Goal: Contribute content: Contribute content

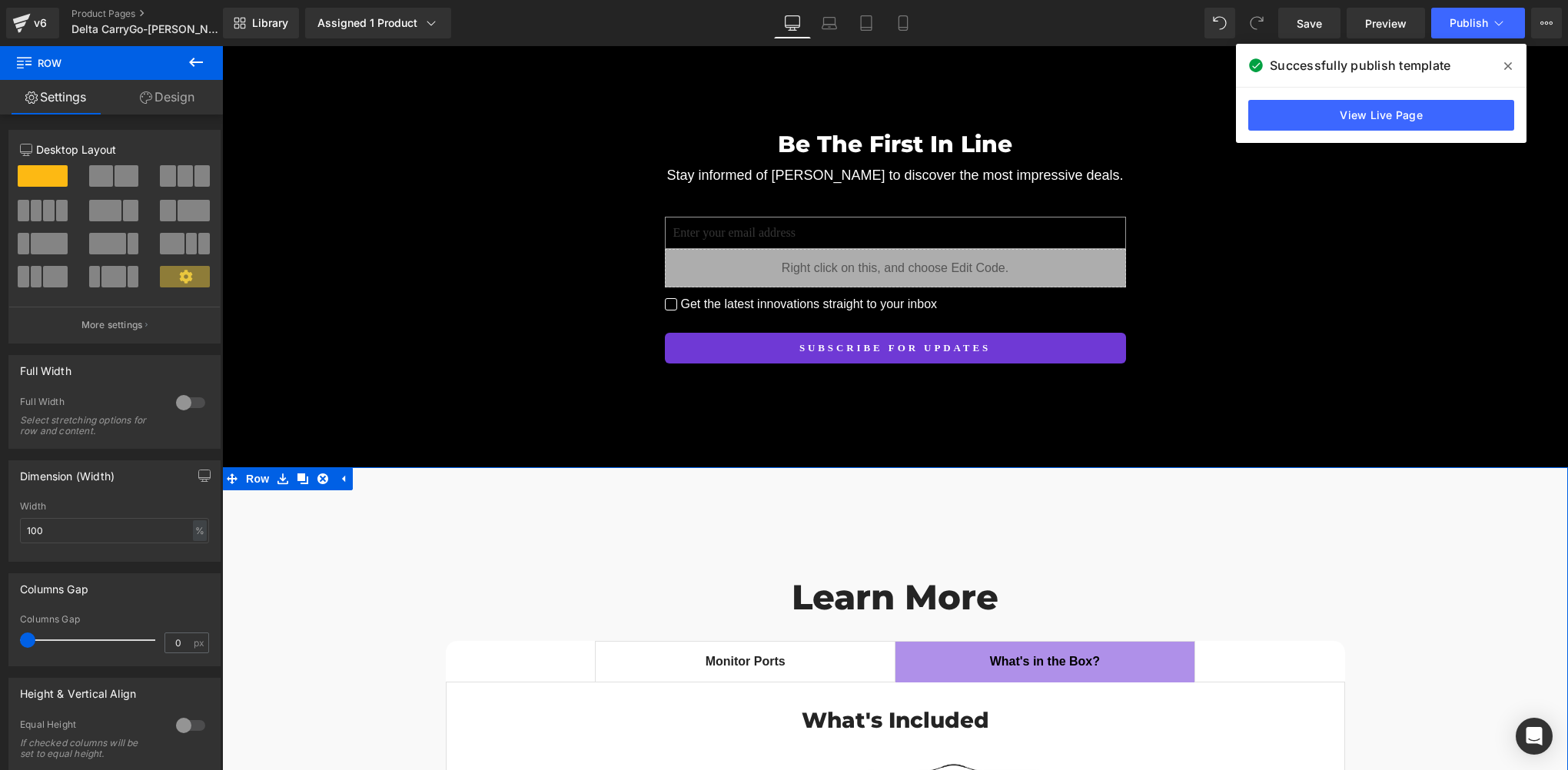
scroll to position [11721, 0]
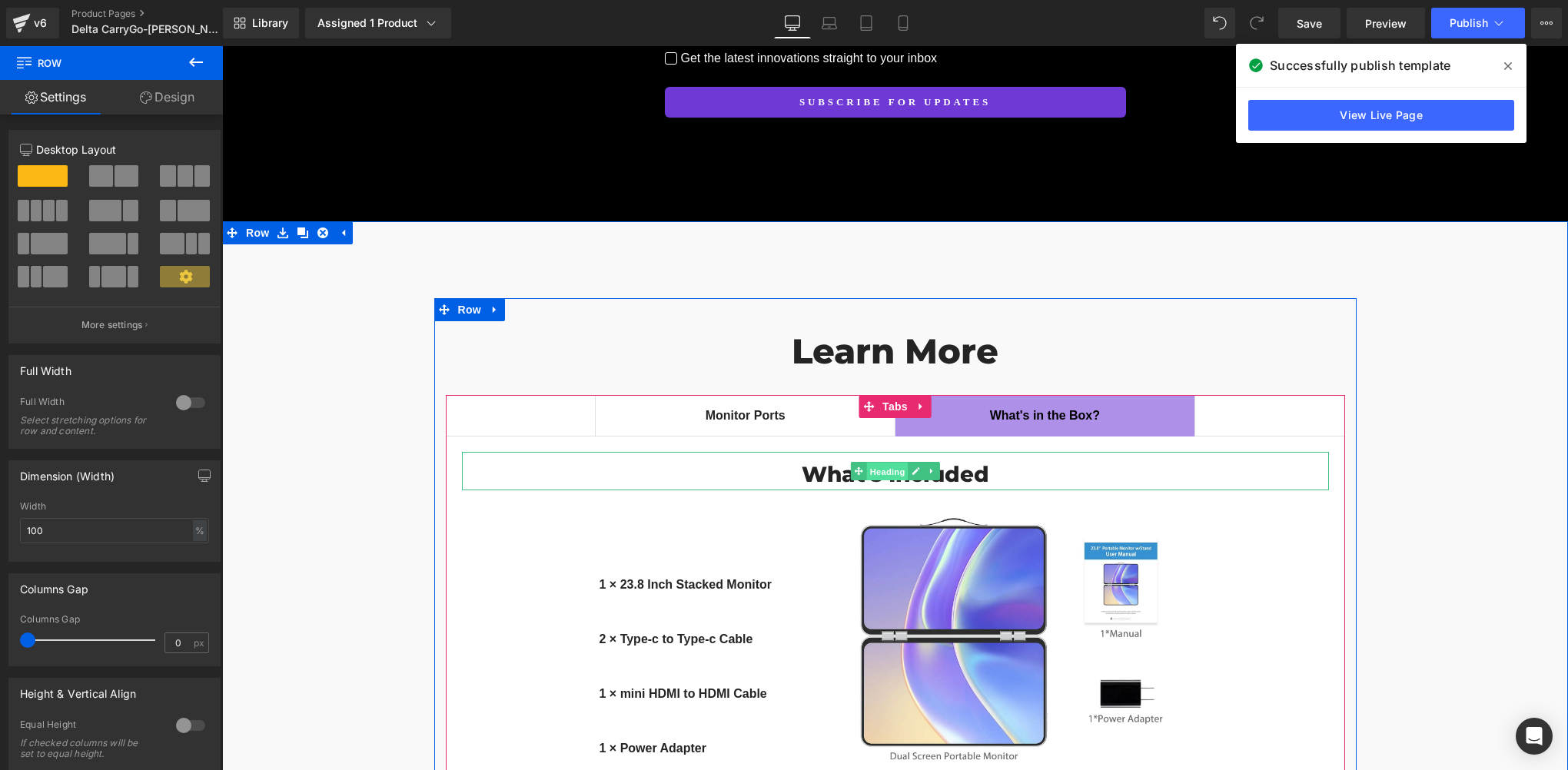
click at [876, 463] on span "Heading" at bounding box center [887, 472] width 42 height 18
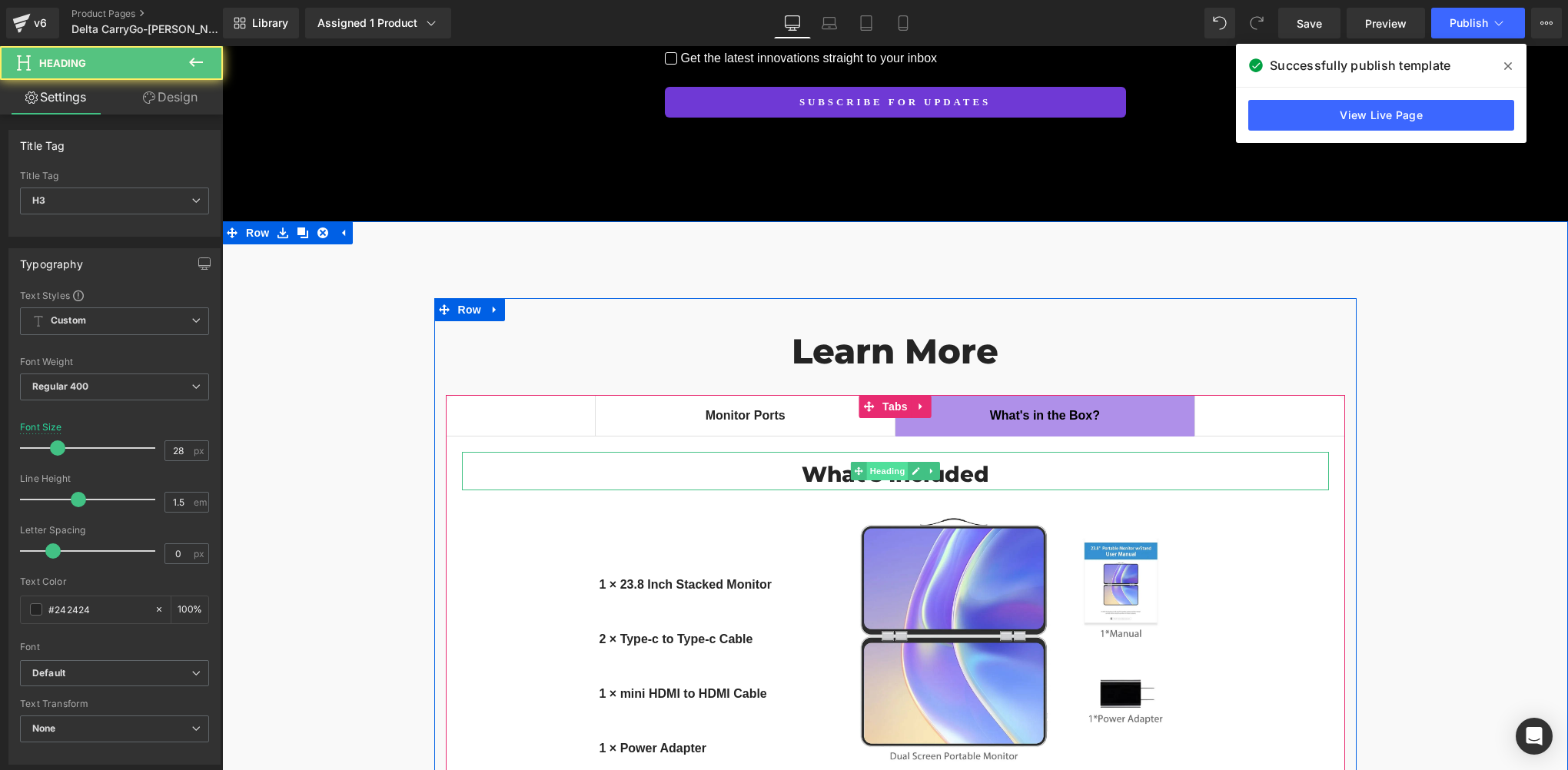
click at [876, 462] on span "Heading" at bounding box center [887, 471] width 42 height 18
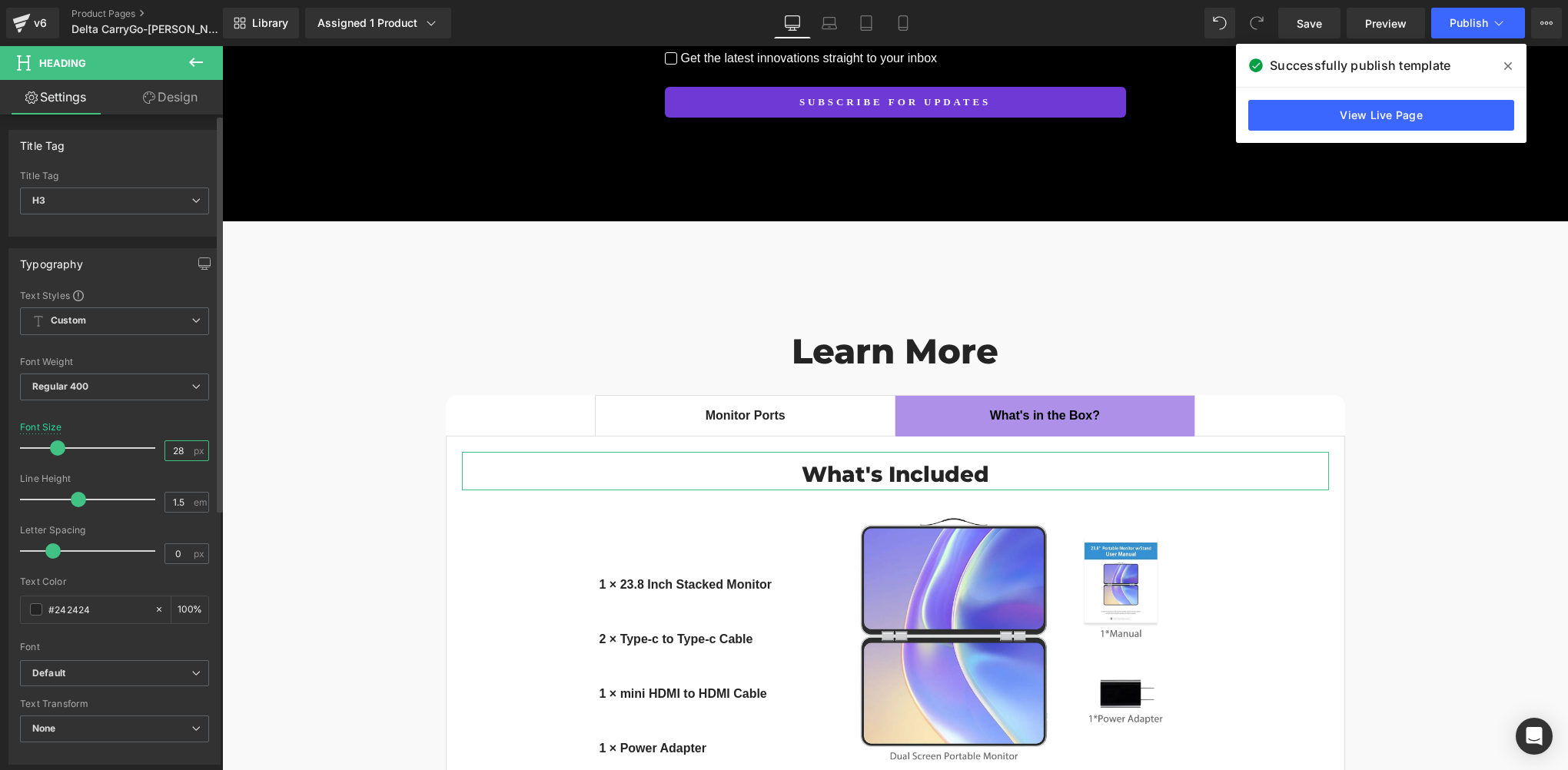
drag, startPoint x: 180, startPoint y: 444, endPoint x: 159, endPoint y: 451, distance: 22.1
click at [166, 451] on input "28" at bounding box center [179, 450] width 27 height 19
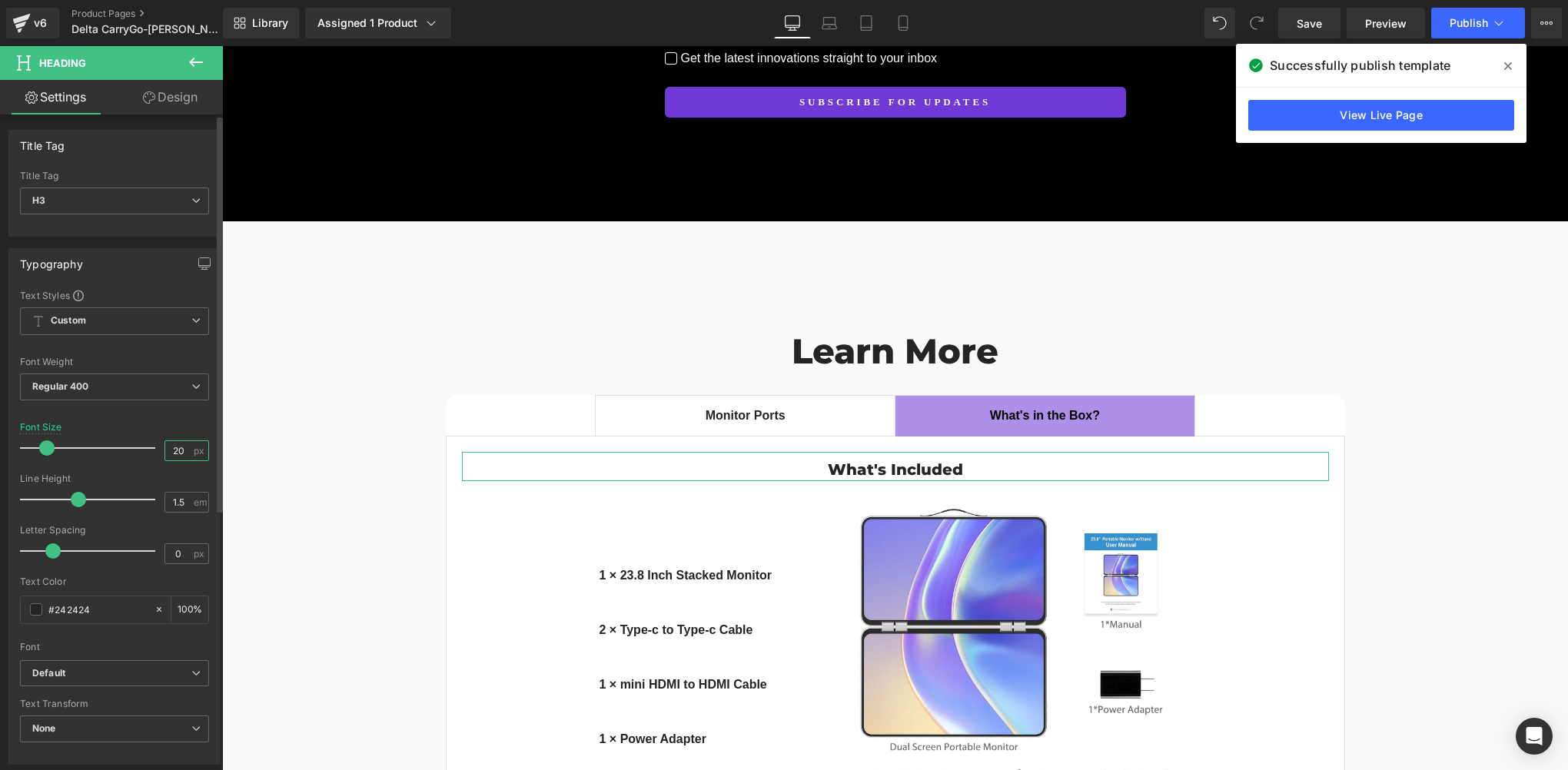
drag, startPoint x: 179, startPoint y: 450, endPoint x: 151, endPoint y: 447, distance: 28.2
click at [151, 447] on div "Font Size 20 px" at bounding box center [115, 447] width 189 height 52
type input "22"
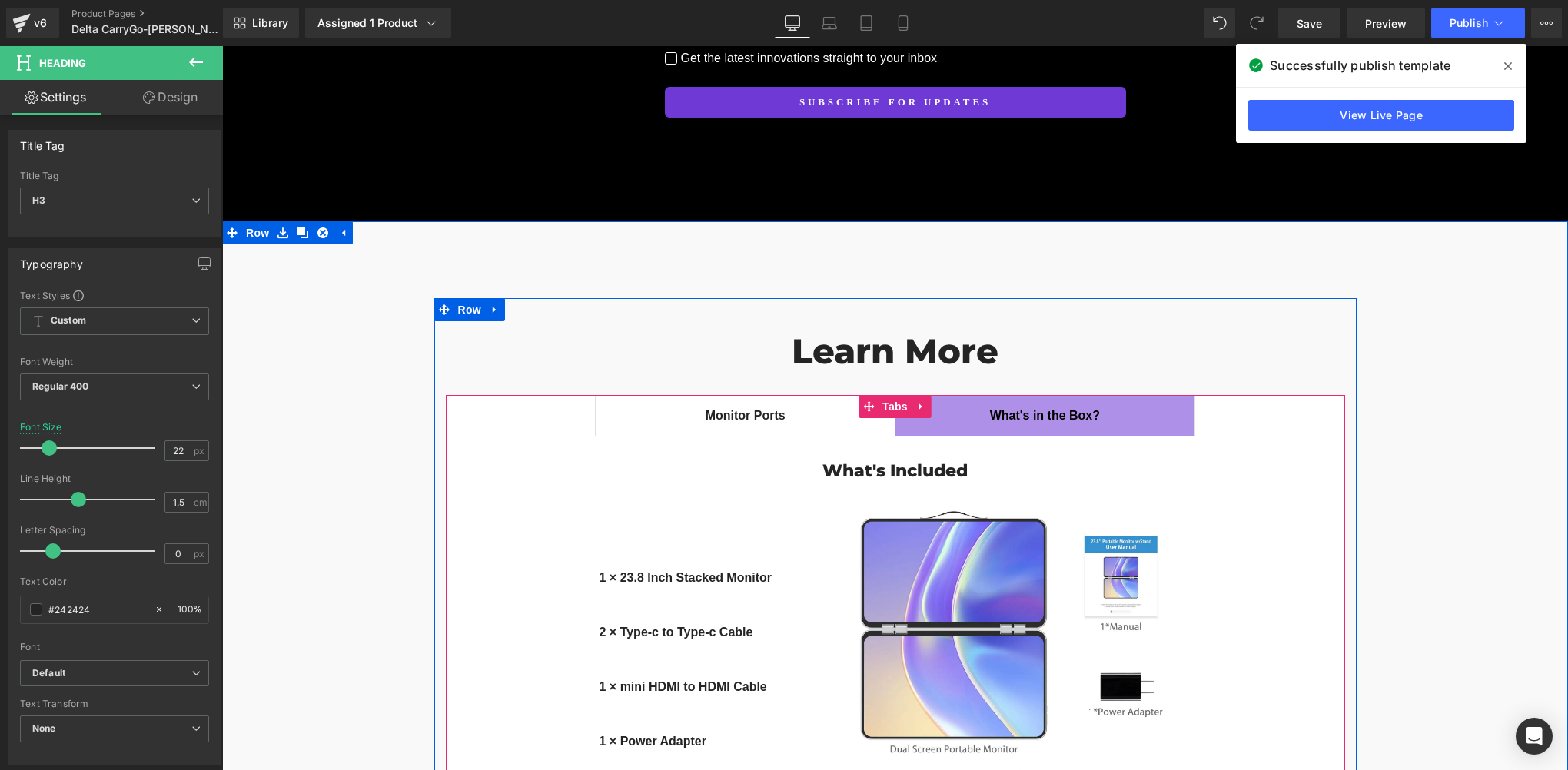
click at [774, 396] on span "Monitor Ports Text Block" at bounding box center [745, 416] width 299 height 40
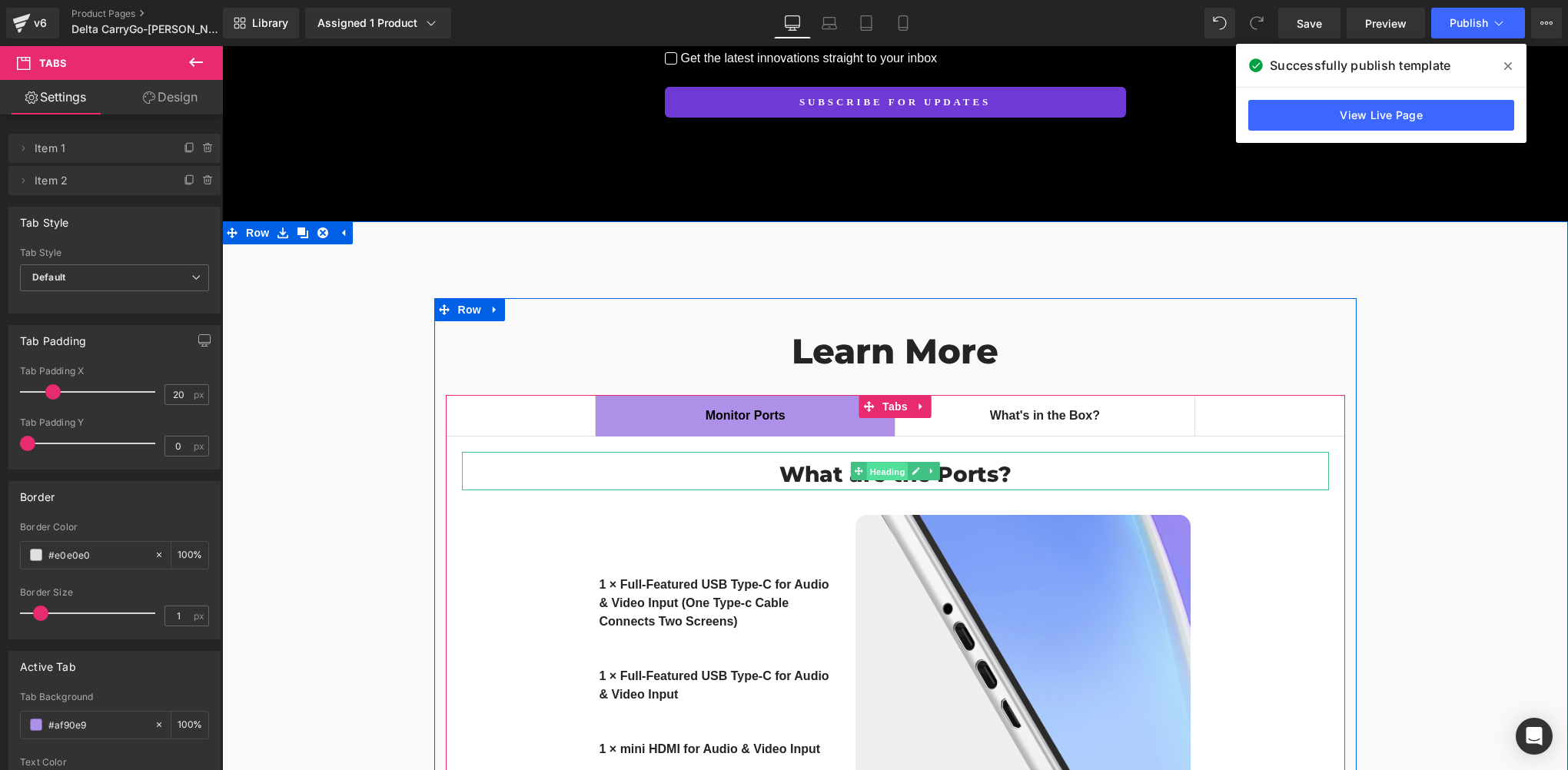
click at [876, 463] on span "Heading" at bounding box center [887, 472] width 42 height 18
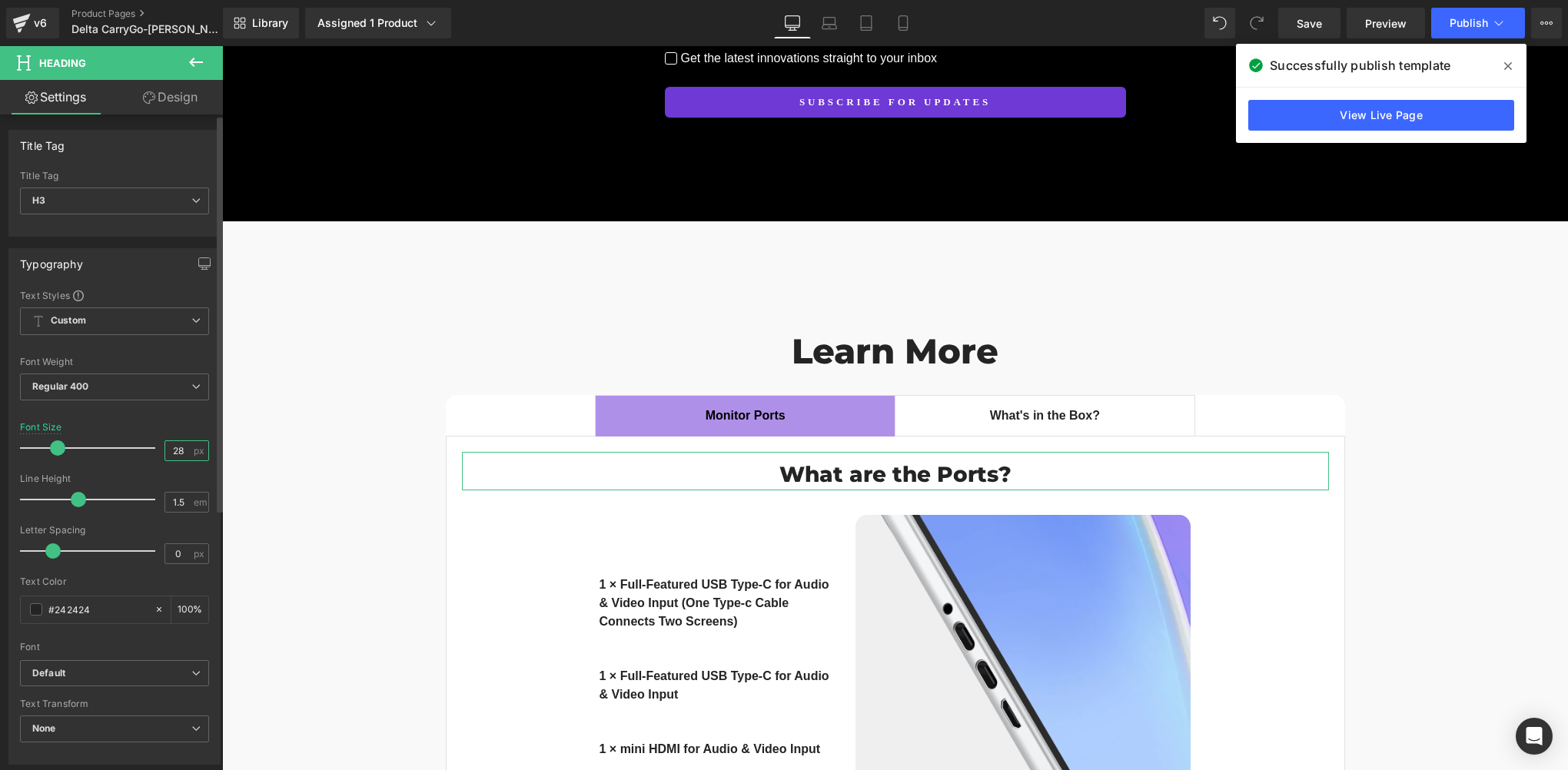
drag, startPoint x: 185, startPoint y: 450, endPoint x: 162, endPoint y: 450, distance: 23.0
click at [166, 450] on input "28" at bounding box center [179, 450] width 27 height 19
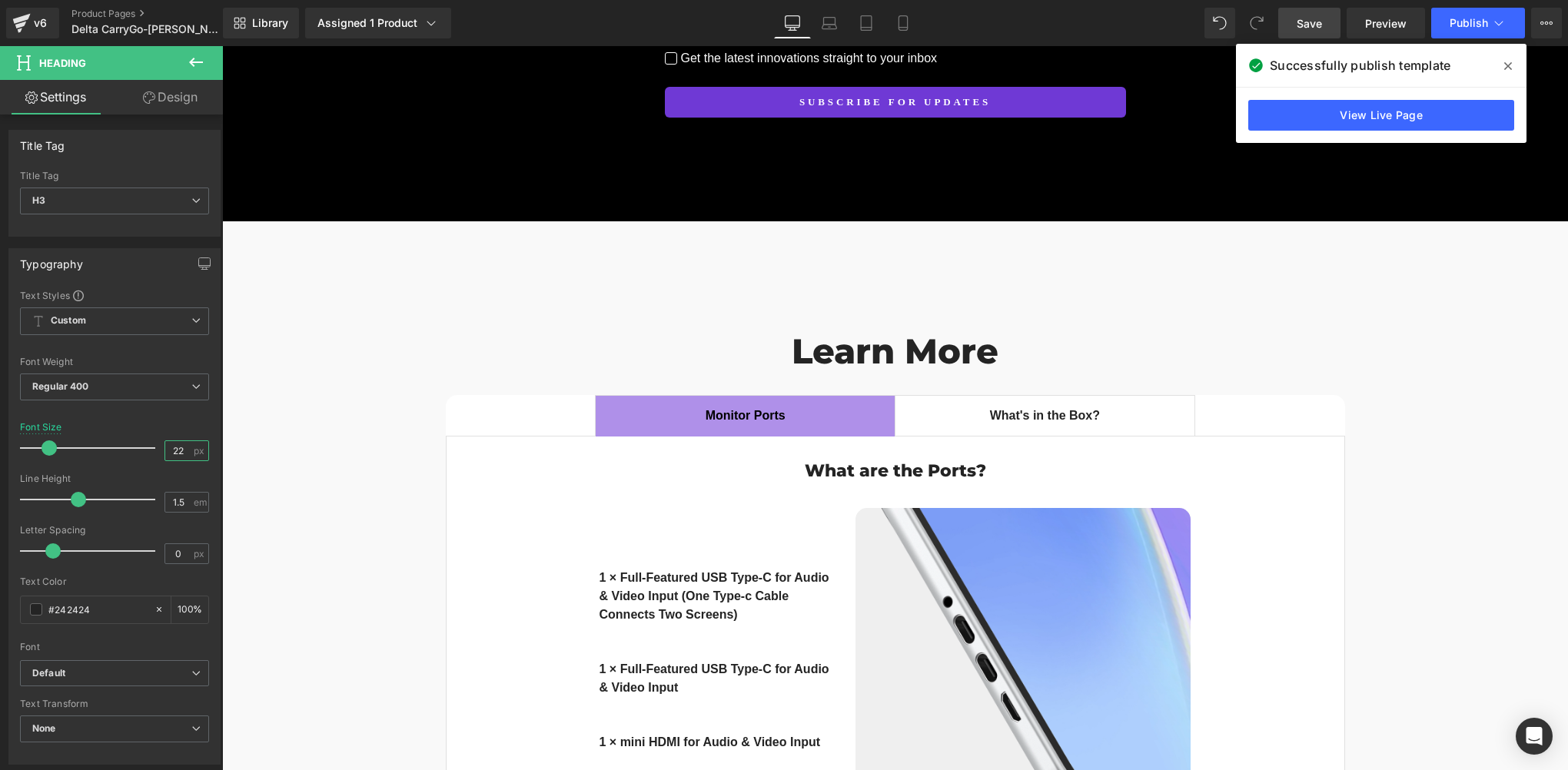
type input "22"
click at [1308, 28] on span "Save" at bounding box center [1309, 23] width 25 height 16
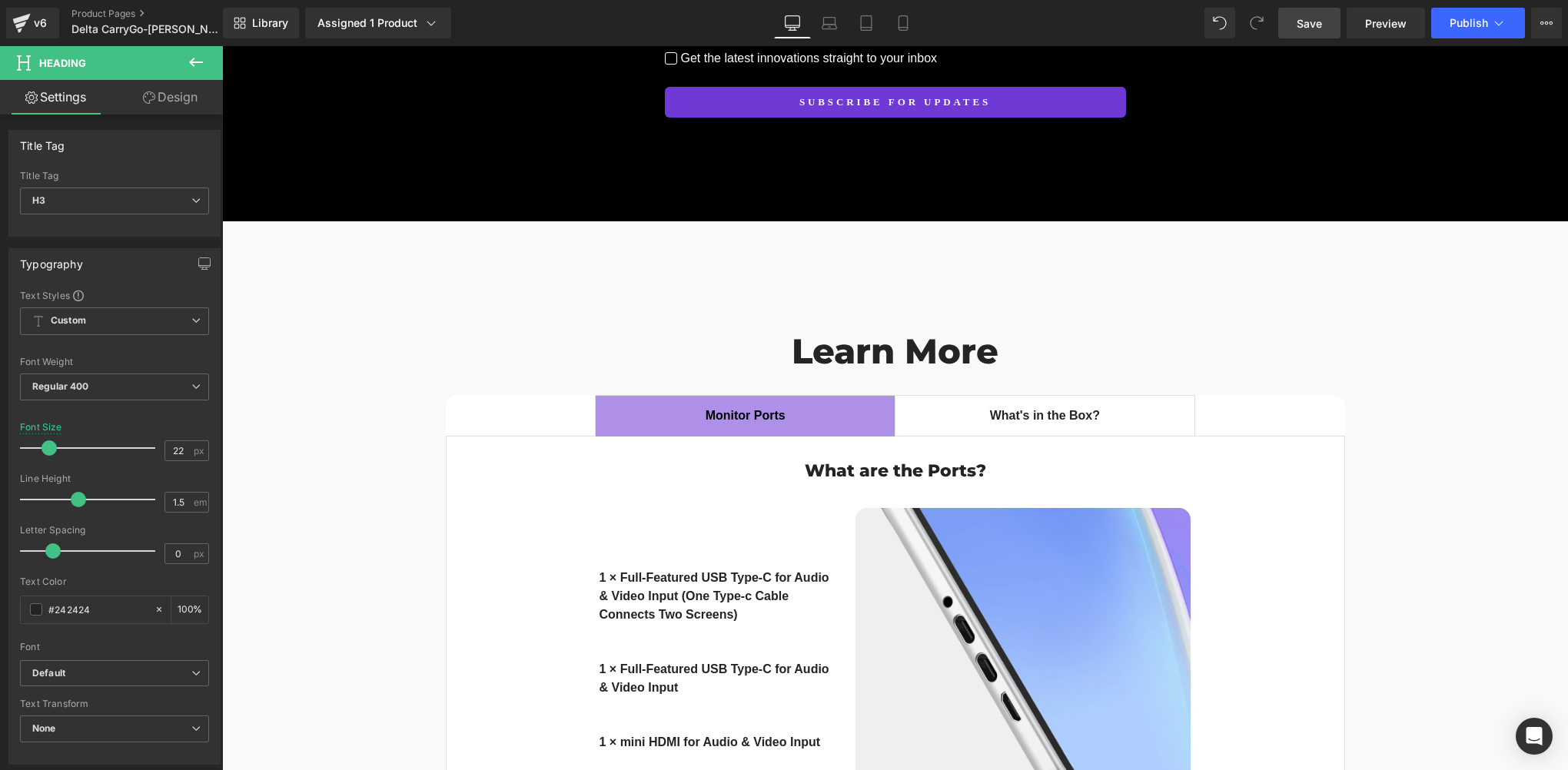
click at [1318, 26] on span "Save" at bounding box center [1309, 23] width 25 height 16
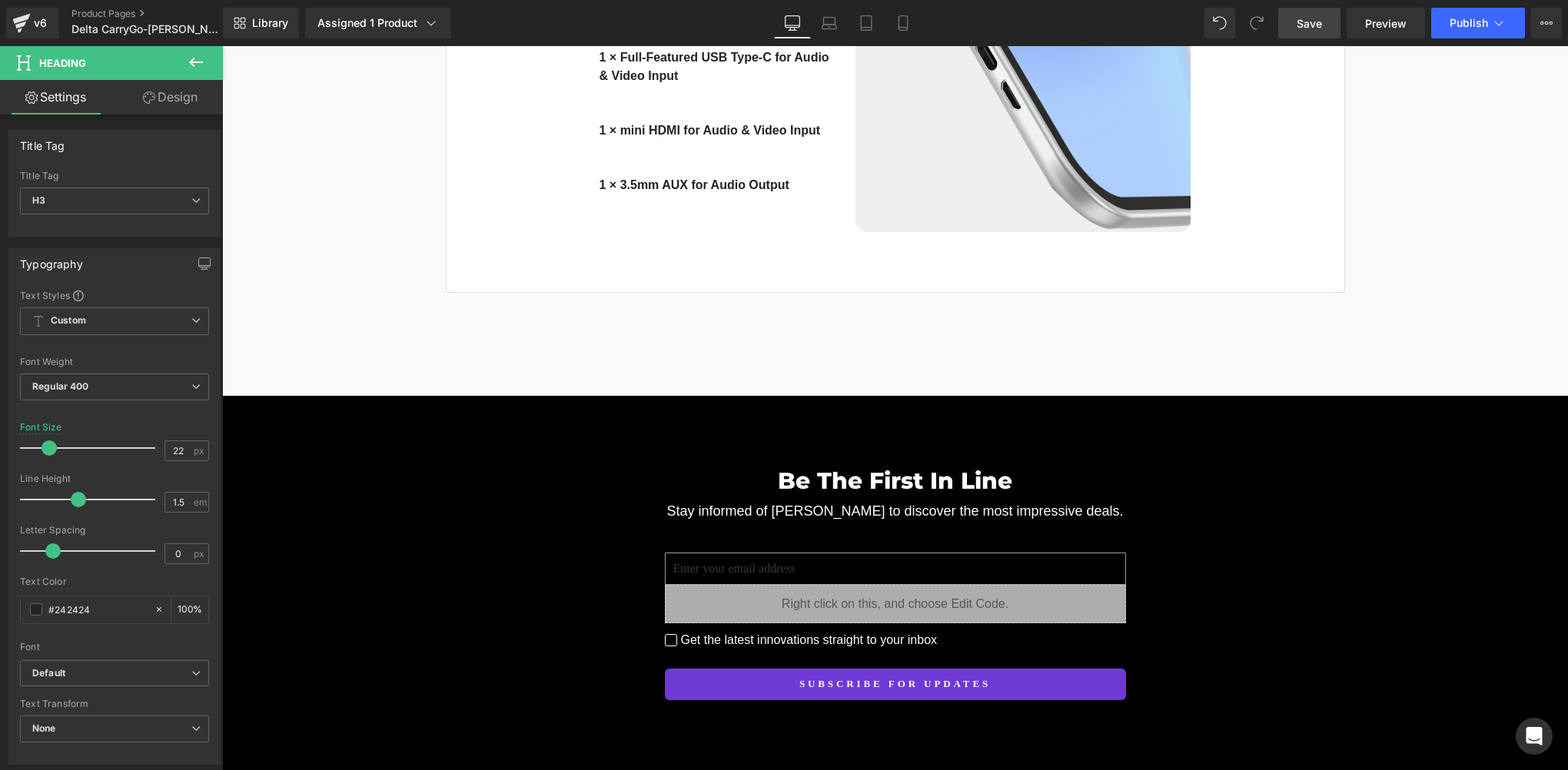
scroll to position [12226, 0]
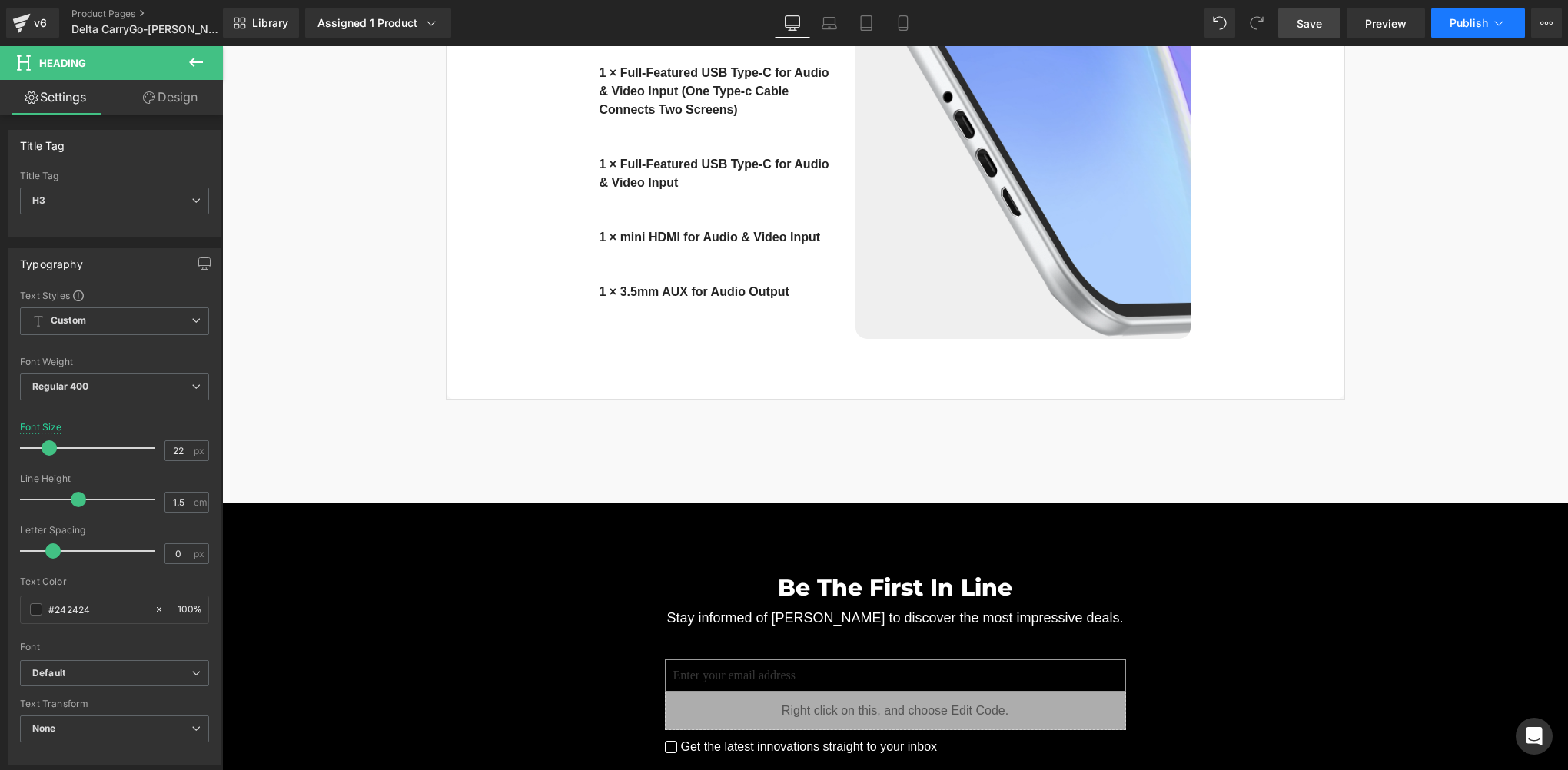
click at [1462, 22] on span "Publish" at bounding box center [1469, 23] width 39 height 12
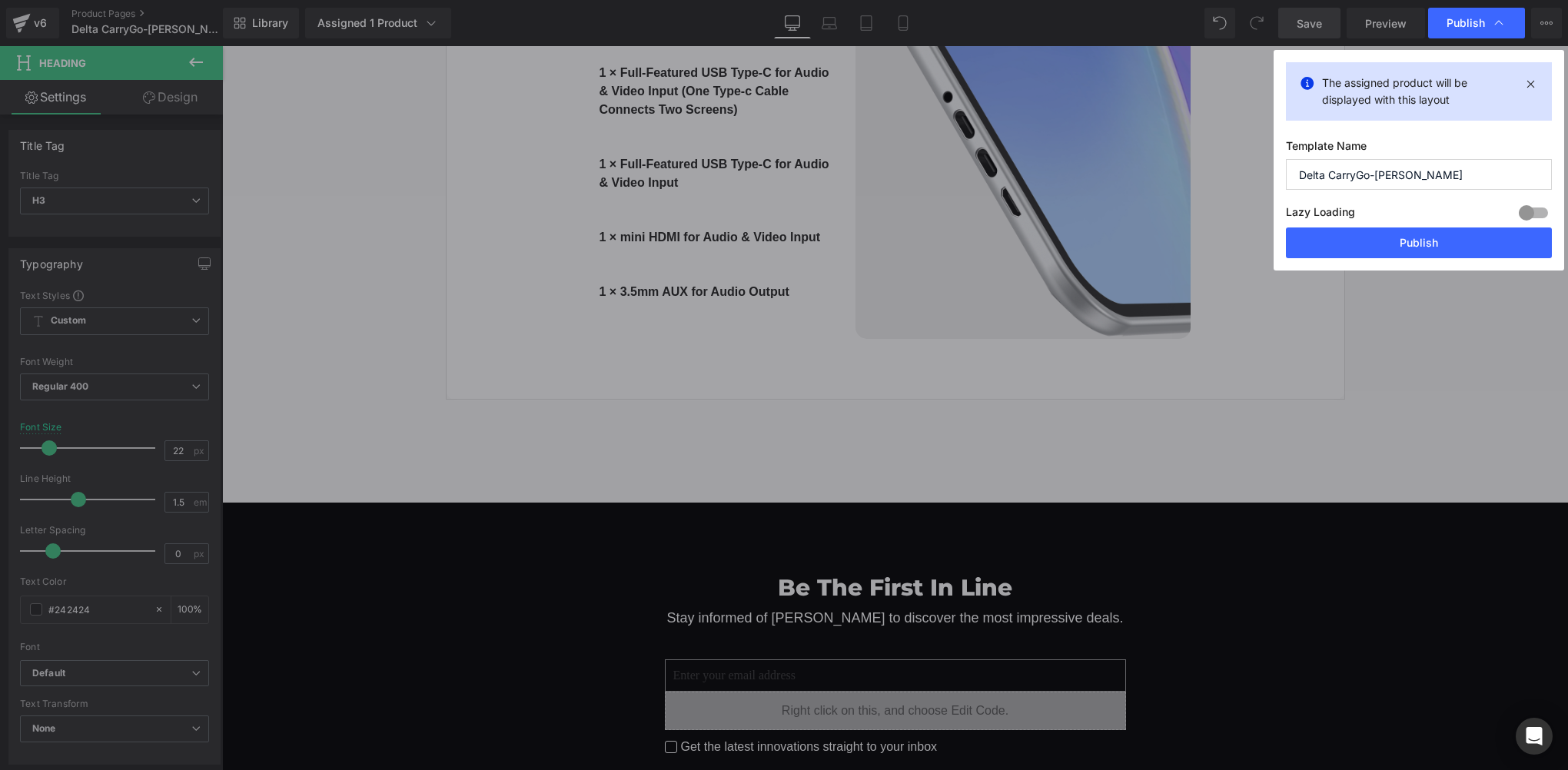
click at [1432, 259] on div "The assigned product will be displayed with this layout Template Name Delta Car…" at bounding box center [1419, 160] width 290 height 220
click at [1432, 258] on div "The assigned product will be displayed with this layout Template Name Delta Car…" at bounding box center [1419, 160] width 290 height 220
click at [1422, 241] on button "Publish" at bounding box center [1419, 243] width 266 height 31
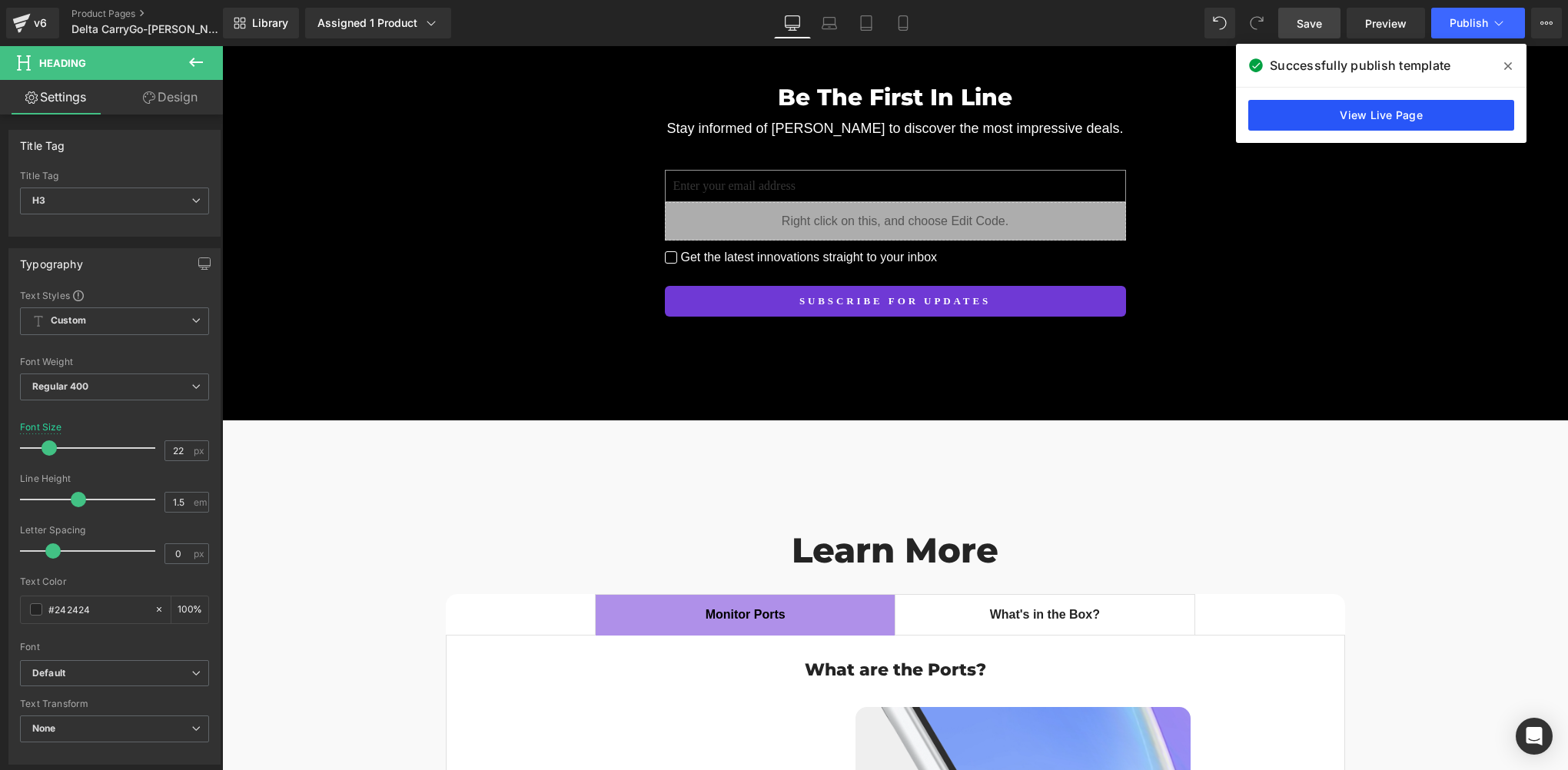
scroll to position [11458, 0]
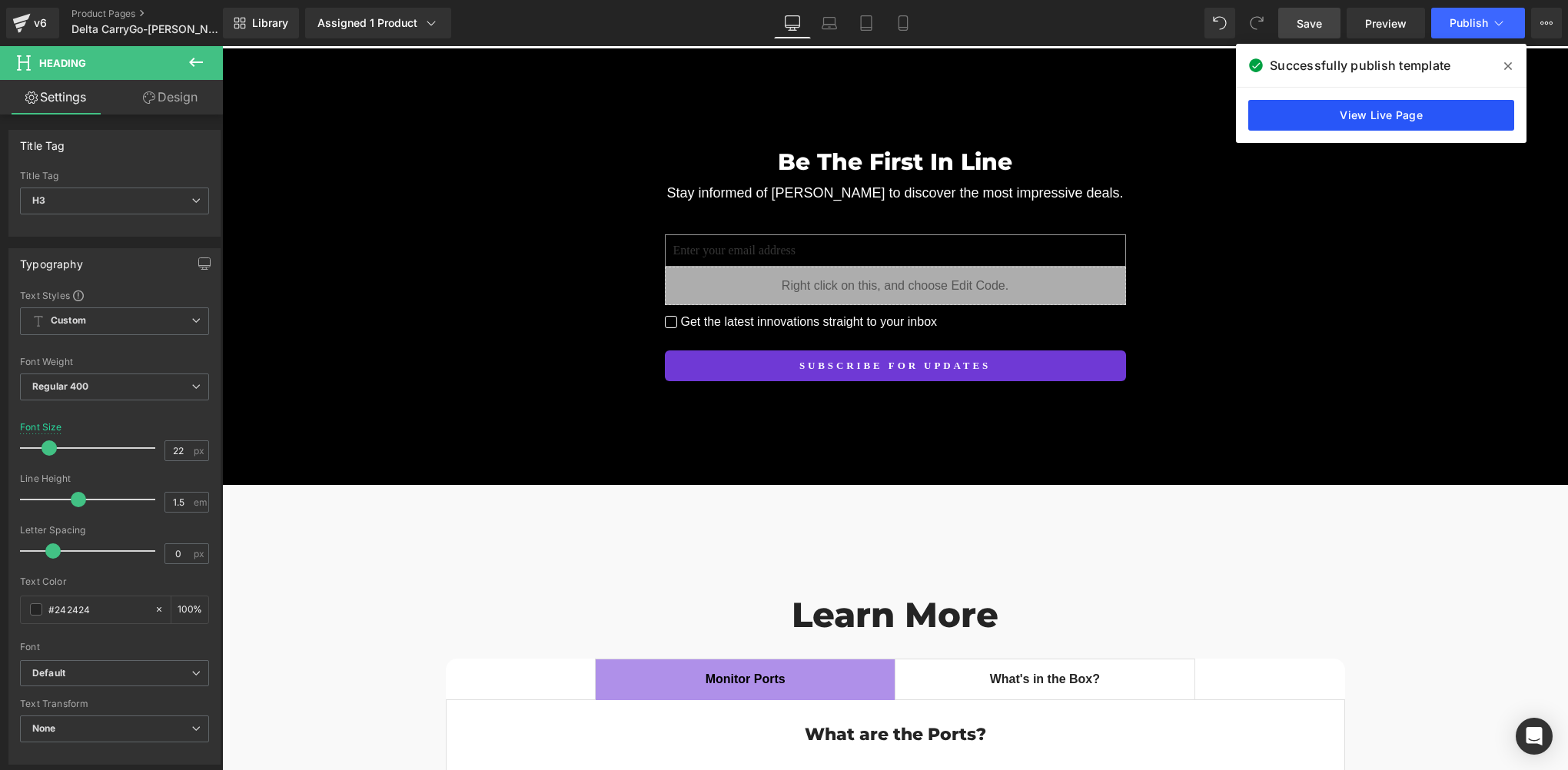
click at [1355, 111] on link "View Live Page" at bounding box center [1381, 116] width 266 height 31
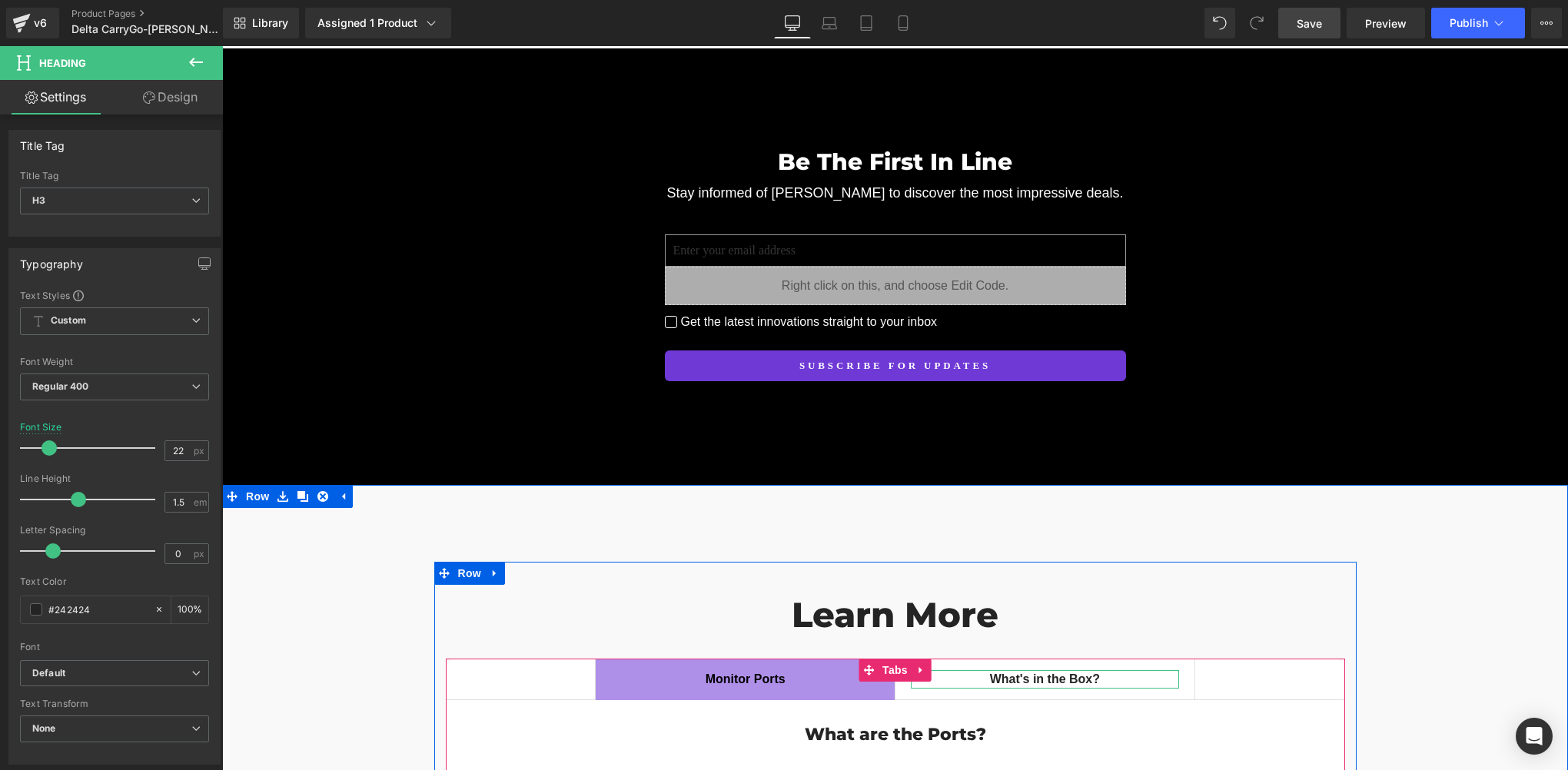
scroll to position [11714, 0]
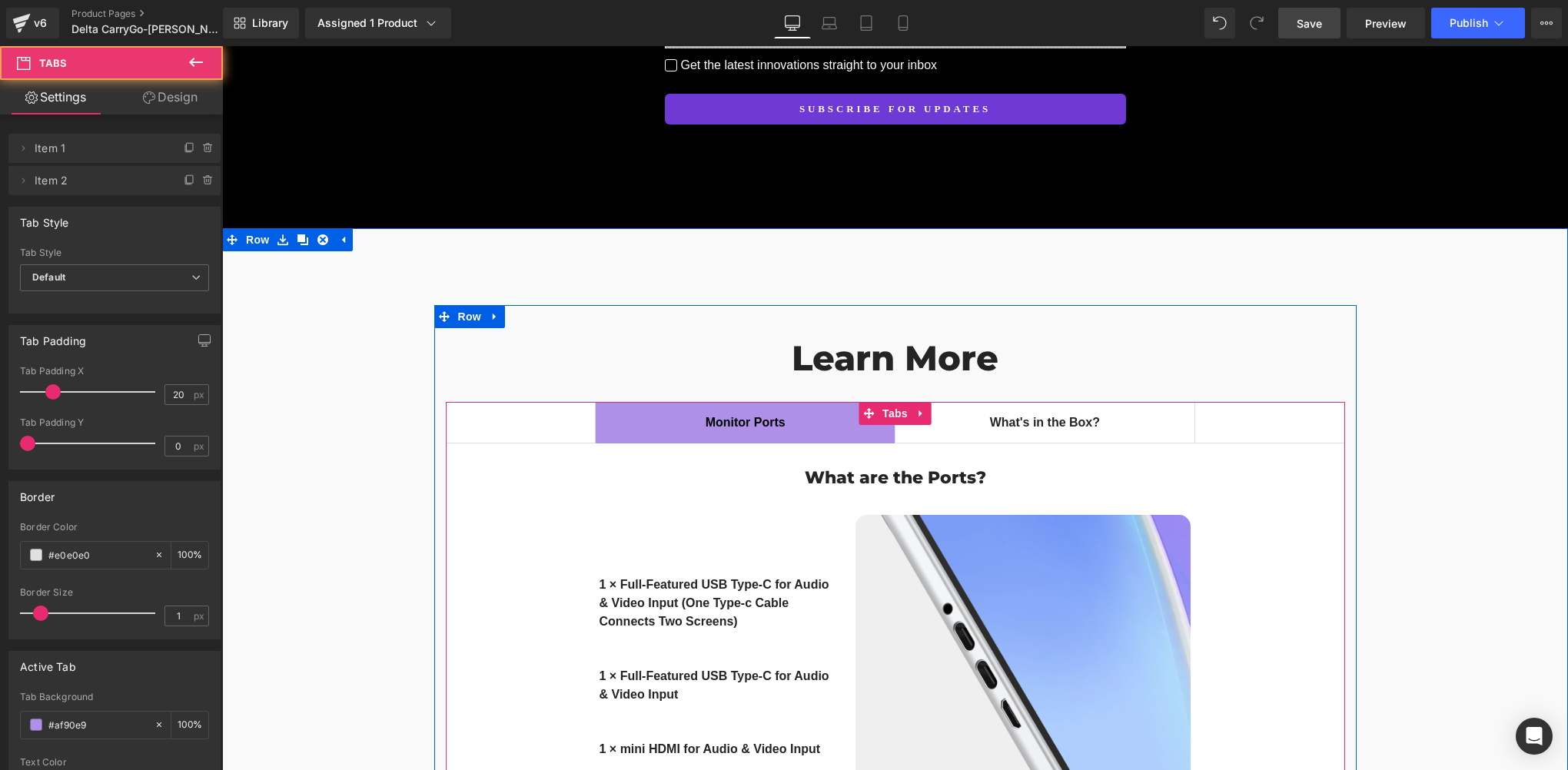
click at [1133, 403] on span "What's in the Box? Text Block" at bounding box center [1045, 423] width 299 height 40
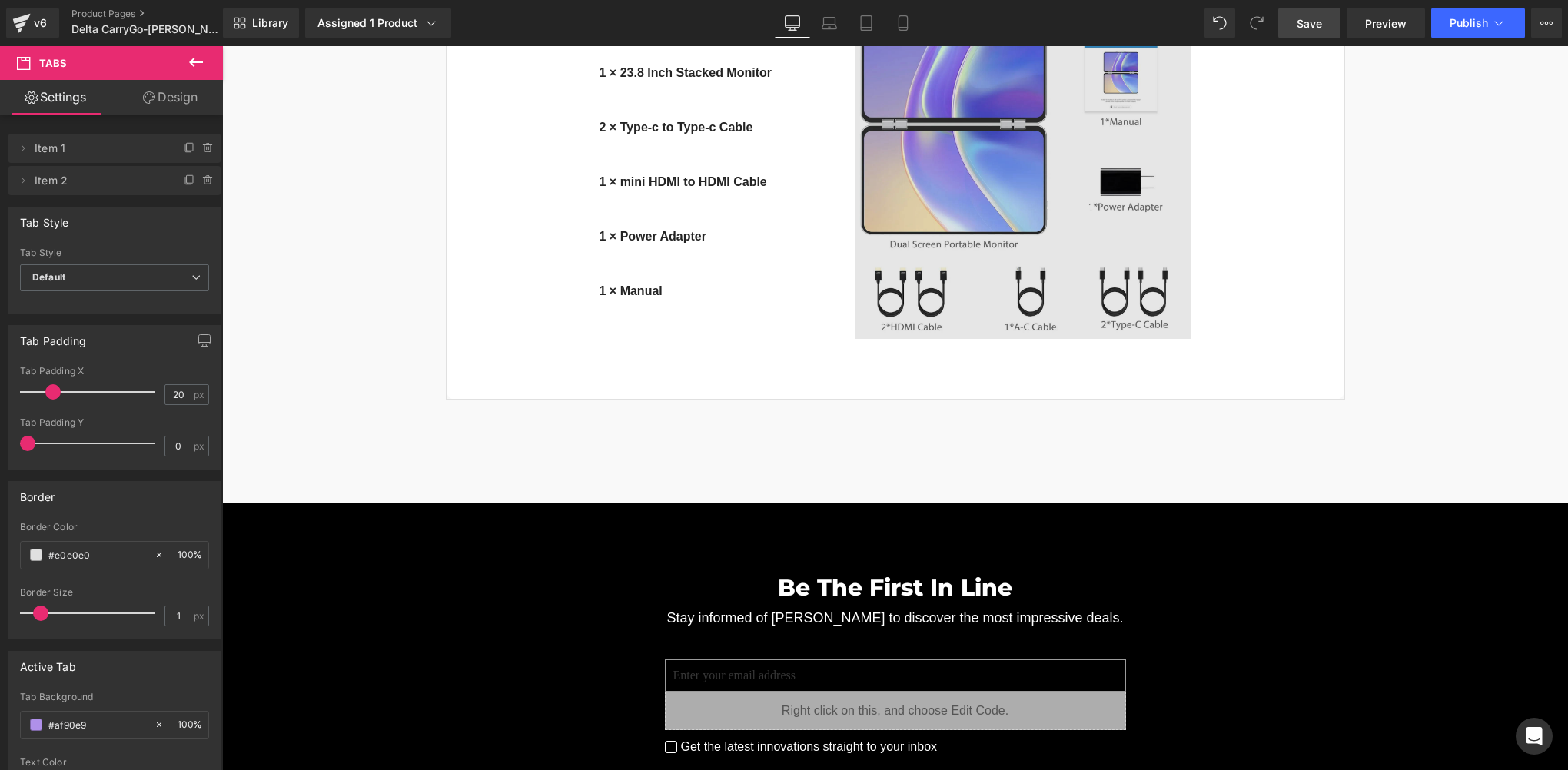
scroll to position [11970, 0]
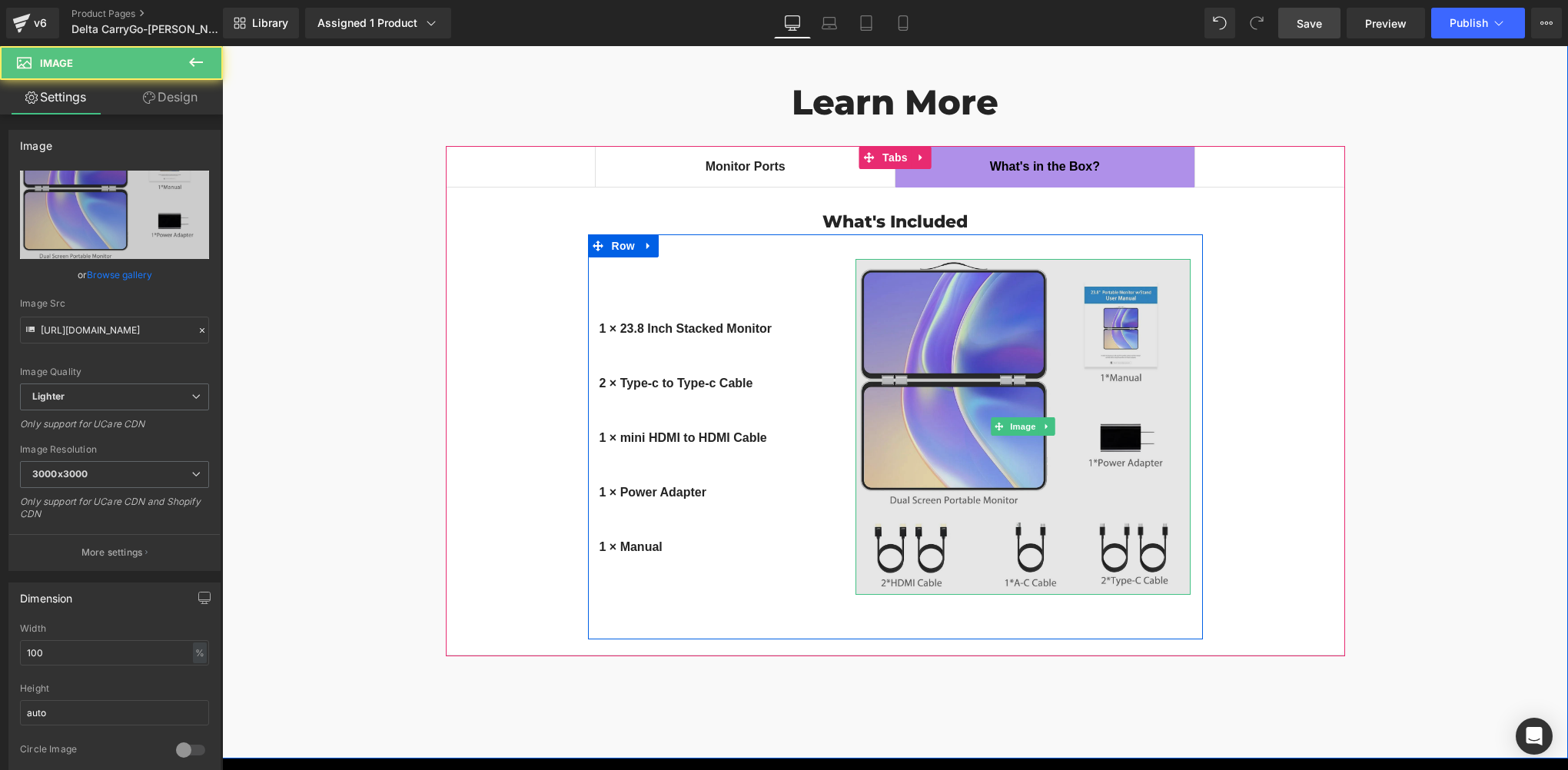
click at [983, 285] on img at bounding box center [1024, 427] width 336 height 336
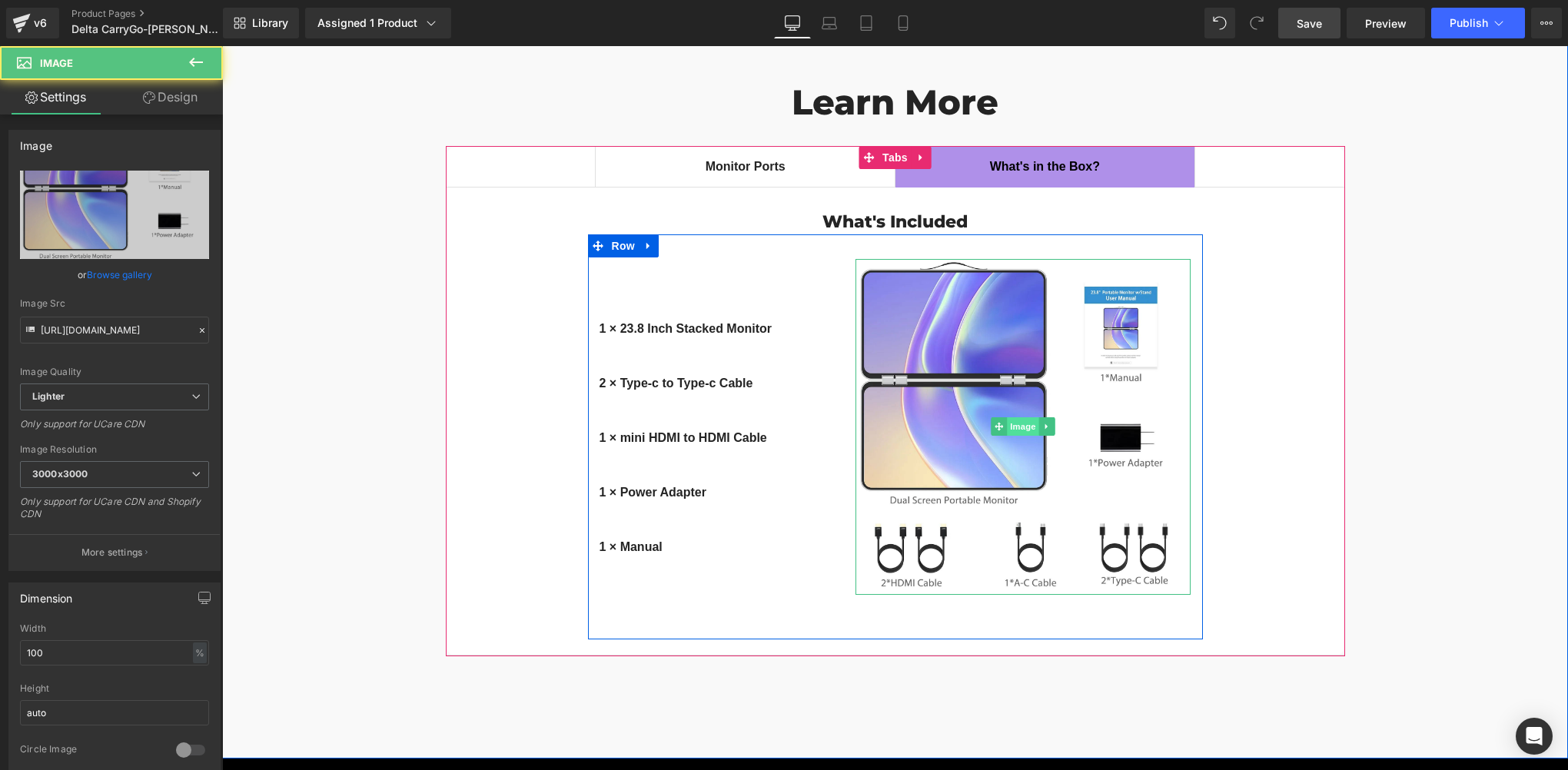
click at [1010, 417] on span "Image" at bounding box center [1023, 427] width 32 height 18
click at [1027, 418] on span "Image" at bounding box center [1023, 427] width 32 height 18
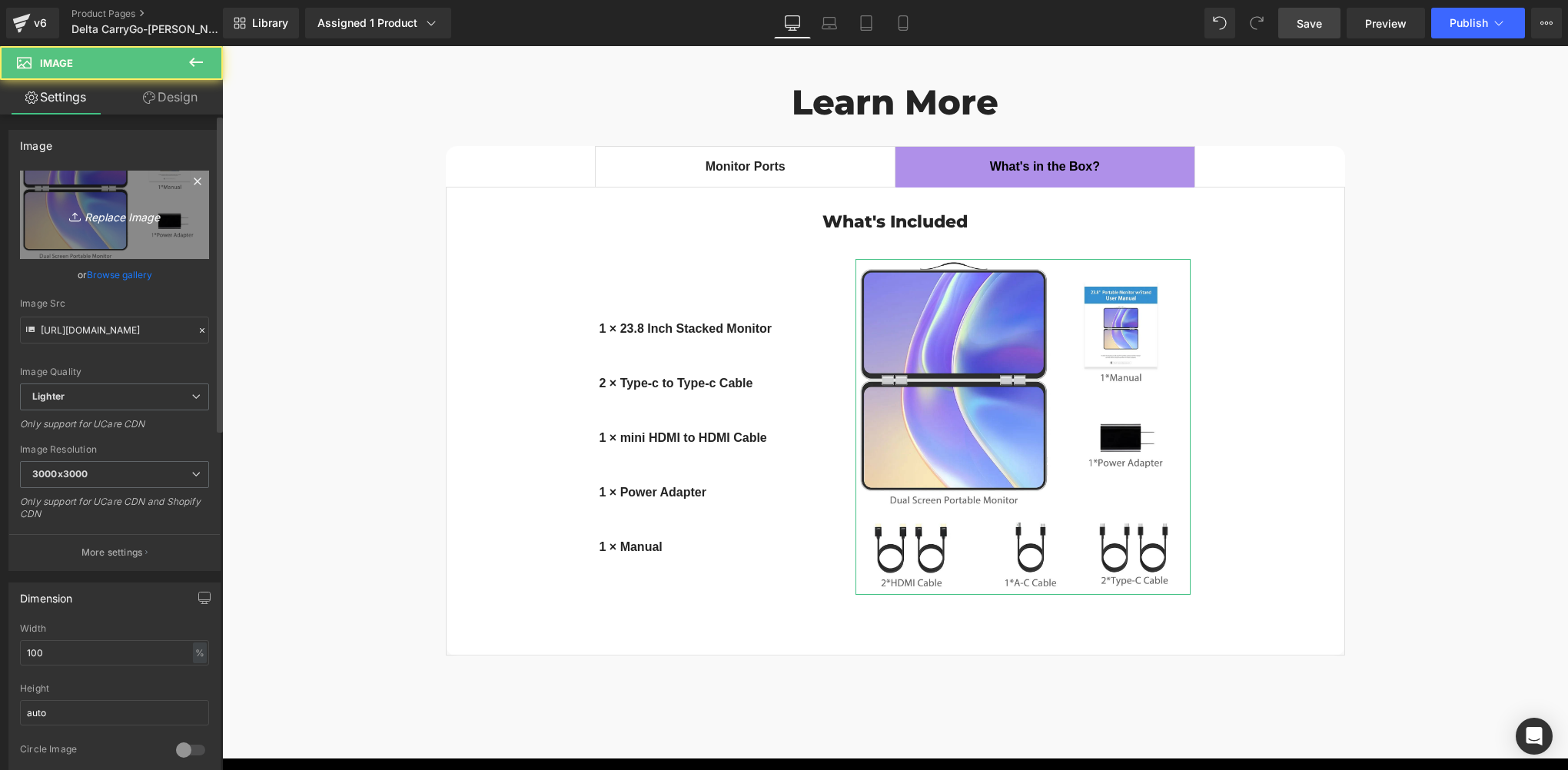
click at [140, 225] on link "Replace Image" at bounding box center [115, 215] width 189 height 89
type input "C:\fakepath\配件 拷贝.webp"
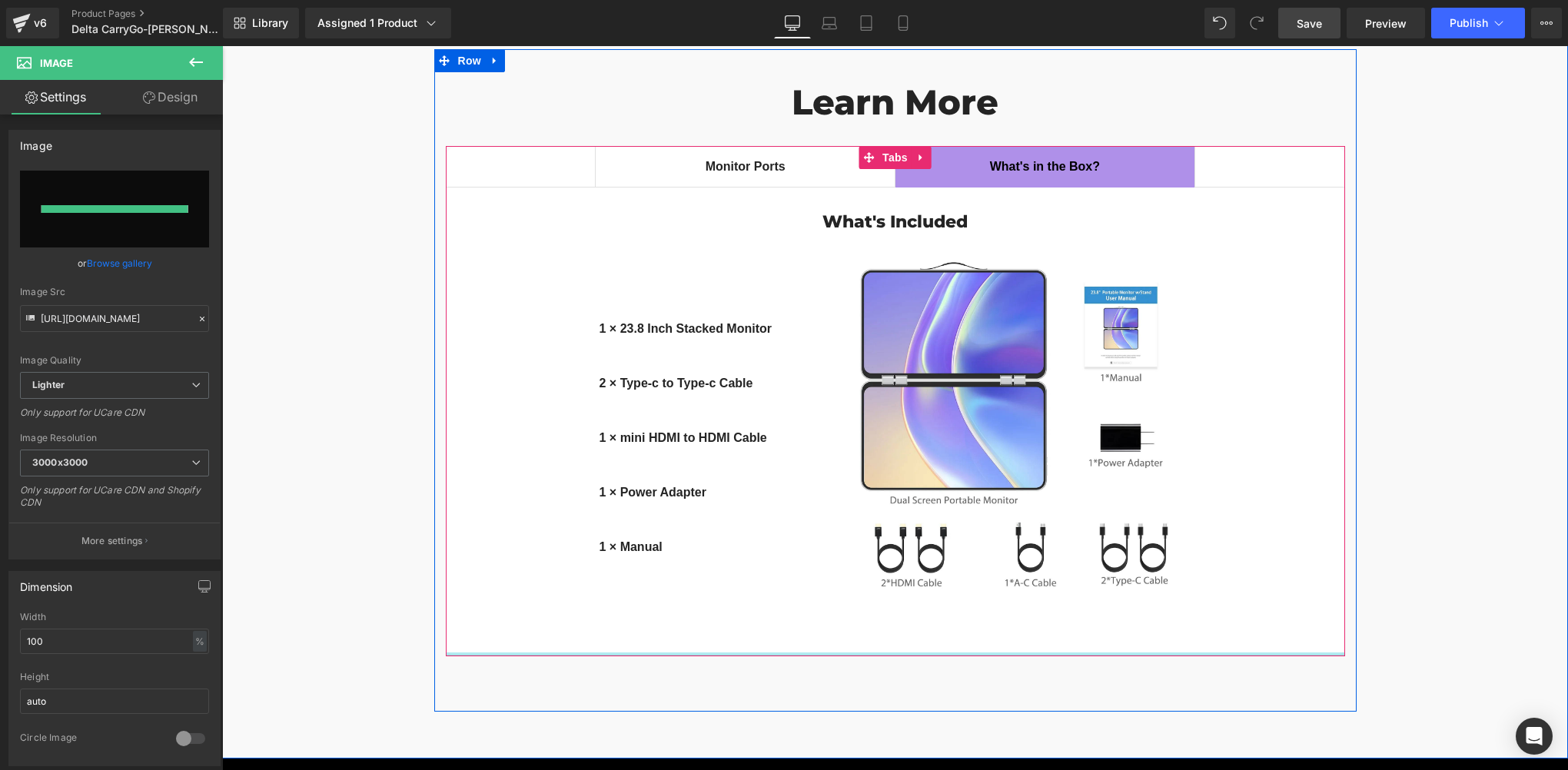
type input "[URL][DOMAIN_NAME]"
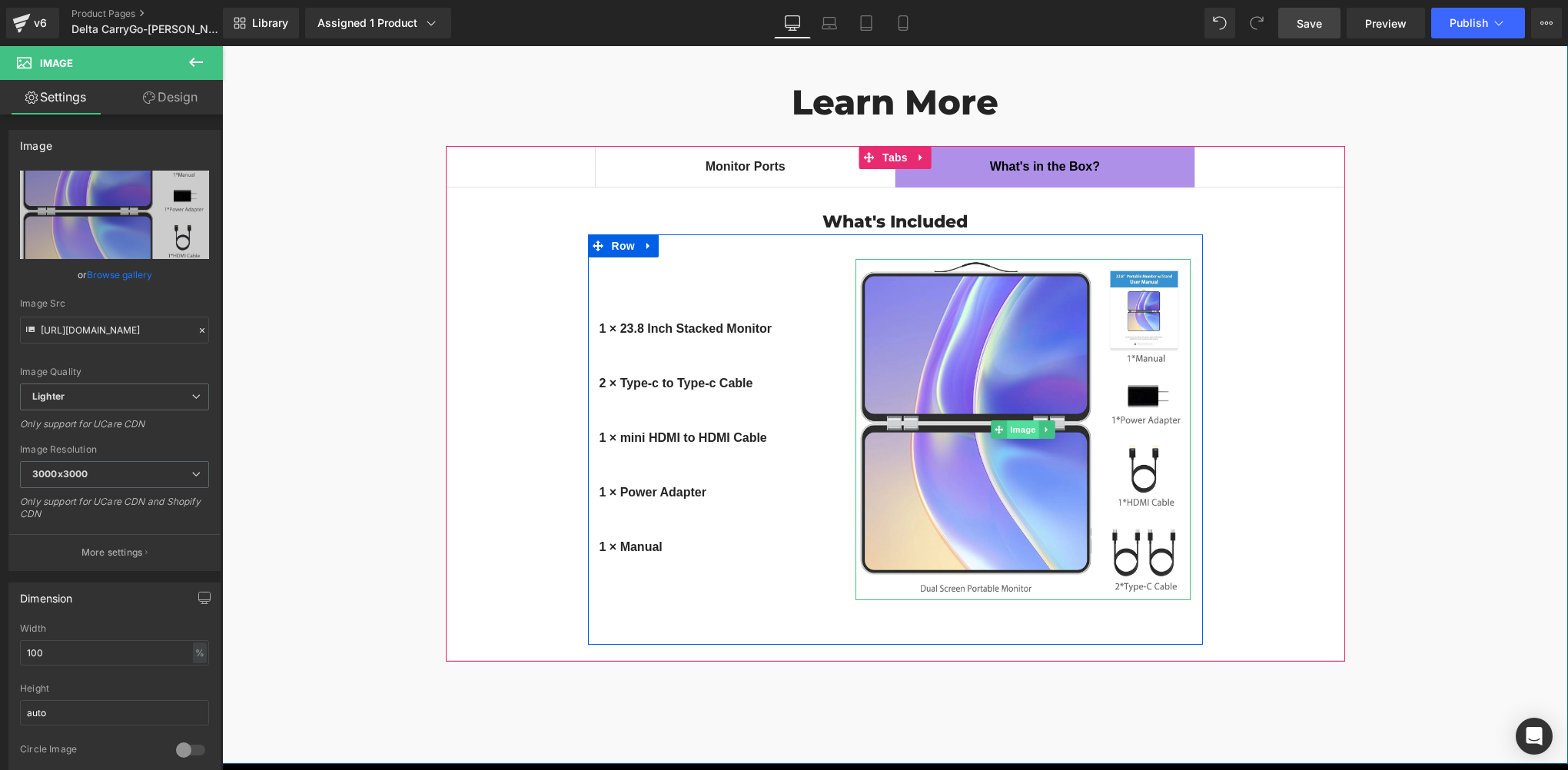
click at [1023, 420] on span "Image" at bounding box center [1023, 430] width 32 height 18
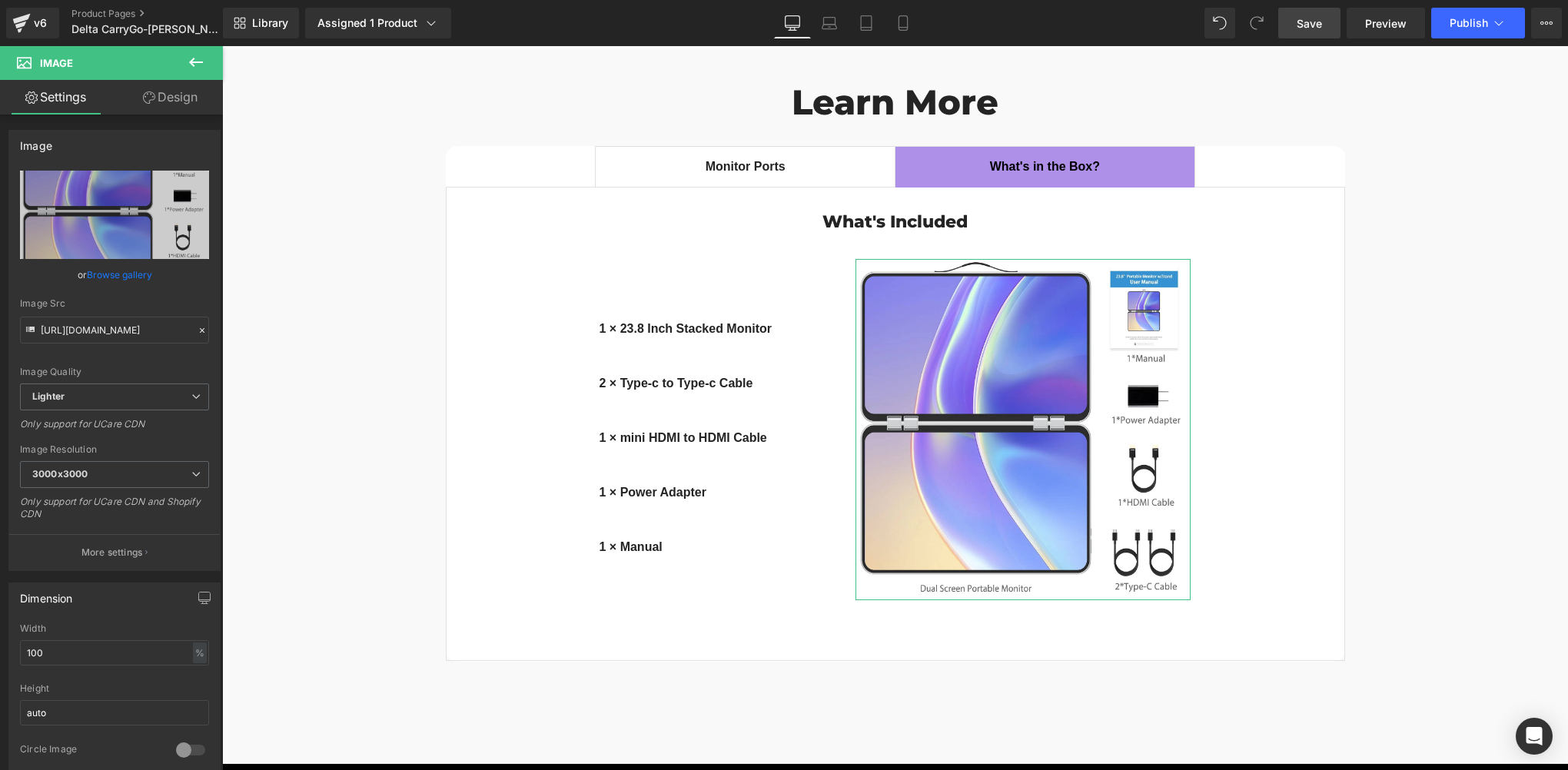
click at [174, 102] on link "Design" at bounding box center [170, 97] width 112 height 35
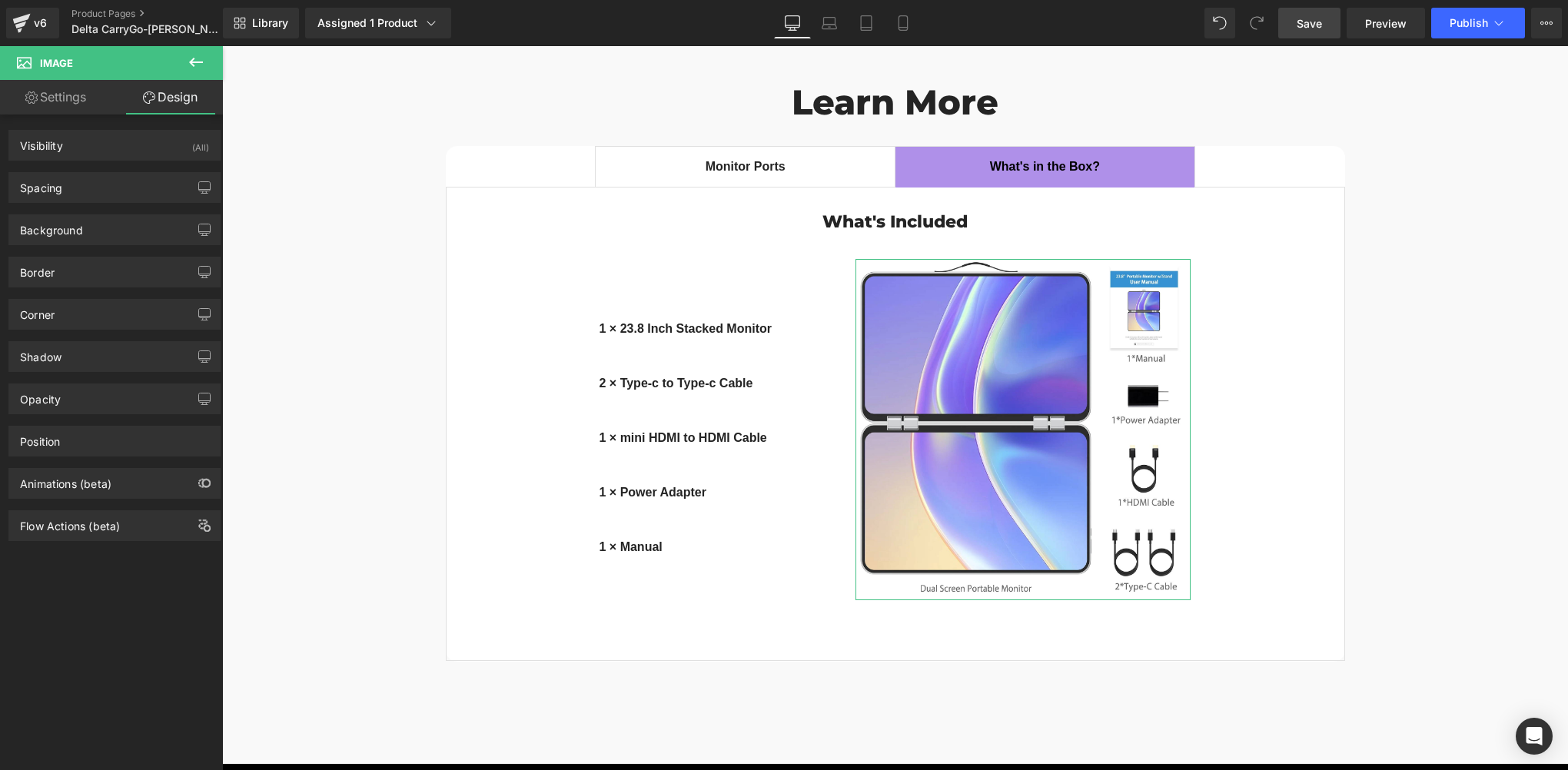
drag, startPoint x: 104, startPoint y: 233, endPoint x: 137, endPoint y: 209, distance: 40.8
click at [102, 233] on div "Background" at bounding box center [114, 229] width 210 height 29
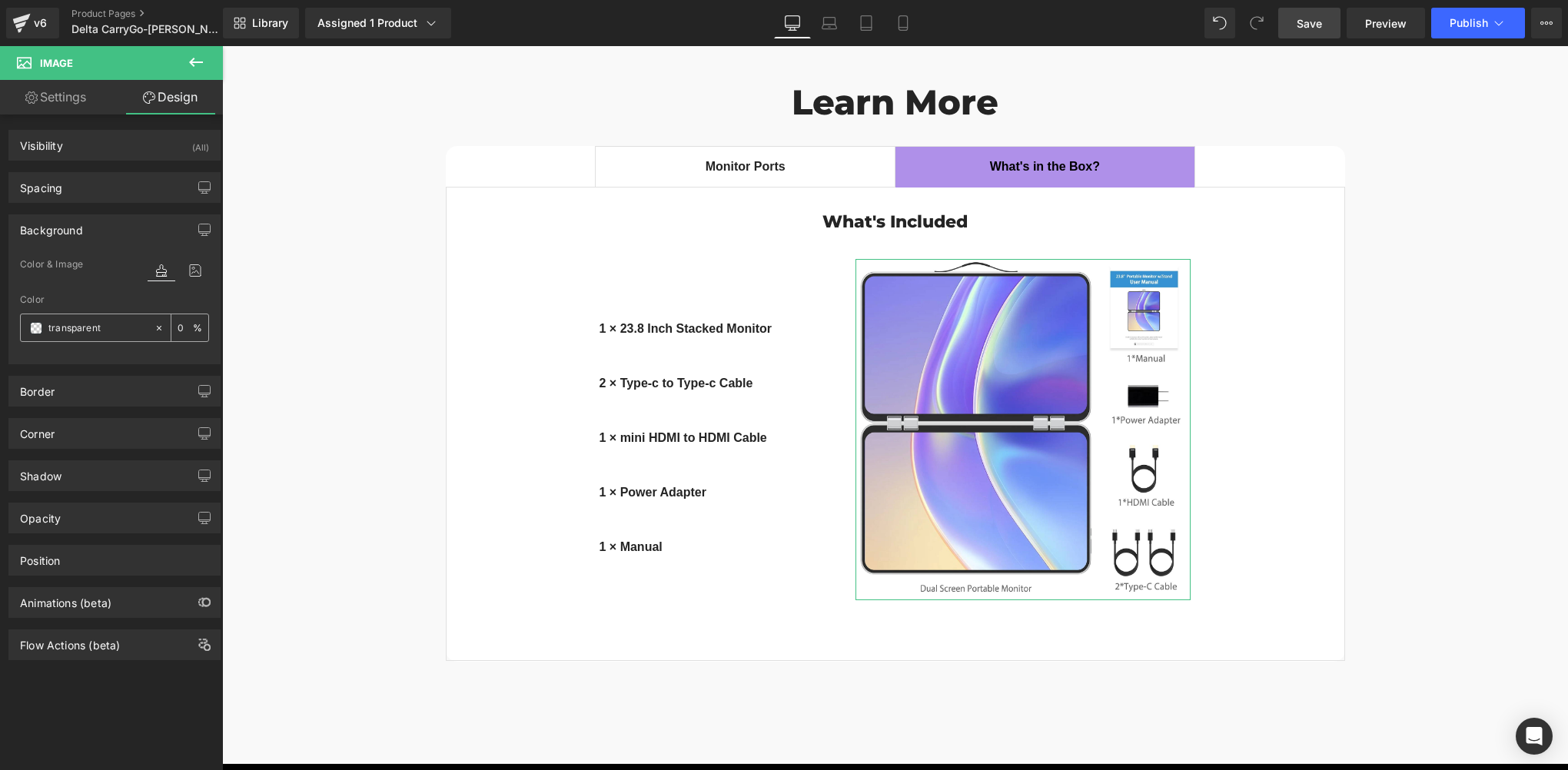
click at [39, 327] on span at bounding box center [36, 328] width 12 height 12
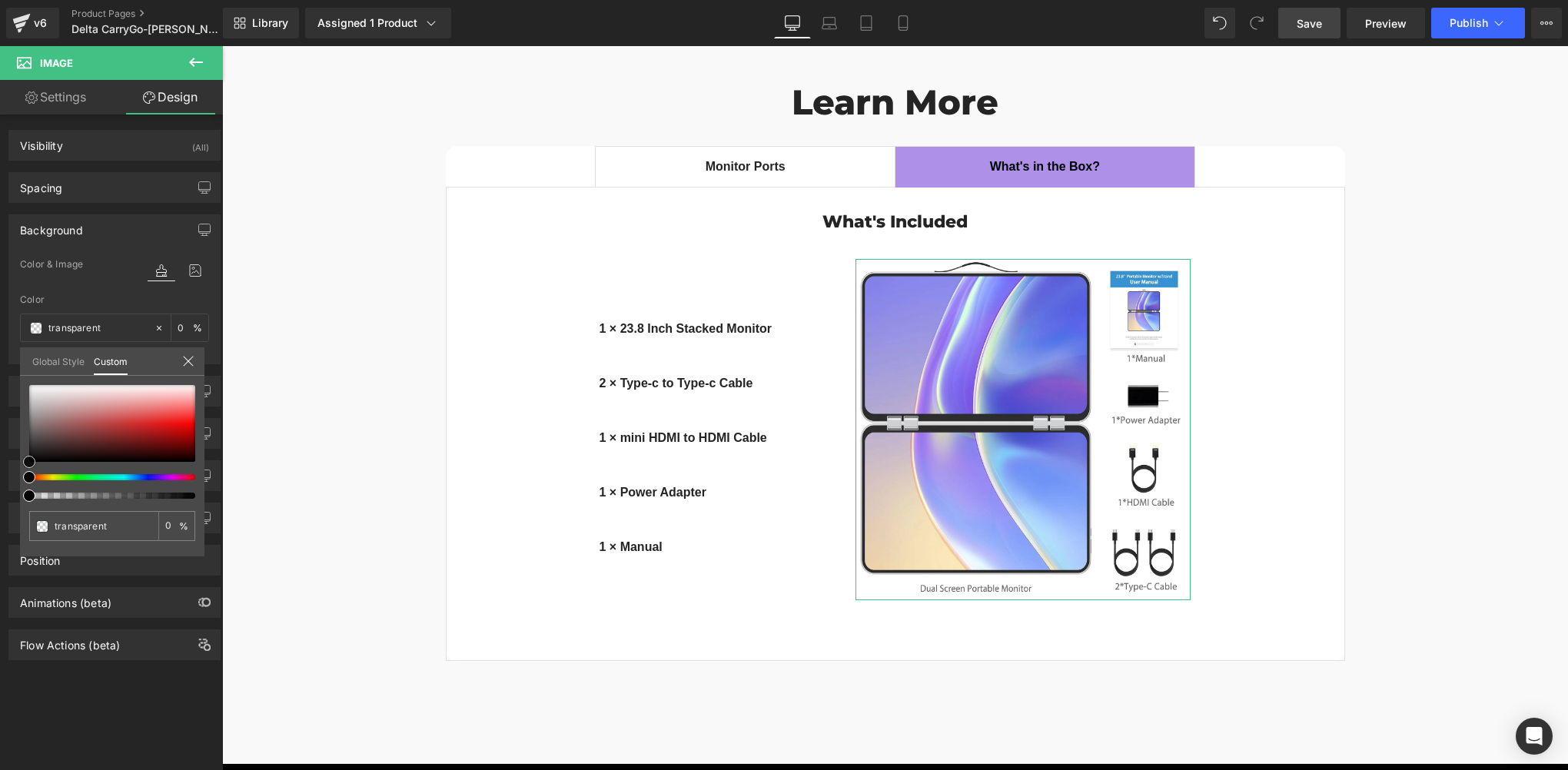
type input "#a28484"
type input "100"
type input "#a28484"
type input "100"
type input "#aa9191"
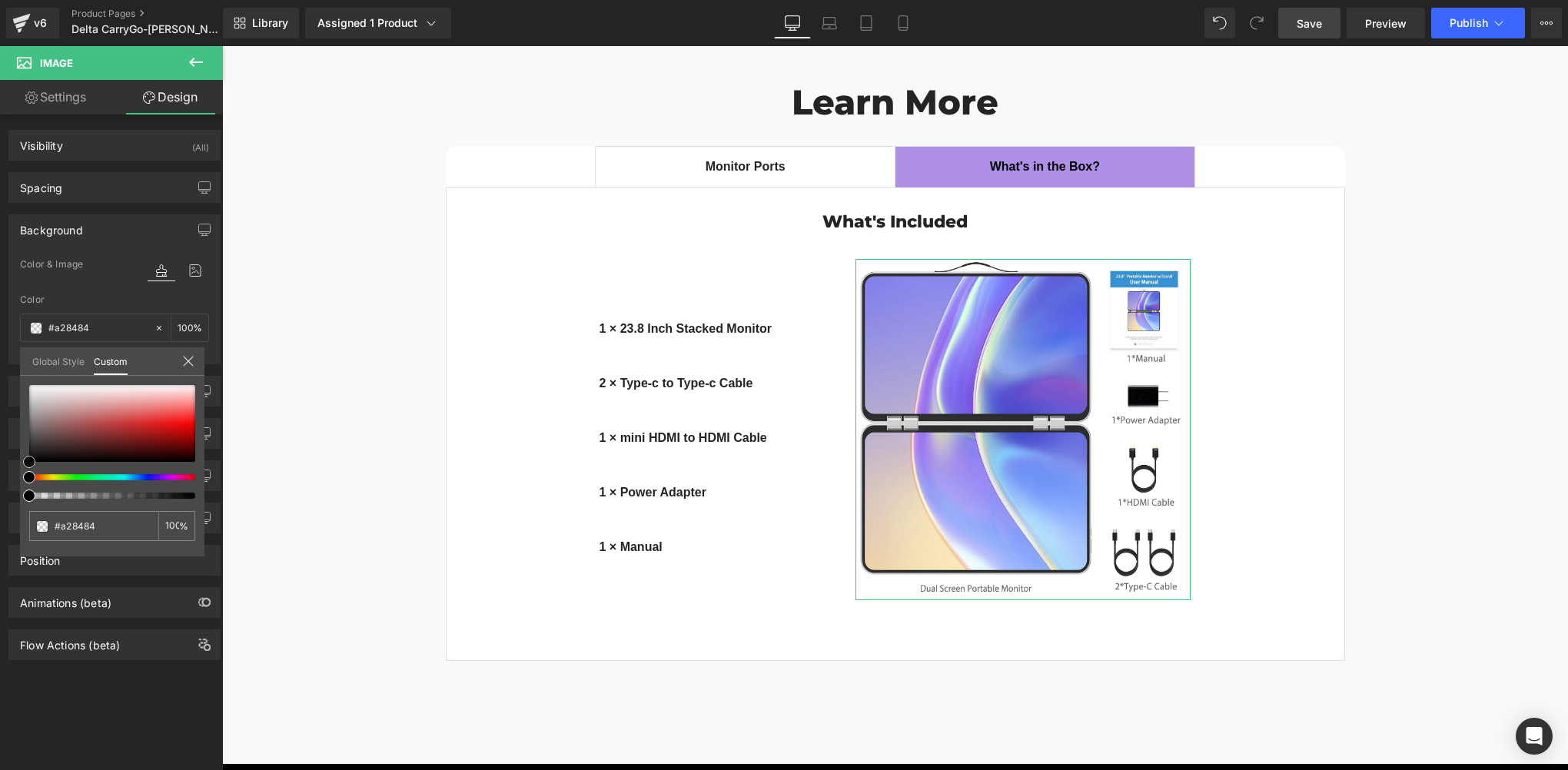
type input "#aa9191"
type input "#baaaaa"
type input "#cac3c3"
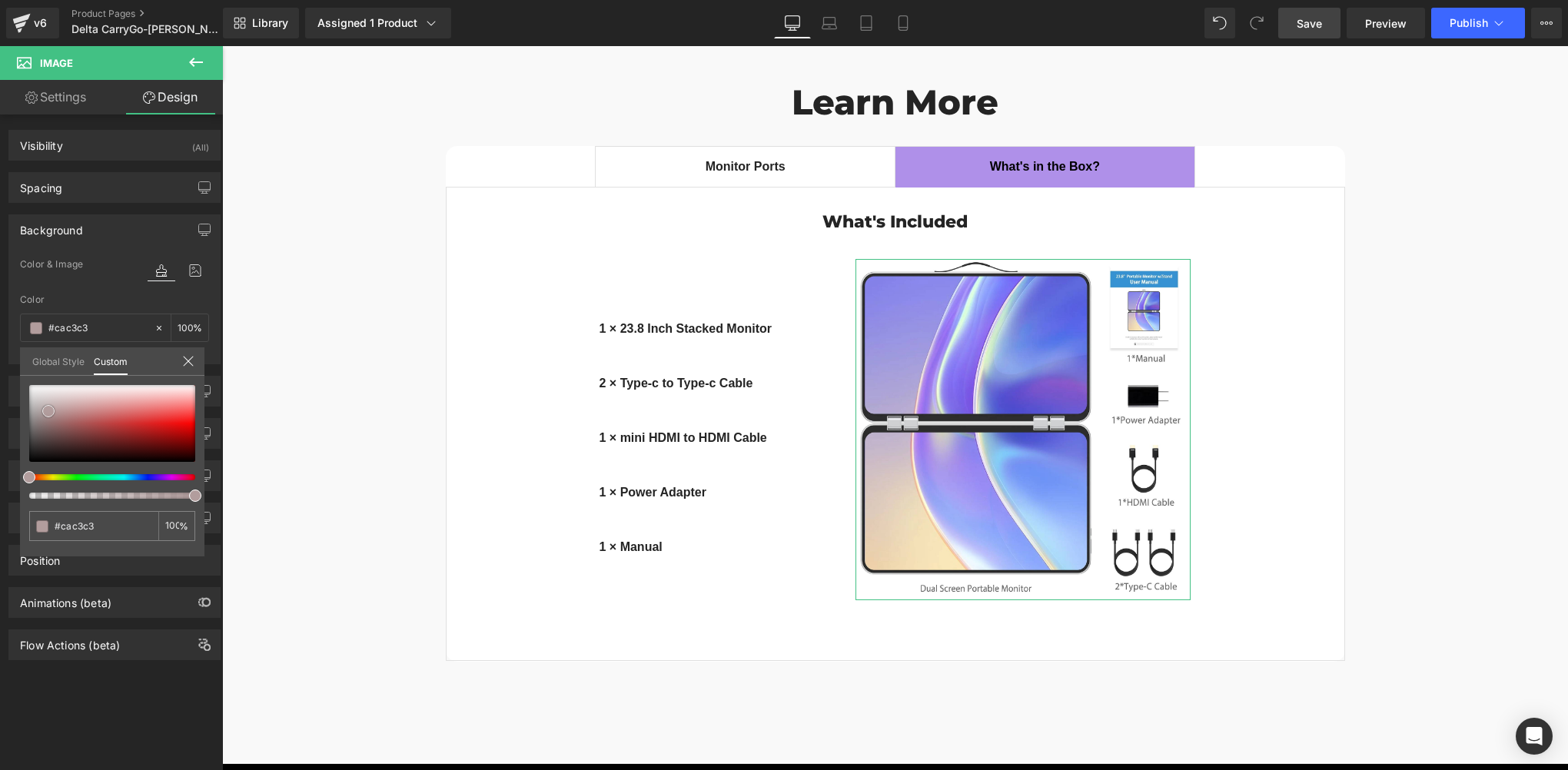
type input "#e8e7e7"
type input "#ffffff"
drag, startPoint x: 49, startPoint y: 410, endPoint x: 0, endPoint y: 343, distance: 83.0
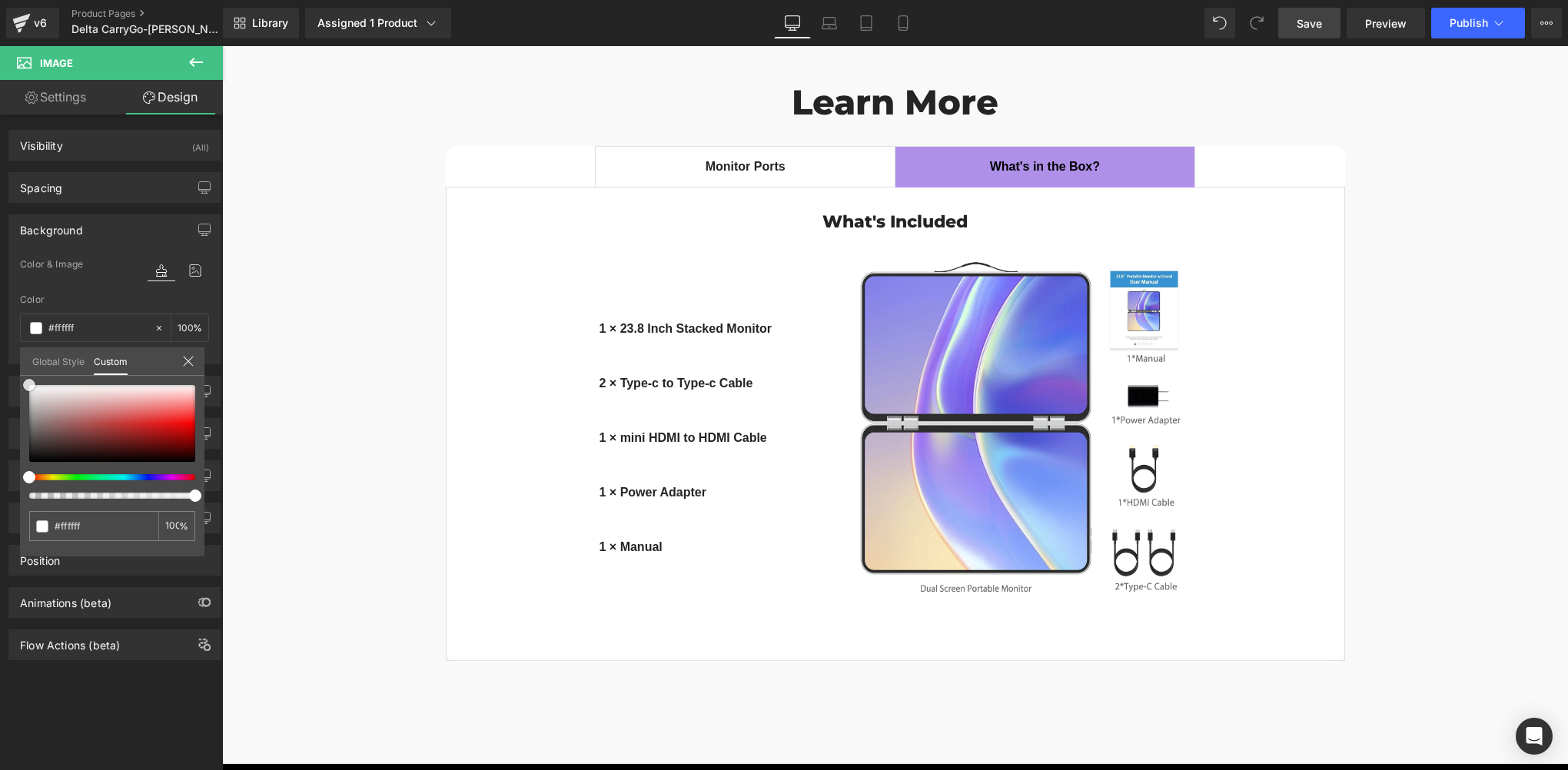
click at [0, 345] on html "Image You are previewing how the will restyle your page. You can not edit Eleme…" at bounding box center [784, 385] width 1568 height 770
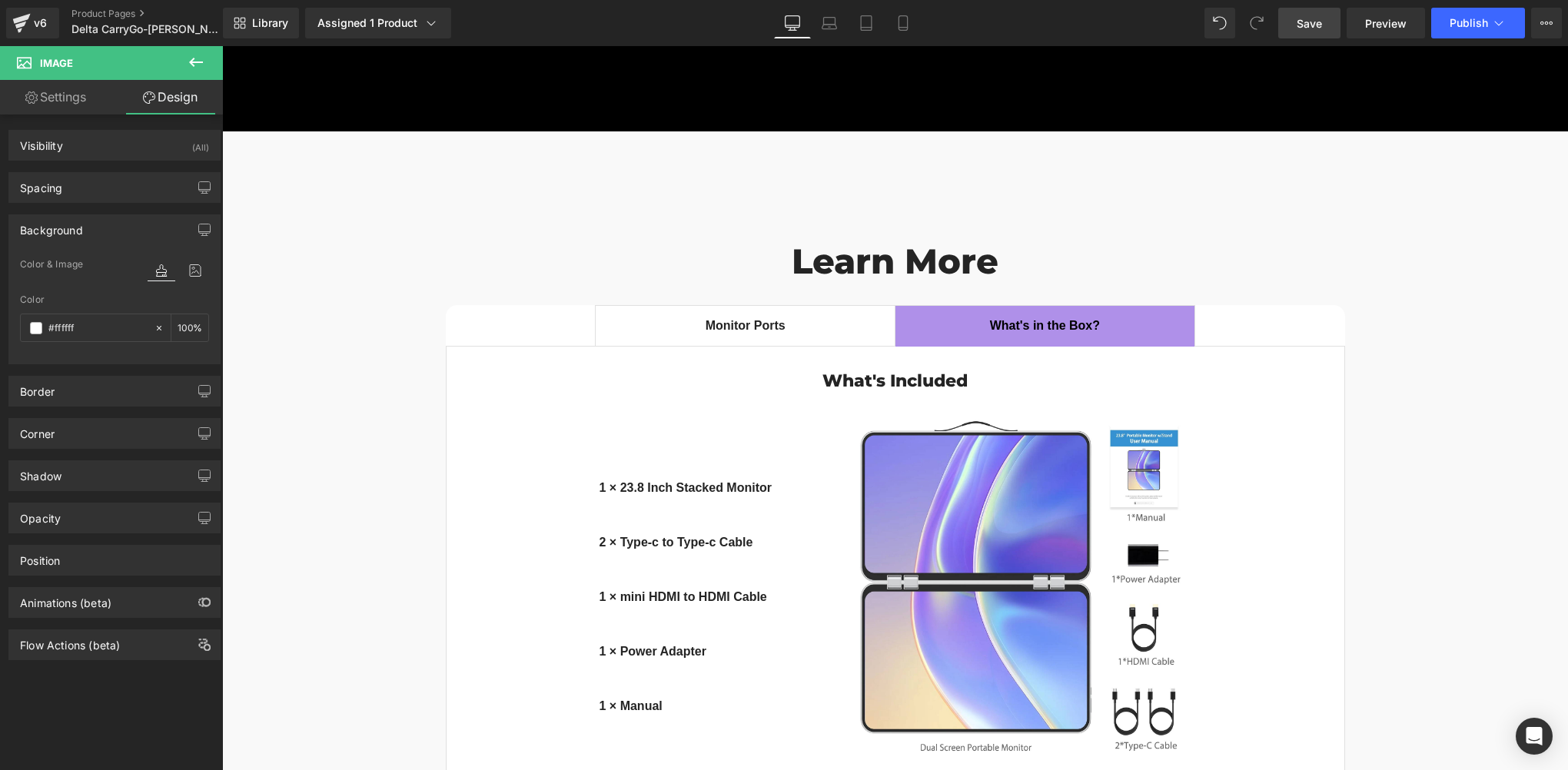
scroll to position [11714, 0]
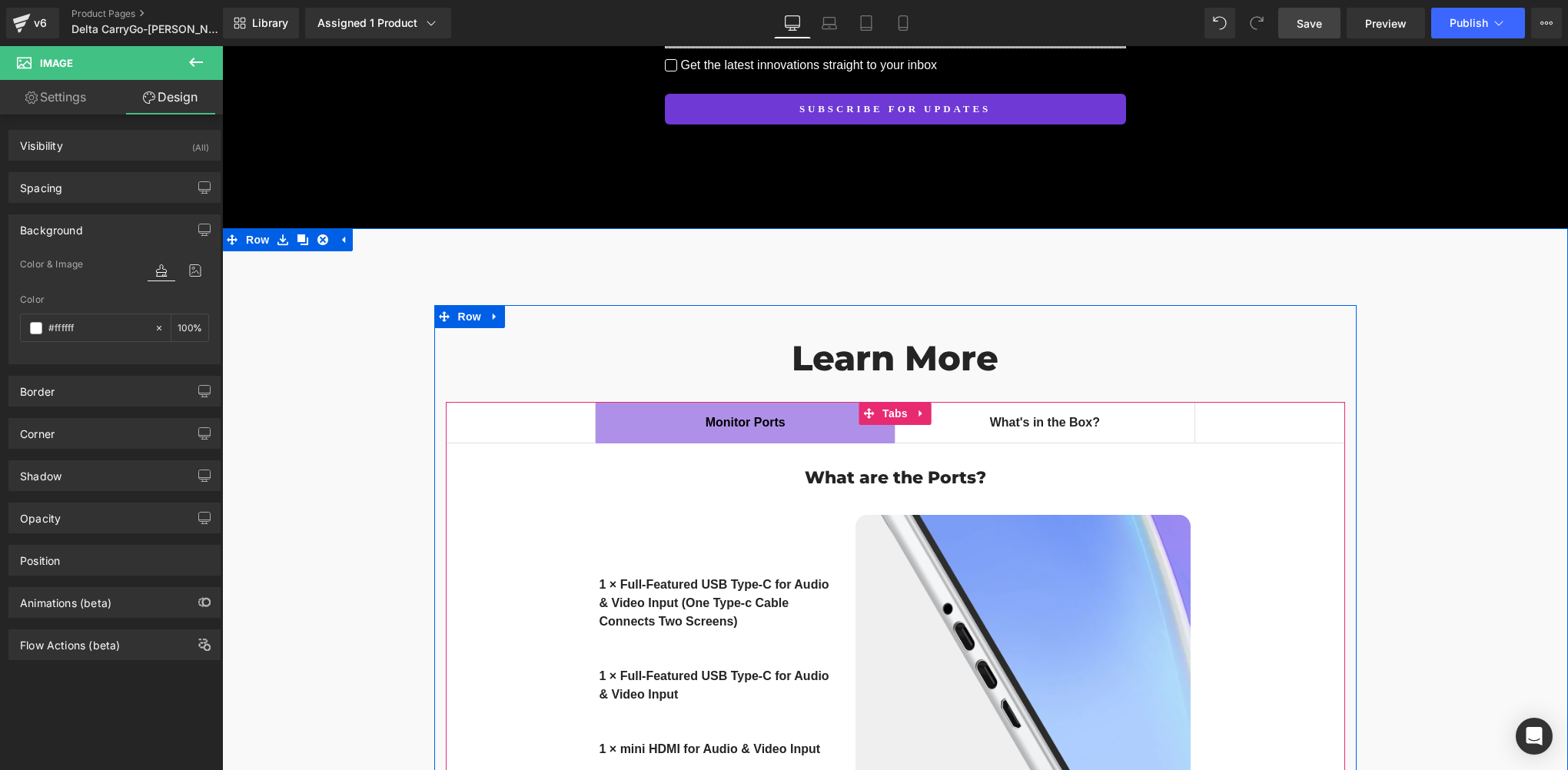
click at [744, 402] on li "Monitor Ports Text Block" at bounding box center [745, 423] width 300 height 42
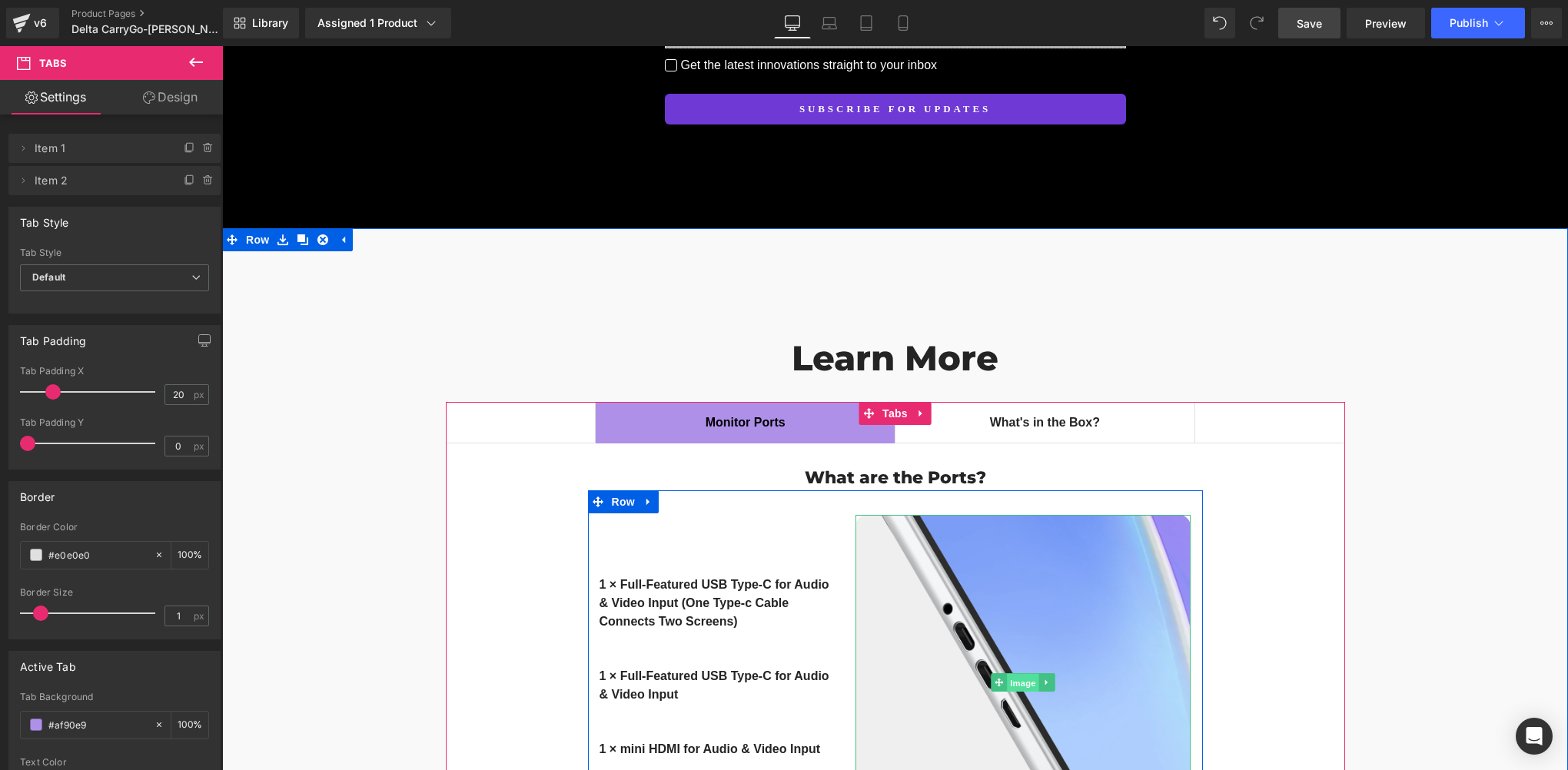
click at [1020, 674] on span "Image" at bounding box center [1023, 683] width 32 height 18
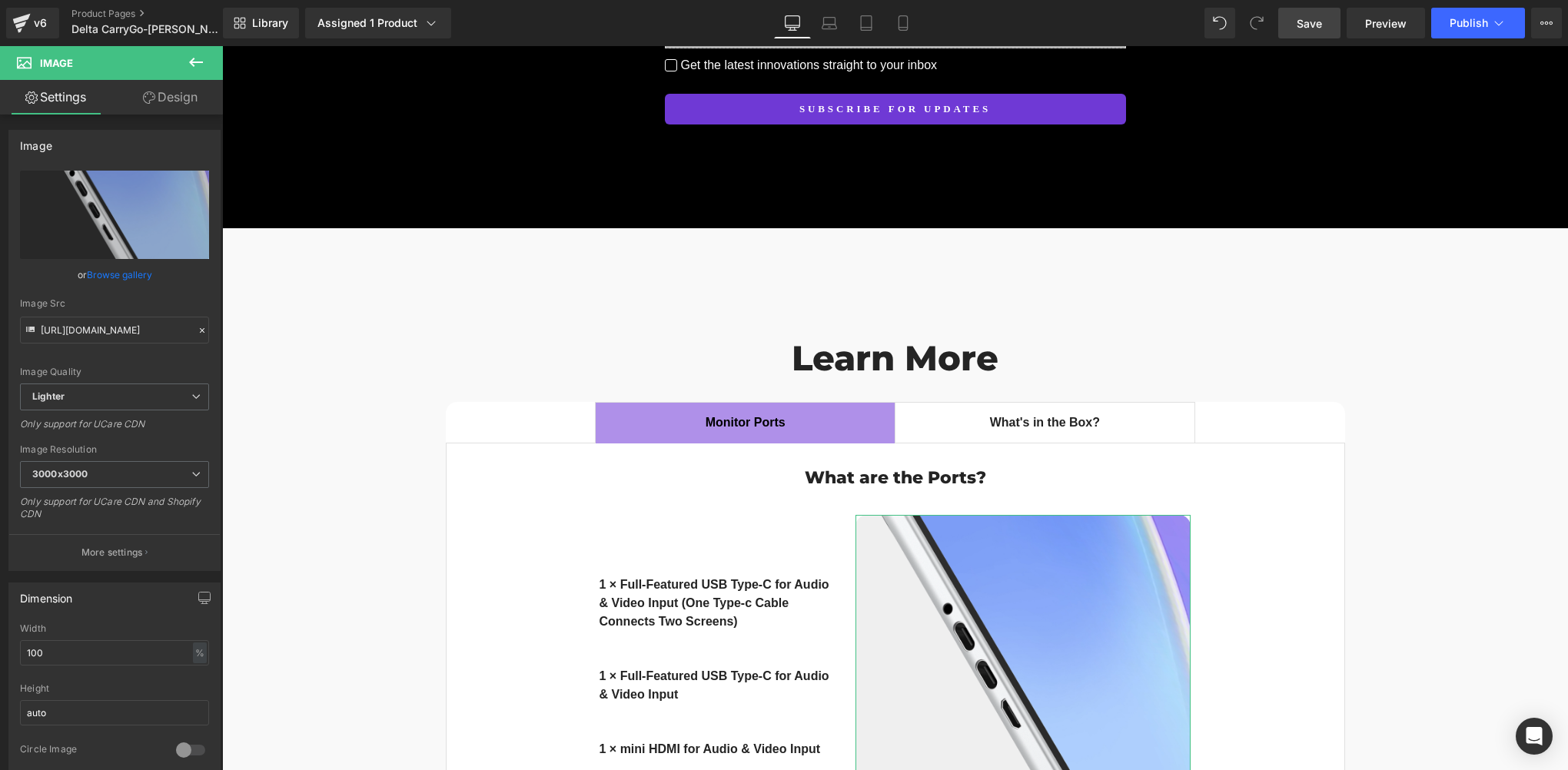
click at [161, 106] on link "Design" at bounding box center [170, 97] width 112 height 35
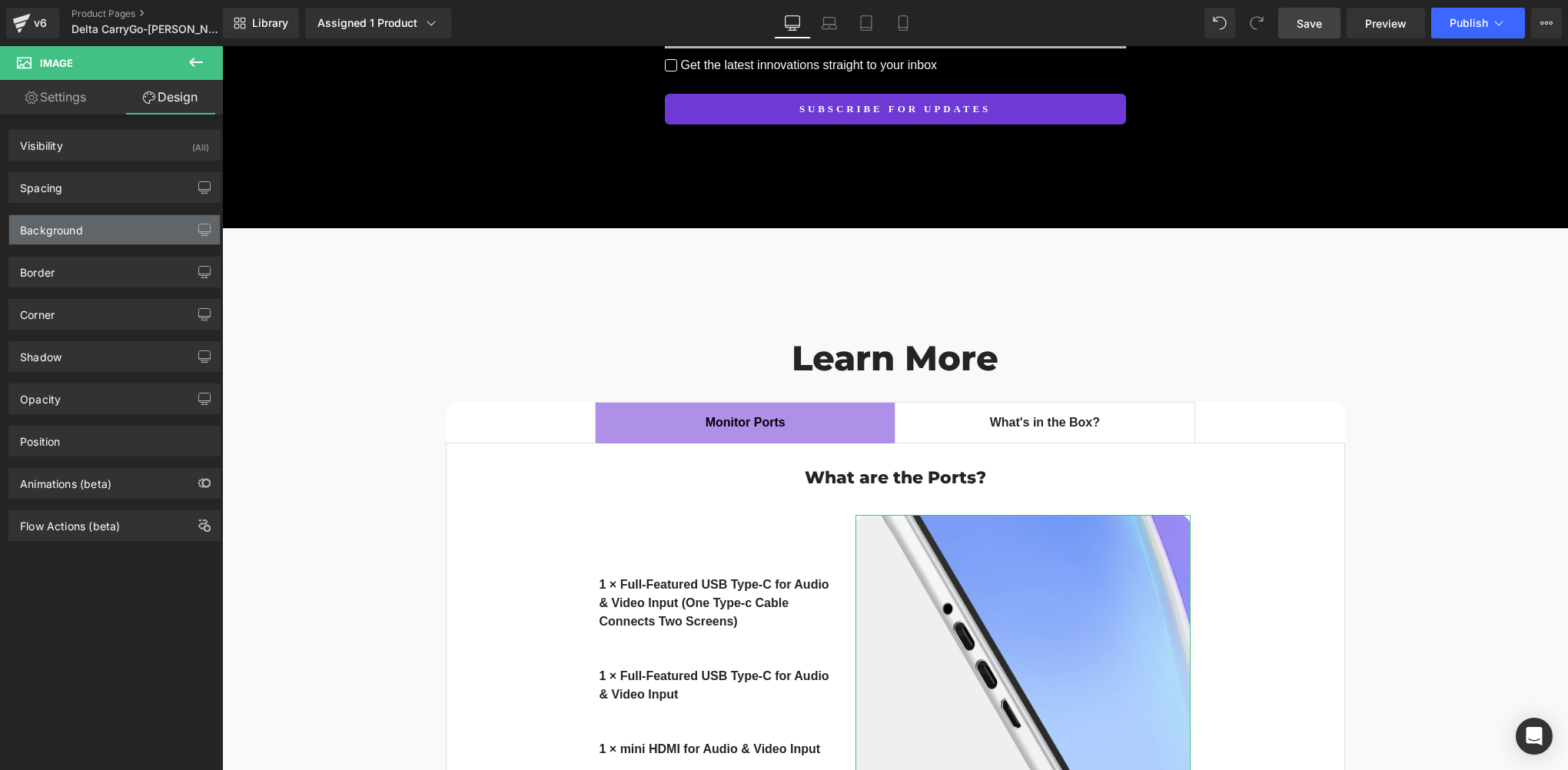
click at [95, 235] on div "Background" at bounding box center [114, 229] width 210 height 29
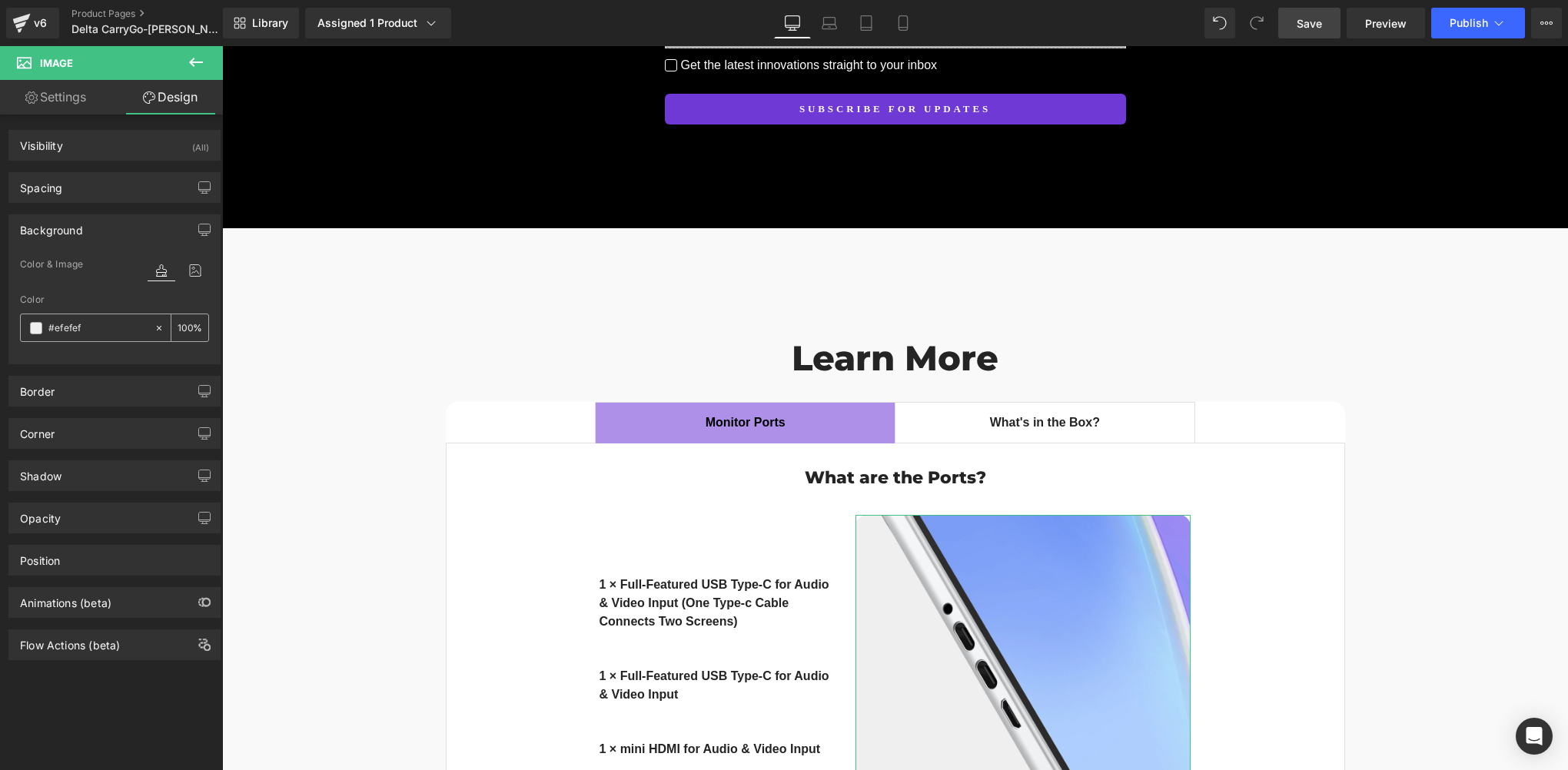
click at [35, 329] on span at bounding box center [36, 328] width 12 height 12
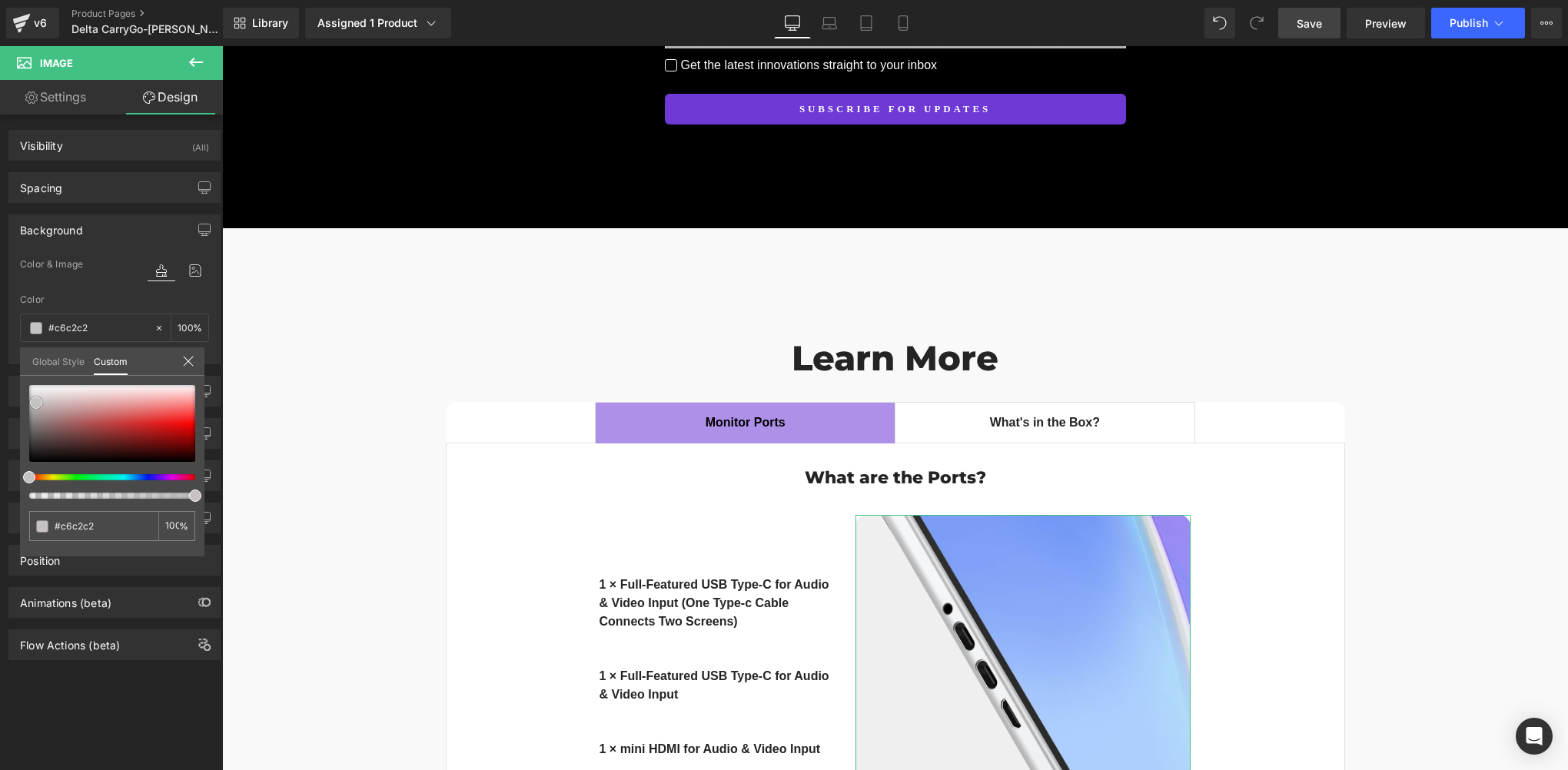
type input "#c6c2c2"
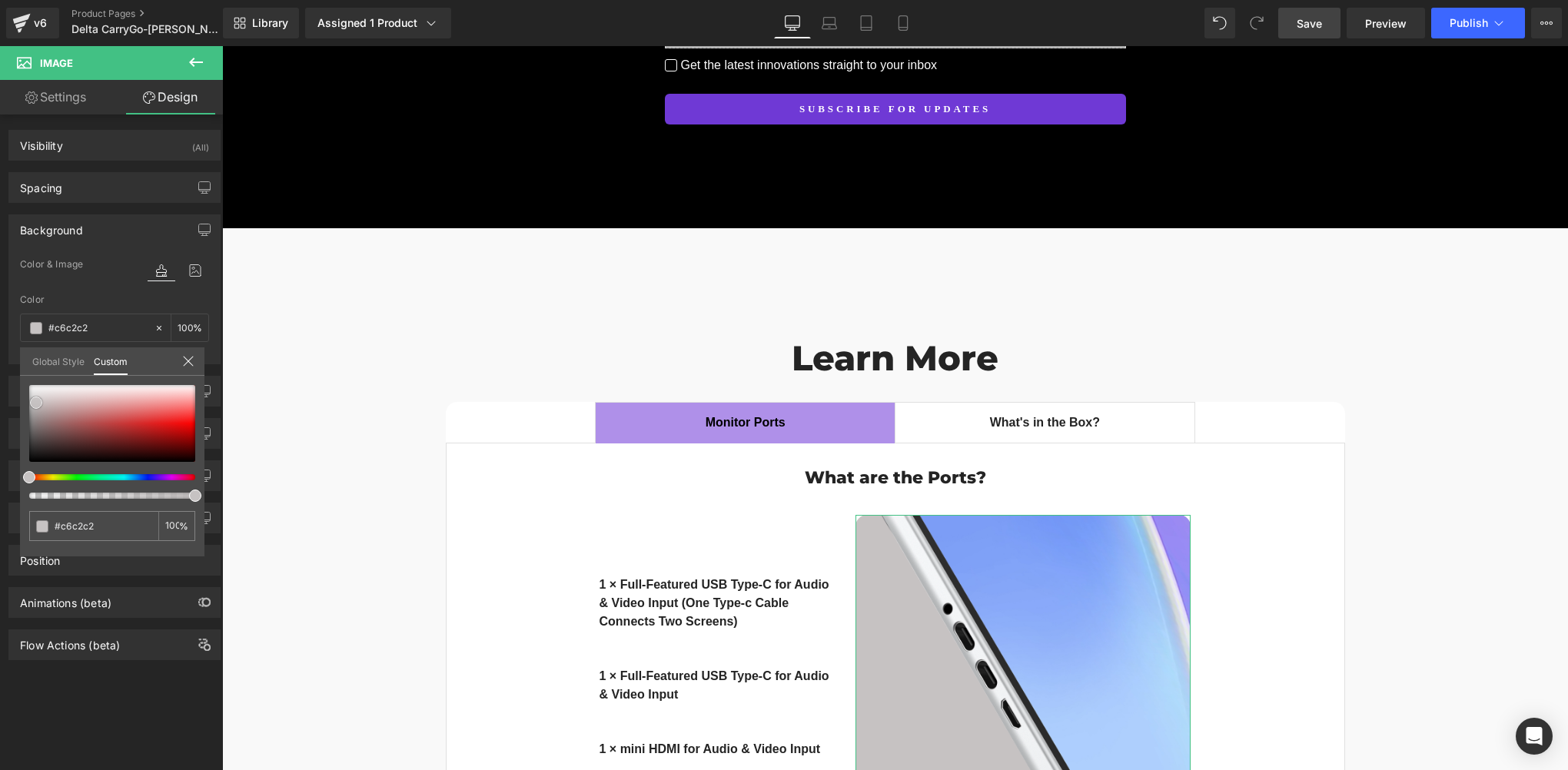
type input "#cbc7c7"
type input "#d2d0d0"
type input "#e2e2e2"
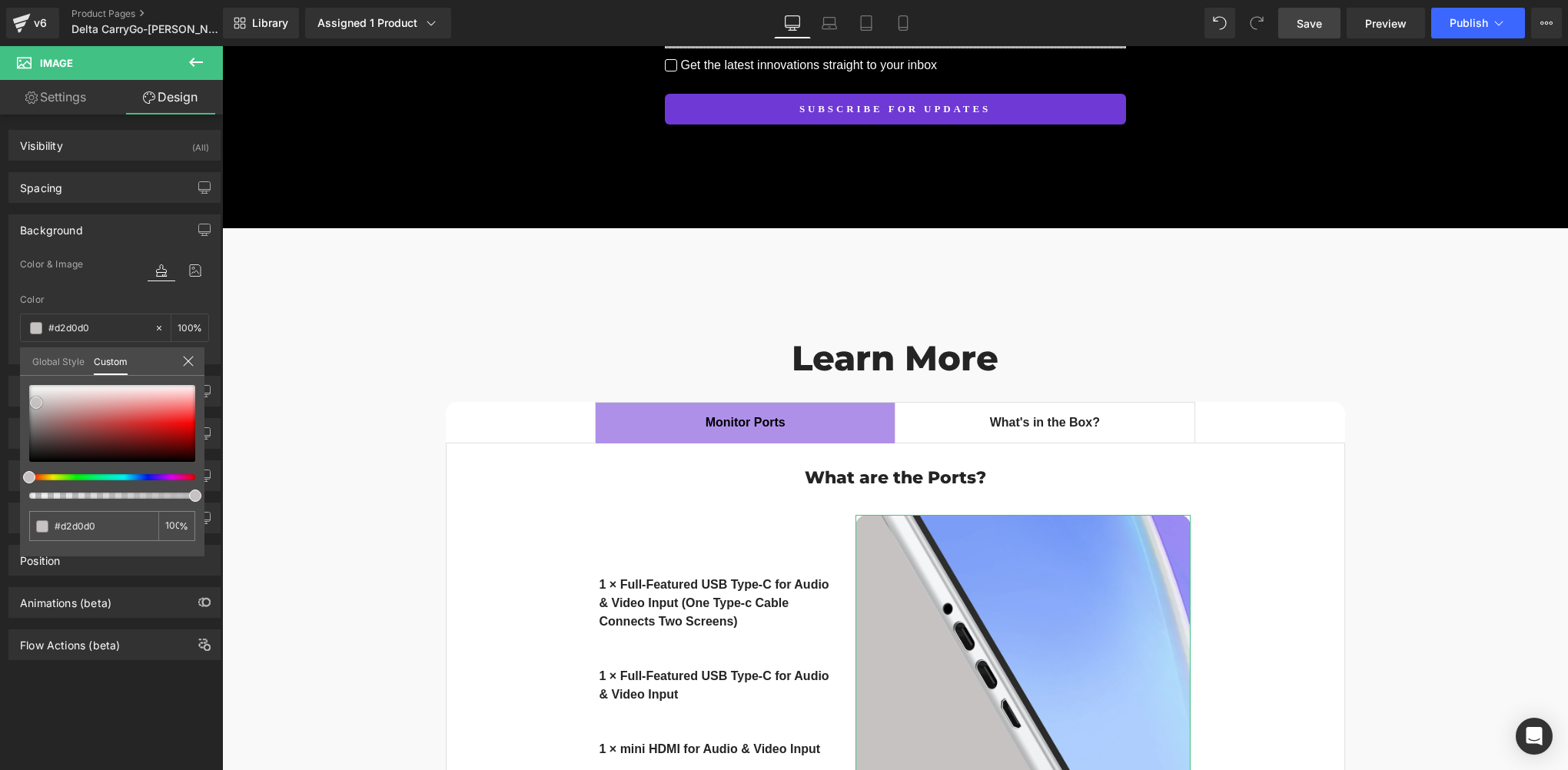
type input "#e2e2e2"
type input "#efefef"
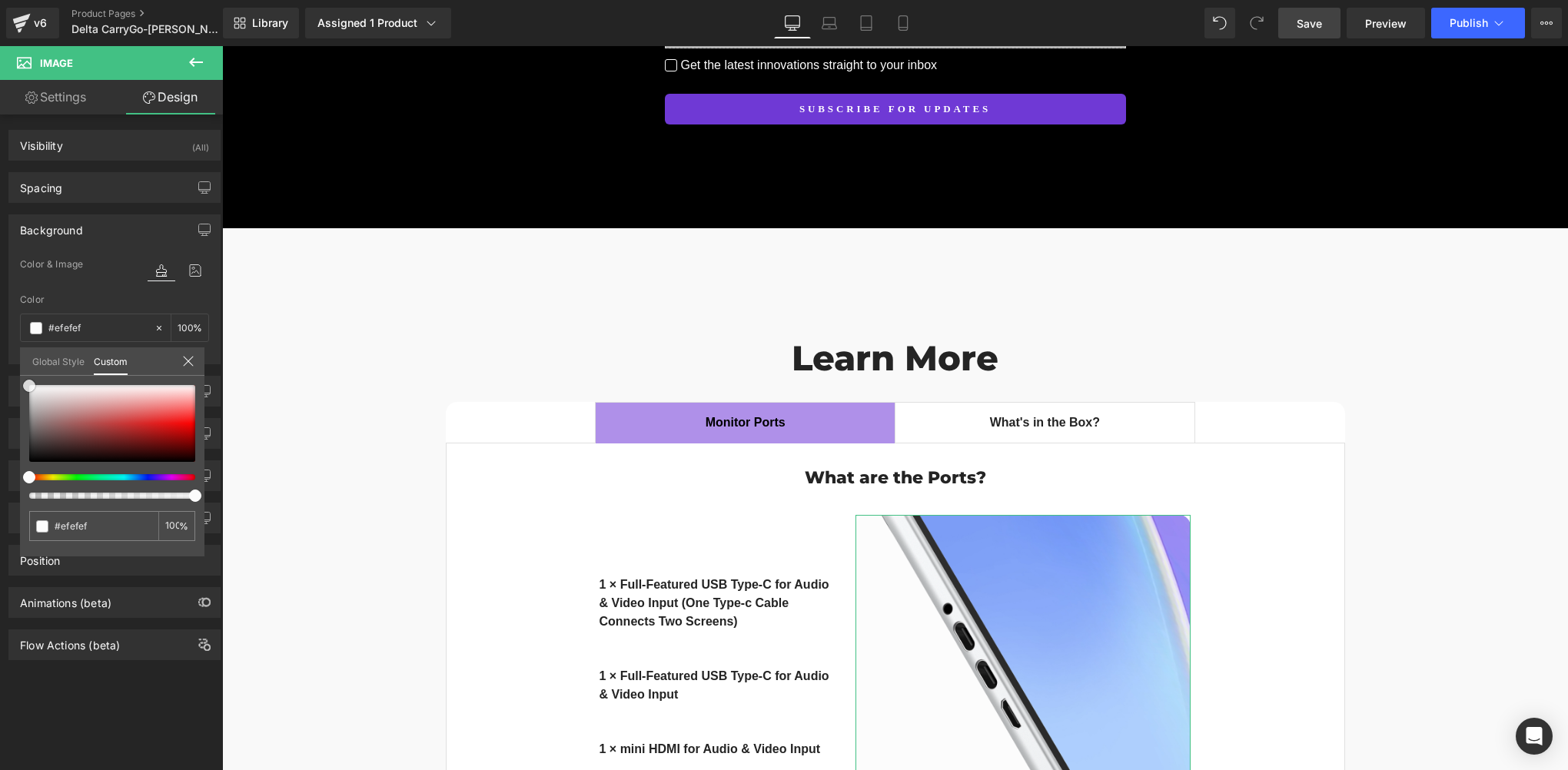
type input "#fcfcfc"
type input "#ffffff"
drag, startPoint x: 36, startPoint y: 402, endPoint x: 12, endPoint y: 358, distance: 50.1
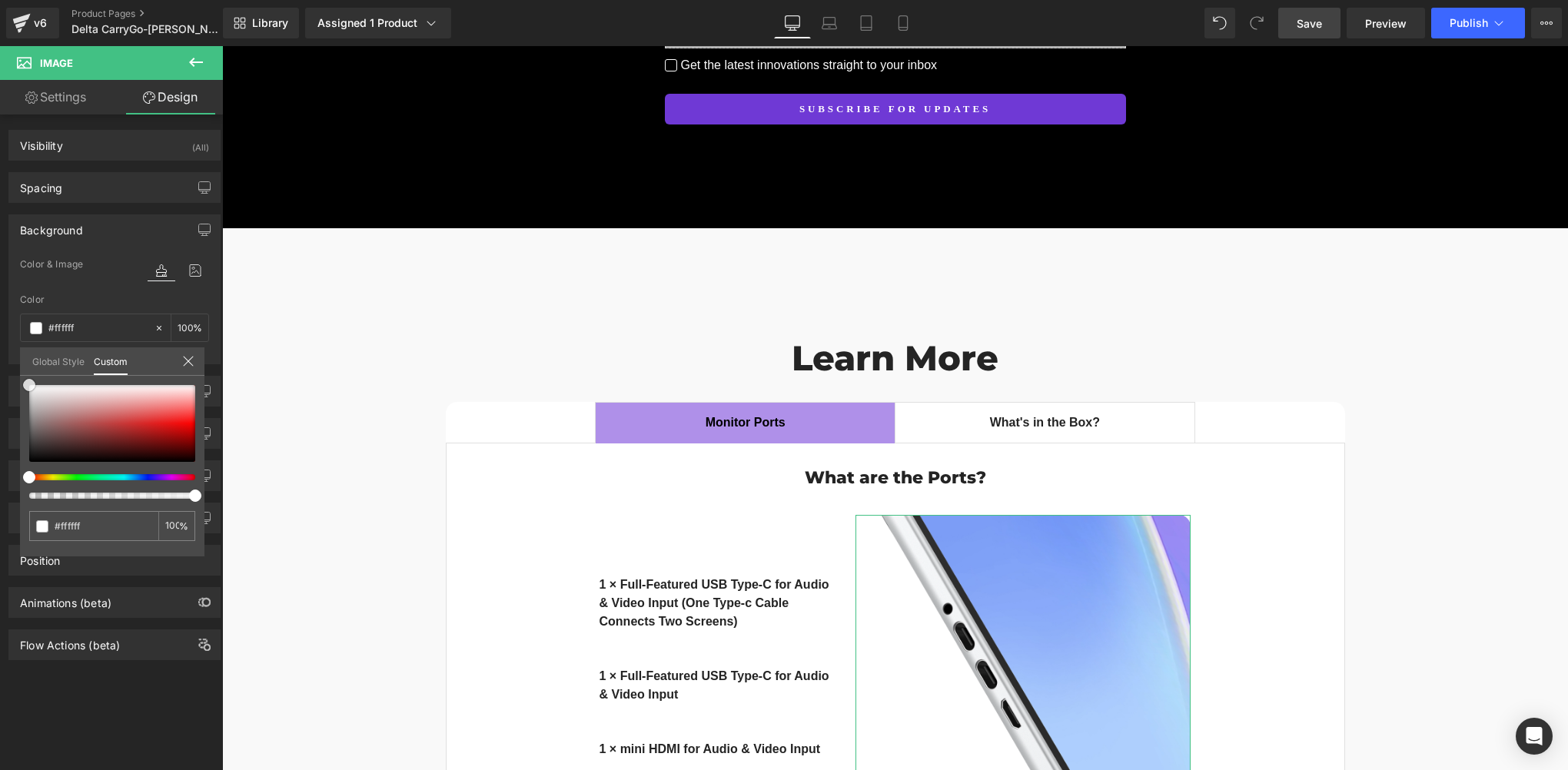
click at [12, 358] on div "Background Color & Image color rgba(255, 255, 255, 1) Color #ffffff 100 % Image…" at bounding box center [115, 283] width 230 height 162
drag, startPoint x: 1328, startPoint y: 30, endPoint x: 1051, endPoint y: 424, distance: 481.6
click at [1328, 30] on link "Save" at bounding box center [1309, 23] width 62 height 31
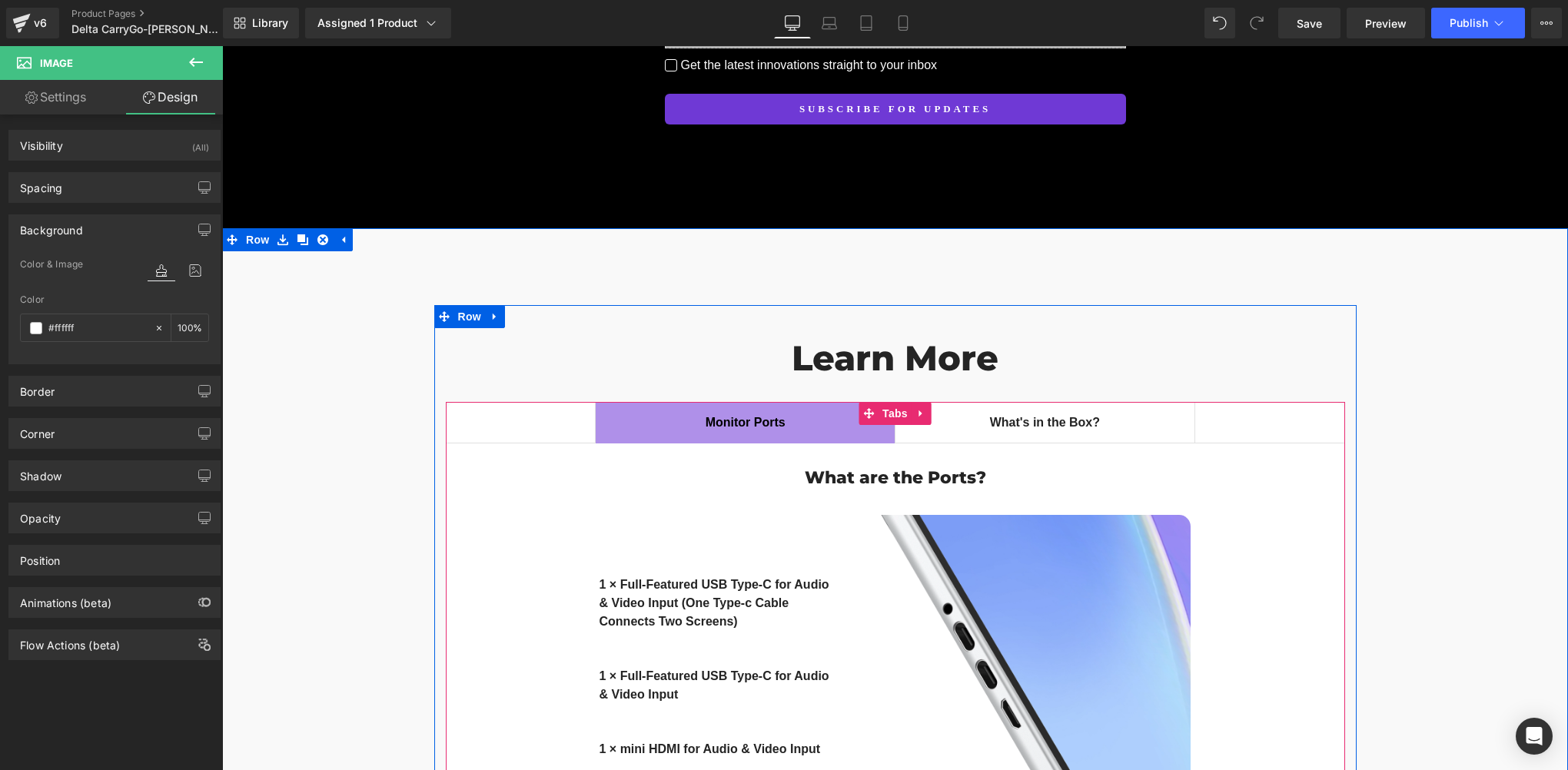
click at [1030, 403] on span "What's in the Box? Text Block" at bounding box center [1045, 423] width 299 height 40
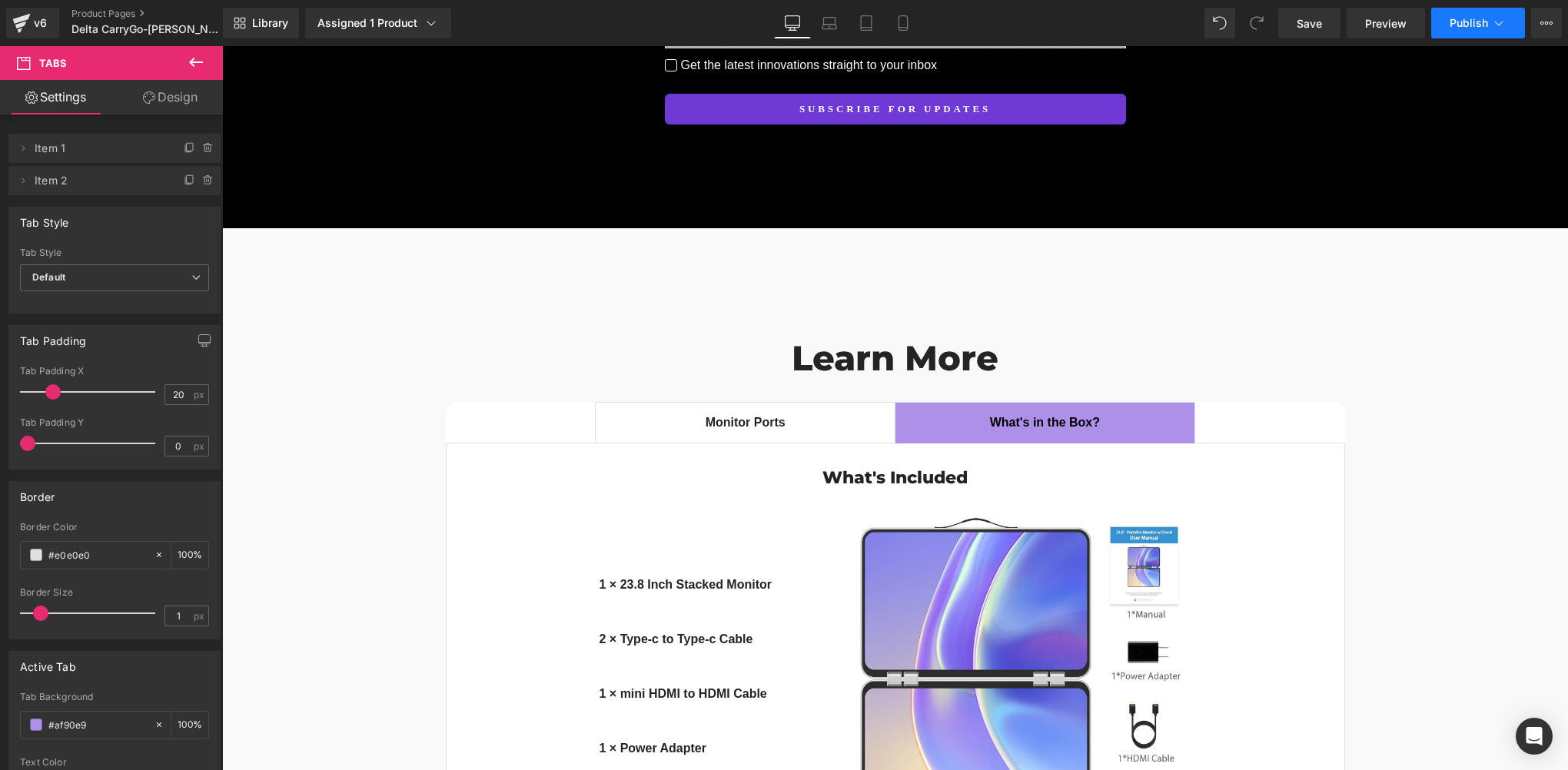
click at [1471, 17] on span "Publish" at bounding box center [1469, 23] width 39 height 12
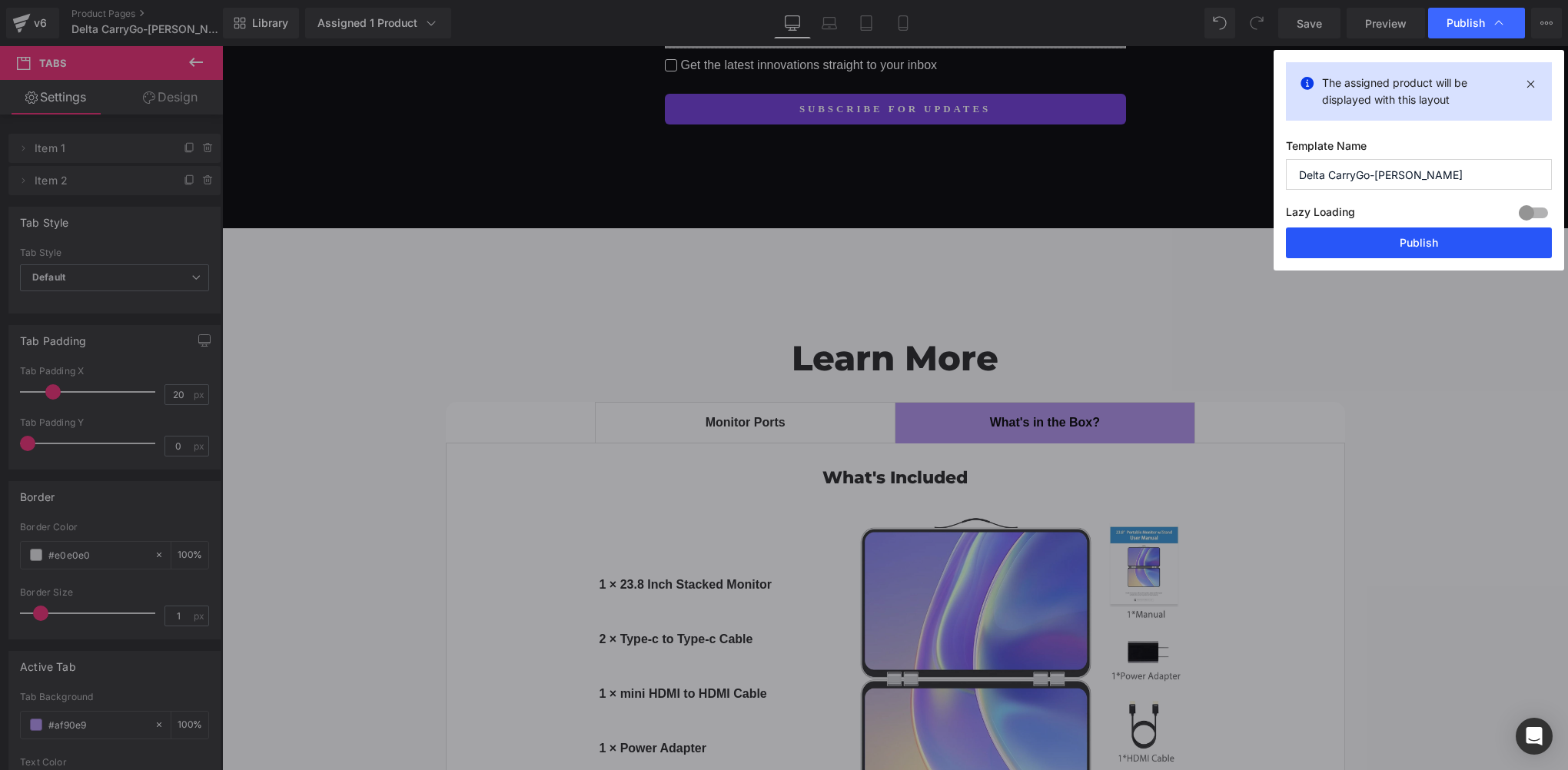
click at [1389, 253] on button "Publish" at bounding box center [1419, 243] width 266 height 31
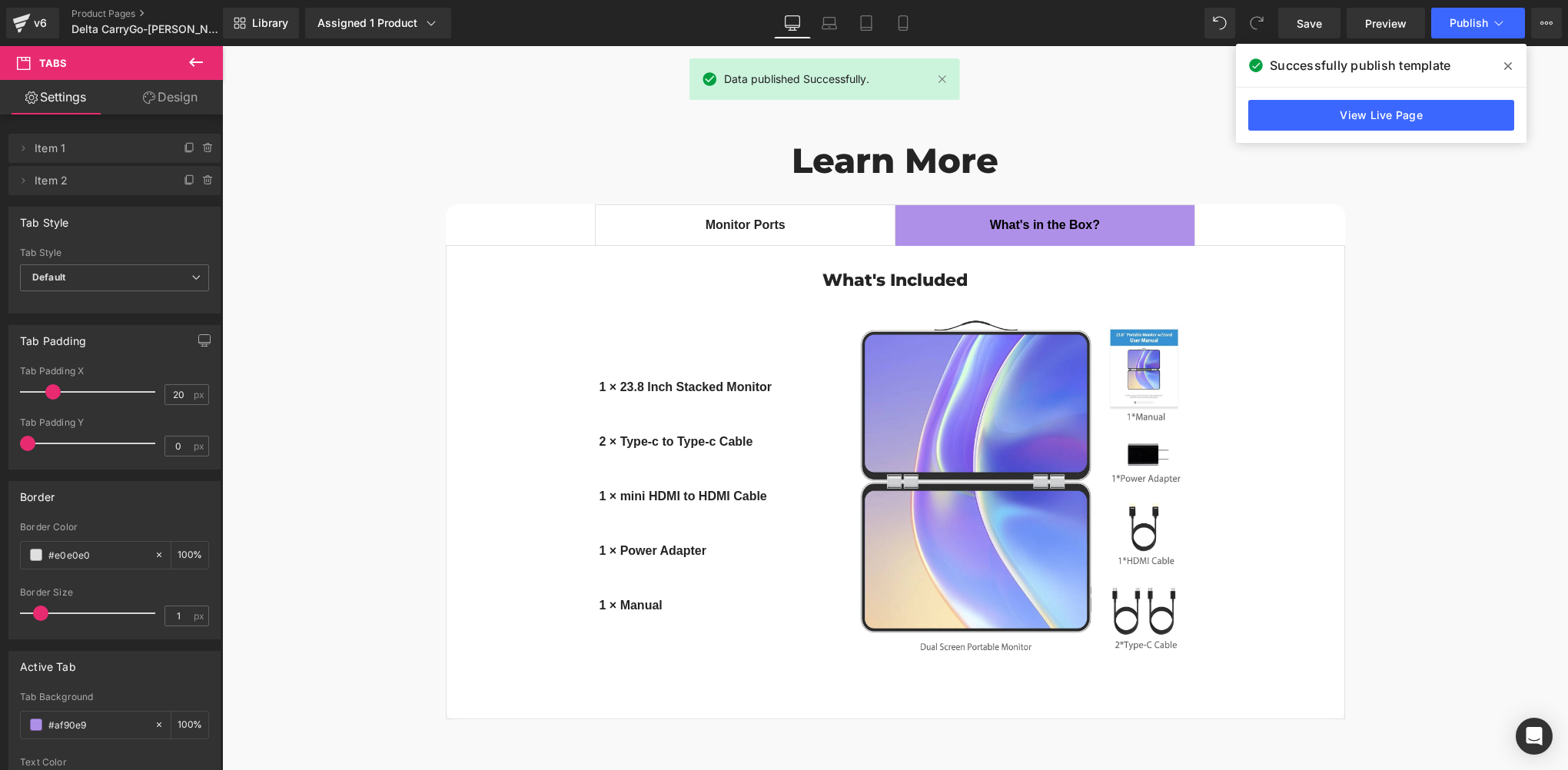
scroll to position [10946, 0]
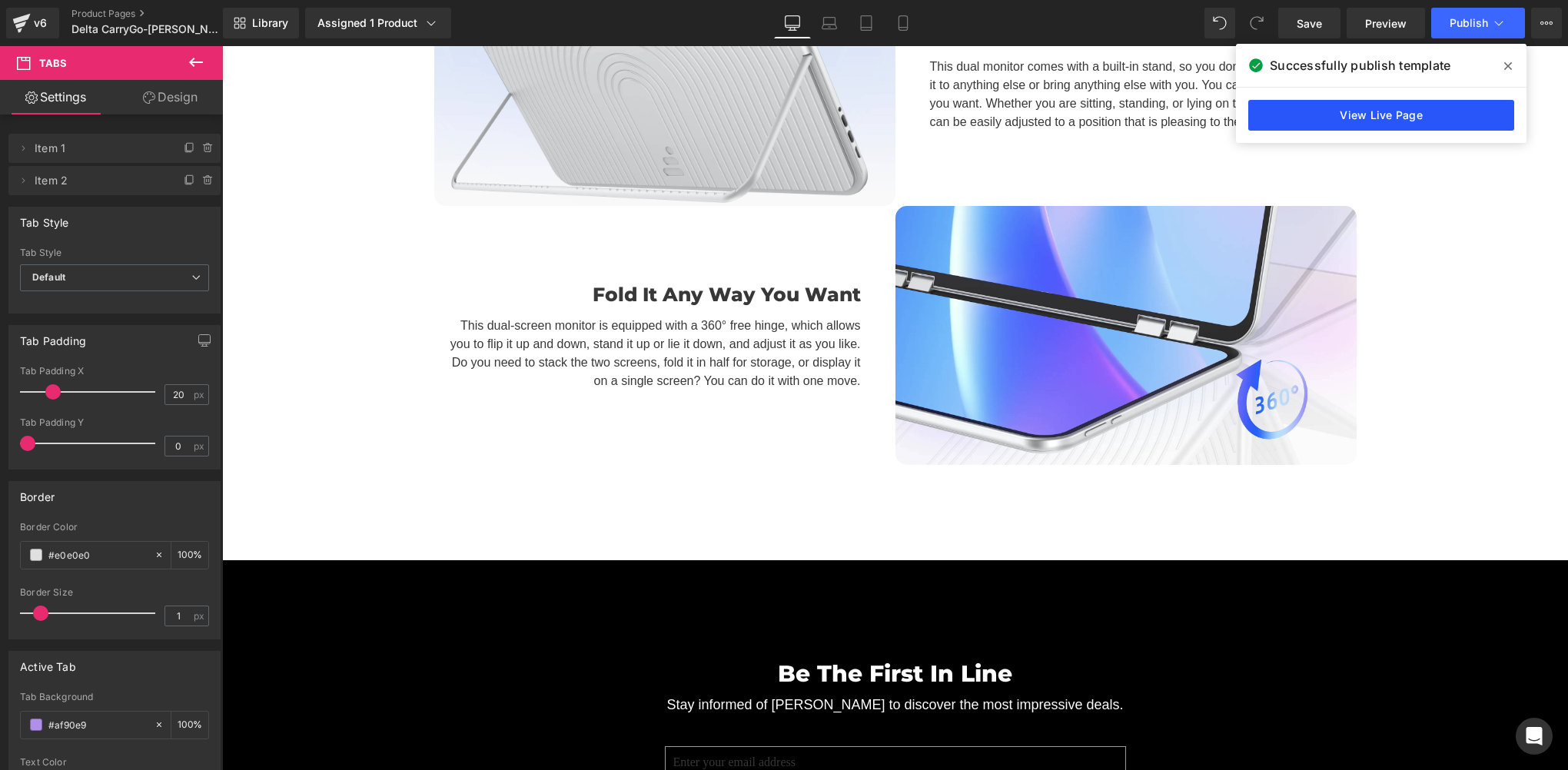
click at [1372, 115] on link "View Live Page" at bounding box center [1381, 116] width 266 height 31
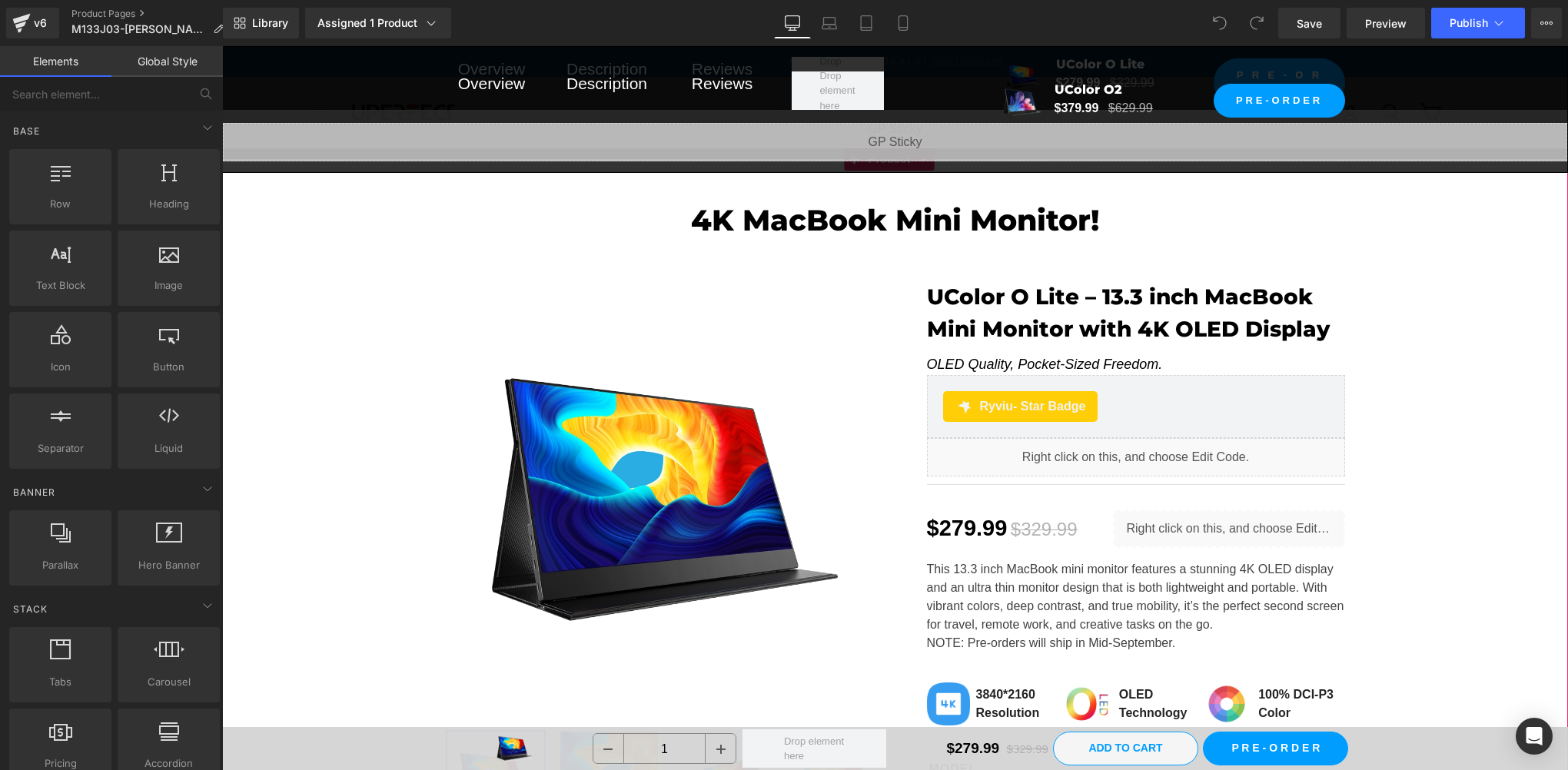
click at [286, 212] on div "4K MacBook Mini Monitor! Heading Row Sale Off (P) Image" at bounding box center [895, 544] width 1346 height 728
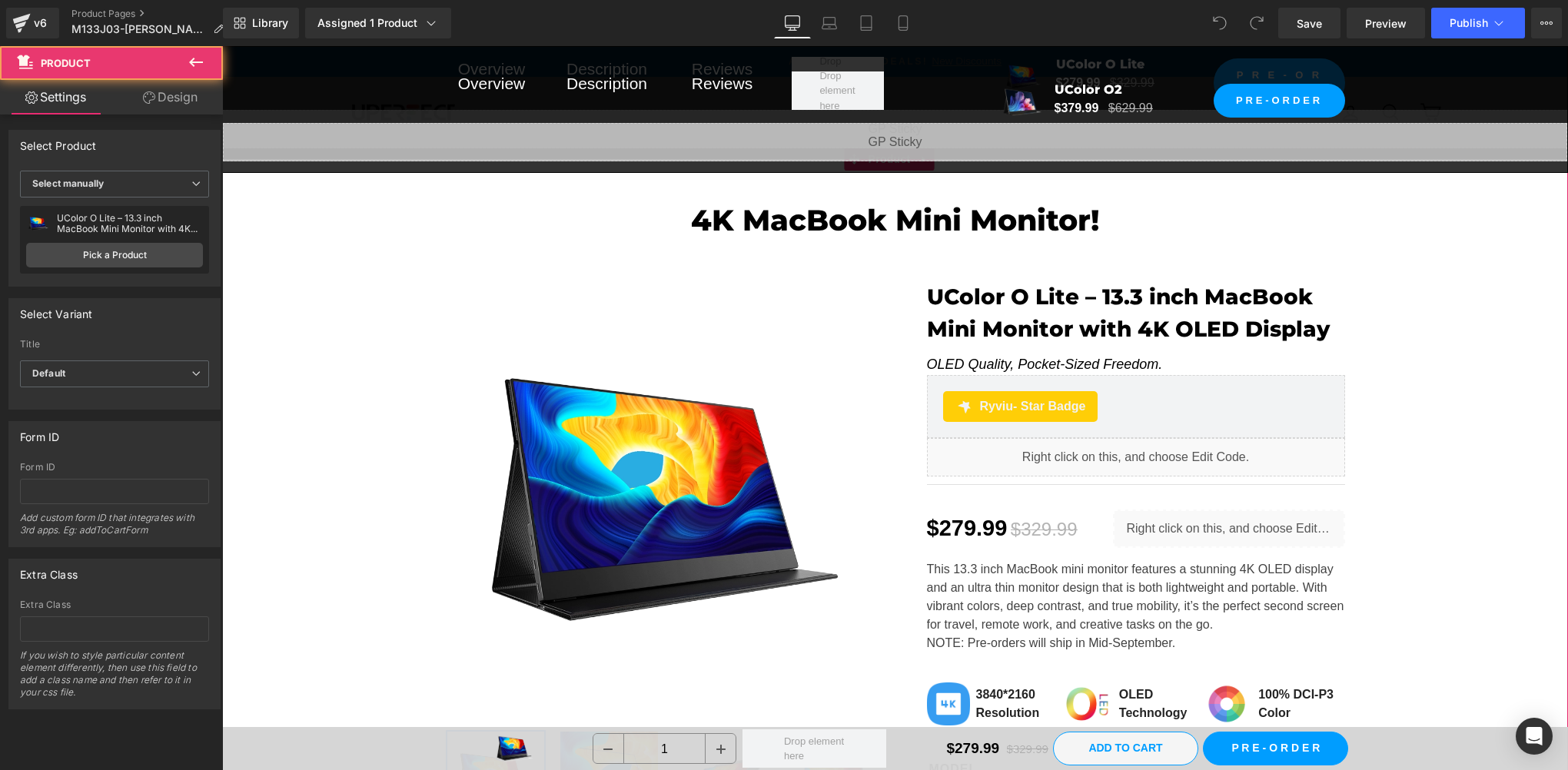
click at [258, 229] on div "4K MacBook Mini Monitor! Heading Row Sale Off (P) Image" at bounding box center [895, 544] width 1346 height 728
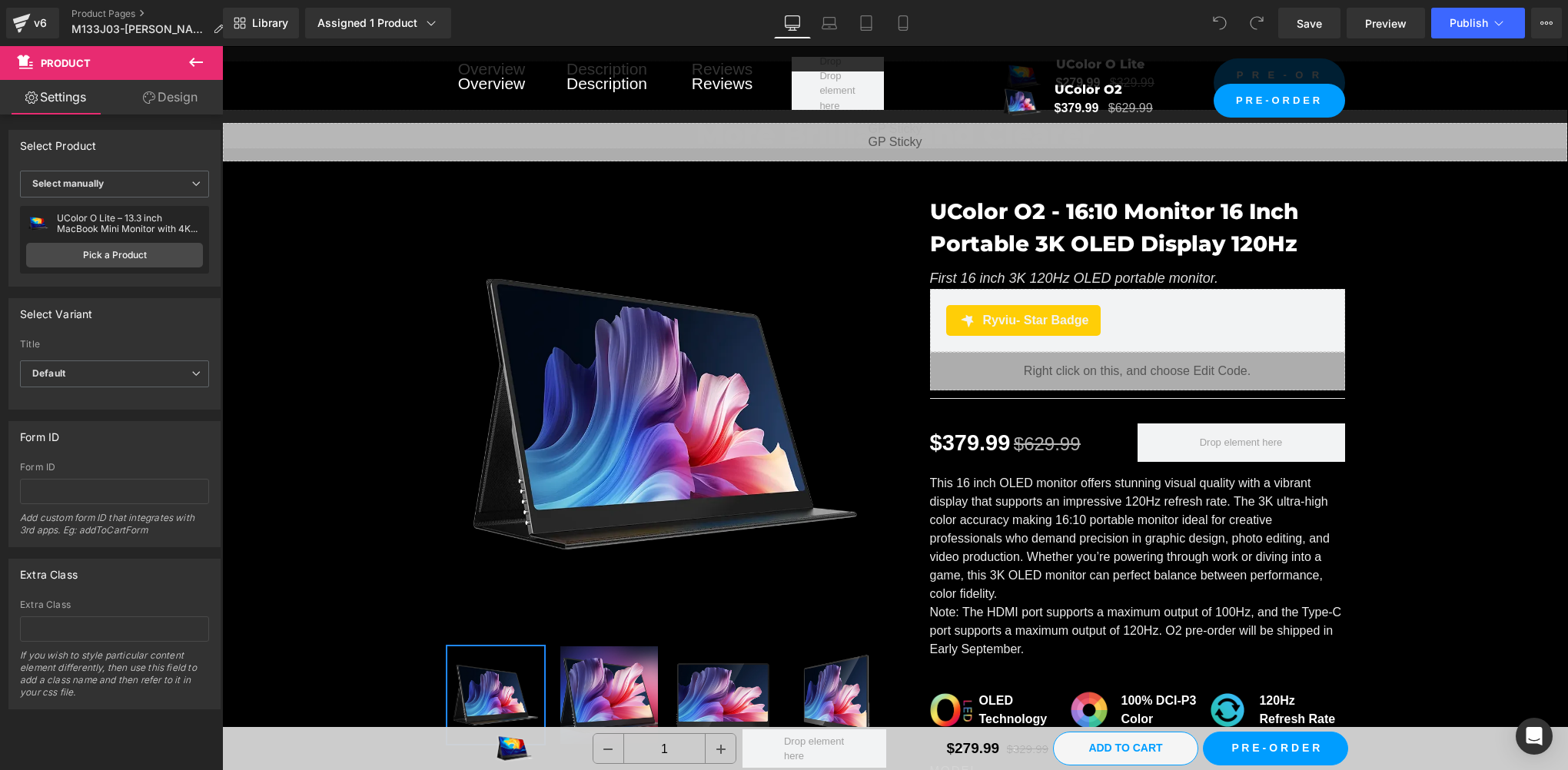
scroll to position [1537, 0]
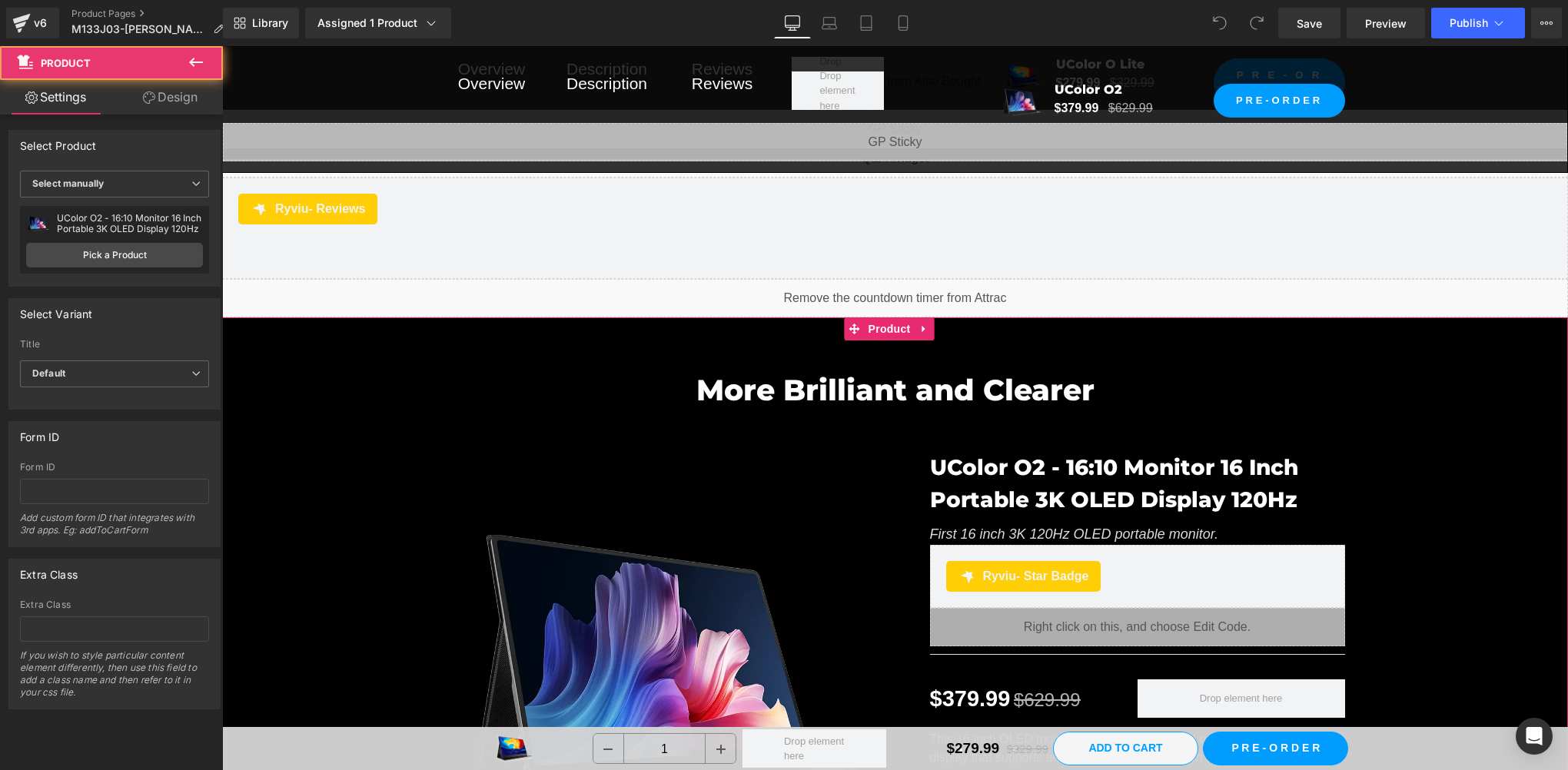
click at [873, 326] on span "Product" at bounding box center [890, 330] width 50 height 23
click at [92, 252] on link "Pick a Product" at bounding box center [115, 255] width 177 height 25
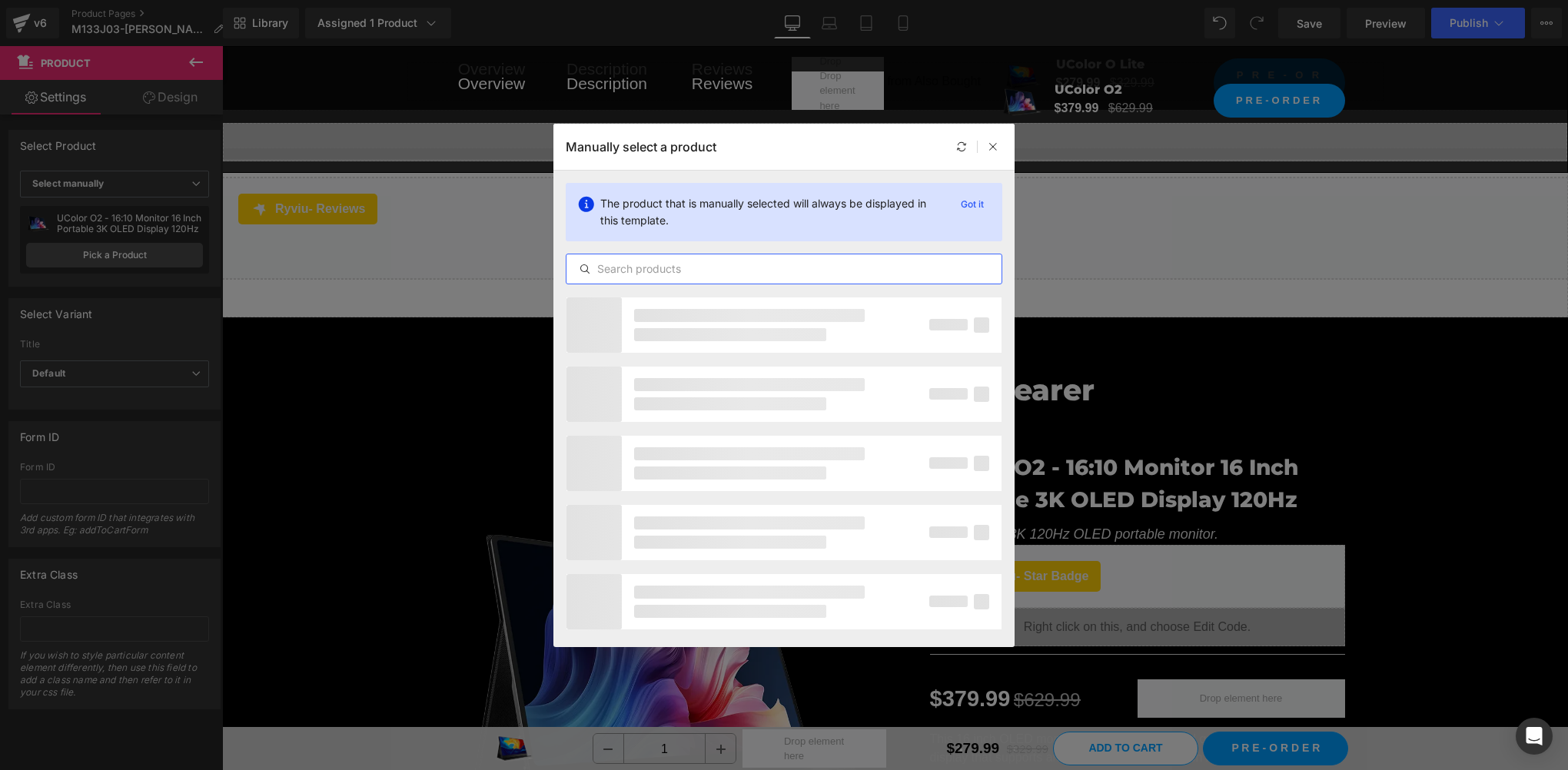
click at [707, 272] on input "text" at bounding box center [784, 269] width 435 height 18
type input "萨"
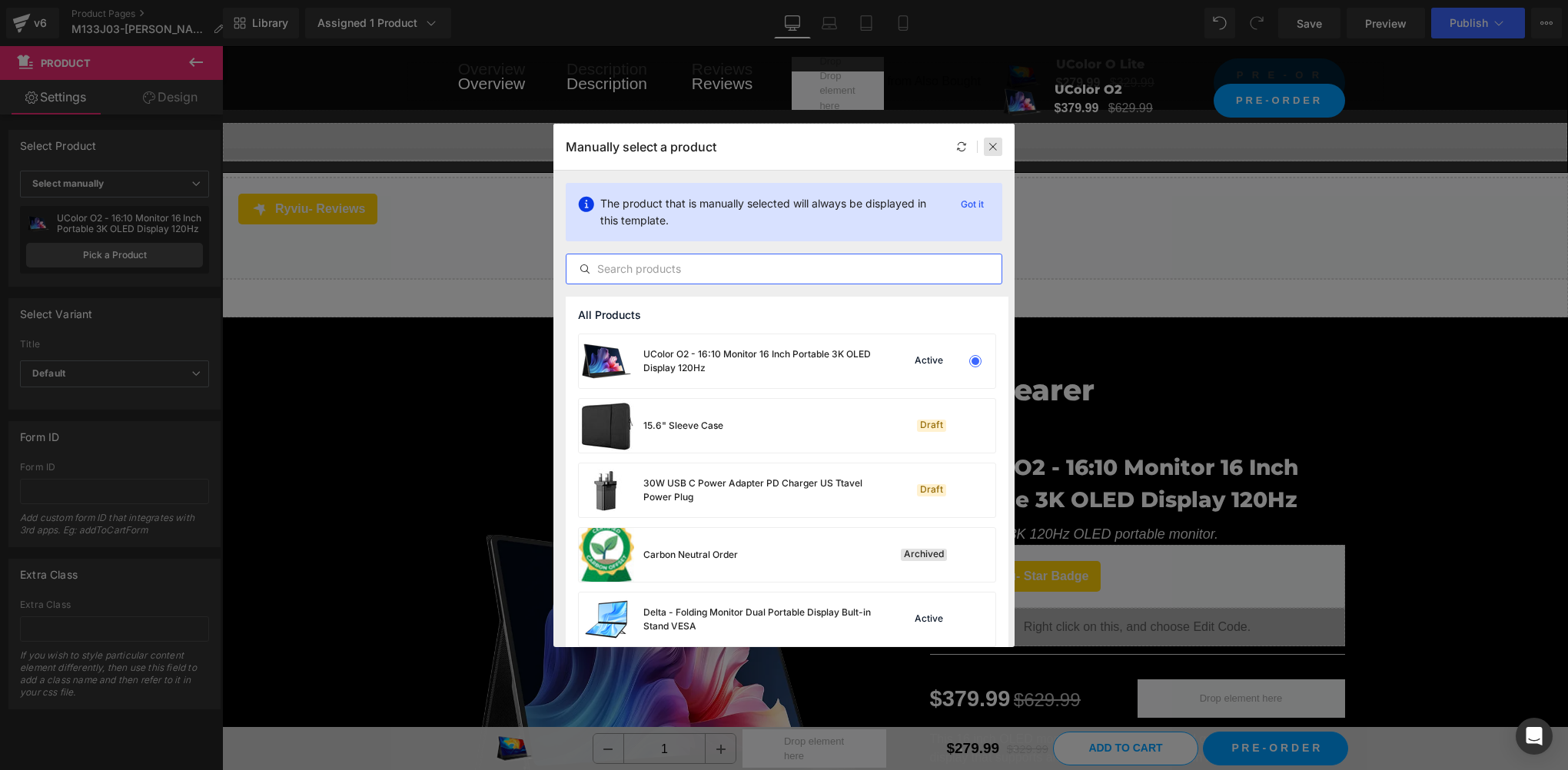
click at [994, 146] on icon at bounding box center [993, 147] width 11 height 11
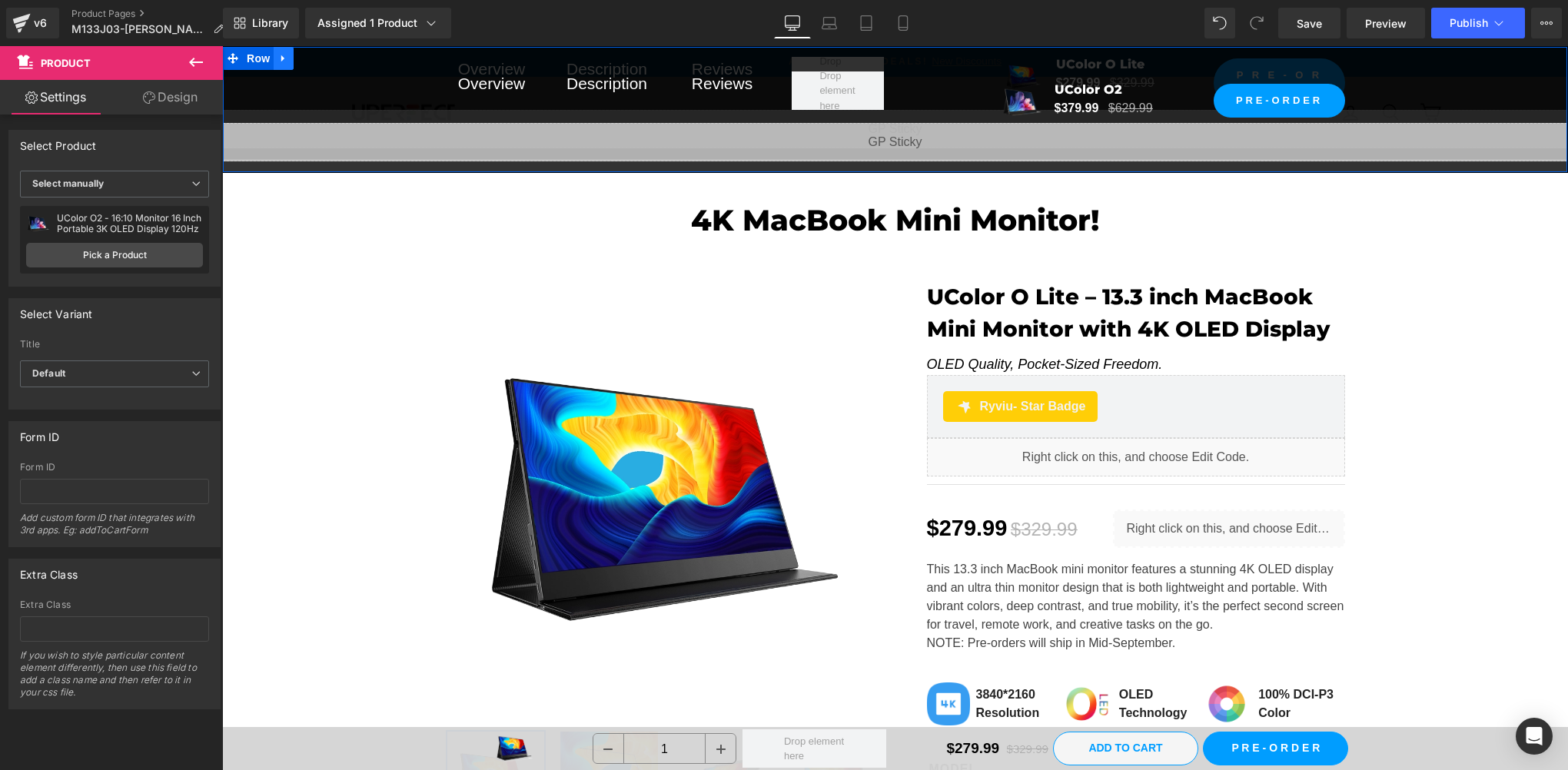
click at [286, 64] on link at bounding box center [283, 59] width 20 height 23
click at [325, 60] on icon at bounding box center [323, 59] width 11 height 11
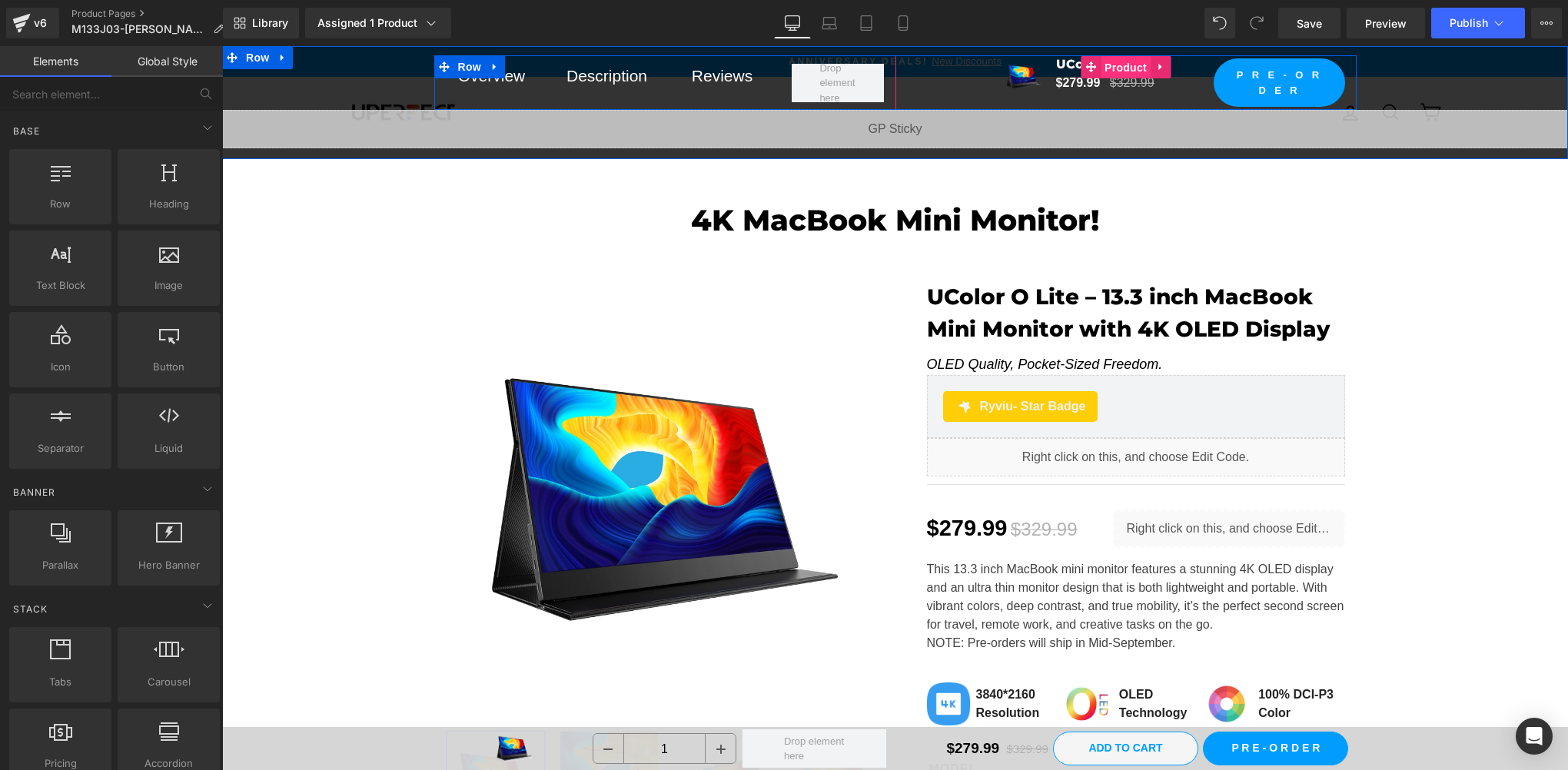
click at [1109, 63] on span "Product" at bounding box center [1125, 68] width 50 height 23
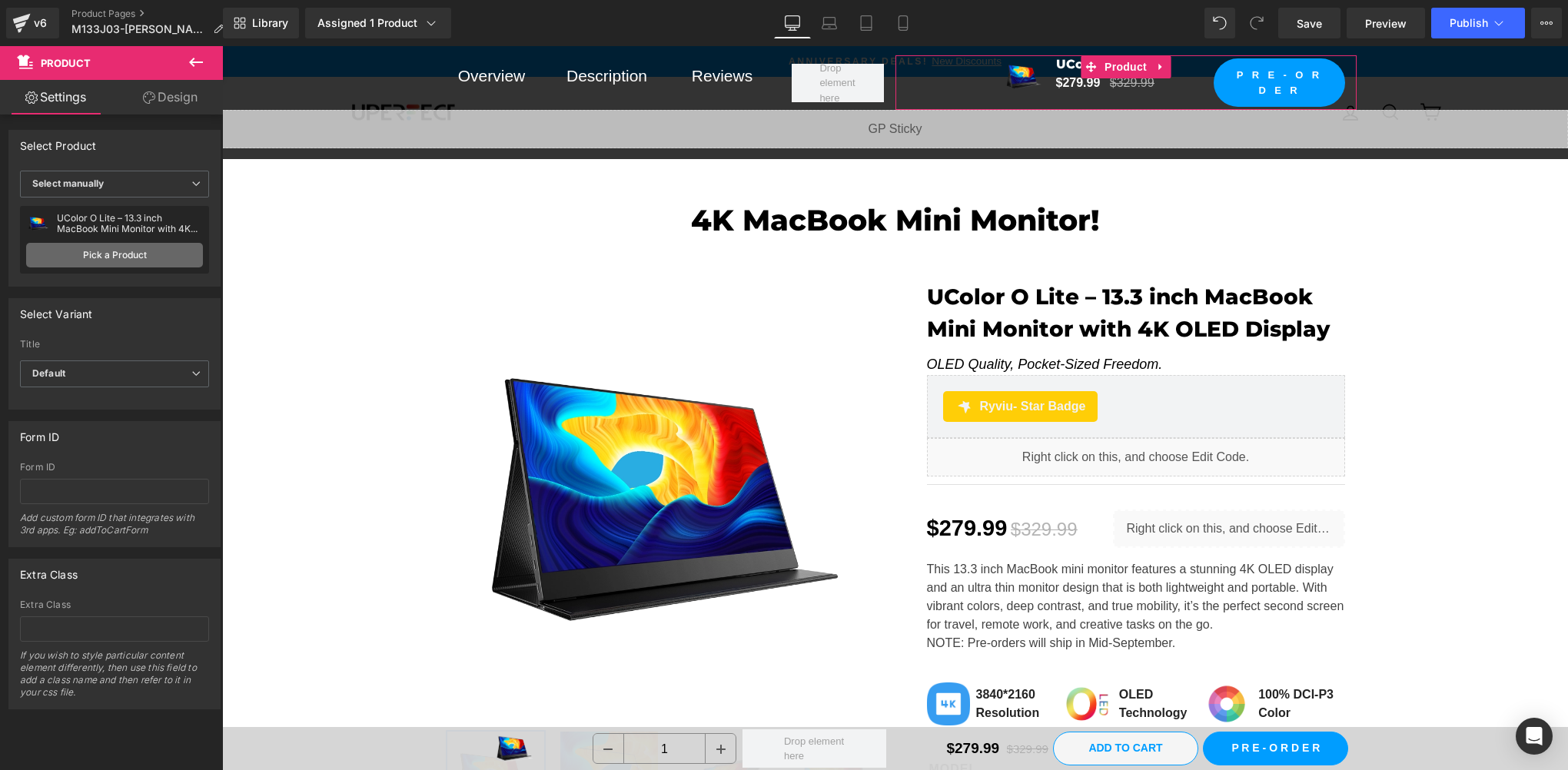
click at [157, 253] on link "Pick a Product" at bounding box center [115, 255] width 177 height 25
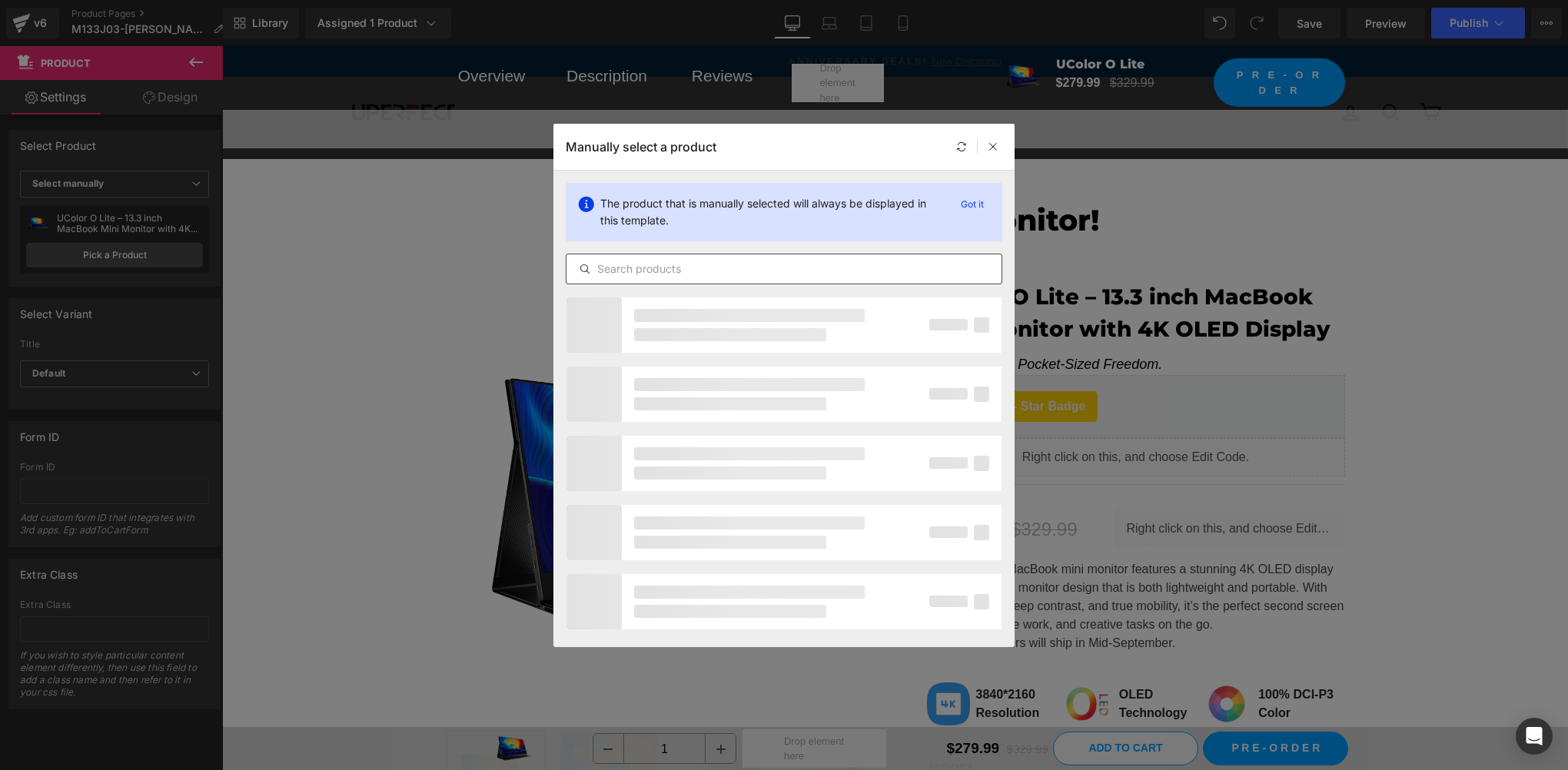
click at [661, 262] on input "text" at bounding box center [784, 269] width 435 height 18
type input "s"
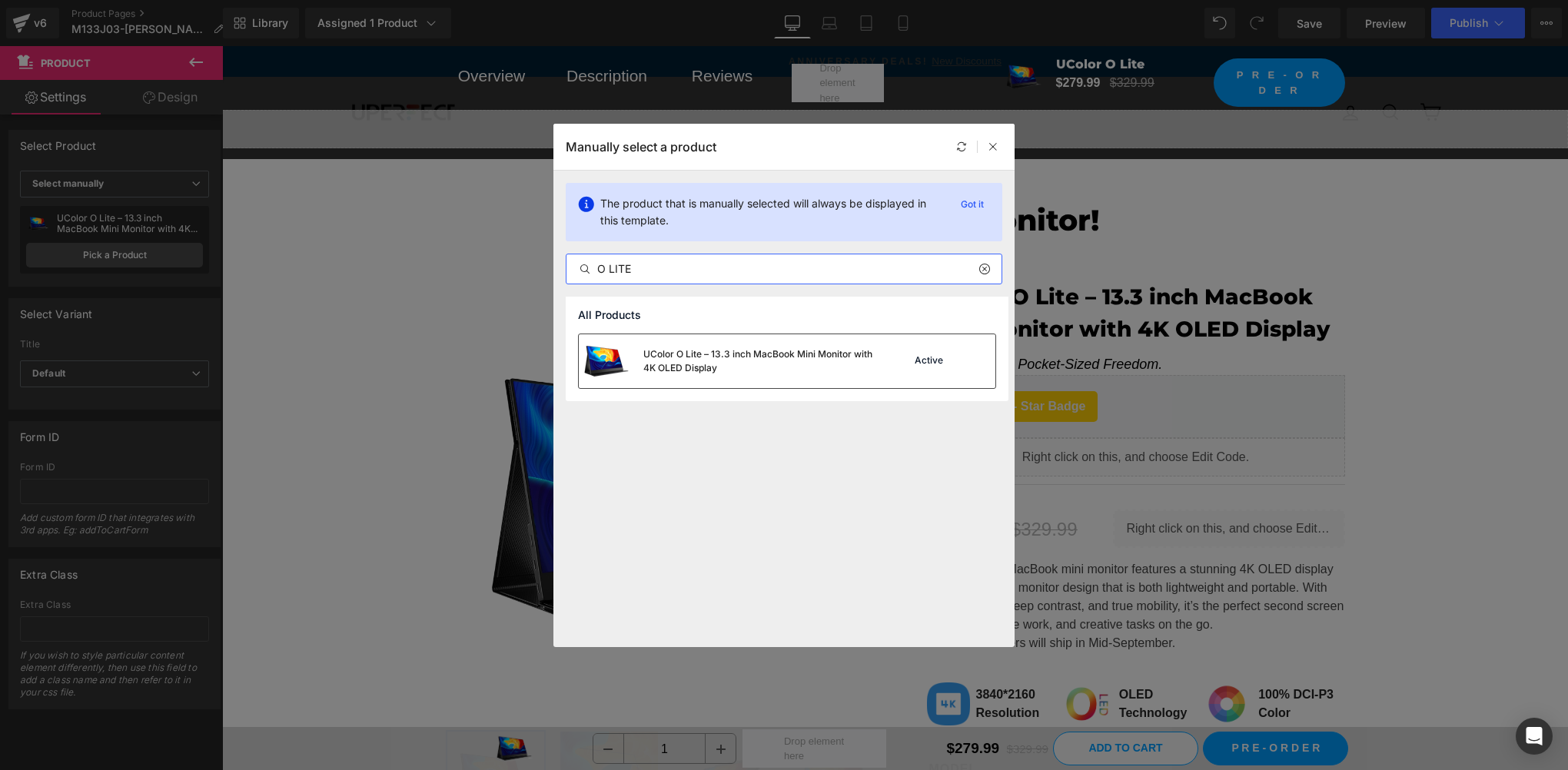
type input "O LITE"
click at [704, 362] on div "UColor O Lite – 13.3 inch MacBook Mini Monitor with 4K OLED Display" at bounding box center [758, 361] width 230 height 28
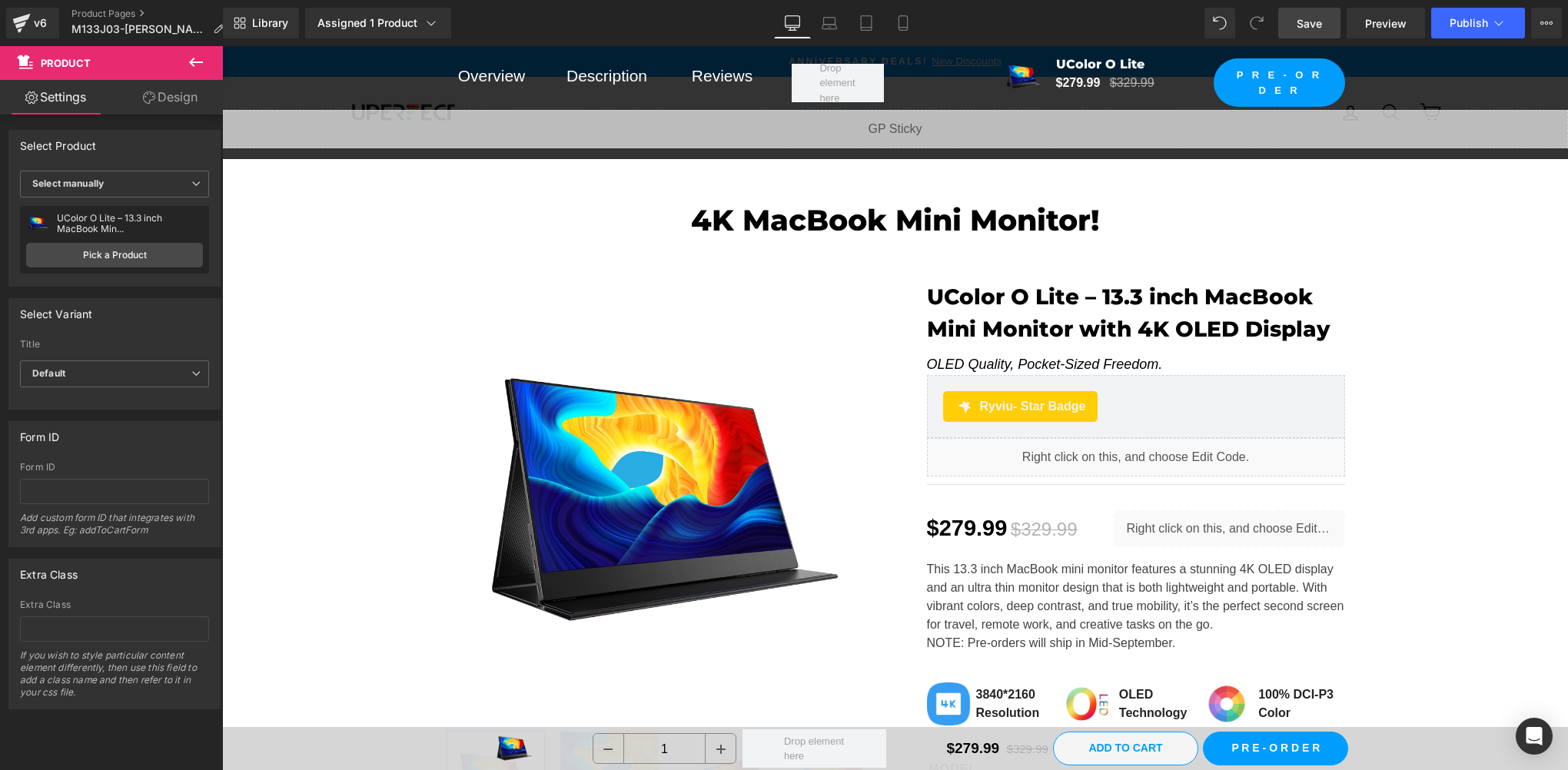
click at [1295, 23] on link "Save" at bounding box center [1309, 23] width 62 height 31
click at [870, 162] on span "Product" at bounding box center [890, 159] width 50 height 23
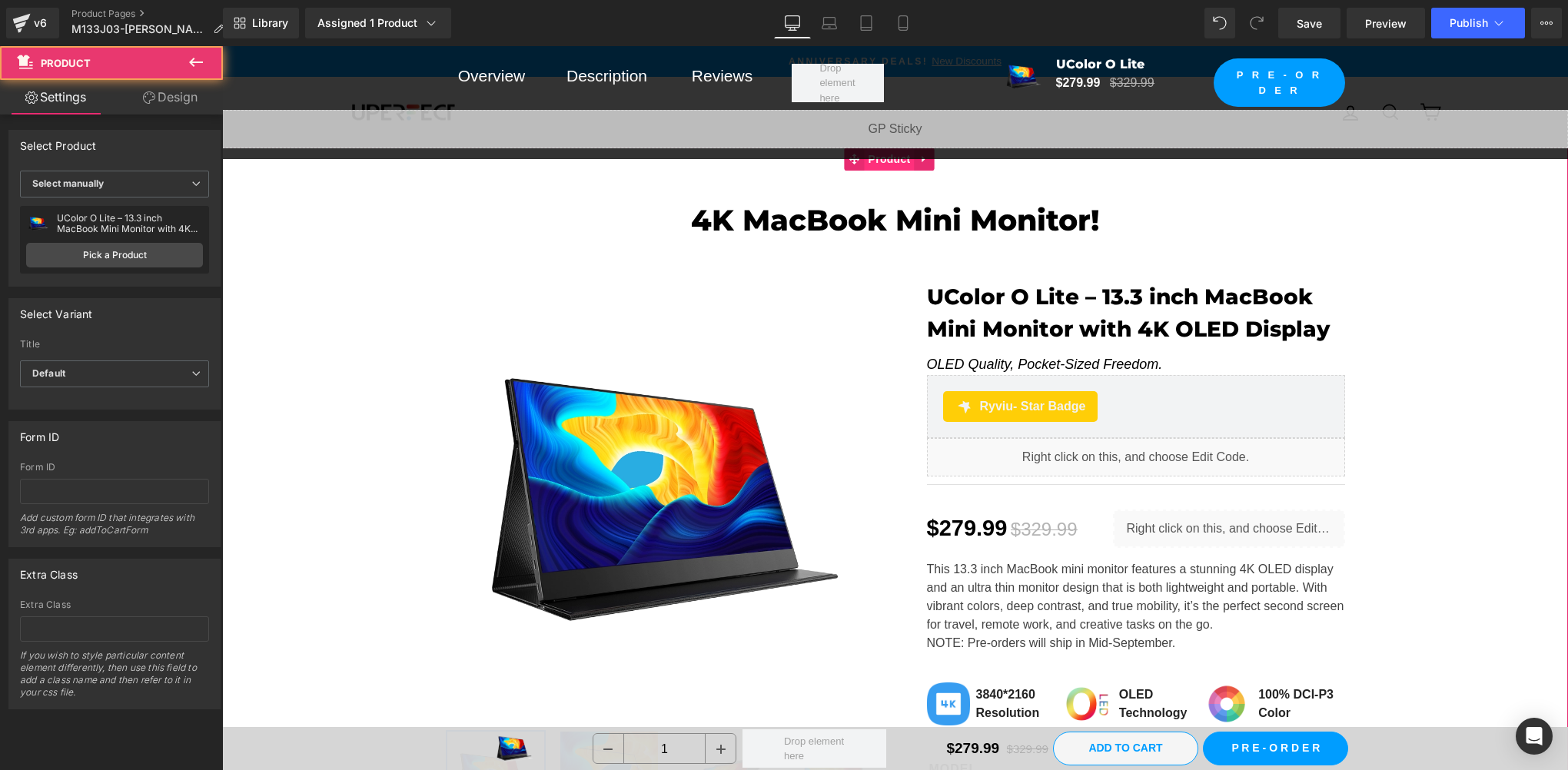
click at [870, 162] on span "Product" at bounding box center [890, 159] width 50 height 23
click at [873, 165] on span "Product" at bounding box center [890, 159] width 50 height 23
click at [164, 95] on link "Design" at bounding box center [170, 97] width 112 height 35
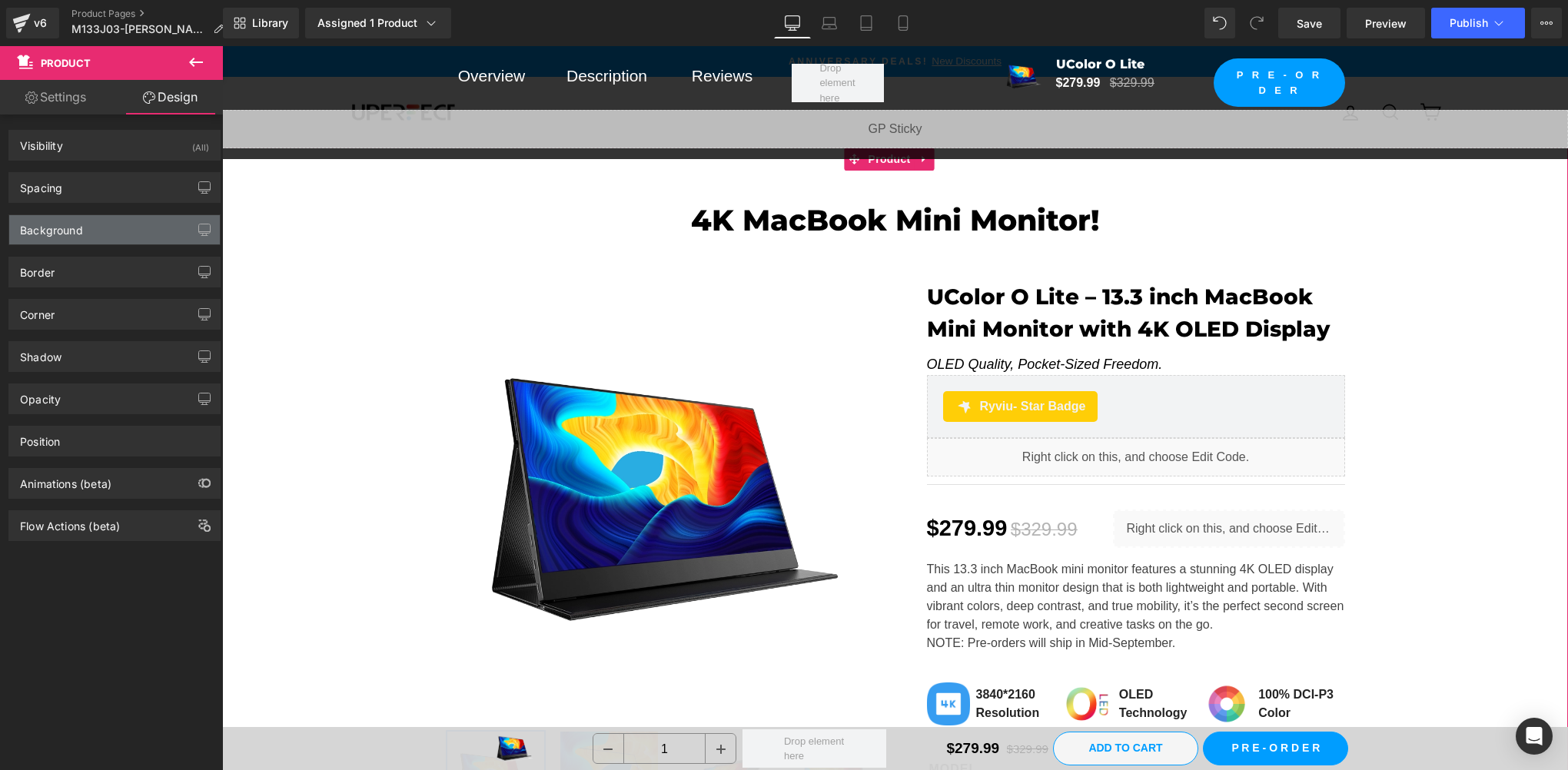
click at [49, 234] on div "Background" at bounding box center [52, 226] width 63 height 22
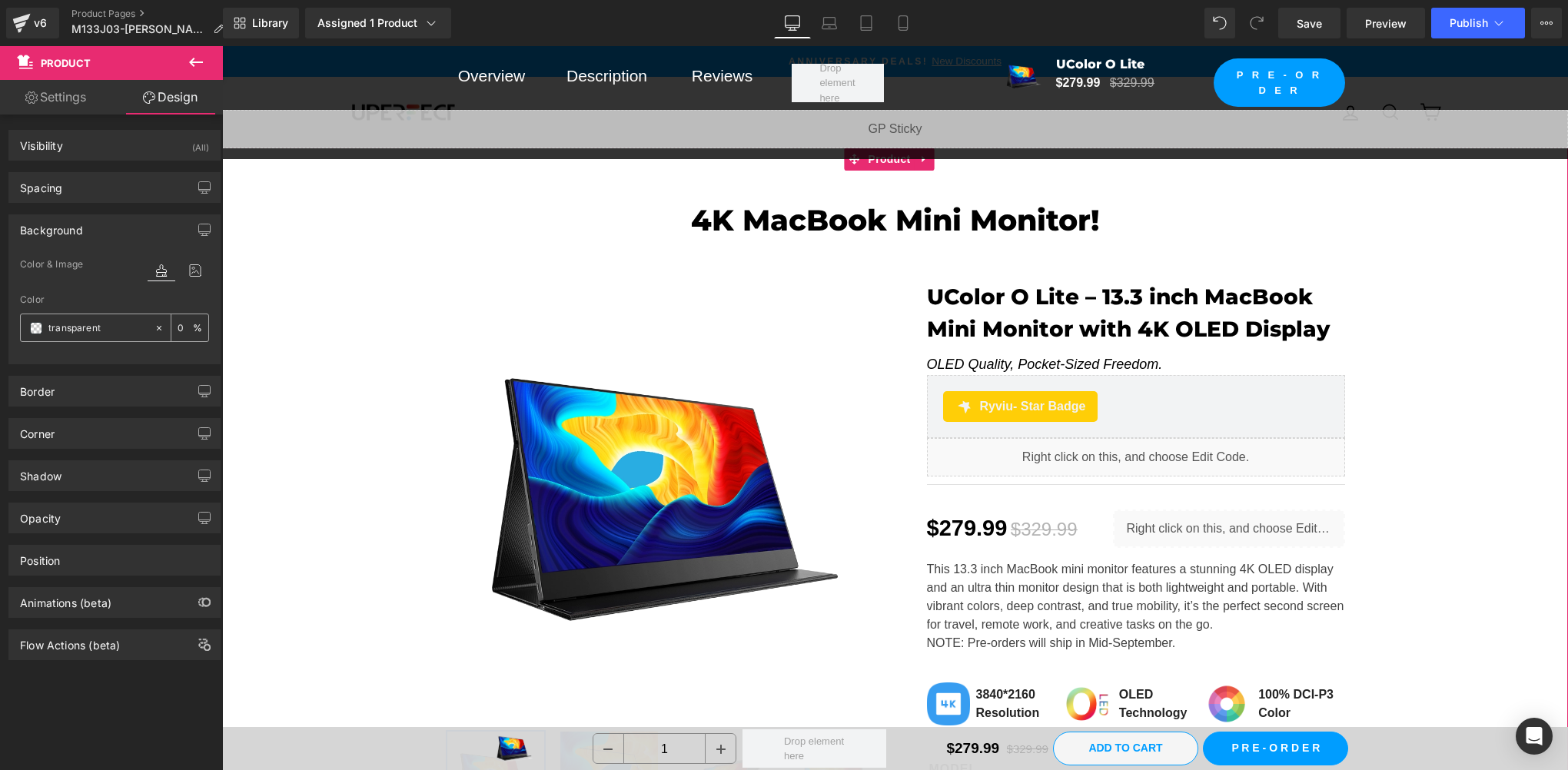
click at [31, 329] on span at bounding box center [36, 328] width 12 height 12
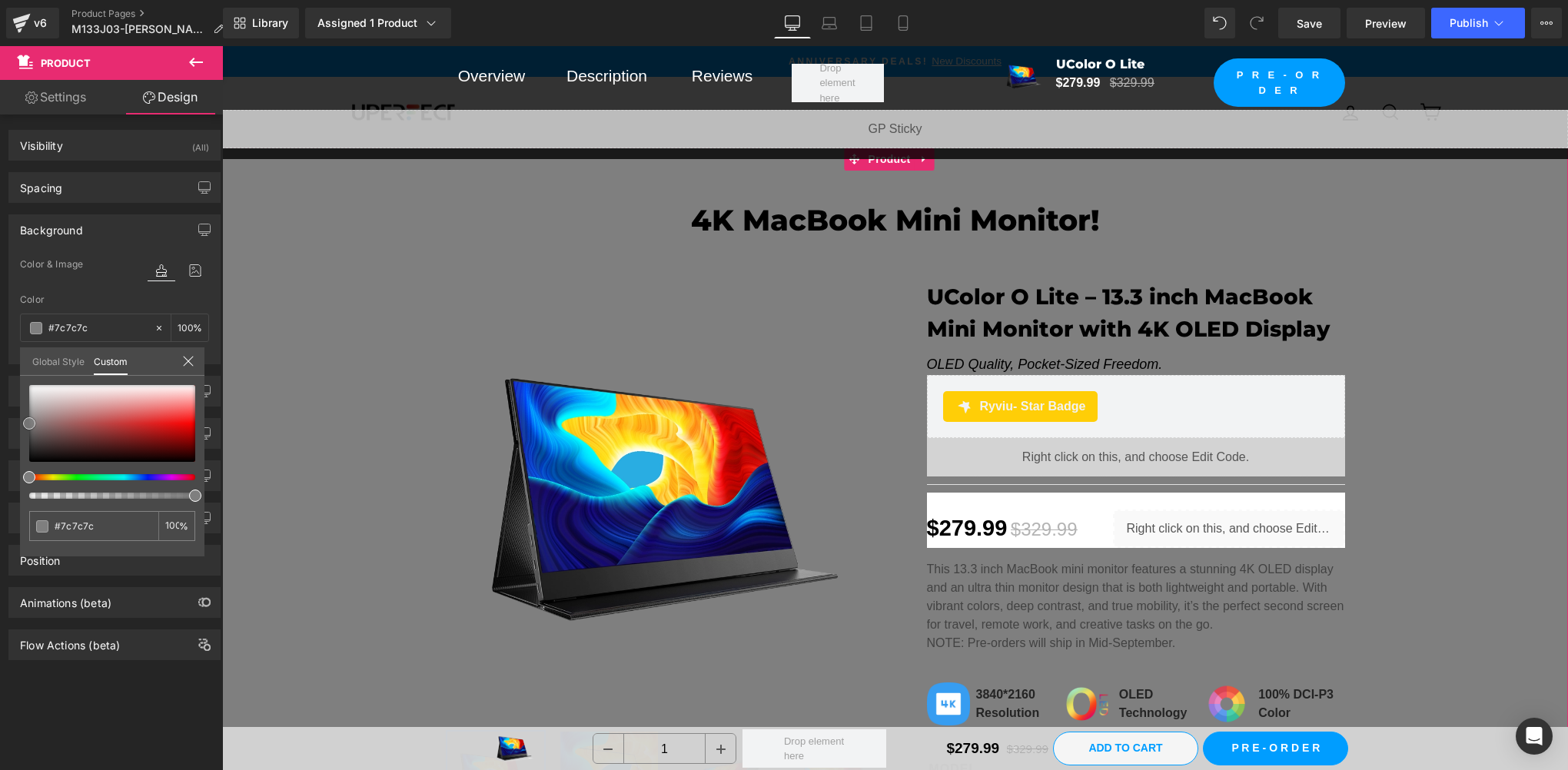
drag, startPoint x: 47, startPoint y: 447, endPoint x: 25, endPoint y: 423, distance: 32.6
click at [29, 423] on div at bounding box center [112, 424] width 166 height 77
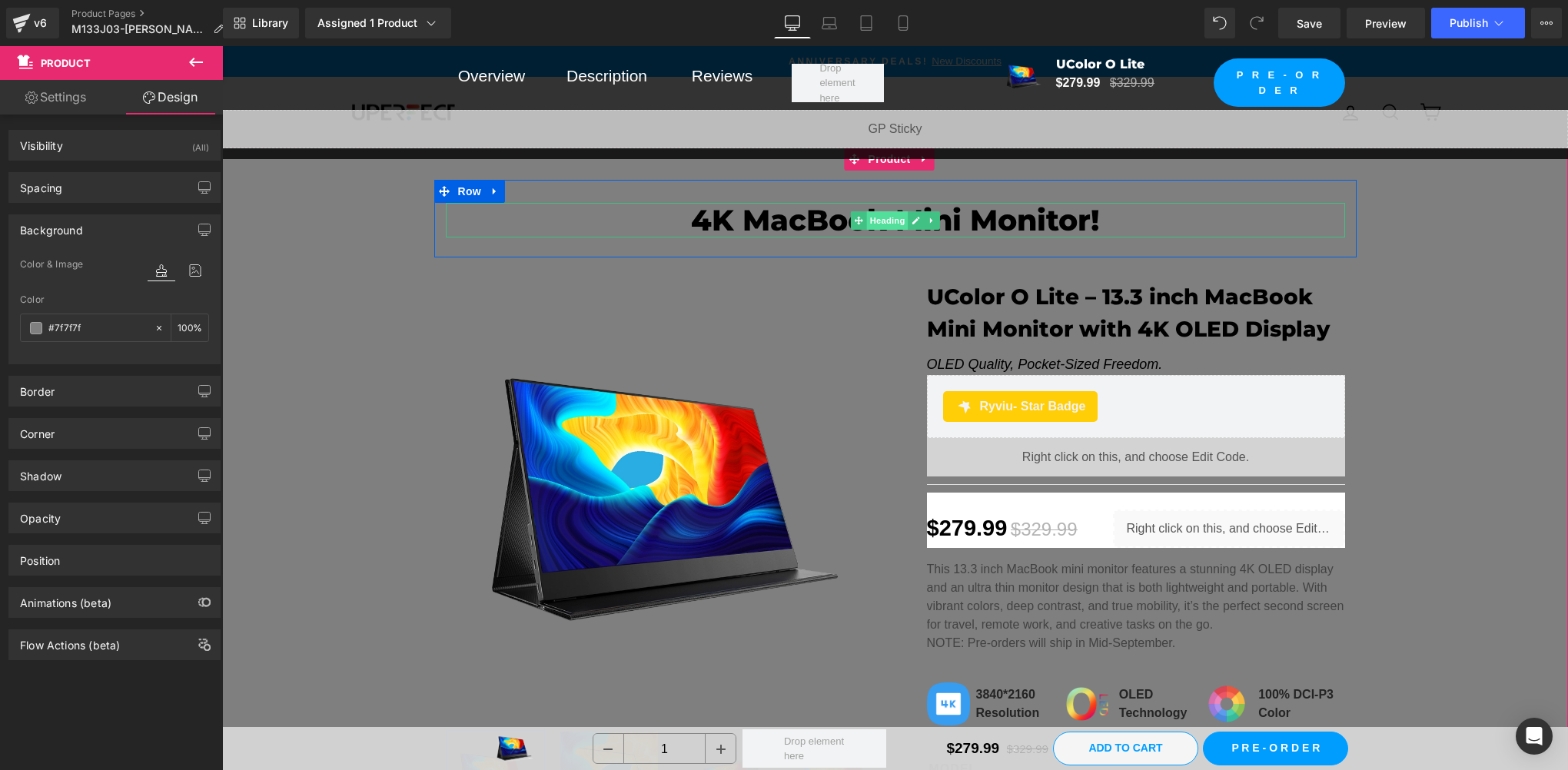
click at [886, 224] on span "Heading" at bounding box center [887, 220] width 42 height 18
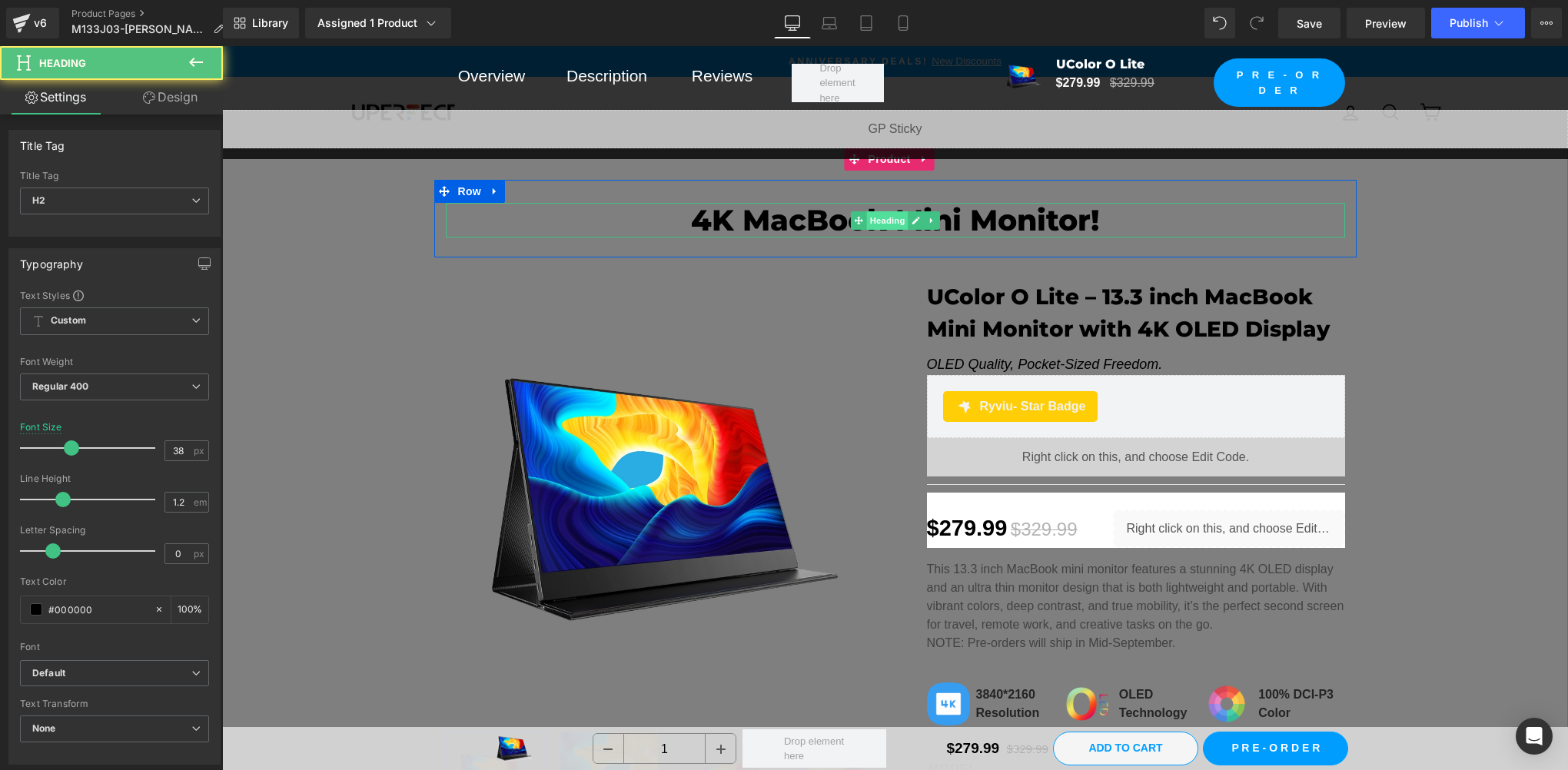
click at [886, 224] on span "Heading" at bounding box center [887, 220] width 42 height 18
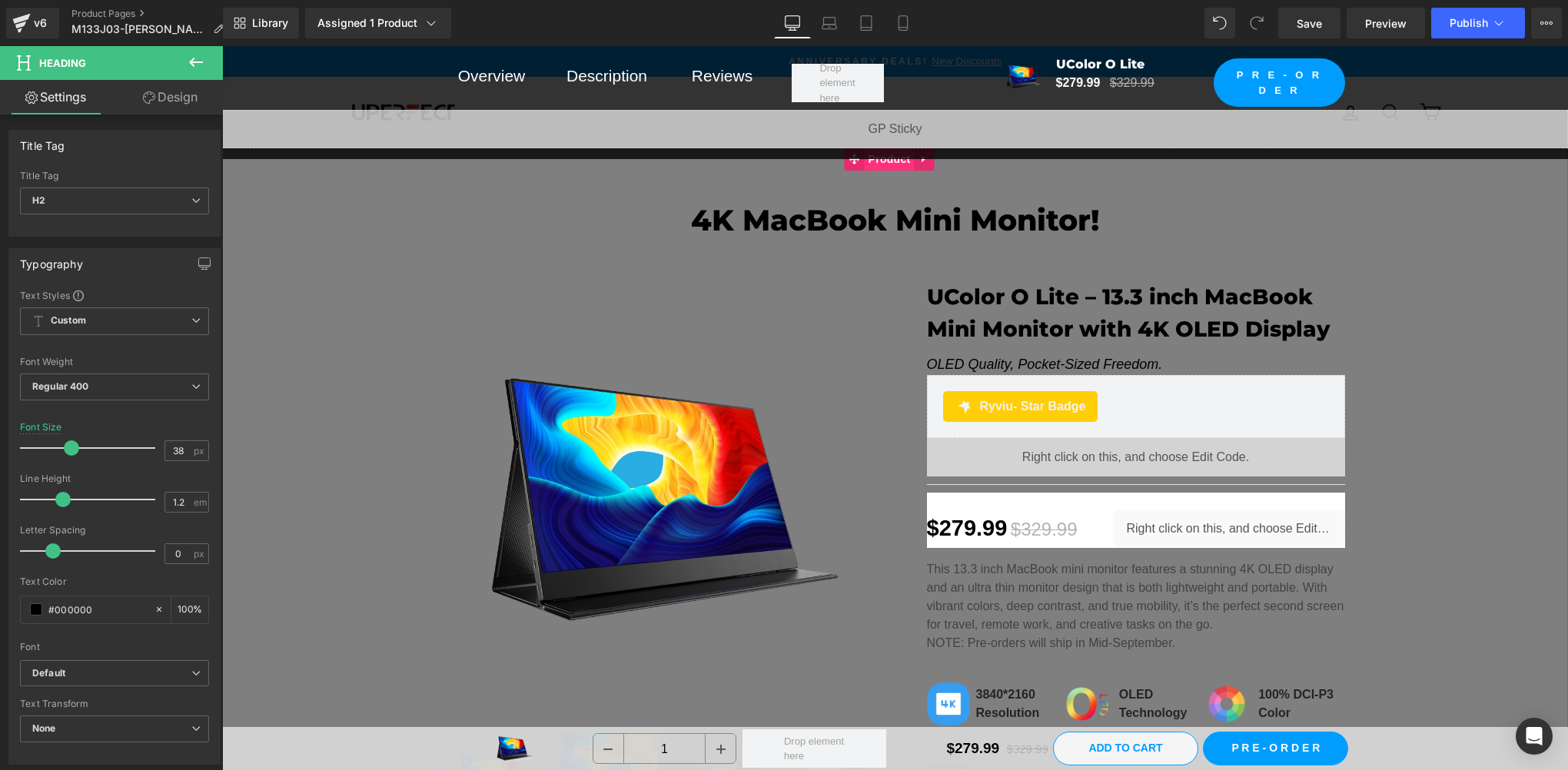
click at [871, 164] on span "Product" at bounding box center [890, 159] width 50 height 23
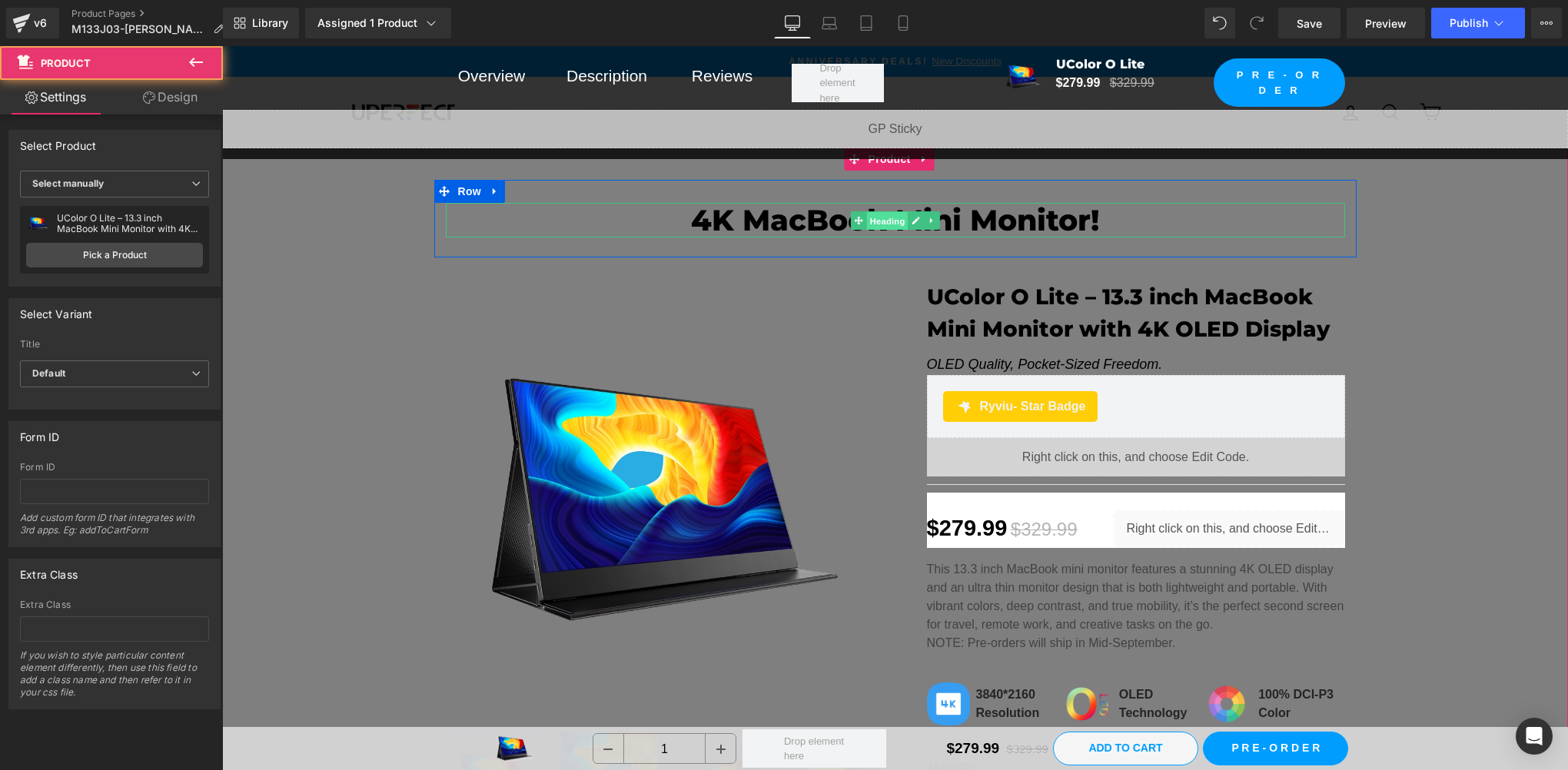
click at [873, 223] on span "Heading" at bounding box center [887, 220] width 42 height 18
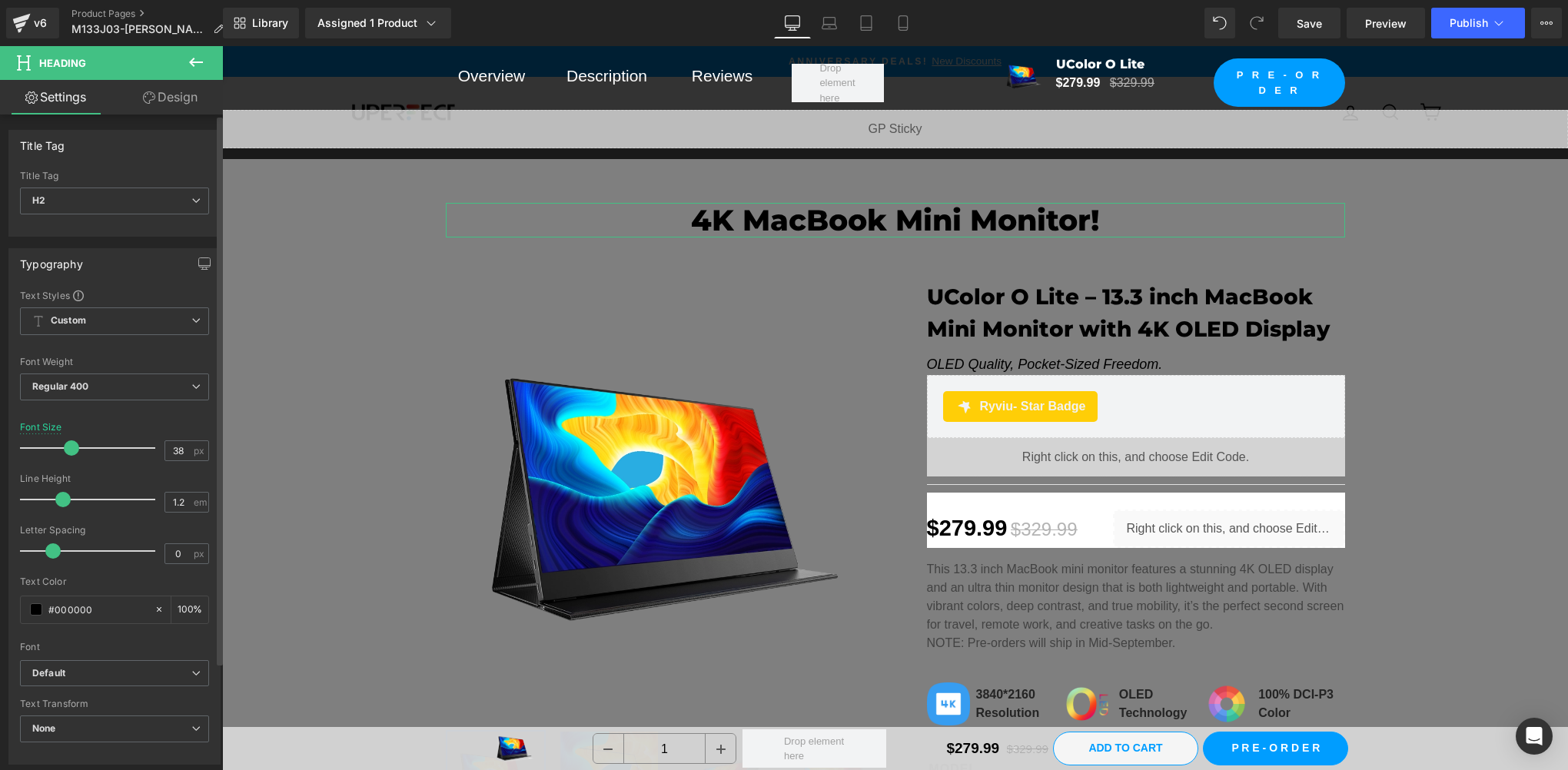
scroll to position [256, 0]
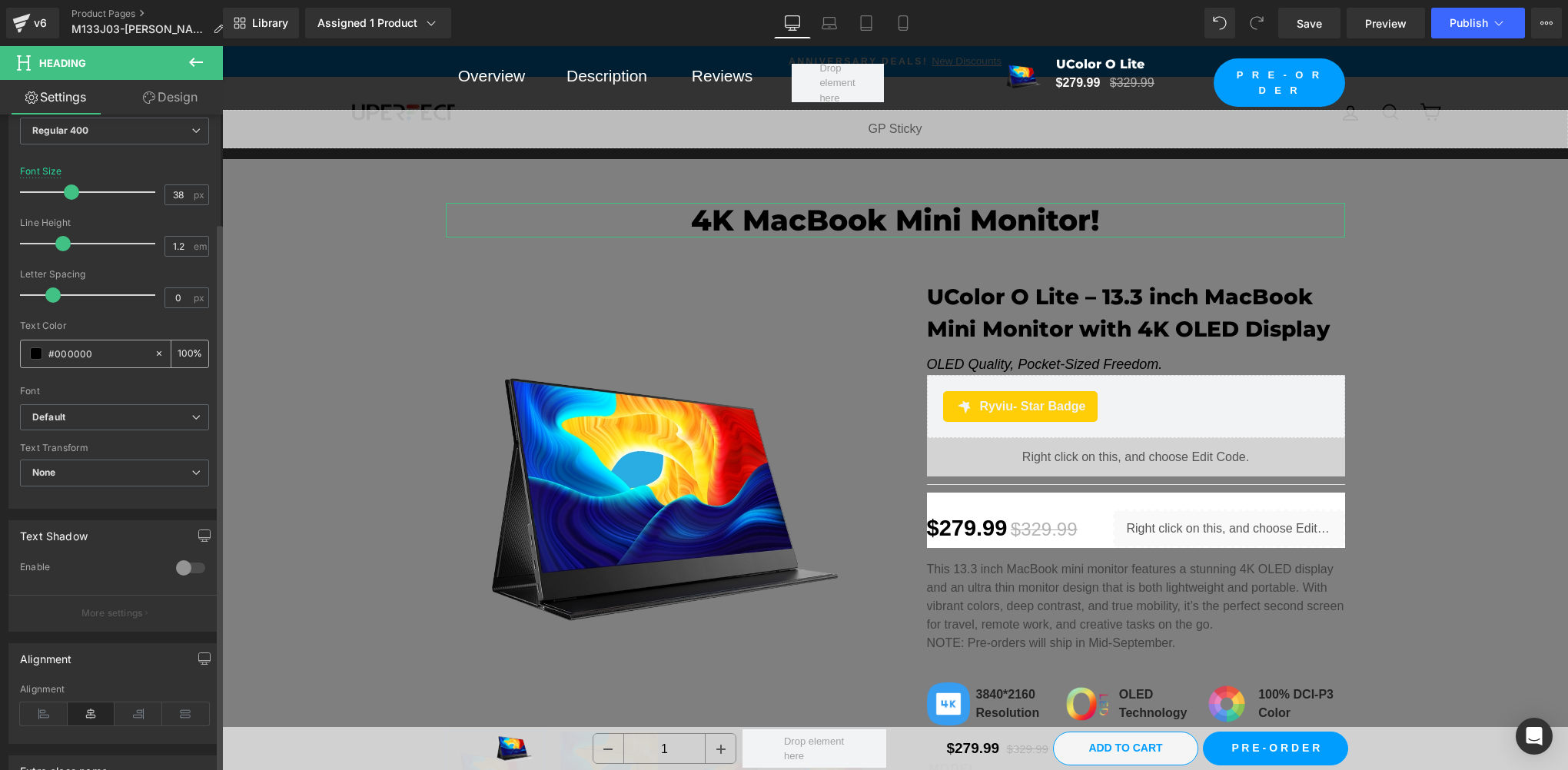
click at [32, 349] on span at bounding box center [36, 353] width 12 height 12
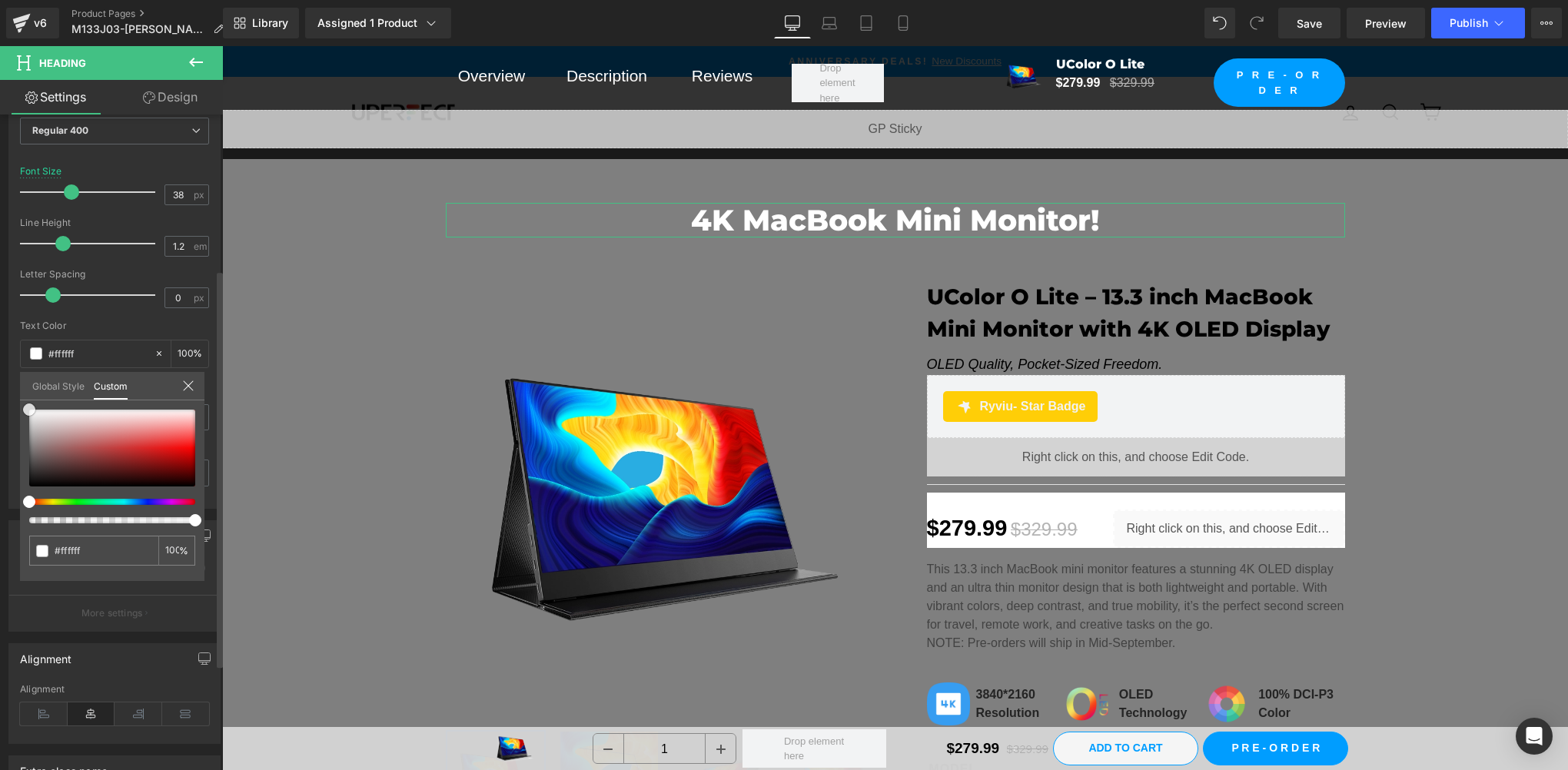
drag, startPoint x: 29, startPoint y: 411, endPoint x: 17, endPoint y: 380, distance: 33.2
click at [17, 380] on div "Typography Text Styles Custom Custom Setup Global Style Custom Setup Global Sty…" at bounding box center [115, 245] width 230 height 528
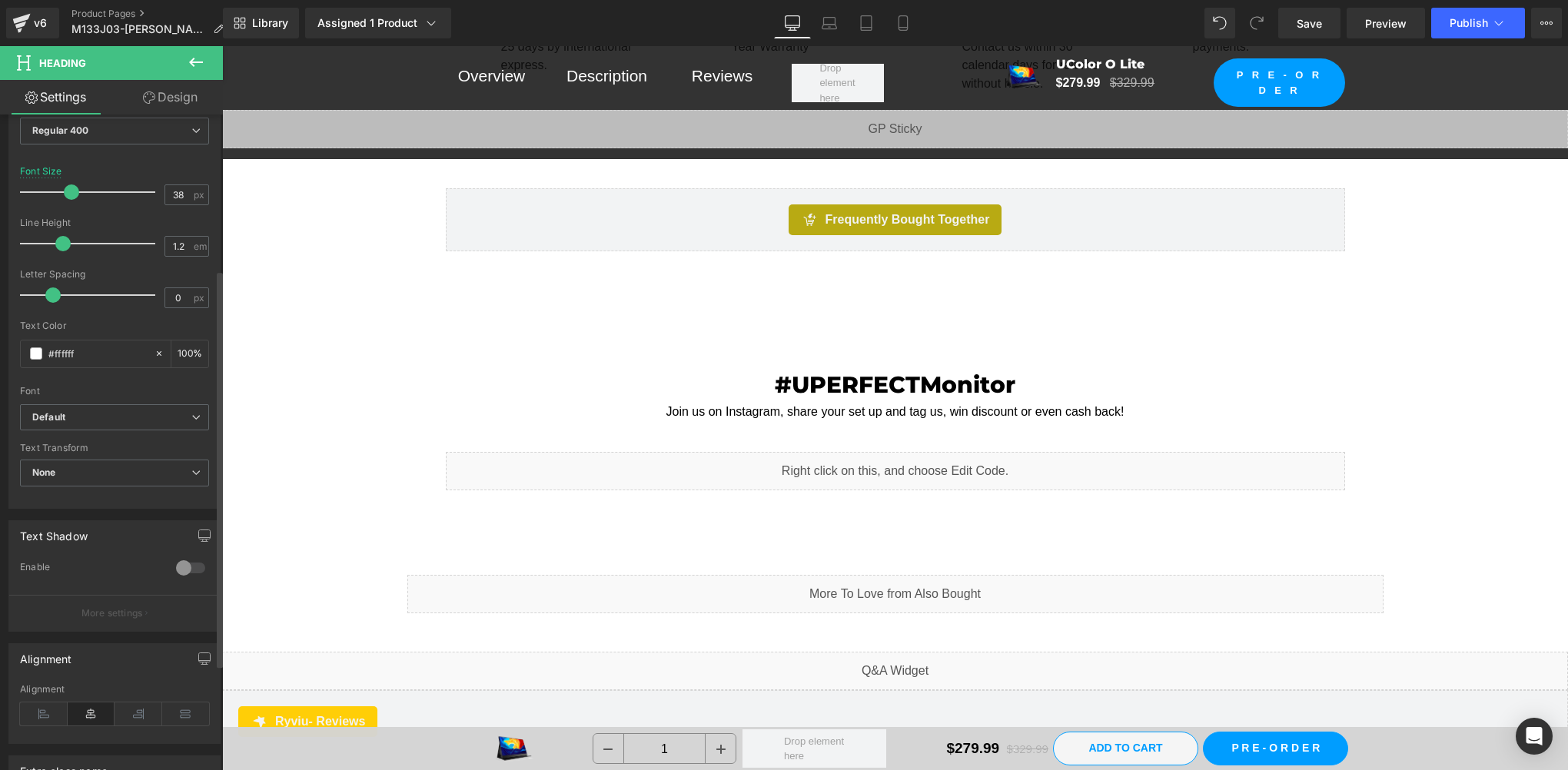
scroll to position [1537, 0]
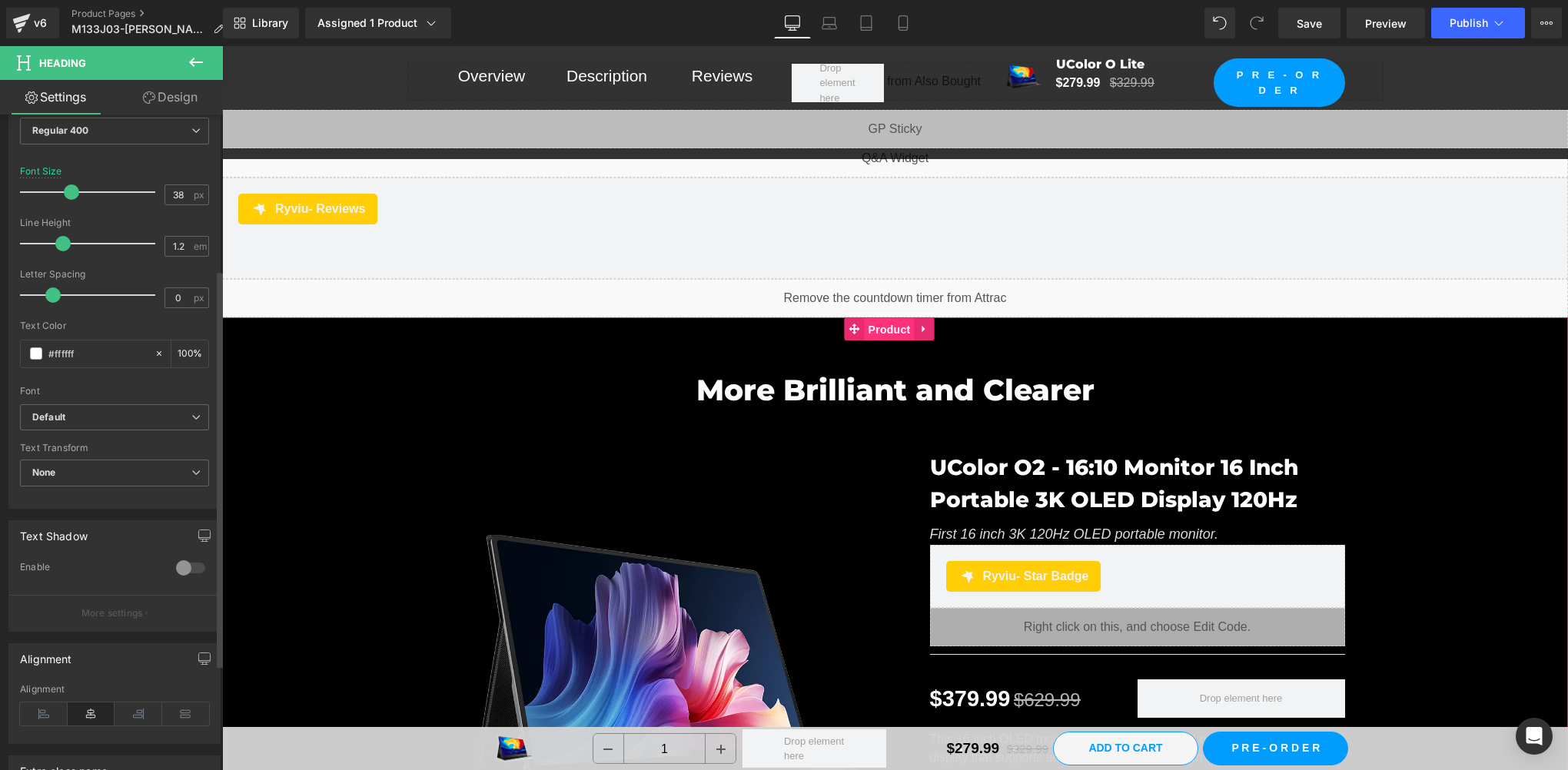
click at [889, 330] on span "Product" at bounding box center [890, 330] width 50 height 23
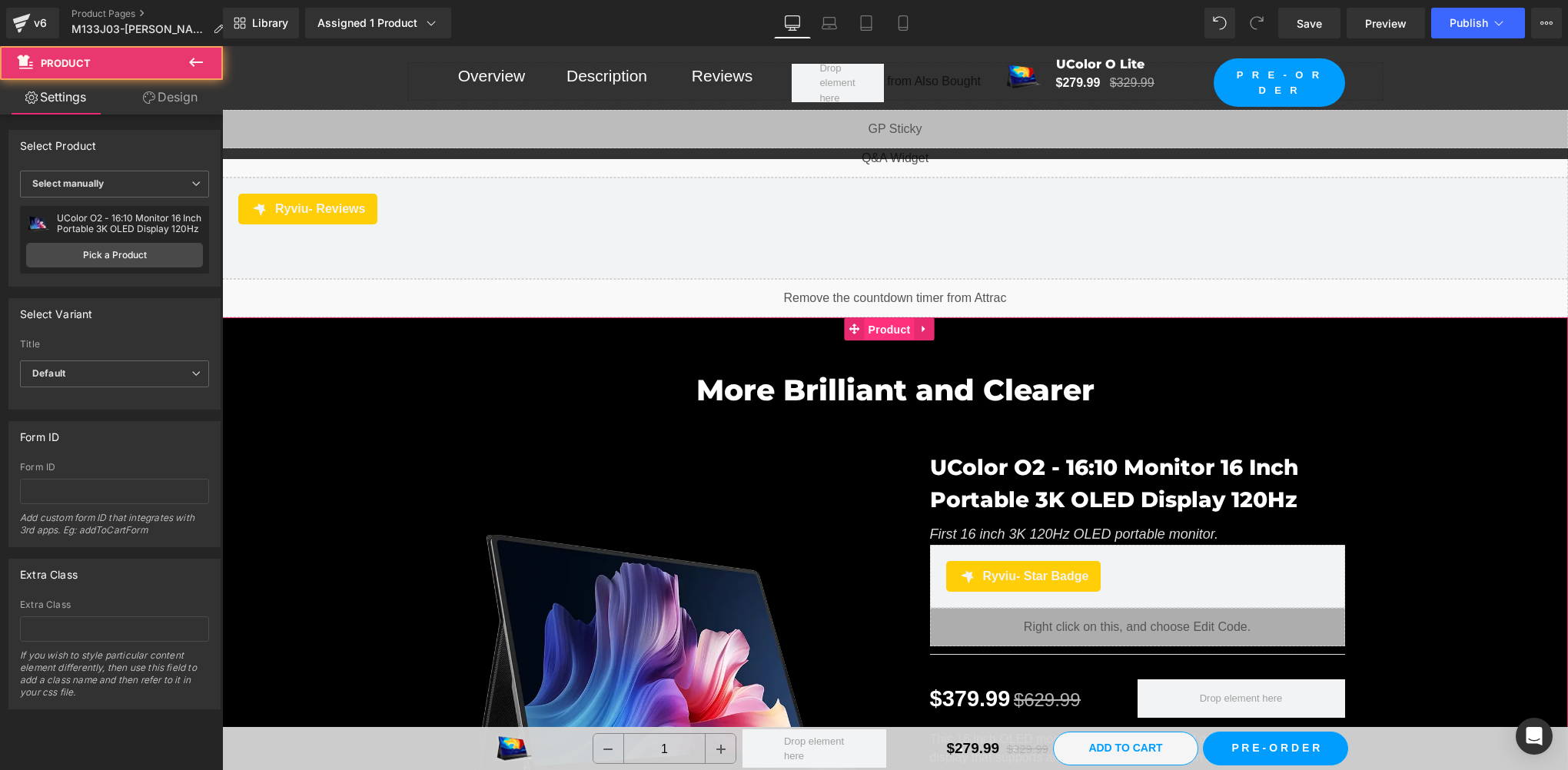
click at [889, 330] on span "Product" at bounding box center [890, 330] width 50 height 23
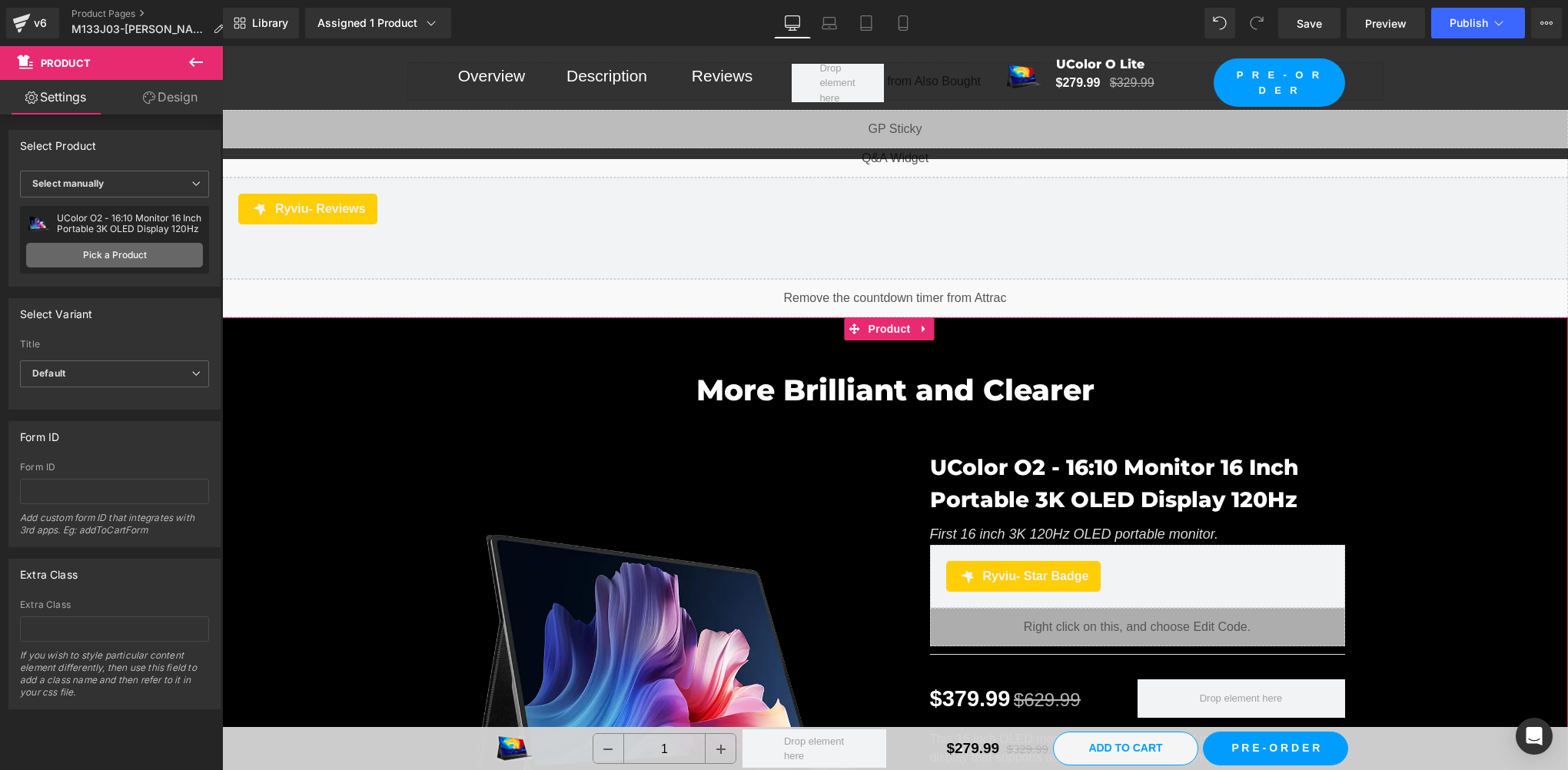
click at [75, 251] on link "Pick a Product" at bounding box center [115, 255] width 177 height 25
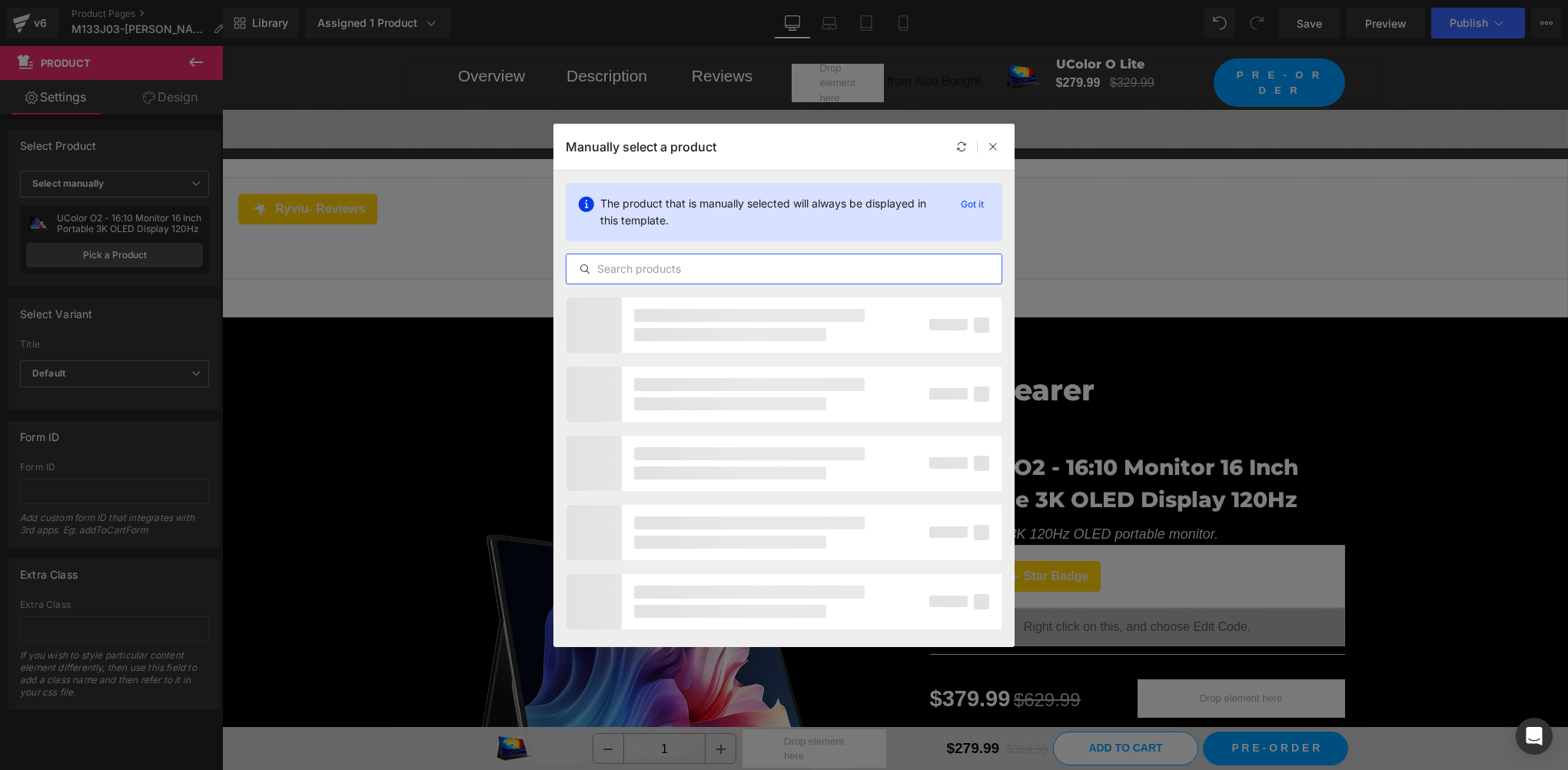
click at [672, 268] on input "text" at bounding box center [784, 269] width 435 height 18
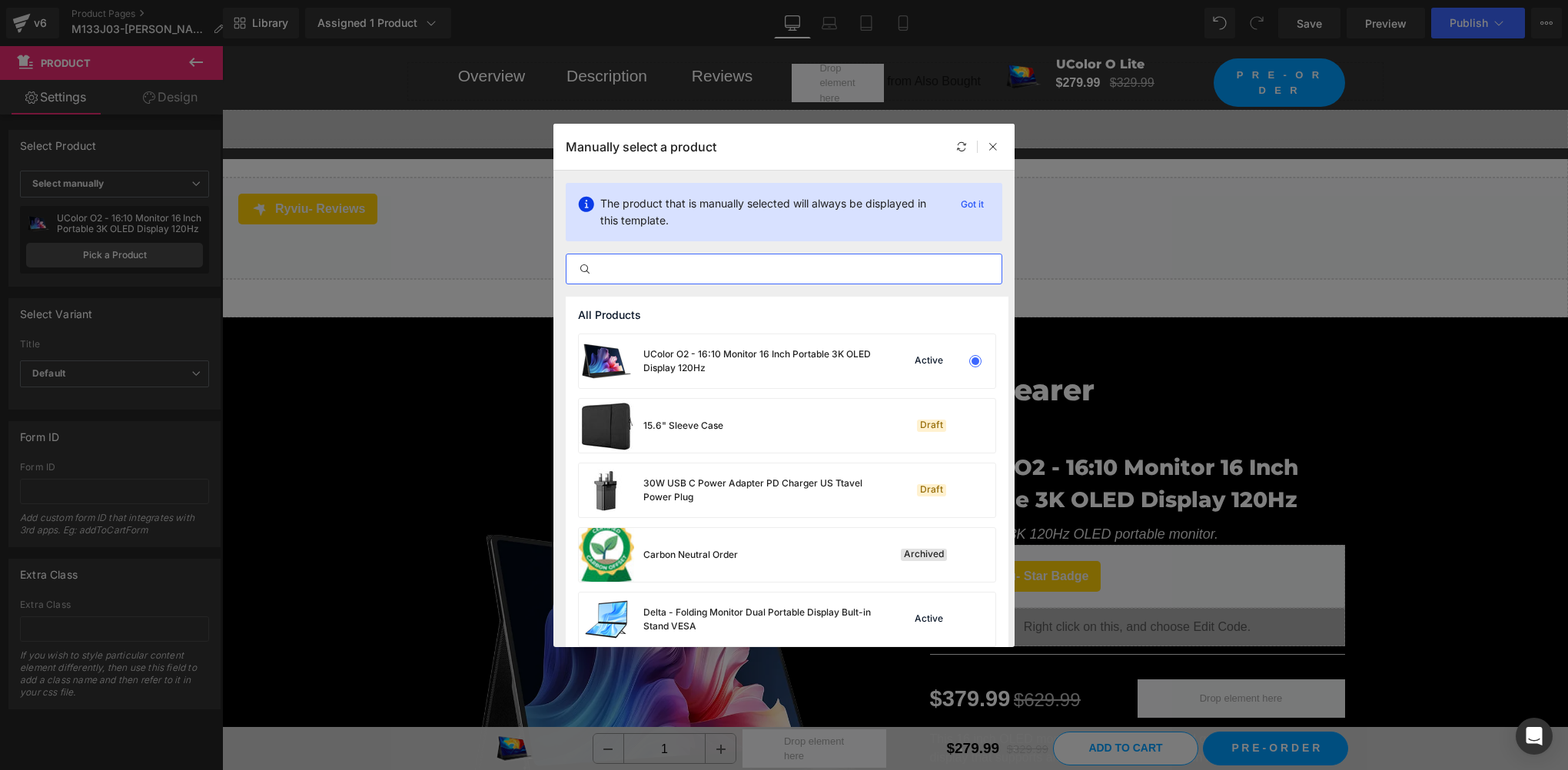
type input "哦"
type input "L"
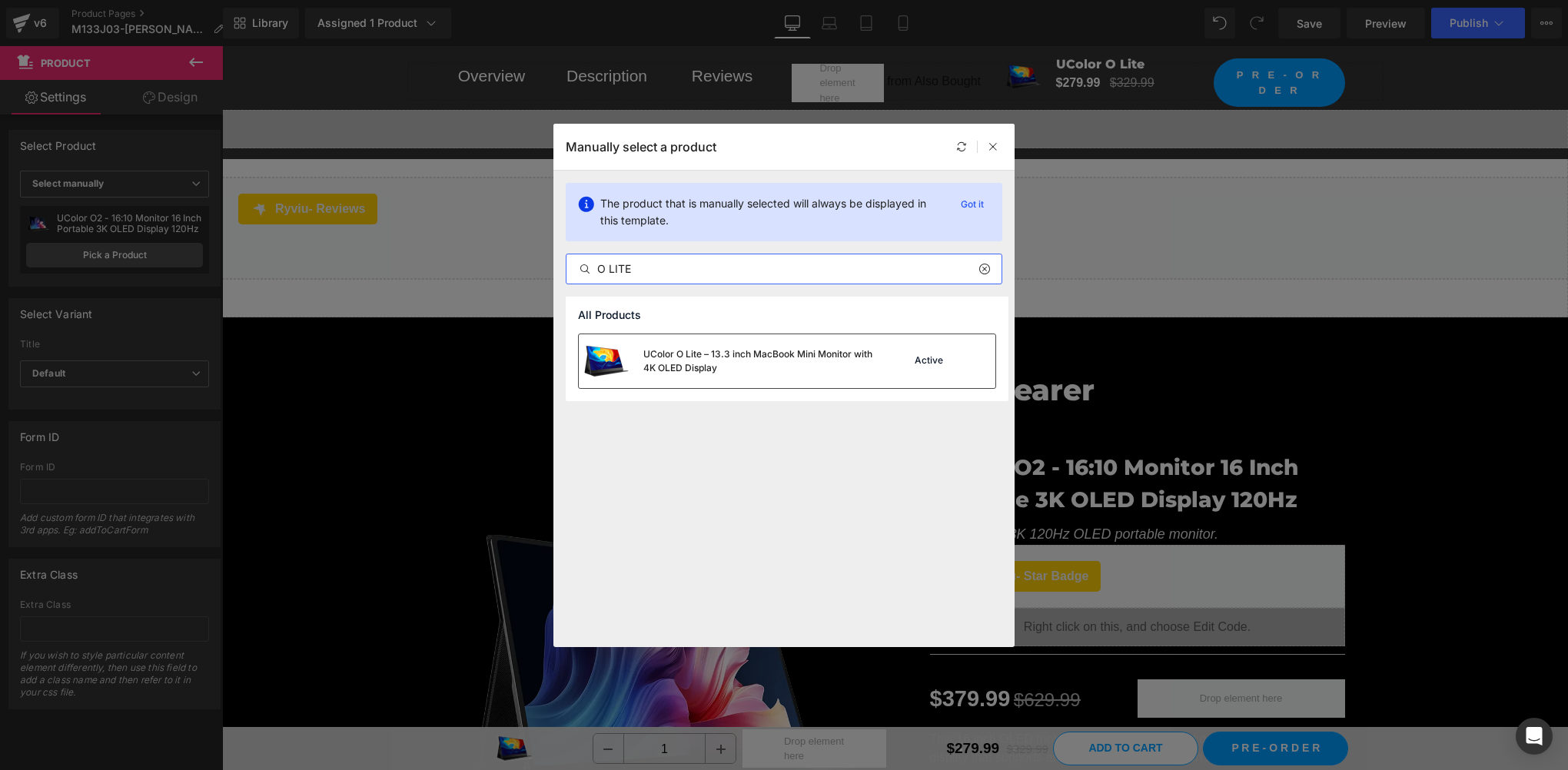
type input "O LITE"
click at [687, 360] on div "UColor O Lite – 13.3 inch MacBook Mini Monitor with 4K OLED Display" at bounding box center [758, 361] width 230 height 28
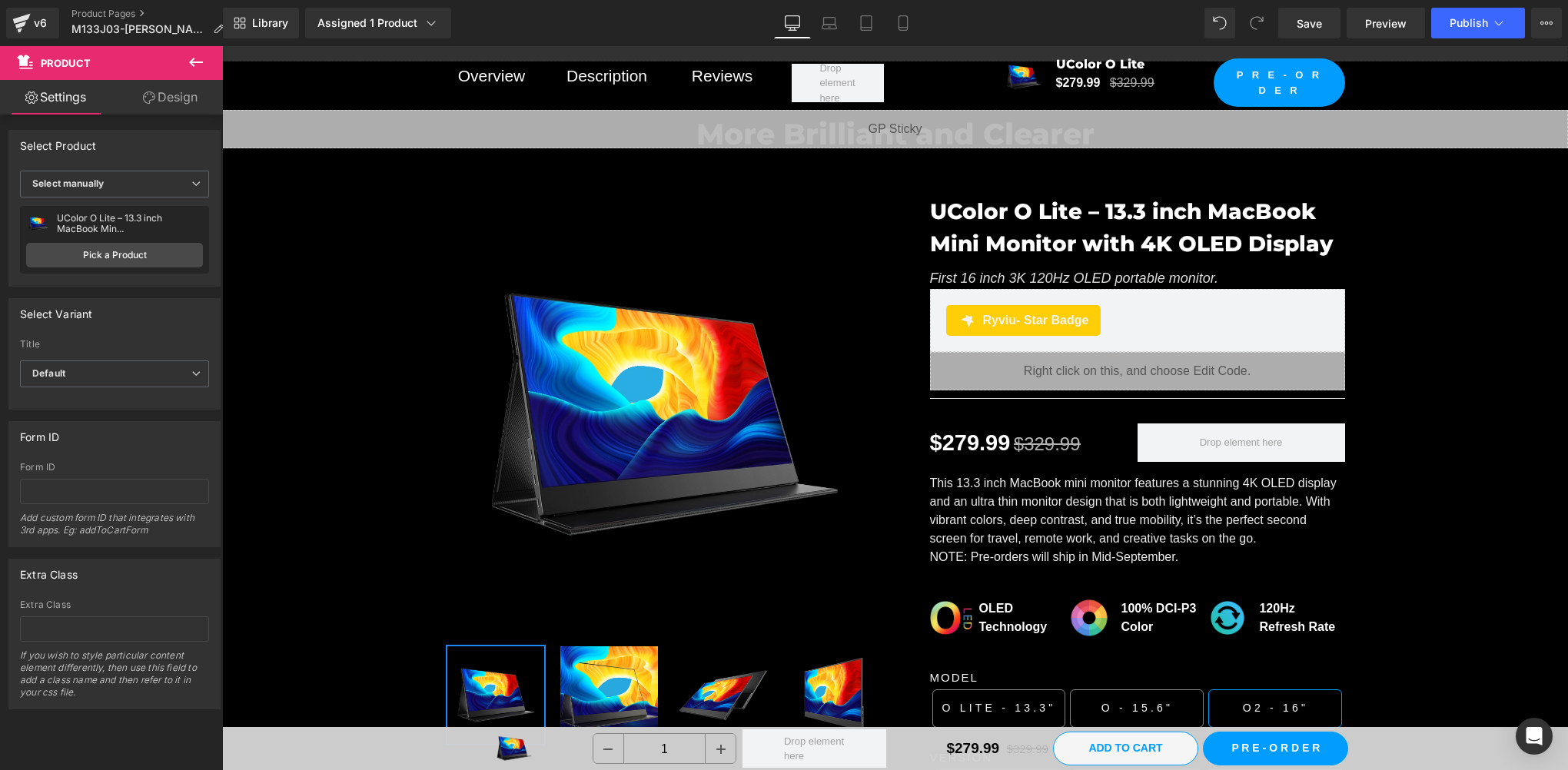
scroll to position [2049, 0]
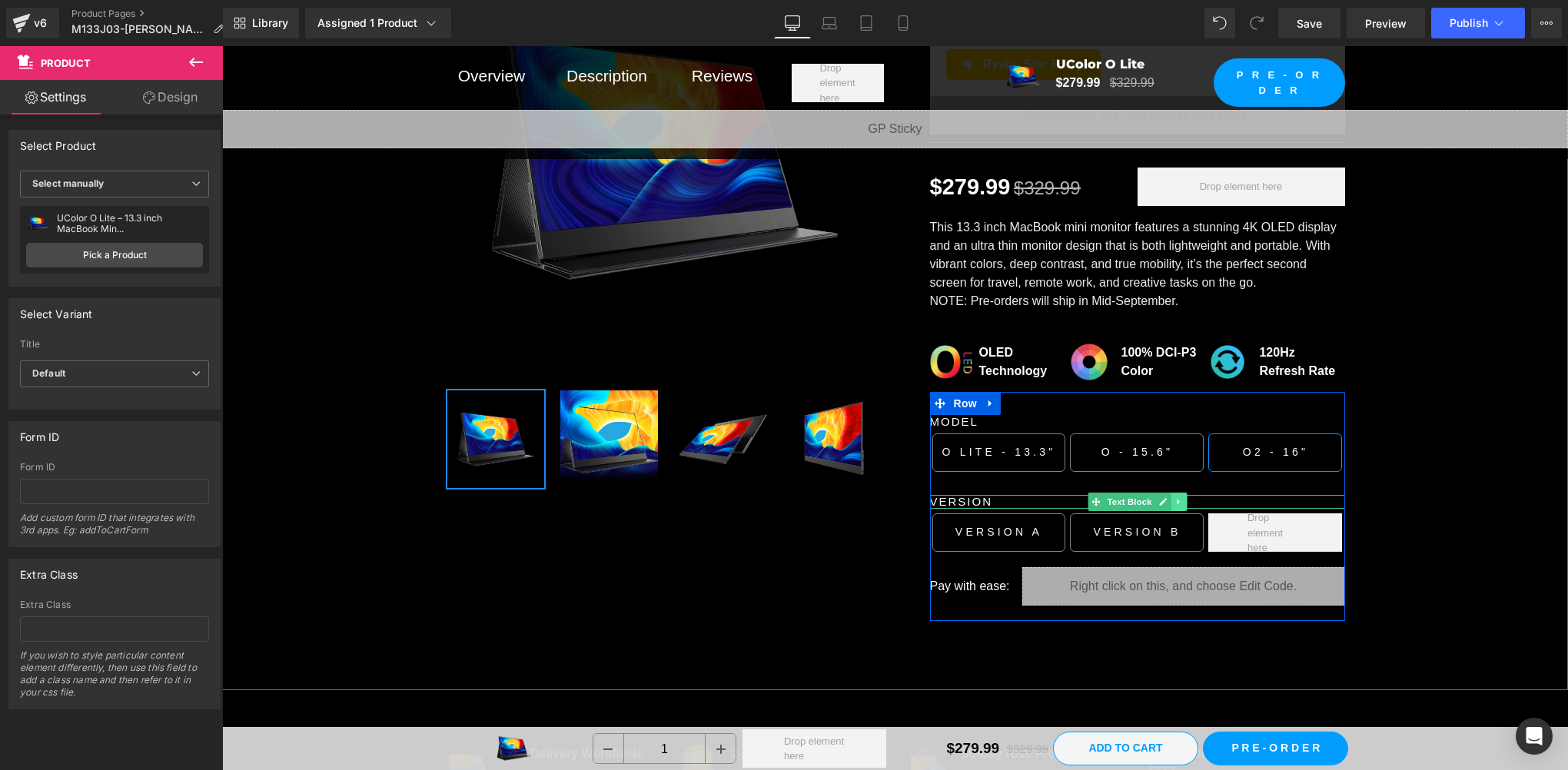
click at [1174, 497] on icon at bounding box center [1178, 502] width 8 height 9
click at [1182, 498] on icon at bounding box center [1186, 502] width 8 height 8
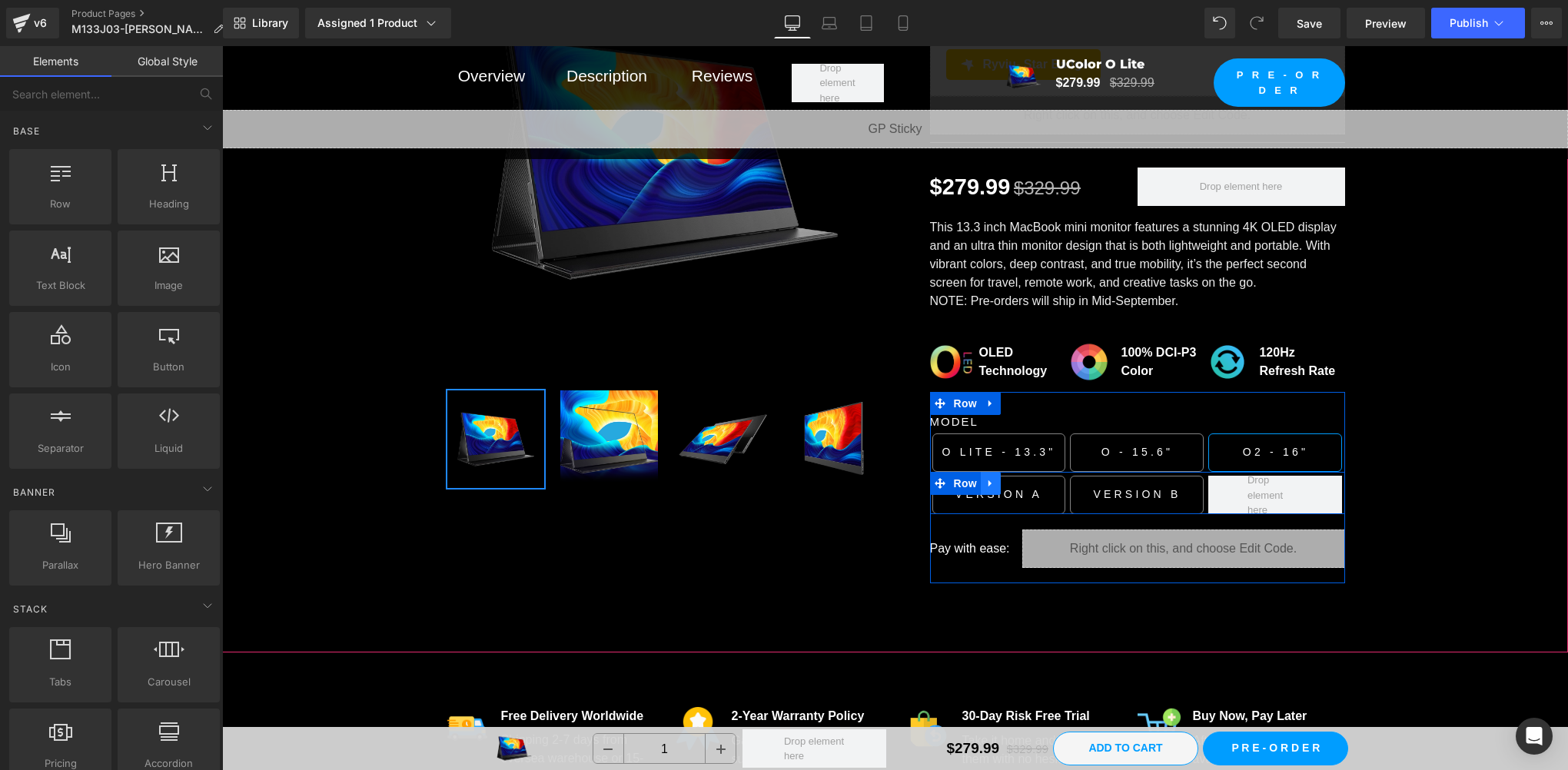
click at [986, 478] on icon at bounding box center [991, 484] width 11 height 12
click at [1030, 474] on link at bounding box center [1030, 484] width 20 height 23
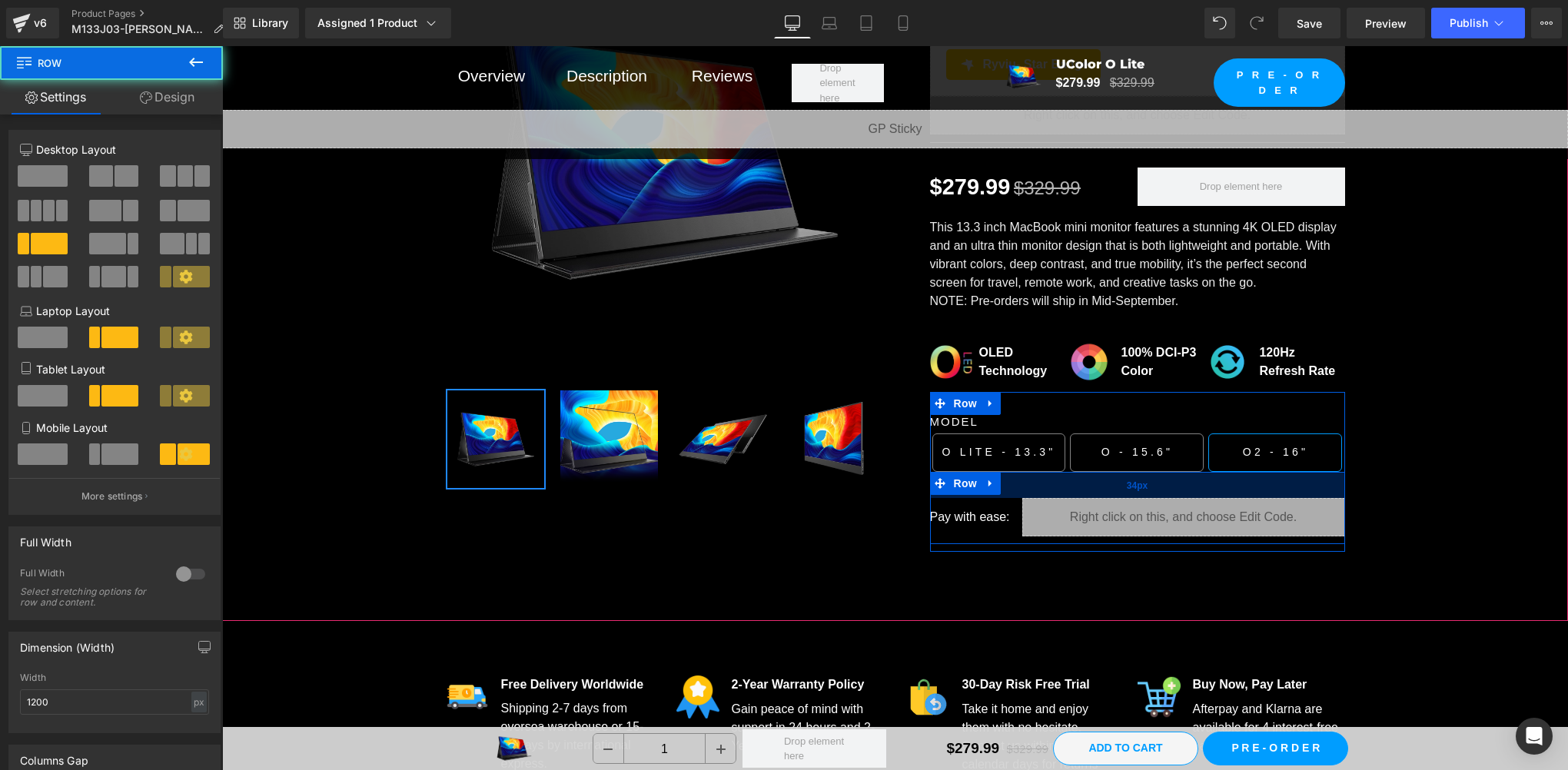
drag, startPoint x: 1110, startPoint y: 470, endPoint x: 1110, endPoint y: 480, distance: 10.0
click at [1110, 480] on div "34px" at bounding box center [1137, 485] width 415 height 26
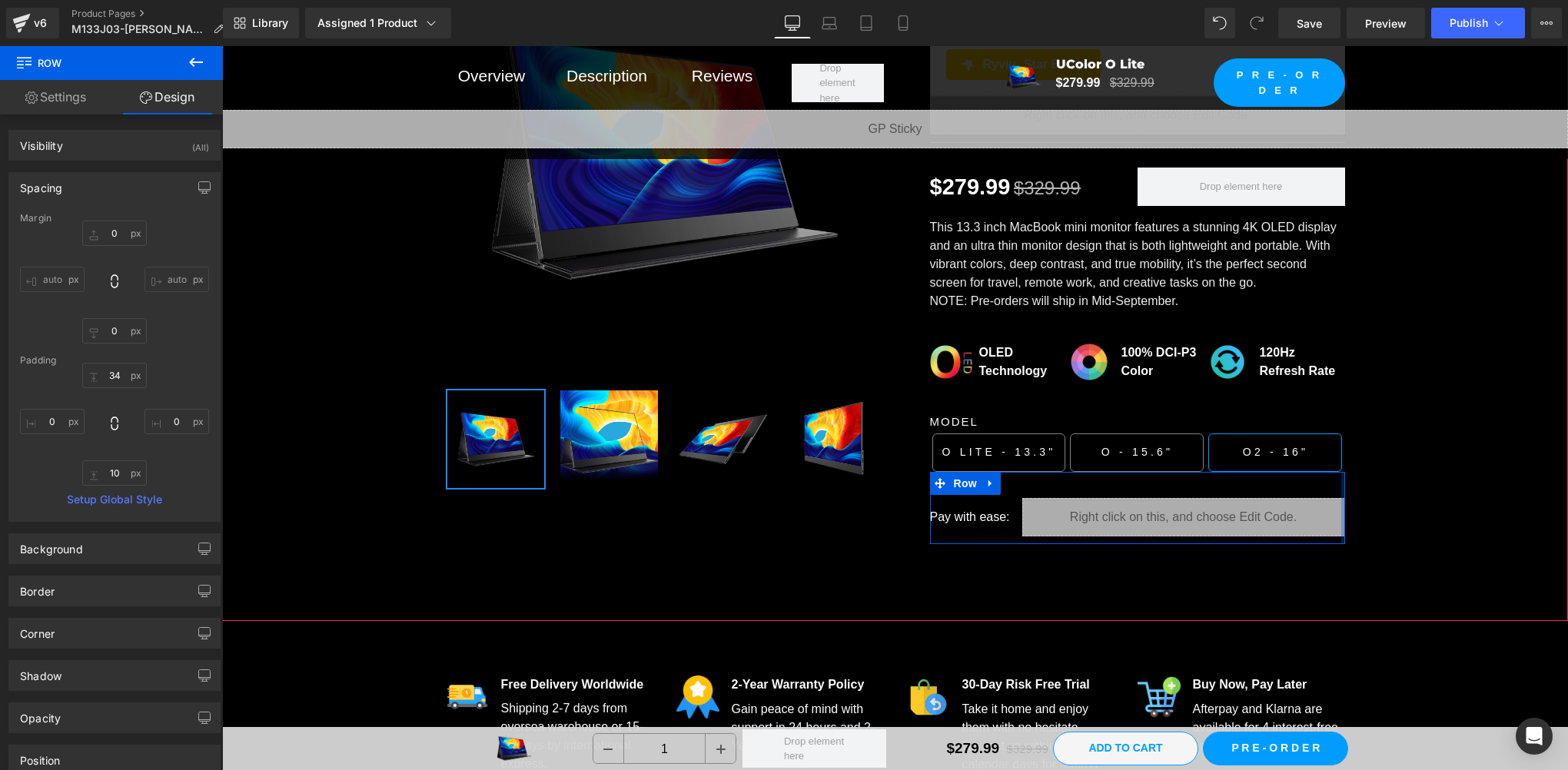
click at [1429, 480] on div "More Brilliant and Clearer Heading Row Sale Off (P) Image" at bounding box center [895, 198] width 1346 height 721
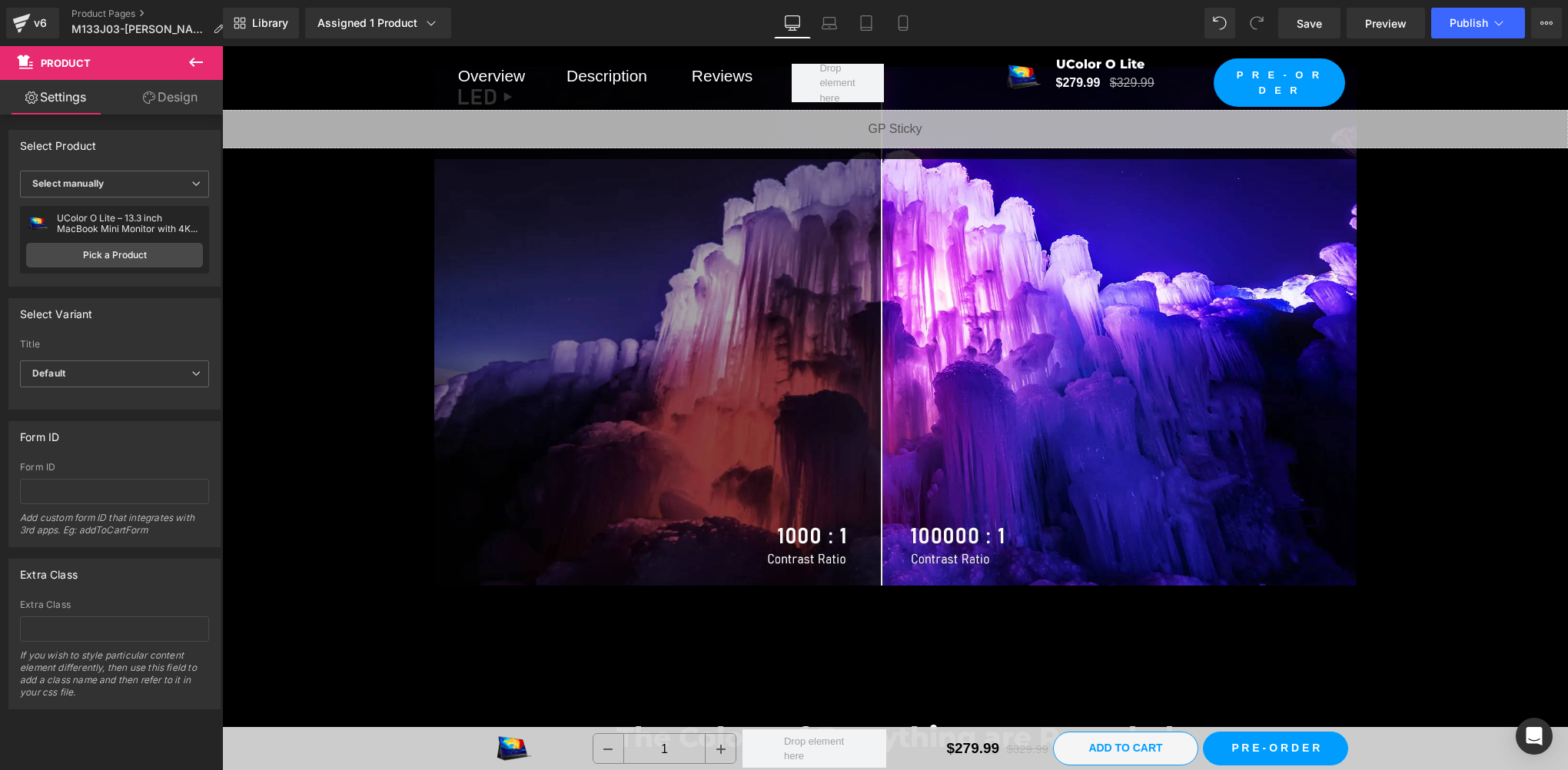
scroll to position [5891, 0]
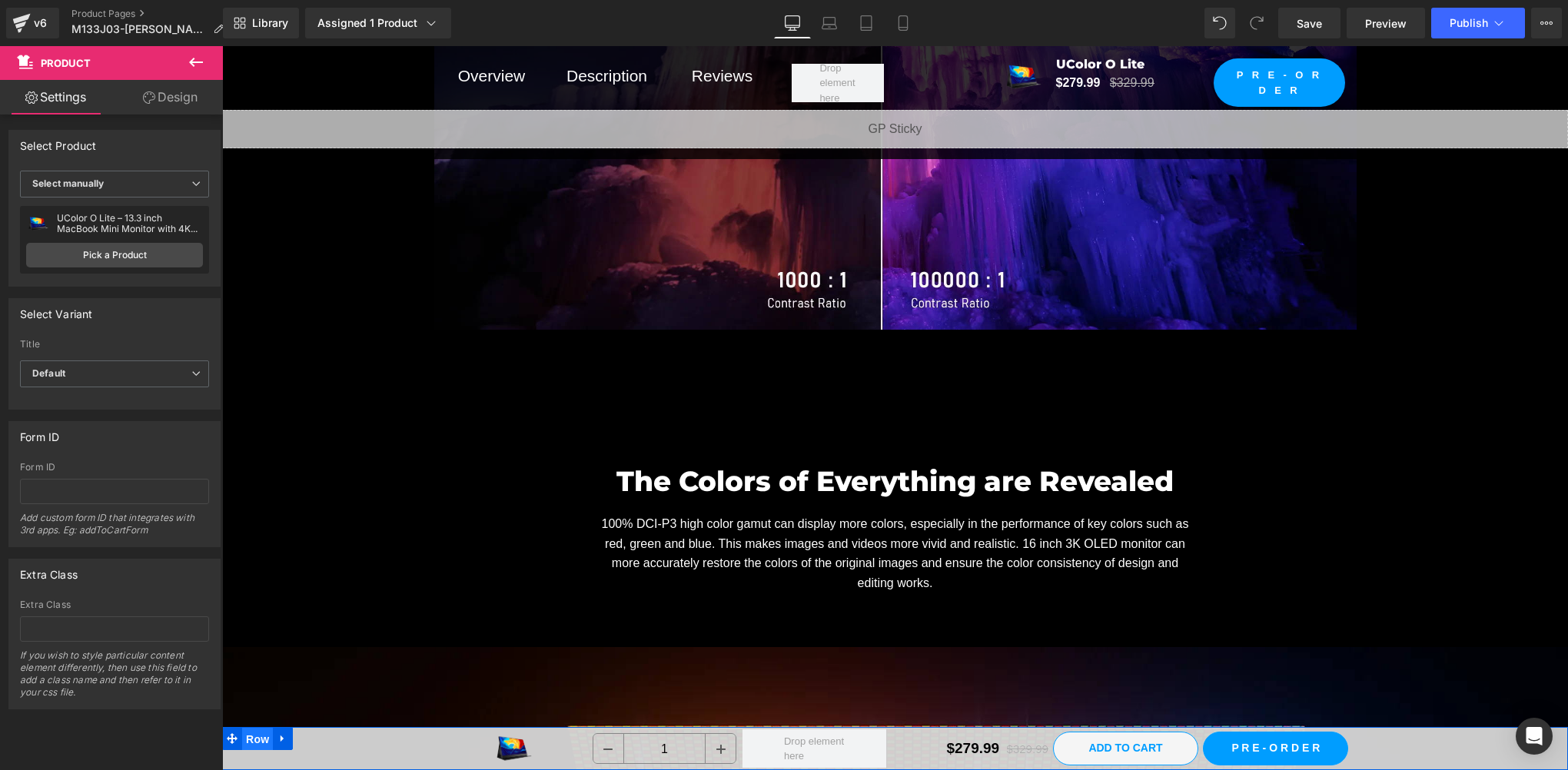
click at [261, 740] on span "Row" at bounding box center [257, 739] width 31 height 23
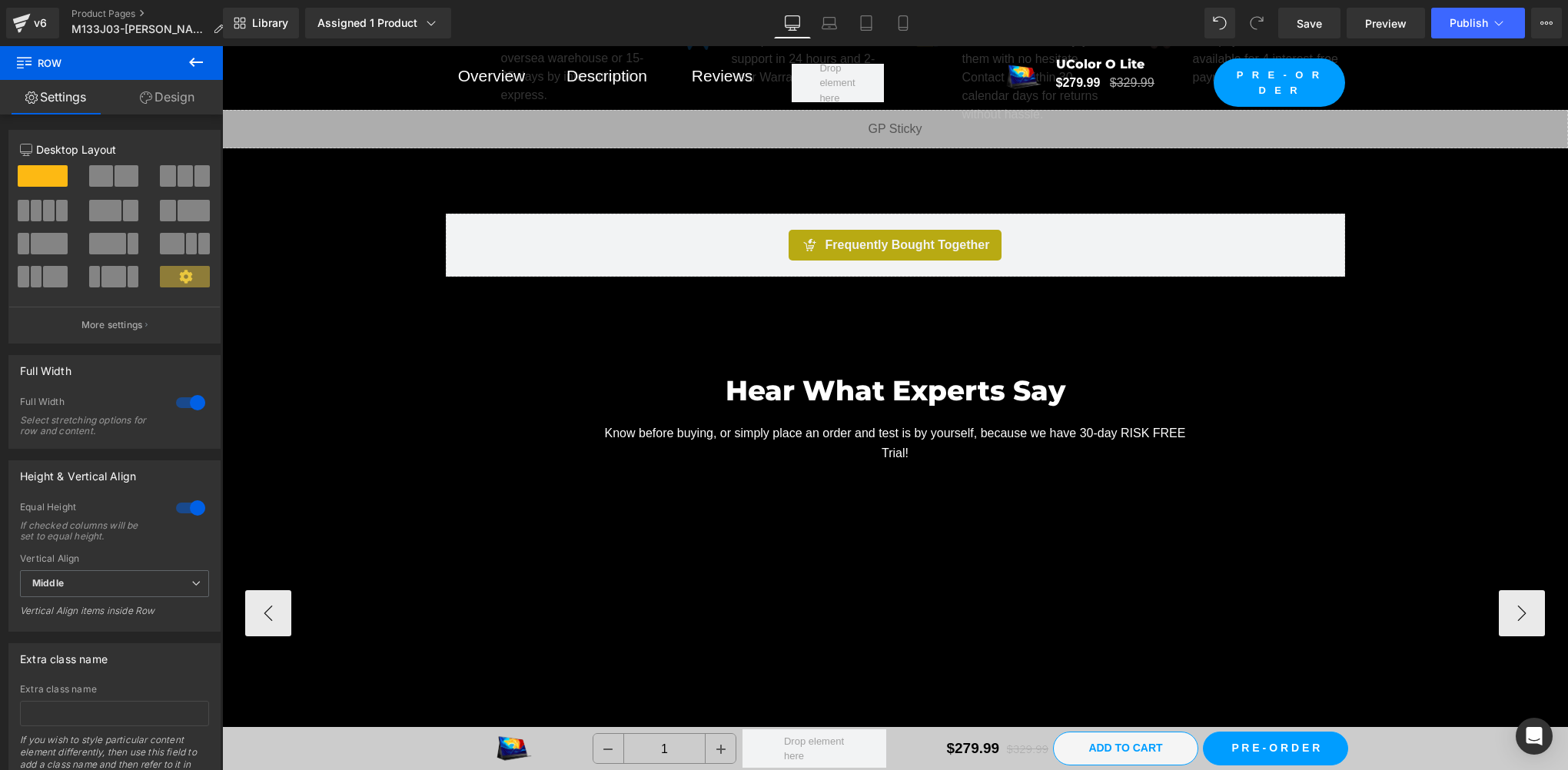
scroll to position [2817, 0]
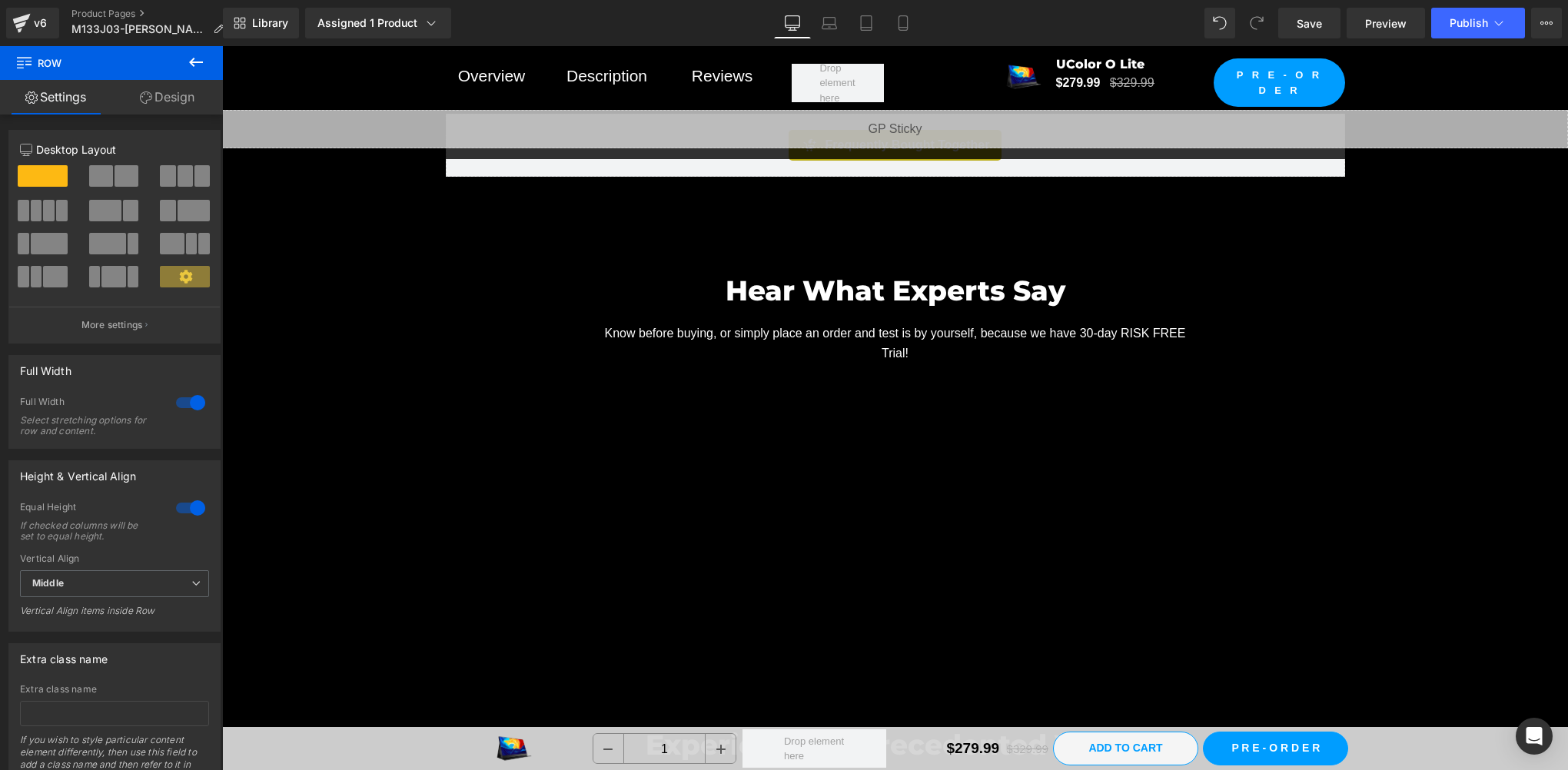
click at [306, 306] on div "Hear What Experts Say Heading Know before buying, or simply place an order and …" at bounding box center [895, 444] width 1346 height 394
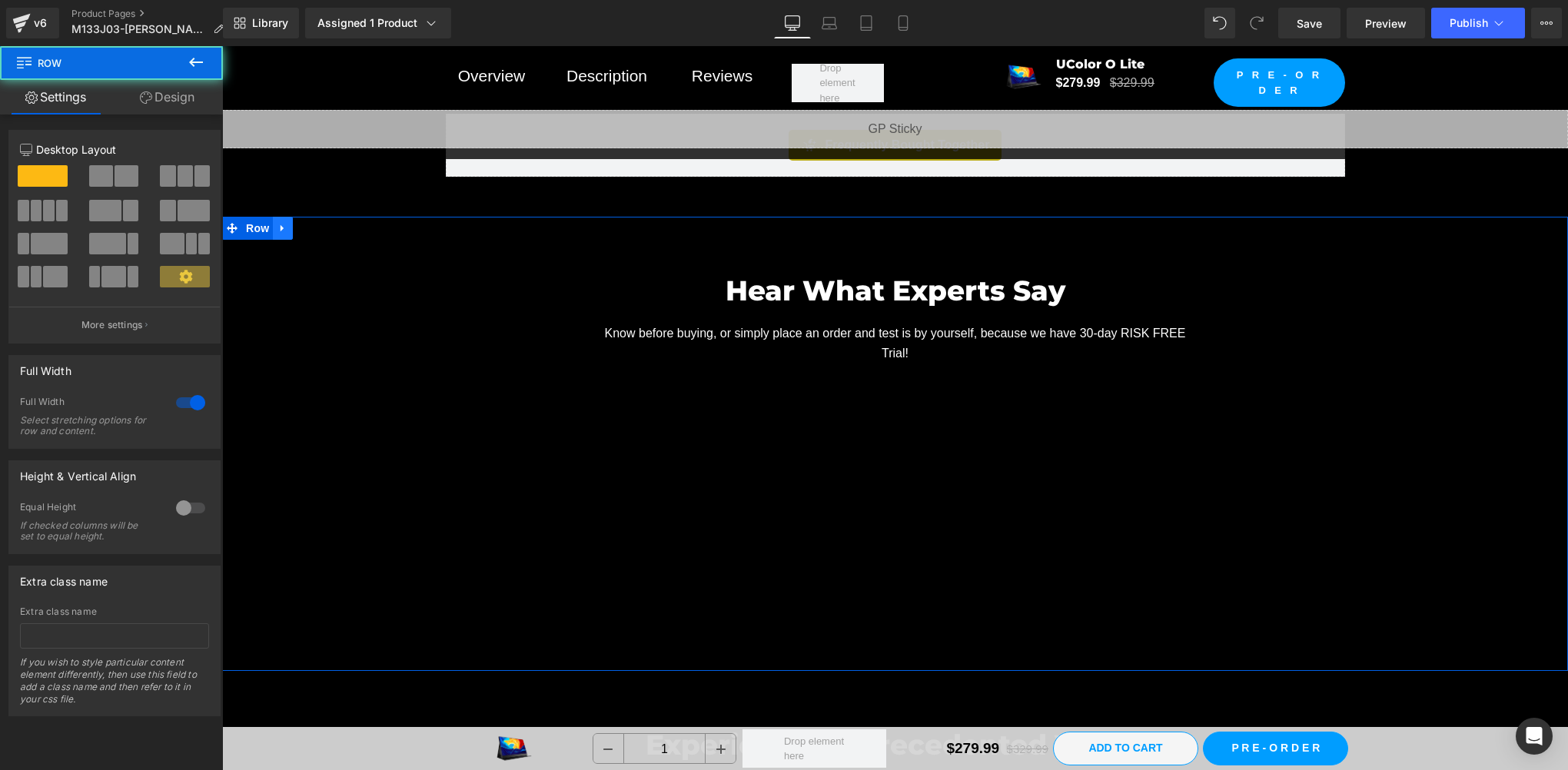
click at [276, 225] on link at bounding box center [283, 228] width 20 height 23
click at [313, 219] on link at bounding box center [323, 228] width 20 height 23
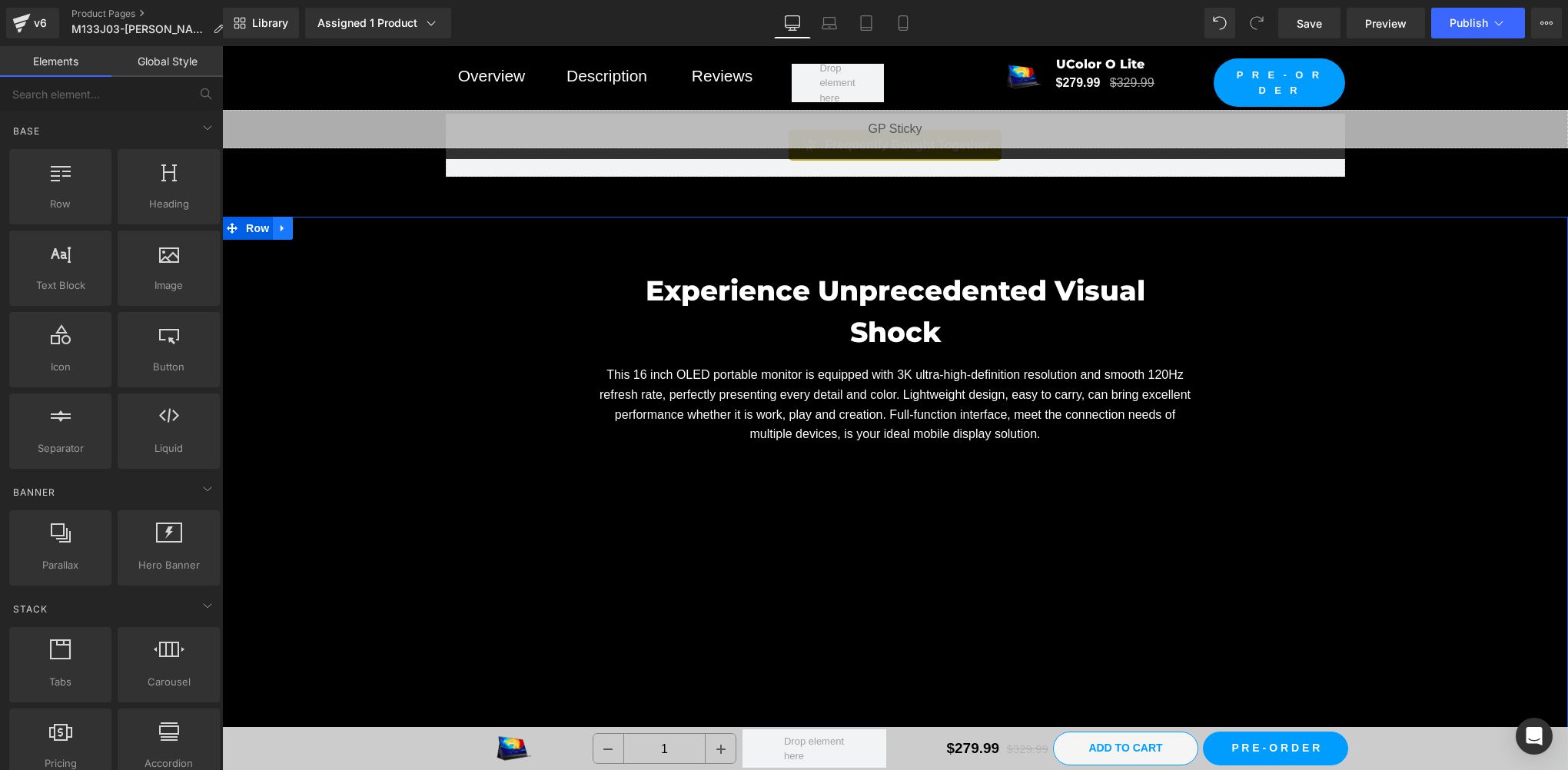
click at [280, 223] on icon at bounding box center [283, 228] width 11 height 12
click at [317, 223] on icon at bounding box center [323, 228] width 11 height 11
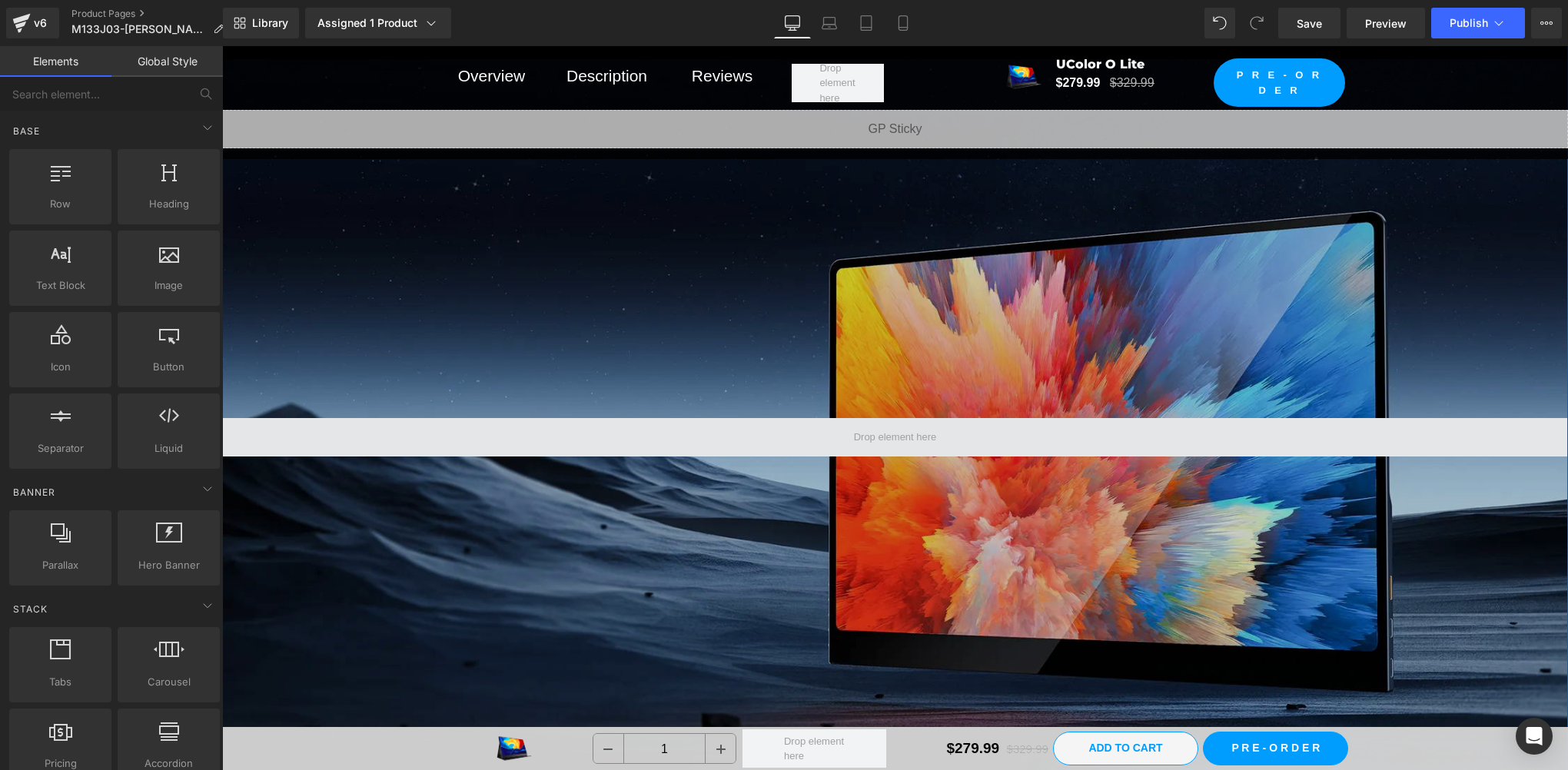
scroll to position [3330, 0]
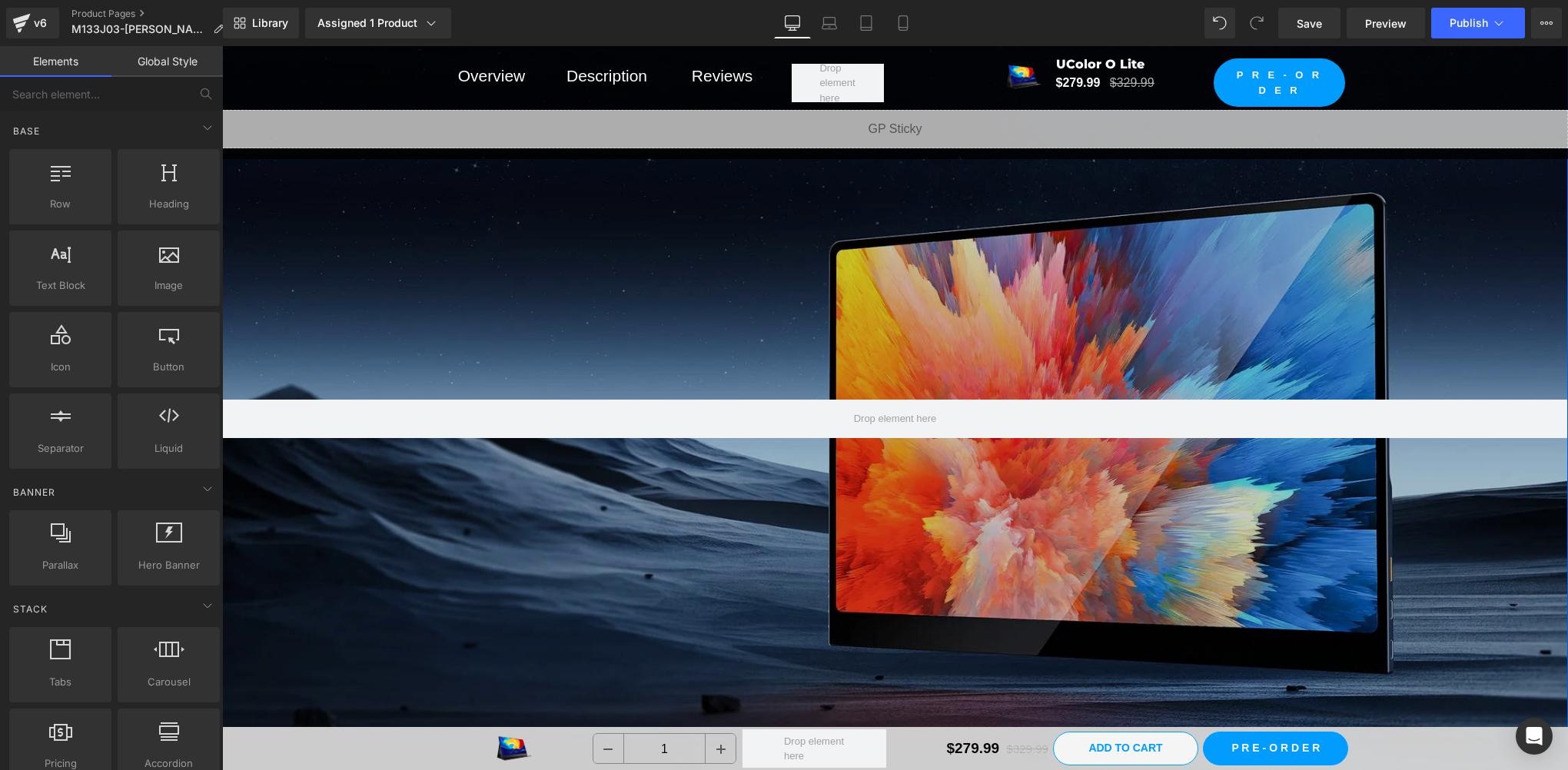
click at [818, 460] on div at bounding box center [895, 419] width 1346 height 757
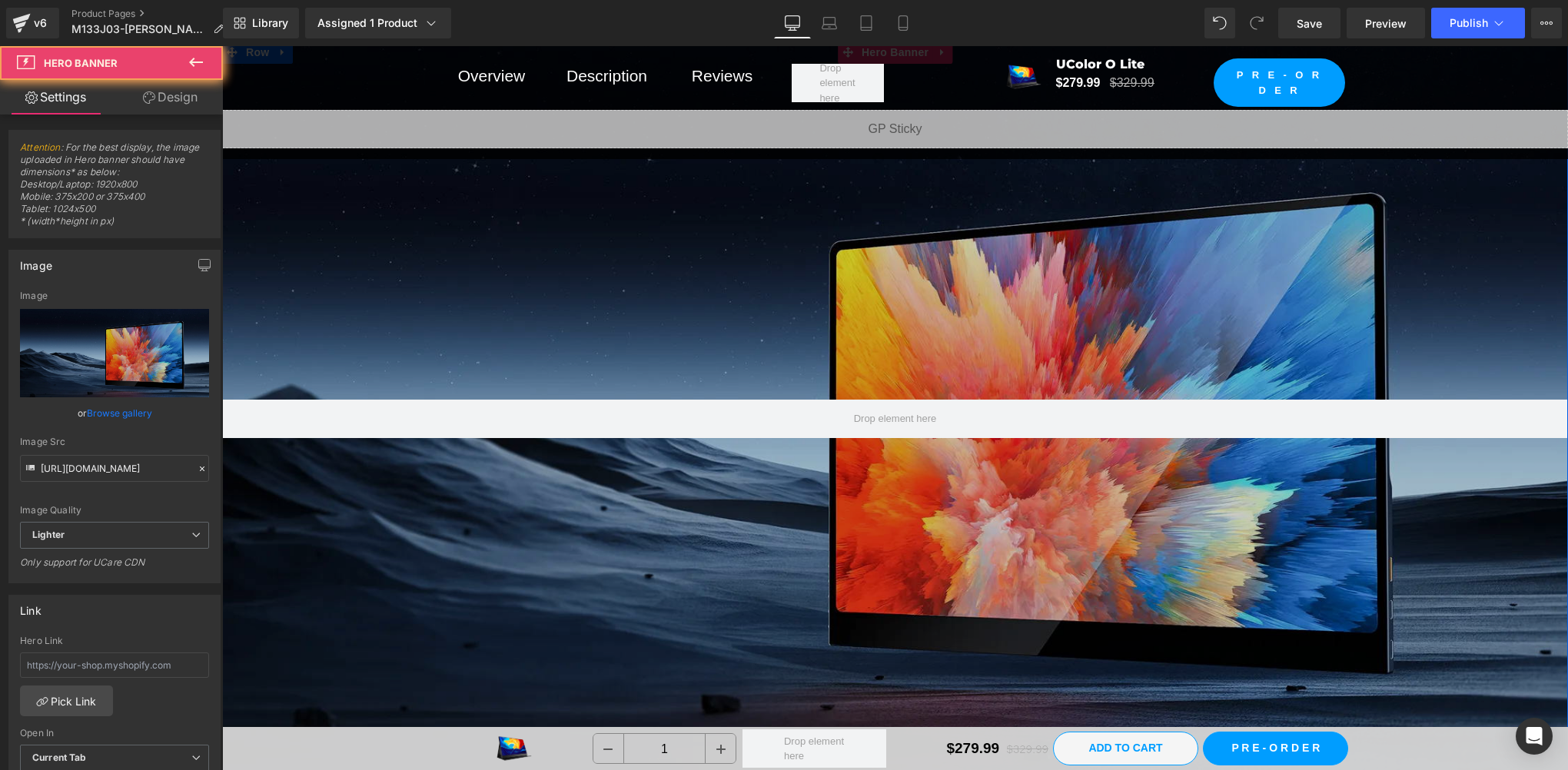
click at [802, 251] on div at bounding box center [895, 419] width 1346 height 757
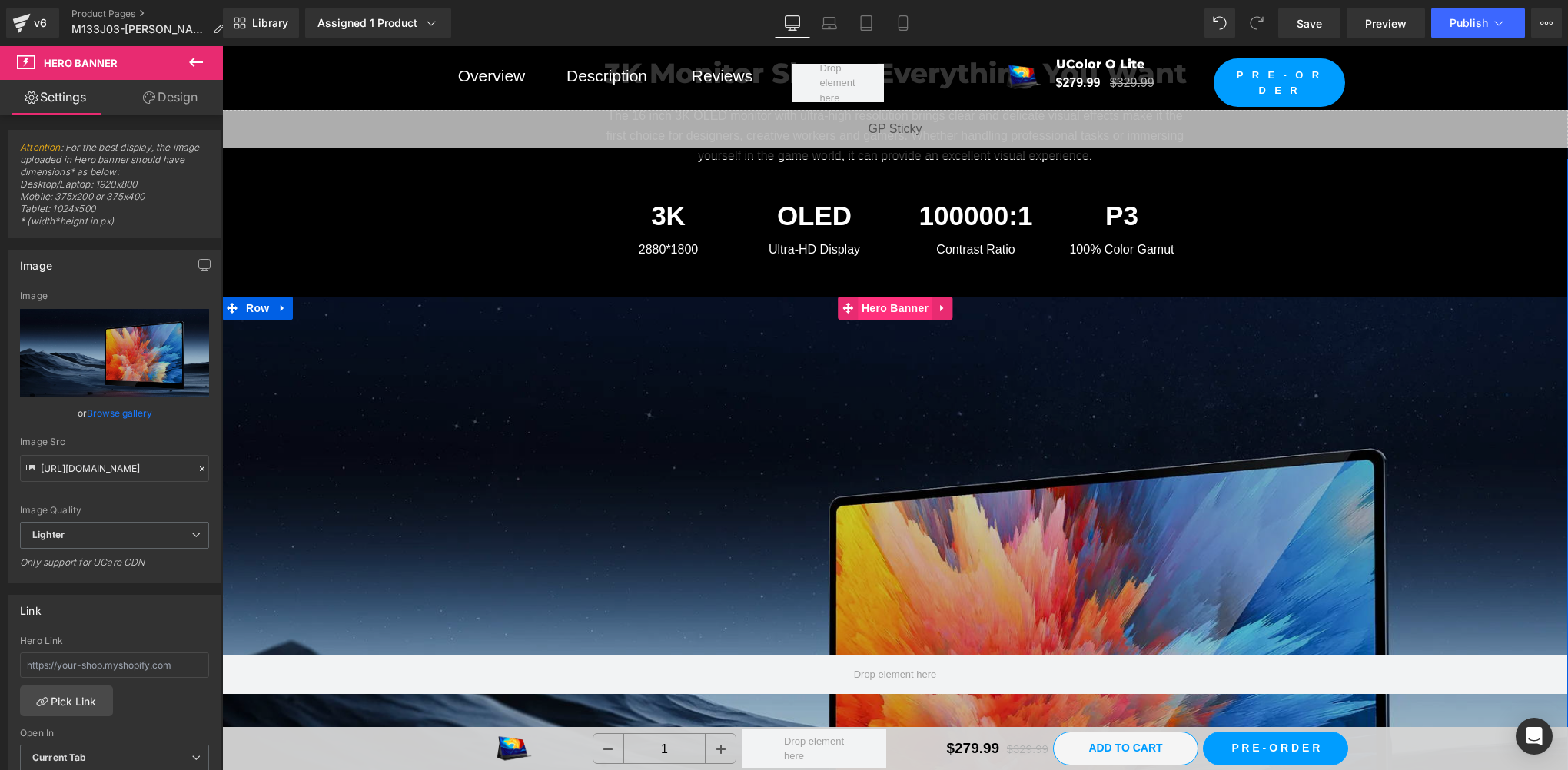
click at [863, 296] on span "Hero Banner" at bounding box center [895, 308] width 75 height 23
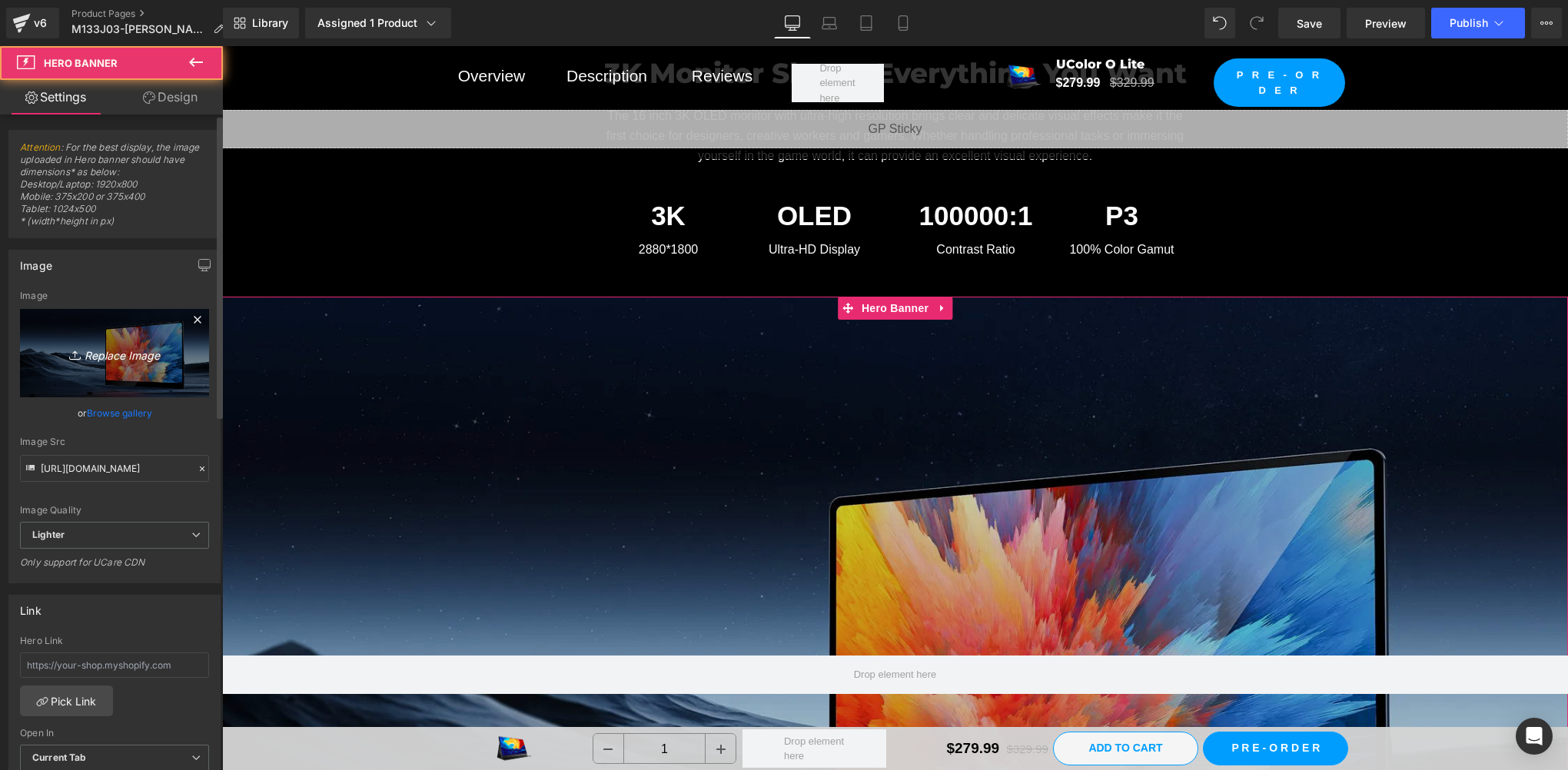
click at [95, 360] on icon "Replace Image" at bounding box center [115, 353] width 123 height 19
type input "C:\fakepath\首页.webp"
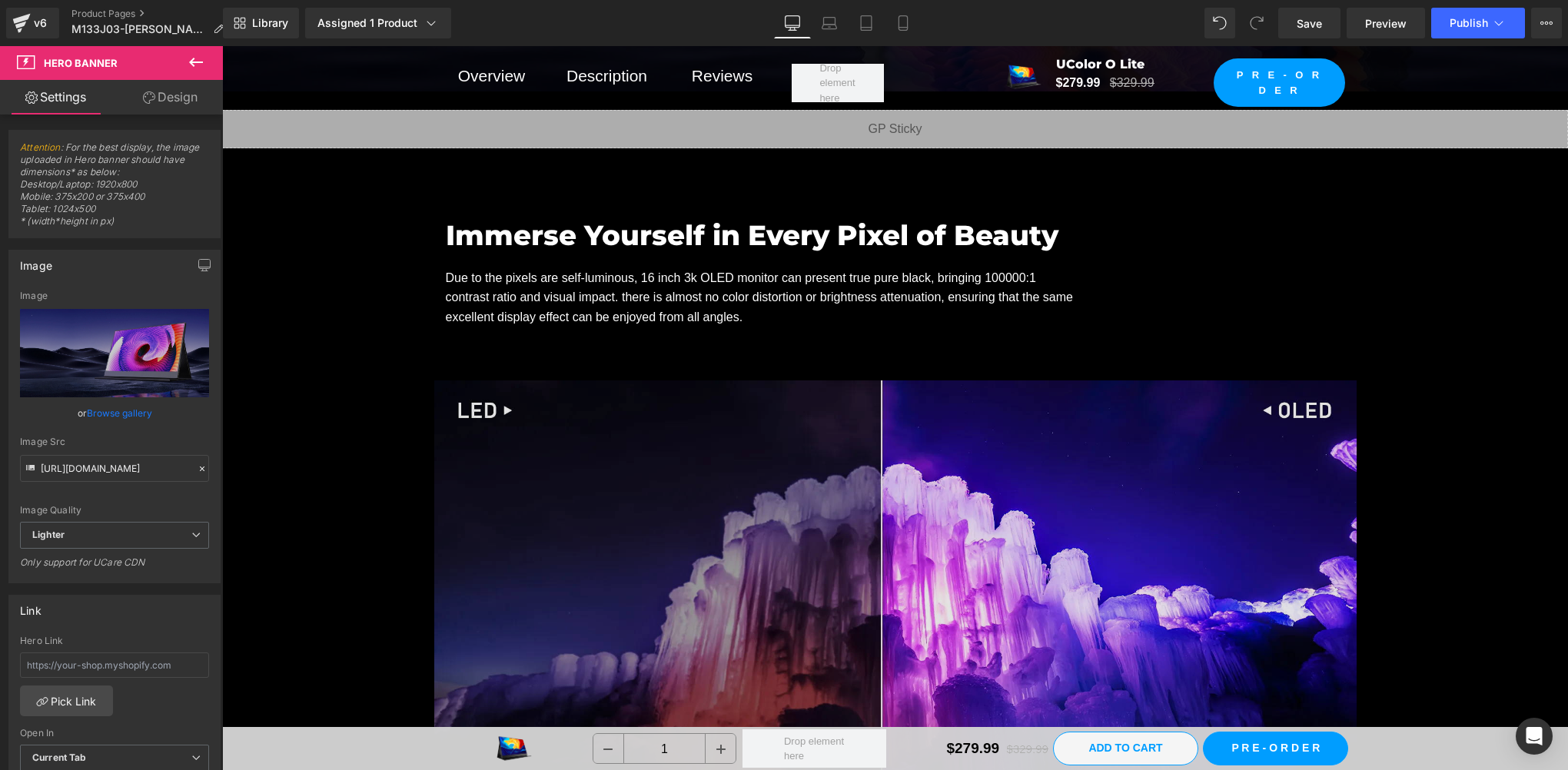
scroll to position [4099, 0]
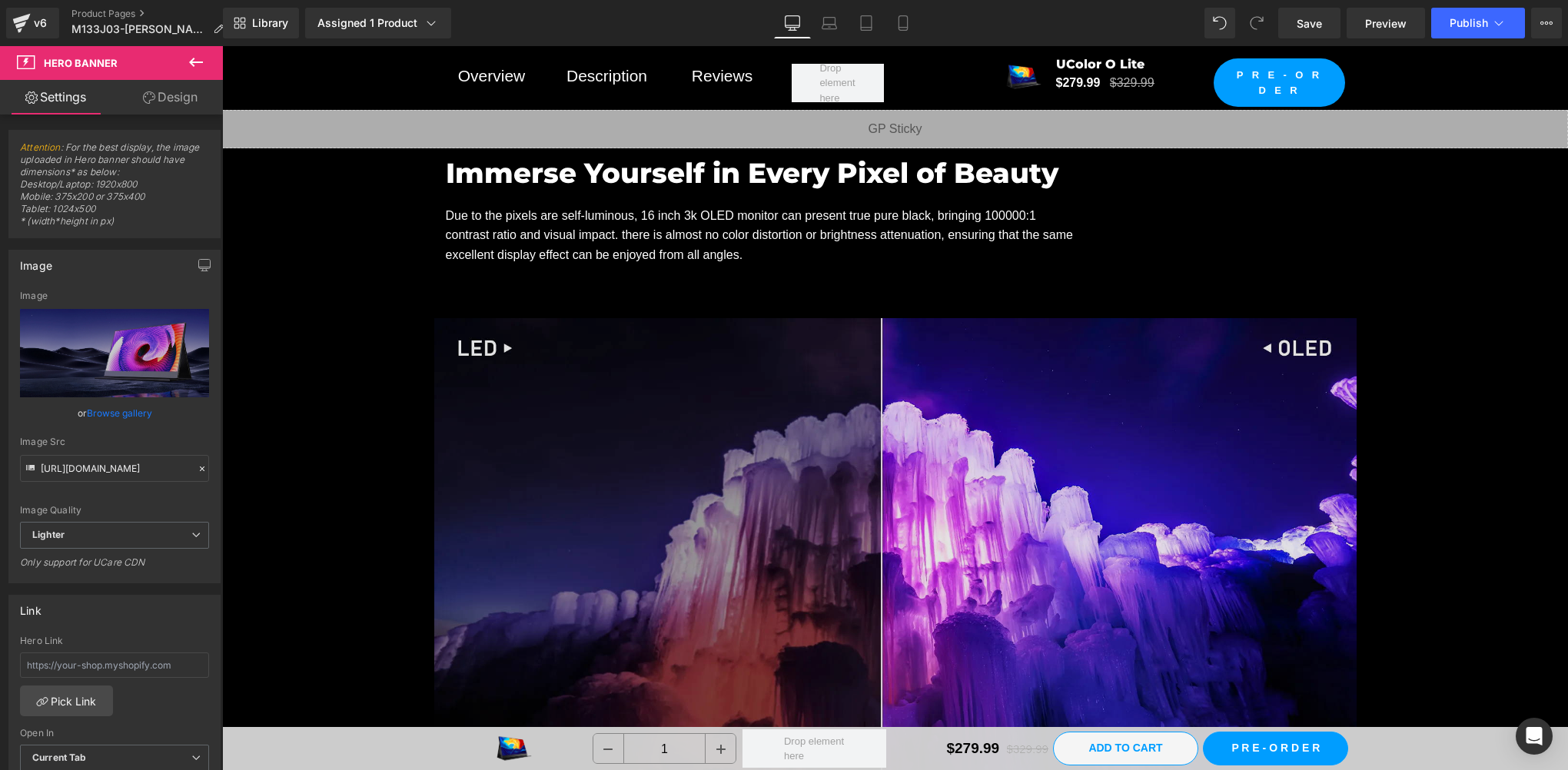
click at [860, 587] on img at bounding box center [896, 578] width 923 height 519
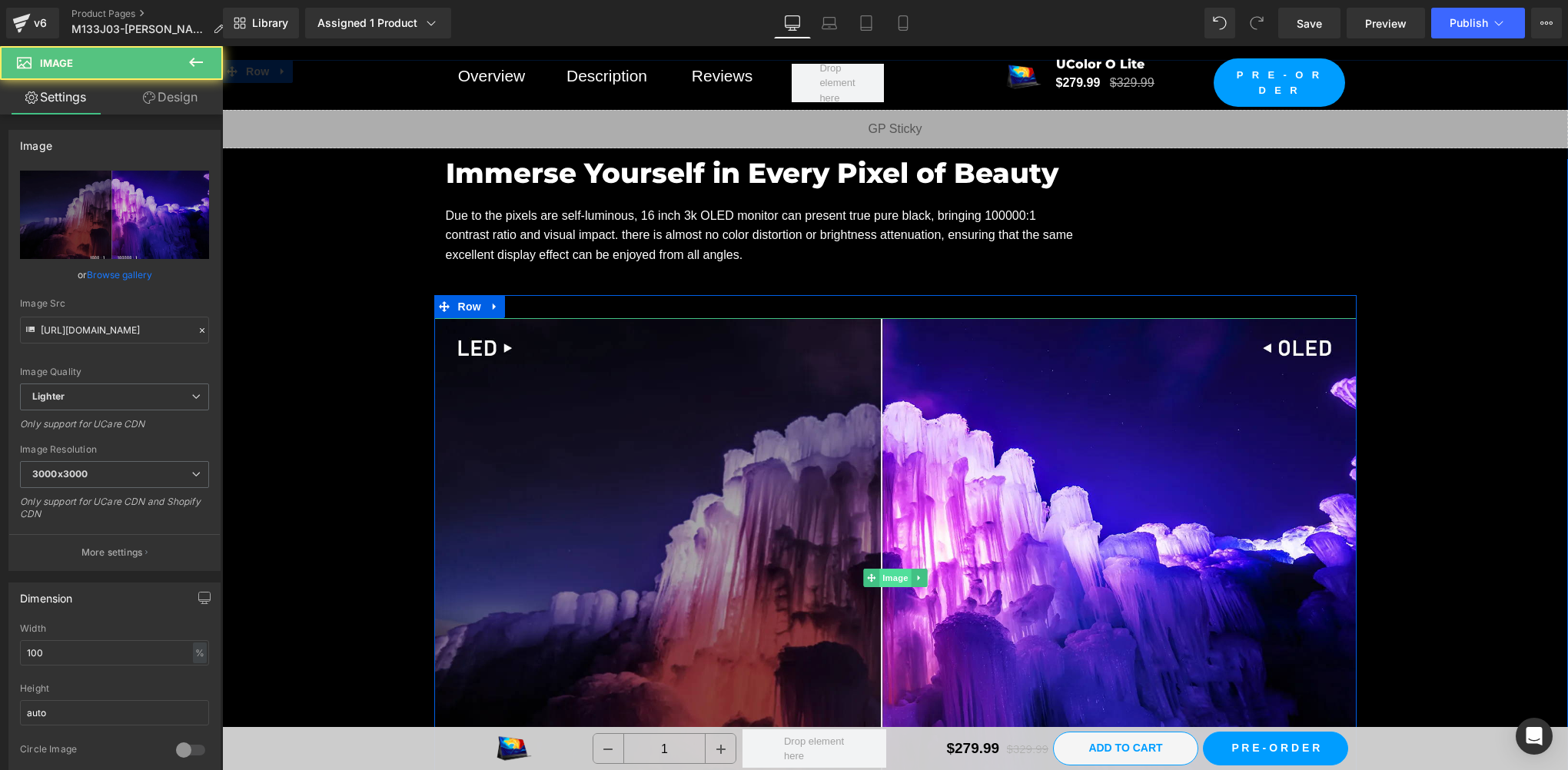
click at [879, 569] on span "Image" at bounding box center [896, 578] width 32 height 18
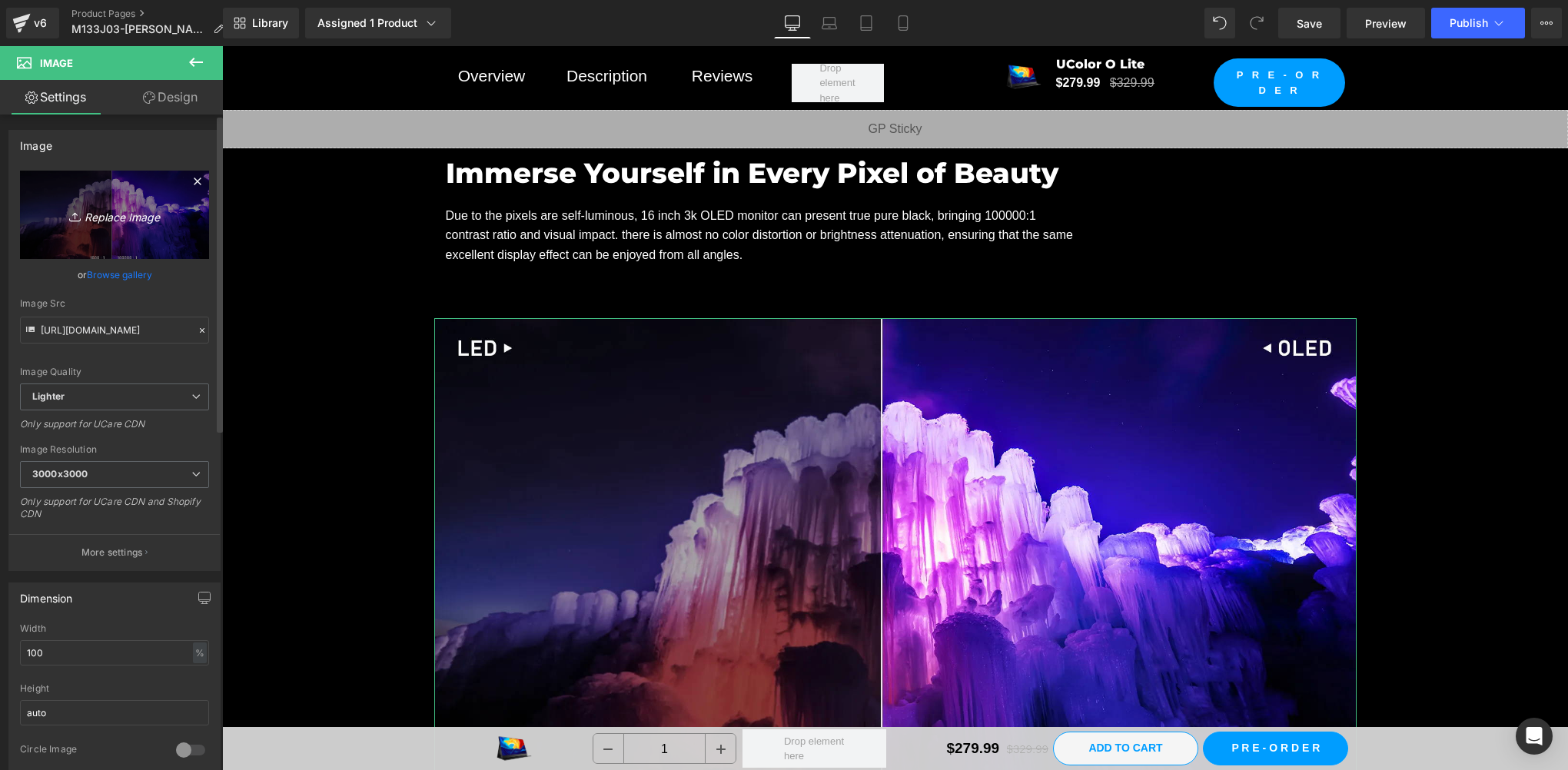
click at [78, 219] on icon at bounding box center [77, 216] width 15 height 15
type input "C:\fakepath\HDR 拷贝.webp"
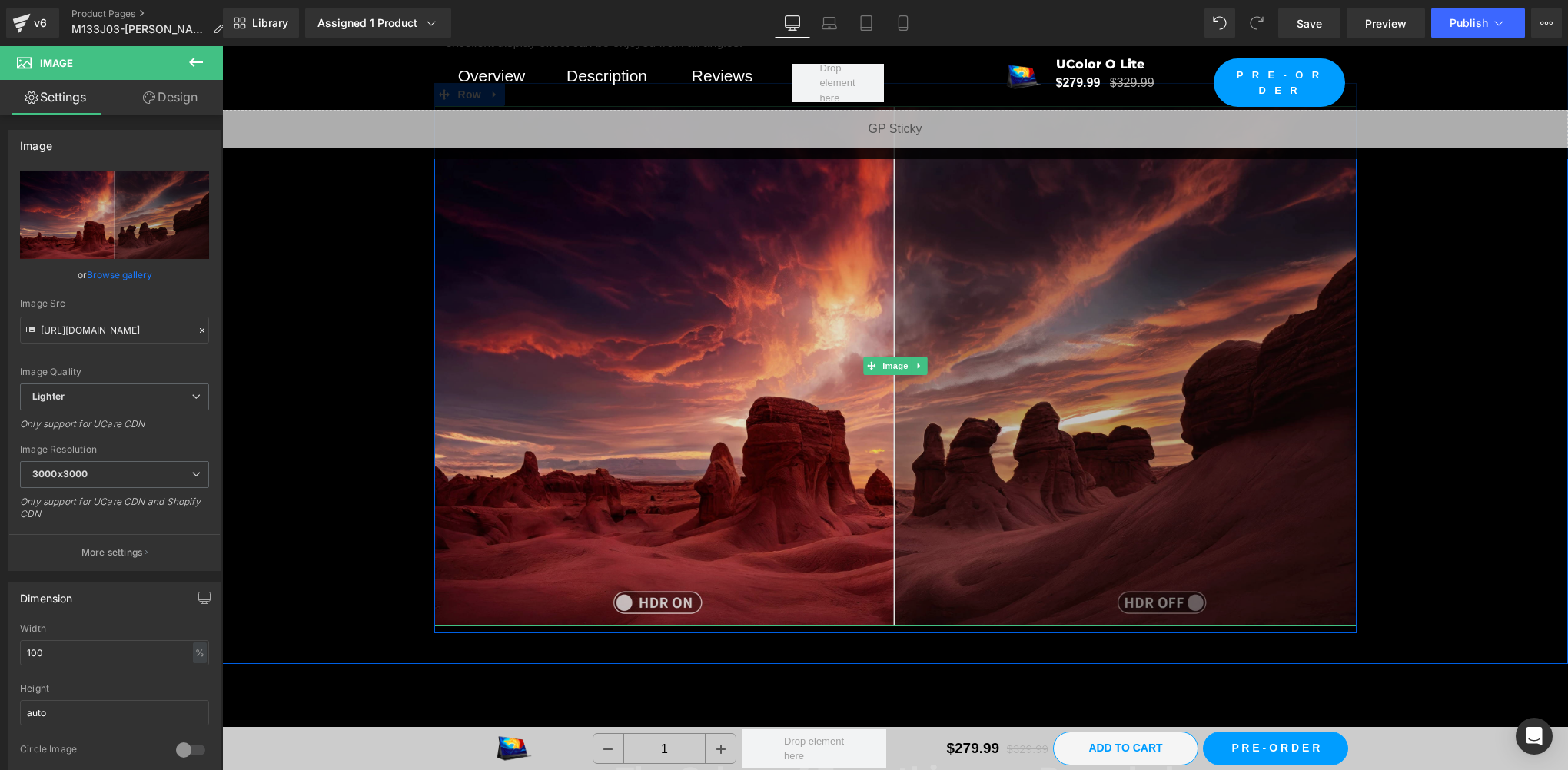
scroll to position [4354, 0]
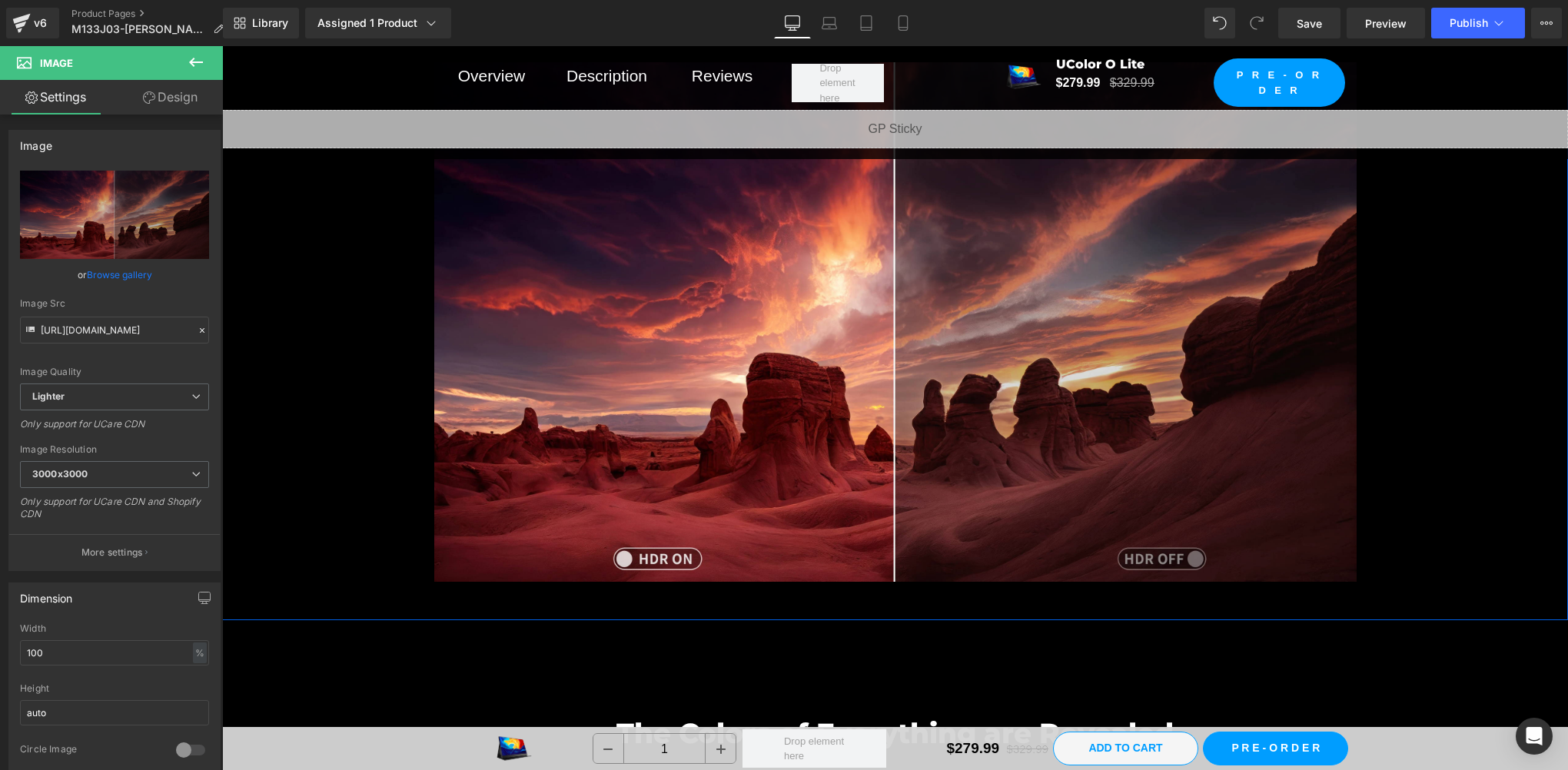
click at [363, 475] on div "Immerse Yourself in Every Pixel of Beauty Heading Due to the pixels are self-lu…" at bounding box center [895, 227] width 1346 height 724
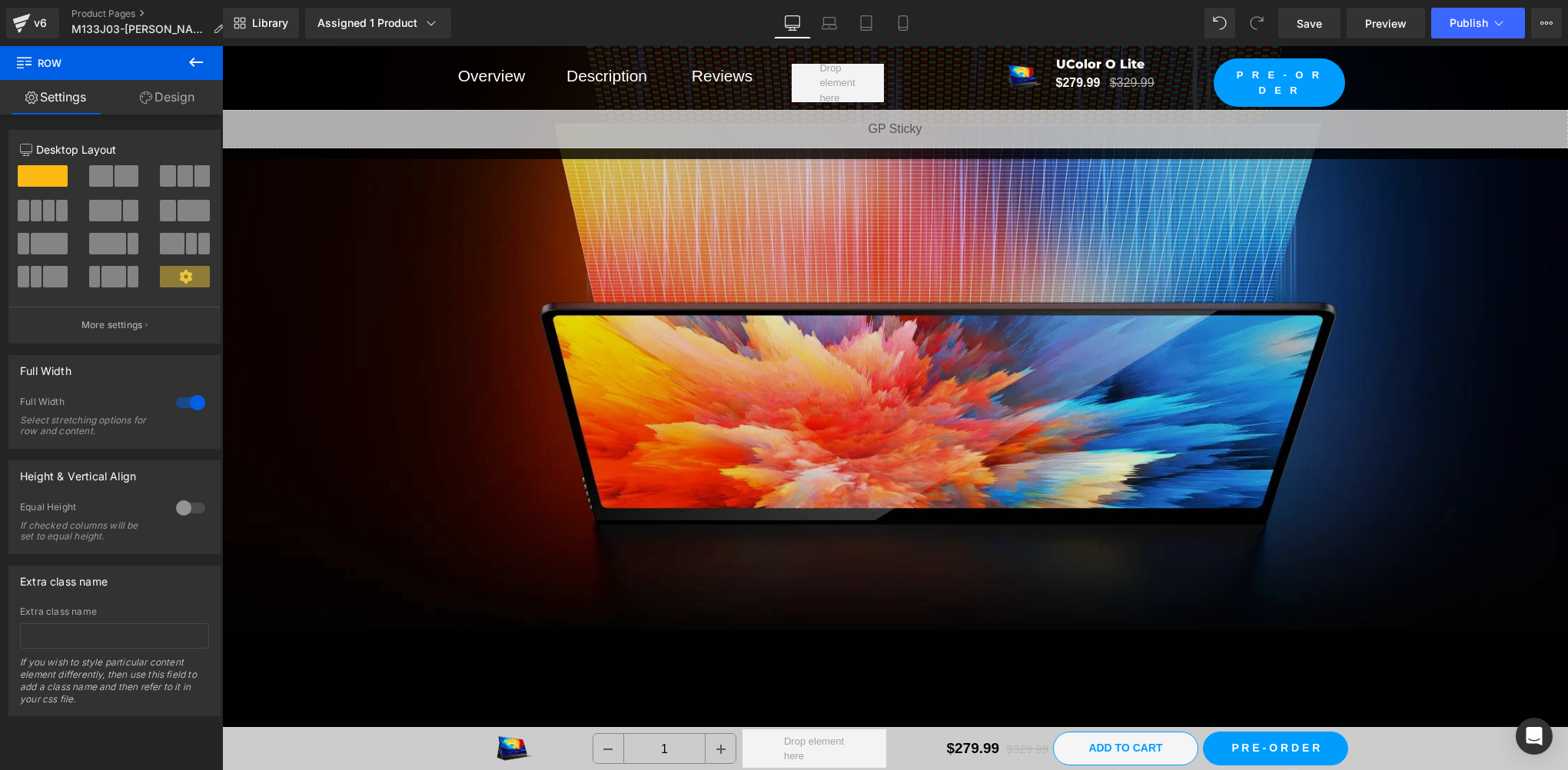
click at [802, 361] on img at bounding box center [895, 251] width 1346 height 757
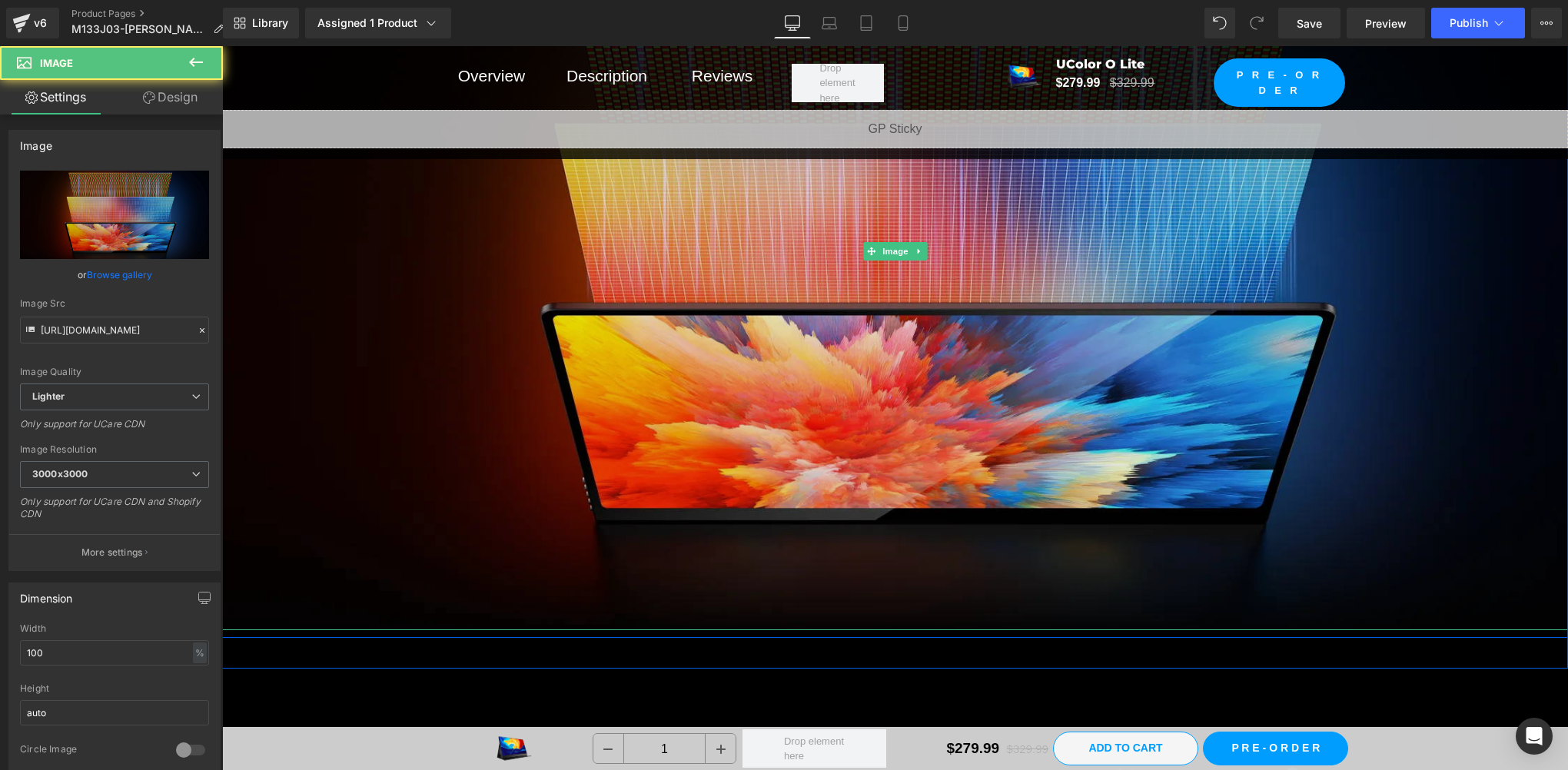
scroll to position [5123, 0]
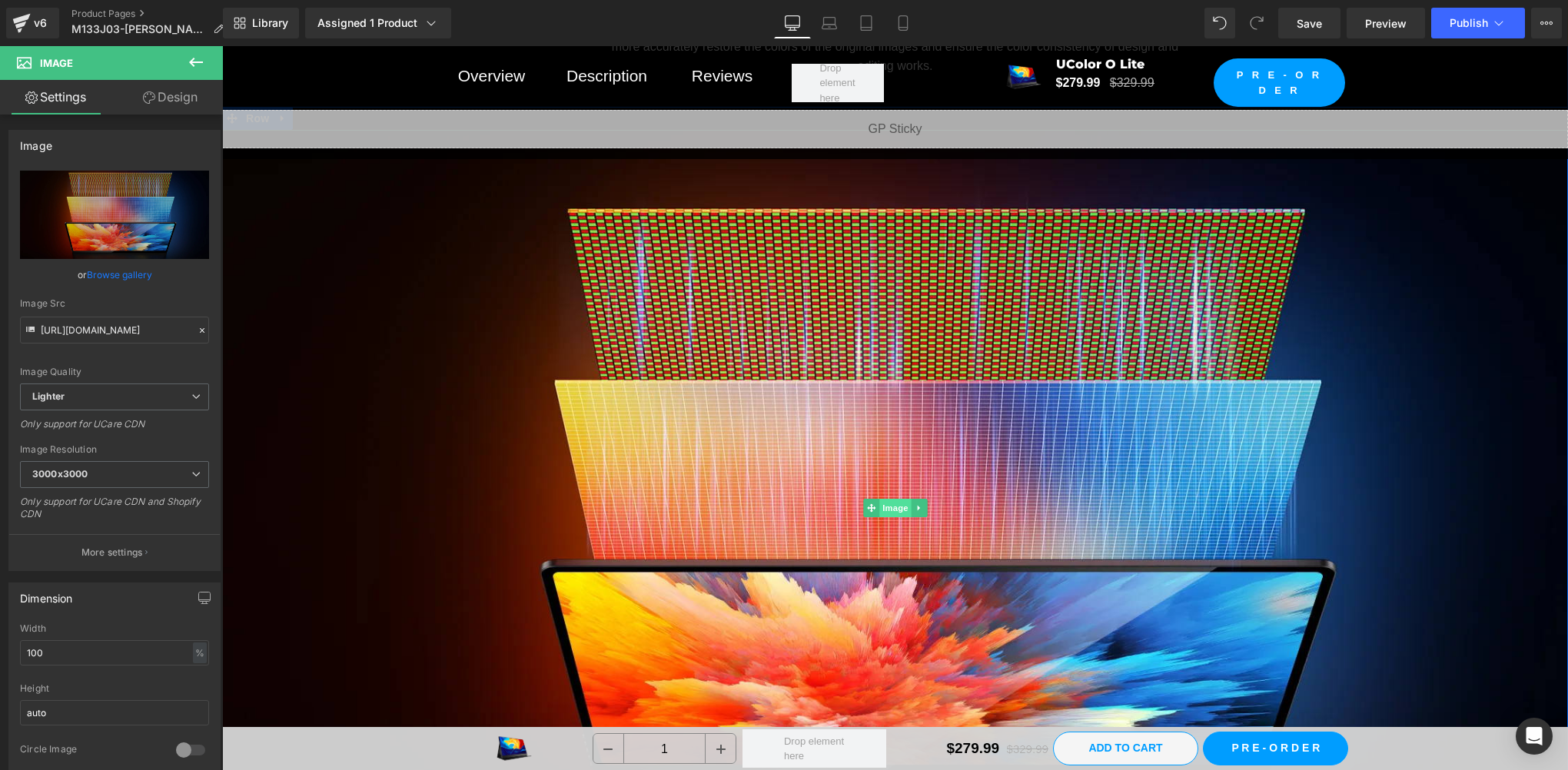
click at [891, 499] on span "Image" at bounding box center [896, 508] width 32 height 18
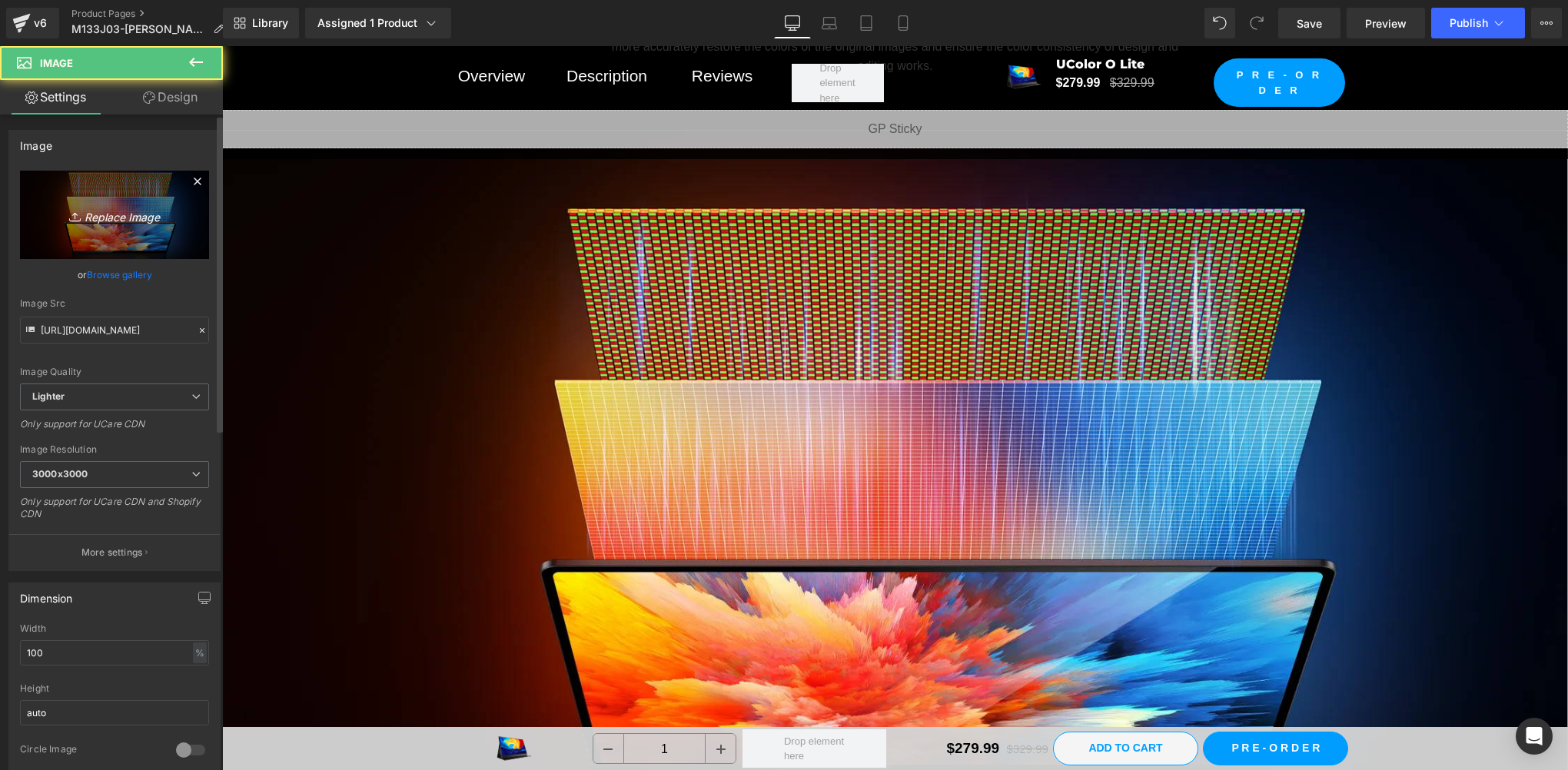
click at [75, 214] on icon at bounding box center [75, 216] width 0 height 6
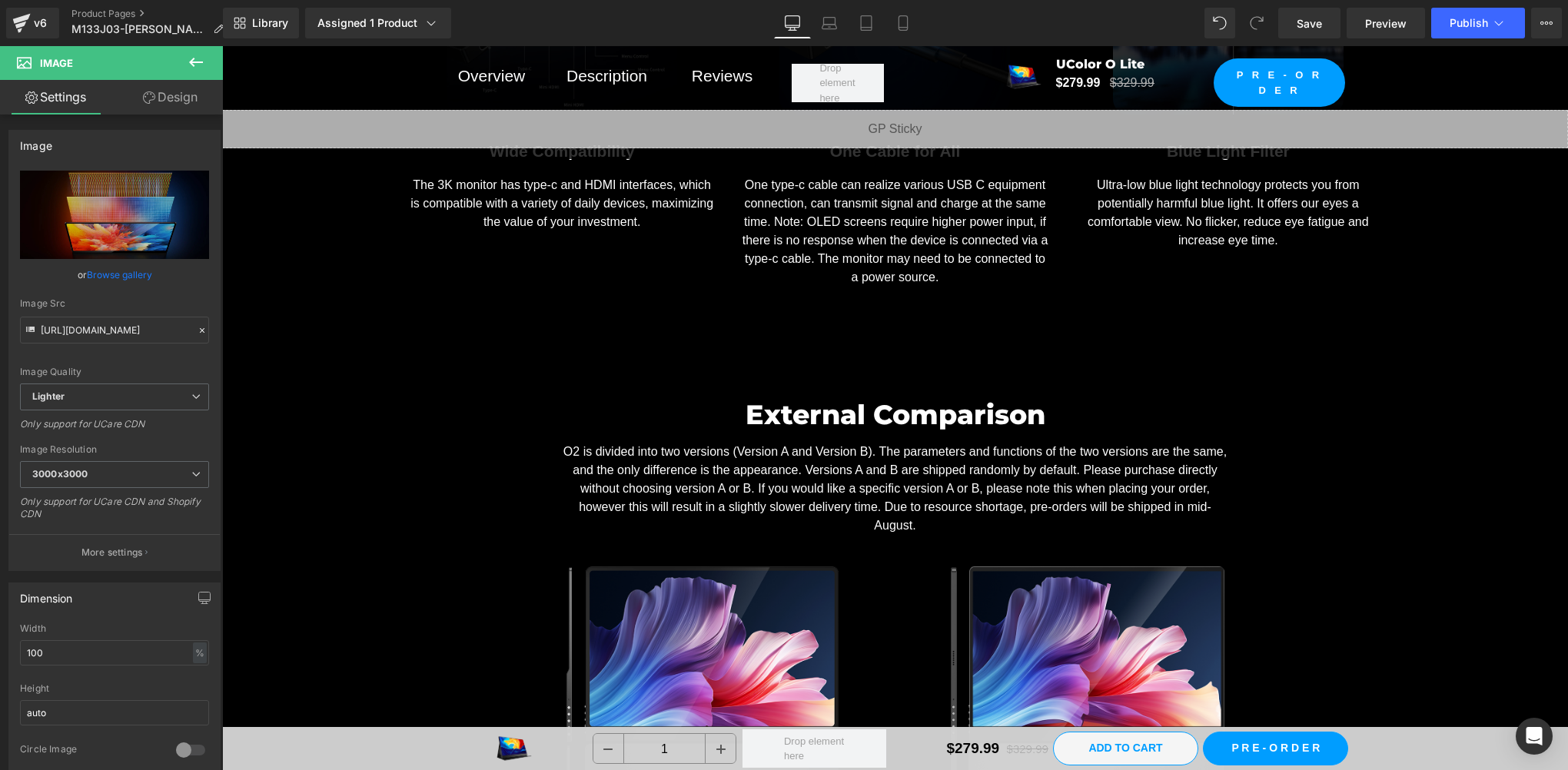
scroll to position [14602, 0]
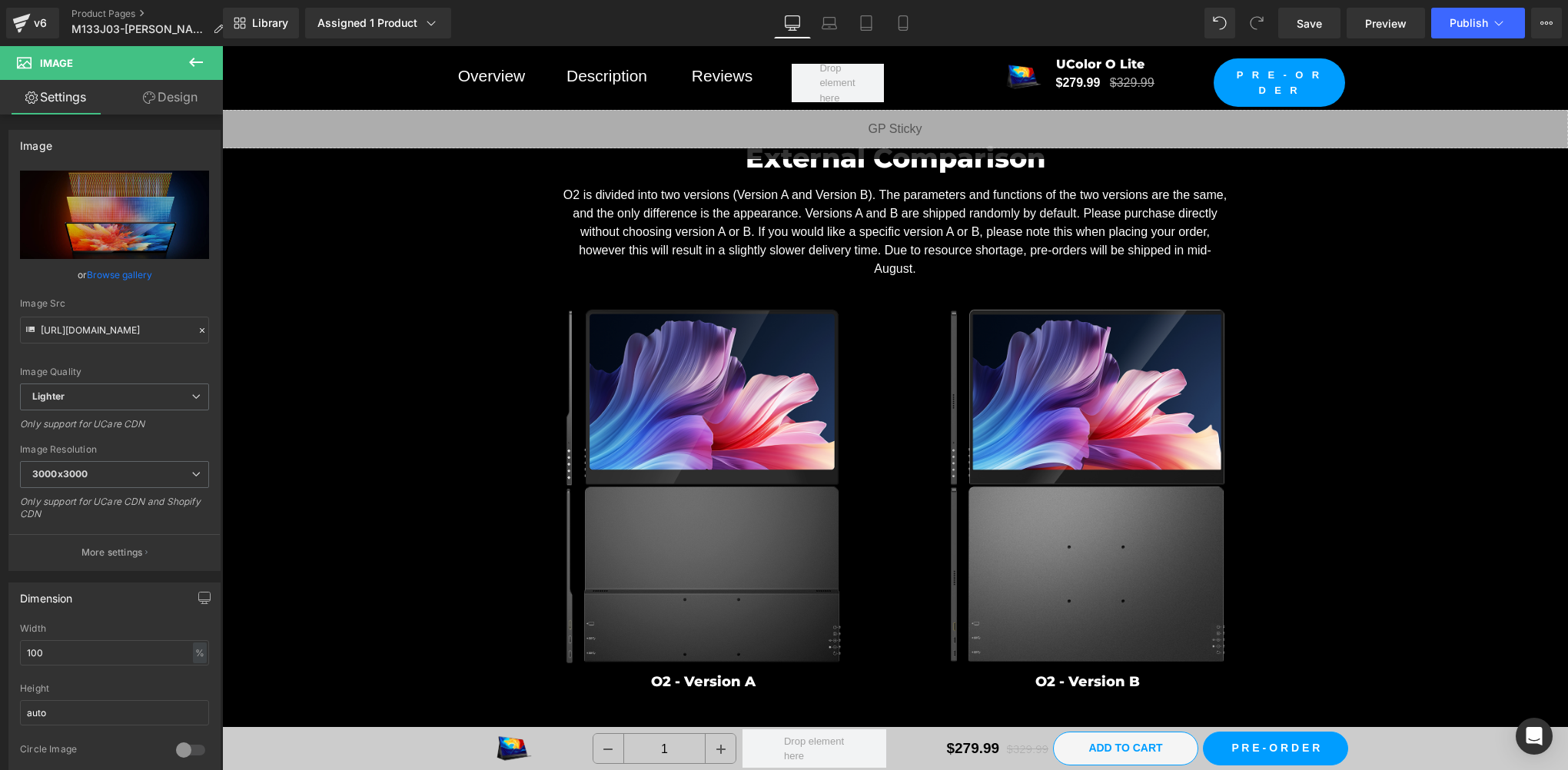
click at [388, 300] on div "External Comparison Heading O2 is divided into two versions (Version A and Vers…" at bounding box center [895, 408] width 1346 height 585
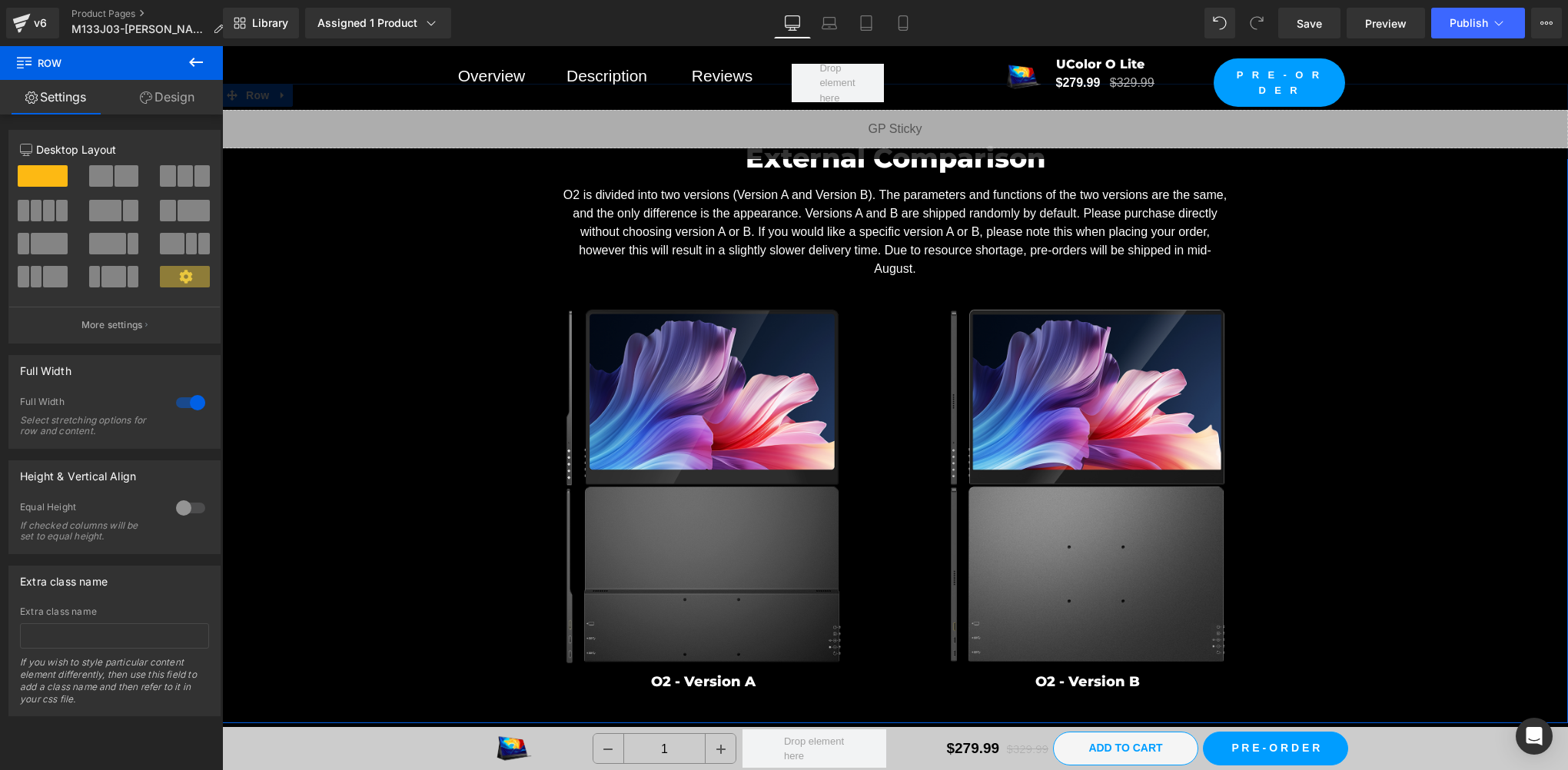
scroll to position [14345, 0]
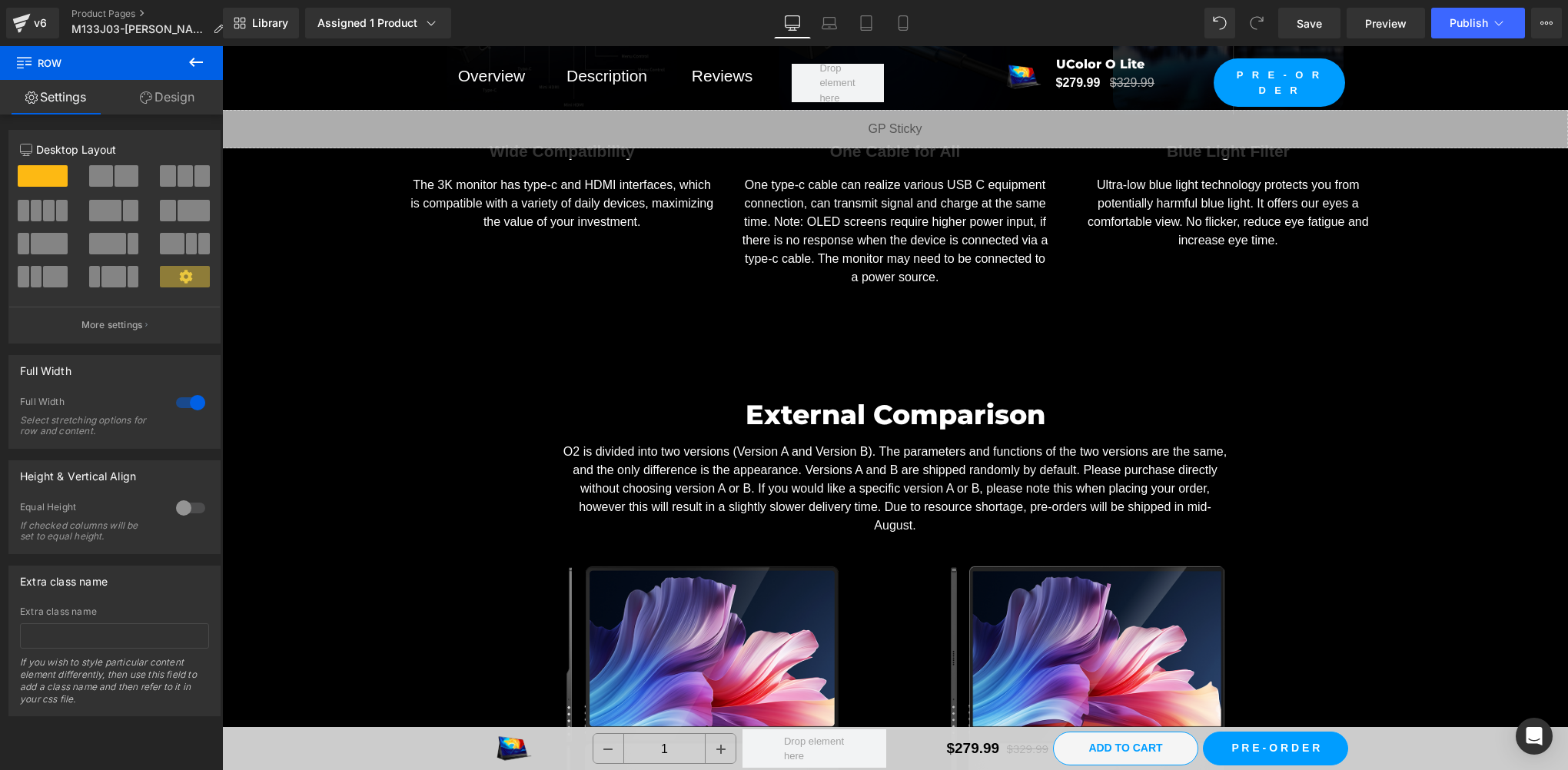
click at [378, 446] on div "External Comparison Heading O2 is divided into two versions (Version A and Vers…" at bounding box center [895, 665] width 1346 height 585
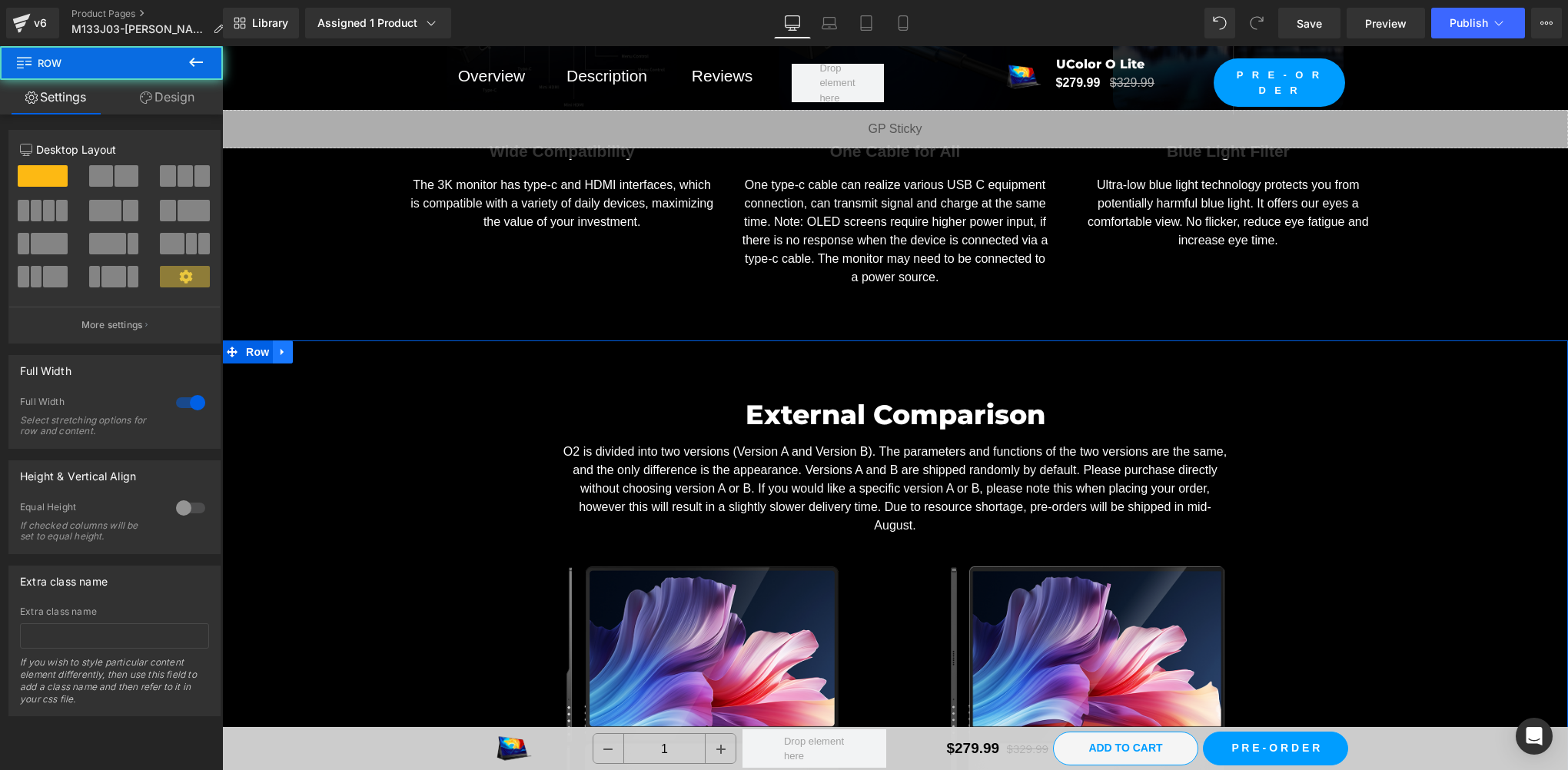
click at [277, 346] on icon at bounding box center [283, 351] width 11 height 12
click at [317, 346] on icon at bounding box center [323, 352] width 11 height 11
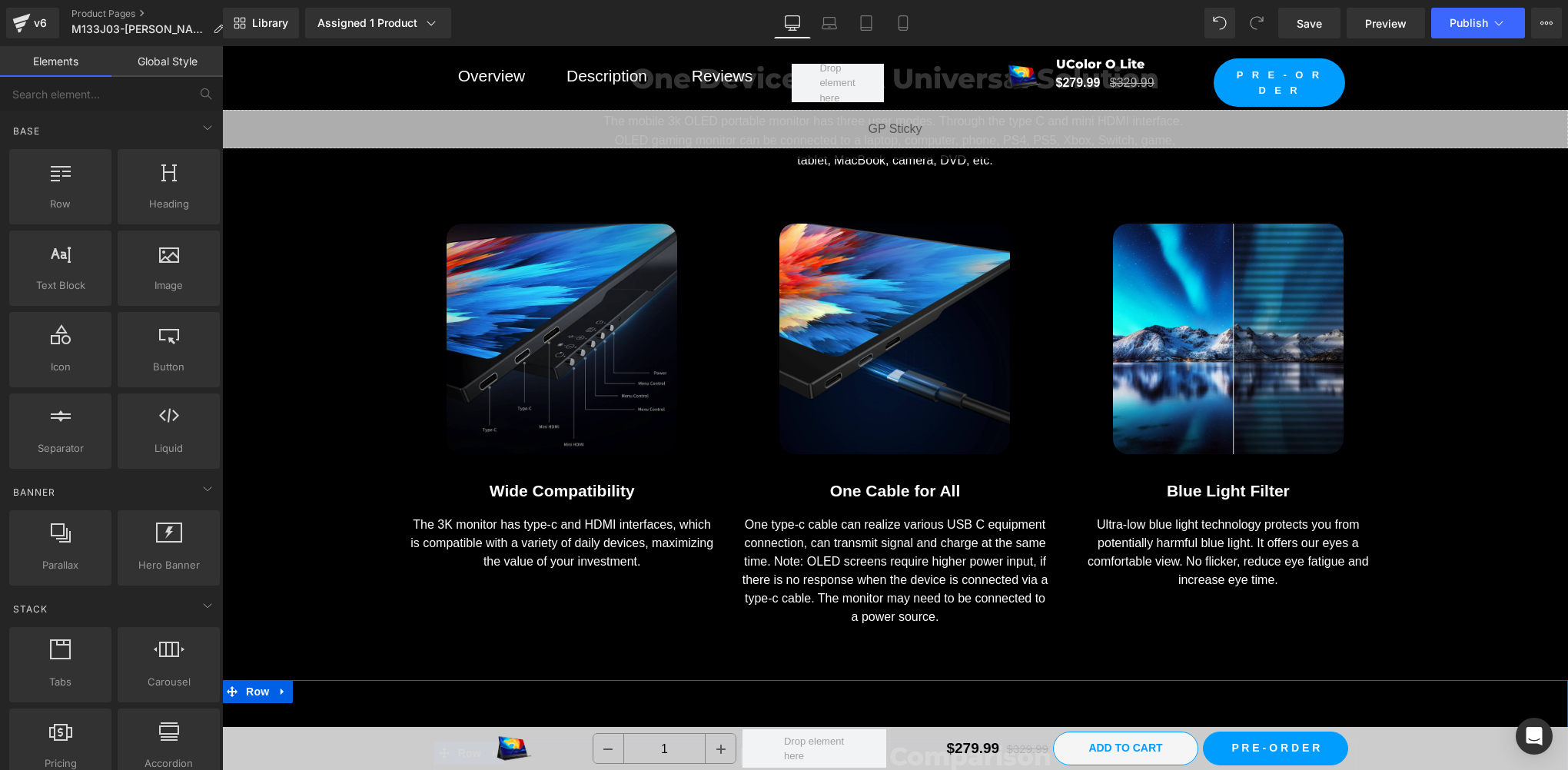
scroll to position [13833, 0]
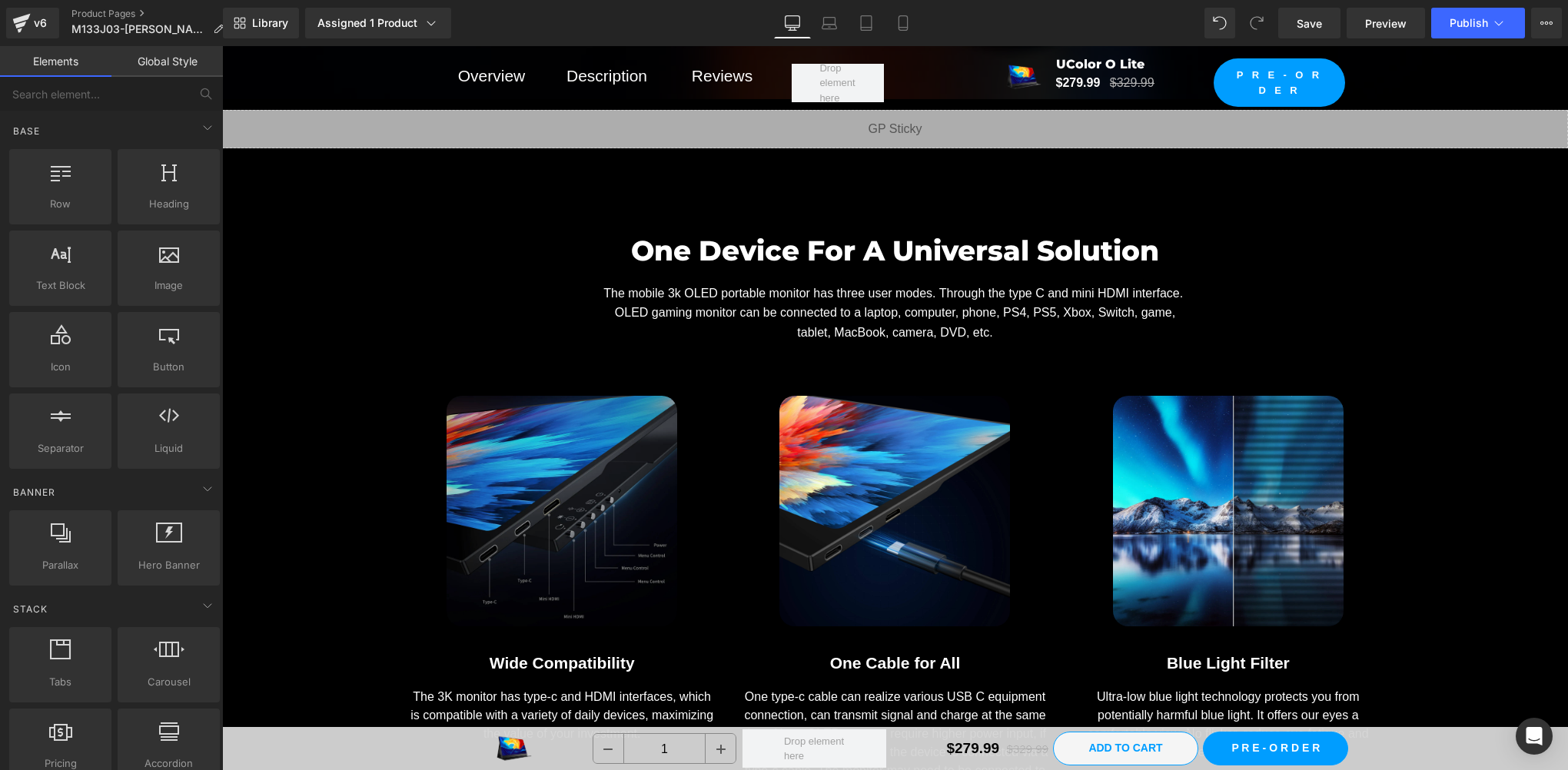
click at [551, 478] on img at bounding box center [561, 511] width 230 height 230
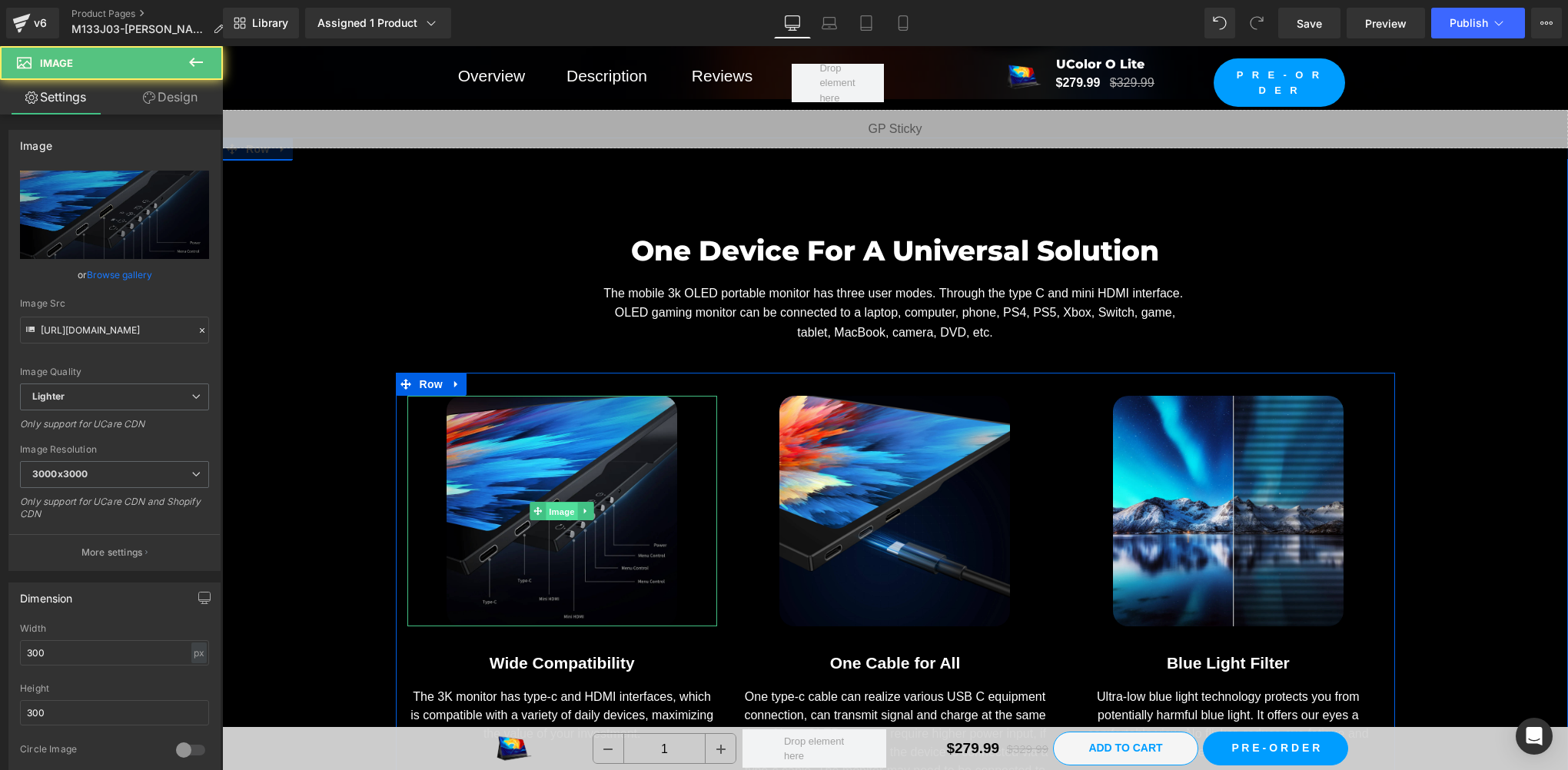
click at [551, 503] on span "Image" at bounding box center [562, 512] width 32 height 18
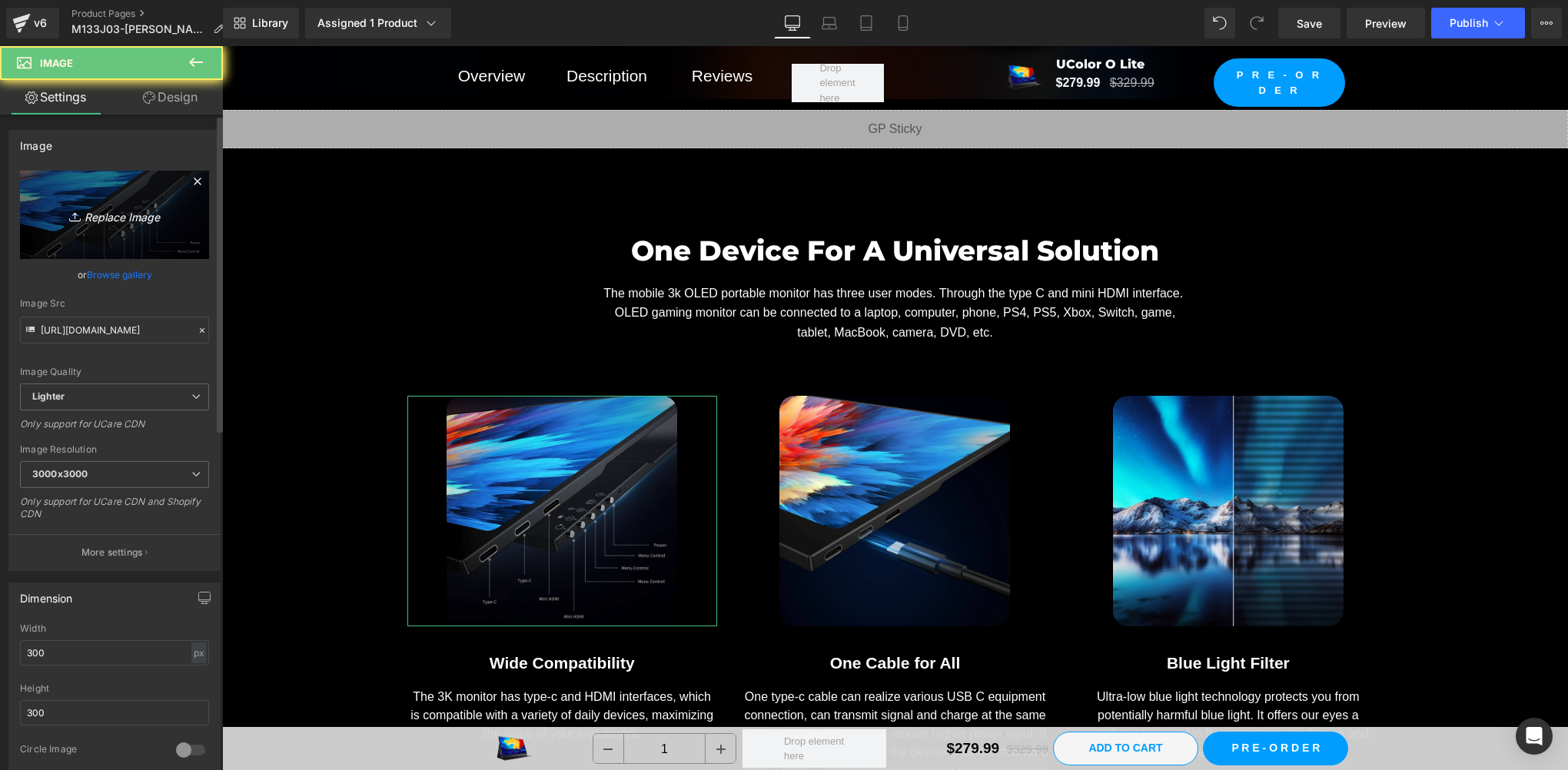
click at [153, 241] on link "Replace Image" at bounding box center [115, 215] width 189 height 89
type input "C:\fakepath\vesa1.webp"
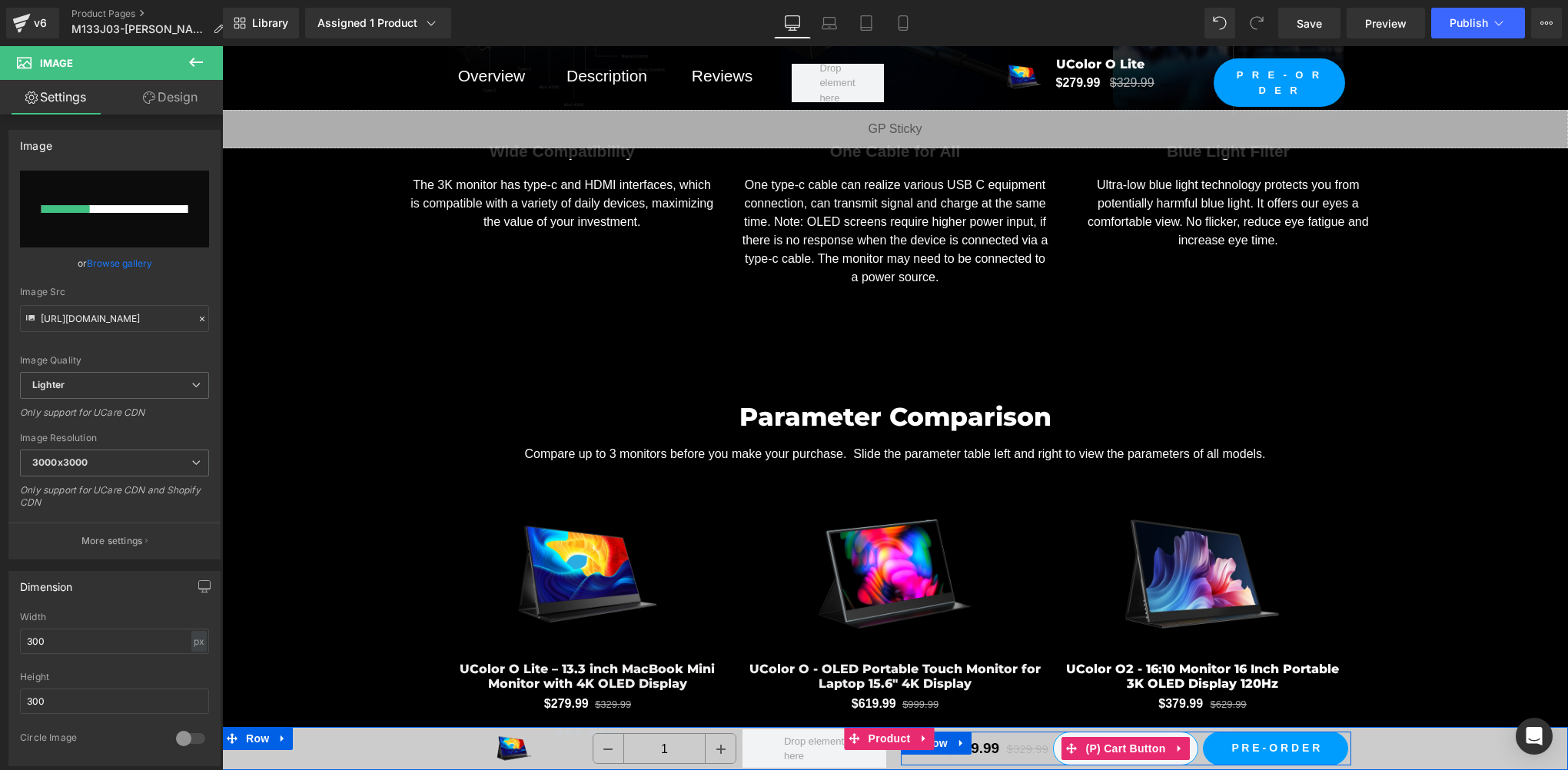
scroll to position [14089, 0]
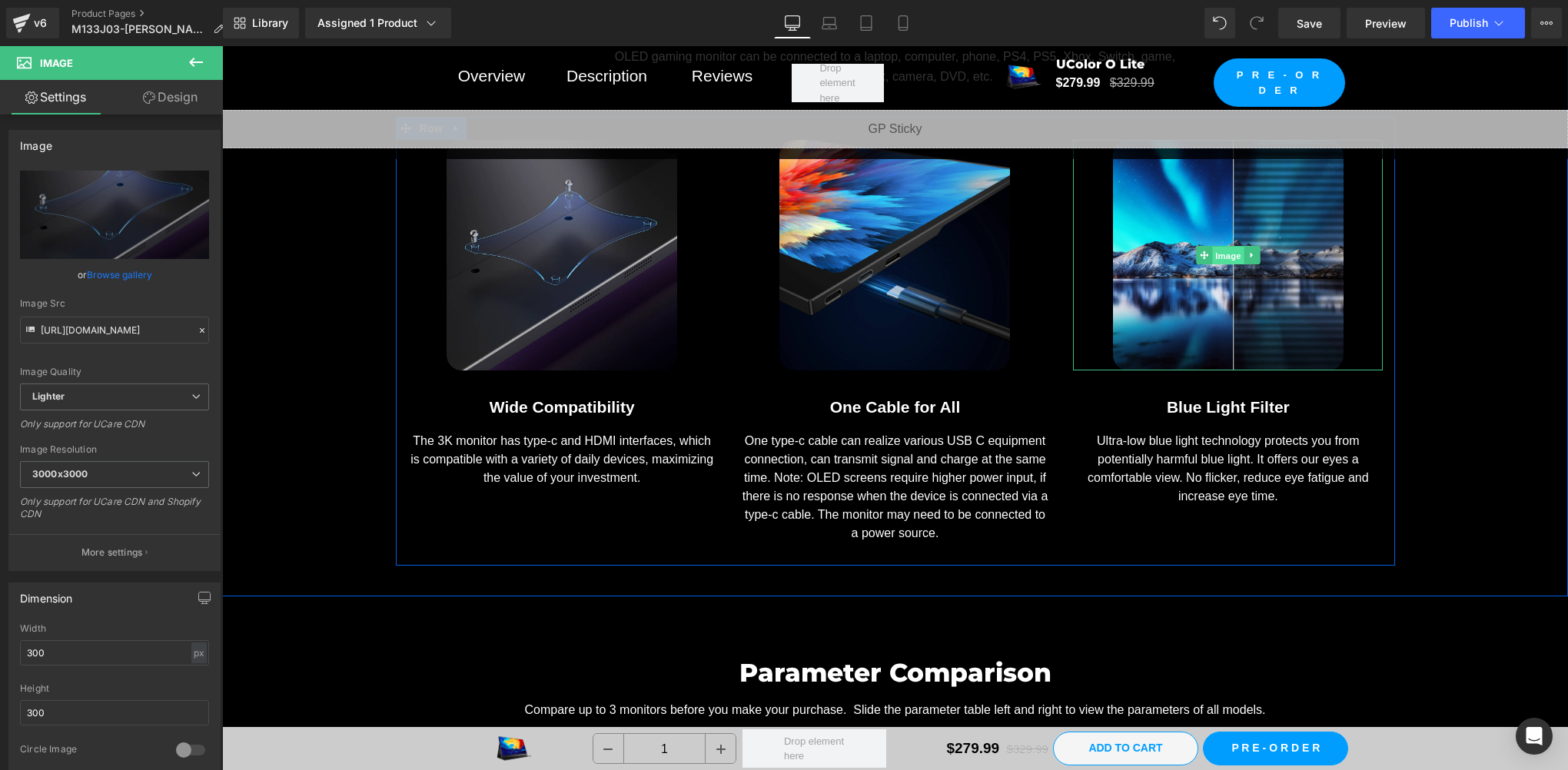
click at [1221, 249] on span "Image" at bounding box center [1228, 256] width 32 height 18
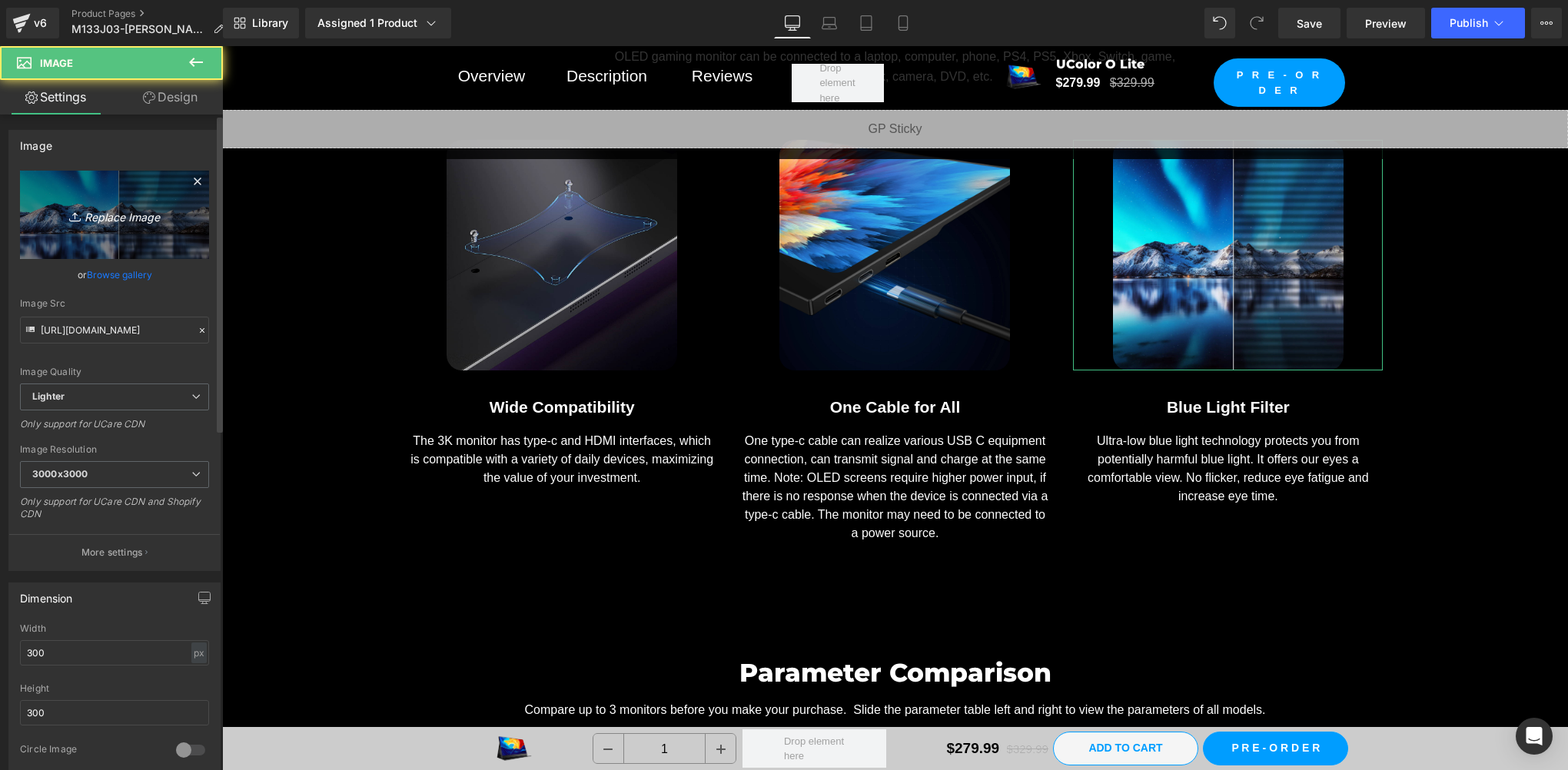
click at [85, 226] on link "Replace Image" at bounding box center [115, 215] width 189 height 89
type input "C:\fakepath\蓝光 拷贝.webp"
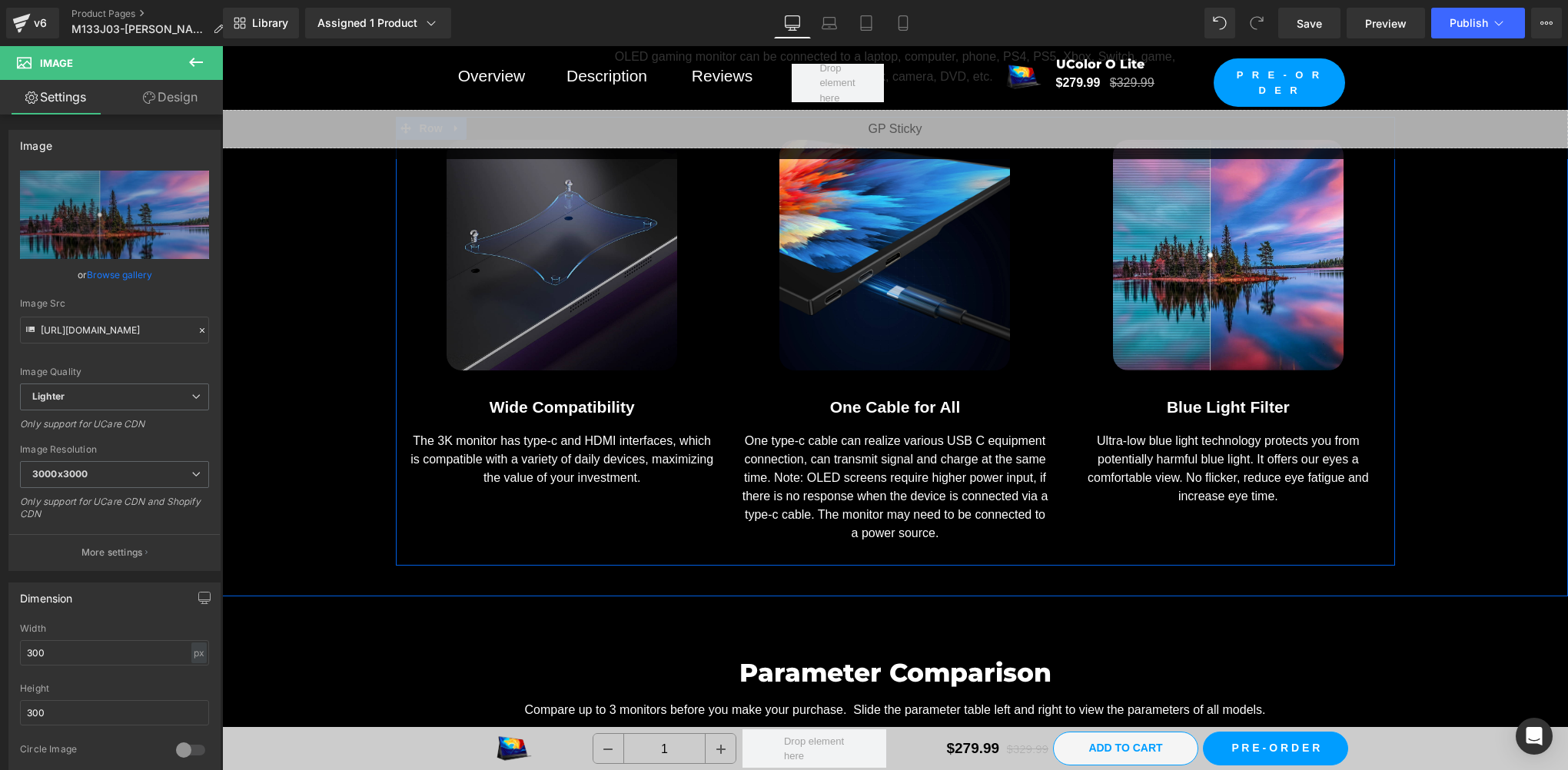
scroll to position [13833, 0]
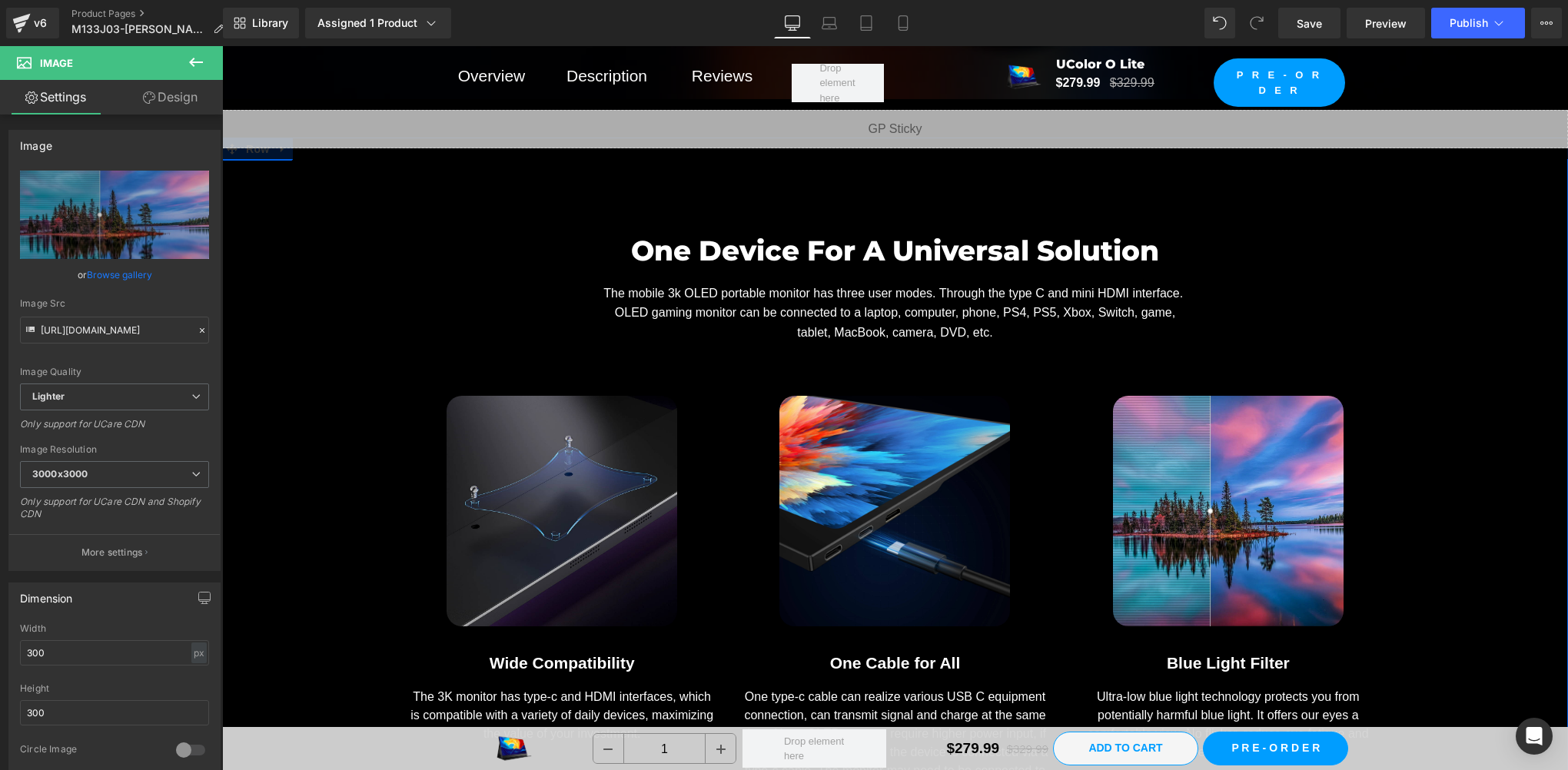
click at [879, 502] on span "Image" at bounding box center [896, 511] width 32 height 18
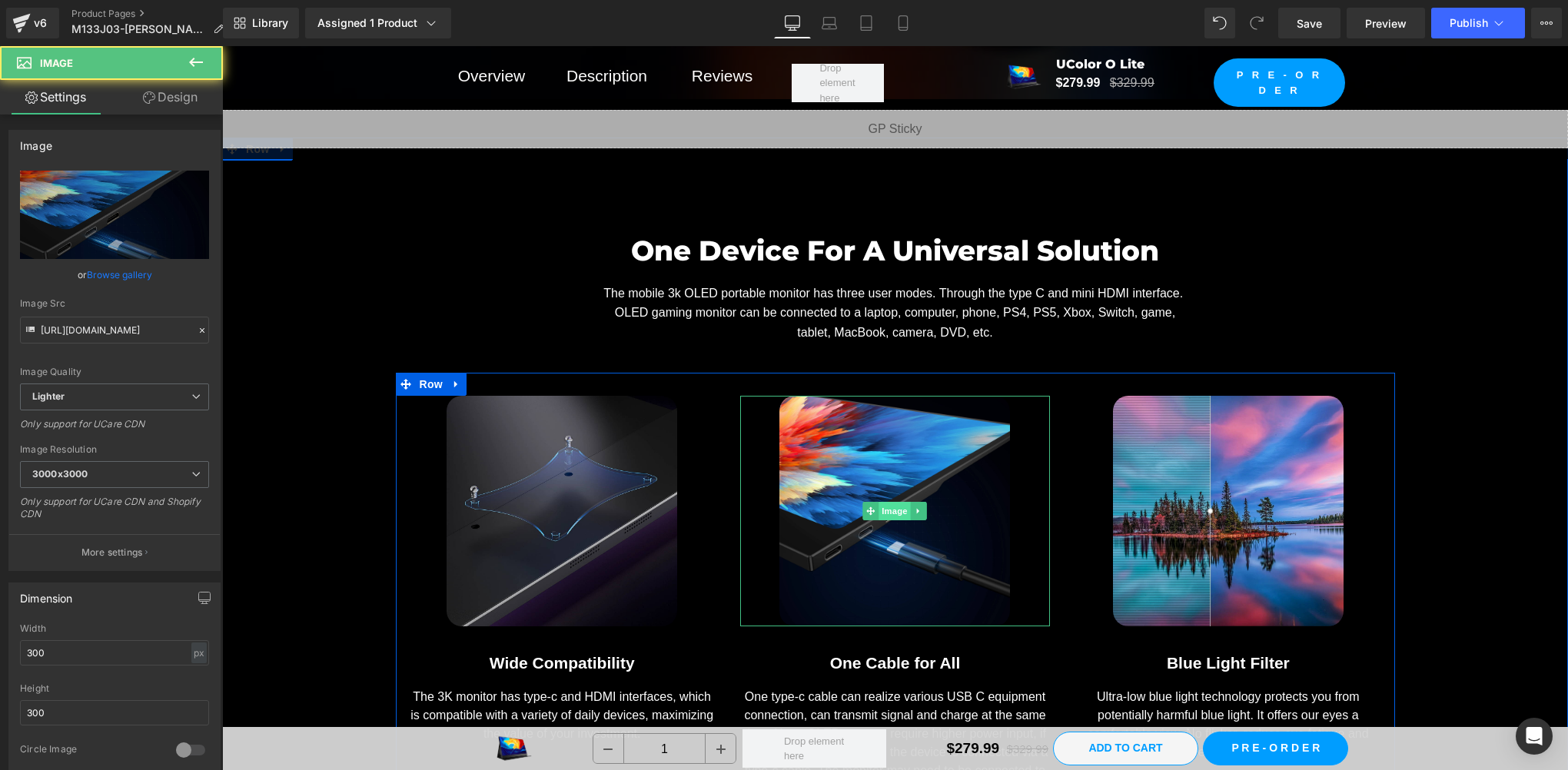
click at [890, 504] on span "Image" at bounding box center [896, 511] width 32 height 18
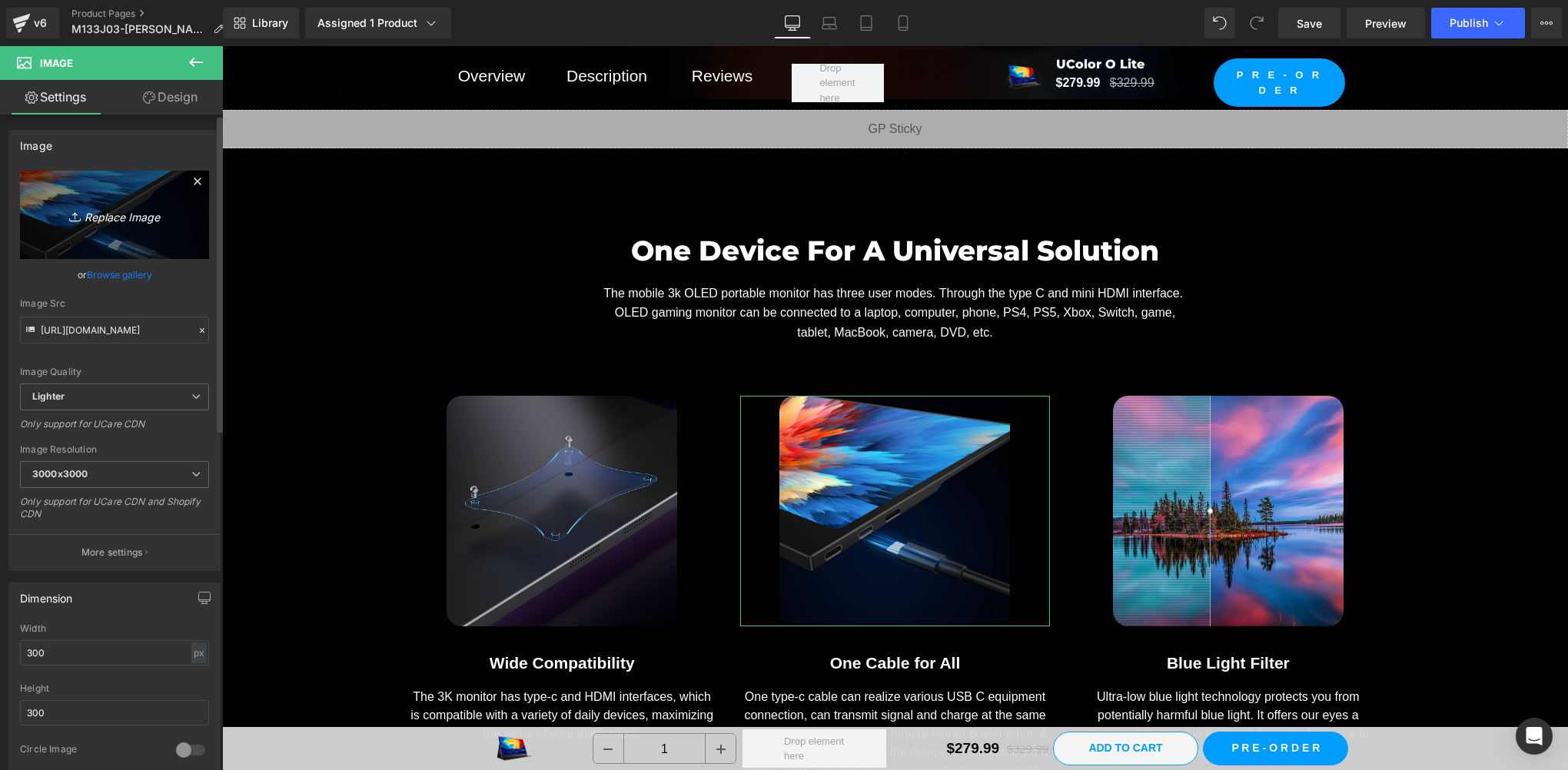
click at [100, 234] on link "Replace Image" at bounding box center [115, 215] width 189 height 89
type input "C:\fakepath\178° 拷贝.webp"
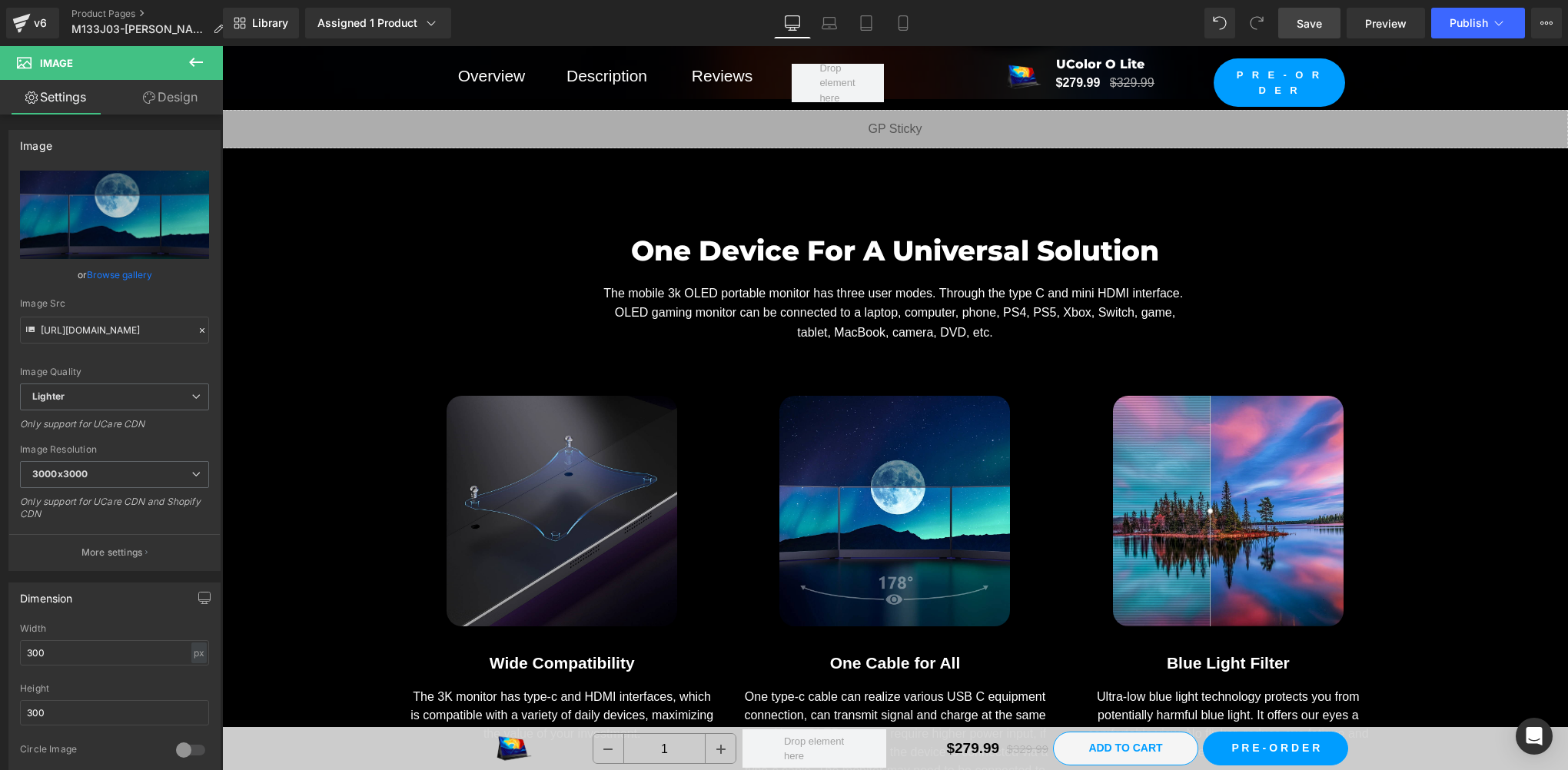
click at [1322, 20] on span "Save" at bounding box center [1309, 23] width 25 height 16
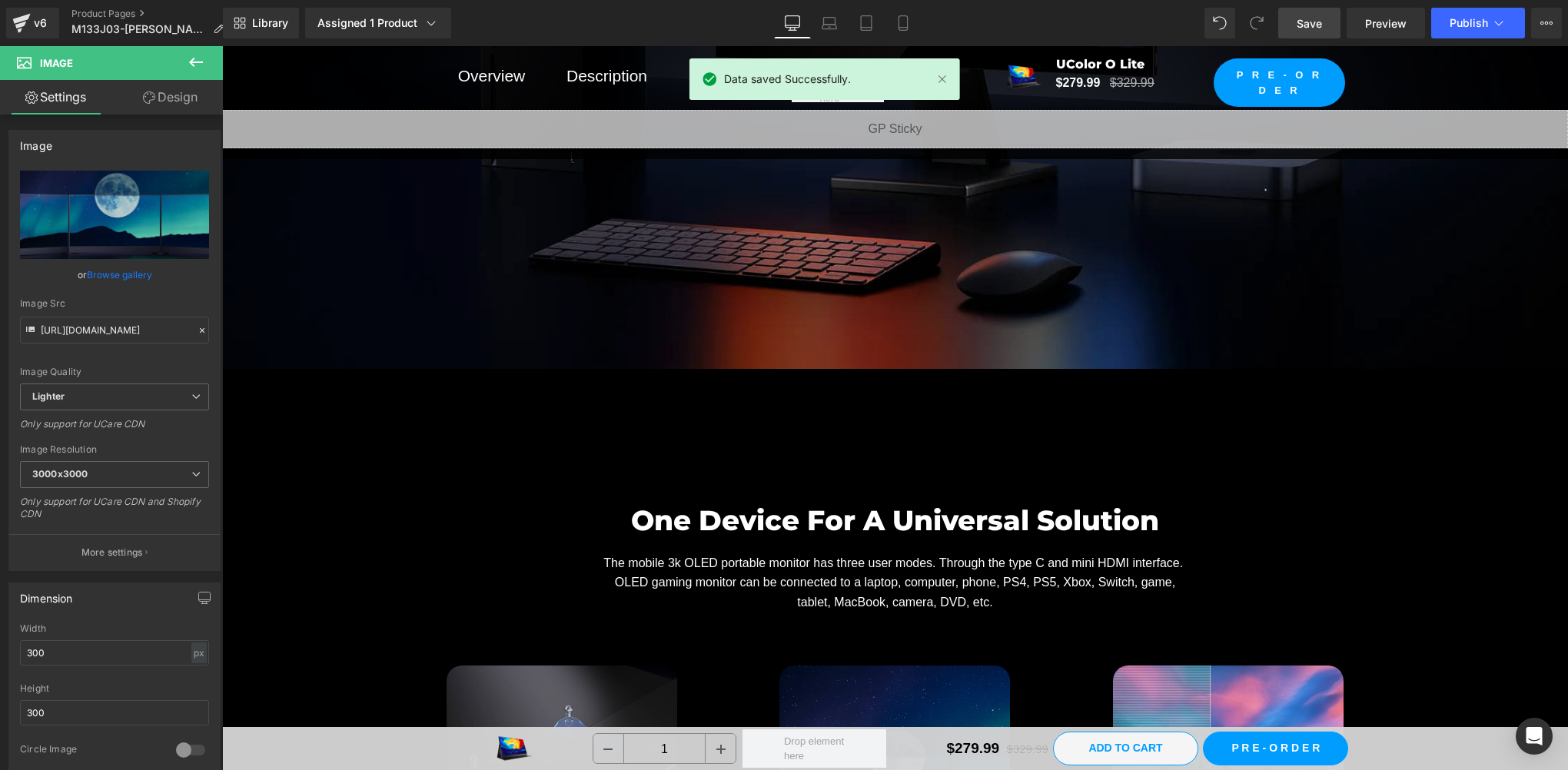
scroll to position [13320, 0]
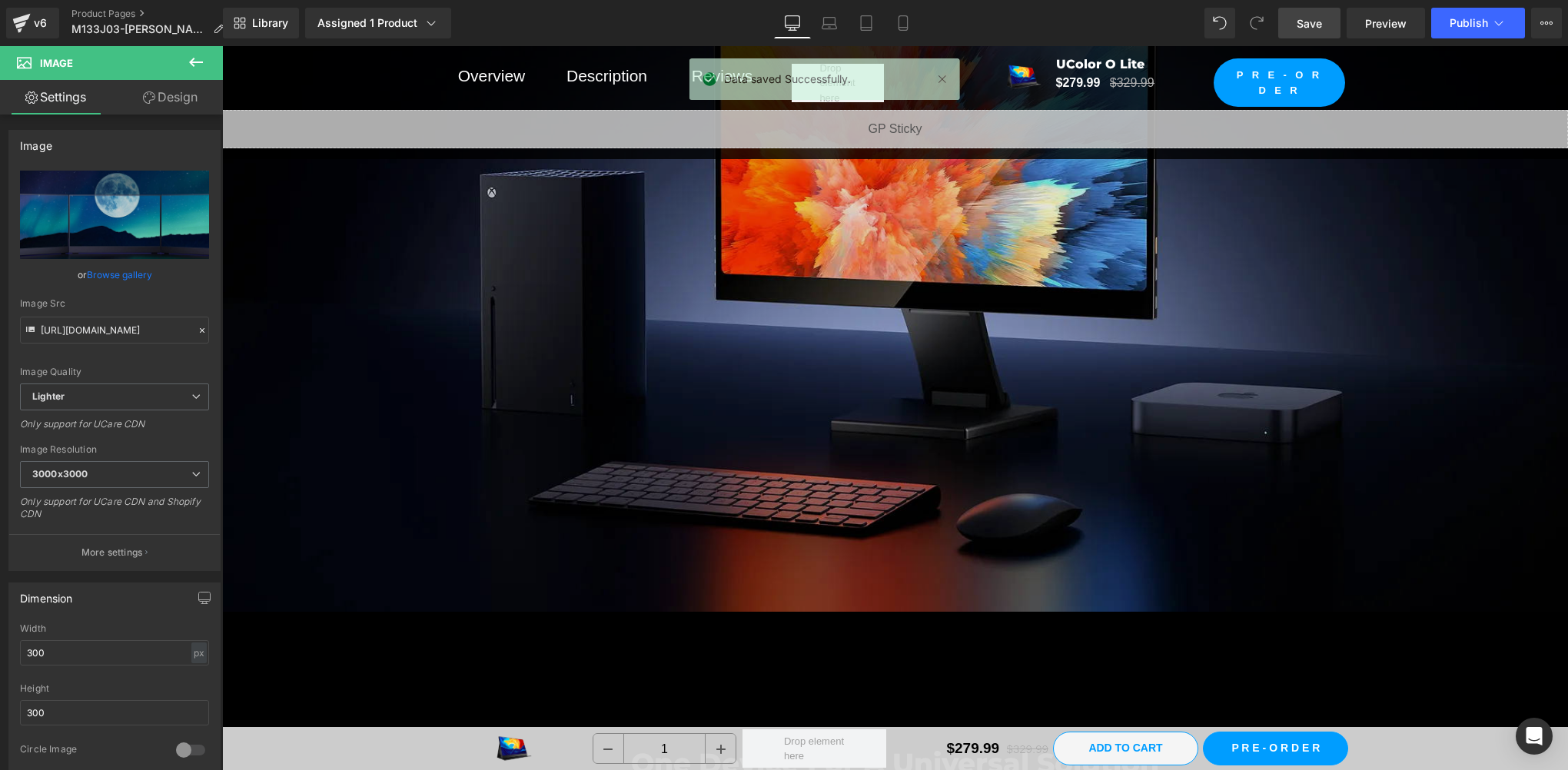
click at [766, 259] on img at bounding box center [895, 233] width 1346 height 757
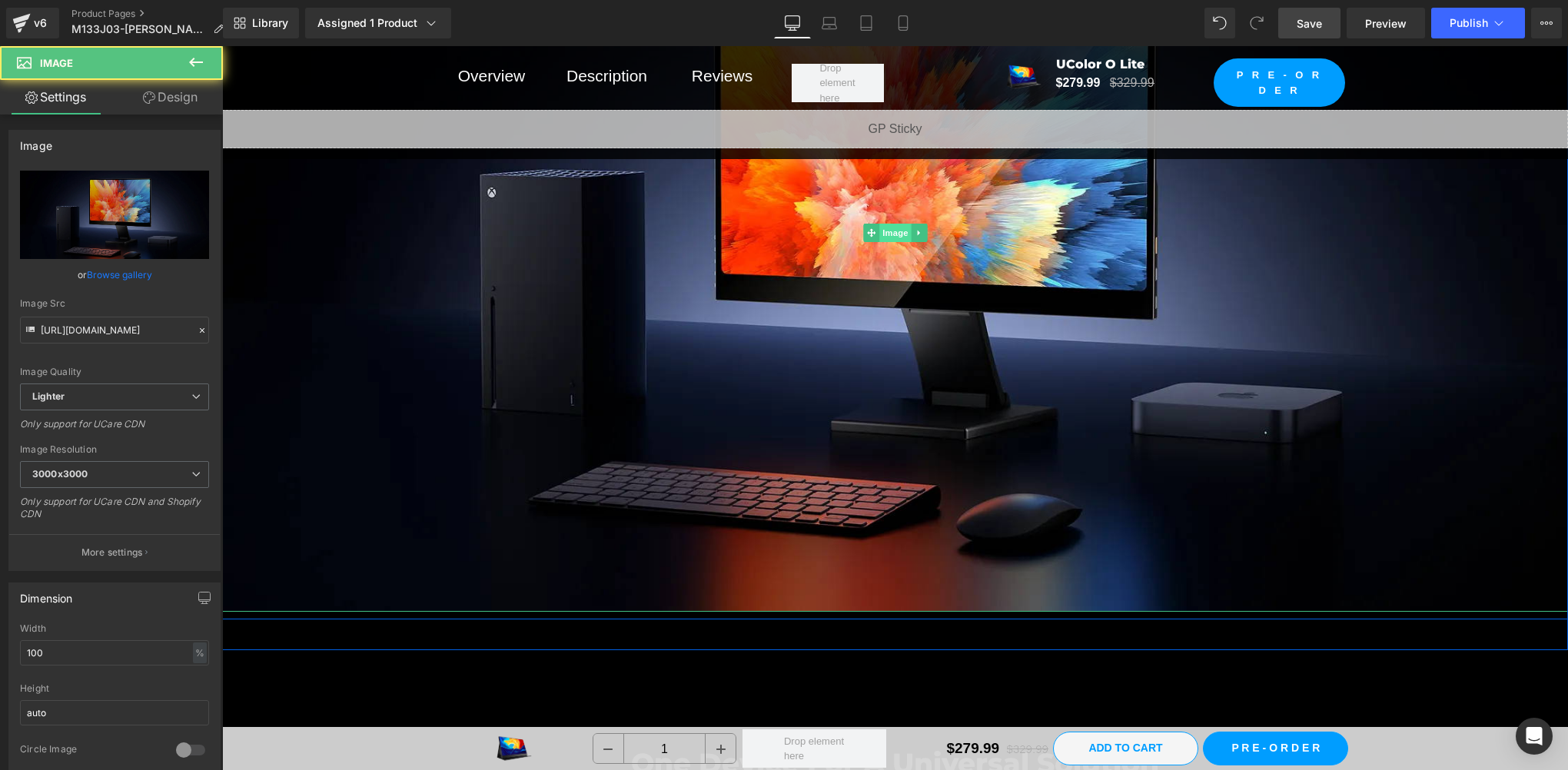
click at [882, 226] on span "Image" at bounding box center [896, 233] width 32 height 18
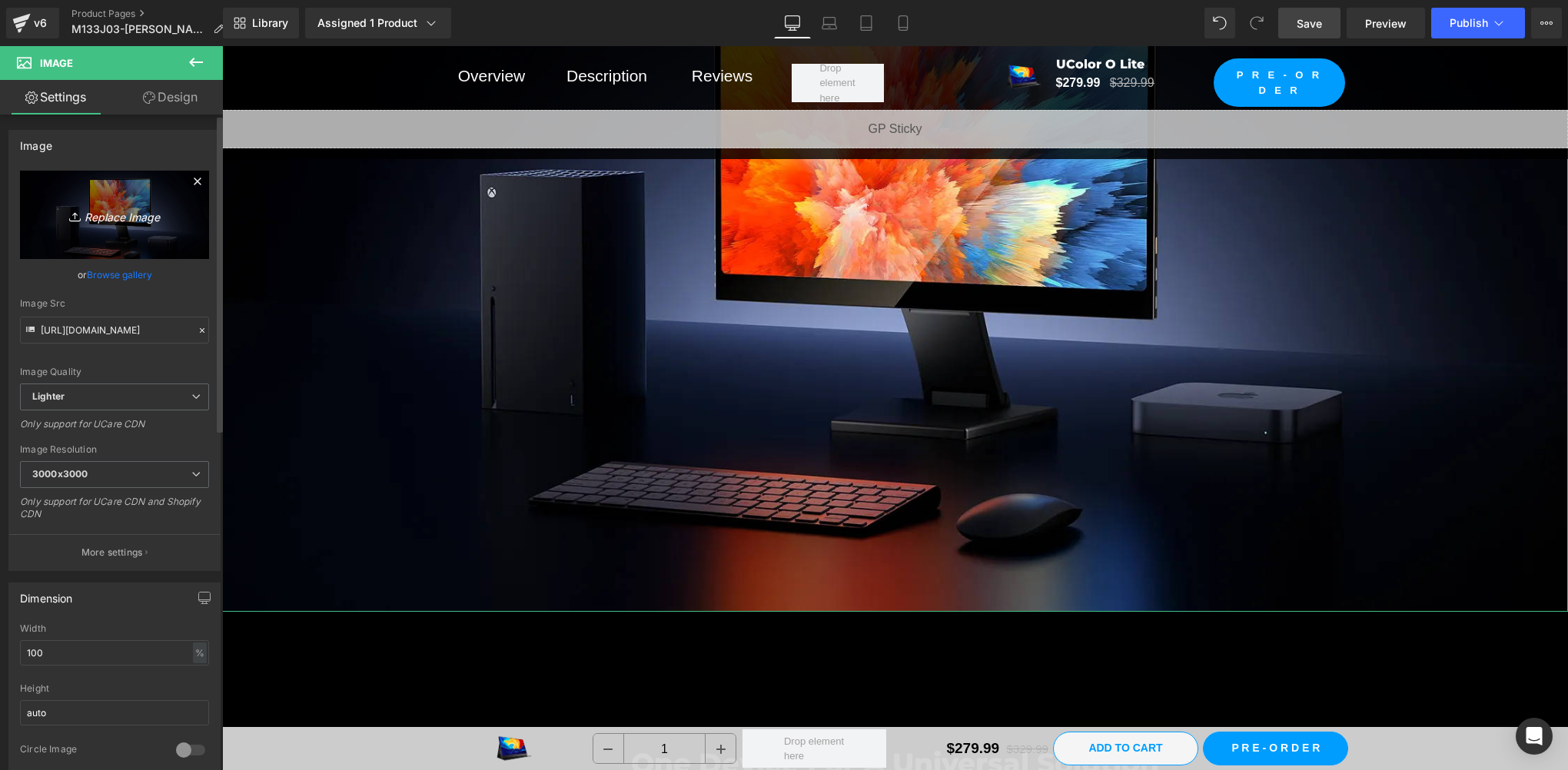
click at [107, 226] on link "Replace Image" at bounding box center [115, 215] width 189 height 89
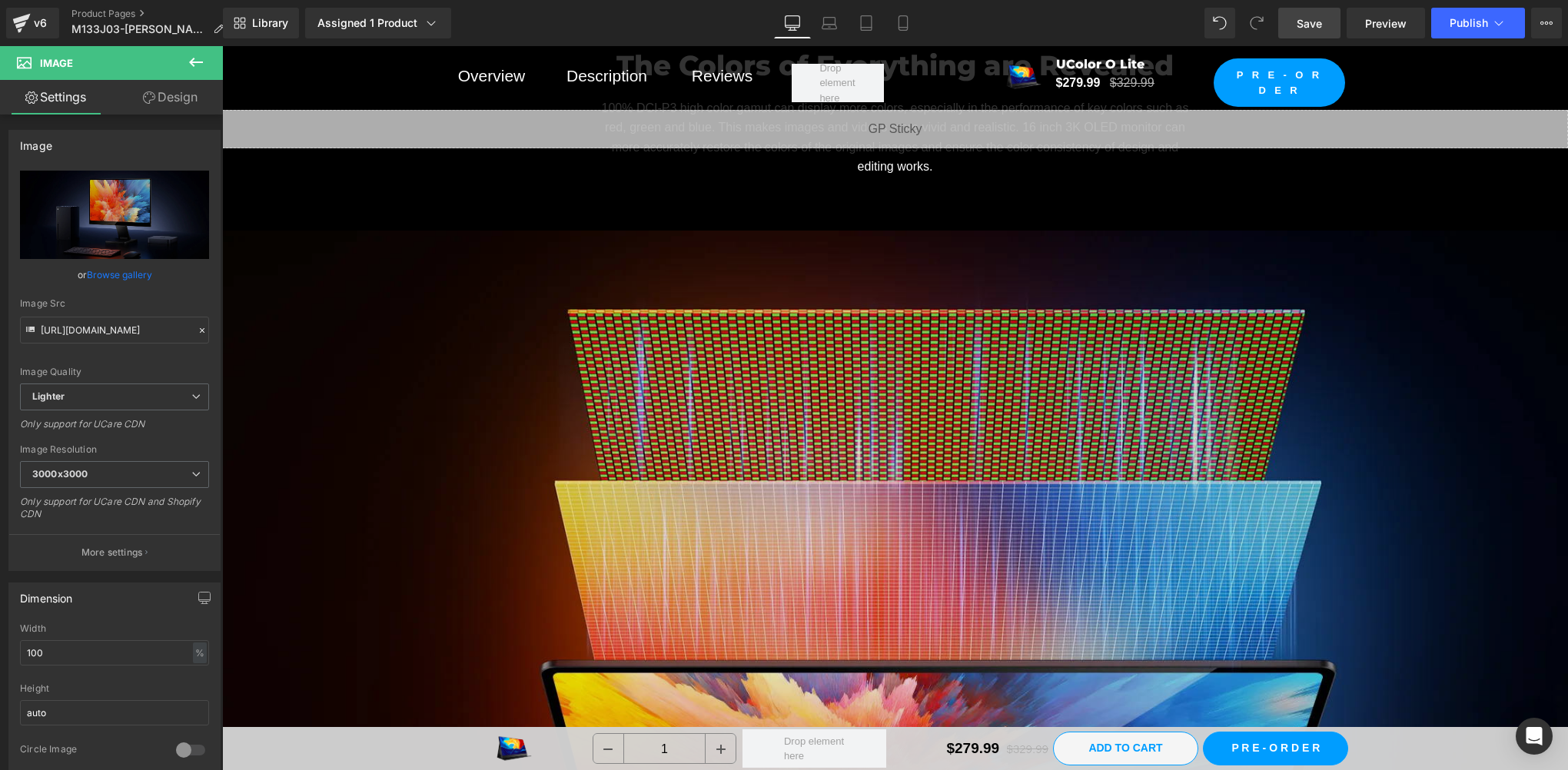
scroll to position [5123, 0]
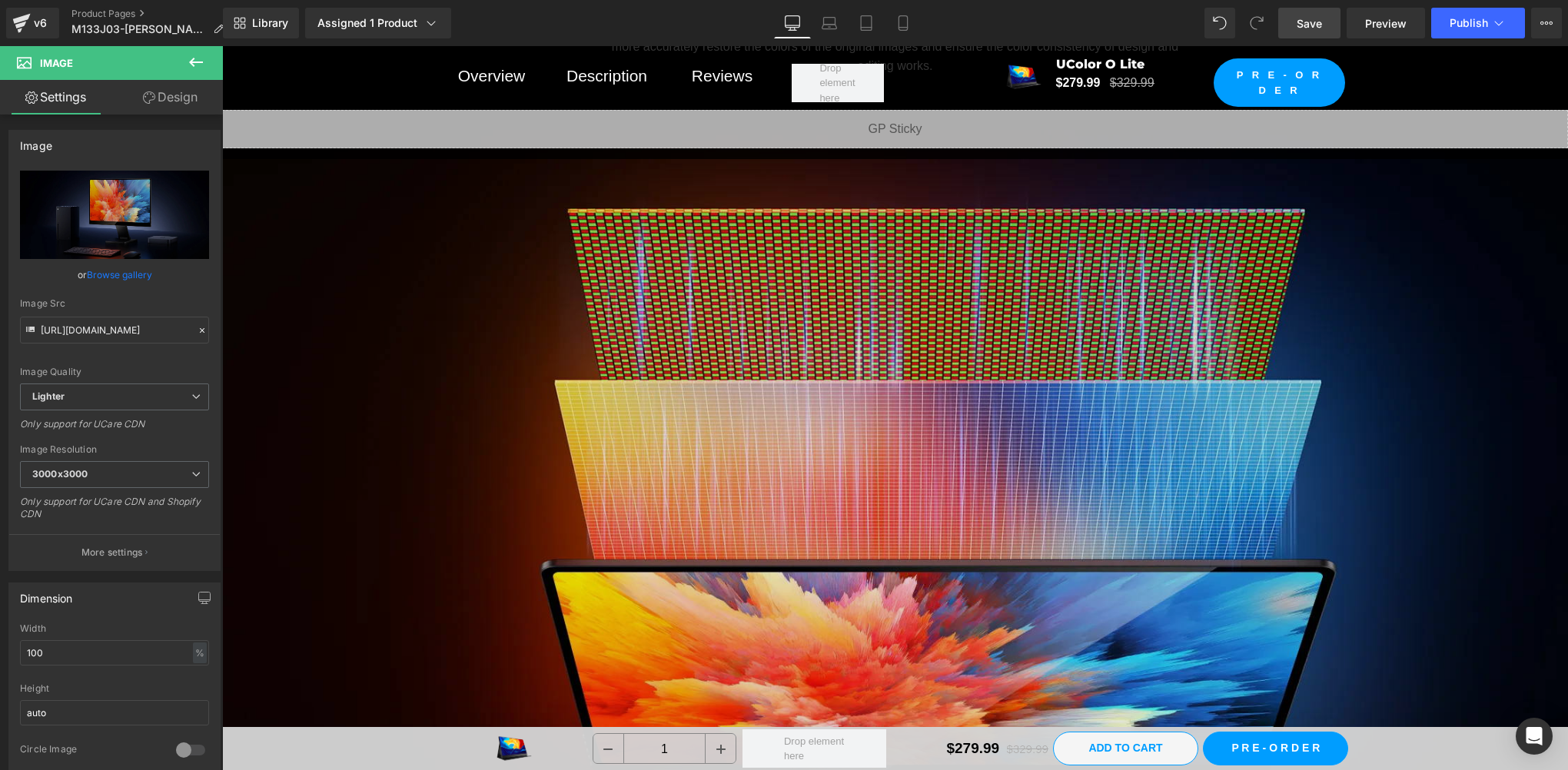
click at [725, 392] on img at bounding box center [895, 508] width 1346 height 757
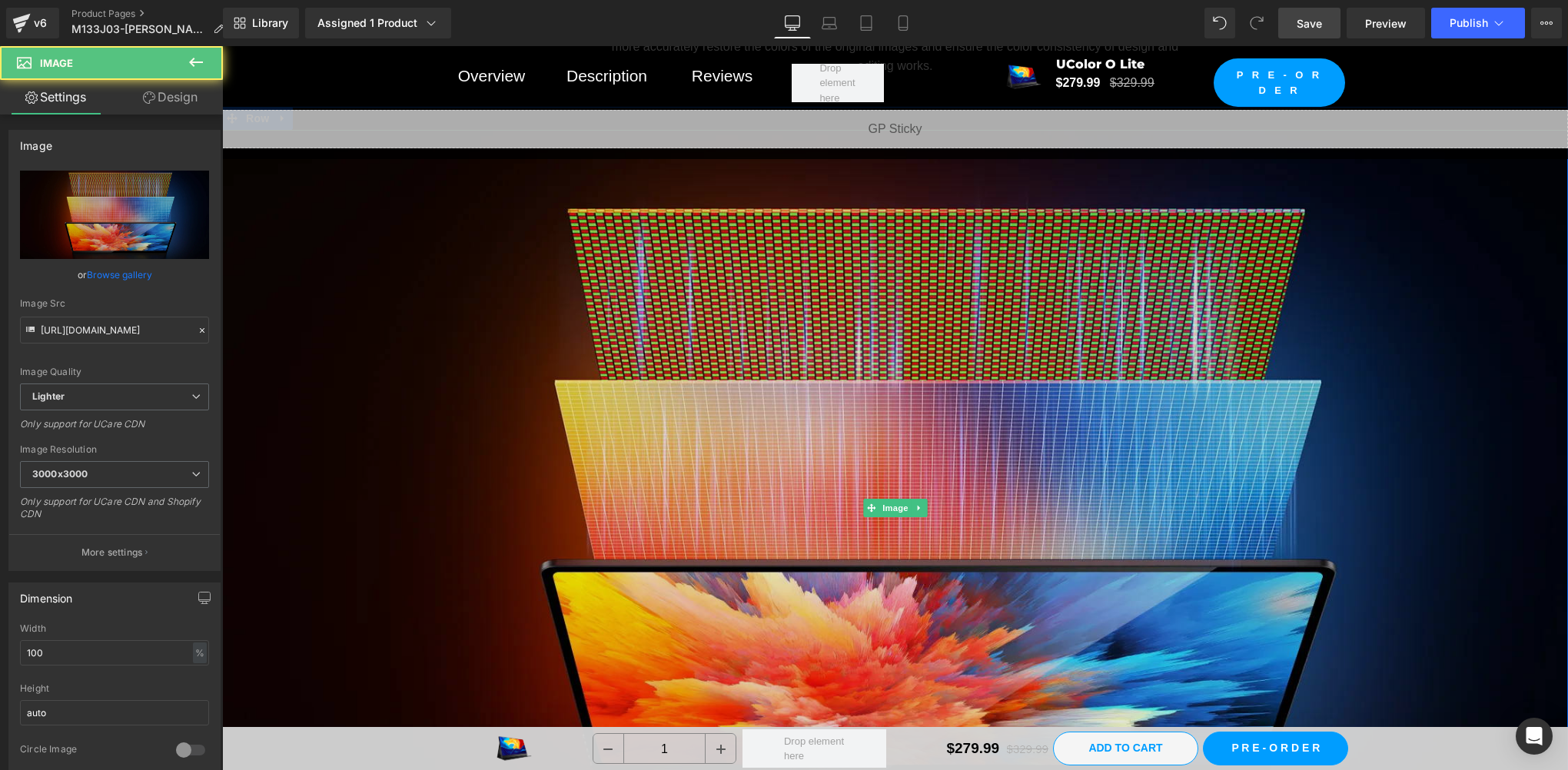
click at [885, 499] on span "Image" at bounding box center [896, 508] width 32 height 18
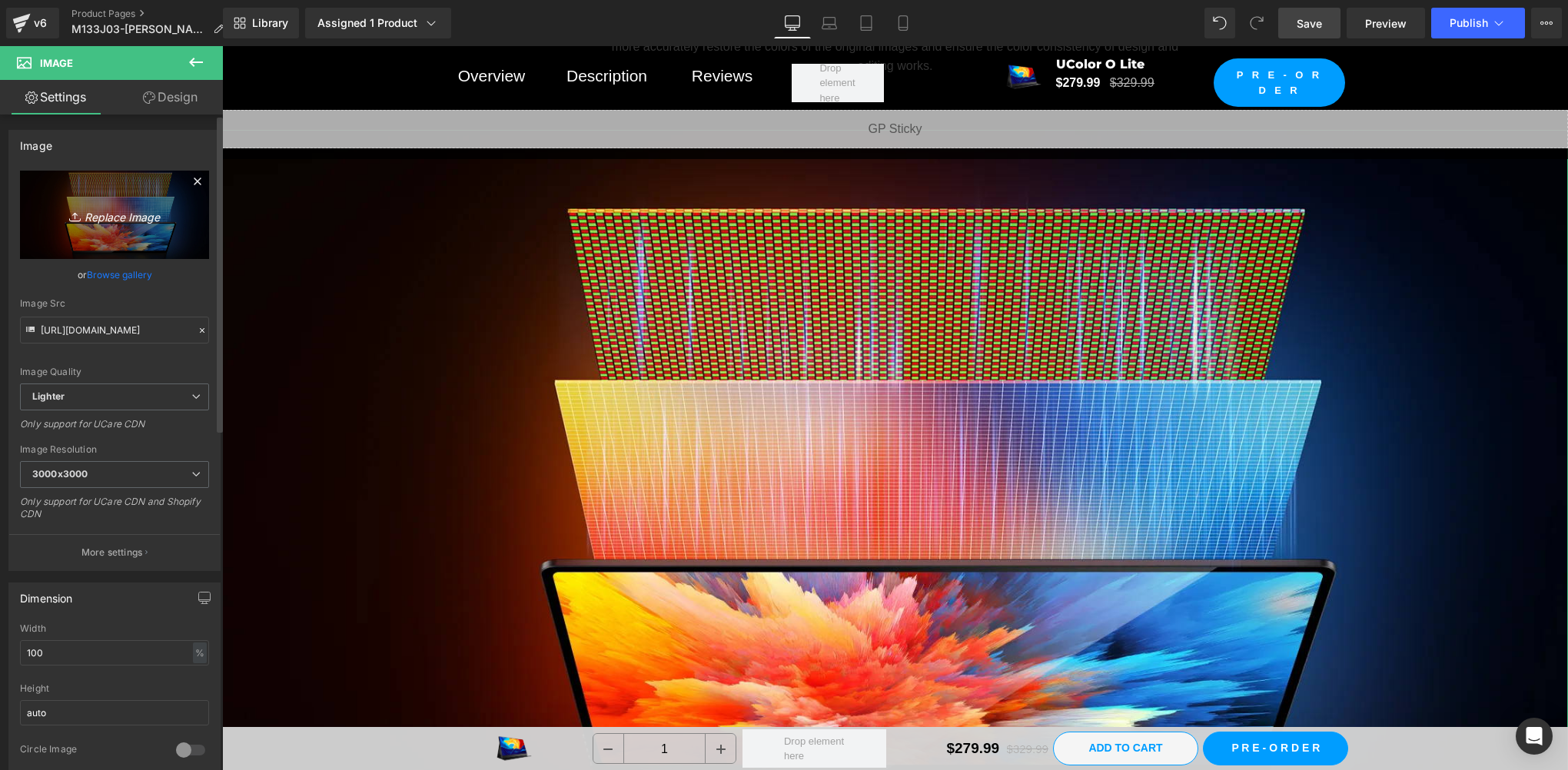
click at [127, 239] on link "Replace Image" at bounding box center [115, 215] width 189 height 89
type input "C:\fakepath\厚薄 拷贝.webp"
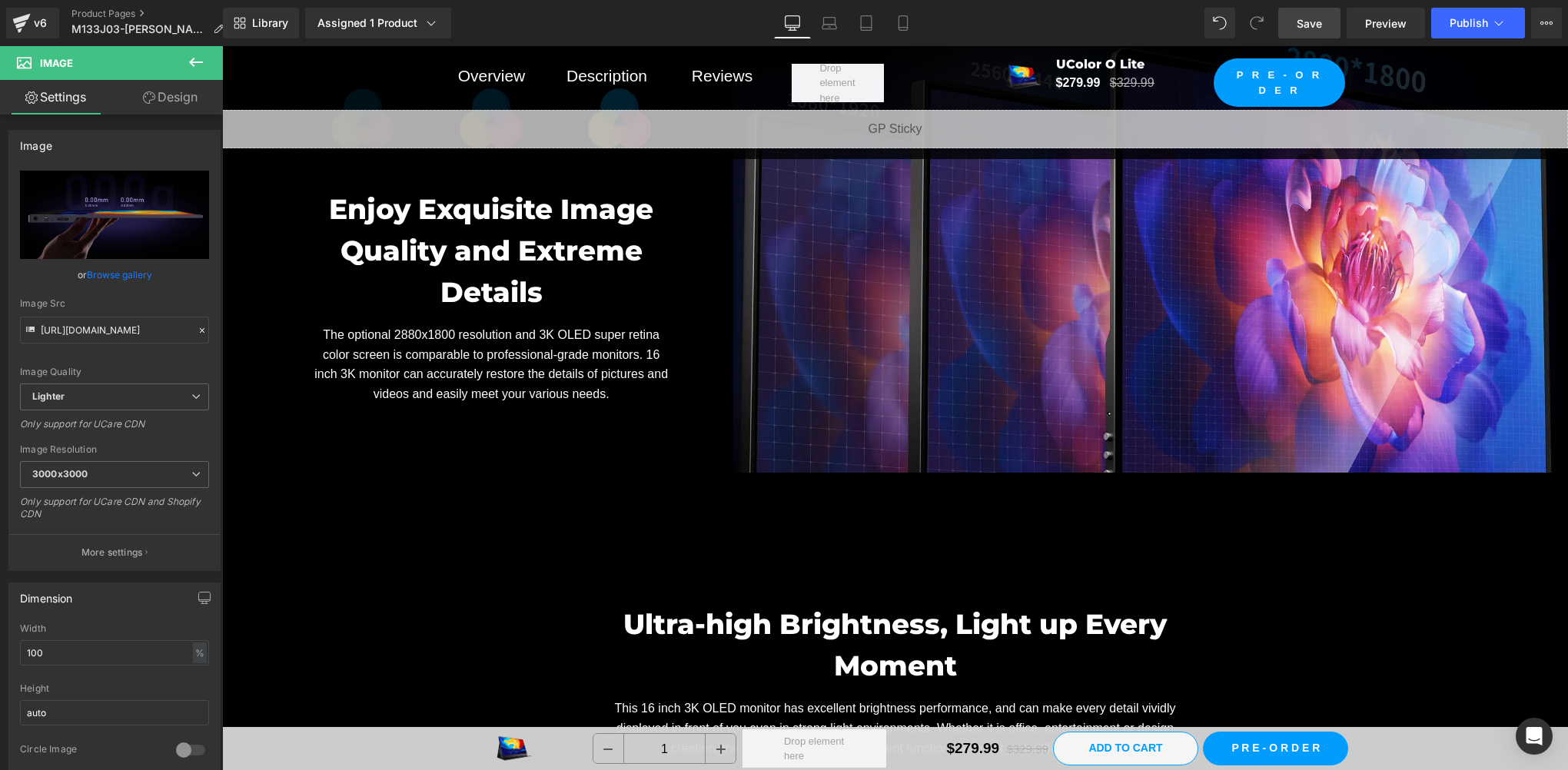
scroll to position [6148, 0]
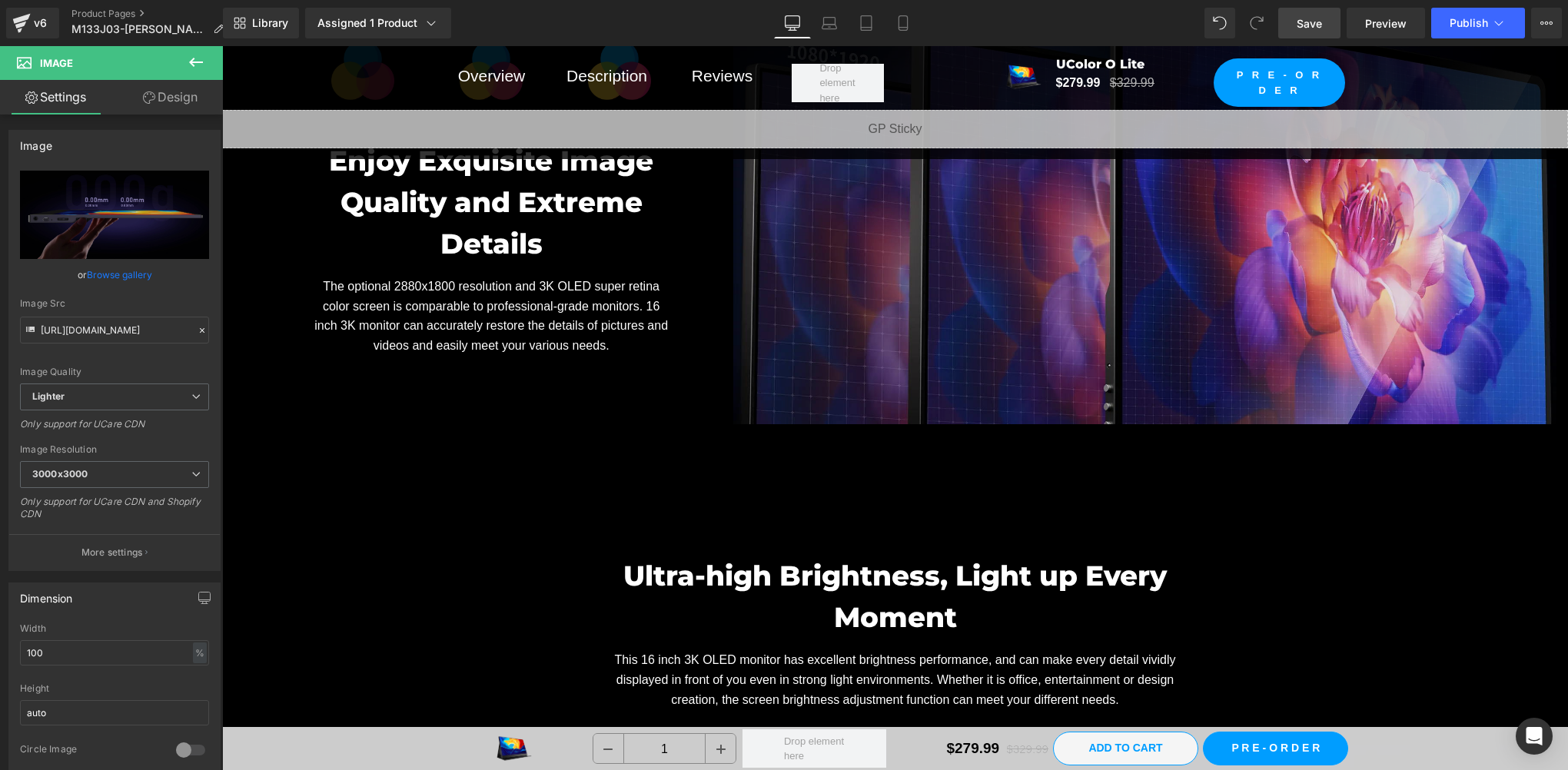
click at [1034, 293] on img at bounding box center [1144, 192] width 823 height 463
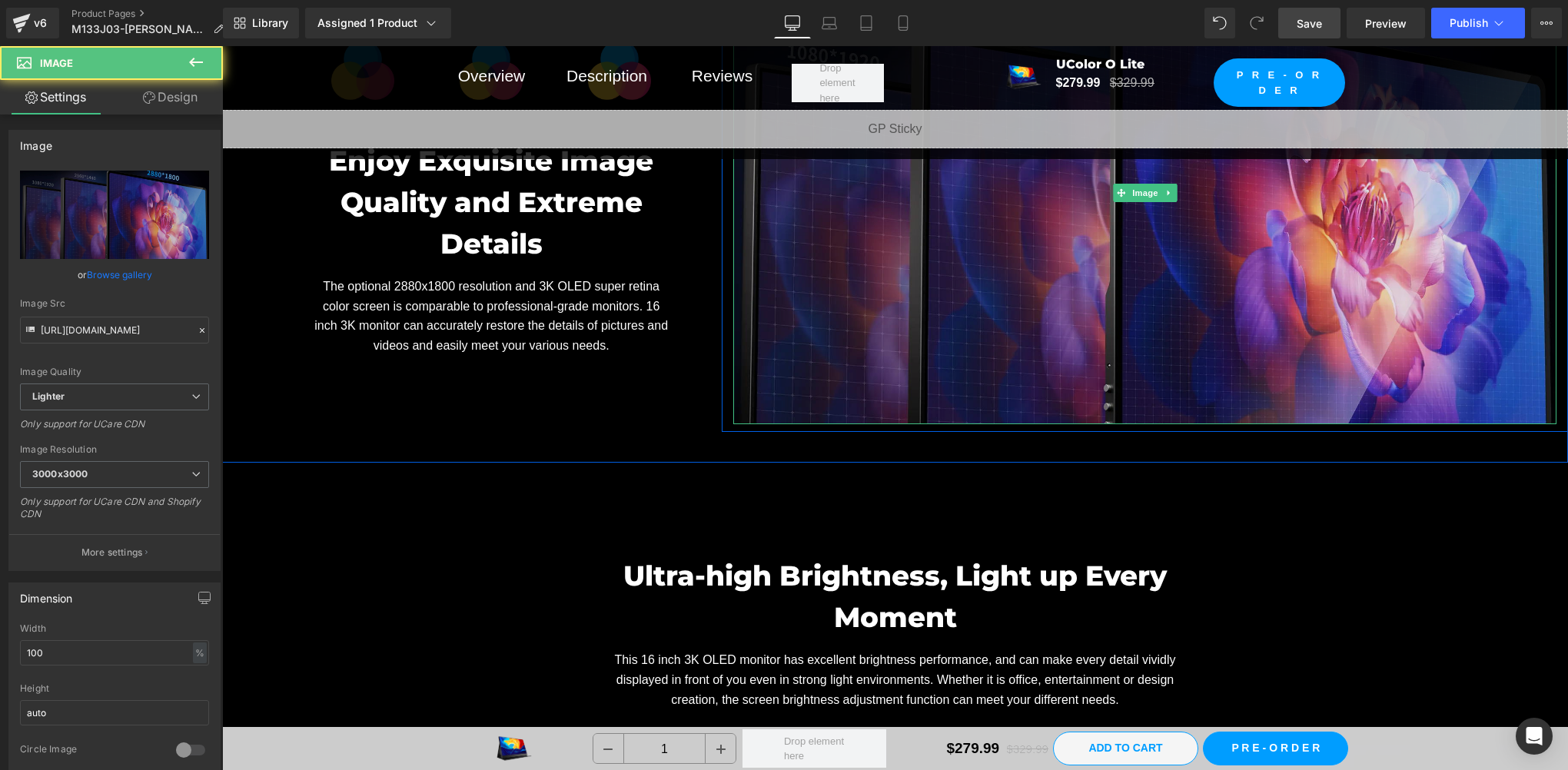
scroll to position [5891, 0]
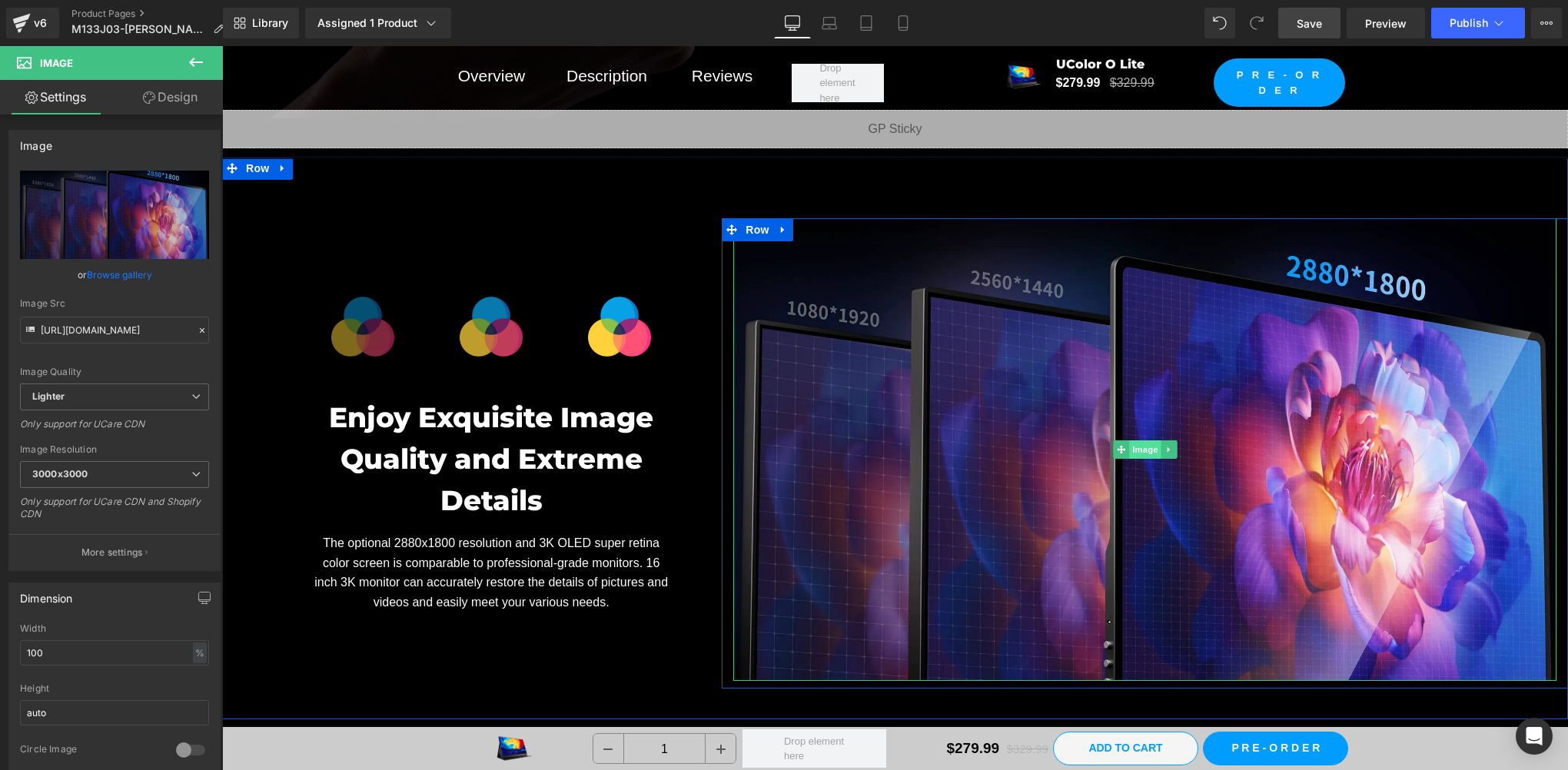
click at [1129, 440] on span "Image" at bounding box center [1145, 450] width 32 height 18
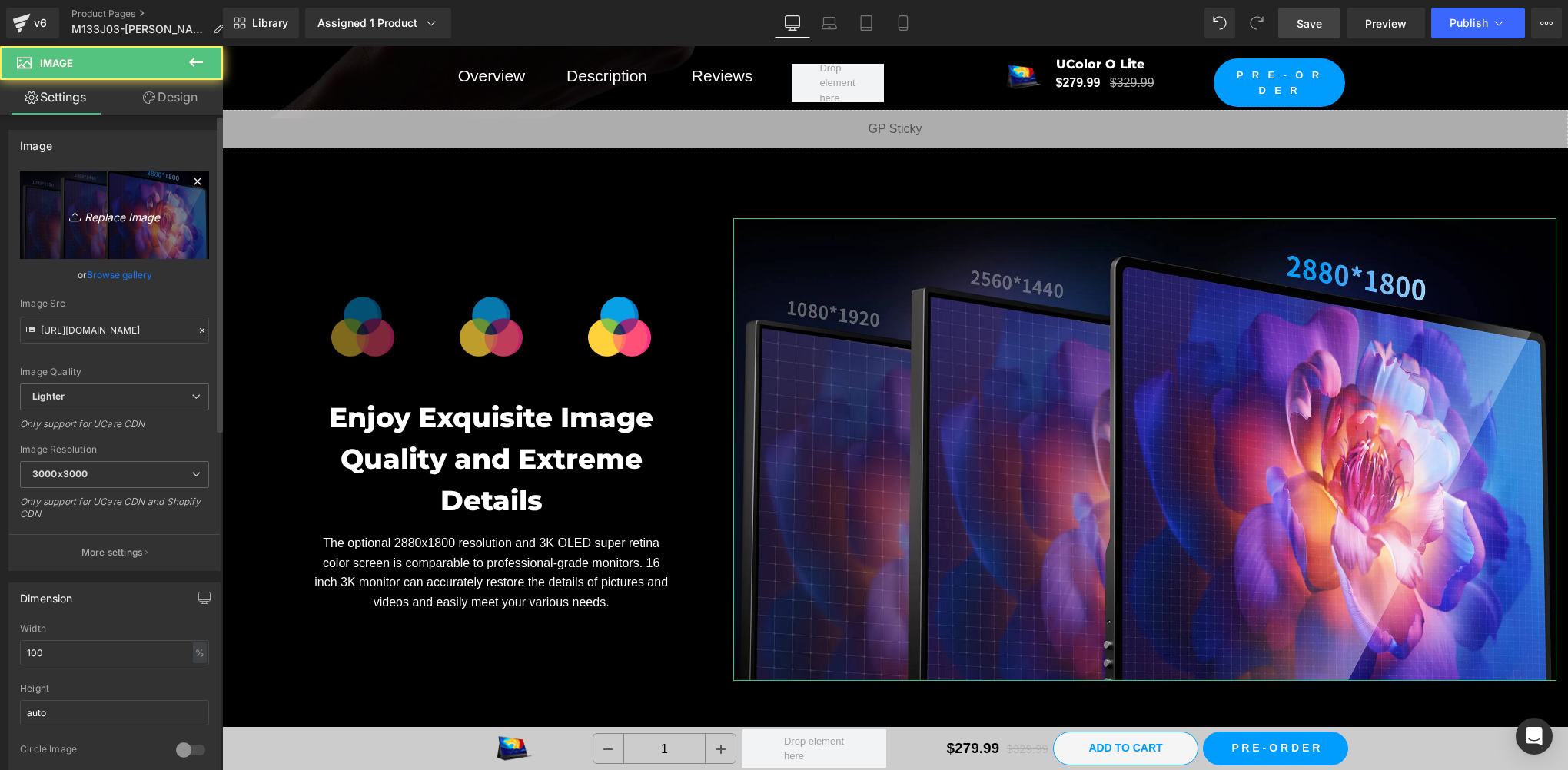
click at [81, 235] on link "Replace Image" at bounding box center [115, 215] width 189 height 89
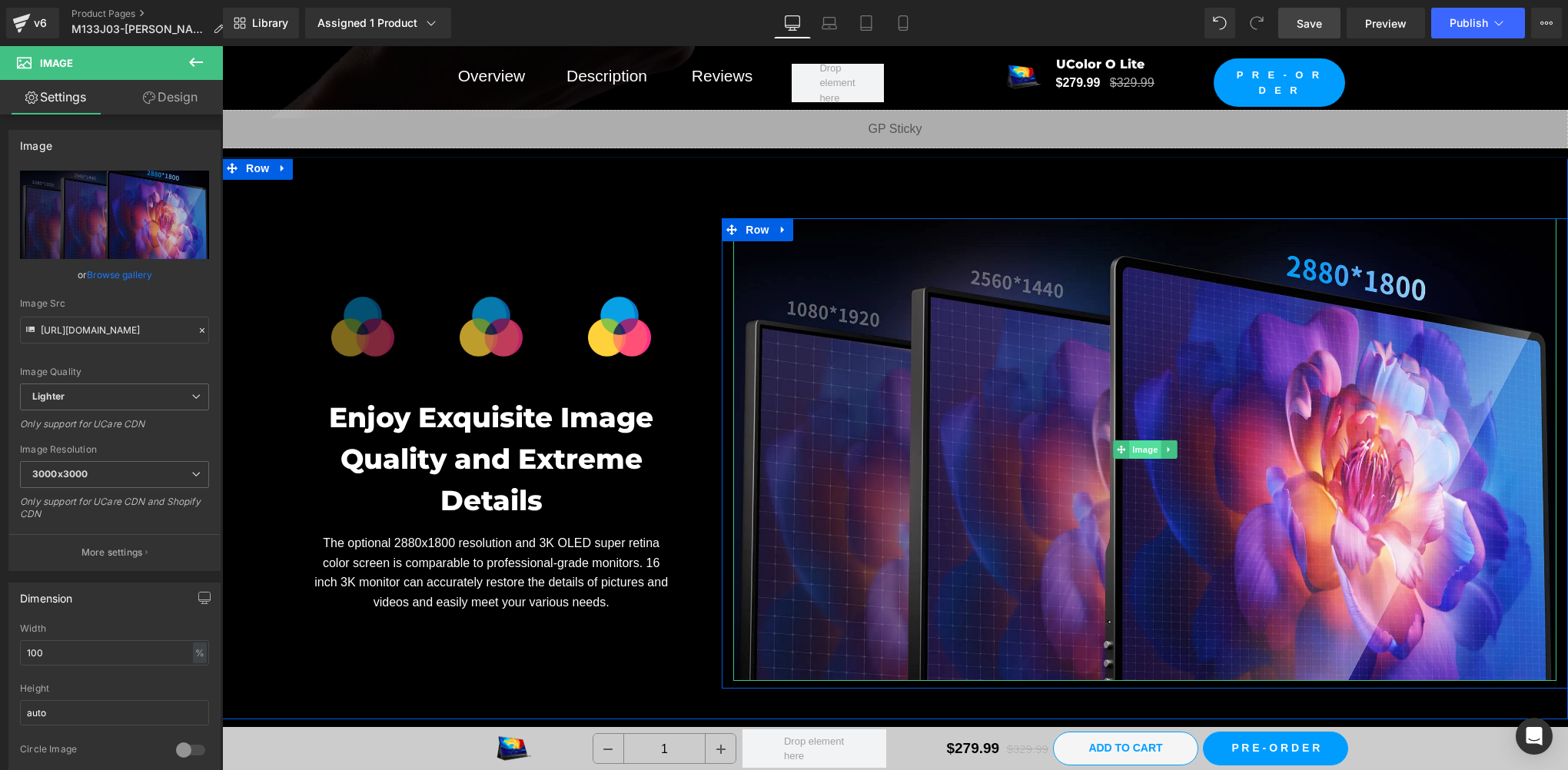
click at [1129, 440] on span "Image" at bounding box center [1145, 450] width 32 height 18
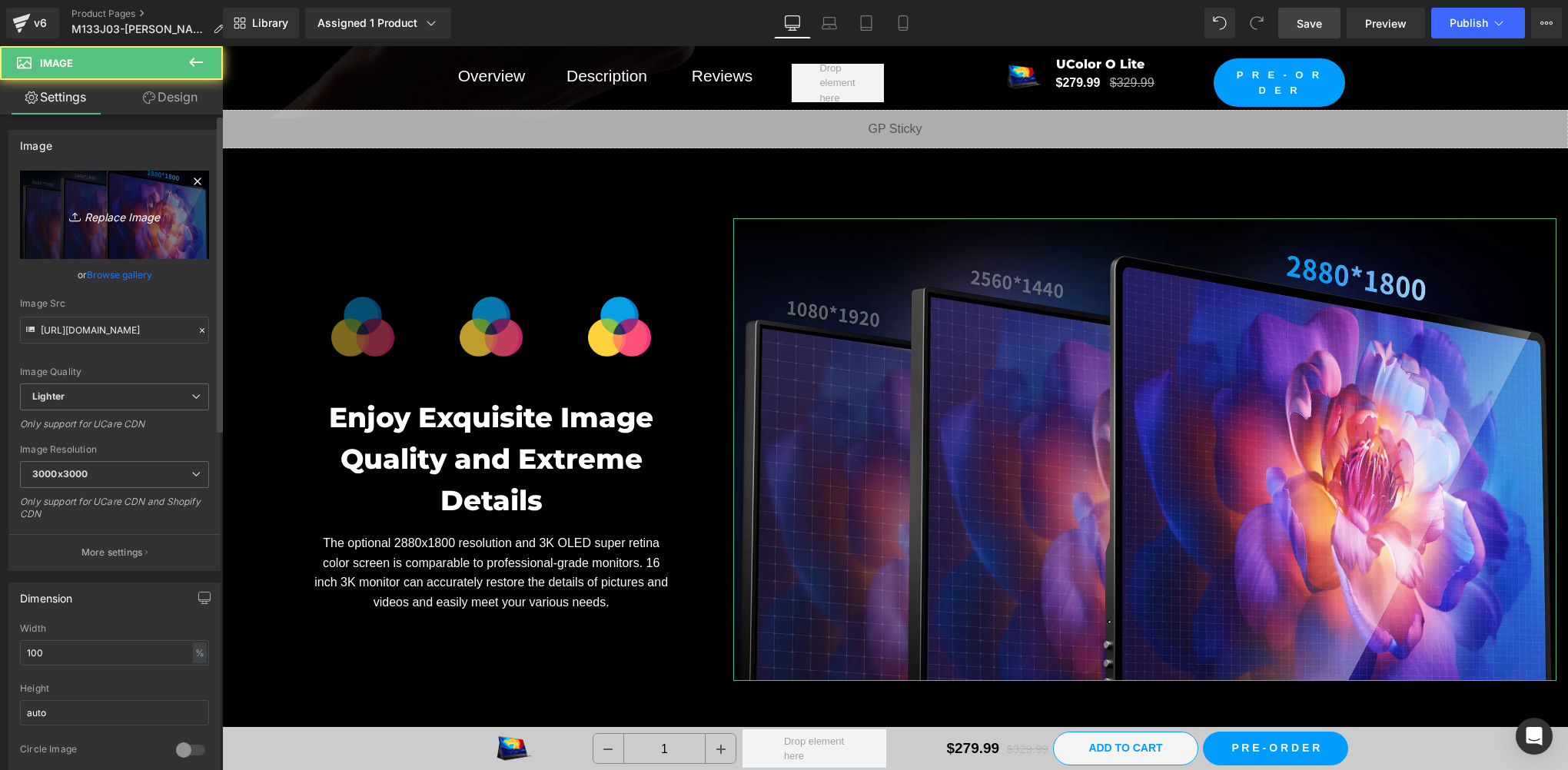
click at [75, 233] on link "Replace Image" at bounding box center [115, 215] width 189 height 89
type input "C:\fakepath\4k 拷贝.webp"
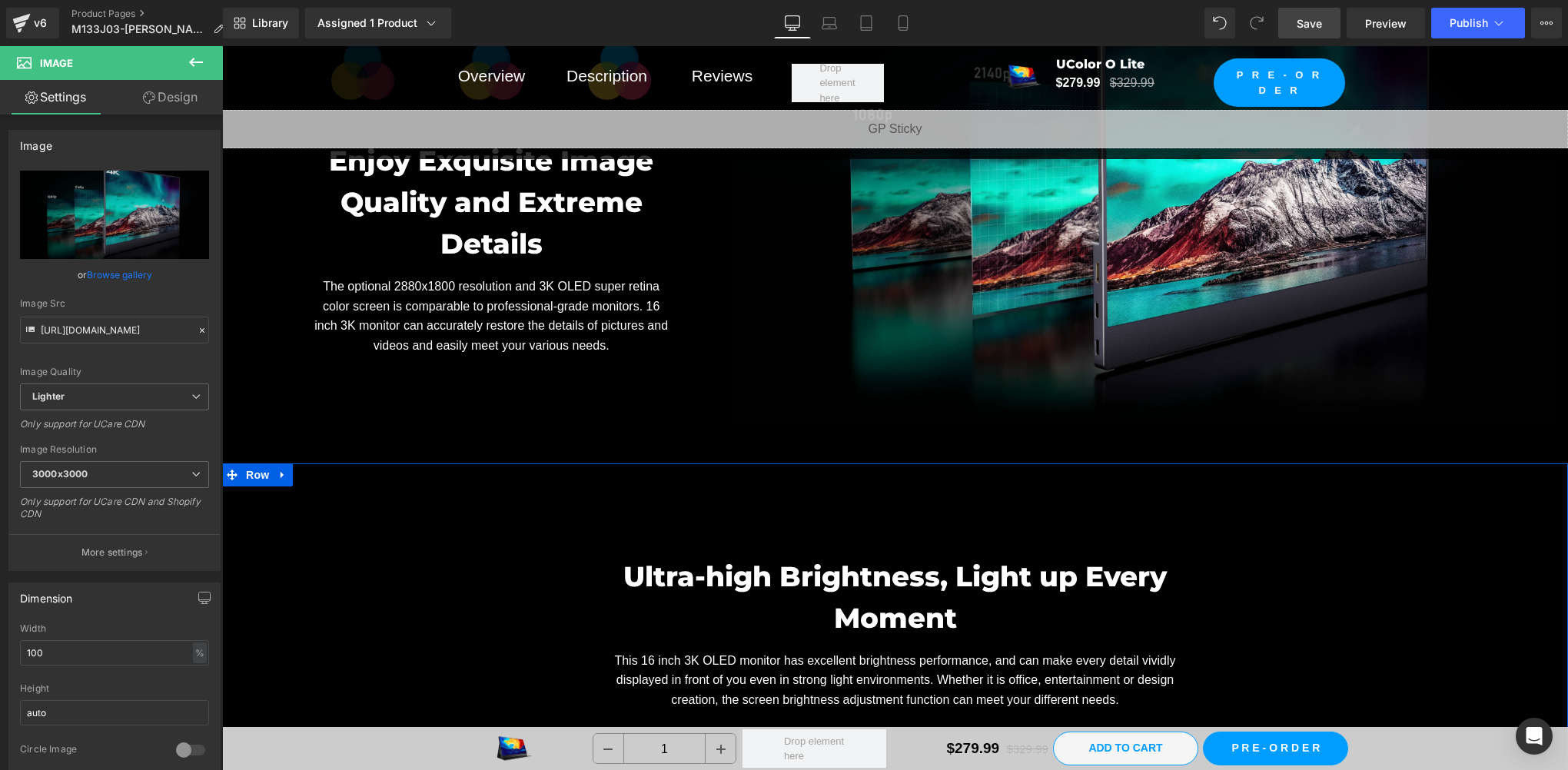
scroll to position [5892, 0]
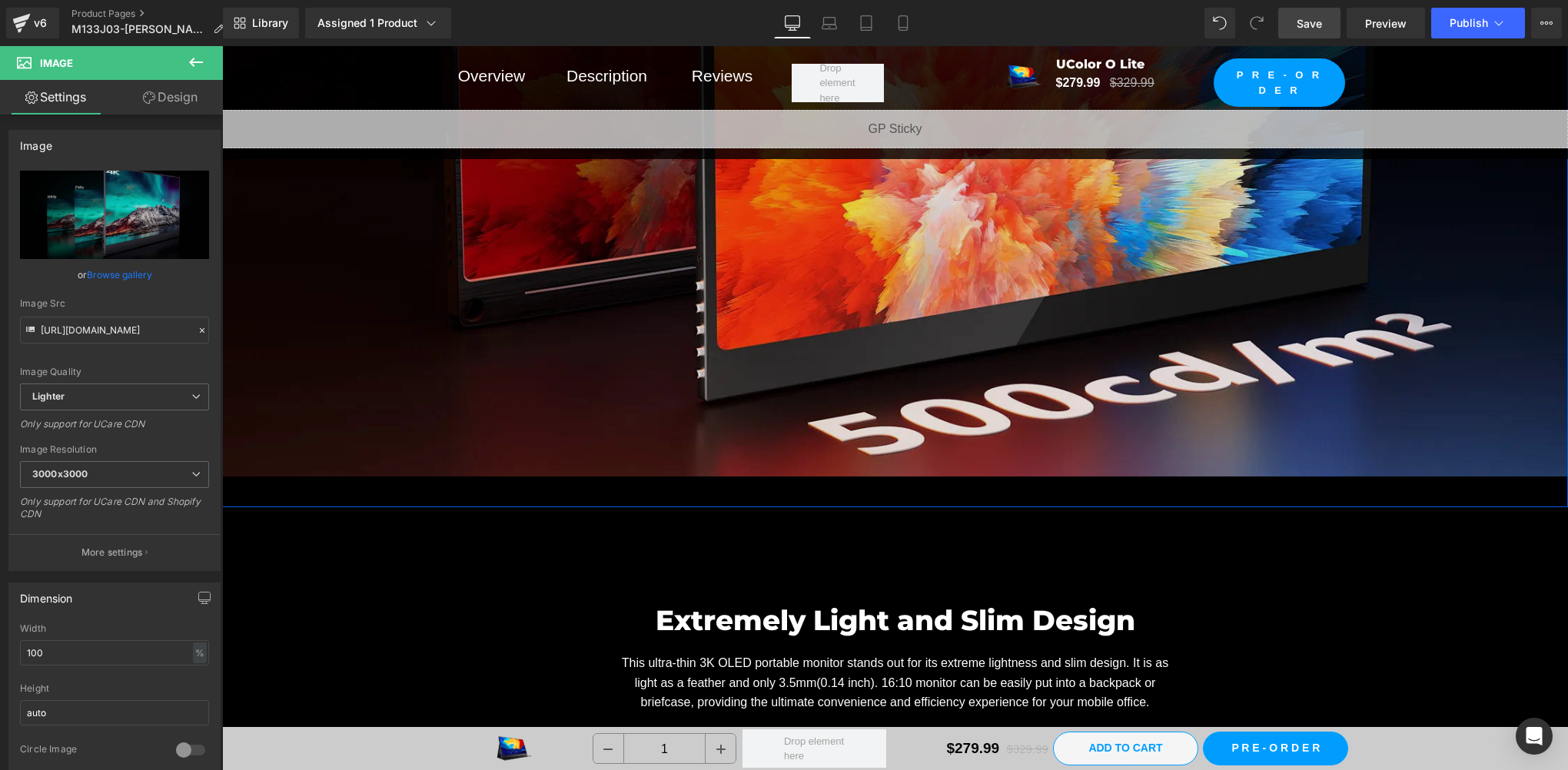
click at [709, 287] on img at bounding box center [895, 98] width 1346 height 757
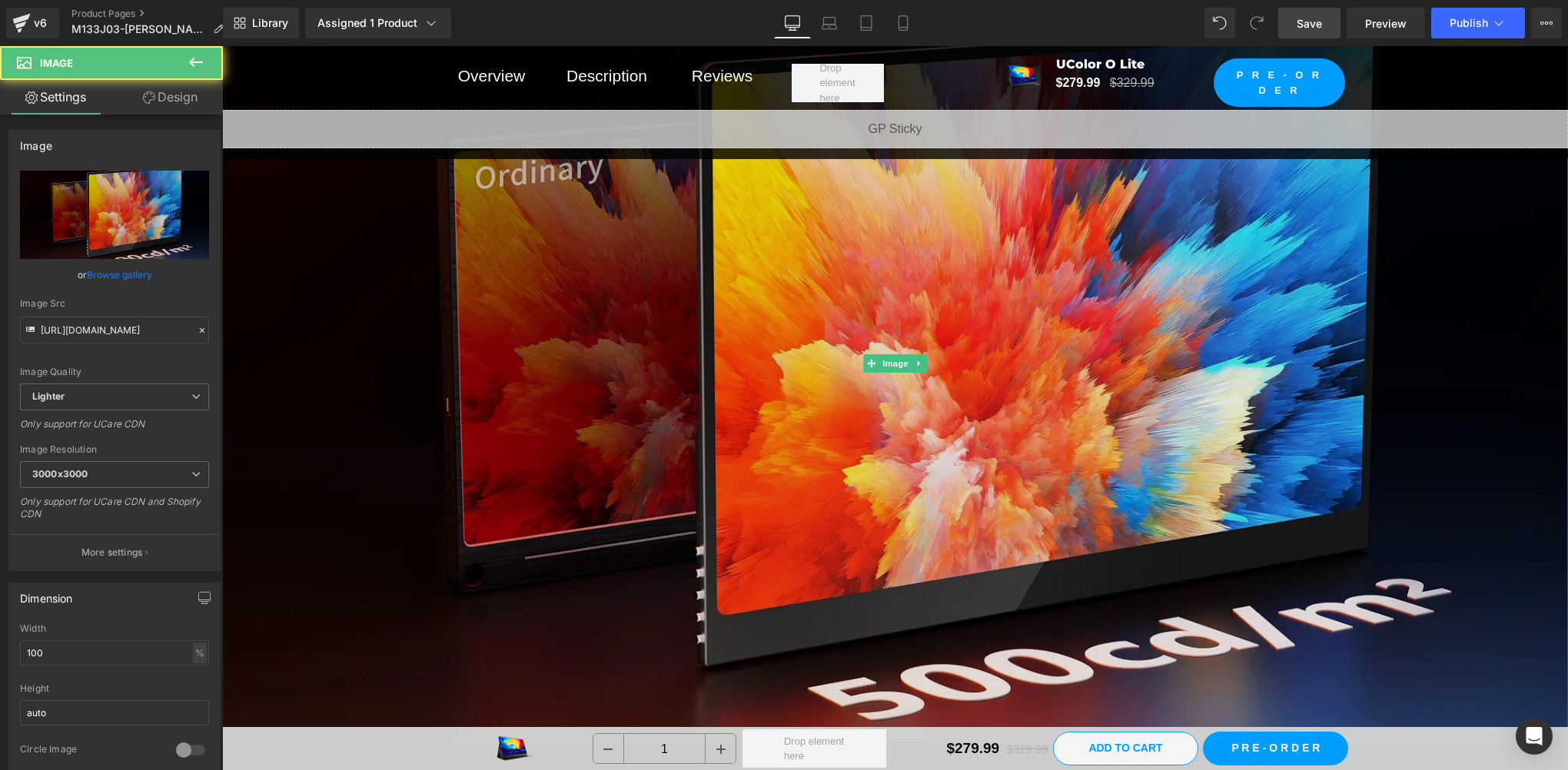
scroll to position [6660, 0]
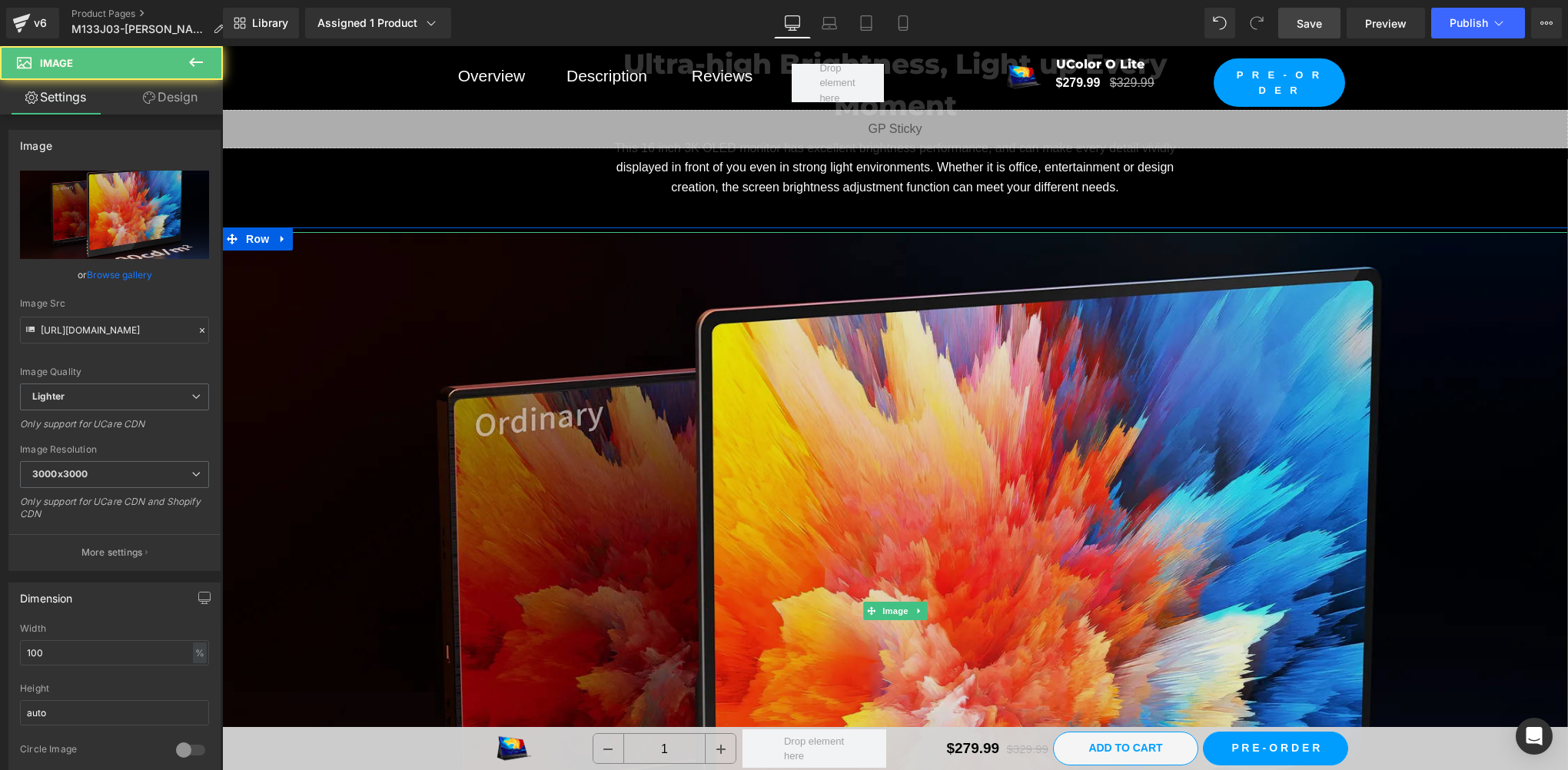
click at [916, 382] on img at bounding box center [895, 610] width 1346 height 757
drag, startPoint x: 889, startPoint y: 601, endPoint x: 882, endPoint y: 591, distance: 12.2
click at [889, 601] on span "Image" at bounding box center [896, 611] width 32 height 18
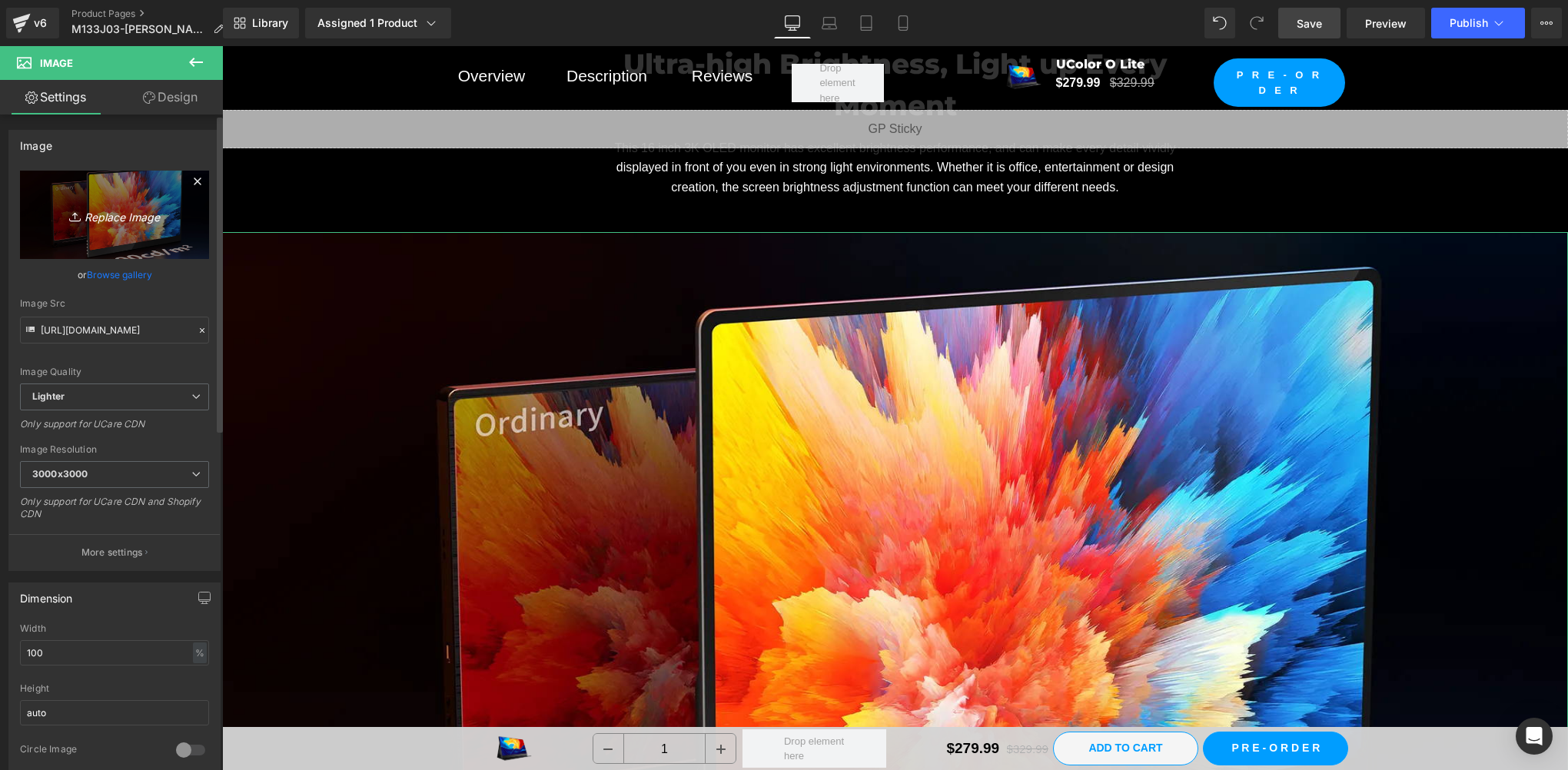
click at [99, 239] on link "Replace Image" at bounding box center [115, 215] width 189 height 89
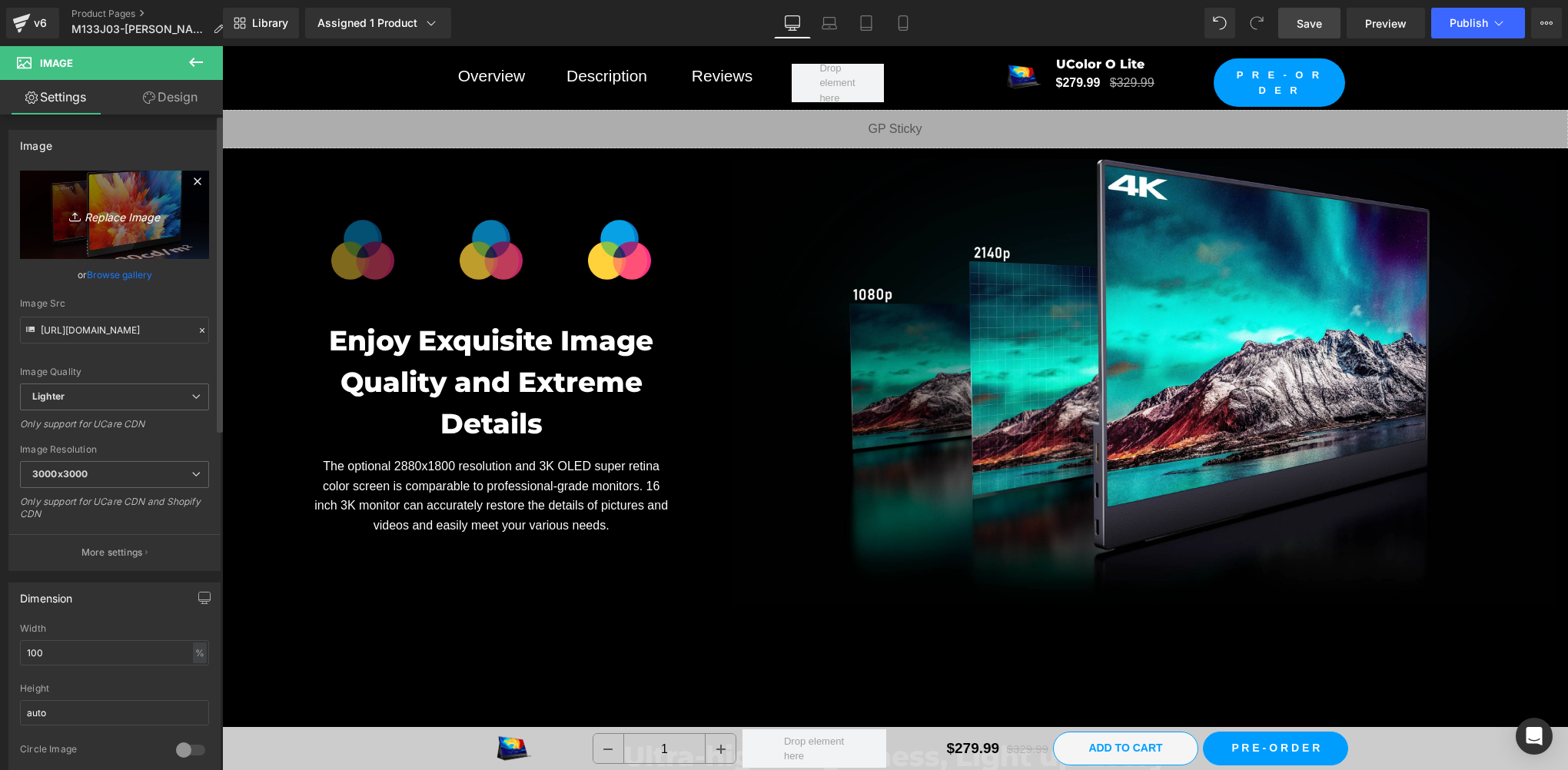
scroll to position [5892, 0]
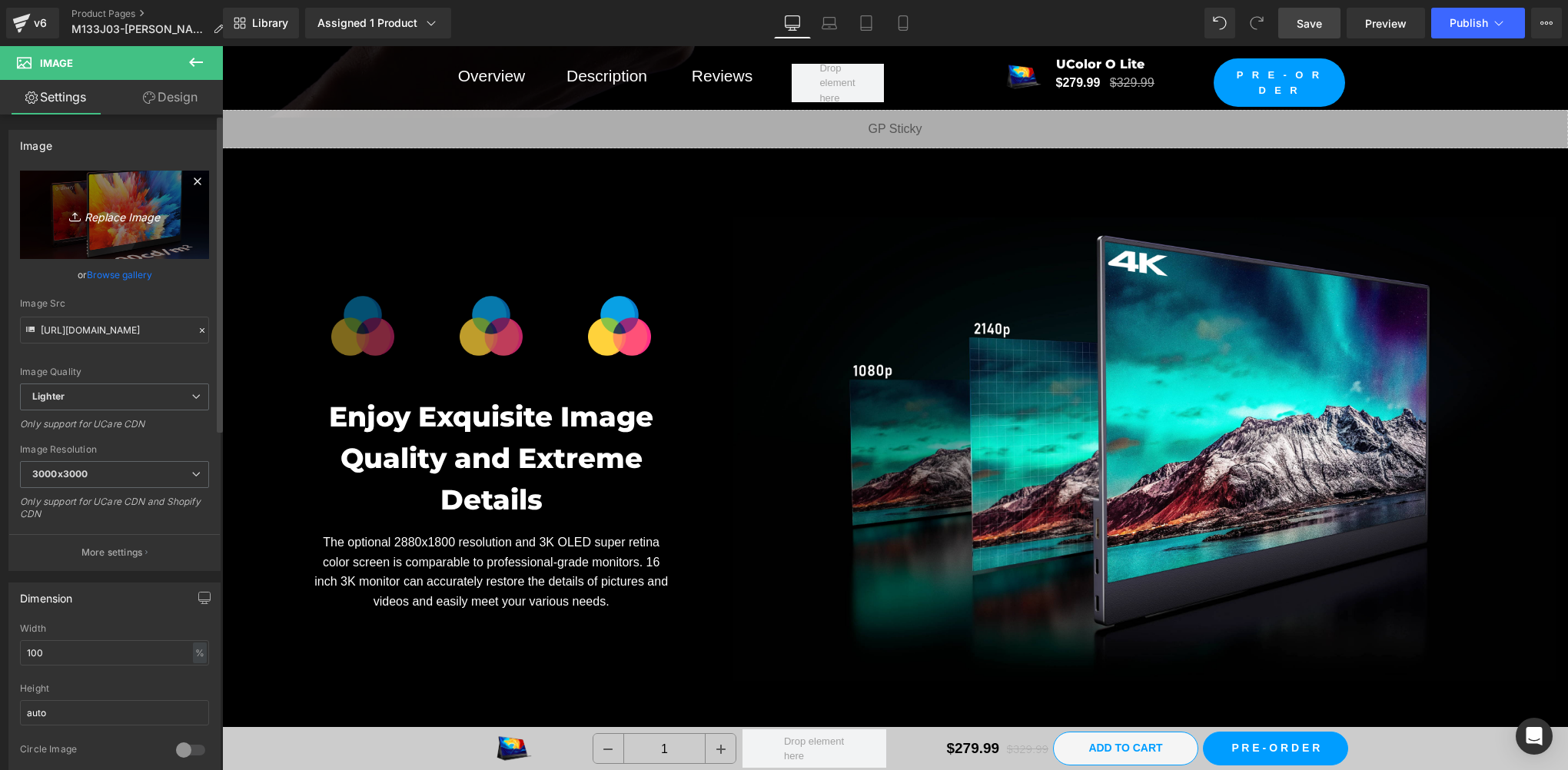
type input "C:\fakepath\色域 拷贝.webp"
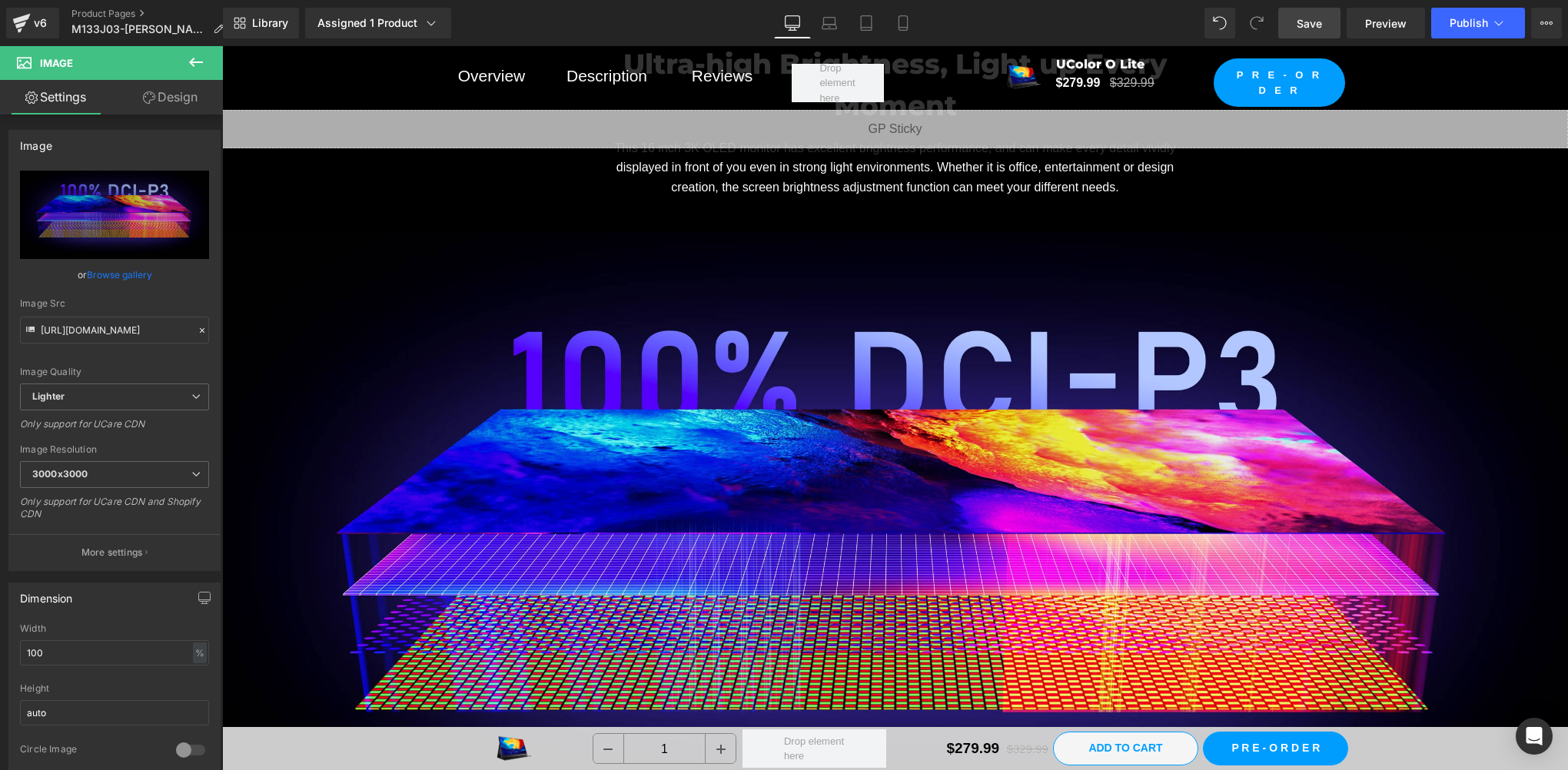
scroll to position [6405, 0]
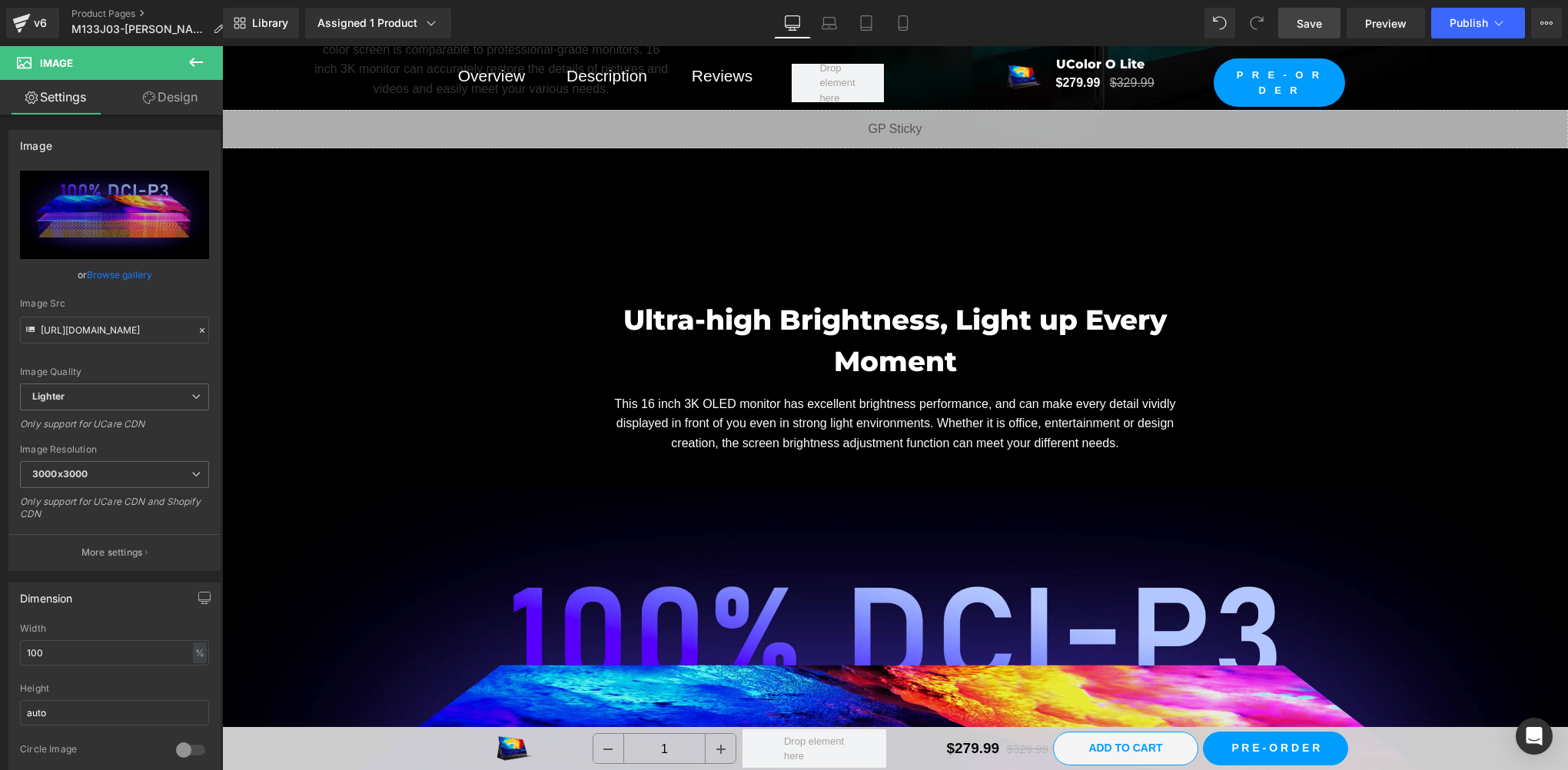
click at [1291, 23] on link "Save" at bounding box center [1309, 23] width 62 height 31
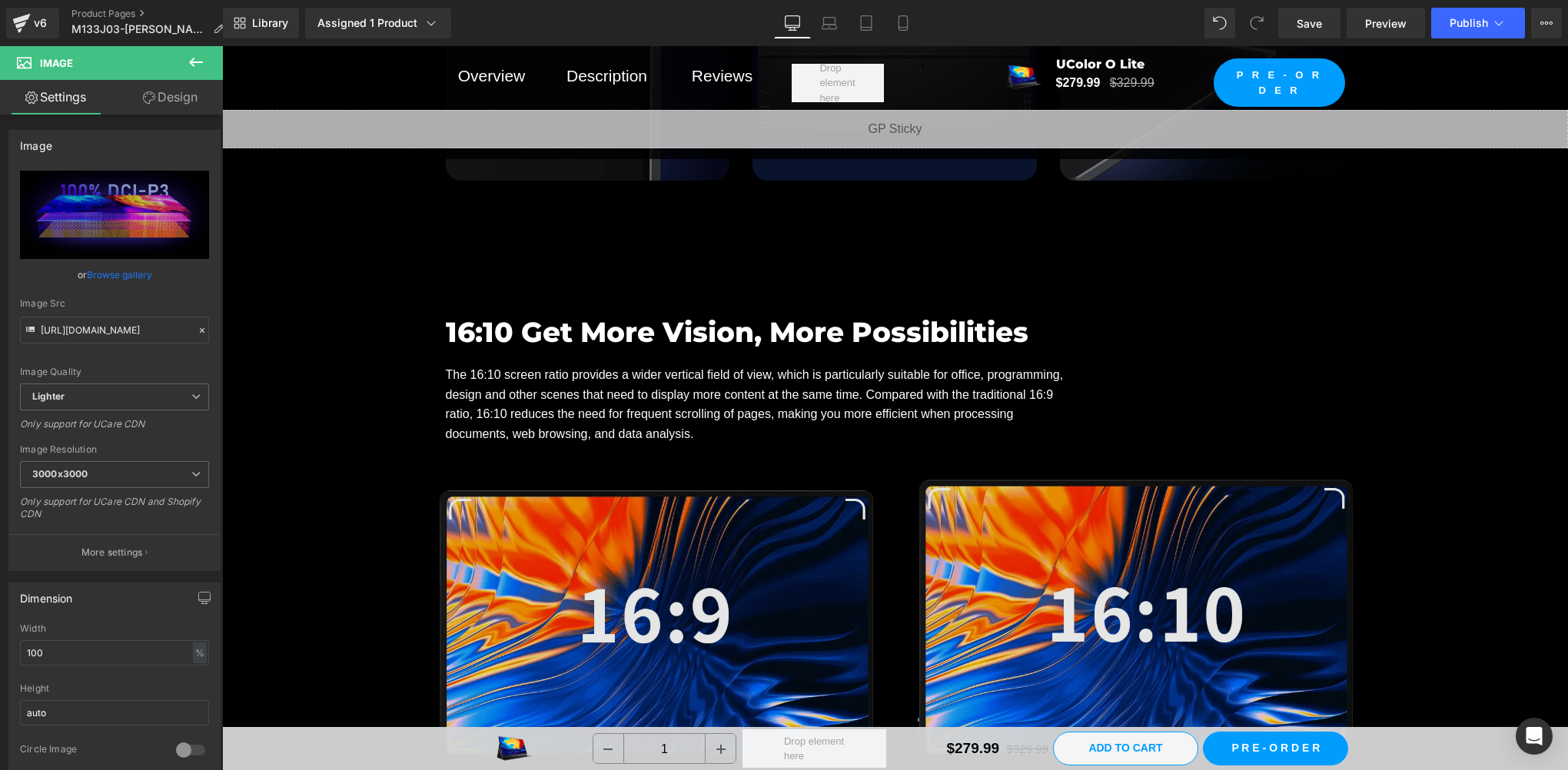
scroll to position [8454, 0]
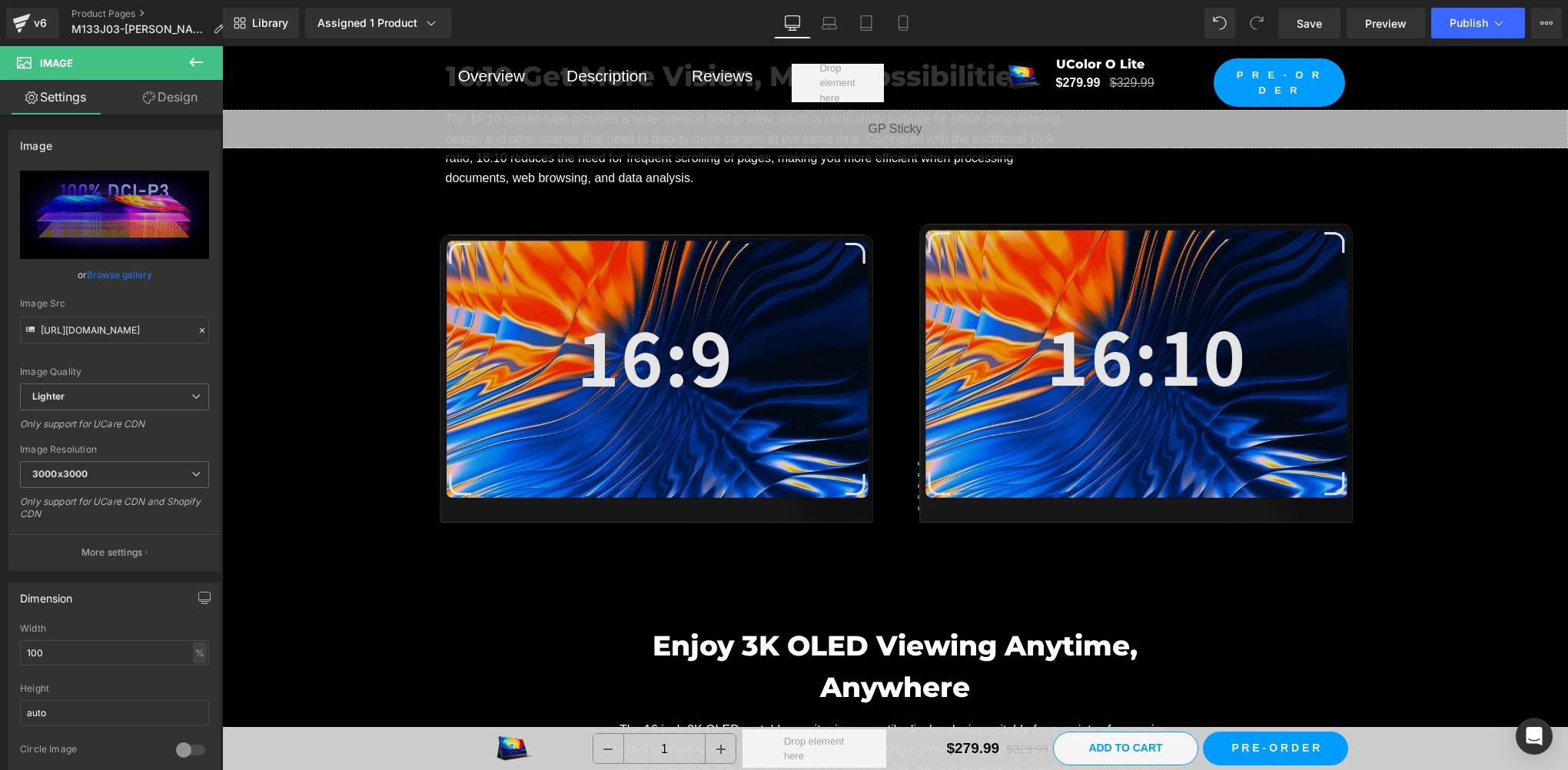
click at [809, 405] on img at bounding box center [896, 370] width 923 height 306
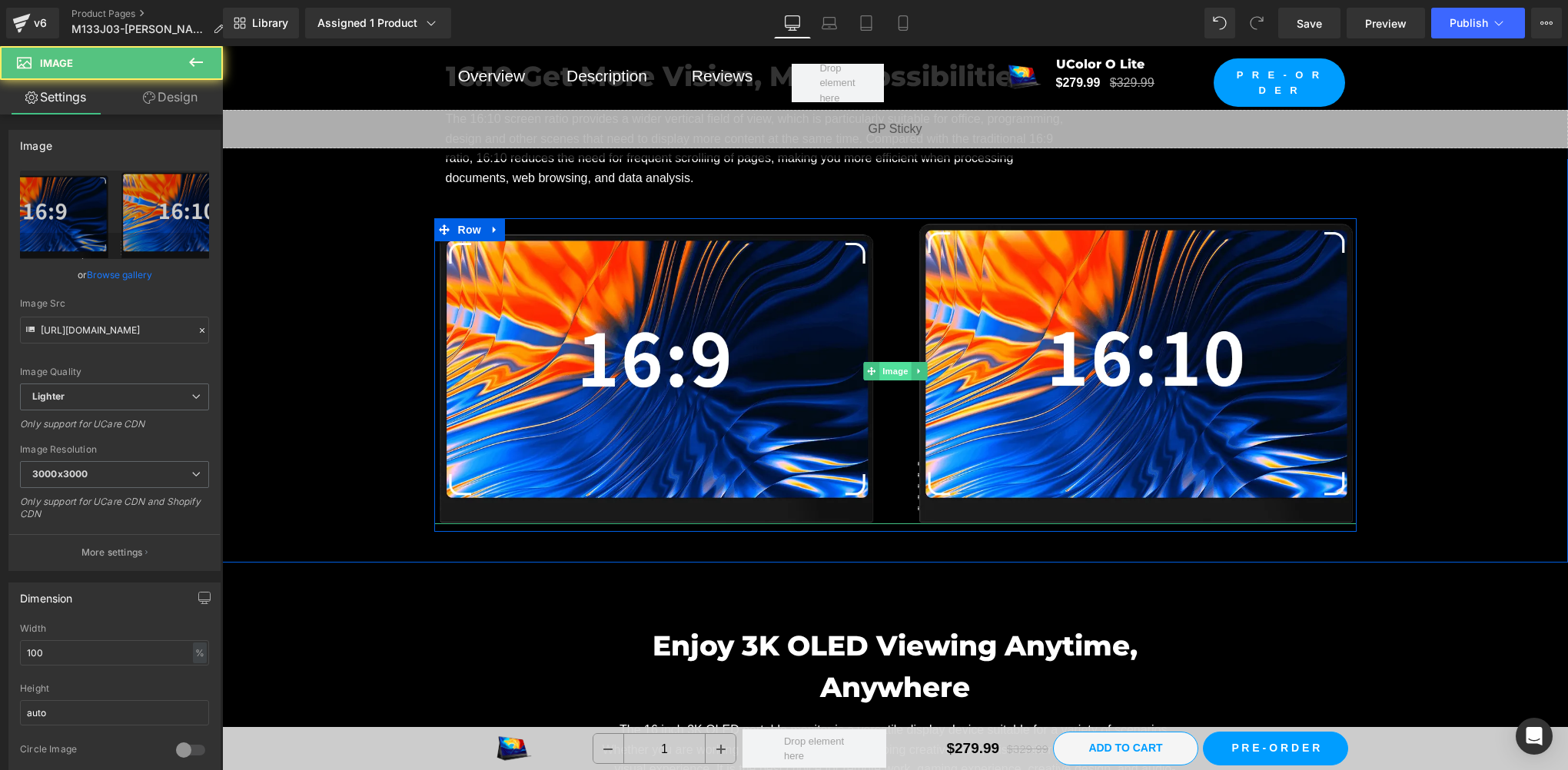
click at [900, 366] on span "Image" at bounding box center [896, 371] width 32 height 18
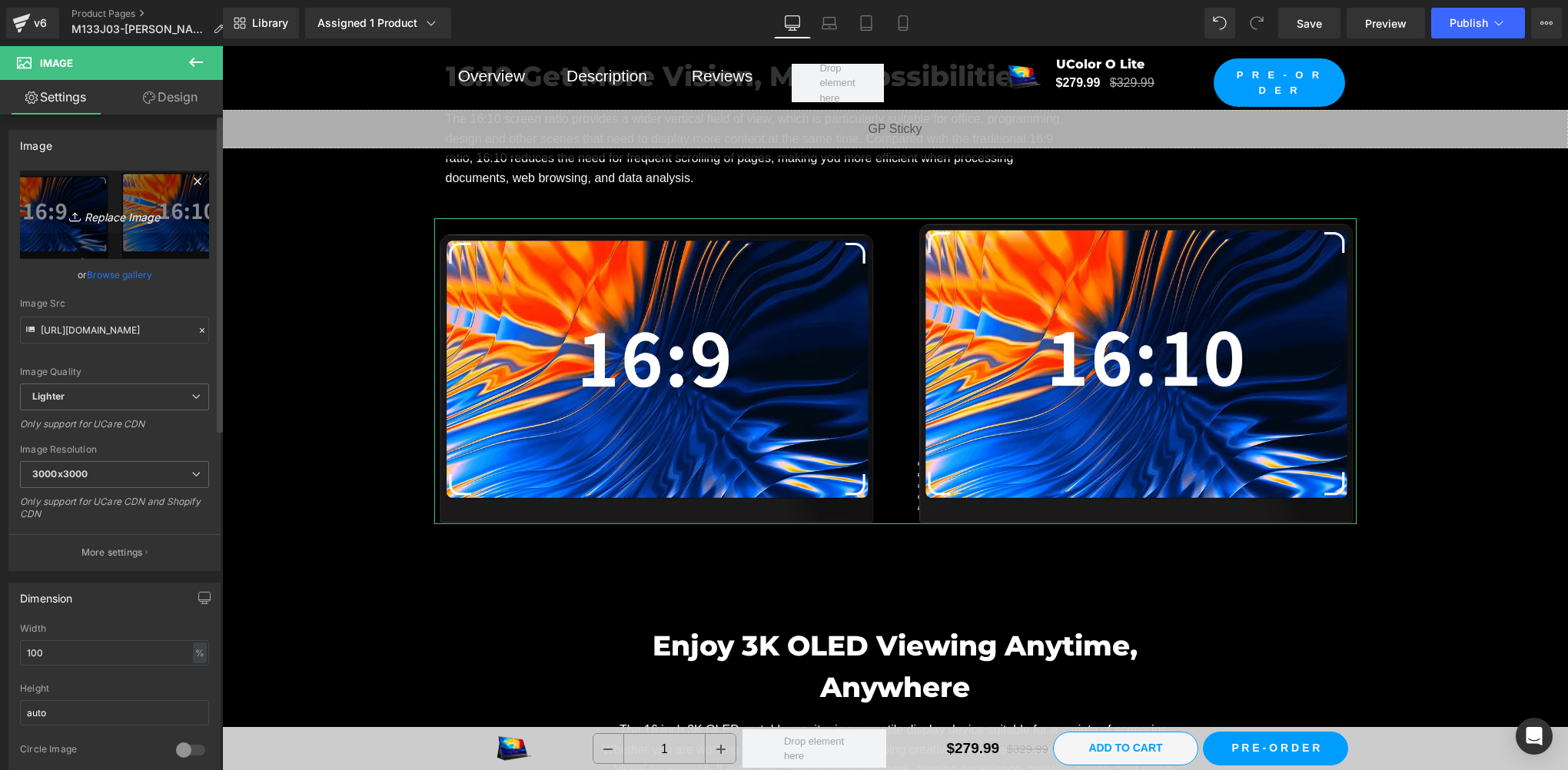
click at [145, 236] on link "Replace Image" at bounding box center [115, 215] width 189 height 89
type input "C:\fakepath\接口按键 拷贝.webp"
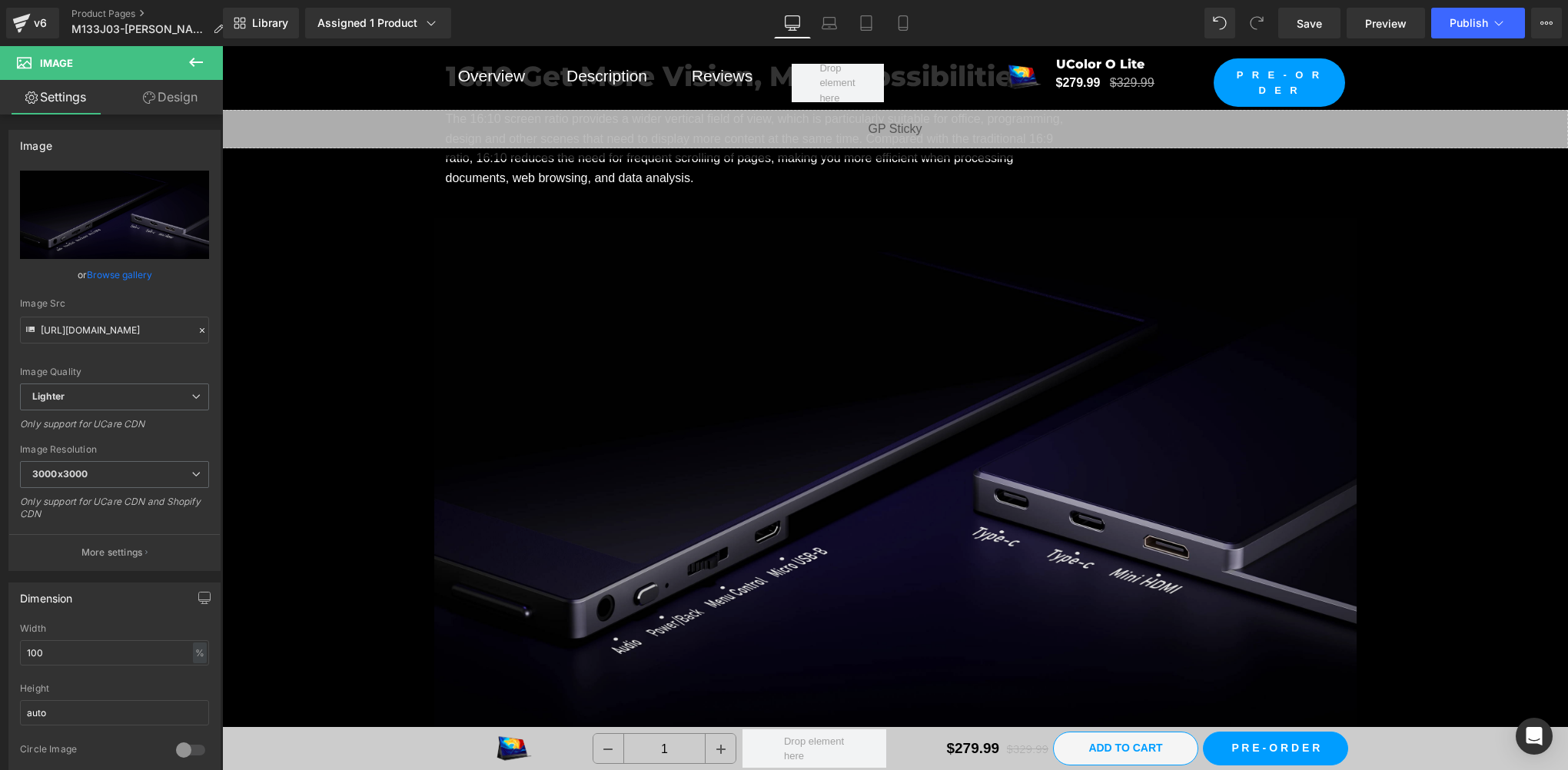
click at [625, 397] on img at bounding box center [896, 477] width 923 height 519
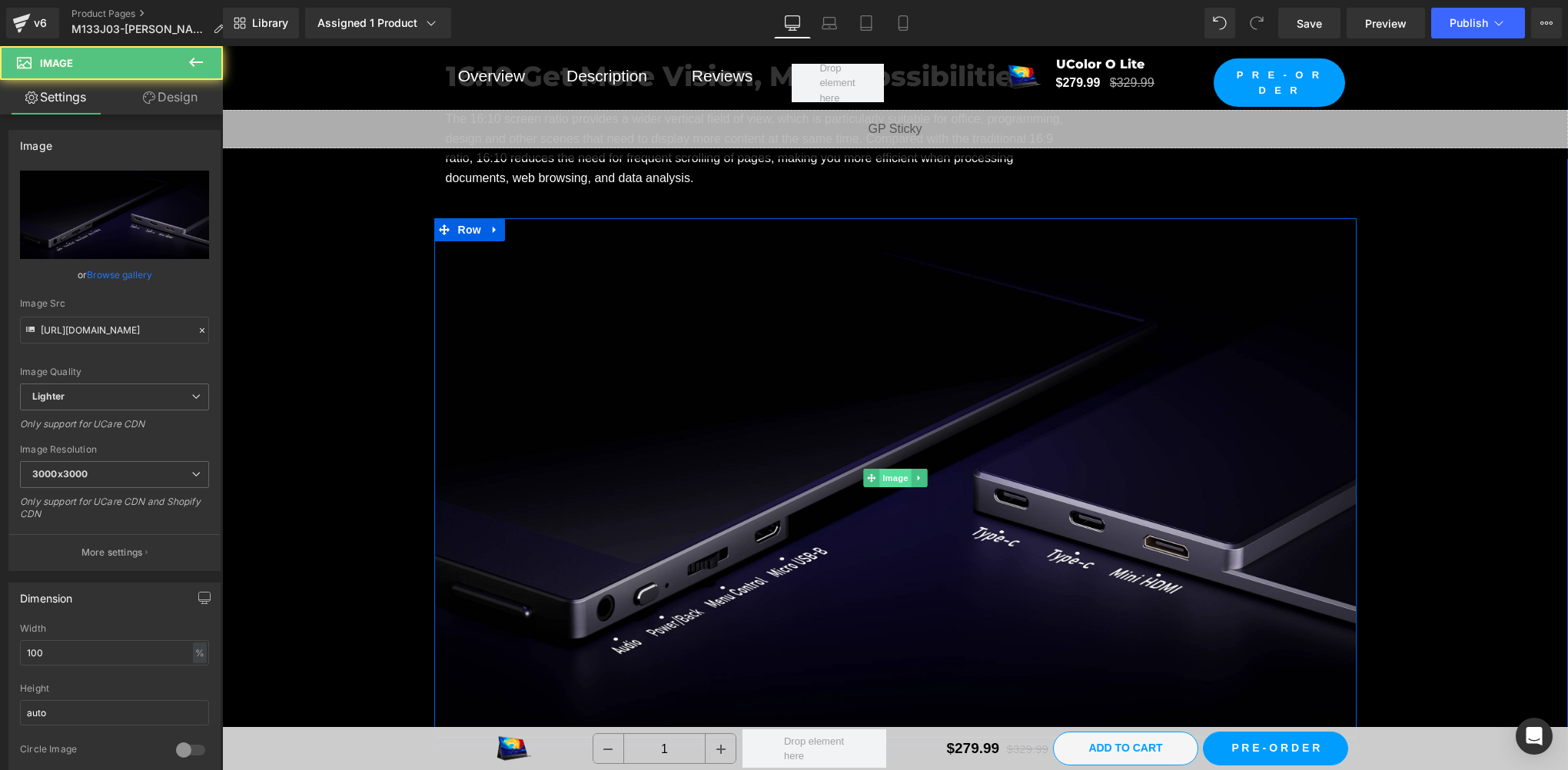
click at [903, 469] on span "Image" at bounding box center [896, 478] width 32 height 18
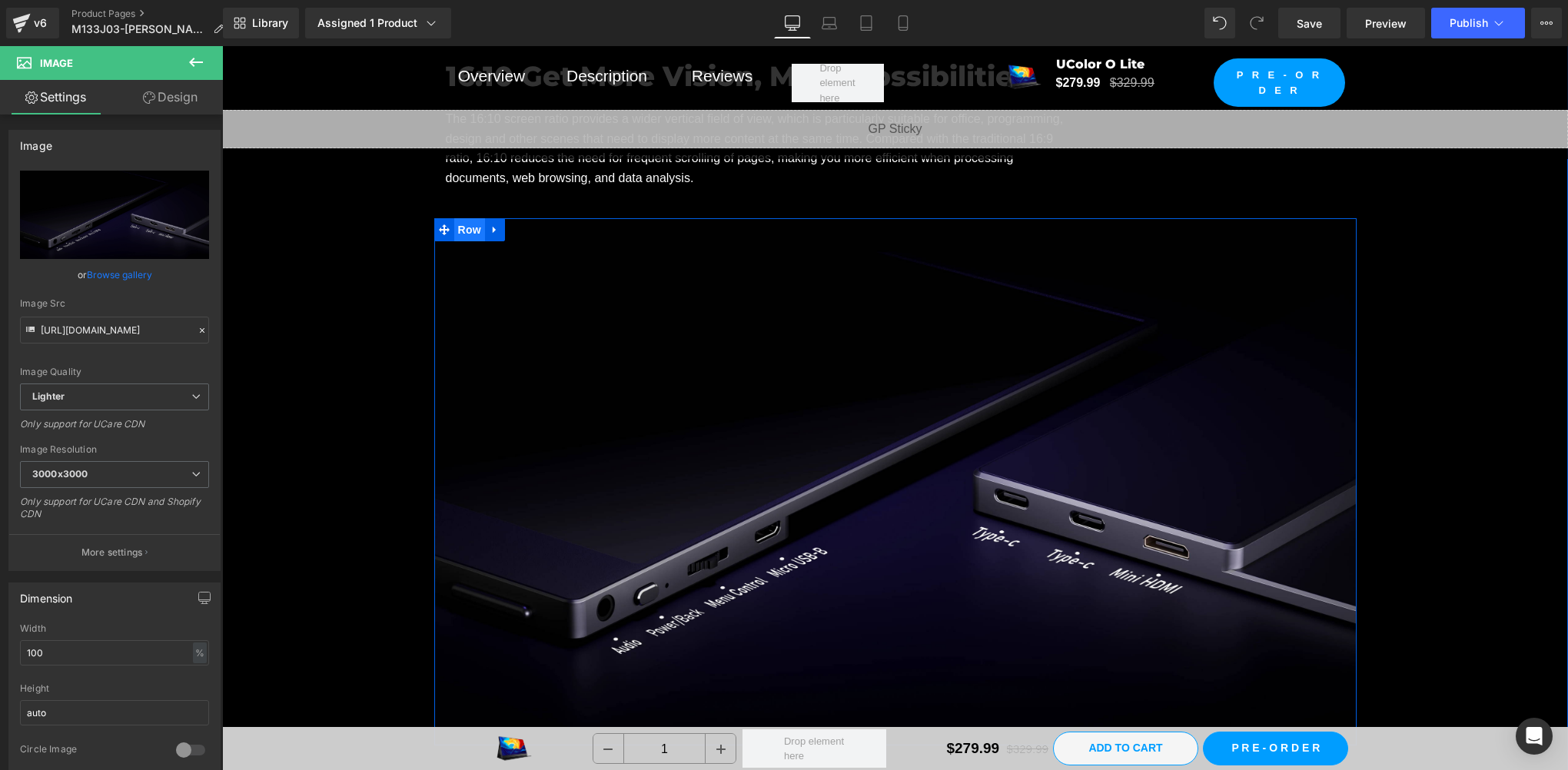
click at [461, 223] on span "Row" at bounding box center [470, 229] width 31 height 23
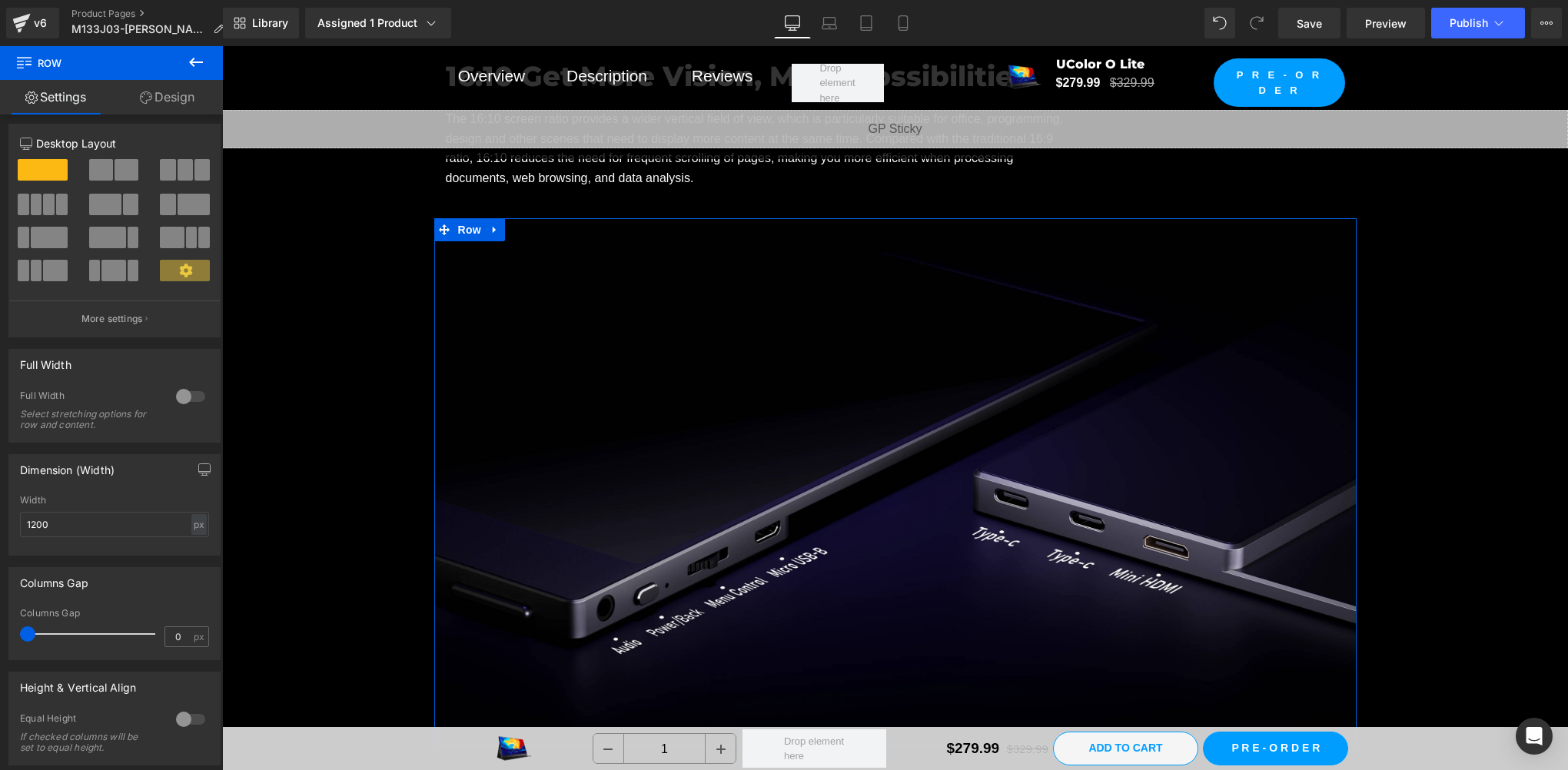
scroll to position [0, 0]
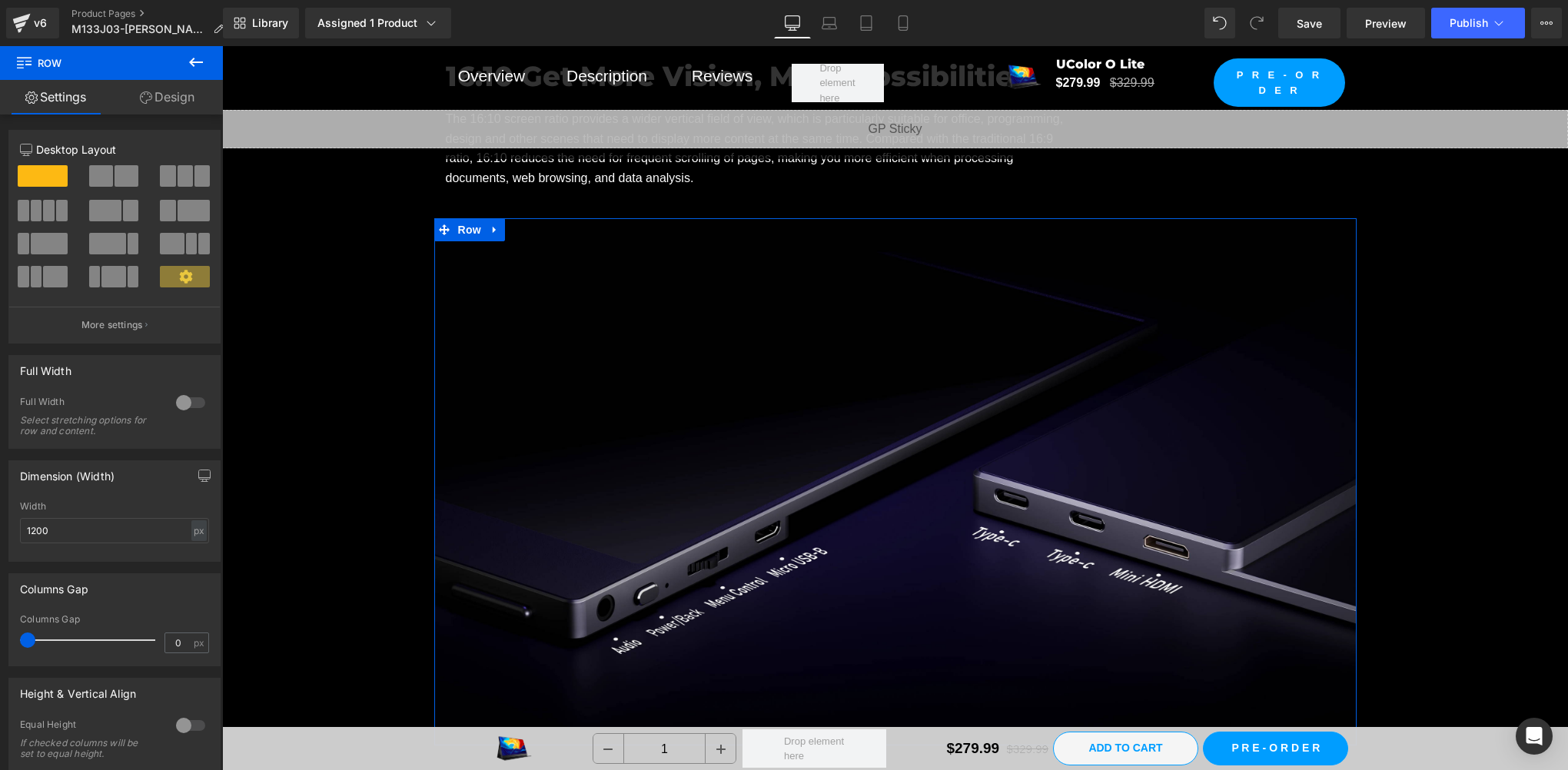
click at [179, 400] on div at bounding box center [191, 403] width 37 height 25
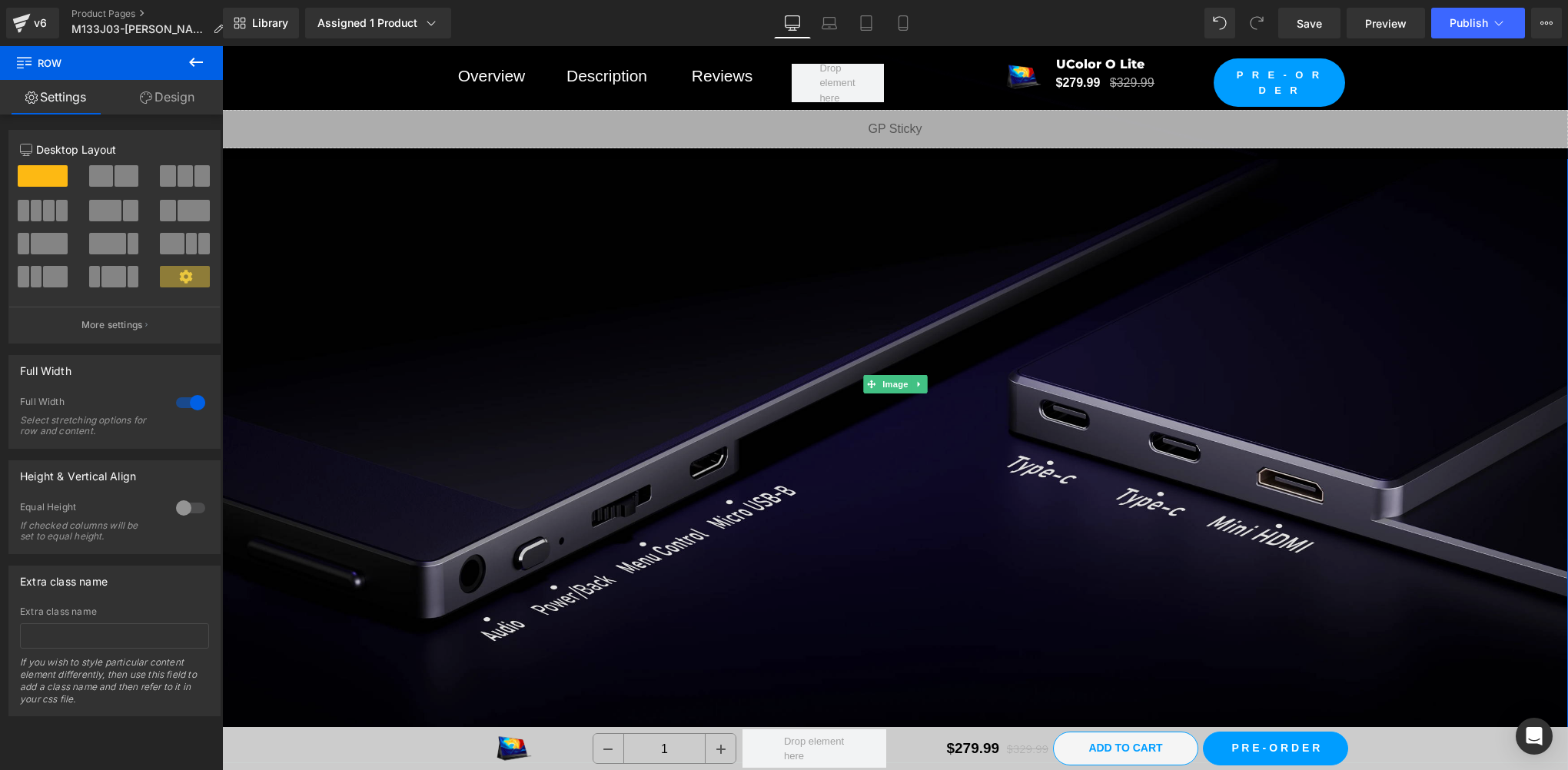
scroll to position [8710, 0]
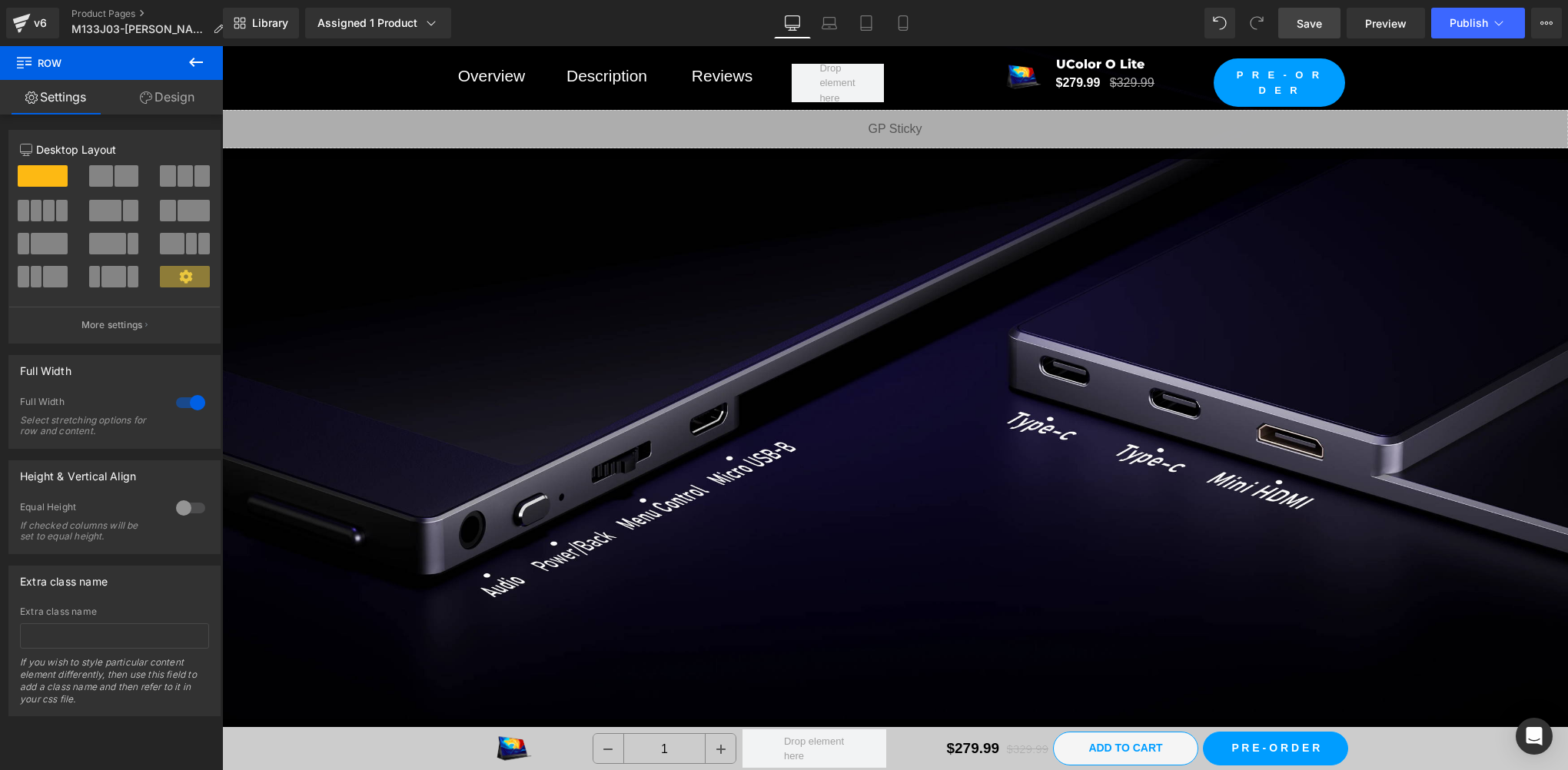
click at [1313, 23] on span "Save" at bounding box center [1309, 23] width 25 height 16
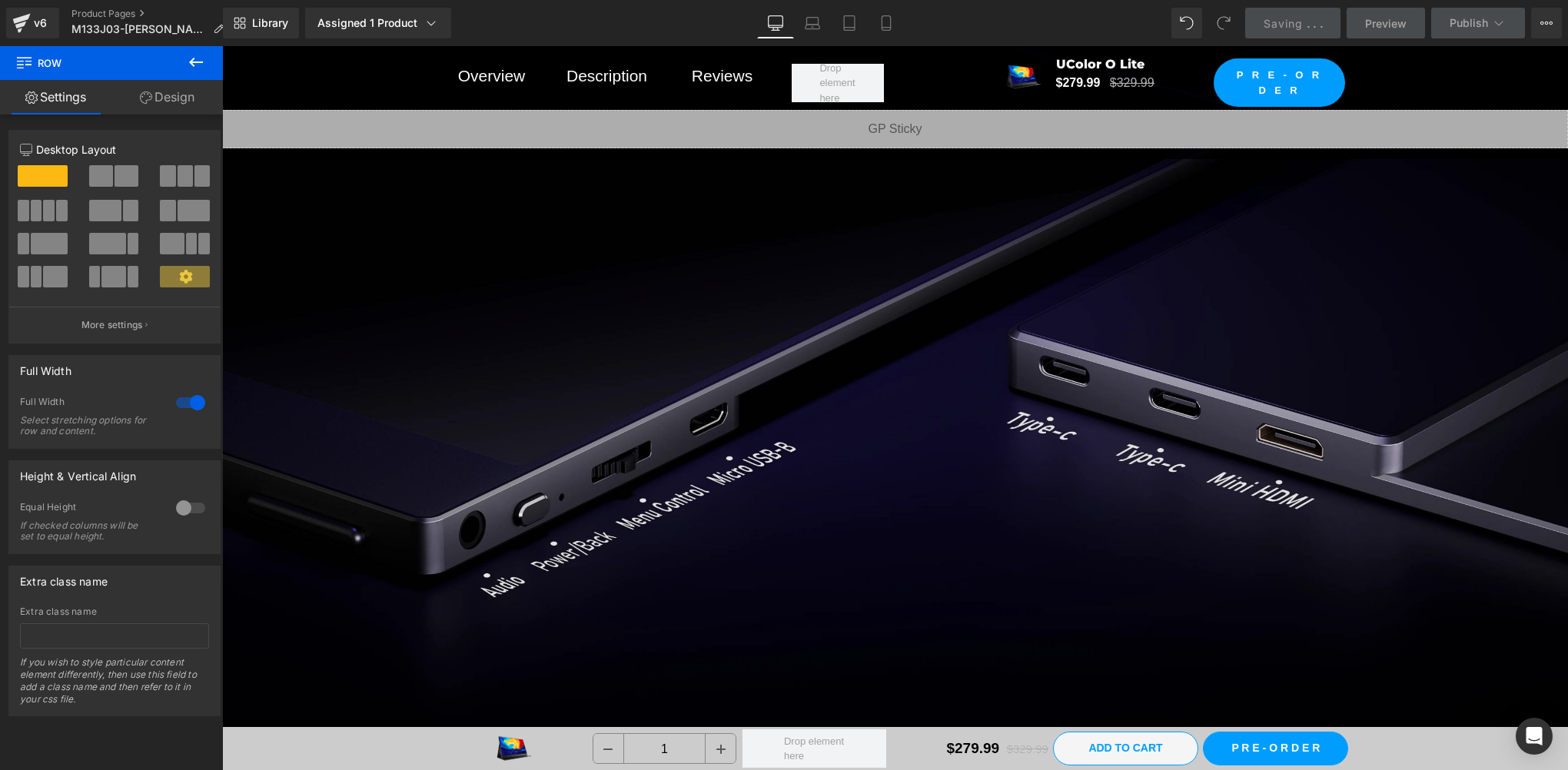
scroll to position [9479, 0]
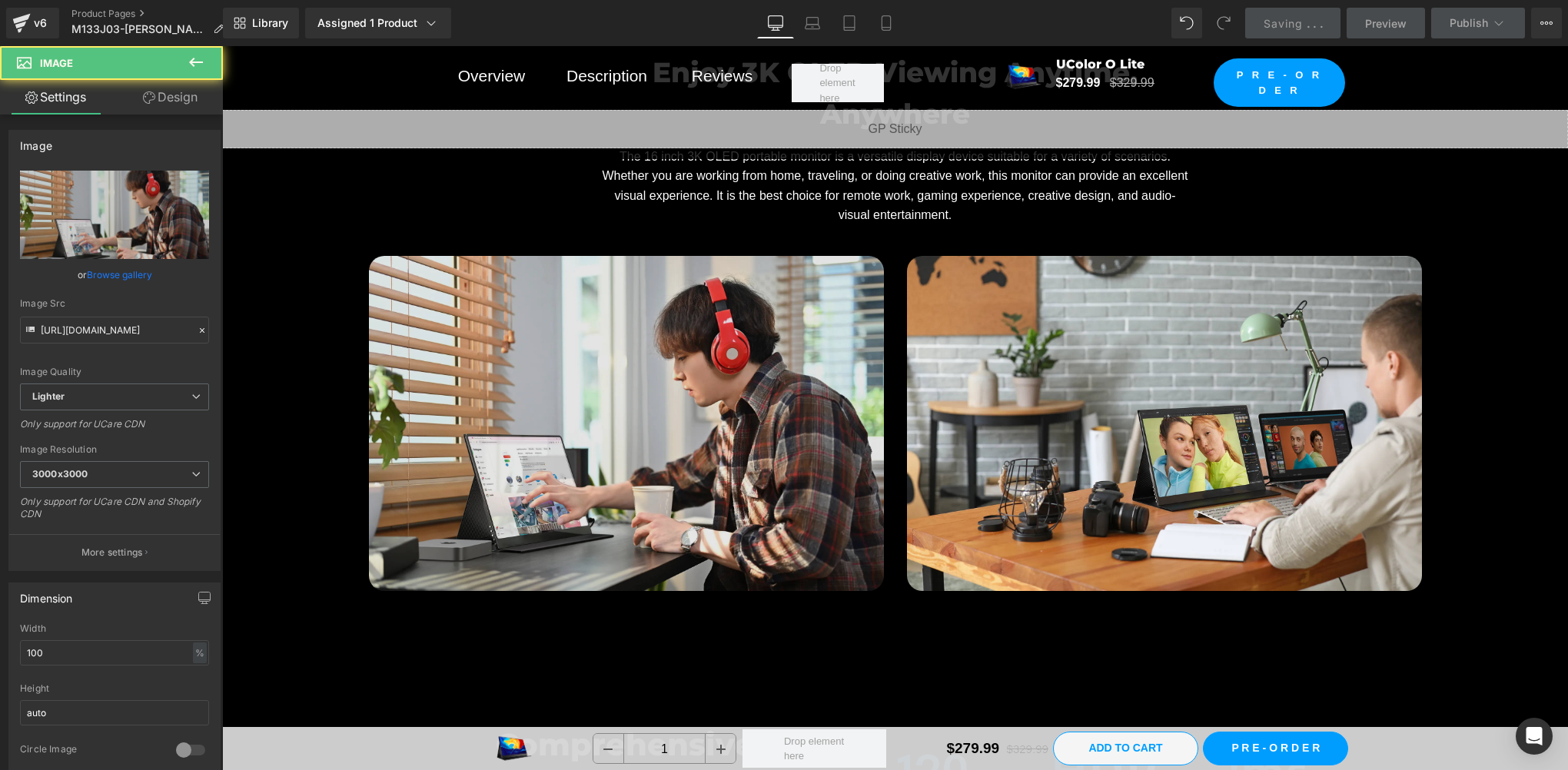
click at [538, 404] on img at bounding box center [626, 423] width 515 height 335
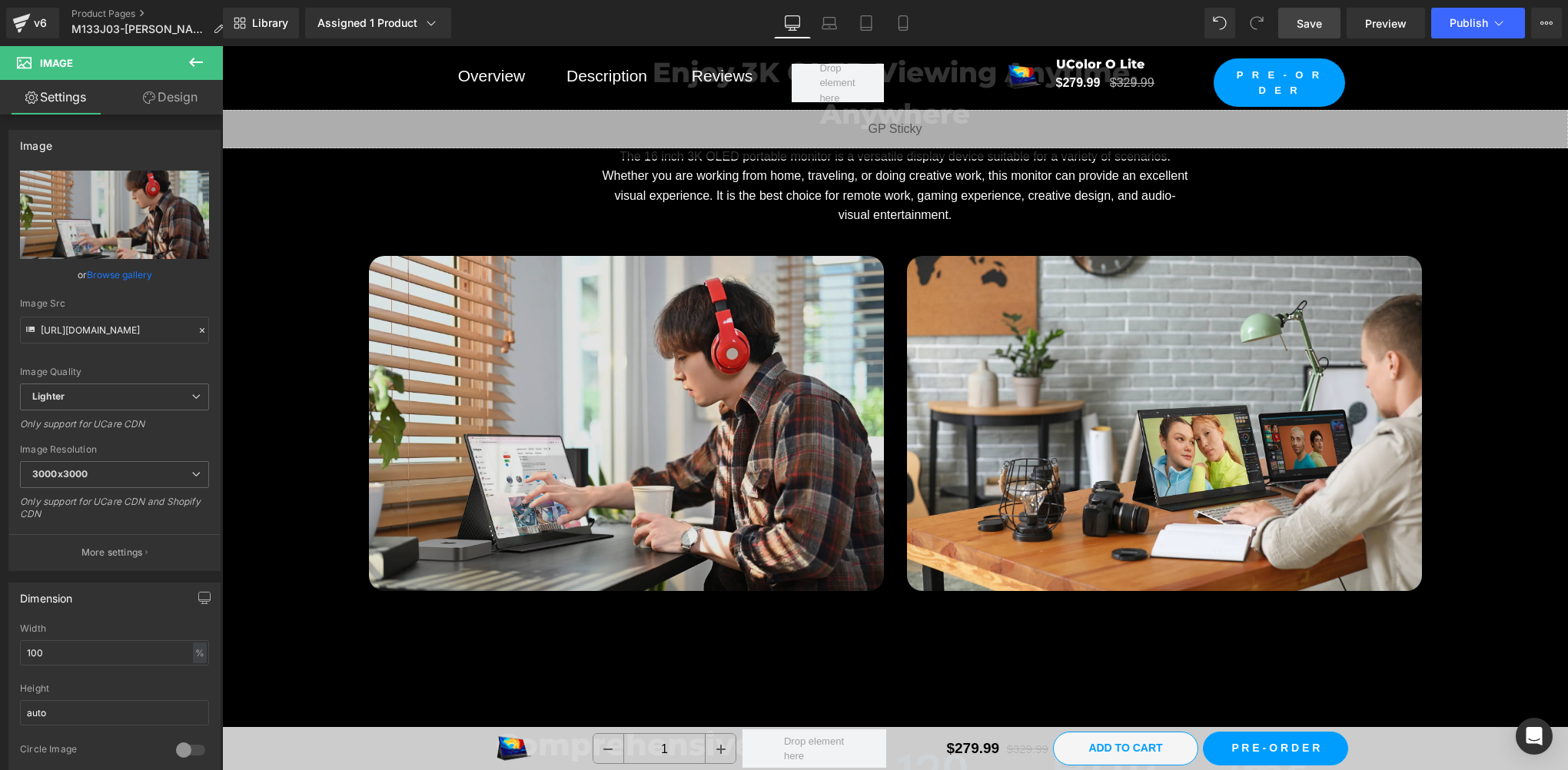
click at [599, 467] on img at bounding box center [626, 423] width 515 height 335
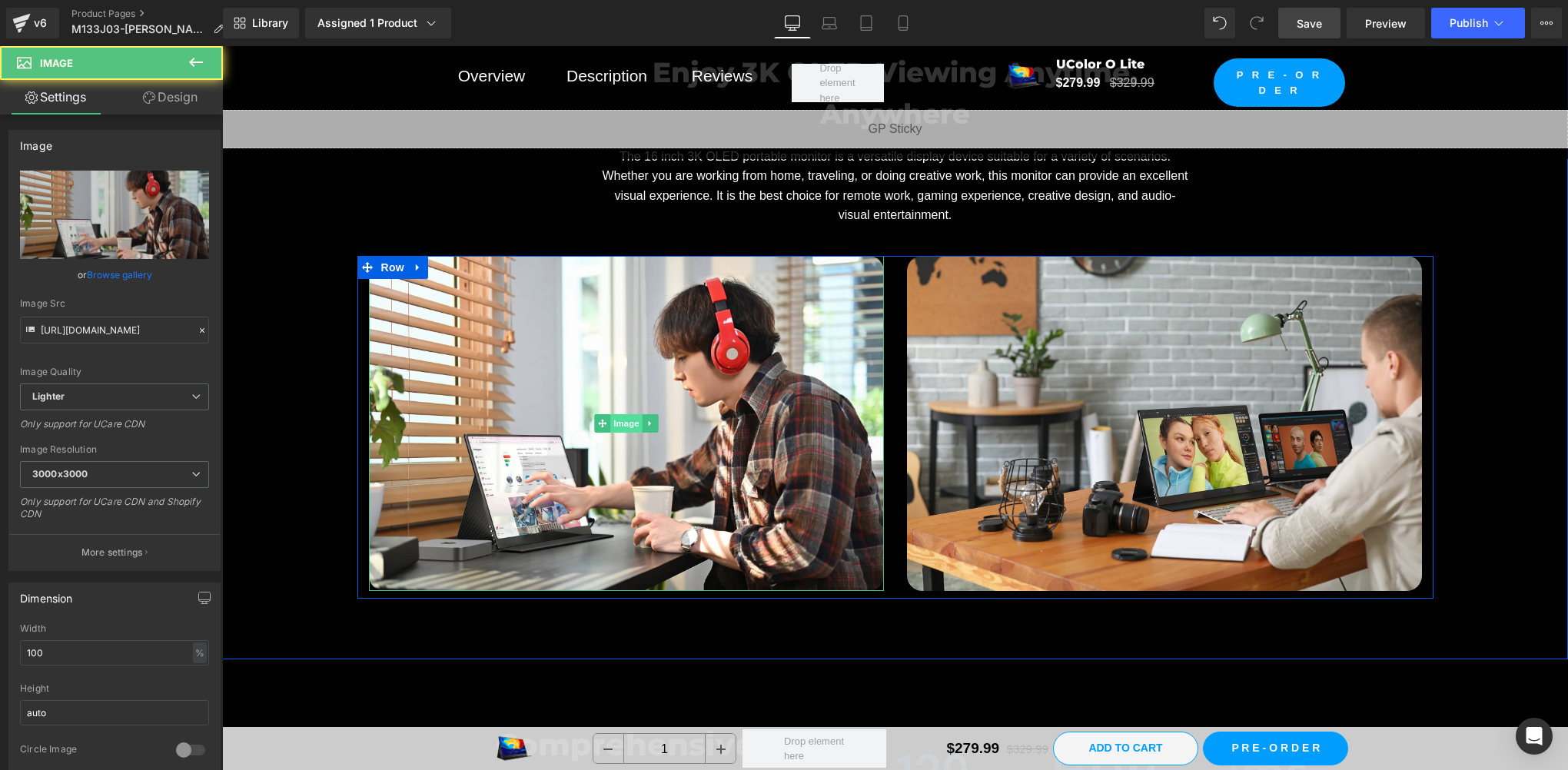
click at [623, 419] on span "Image" at bounding box center [626, 424] width 32 height 18
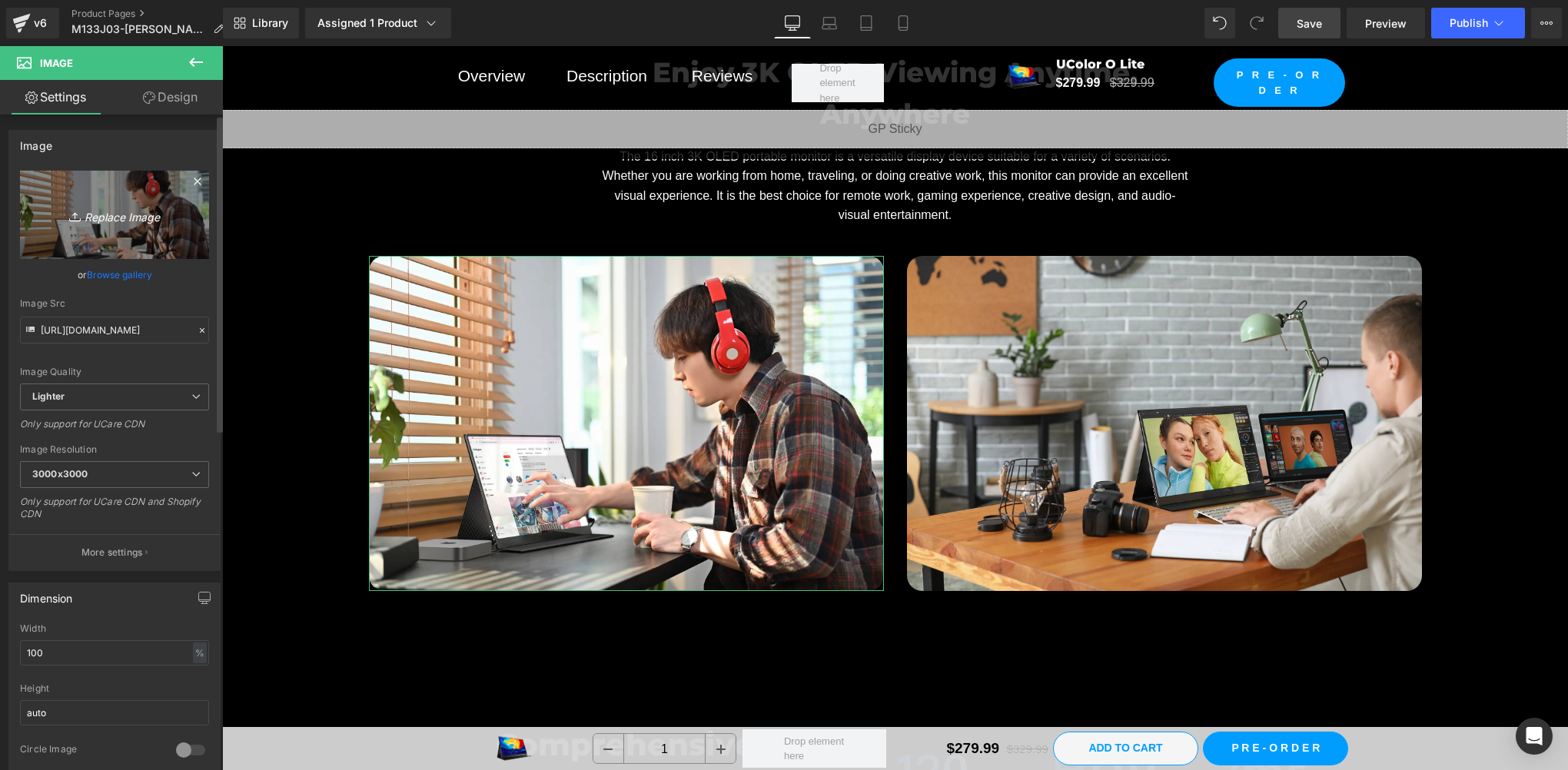
click at [90, 232] on link "Replace Image" at bounding box center [115, 215] width 189 height 89
type input "C:\fakepath\场景图室内.webp"
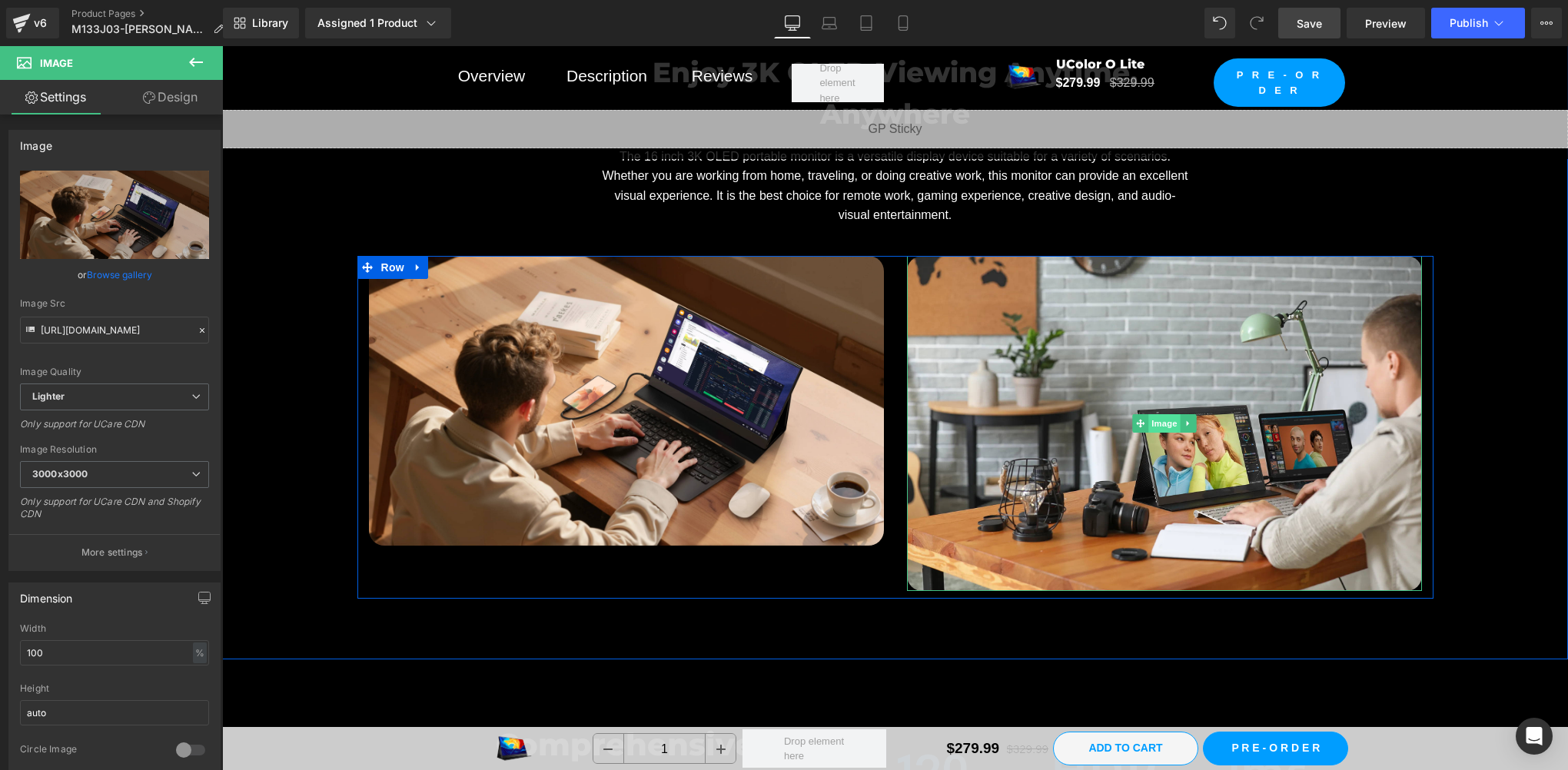
click at [1165, 417] on span "Image" at bounding box center [1164, 424] width 32 height 18
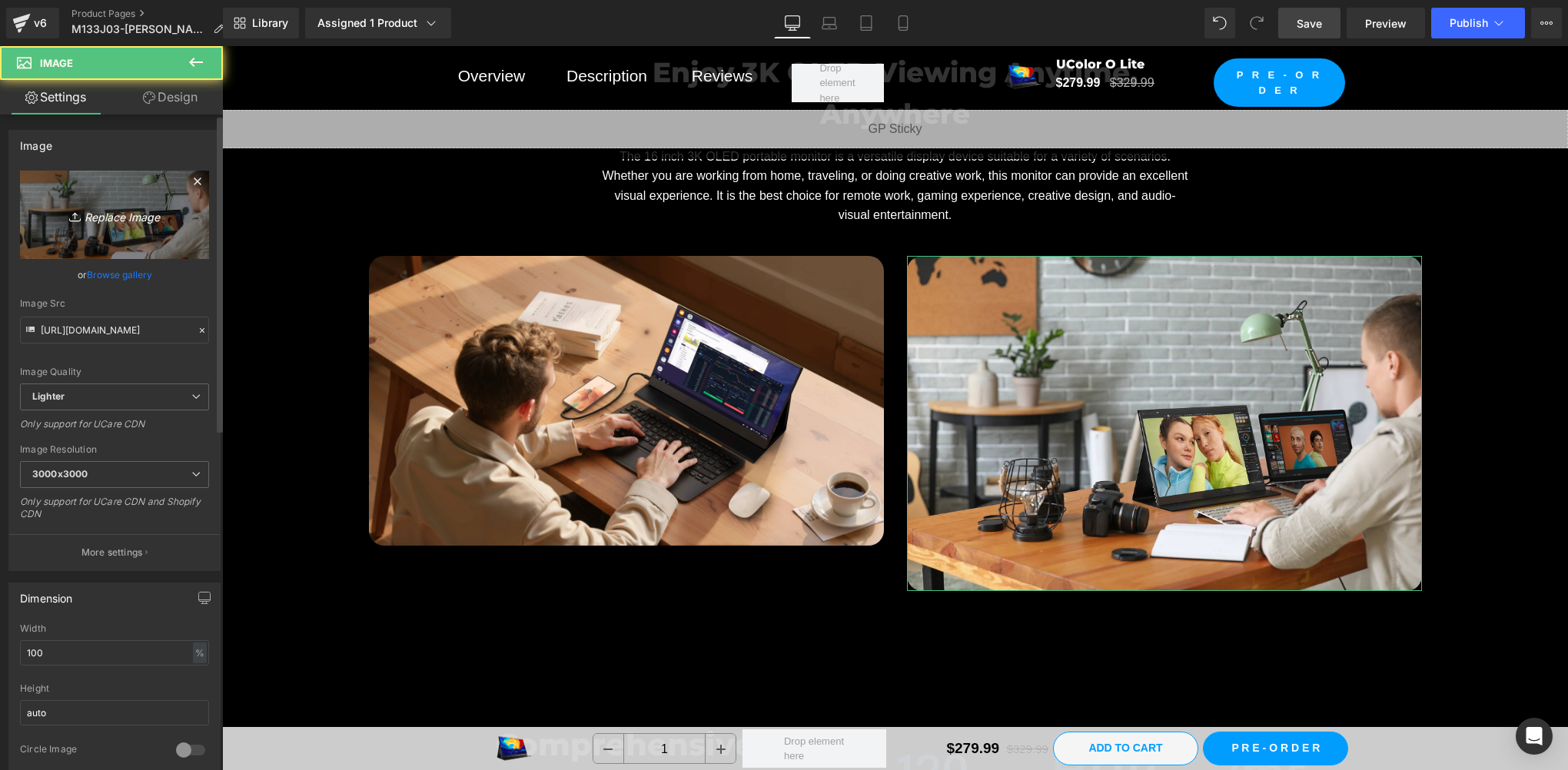
click at [136, 229] on link "Replace Image" at bounding box center [115, 215] width 189 height 89
type input "C:\fakepath\场景图户外.webp"
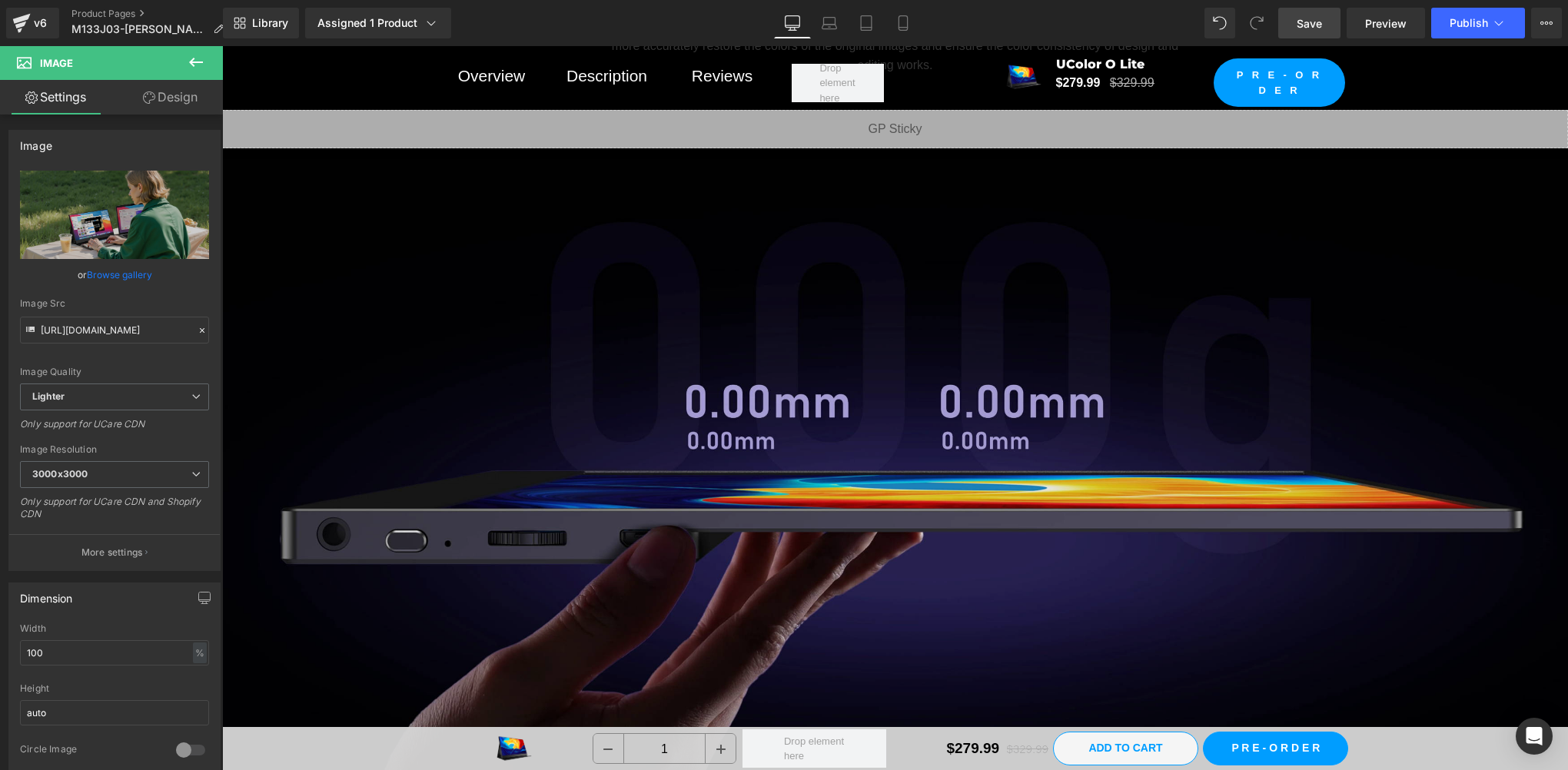
scroll to position [5379, 0]
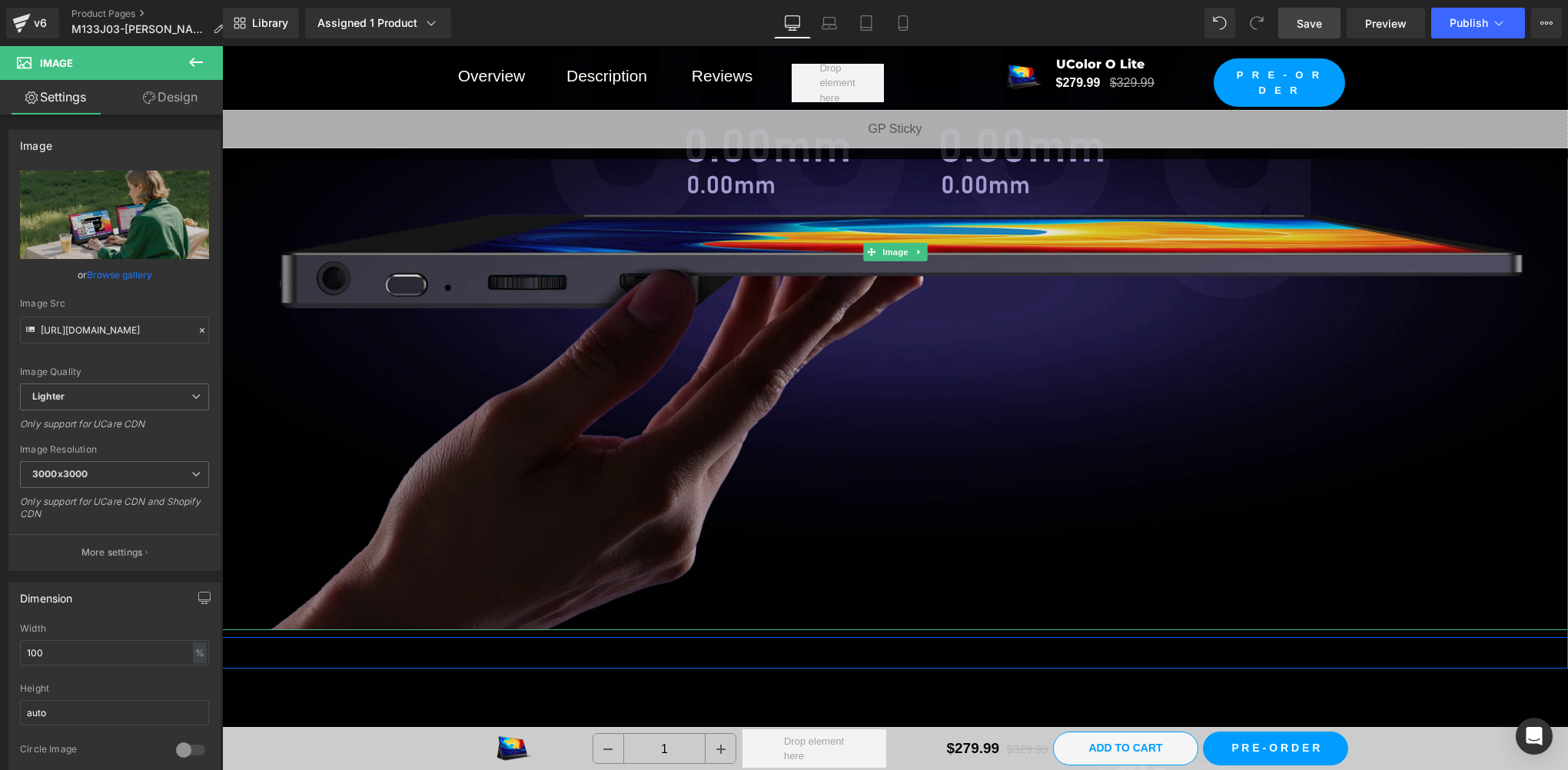
click at [330, 239] on img at bounding box center [895, 251] width 1346 height 757
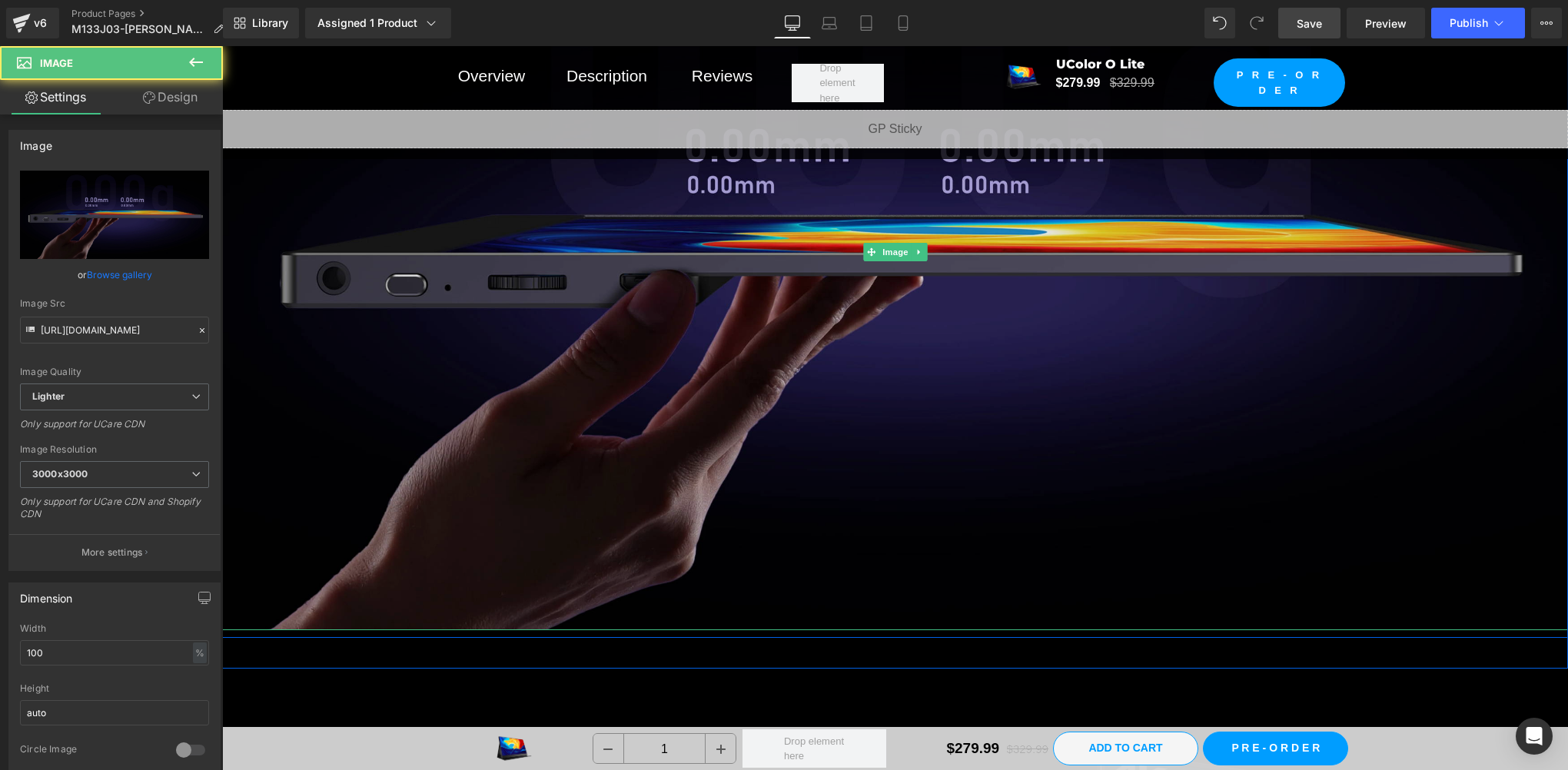
scroll to position [5124, 0]
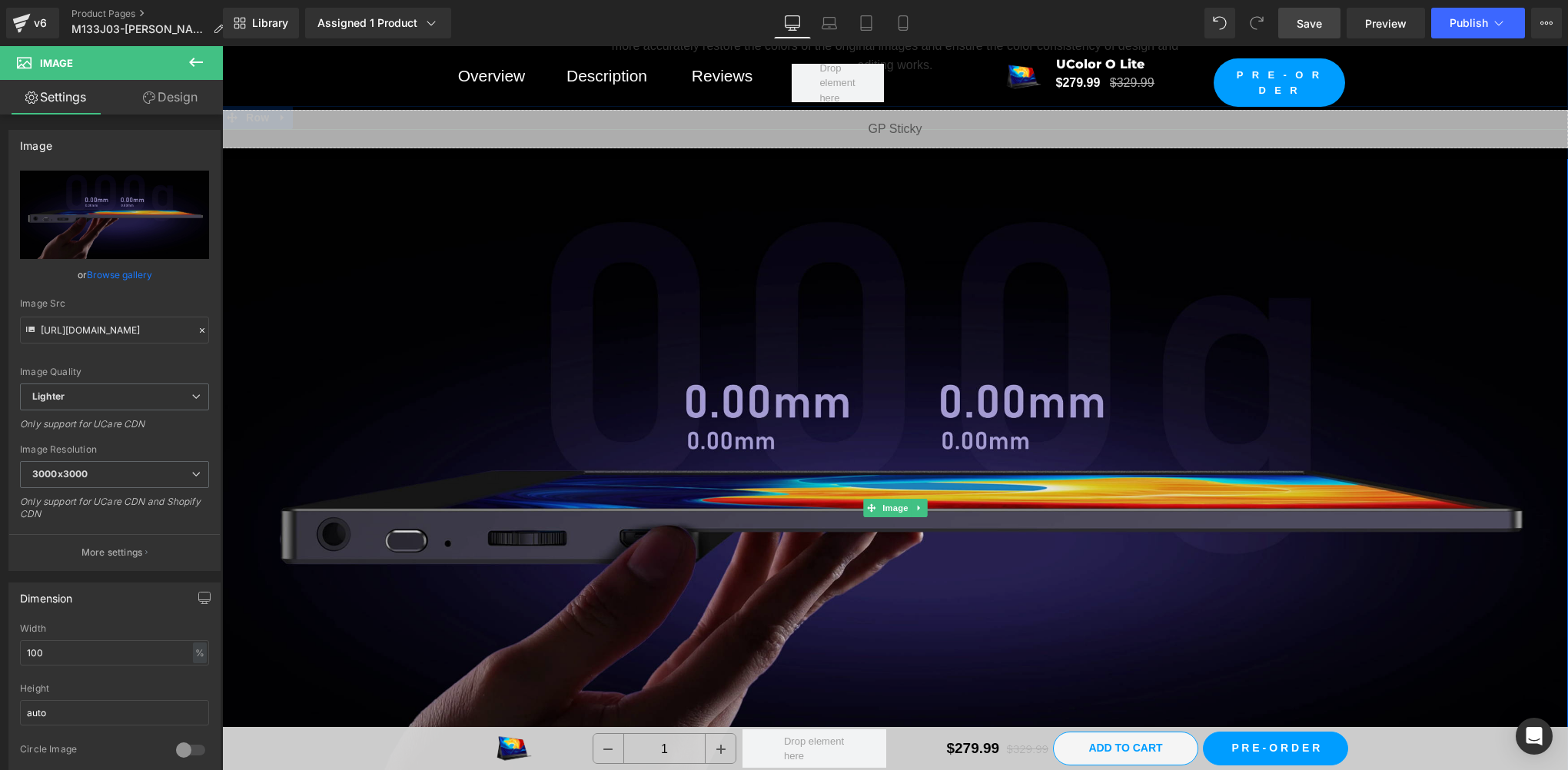
click at [434, 440] on img at bounding box center [895, 507] width 1346 height 757
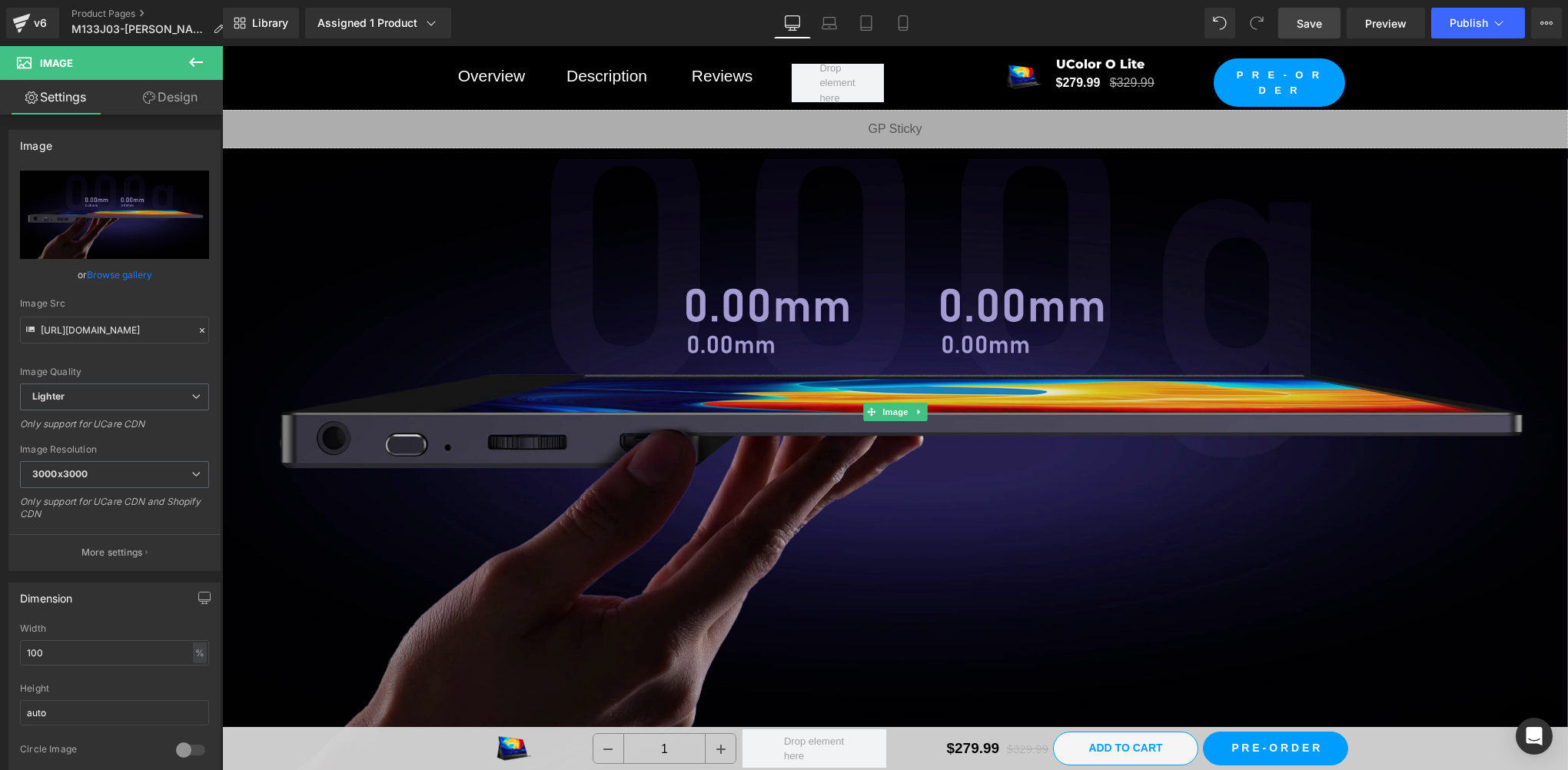
scroll to position [5379, 0]
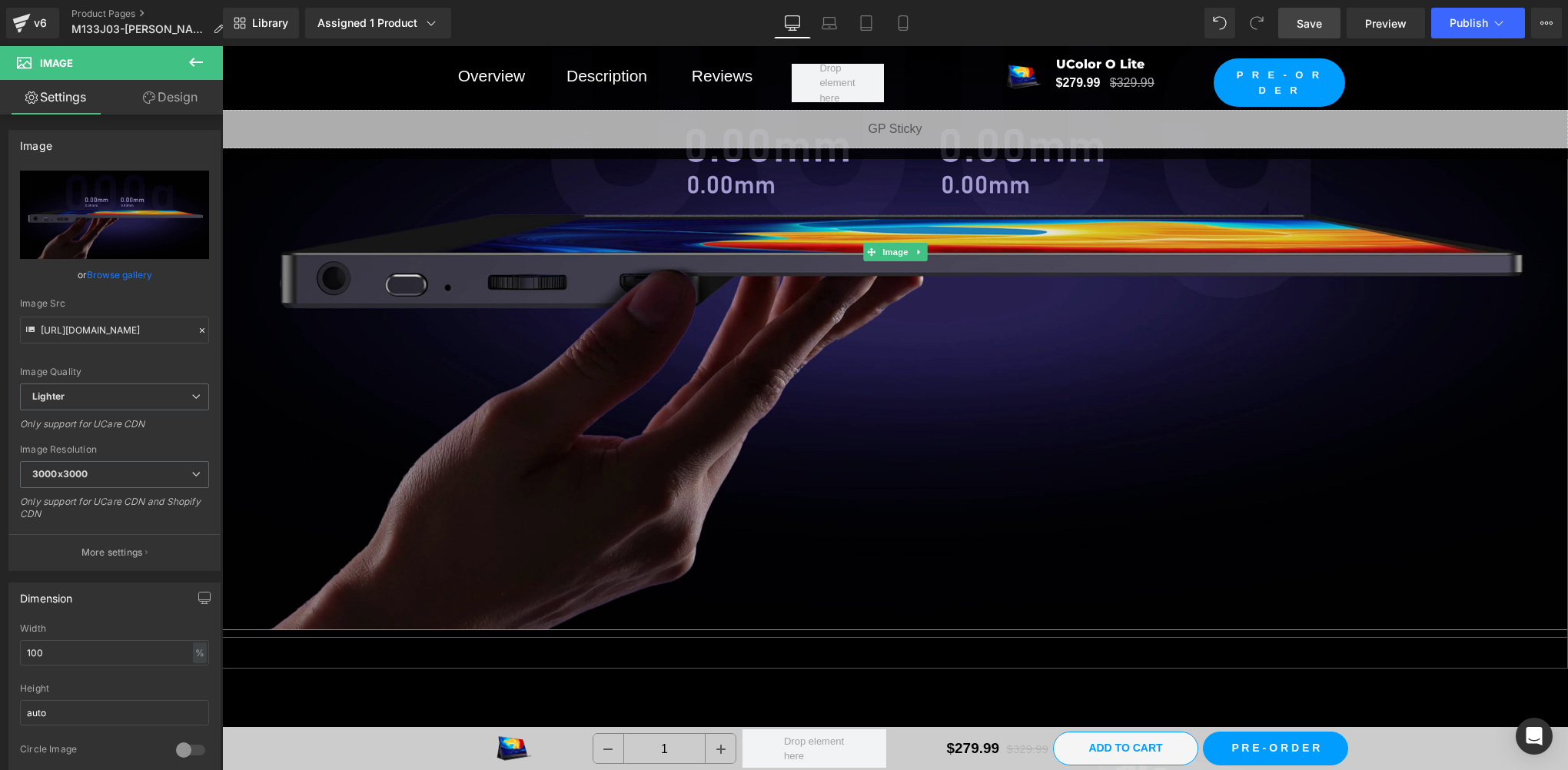
click at [1076, 303] on img at bounding box center [895, 251] width 1346 height 757
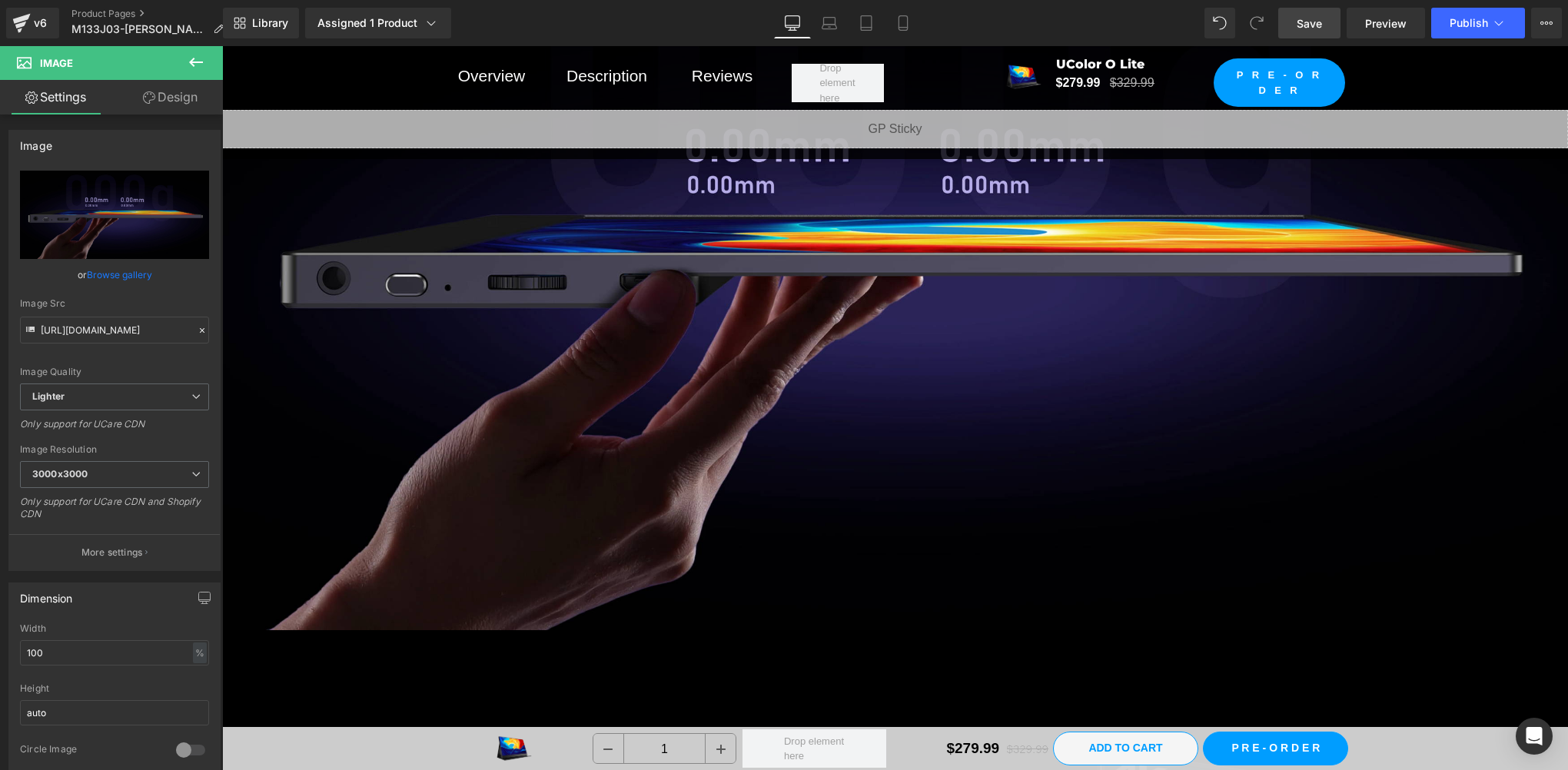
click at [190, 70] on icon at bounding box center [196, 62] width 18 height 18
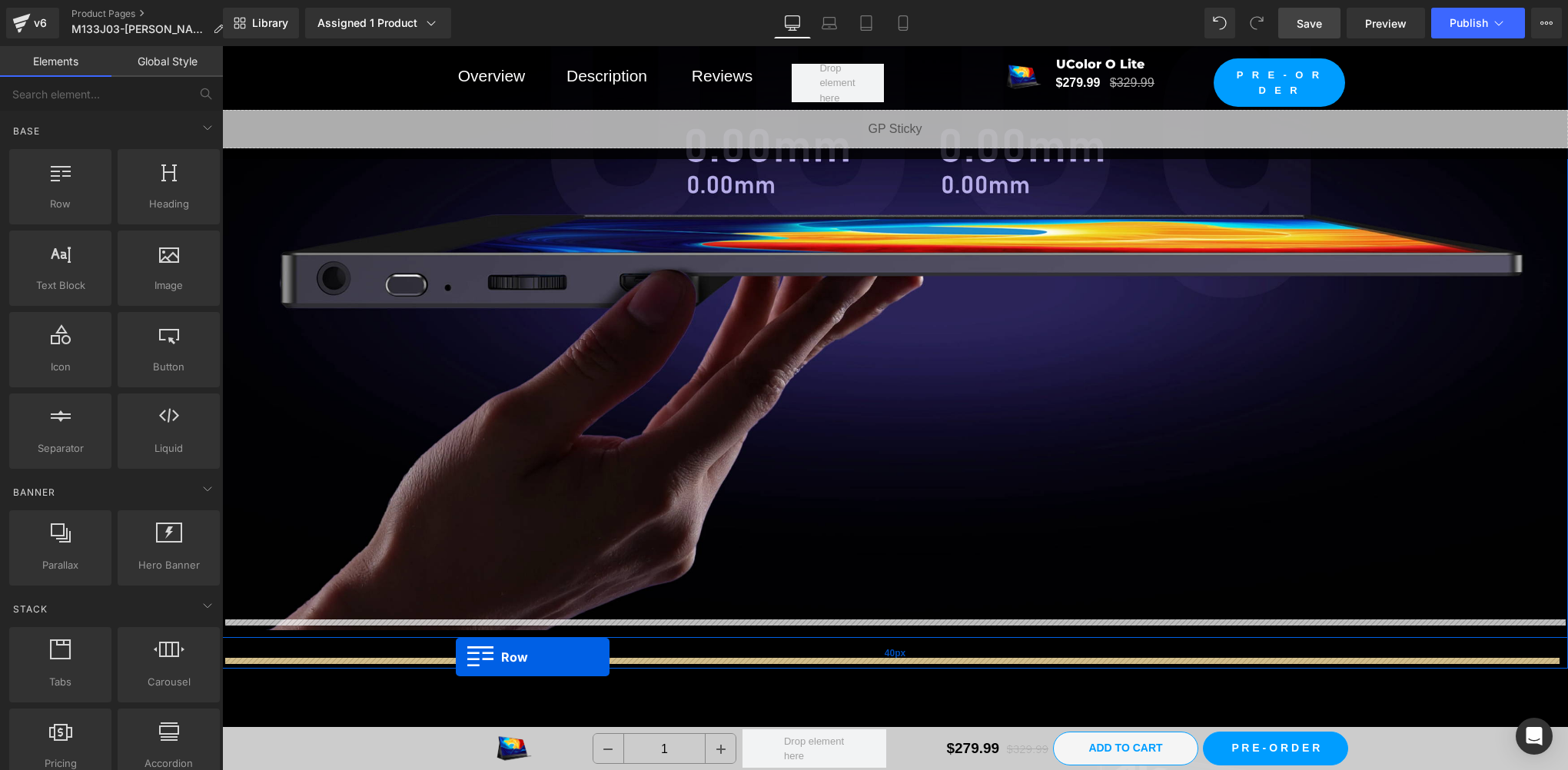
drag, startPoint x: 290, startPoint y: 251, endPoint x: 456, endPoint y: 657, distance: 438.6
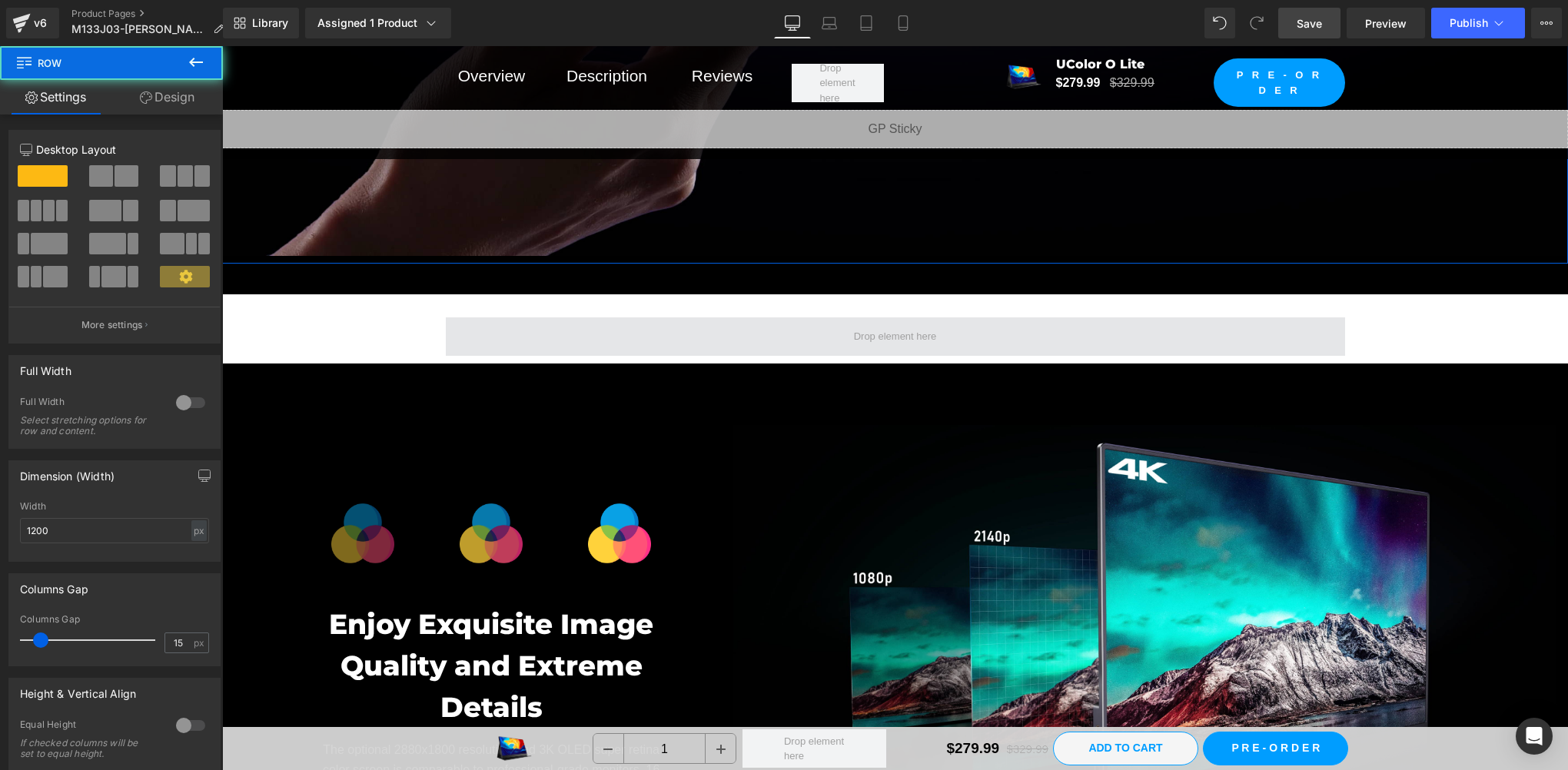
scroll to position [5636, 0]
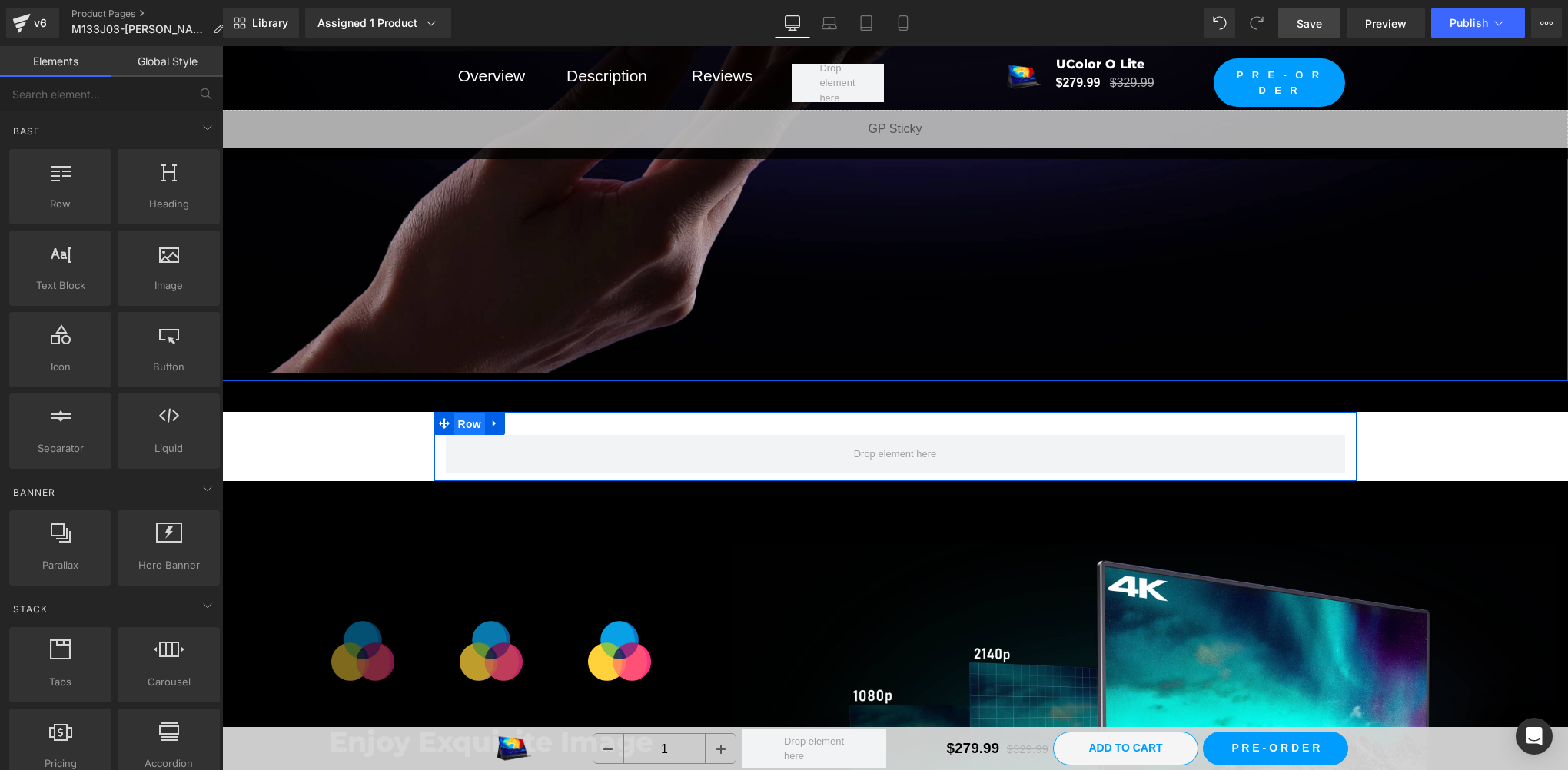
click at [466, 413] on span "Row" at bounding box center [470, 424] width 31 height 23
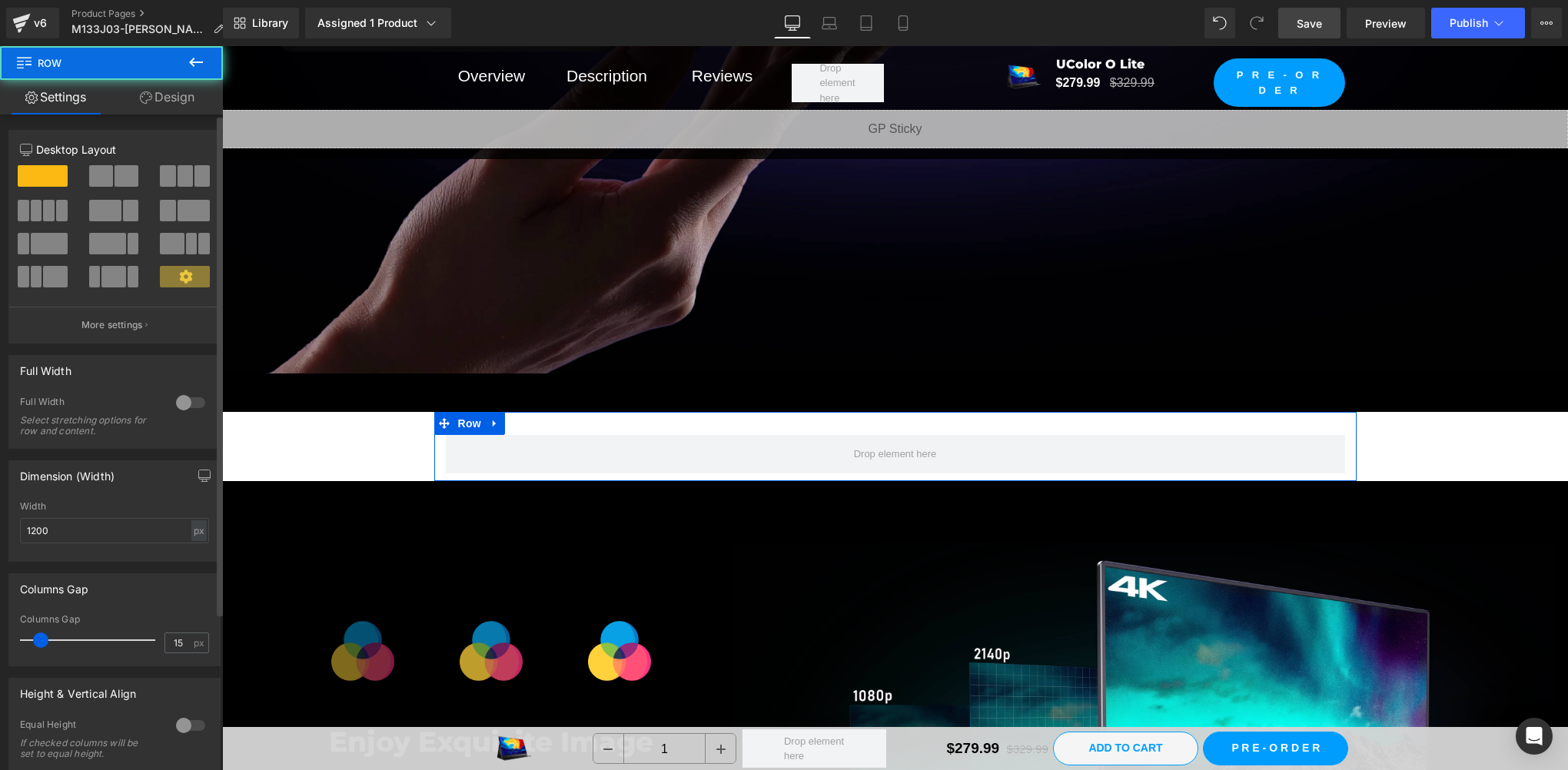
click at [184, 401] on div at bounding box center [191, 403] width 37 height 25
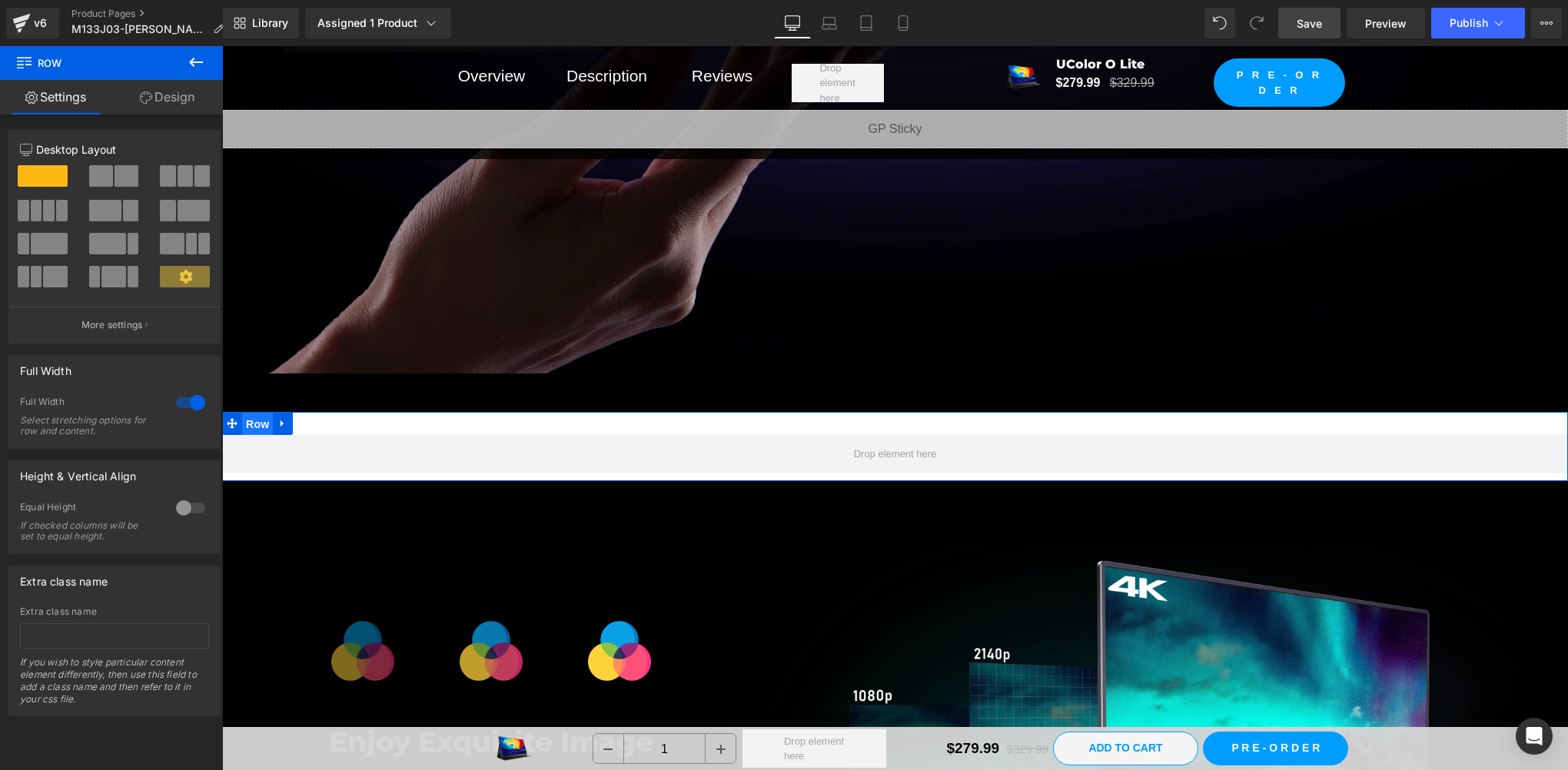
click at [242, 413] on span "Row" at bounding box center [257, 424] width 31 height 23
click at [249, 413] on span "Row" at bounding box center [257, 424] width 31 height 23
click at [115, 180] on span at bounding box center [126, 176] width 24 height 22
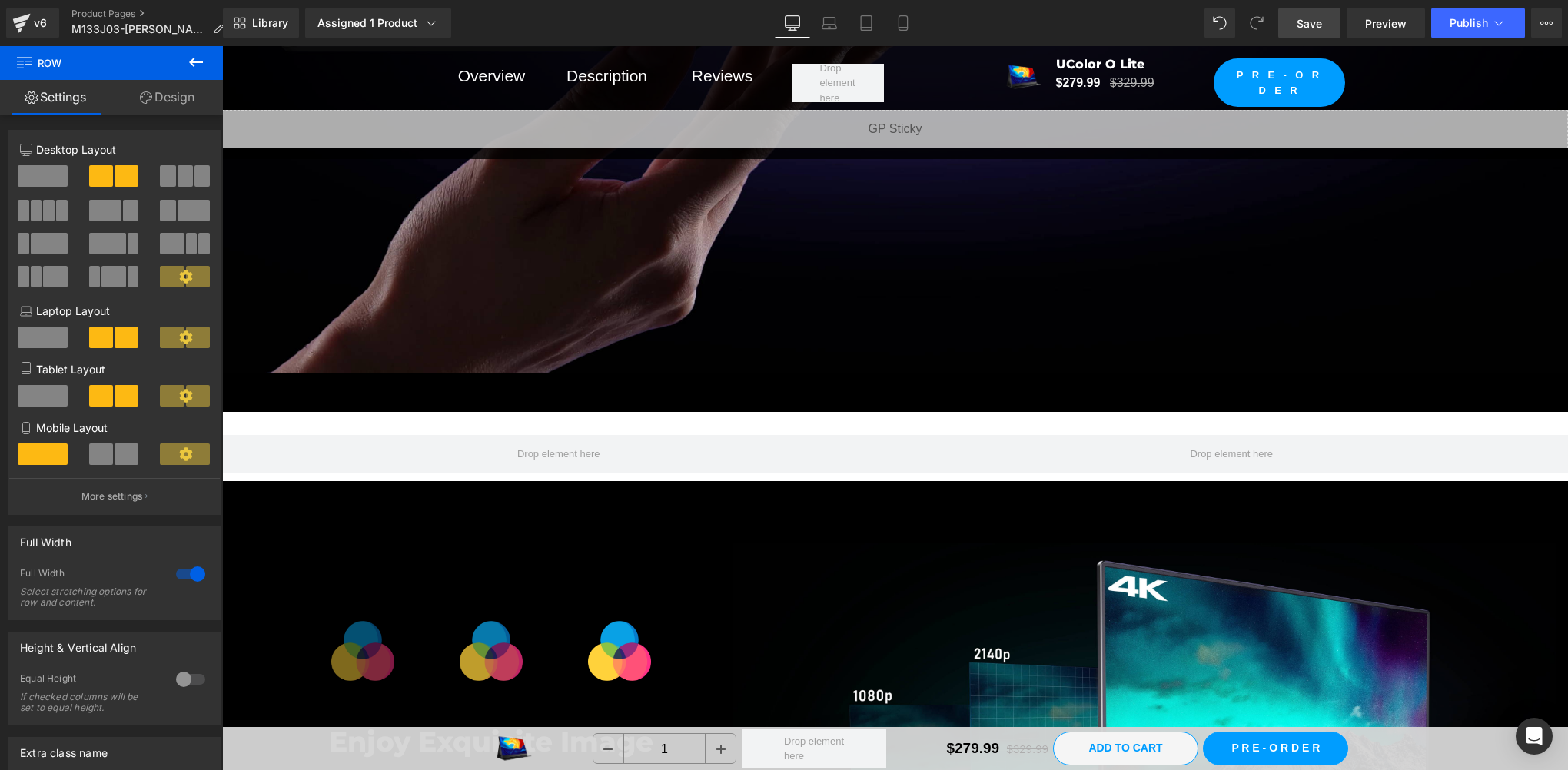
click at [205, 62] on button at bounding box center [196, 63] width 54 height 34
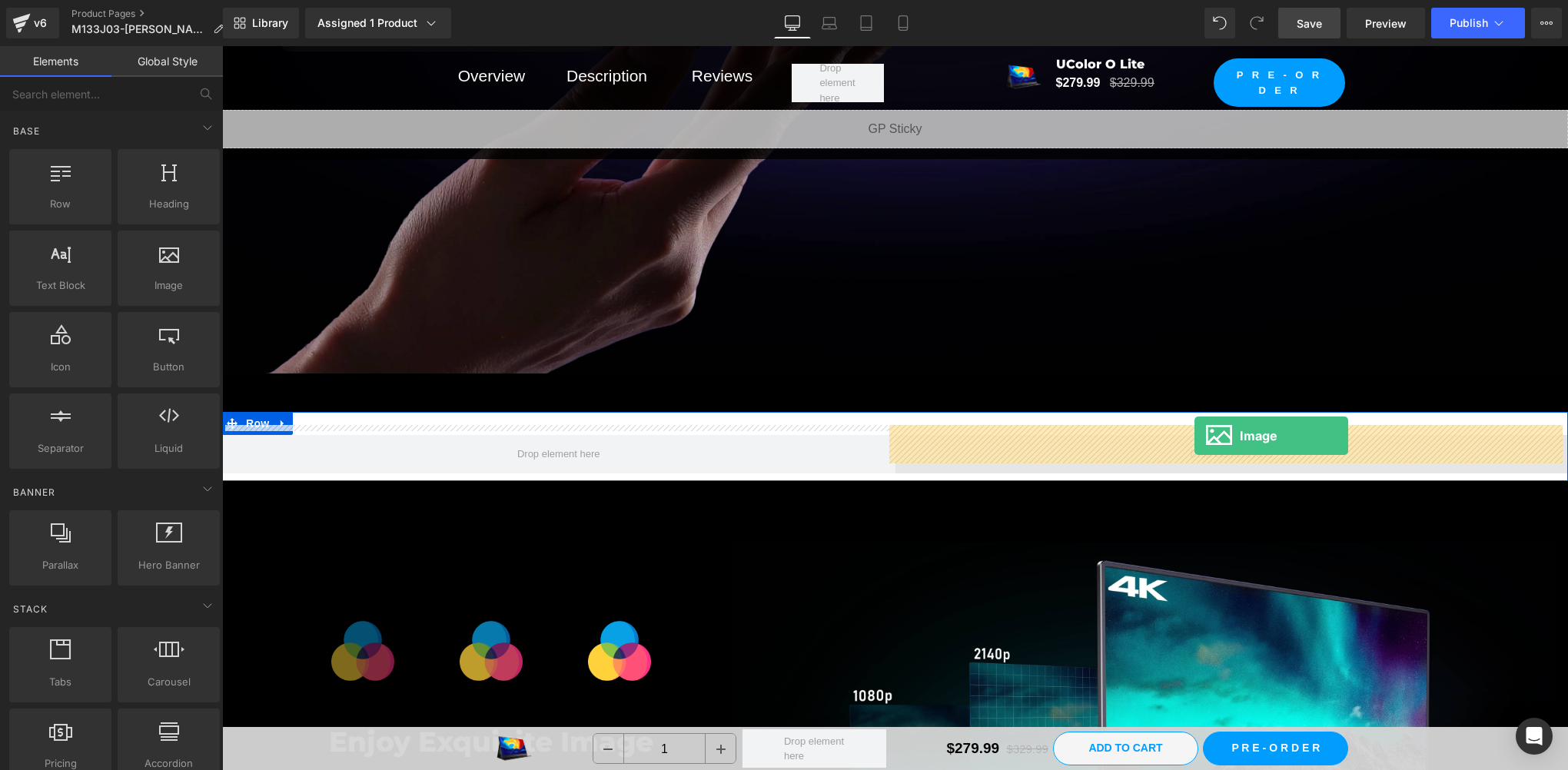
drag, startPoint x: 434, startPoint y: 323, endPoint x: 1194, endPoint y: 436, distance: 768.4
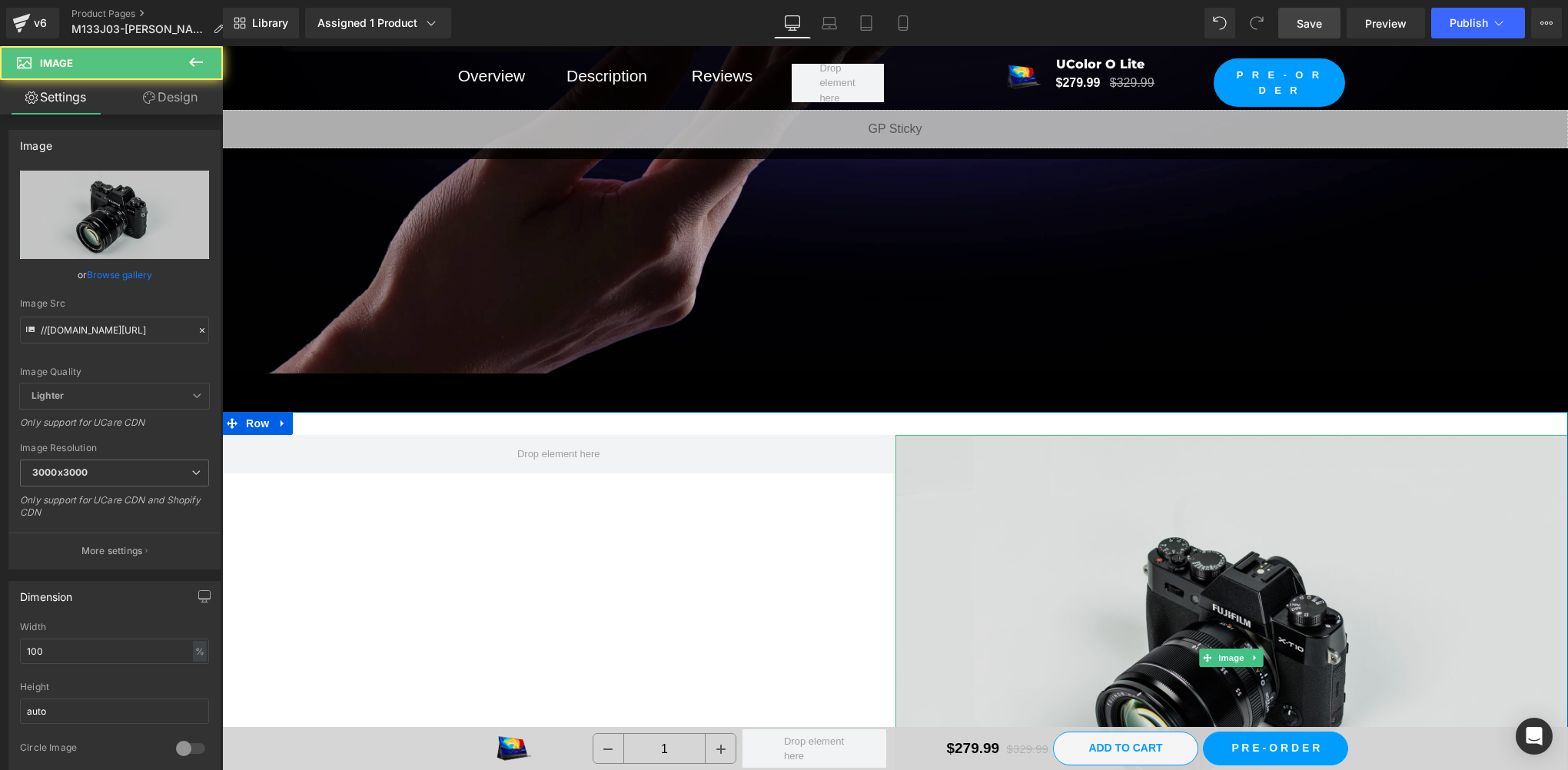
scroll to position [5892, 0]
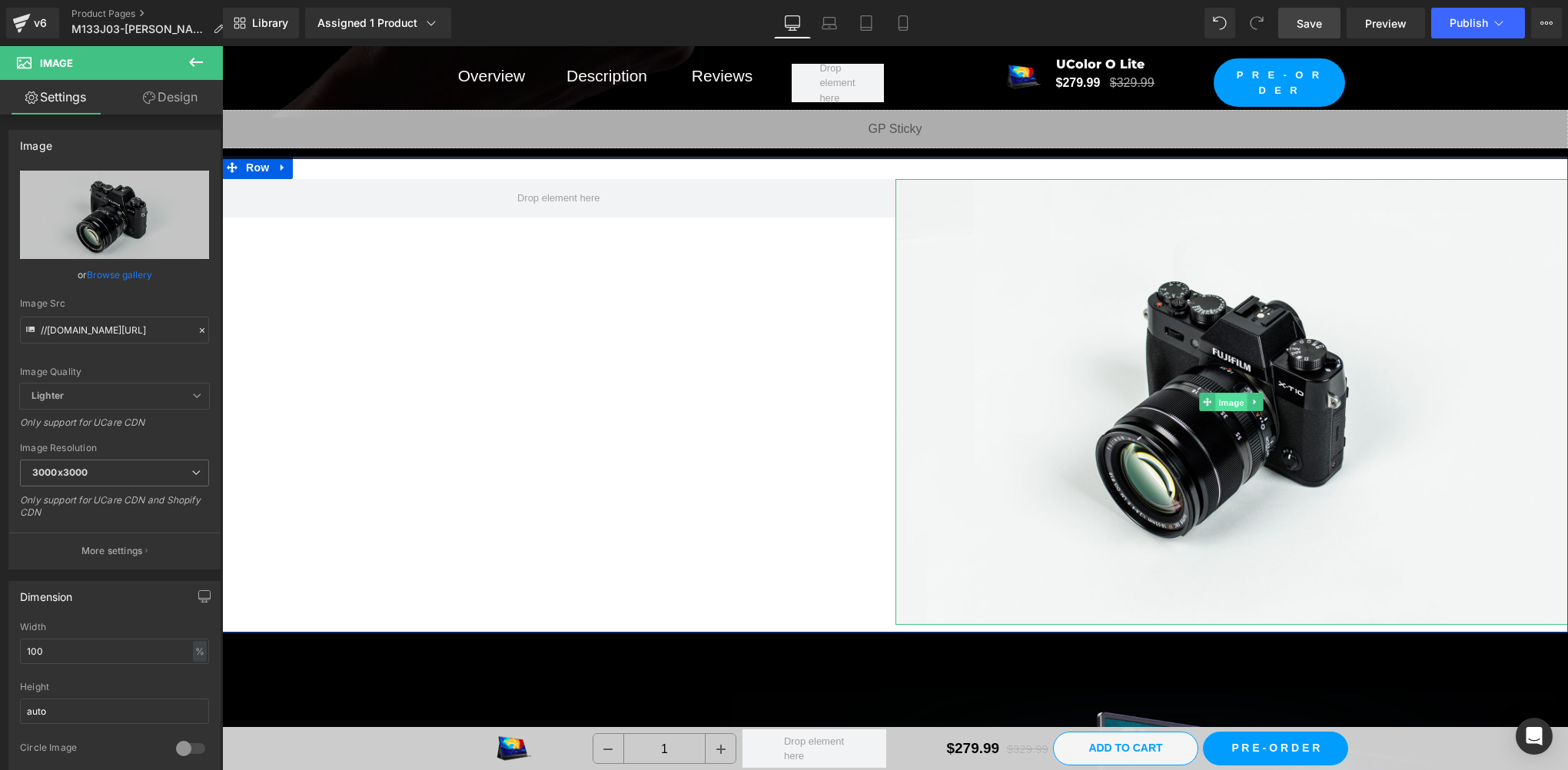
click at [1231, 393] on span "Image" at bounding box center [1232, 403] width 32 height 18
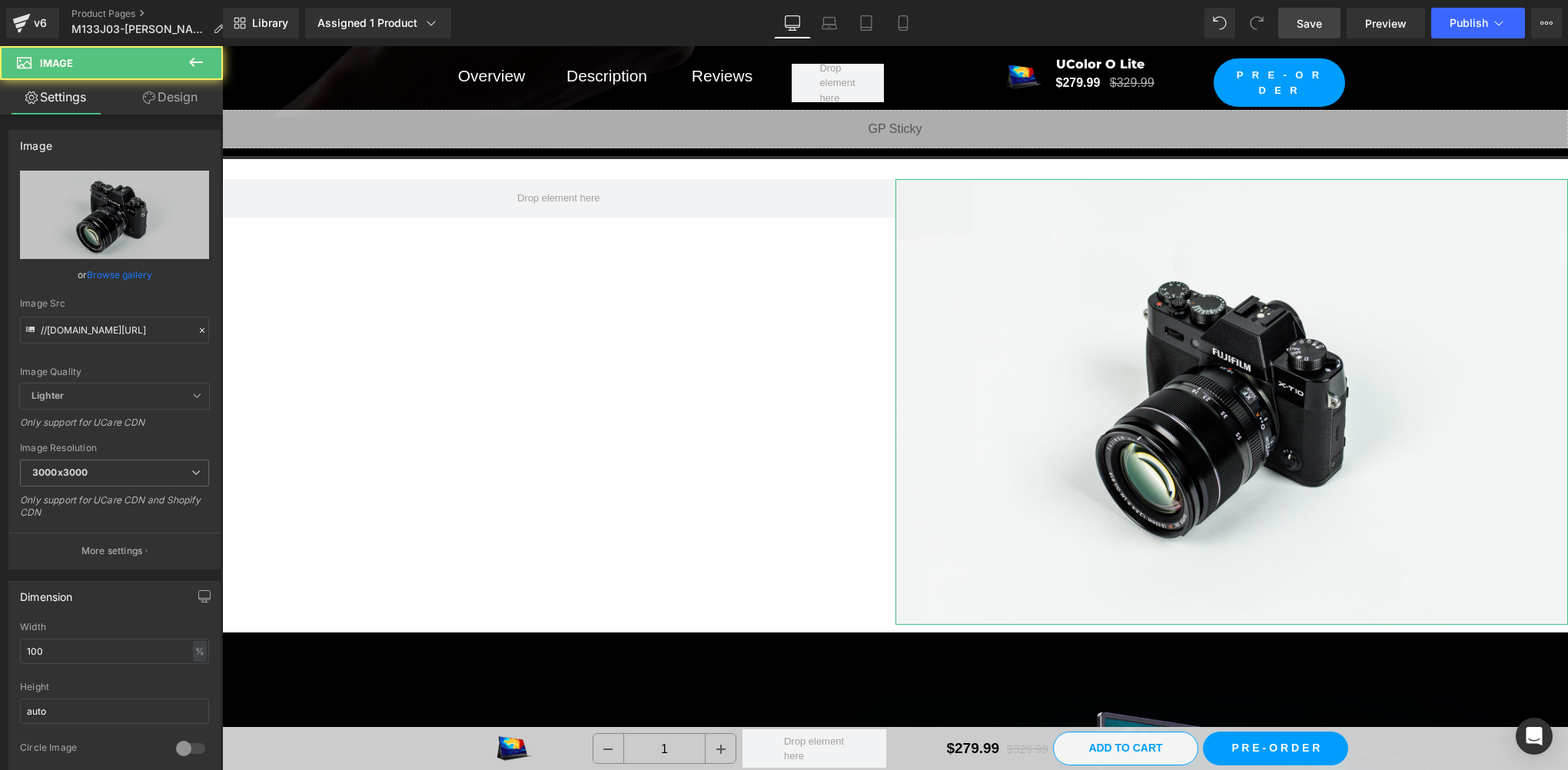
click at [154, 85] on link "Design" at bounding box center [170, 97] width 112 height 35
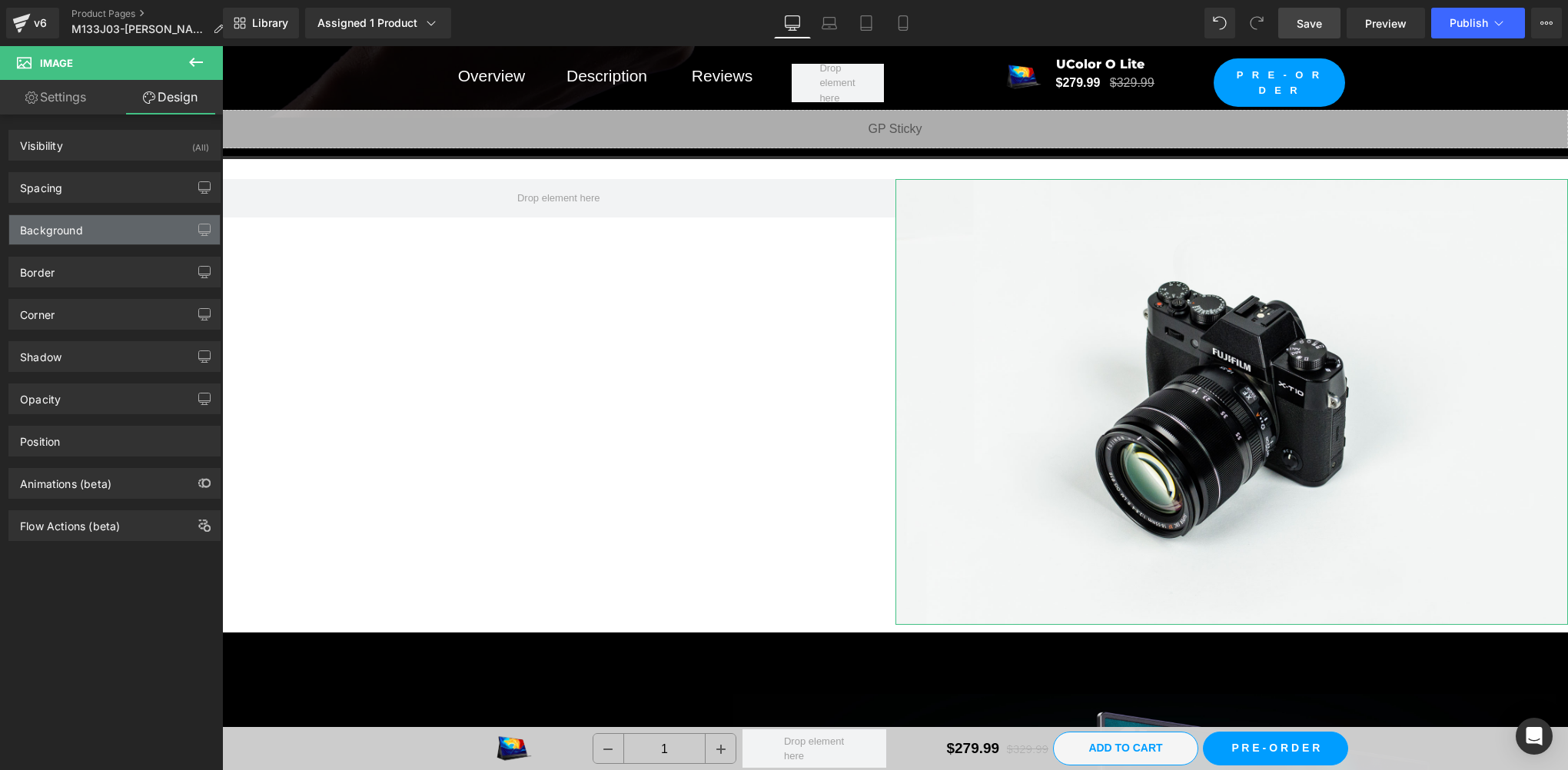
click at [71, 226] on div "Background" at bounding box center [52, 226] width 63 height 22
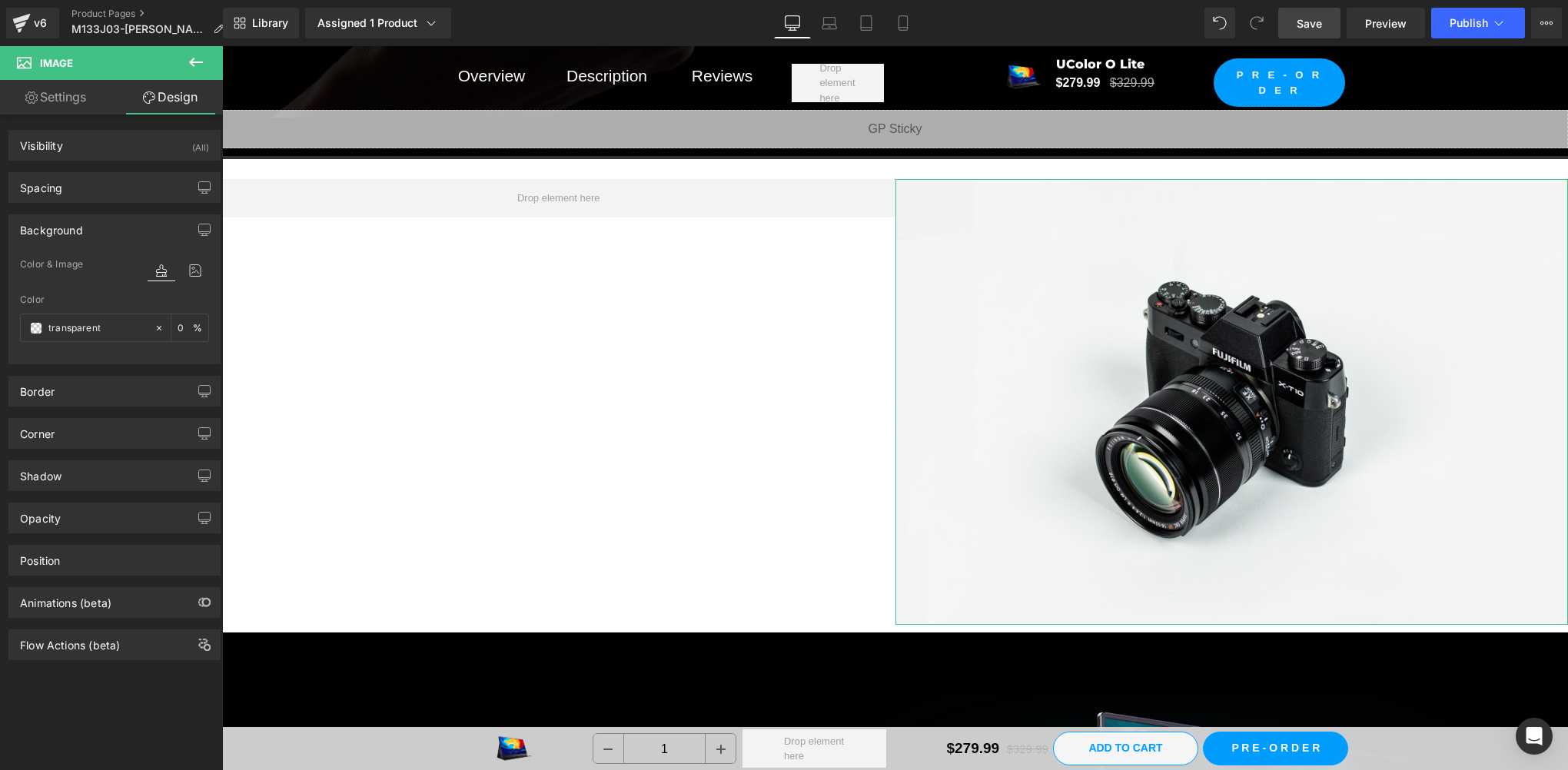
click at [65, 101] on link "Settings" at bounding box center [55, 97] width 112 height 35
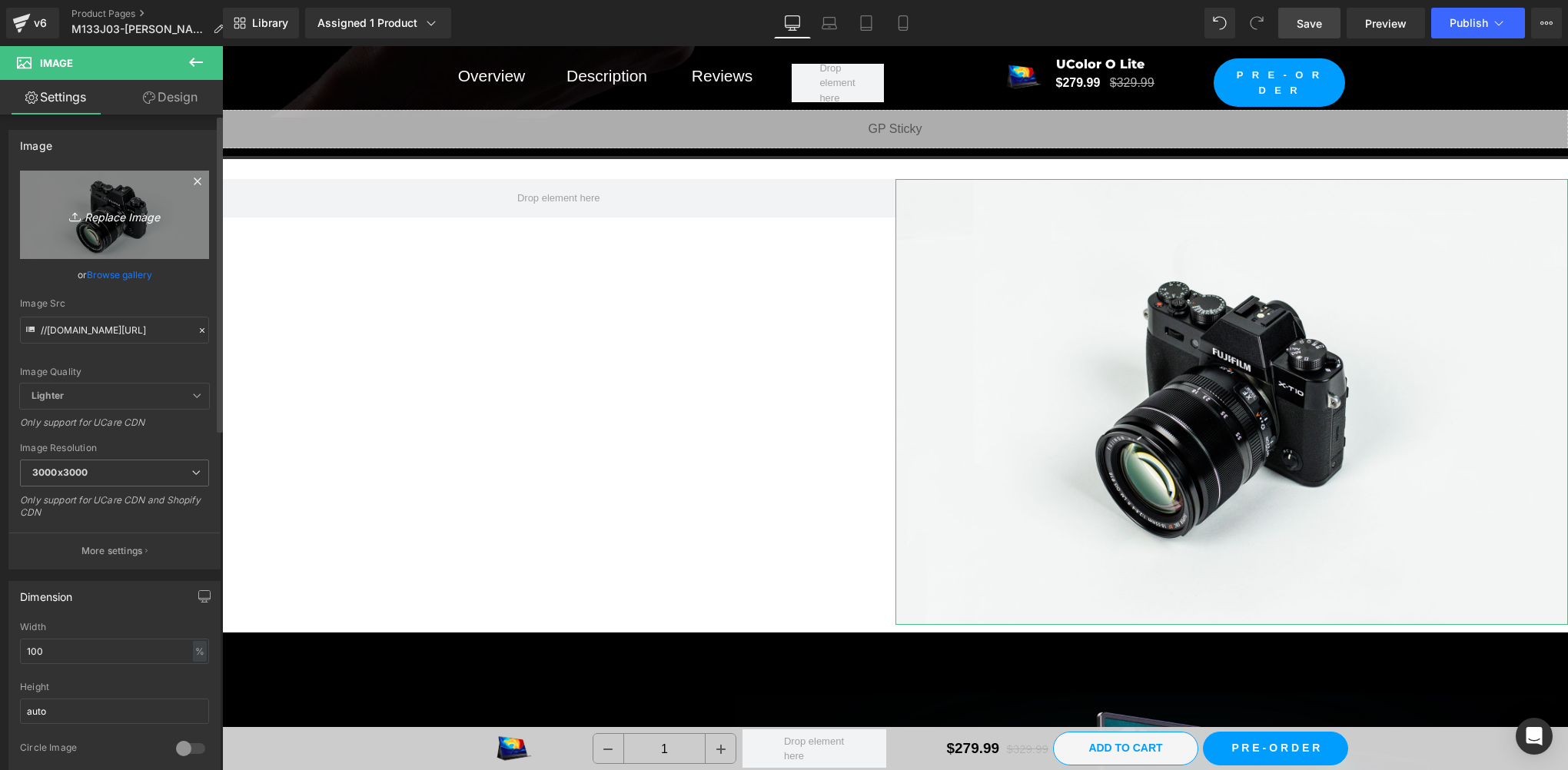
click at [81, 220] on icon "Replace Image" at bounding box center [115, 214] width 123 height 19
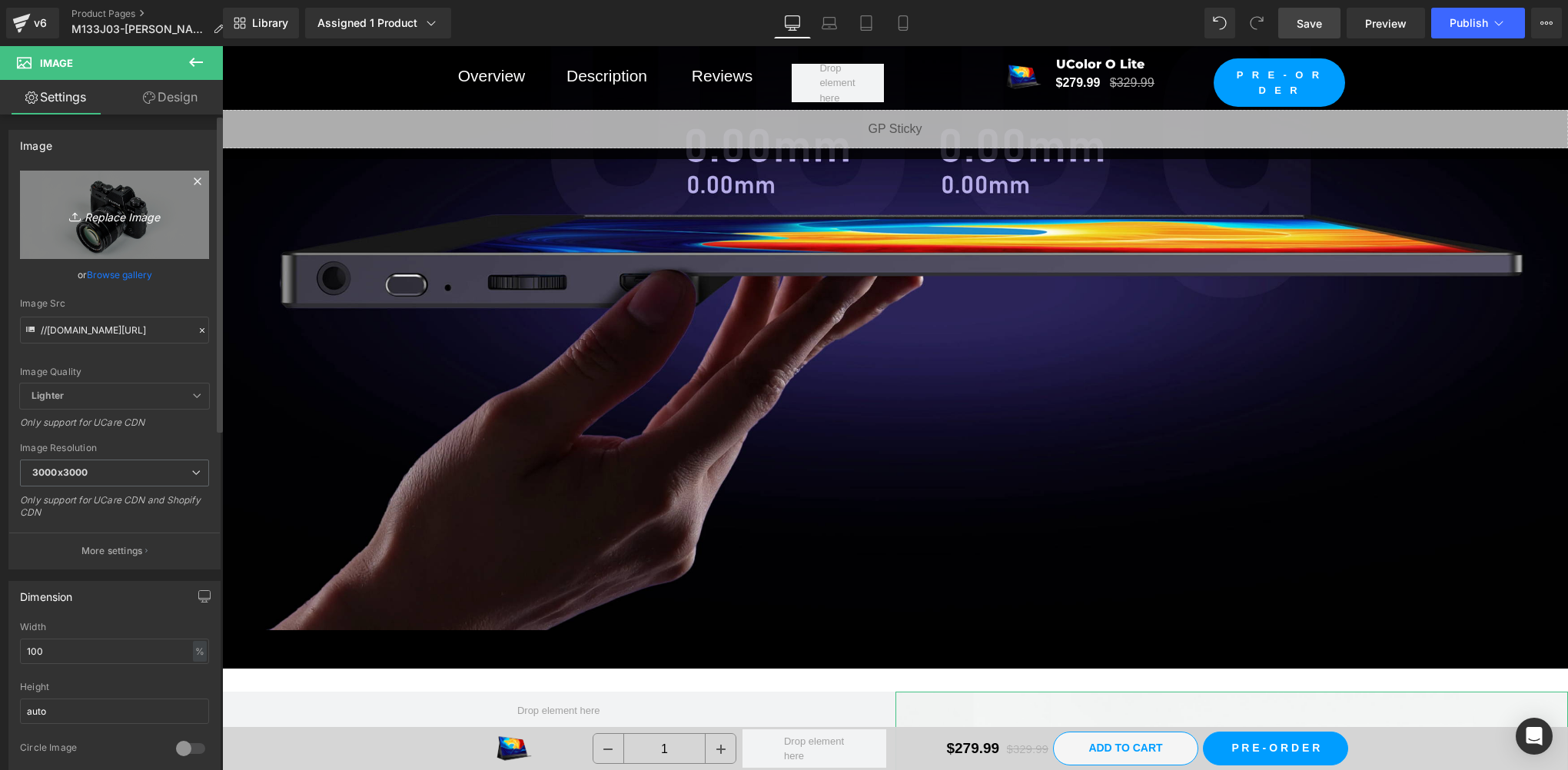
type input "C:\fakepath\场景图便携 拷贝.webp"
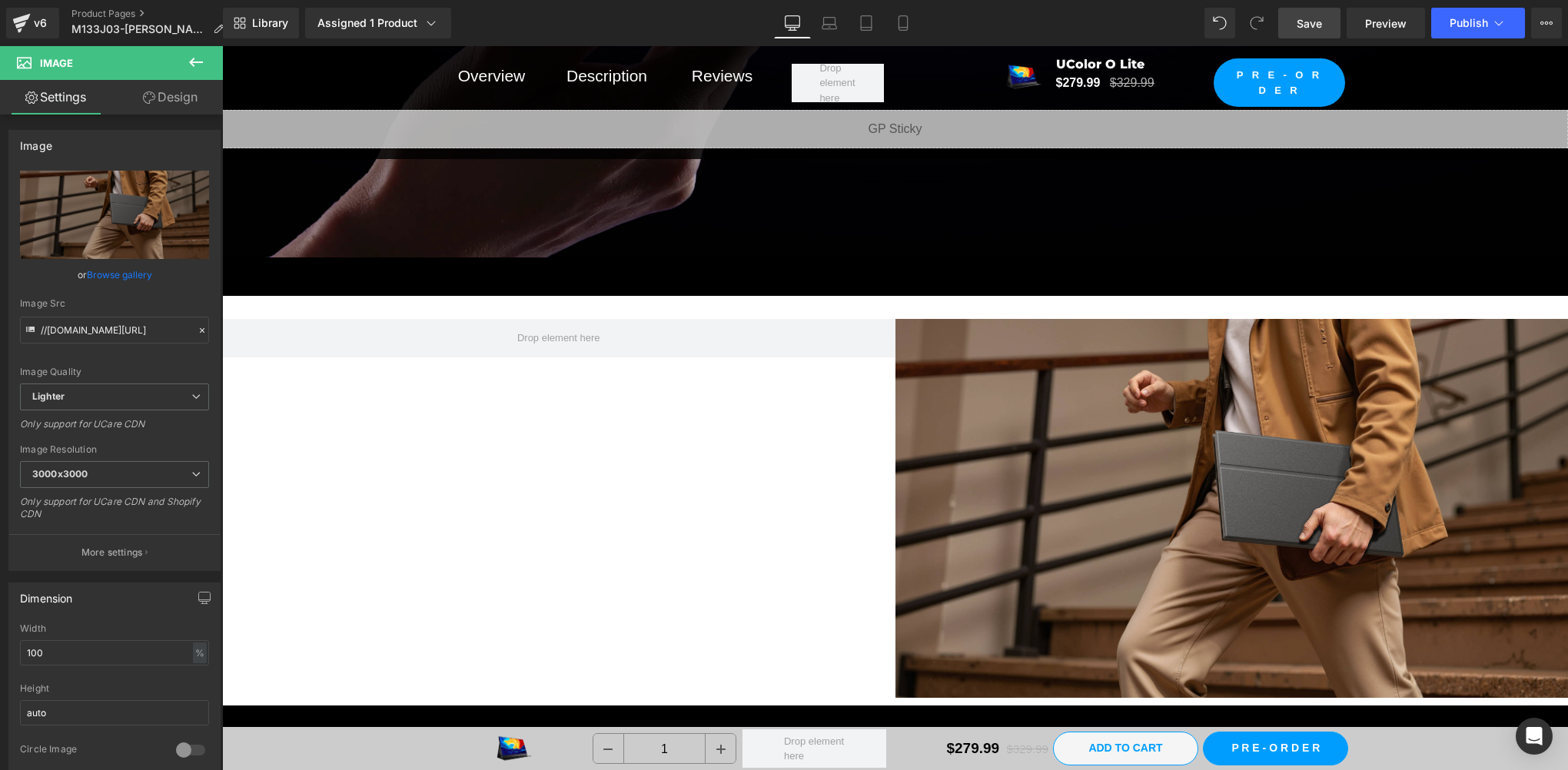
scroll to position [5636, 0]
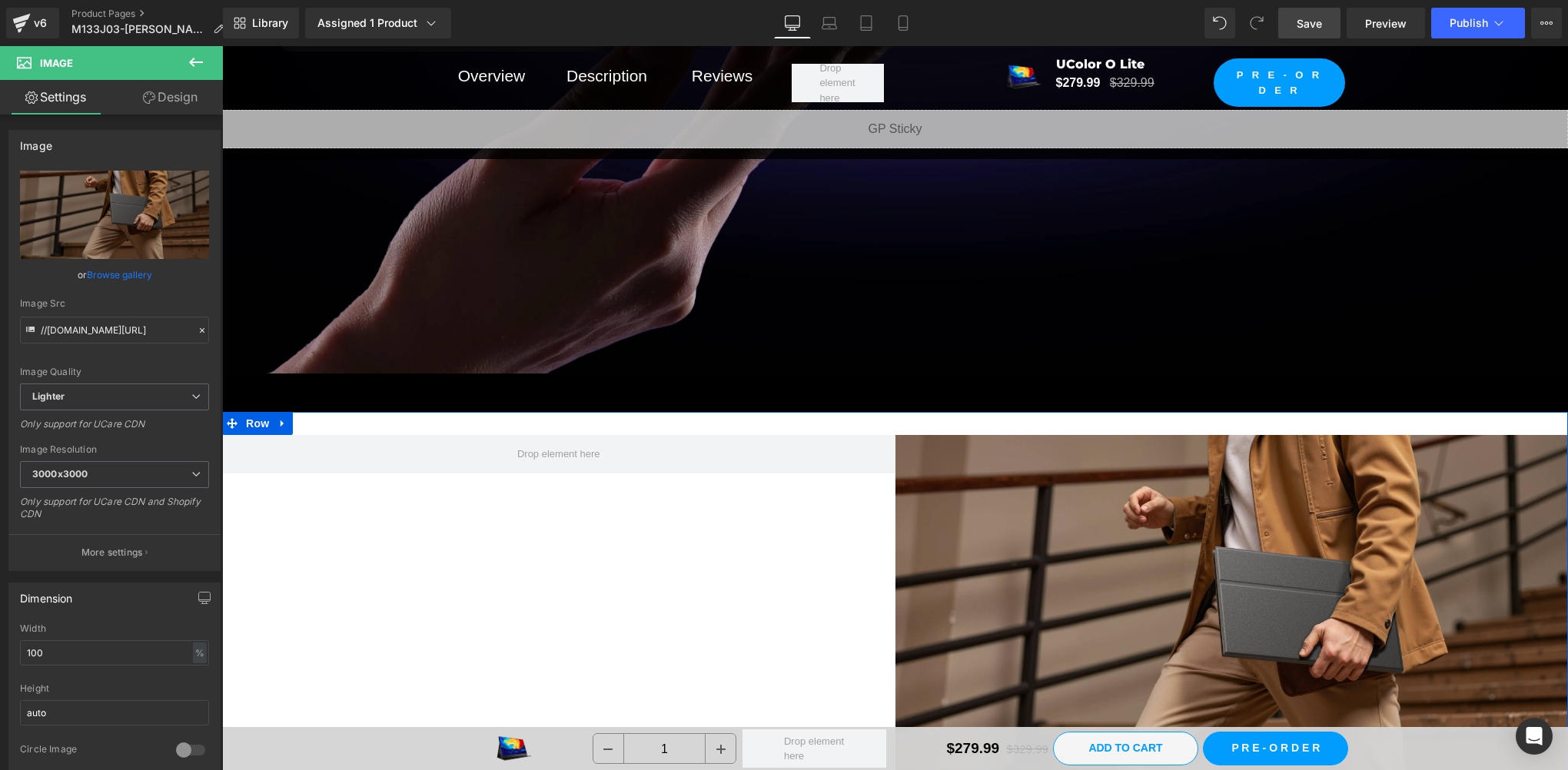
click at [378, 520] on div "Image Row" at bounding box center [895, 617] width 1346 height 410
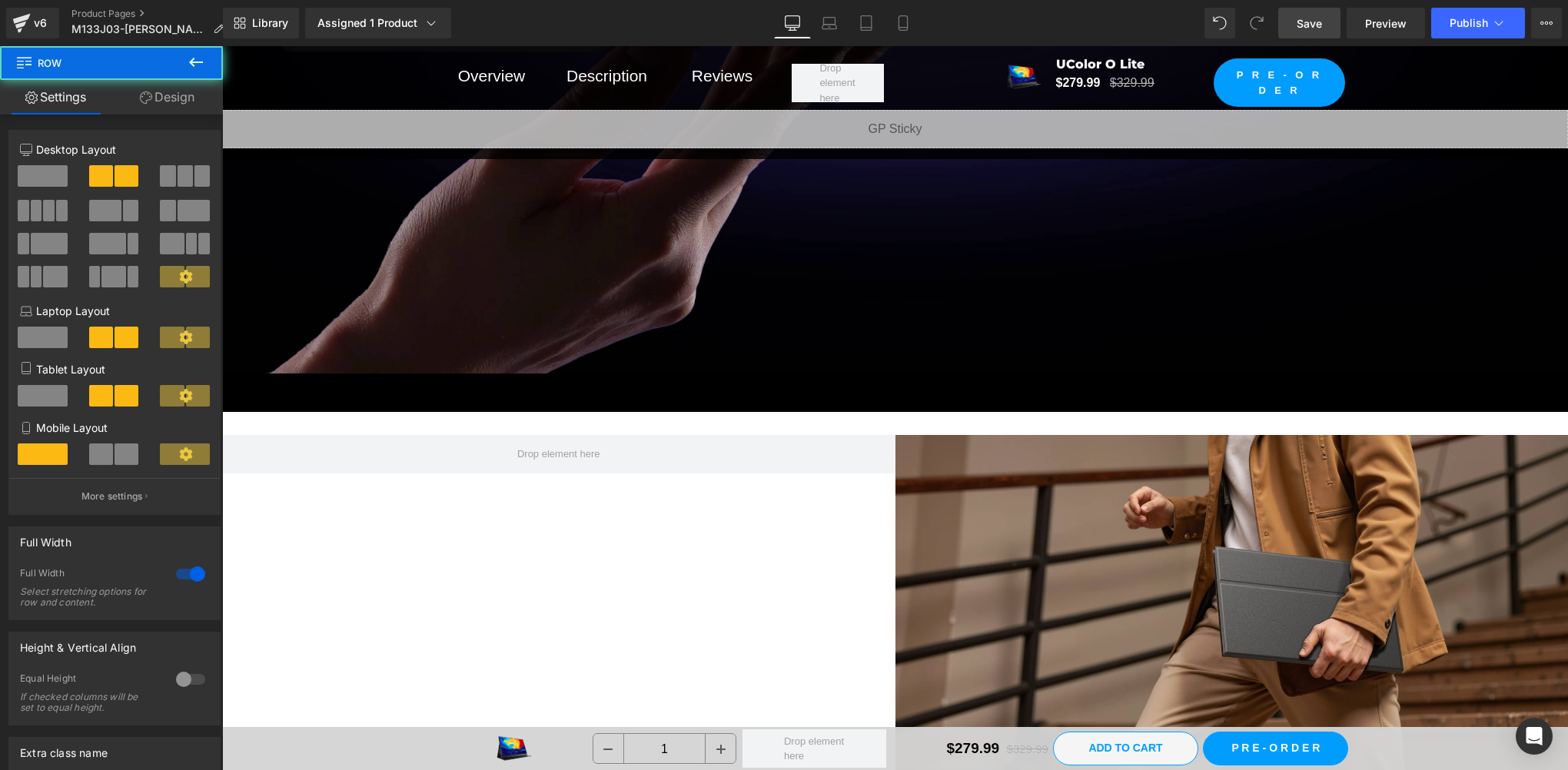
click at [196, 65] on icon at bounding box center [196, 62] width 18 height 18
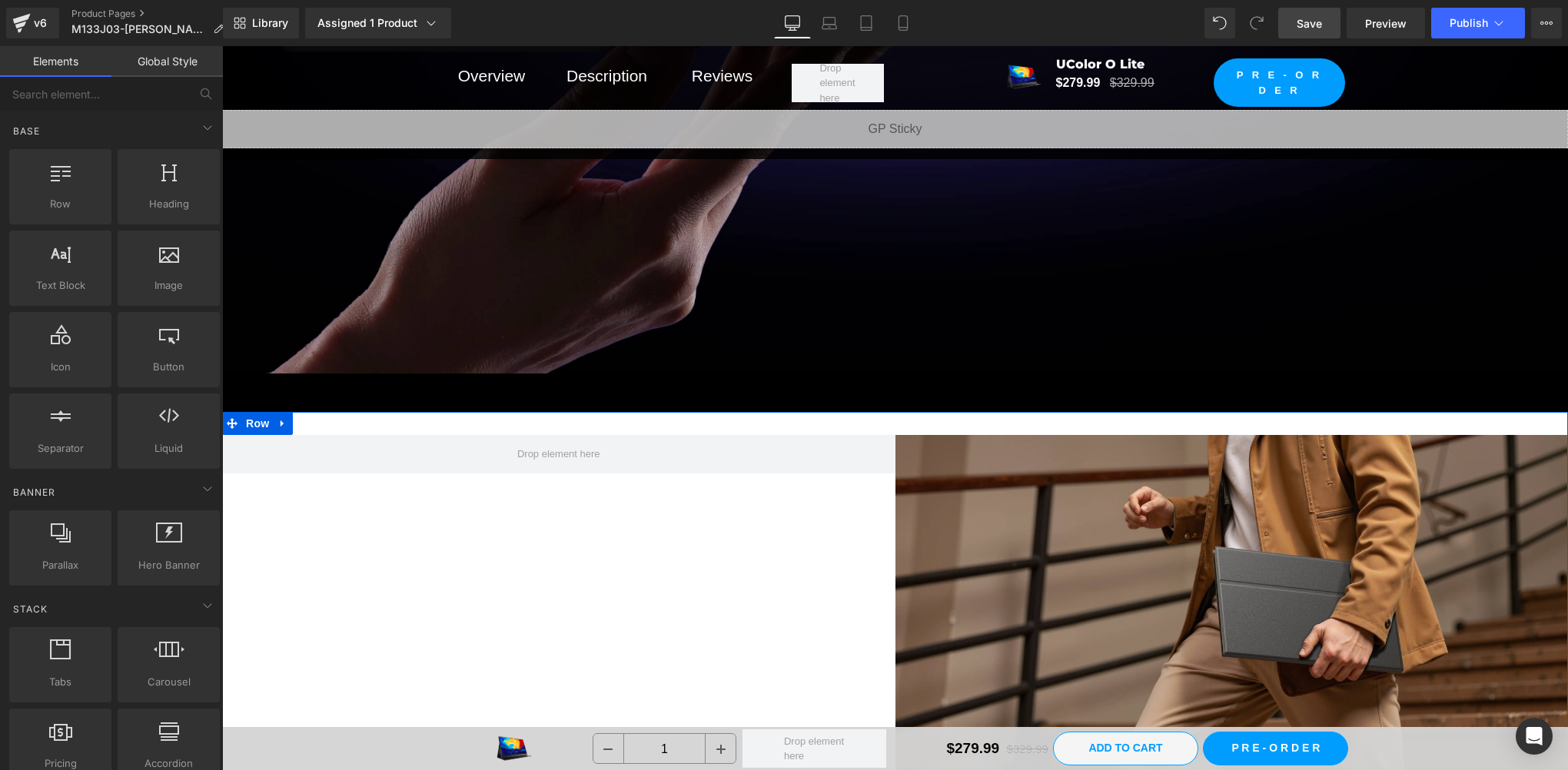
click at [261, 413] on span "Row" at bounding box center [257, 424] width 31 height 23
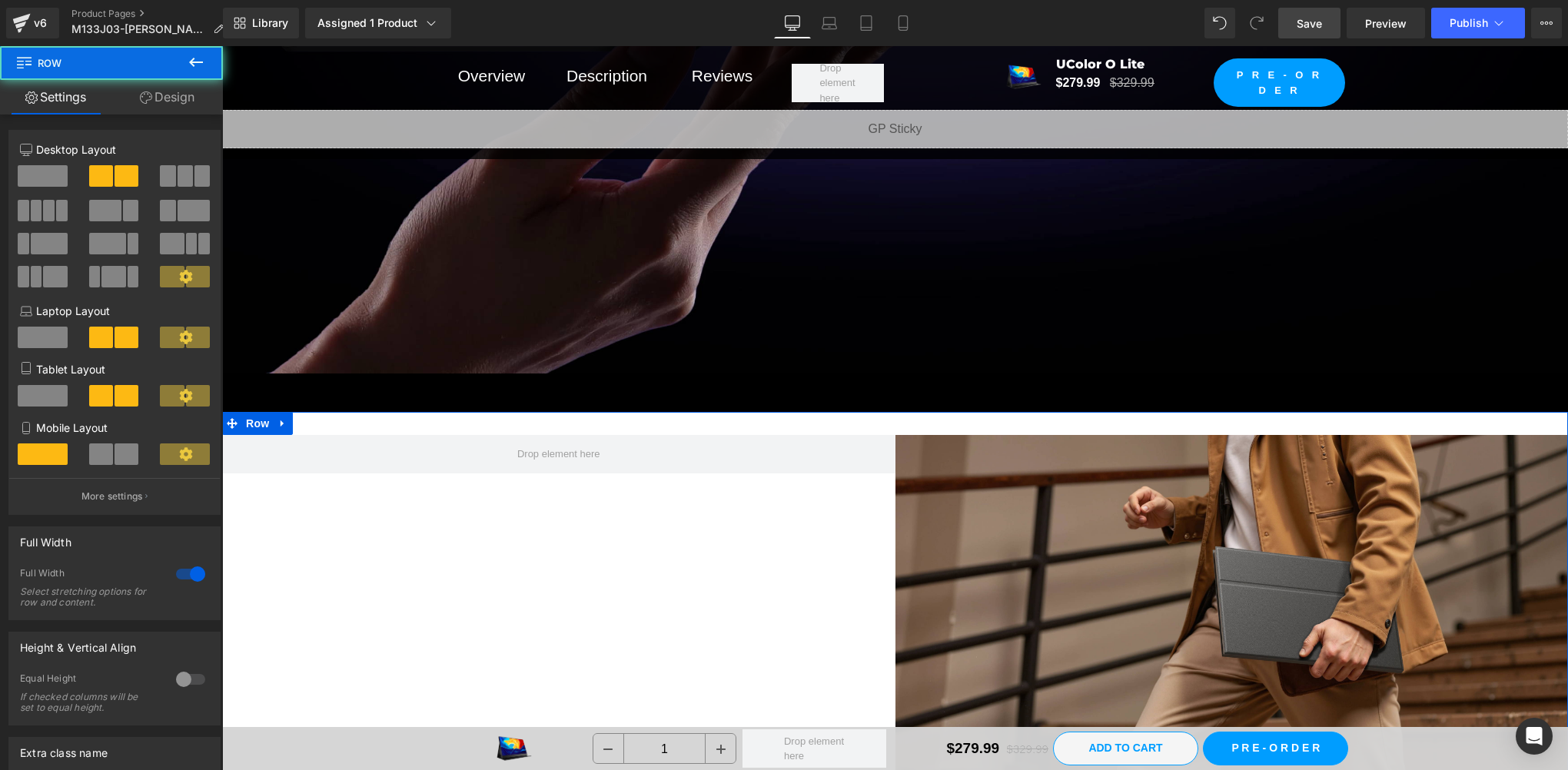
click at [173, 86] on link "Design" at bounding box center [167, 97] width 112 height 35
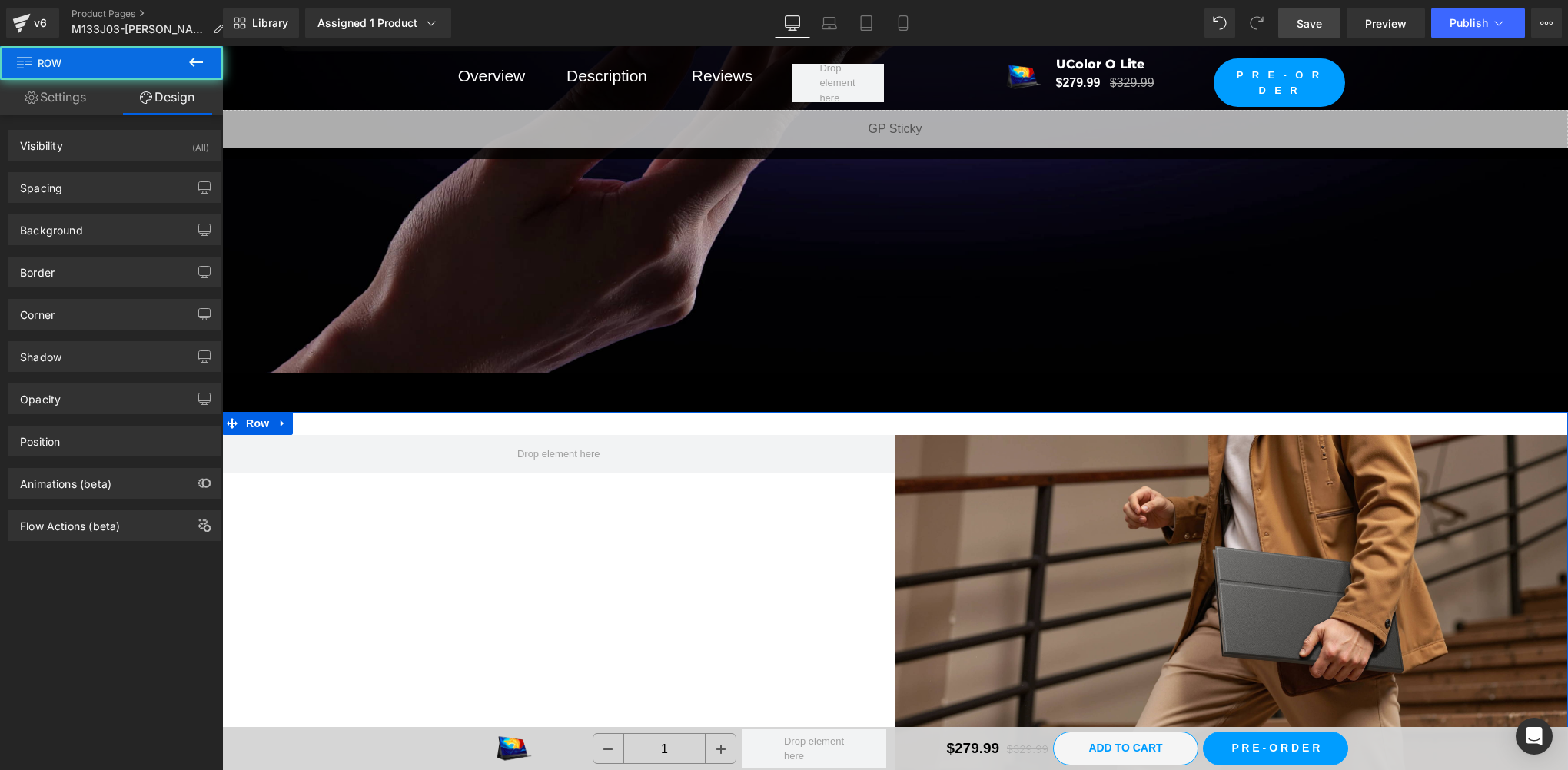
click at [71, 247] on div "Border Border Style Custom Custom Setup Global Style Custom Setup Global Style …" at bounding box center [115, 266] width 230 height 42
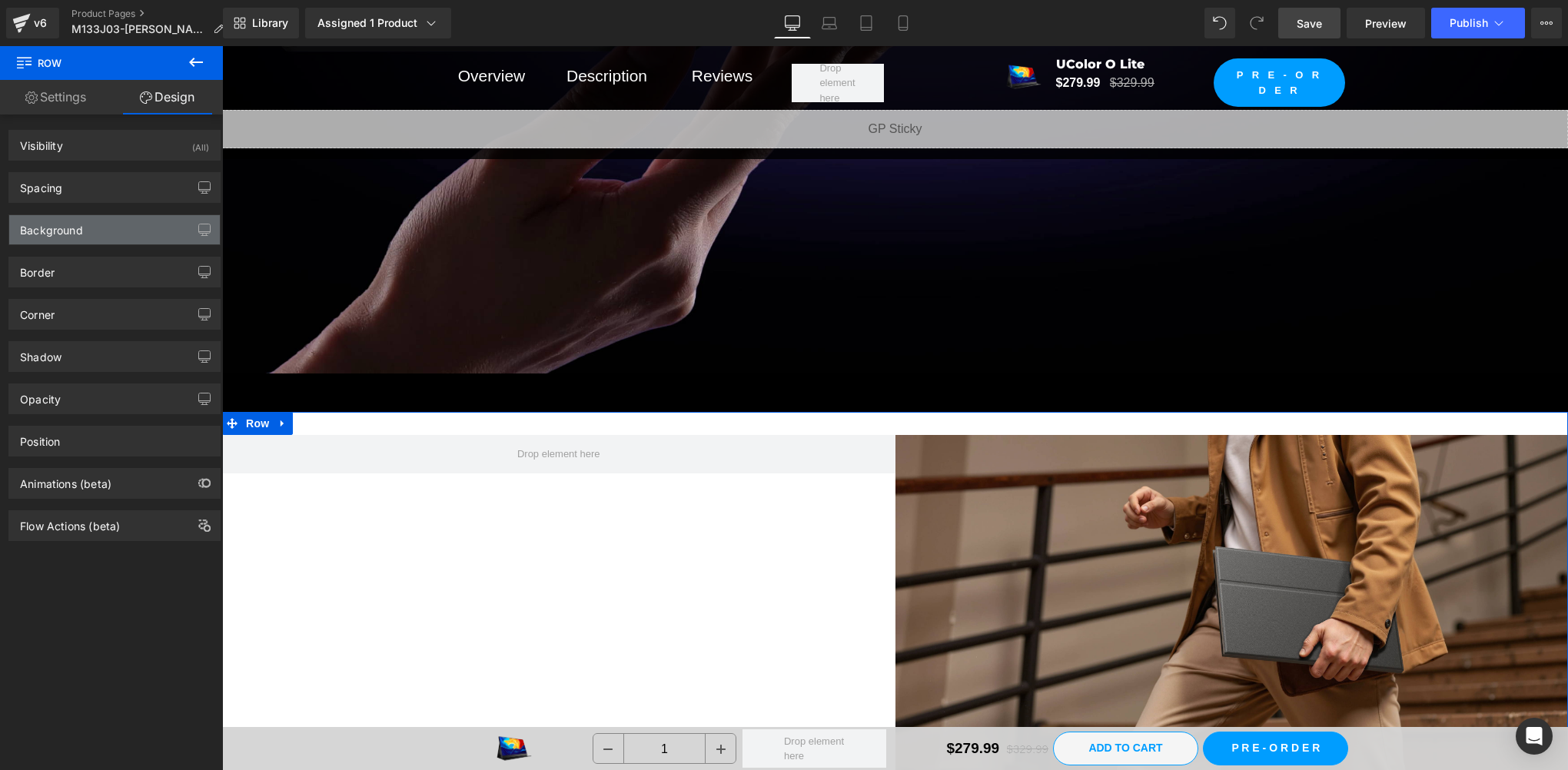
click at [75, 242] on div "Background" at bounding box center [114, 229] width 210 height 29
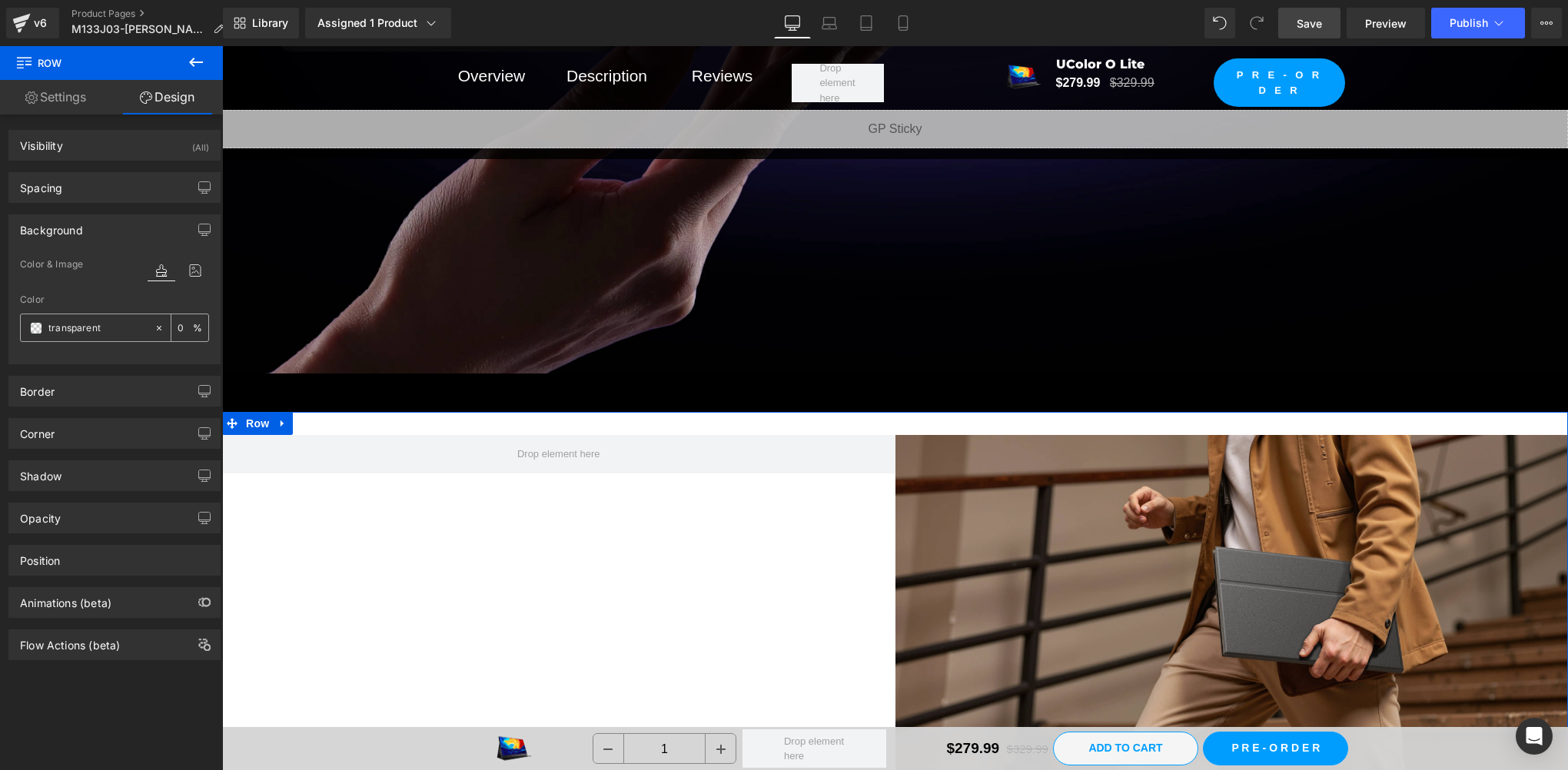
click at [32, 326] on span at bounding box center [36, 328] width 12 height 12
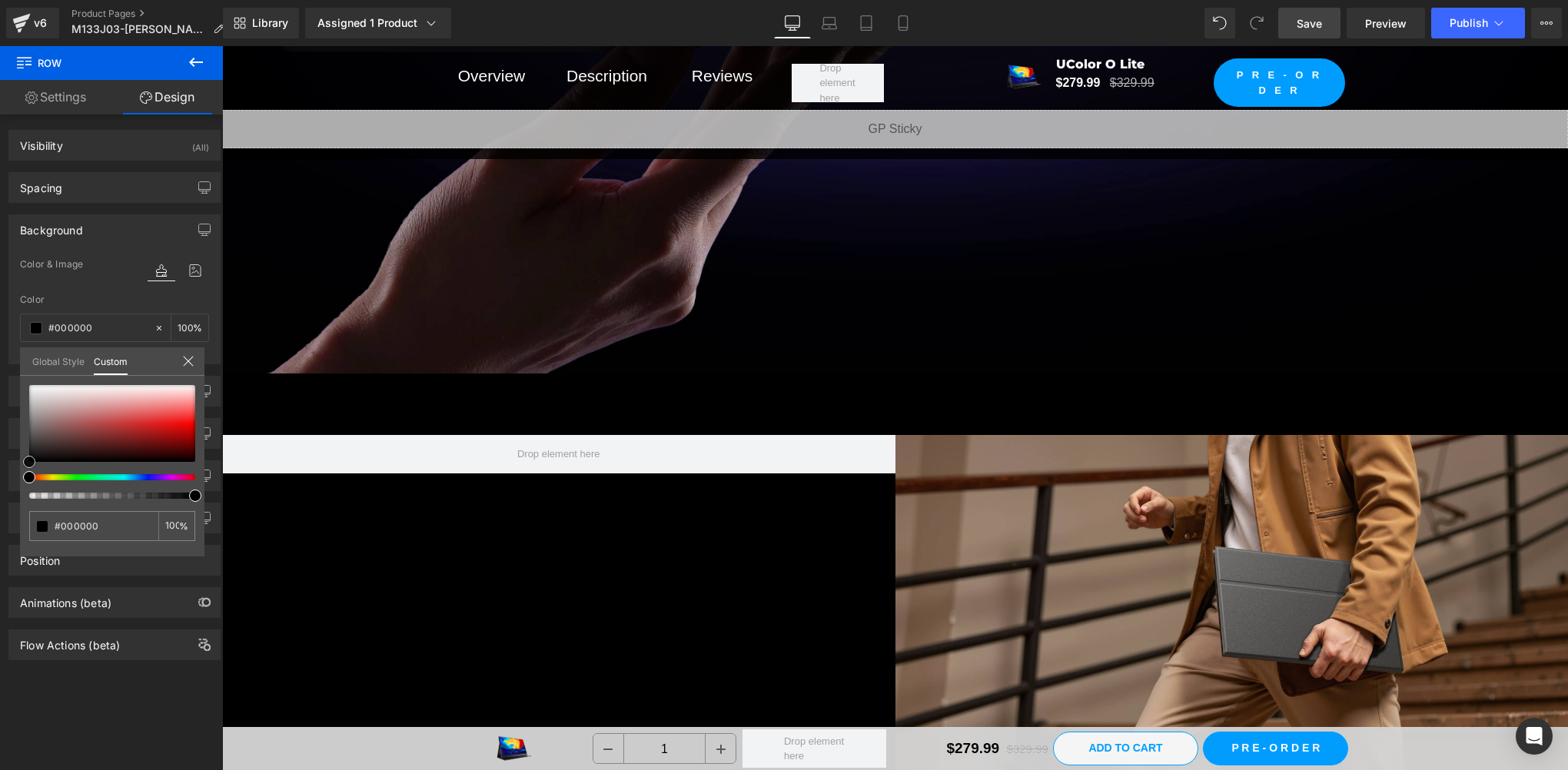
drag, startPoint x: 65, startPoint y: 451, endPoint x: 15, endPoint y: 544, distance: 105.6
click at [0, 544] on html "Row You are previewing how the will restyle your page. You can not edit Element…" at bounding box center [784, 385] width 1568 height 770
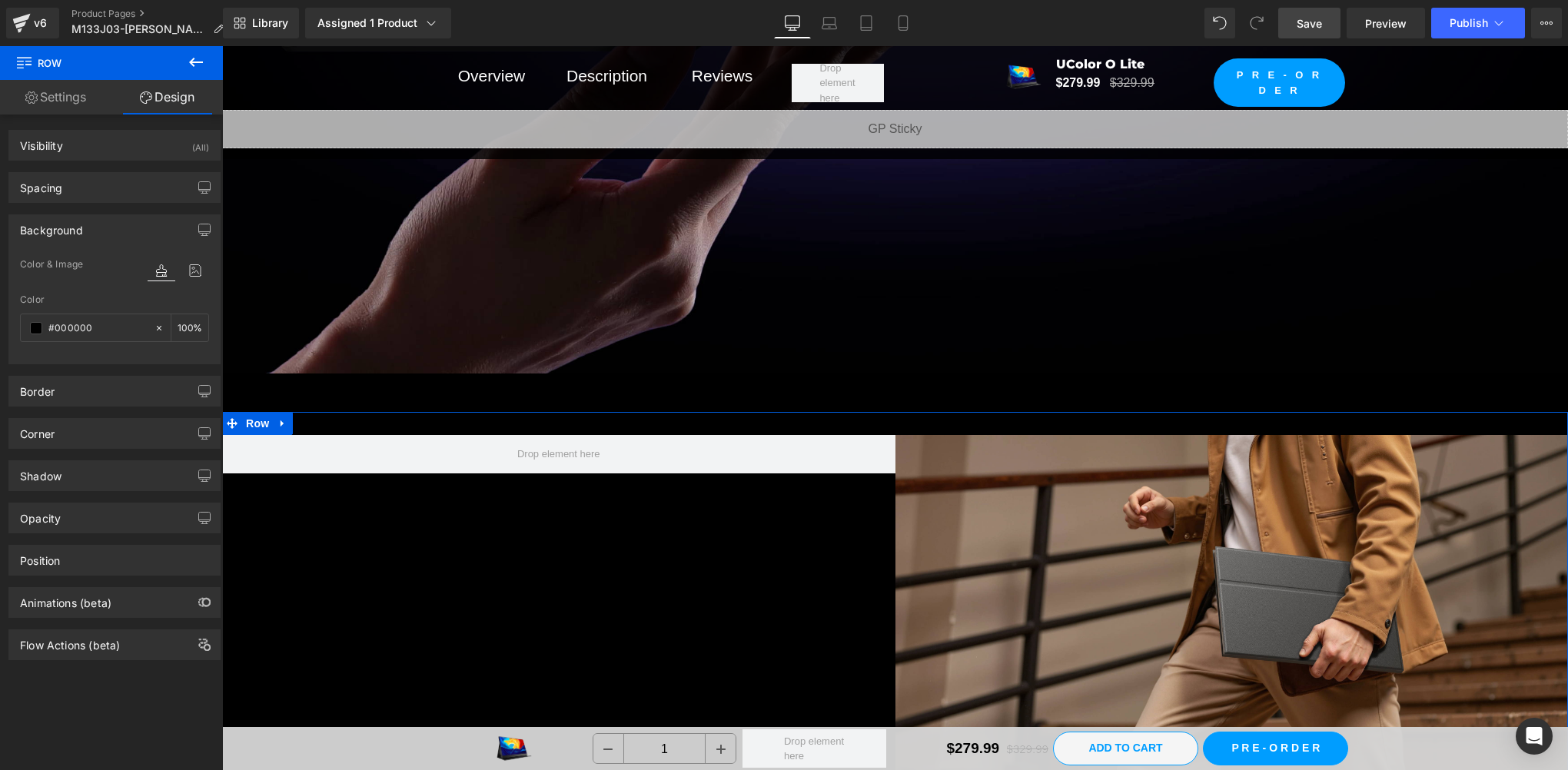
scroll to position [5892, 0]
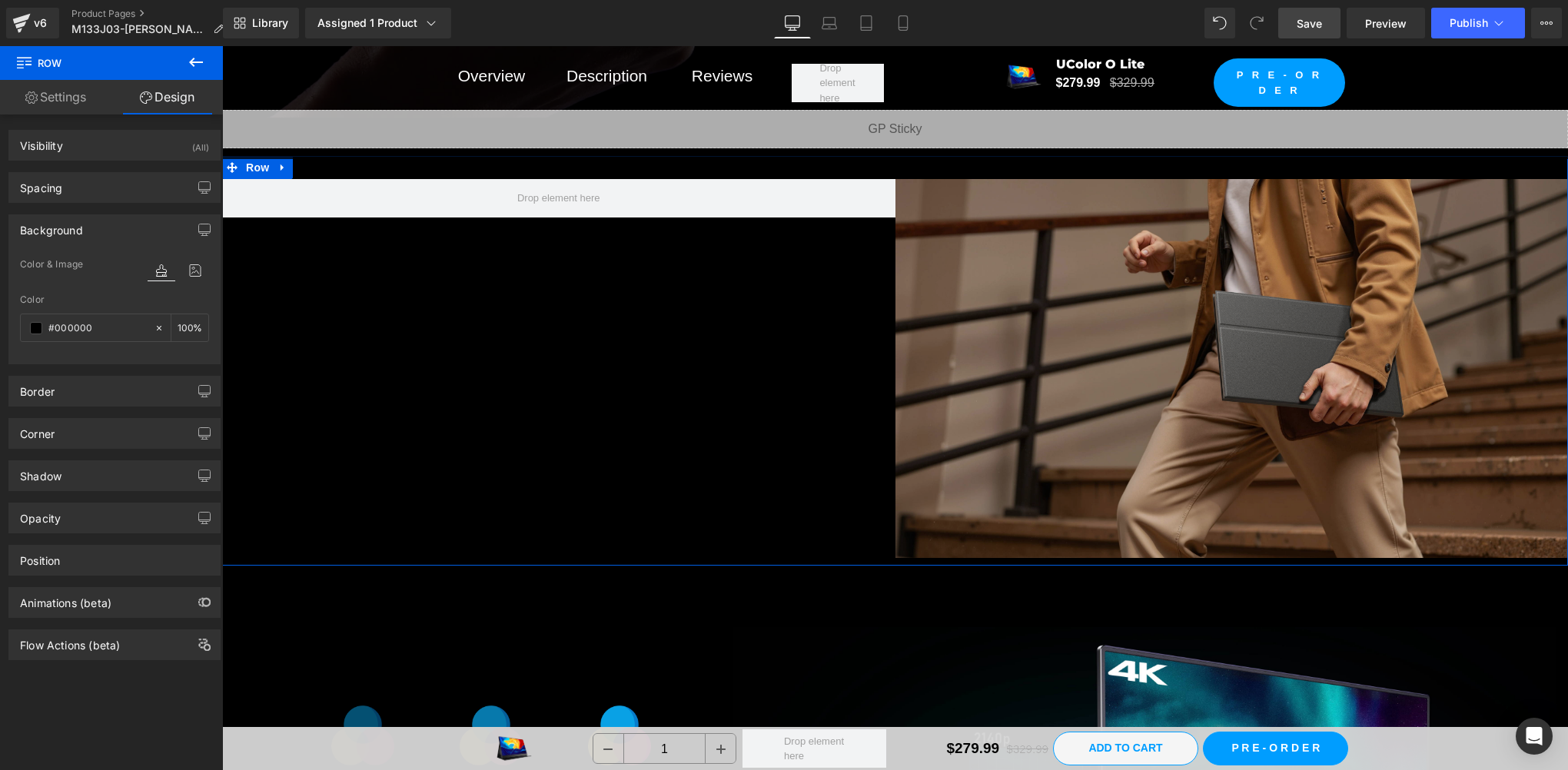
click at [1172, 327] on img at bounding box center [1232, 369] width 673 height 379
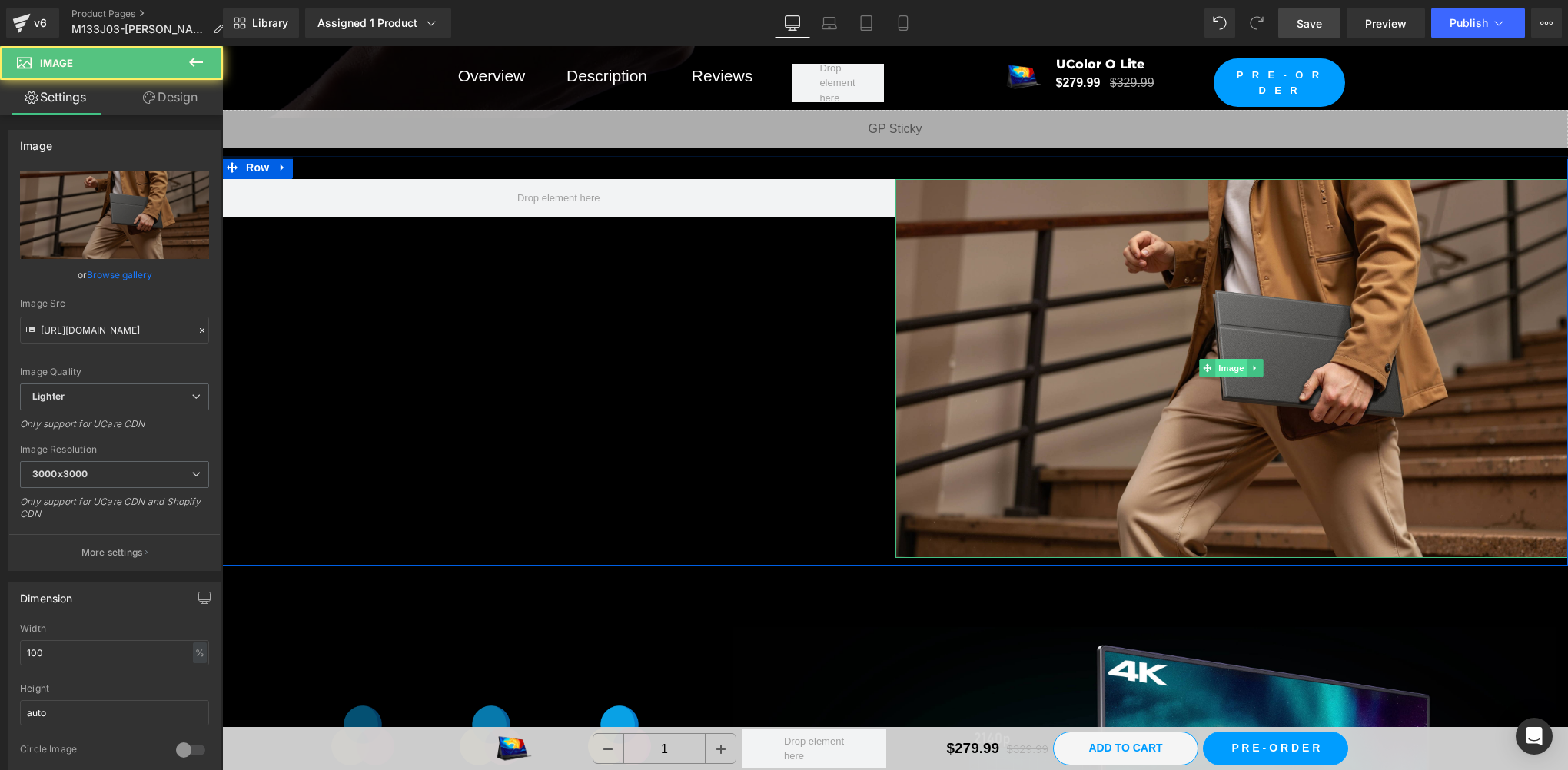
click at [1221, 359] on span "Image" at bounding box center [1232, 368] width 32 height 18
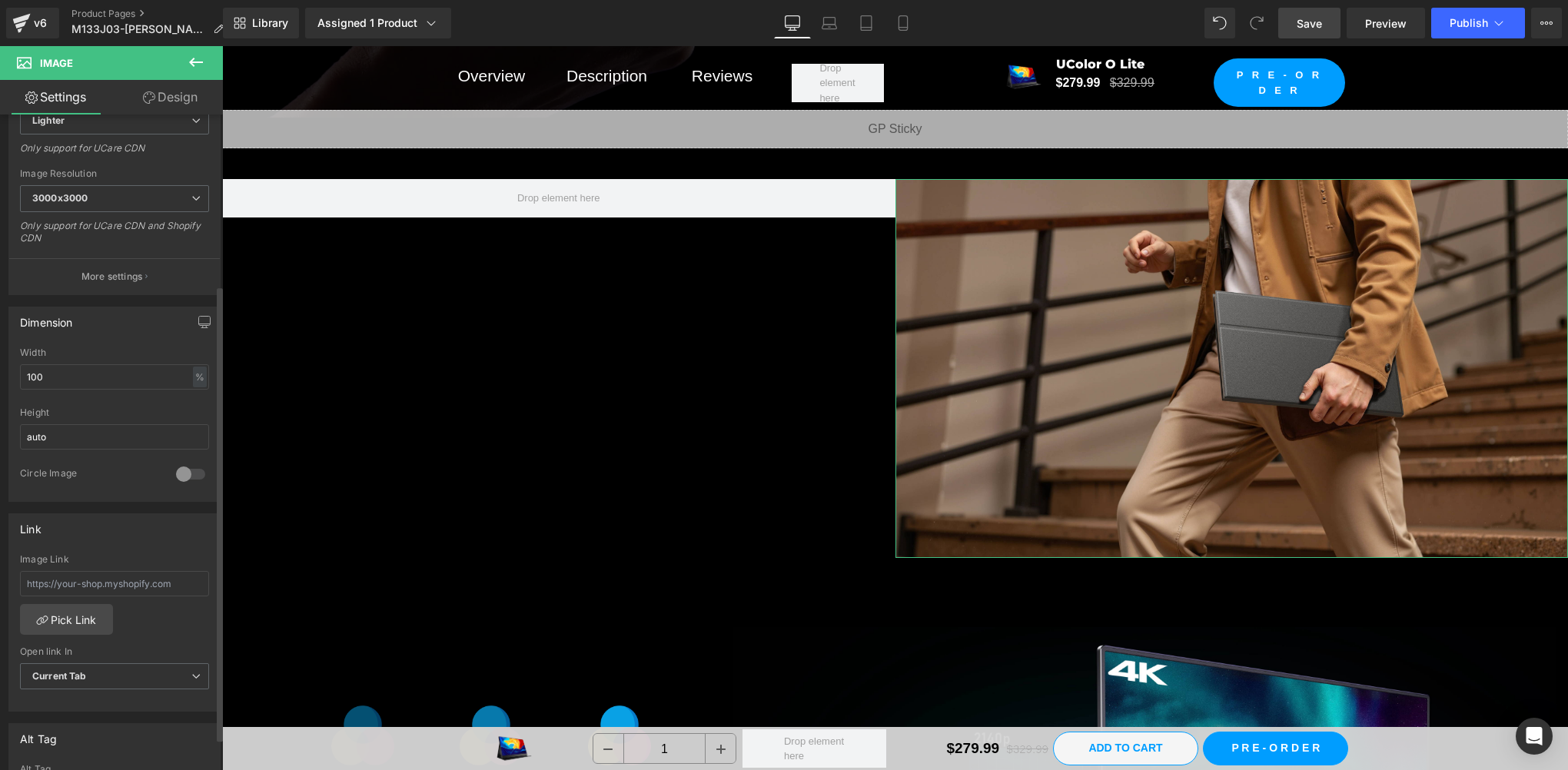
scroll to position [512, 0]
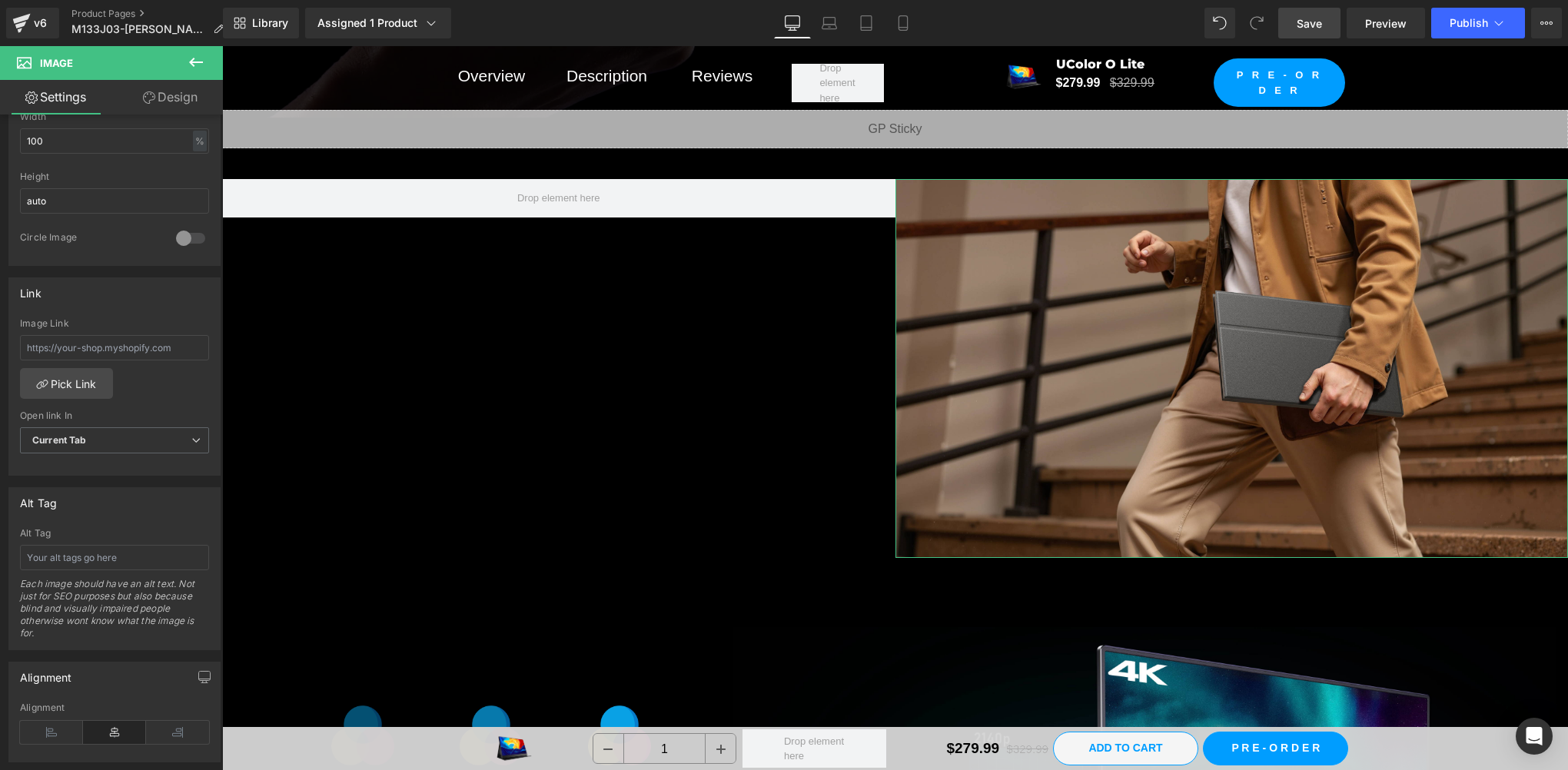
click at [173, 82] on link "Design" at bounding box center [170, 97] width 112 height 35
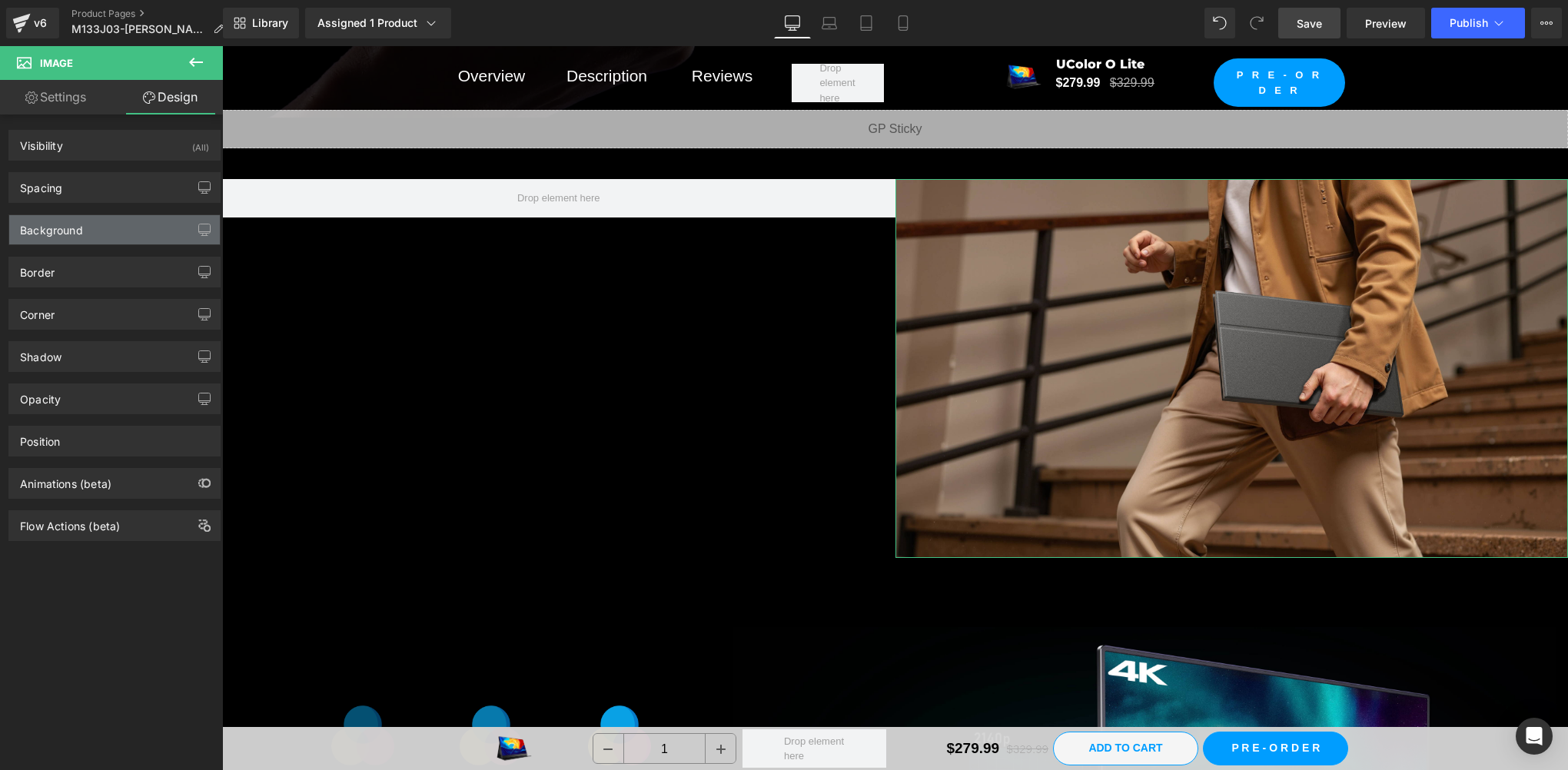
click at [87, 238] on div "Background" at bounding box center [114, 229] width 210 height 29
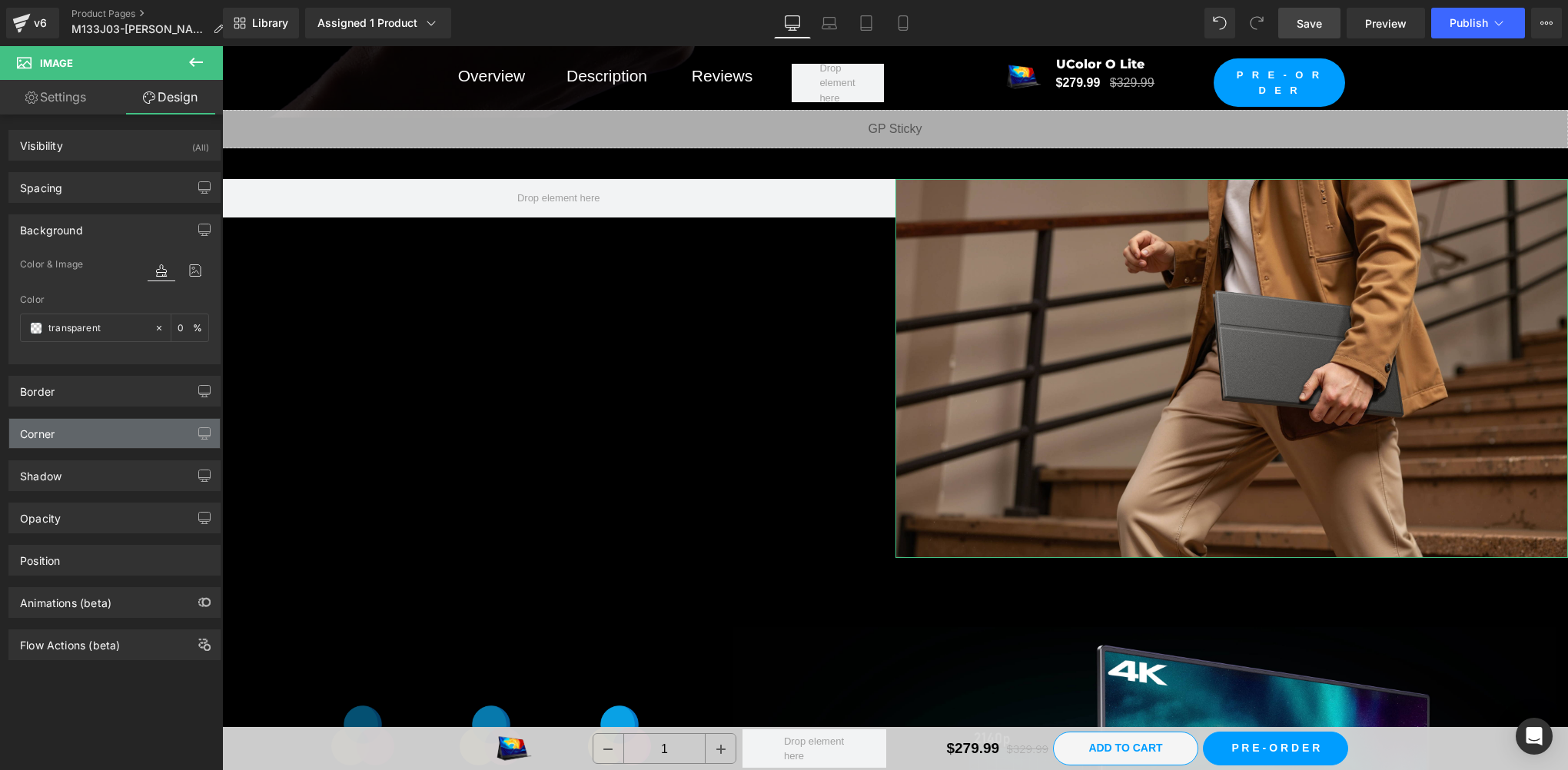
click at [69, 446] on div "Corner" at bounding box center [114, 434] width 210 height 29
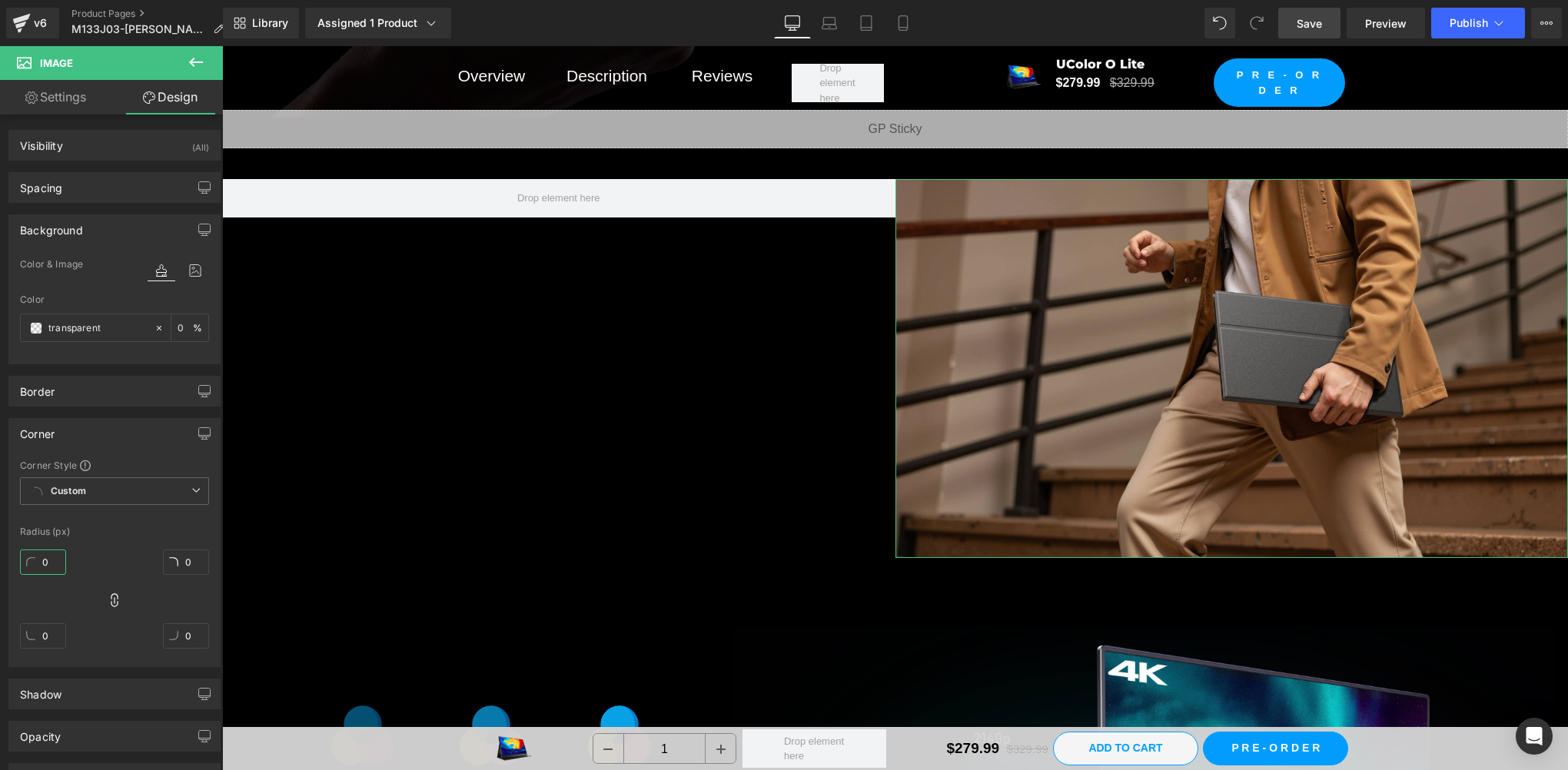
click at [56, 555] on input "0" at bounding box center [43, 562] width 46 height 25
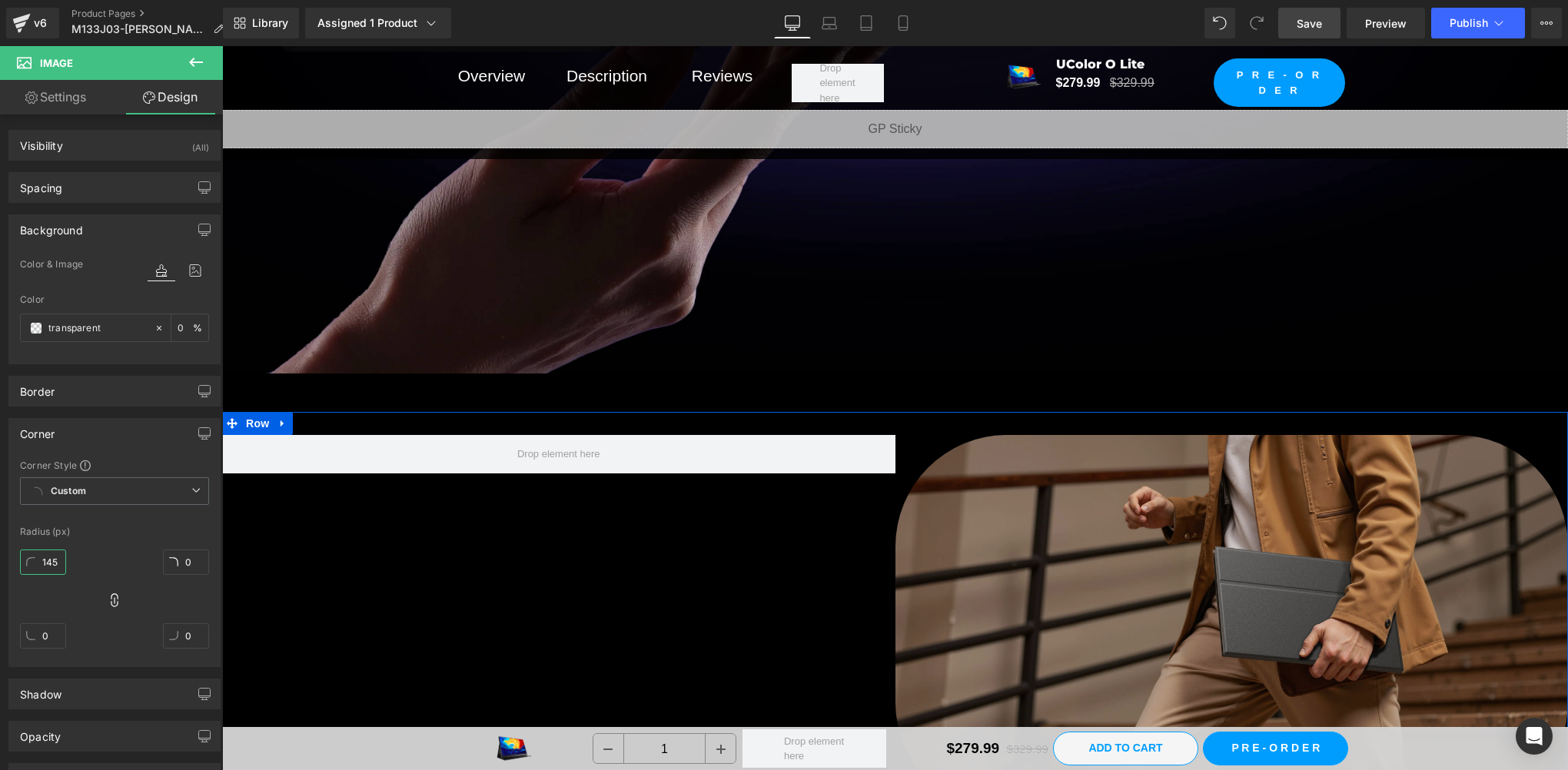
scroll to position [5892, 0]
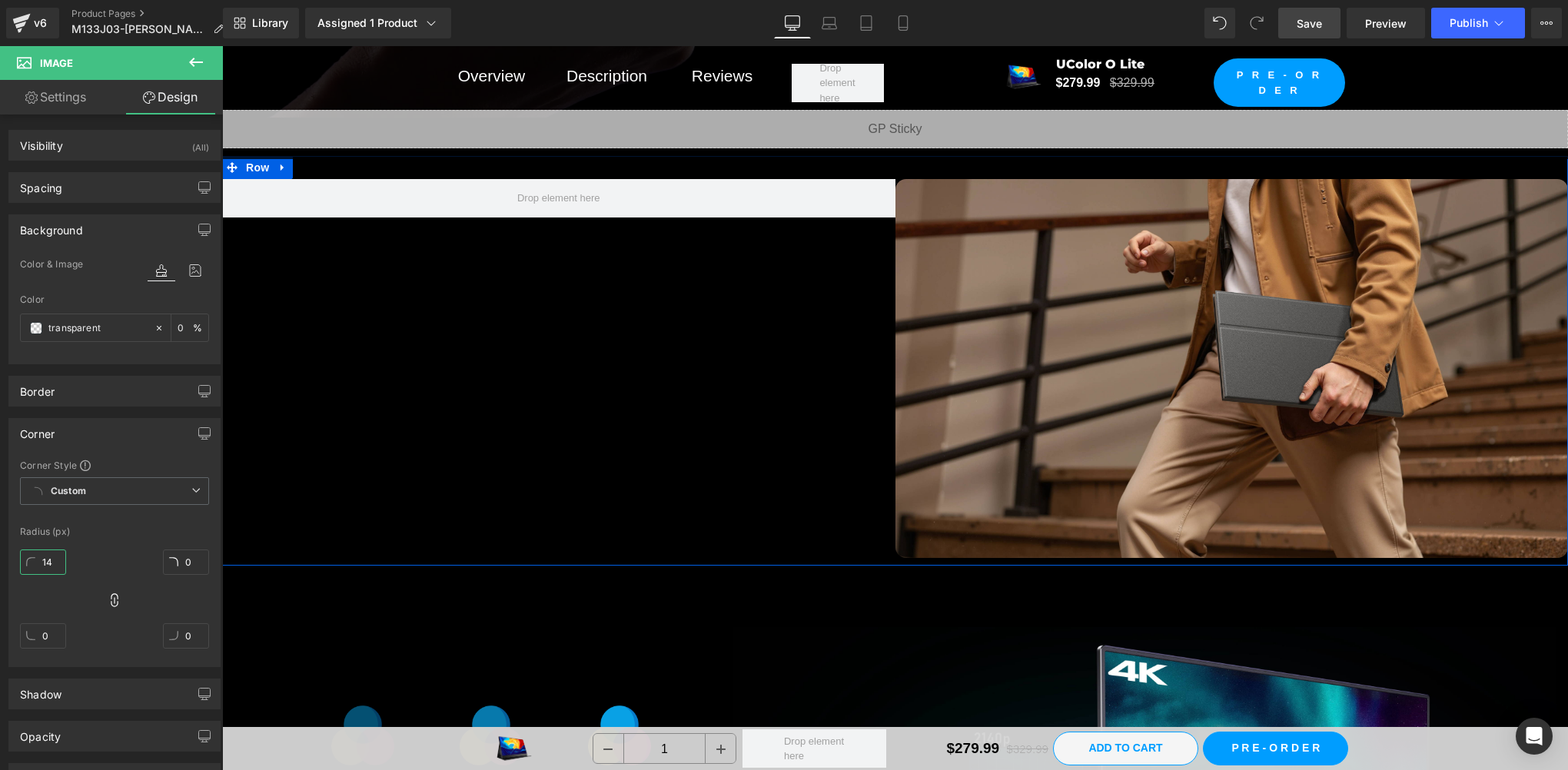
type input "1"
type input "5"
type input "2"
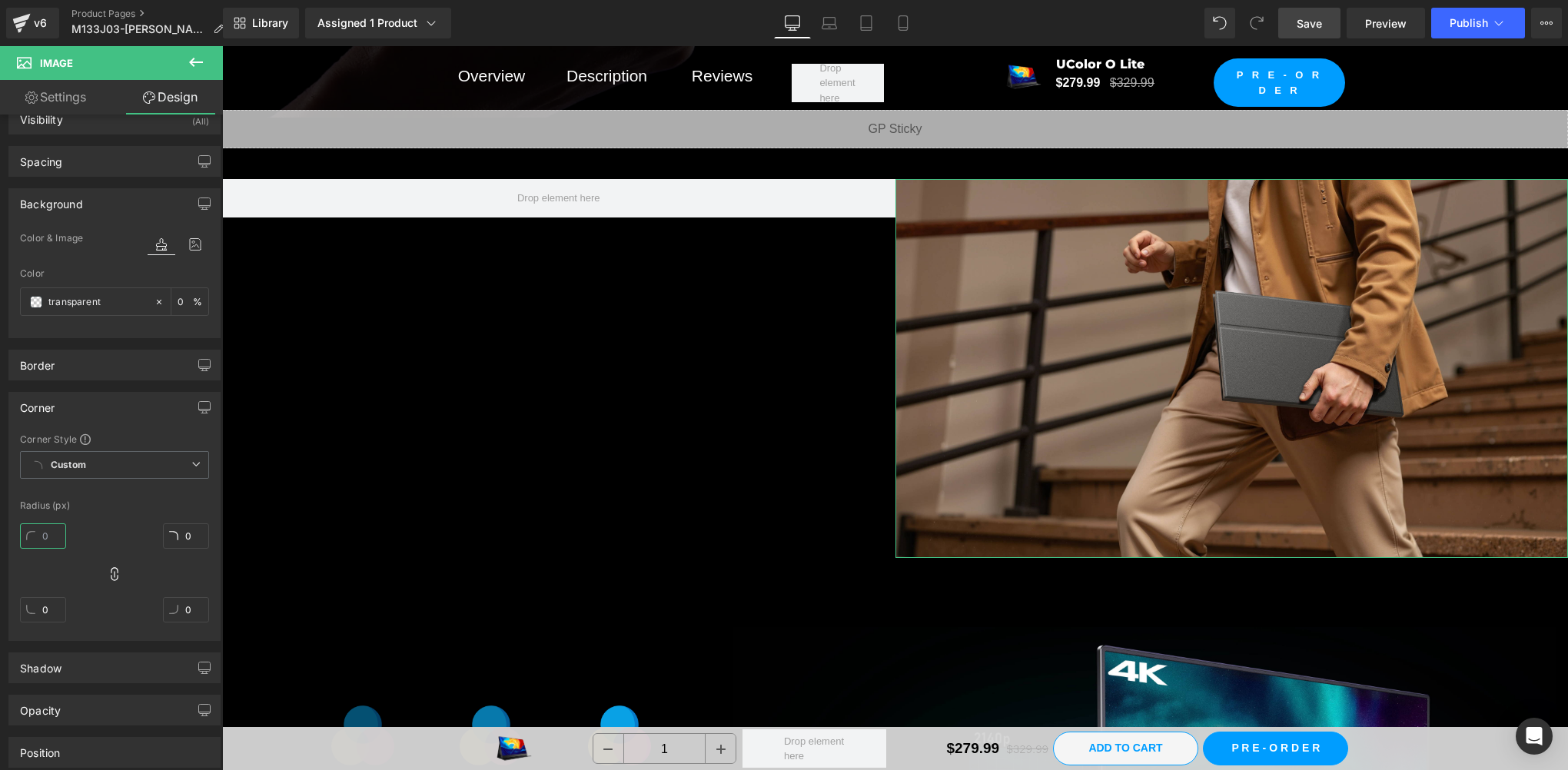
scroll to position [0, 0]
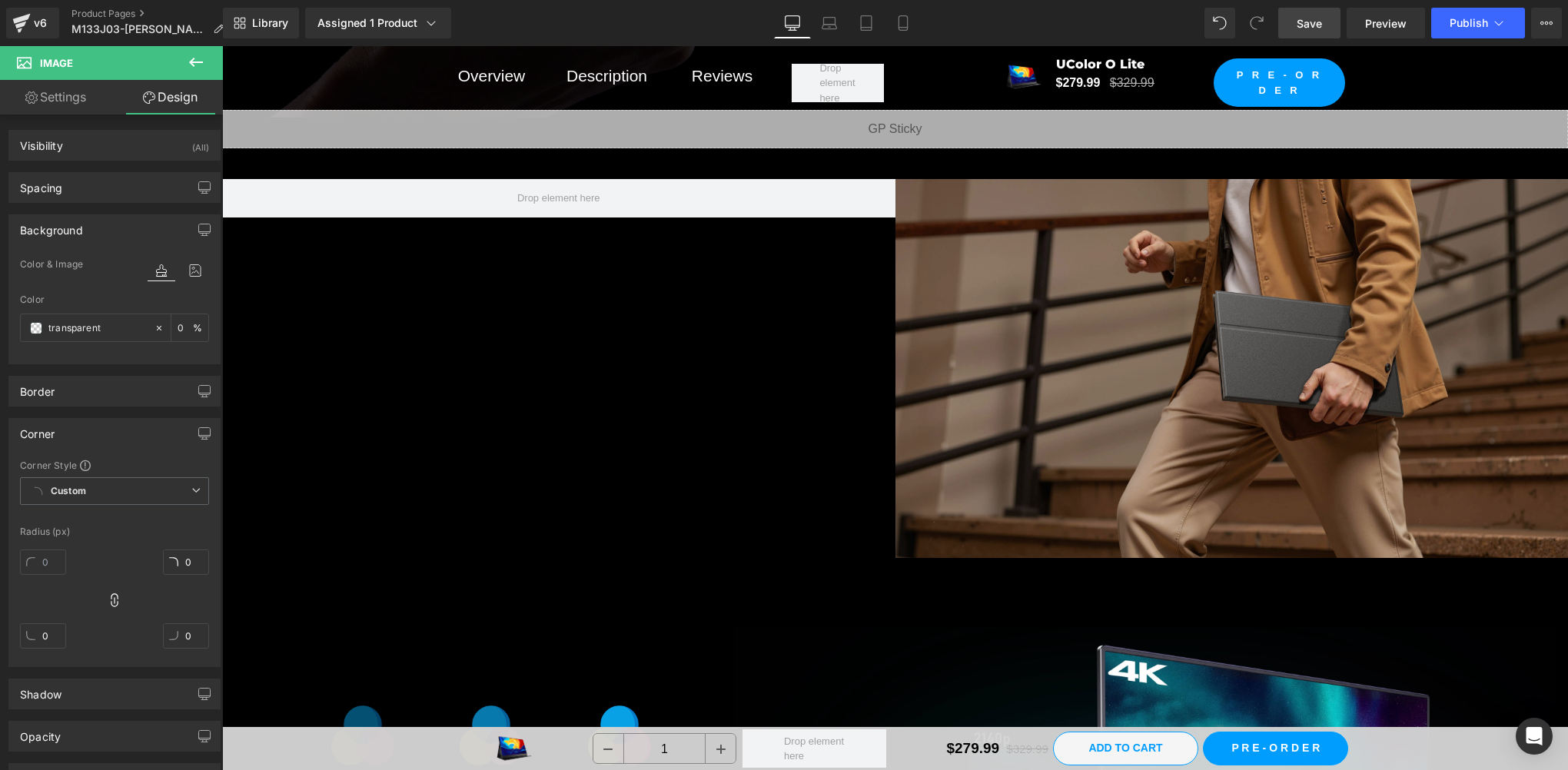
click at [1061, 293] on img at bounding box center [1232, 369] width 673 height 379
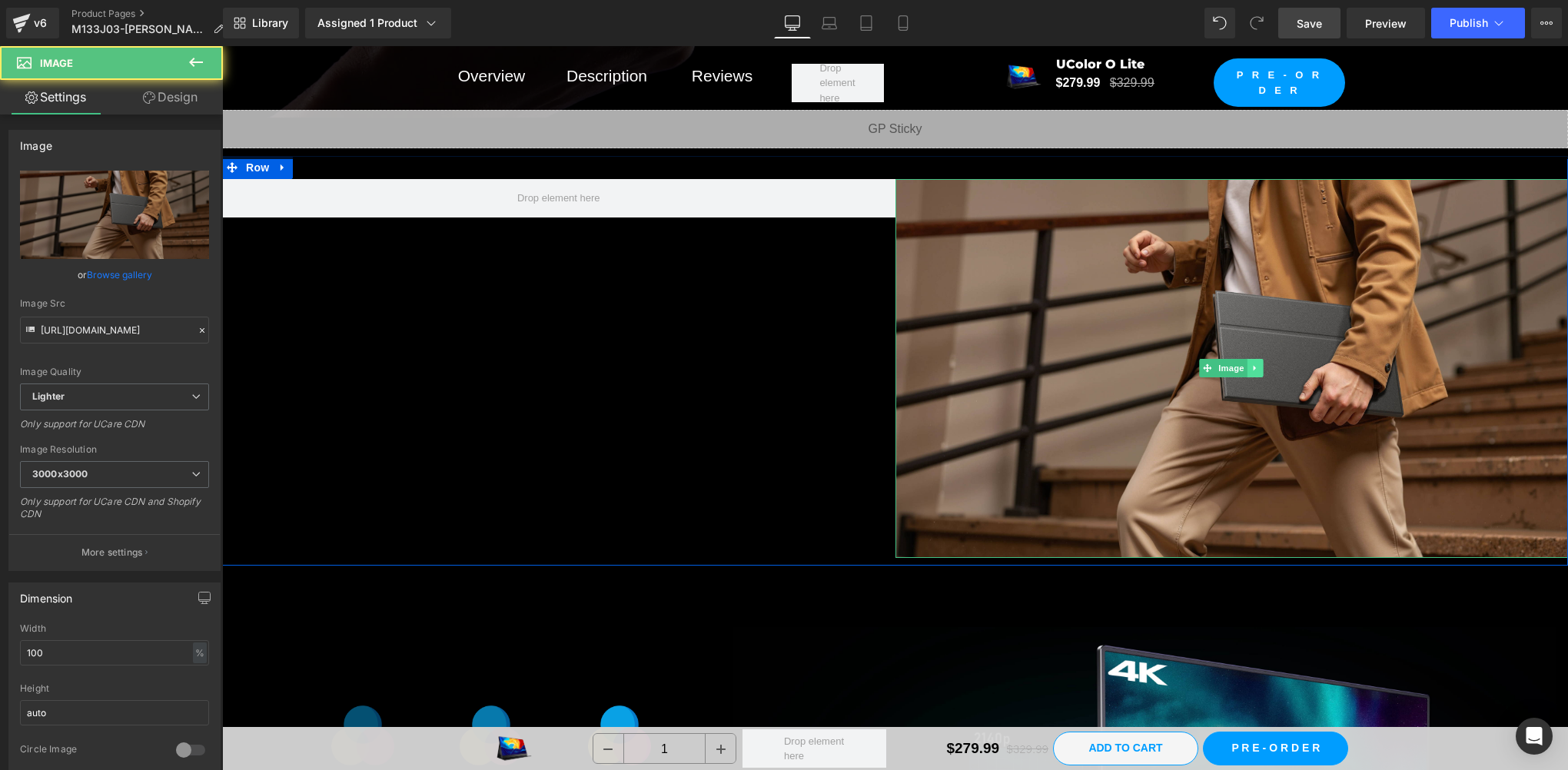
click at [1251, 363] on icon at bounding box center [1255, 368] width 8 height 9
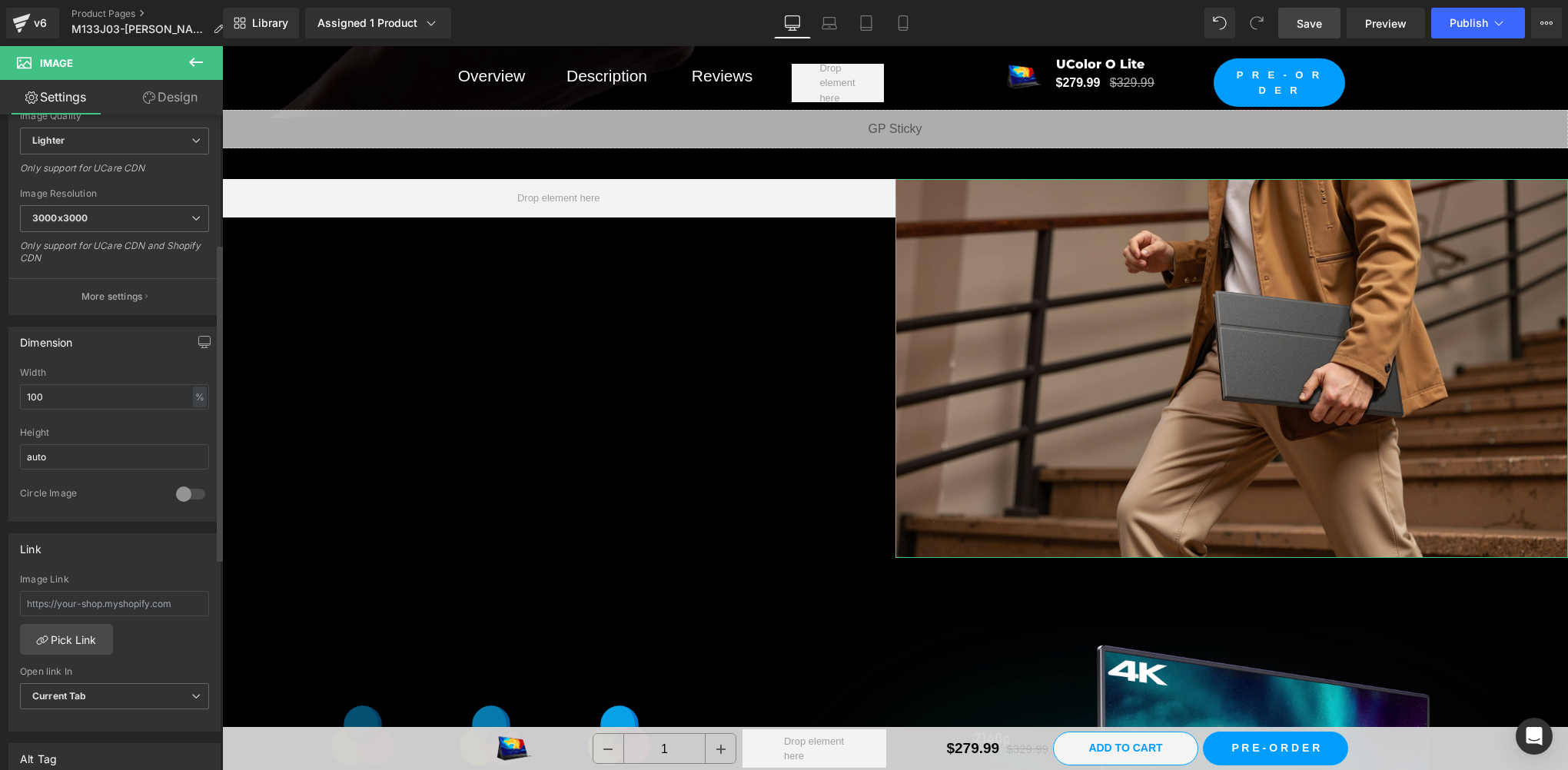
scroll to position [512, 0]
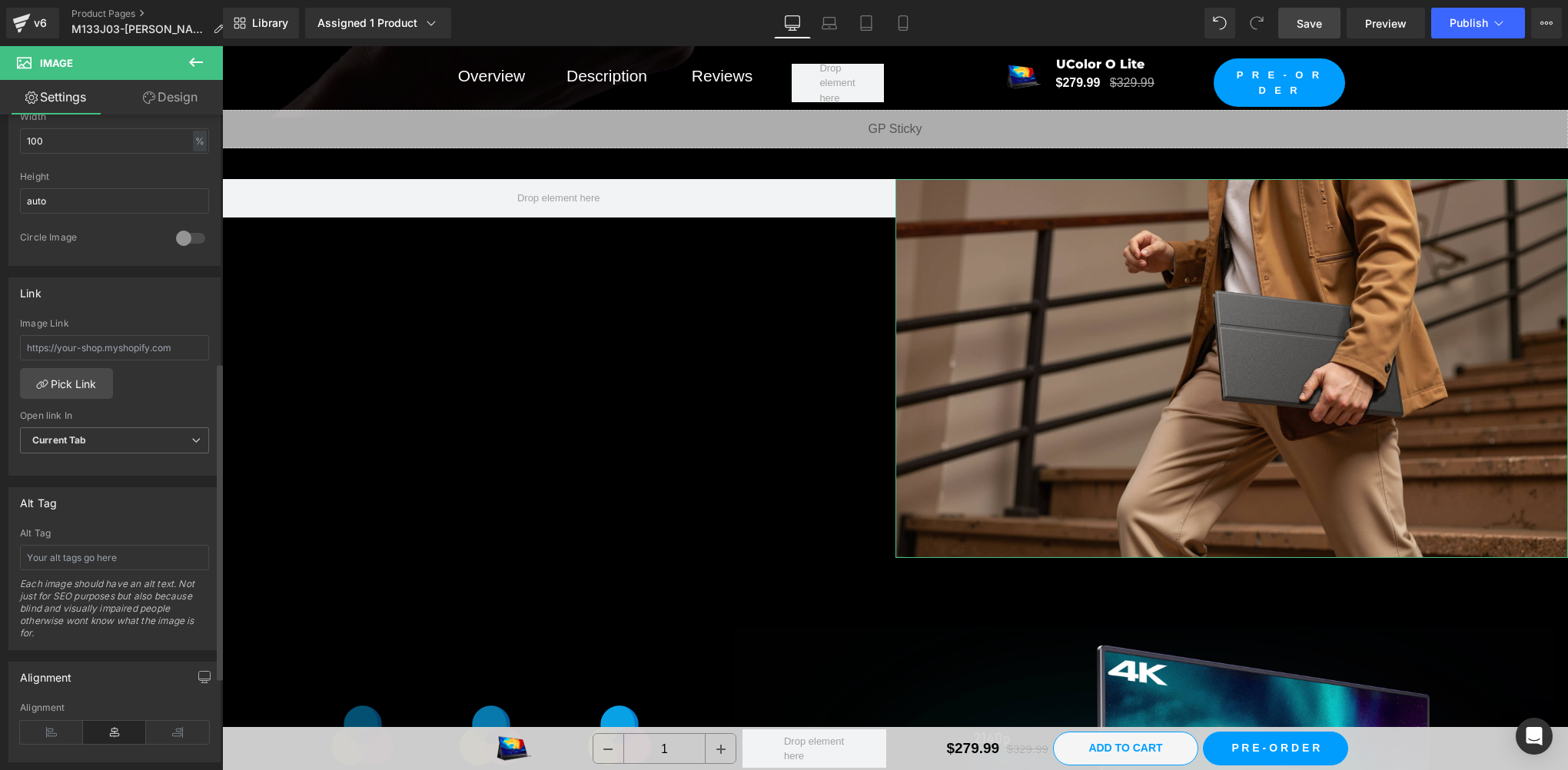
click at [179, 231] on div at bounding box center [191, 238] width 37 height 25
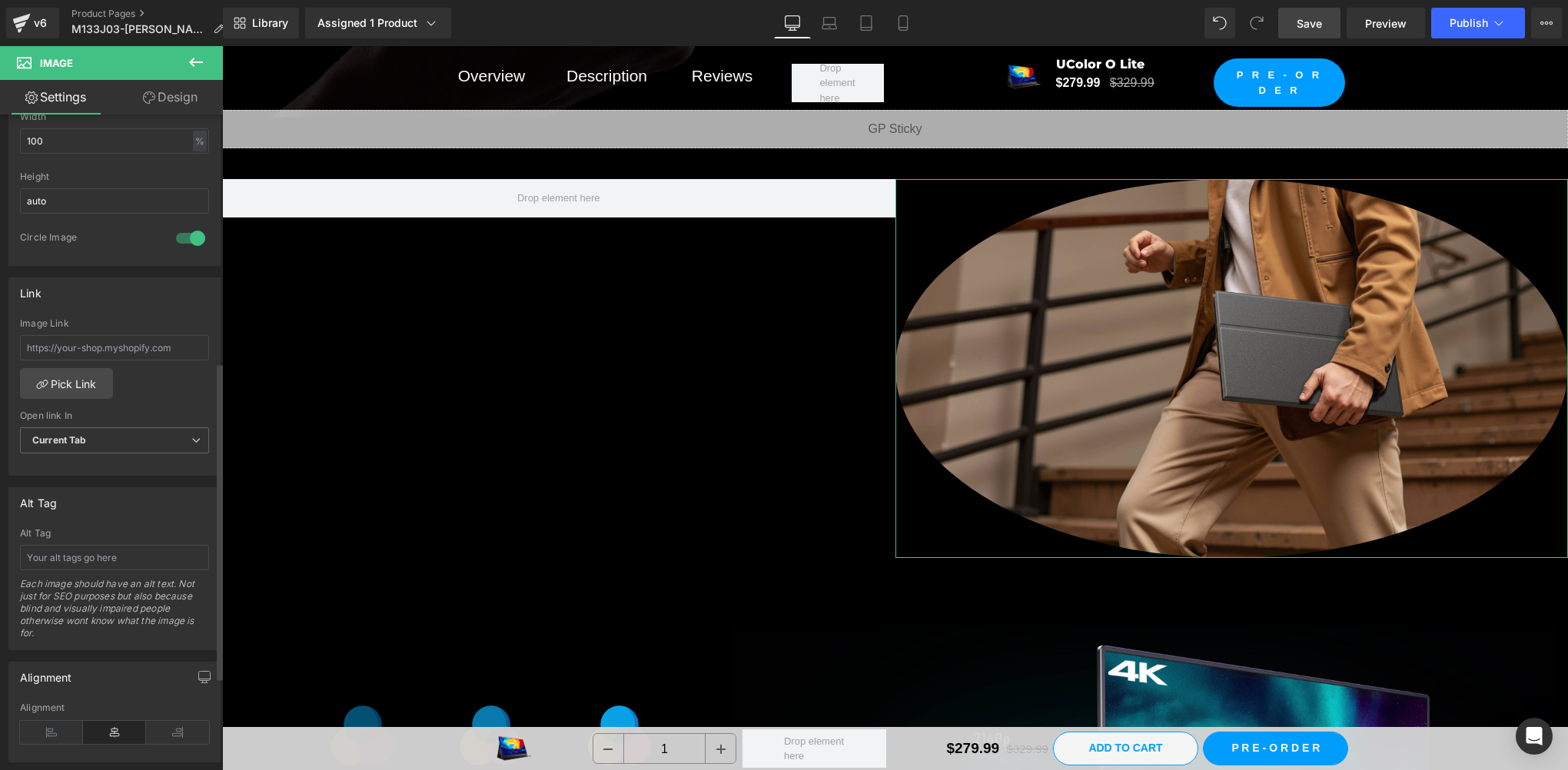
click at [189, 230] on div at bounding box center [191, 238] width 37 height 25
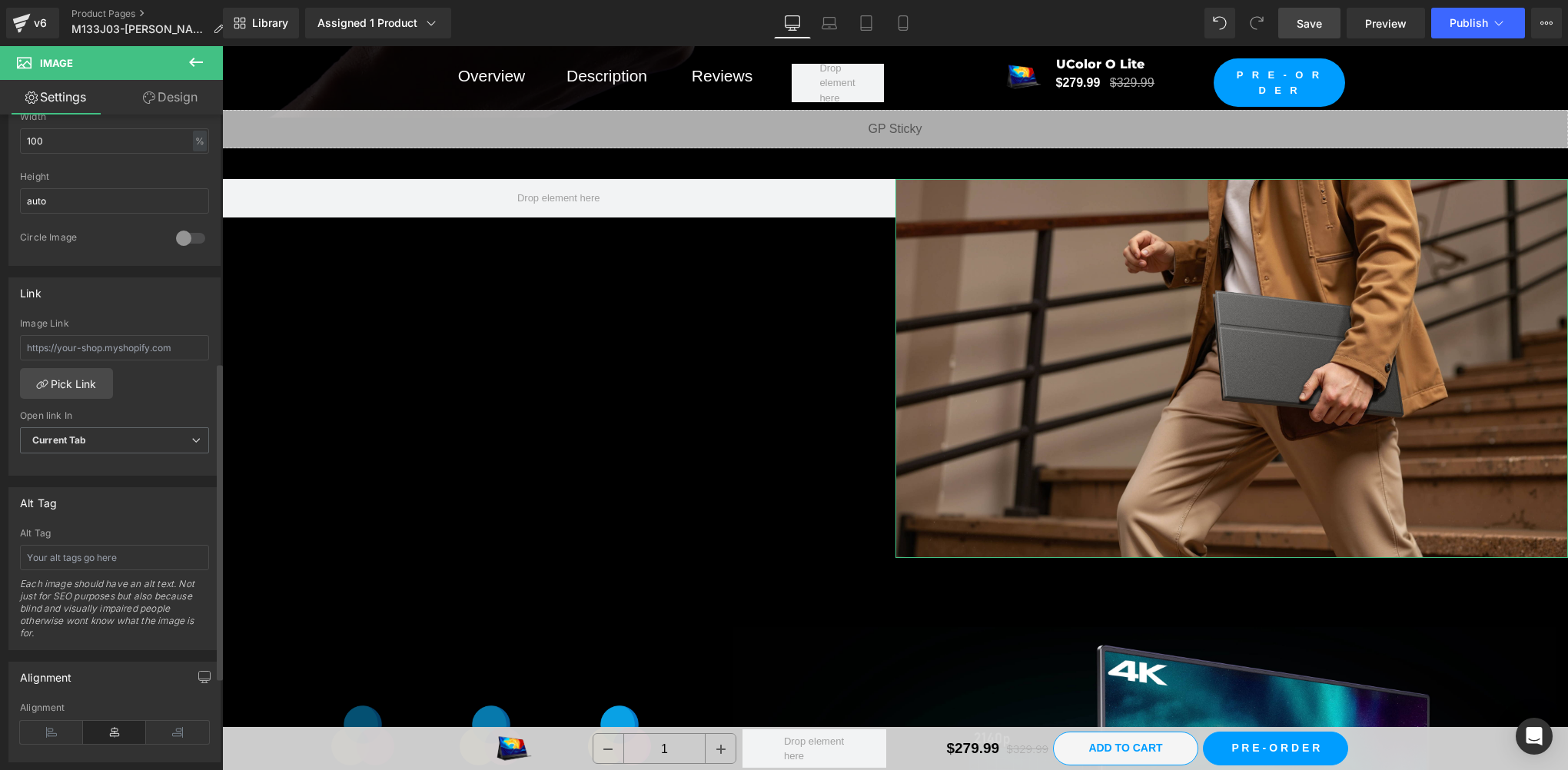
click at [173, 230] on div at bounding box center [191, 238] width 37 height 25
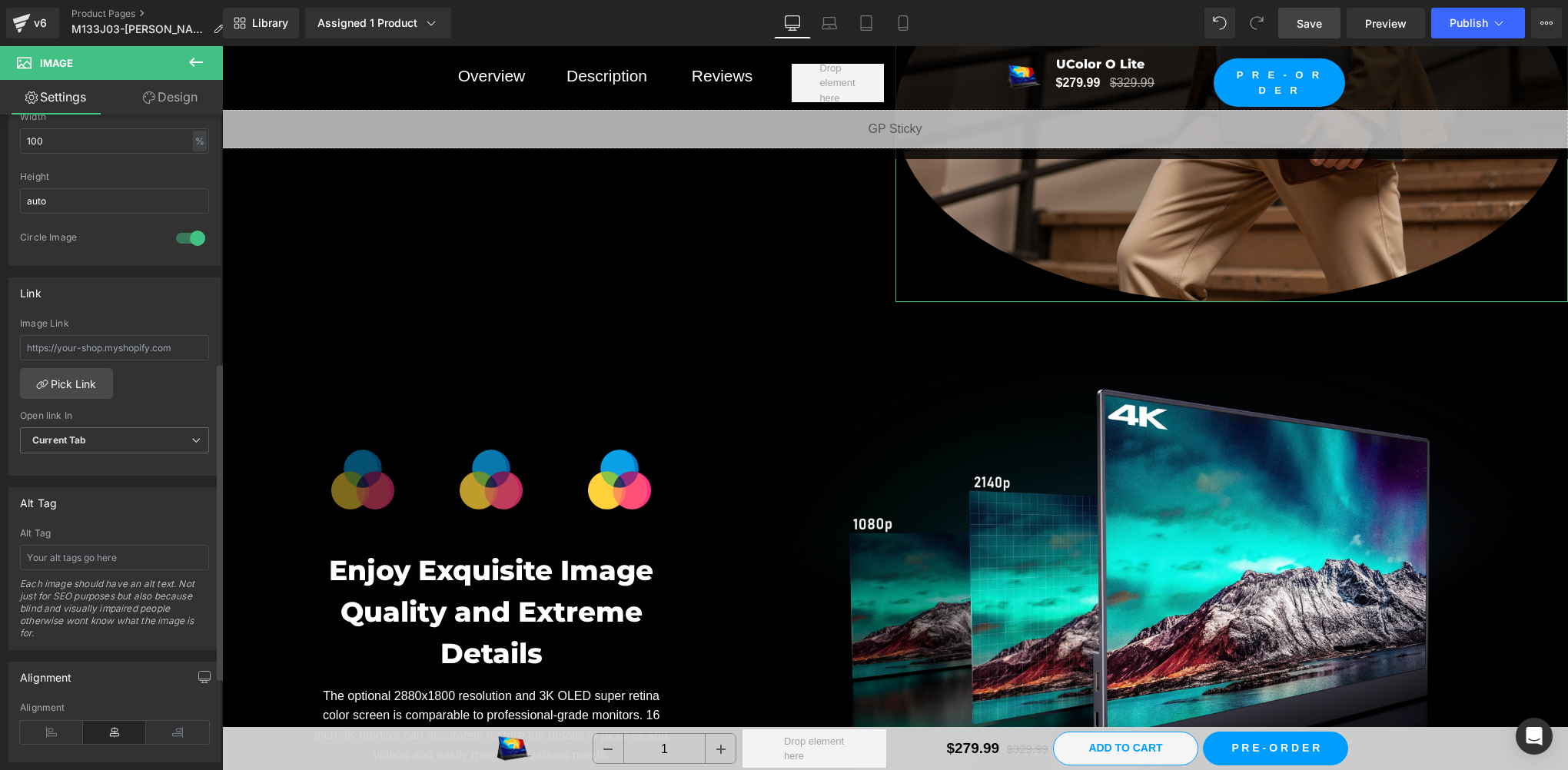
click at [187, 244] on div at bounding box center [191, 238] width 37 height 25
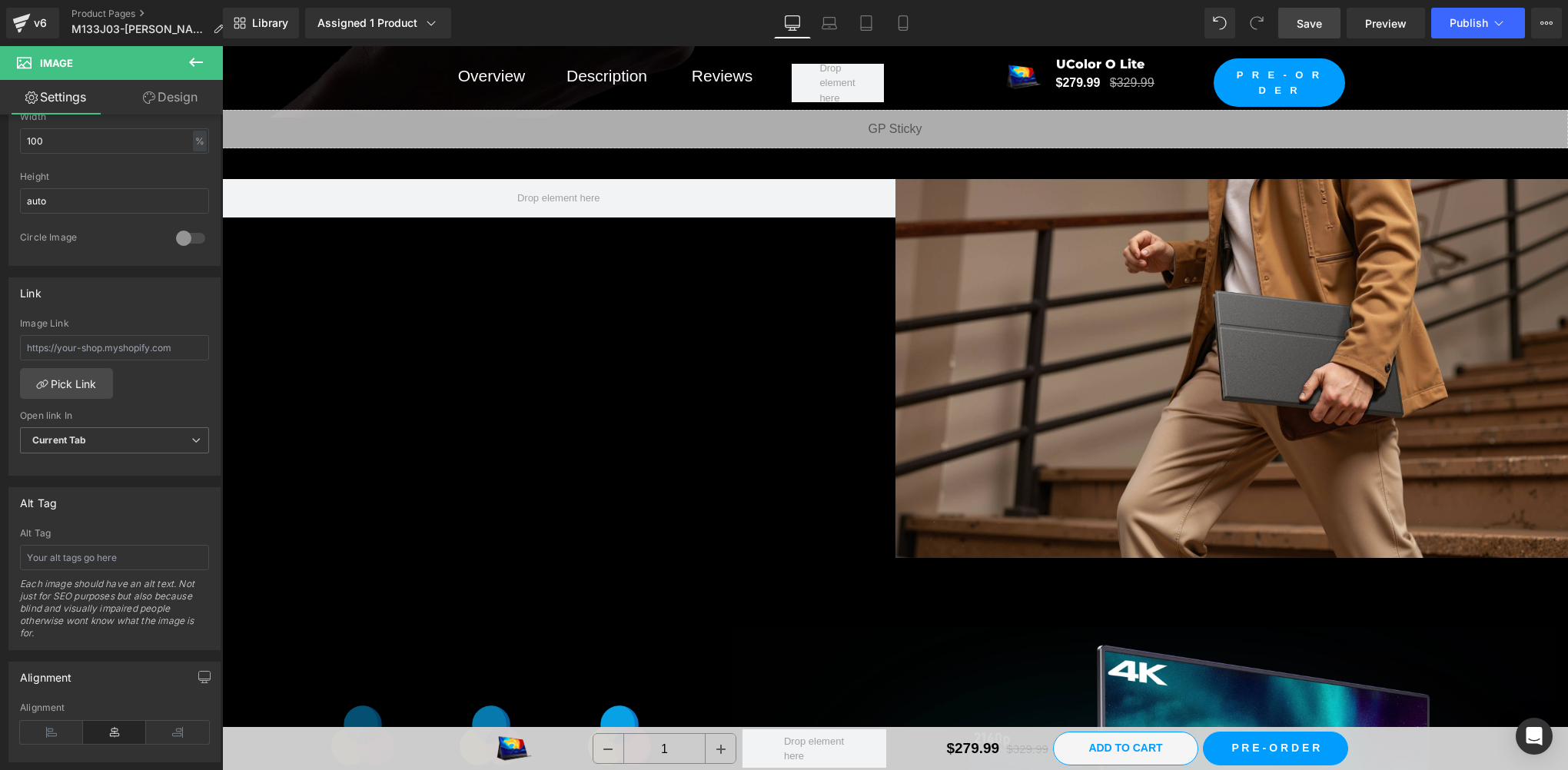
scroll to position [5636, 0]
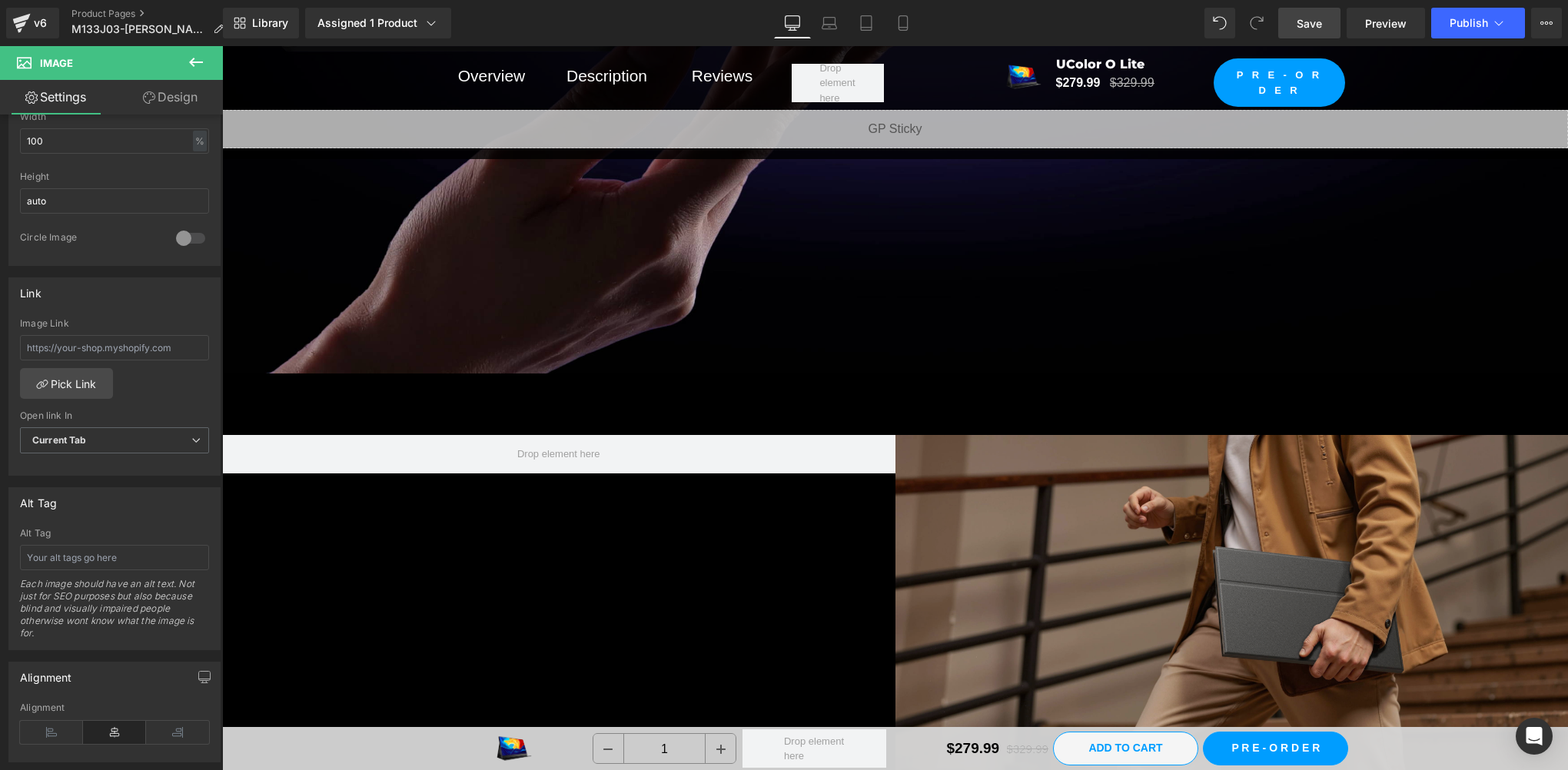
click at [1199, 522] on img at bounding box center [1232, 624] width 673 height 379
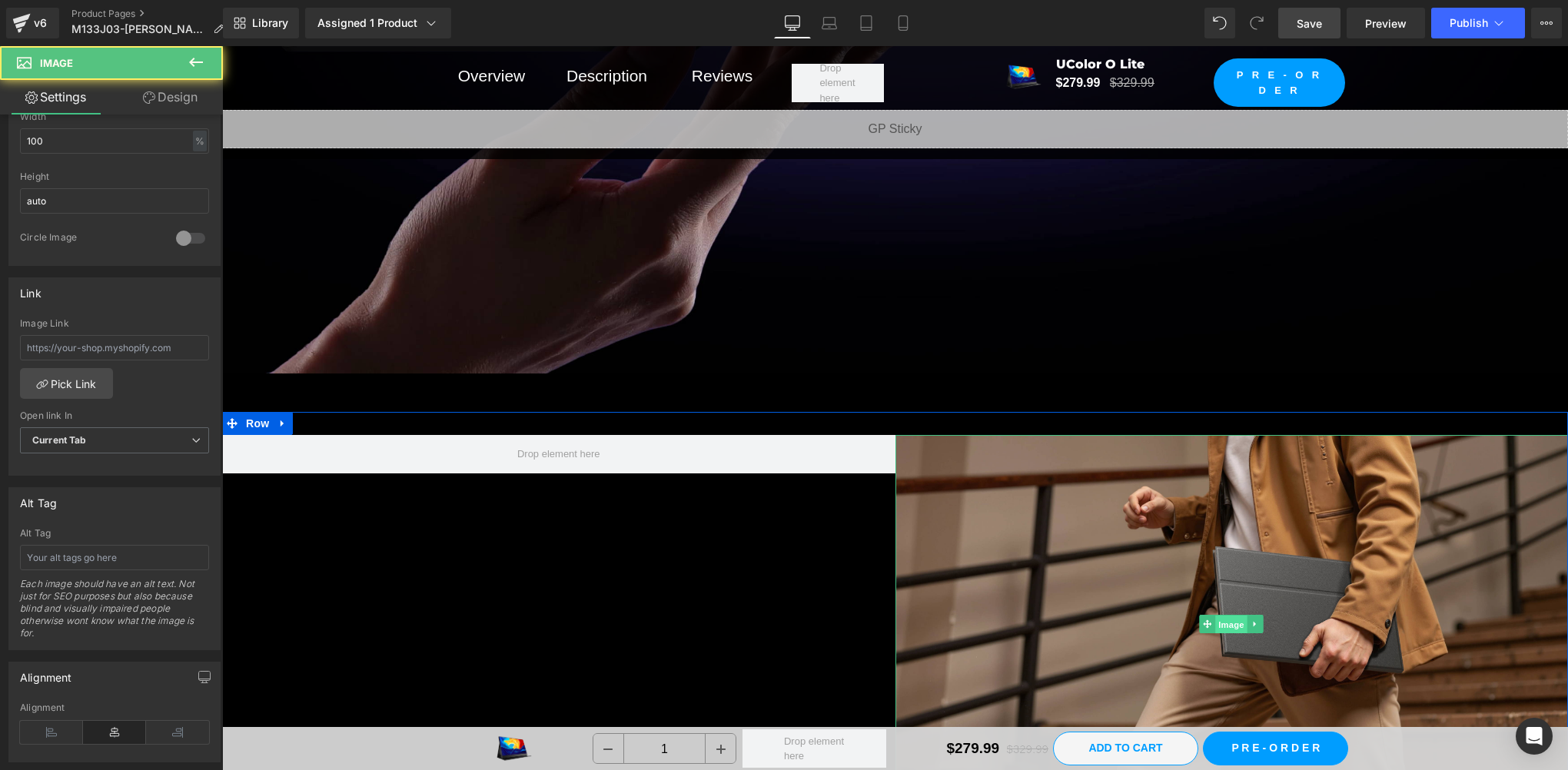
click at [1208, 616] on link "Image" at bounding box center [1224, 624] width 48 height 18
click at [1233, 616] on span "Image" at bounding box center [1232, 624] width 32 height 18
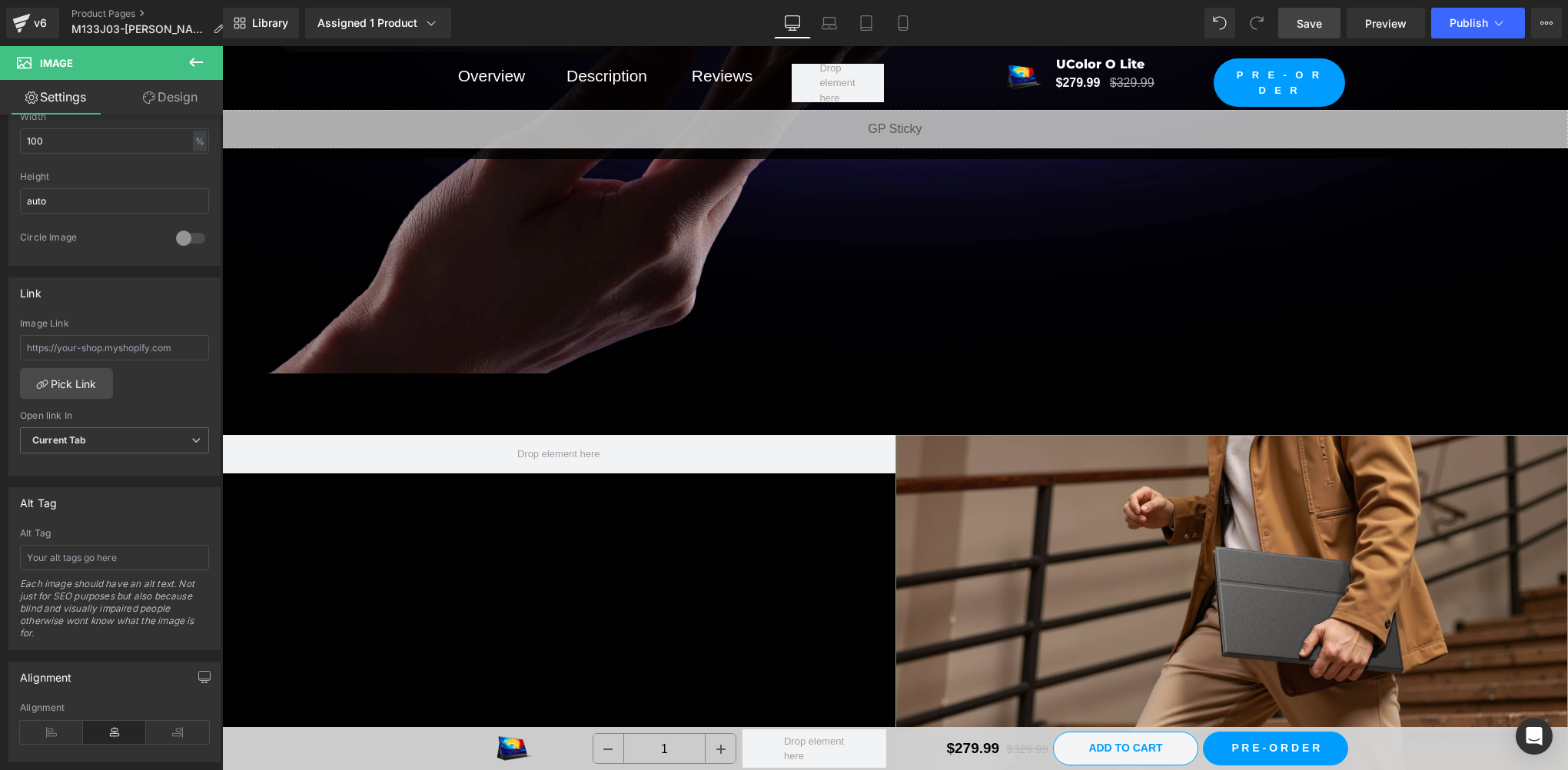
click at [158, 101] on link "Design" at bounding box center [170, 97] width 112 height 35
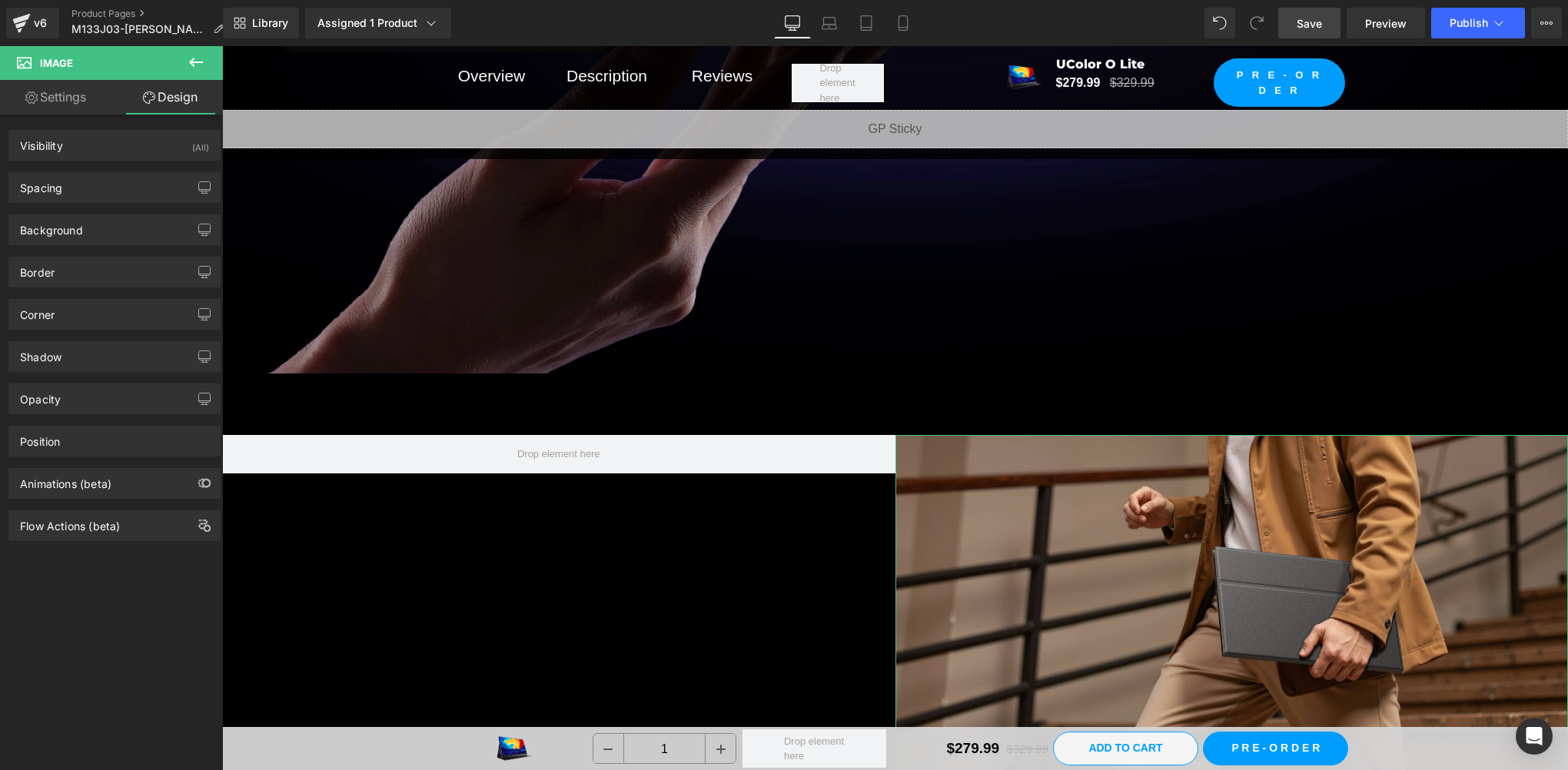
click at [64, 330] on div "Shadow Shadow Style Drop Shadow Outer Shadow Shadow Color #333333 100 % More se…" at bounding box center [115, 350] width 230 height 42
click at [69, 307] on div "Corner" at bounding box center [114, 314] width 210 height 29
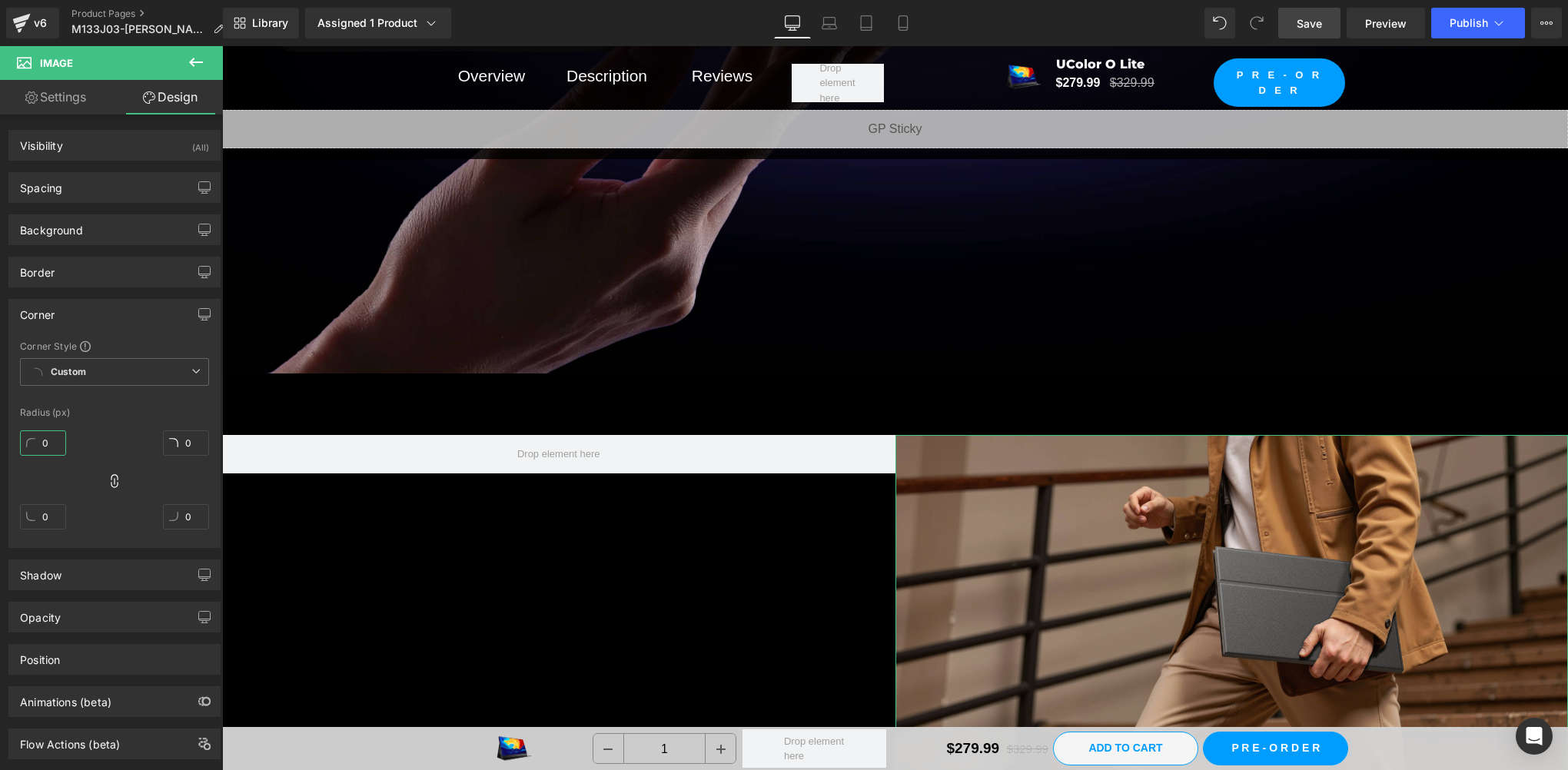
click at [51, 441] on input "0" at bounding box center [43, 443] width 46 height 25
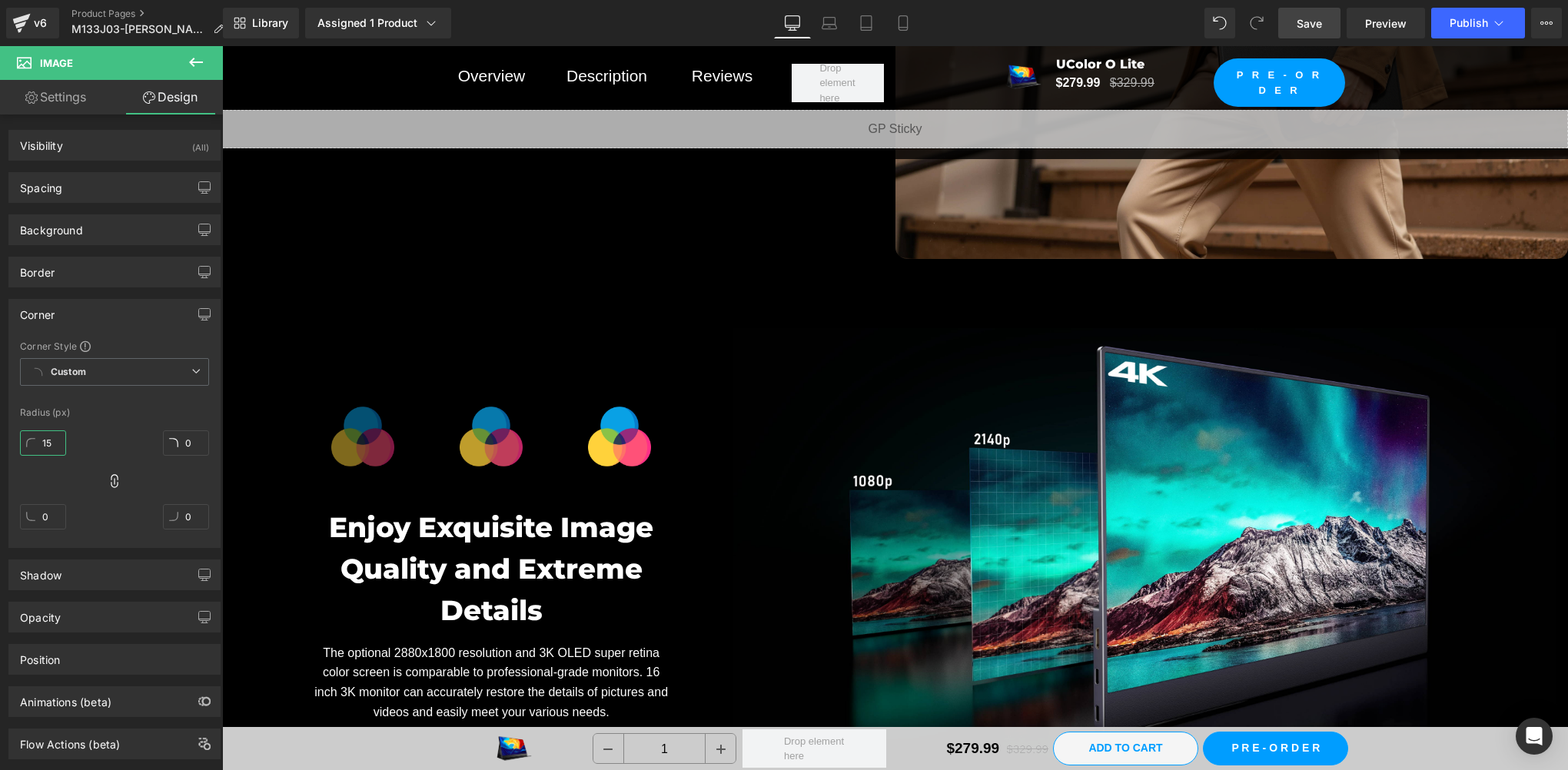
scroll to position [6405, 0]
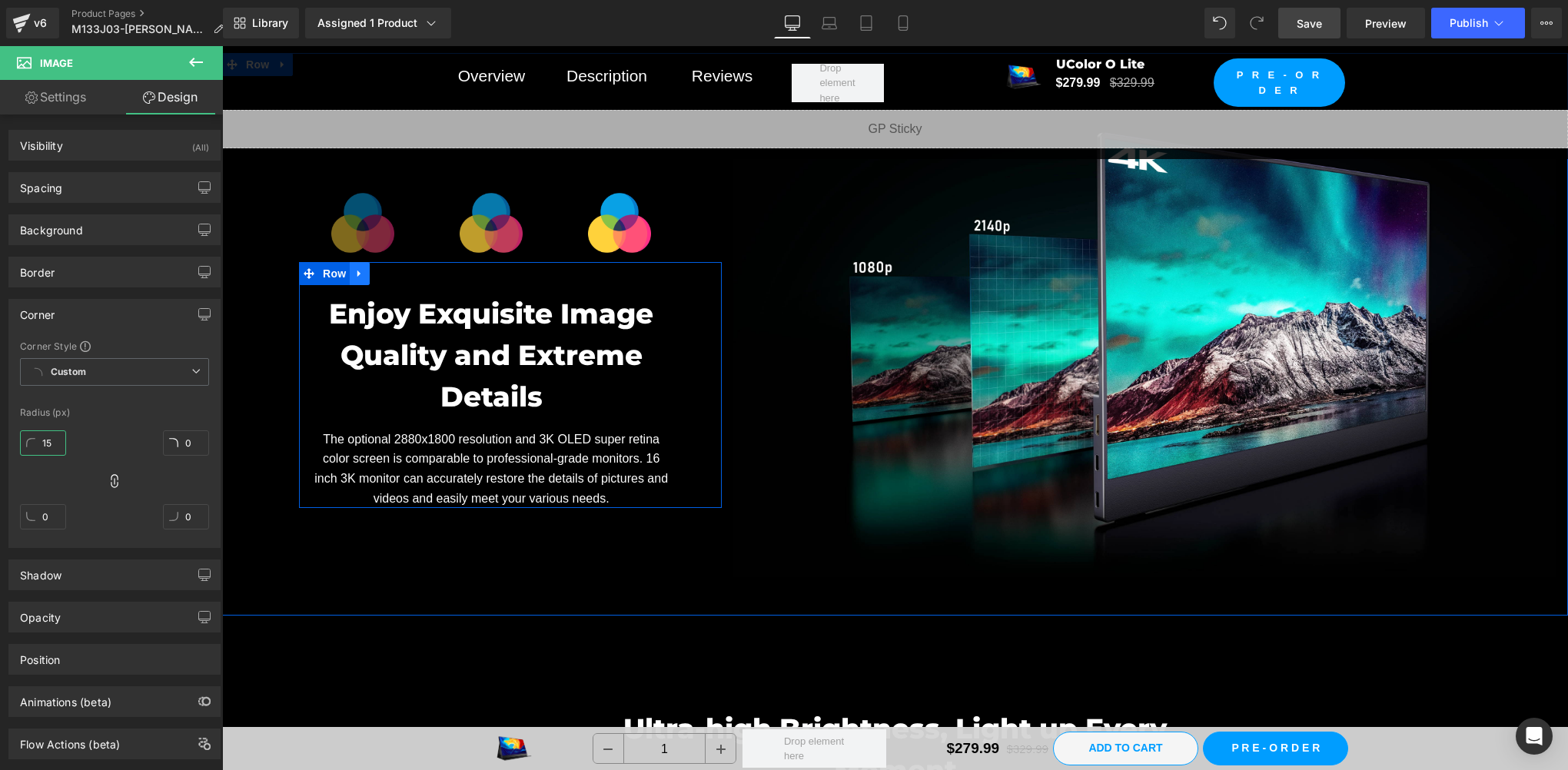
type input "15"
click at [358, 263] on link at bounding box center [360, 273] width 20 height 23
click at [374, 268] on icon at bounding box center [380, 273] width 11 height 11
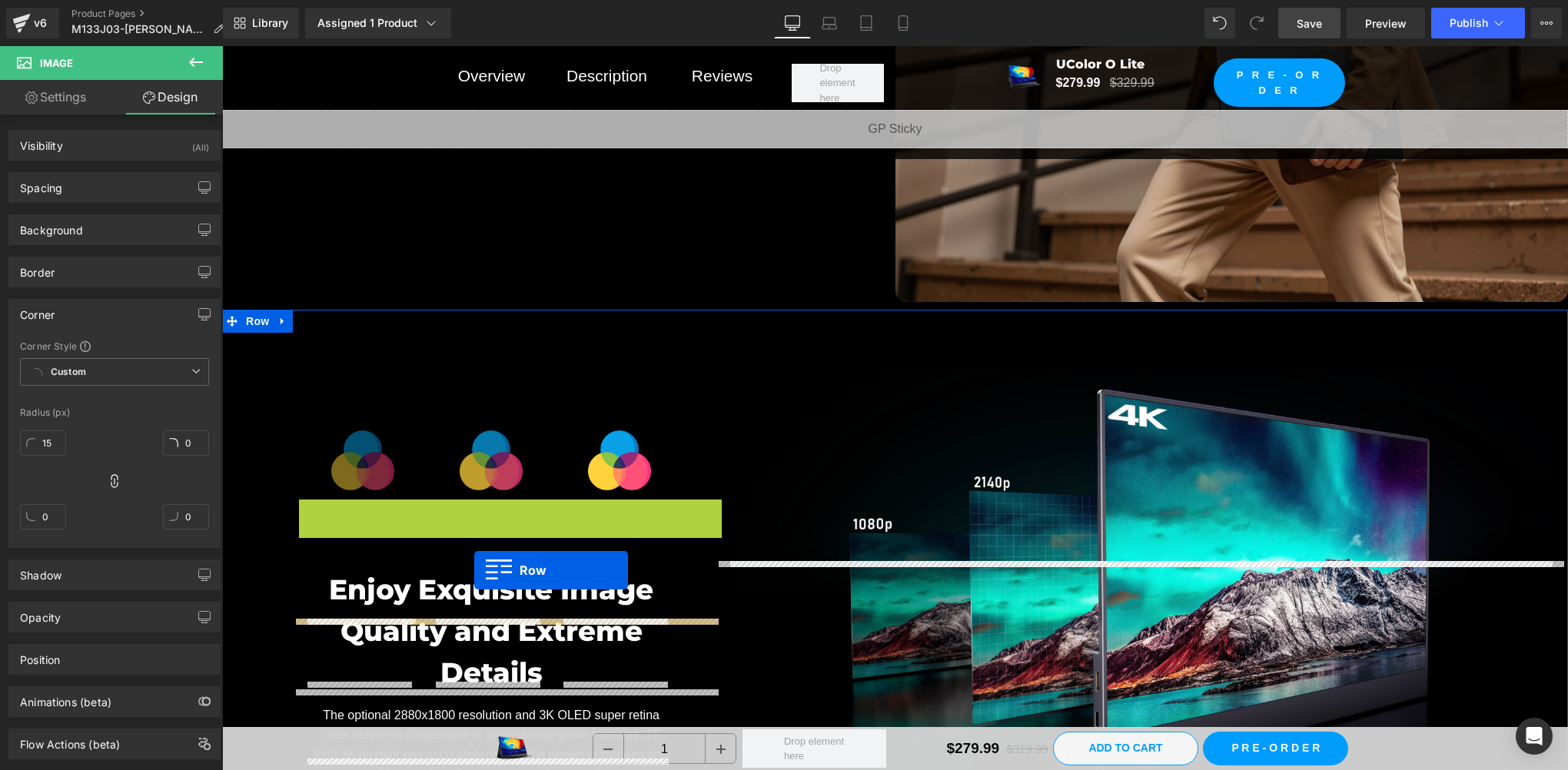
scroll to position [5379, 0]
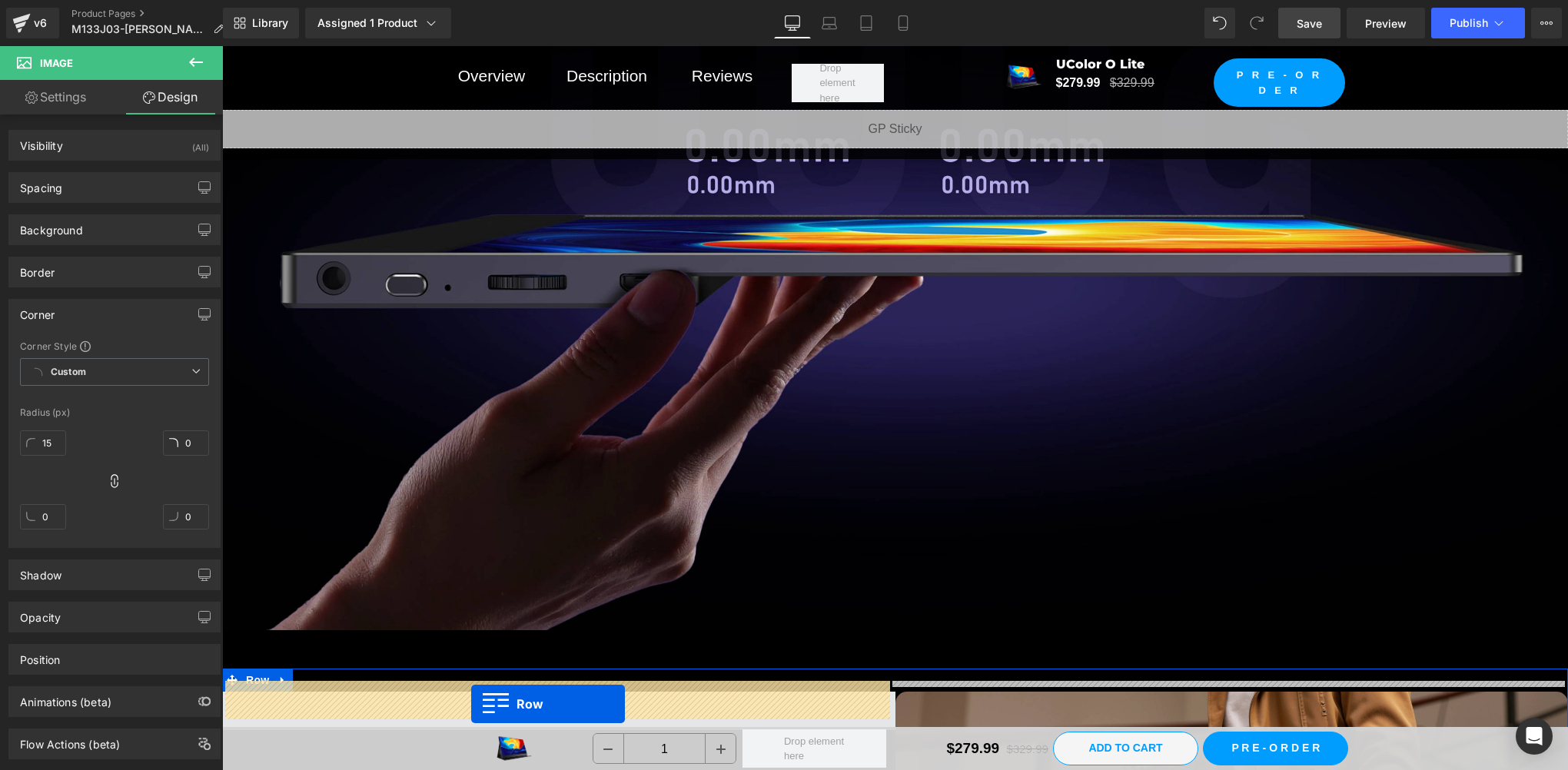
drag, startPoint x: 303, startPoint y: 442, endPoint x: 471, endPoint y: 704, distance: 311.2
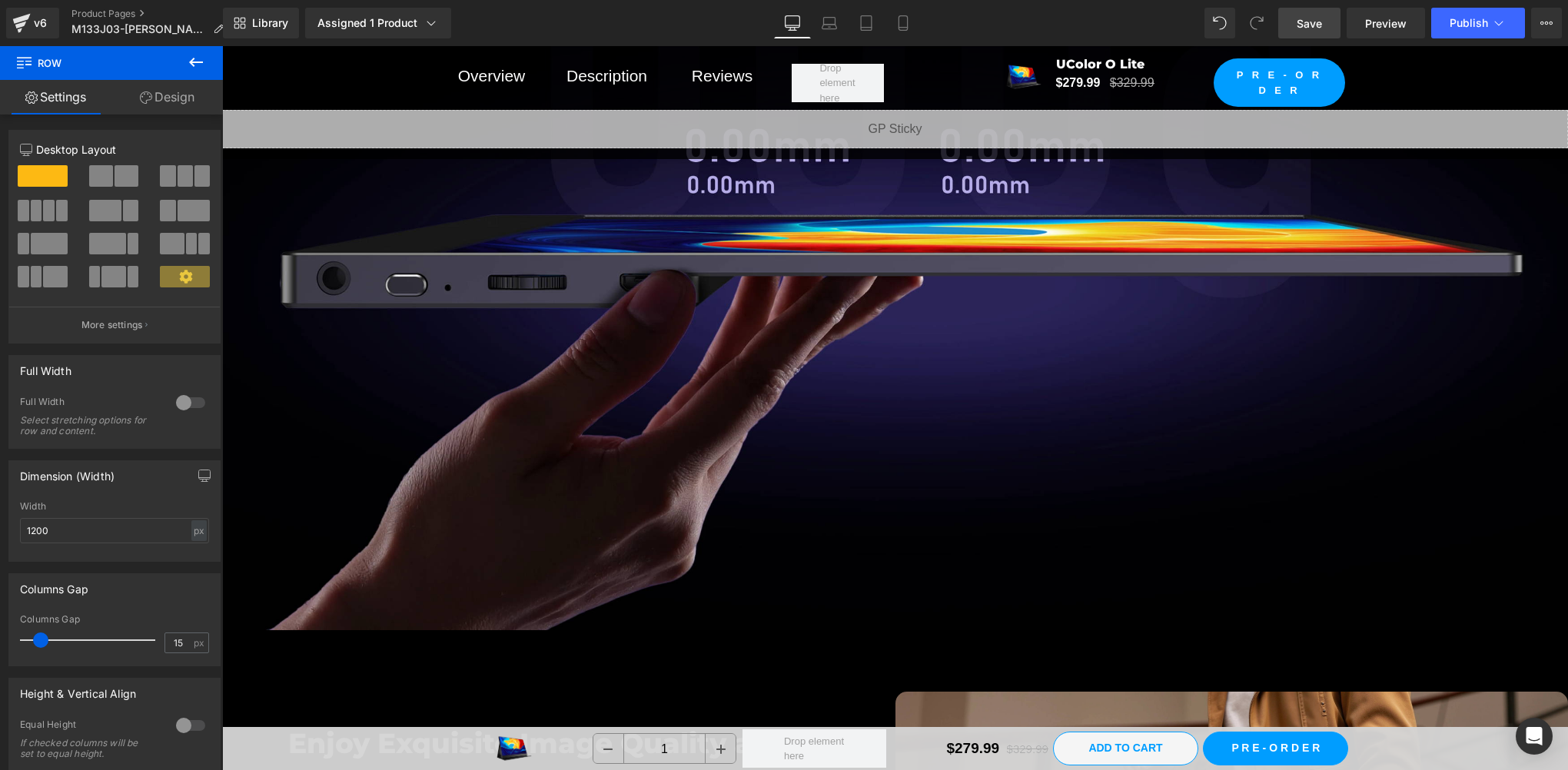
scroll to position [5636, 0]
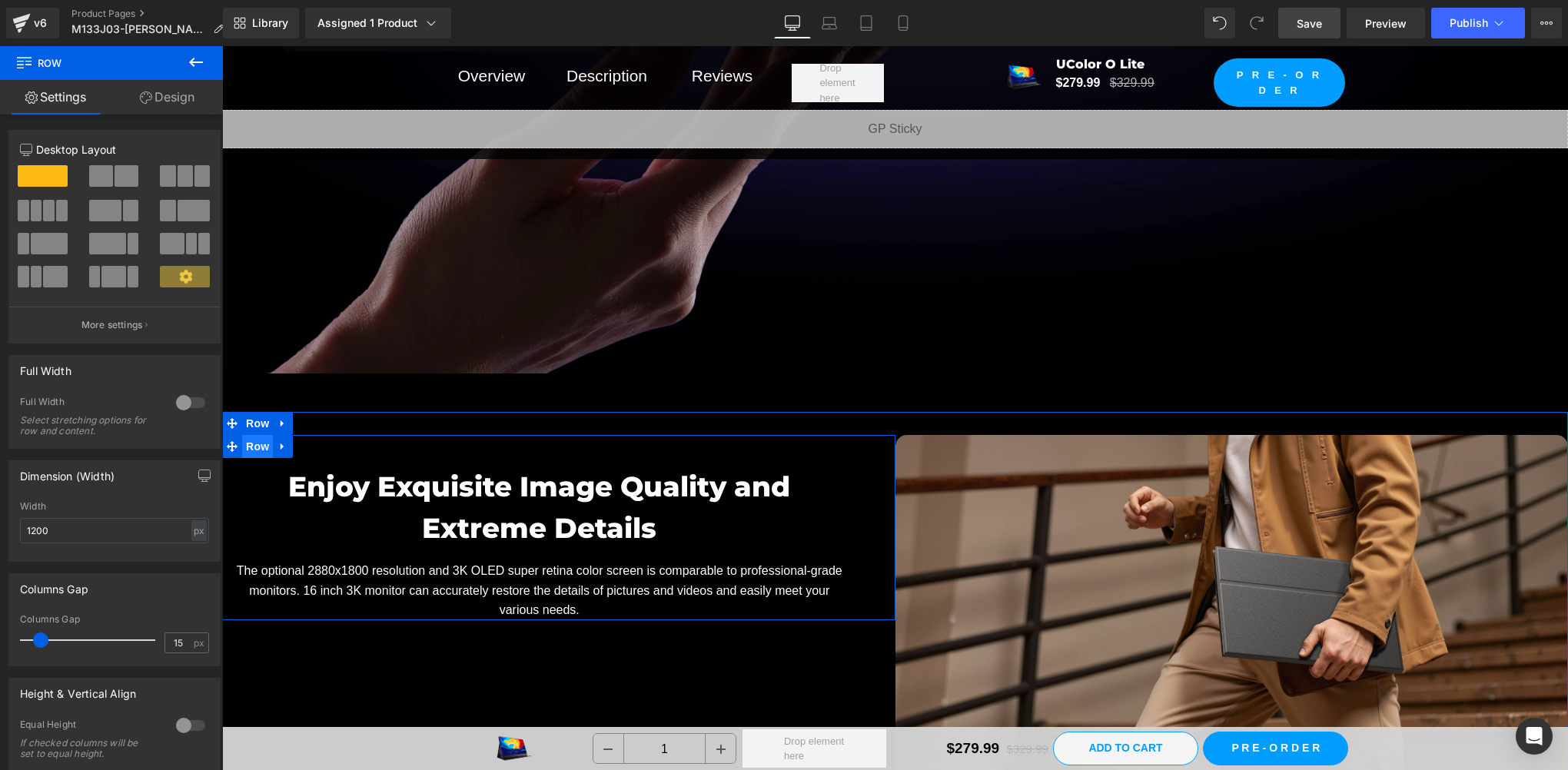
click at [250, 435] on span "Row" at bounding box center [257, 447] width 31 height 23
click at [250, 438] on span "Row" at bounding box center [257, 447] width 31 height 23
click at [250, 438] on span "Row" at bounding box center [257, 447] width 31 height 23
click at [257, 413] on span "Row" at bounding box center [257, 424] width 31 height 23
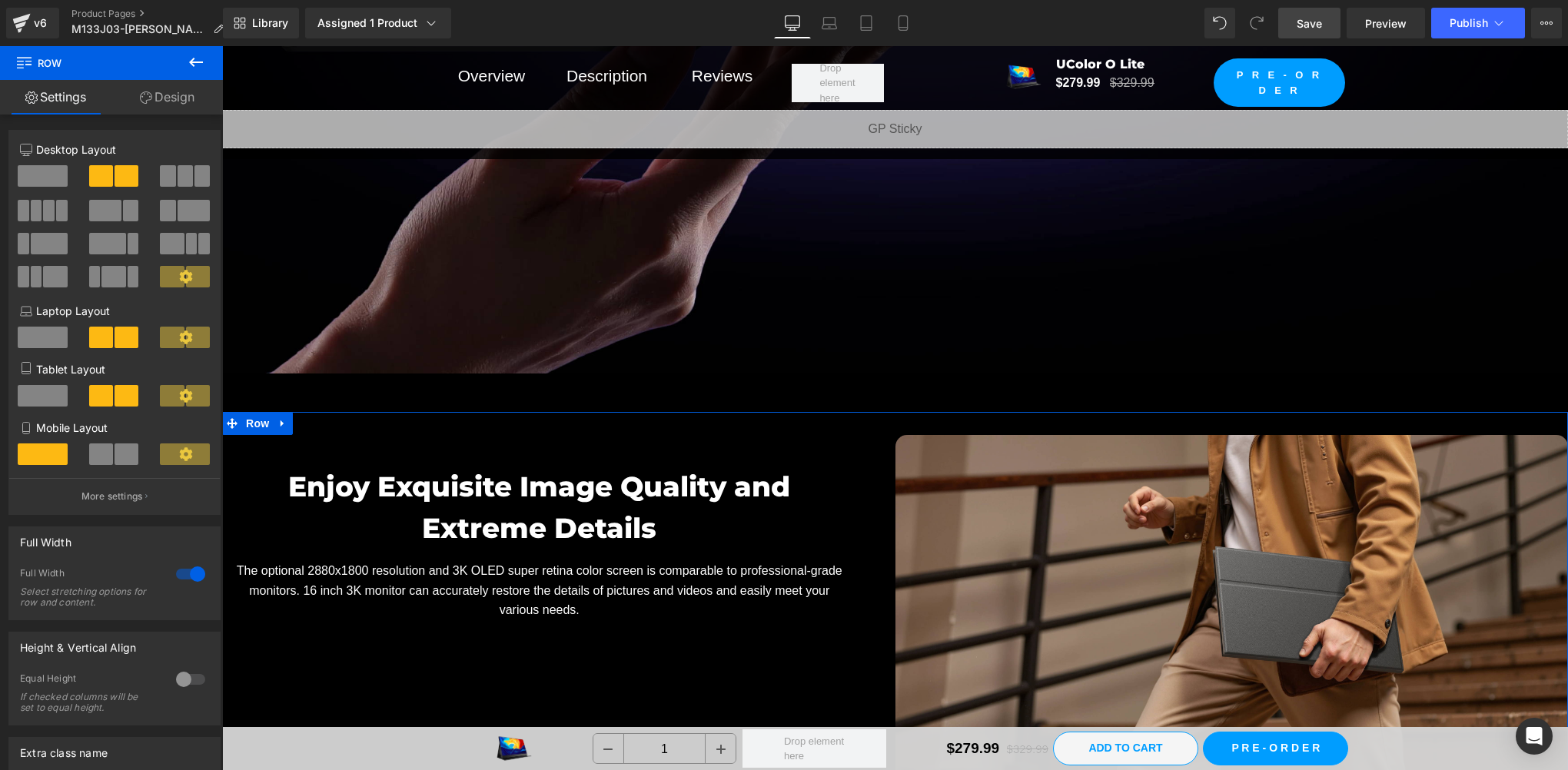
click at [166, 106] on link "Design" at bounding box center [167, 97] width 112 height 35
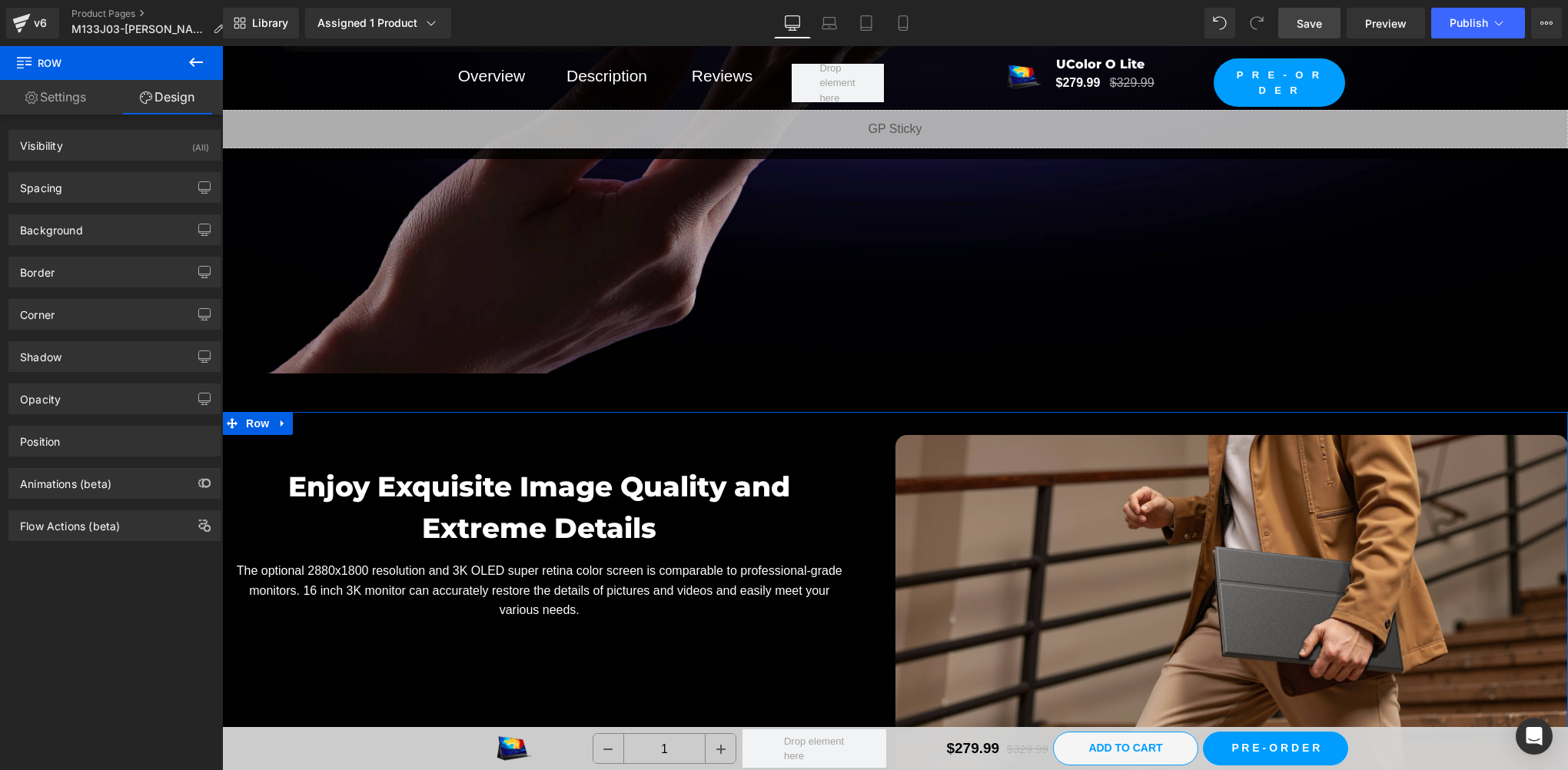
click at [69, 106] on link "Settings" at bounding box center [55, 97] width 112 height 35
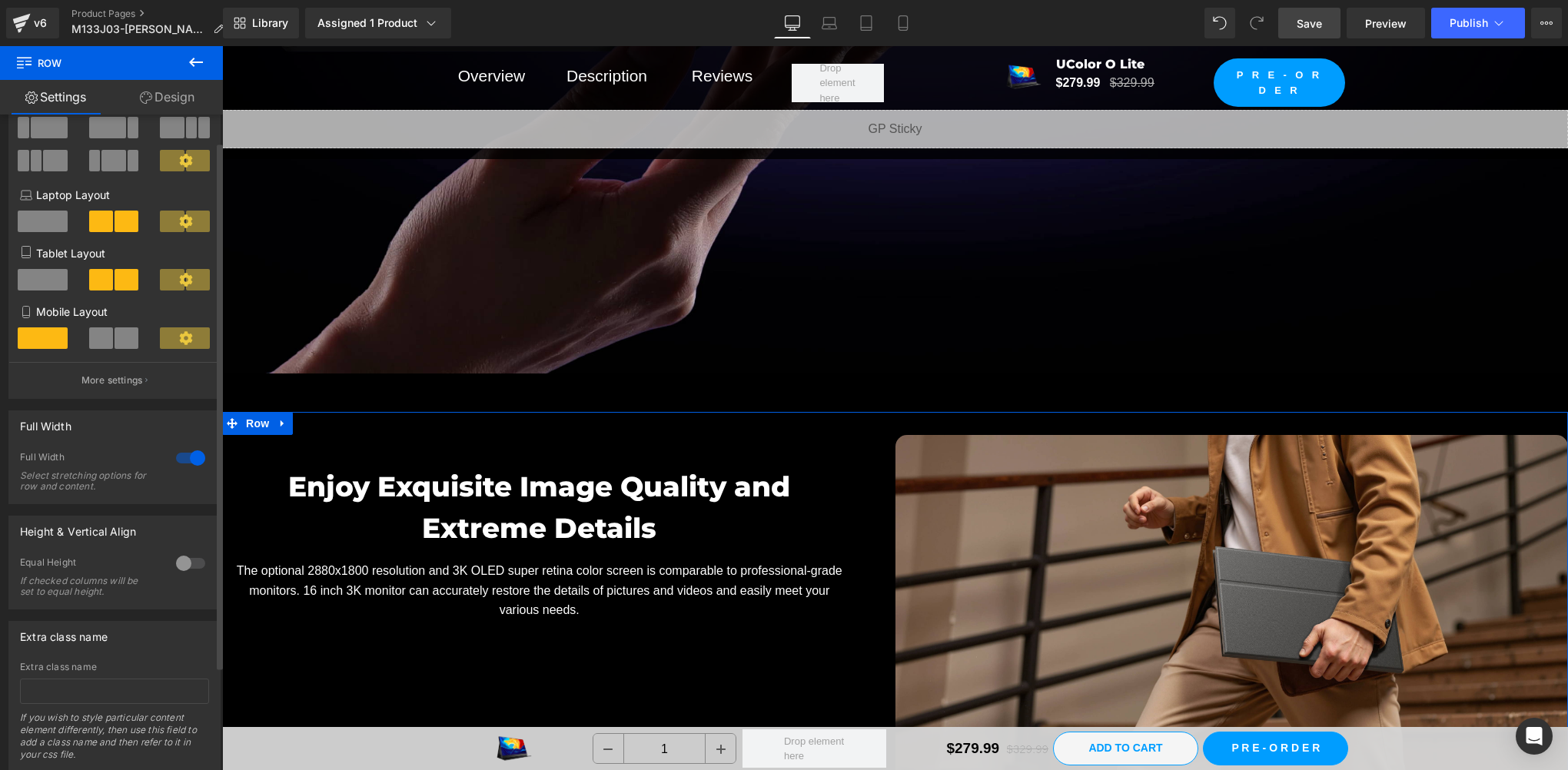
scroll to position [163, 0]
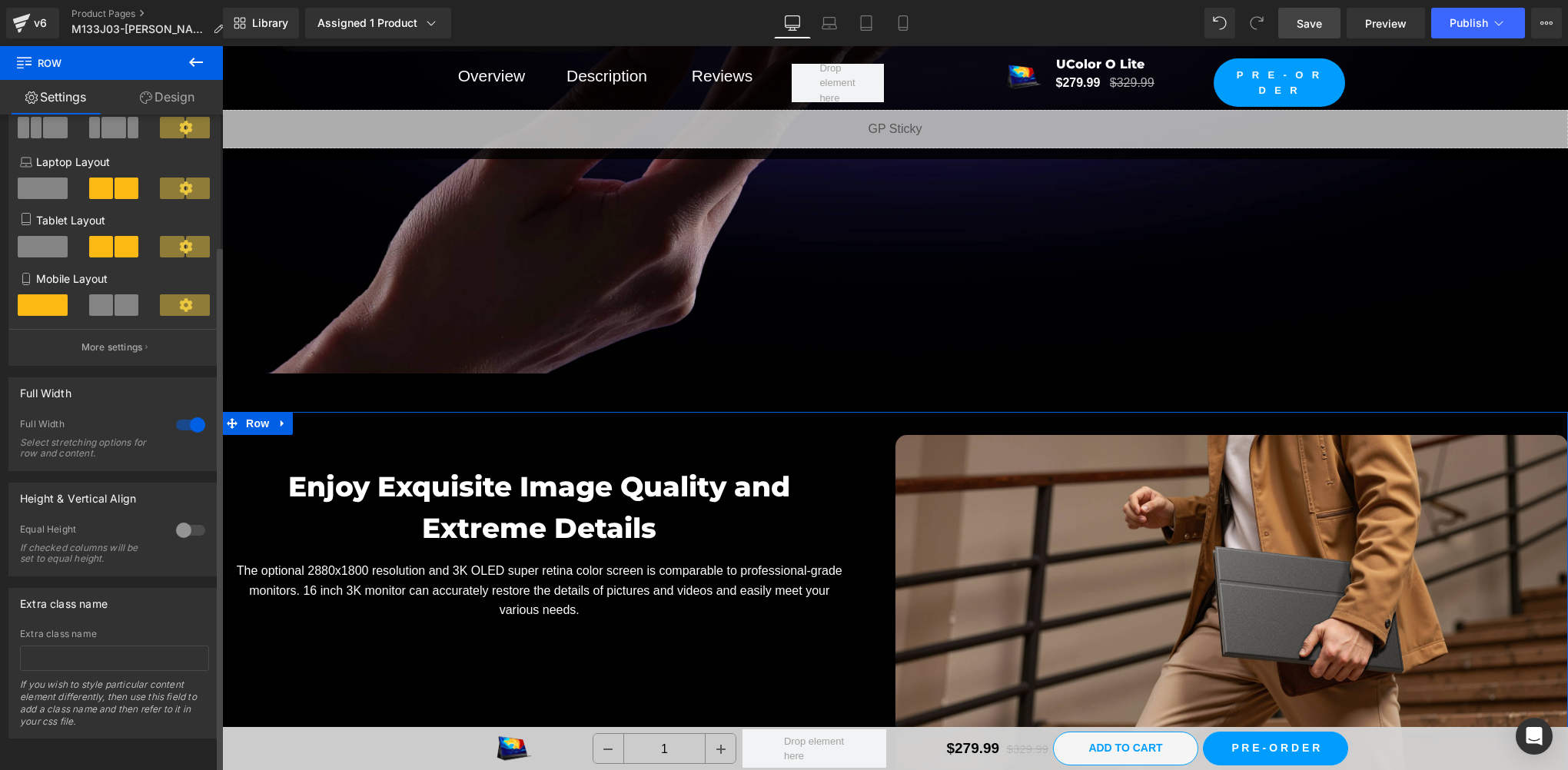
drag, startPoint x: 166, startPoint y: 512, endPoint x: 159, endPoint y: 529, distance: 18.4
click at [173, 518] on div at bounding box center [191, 531] width 37 height 25
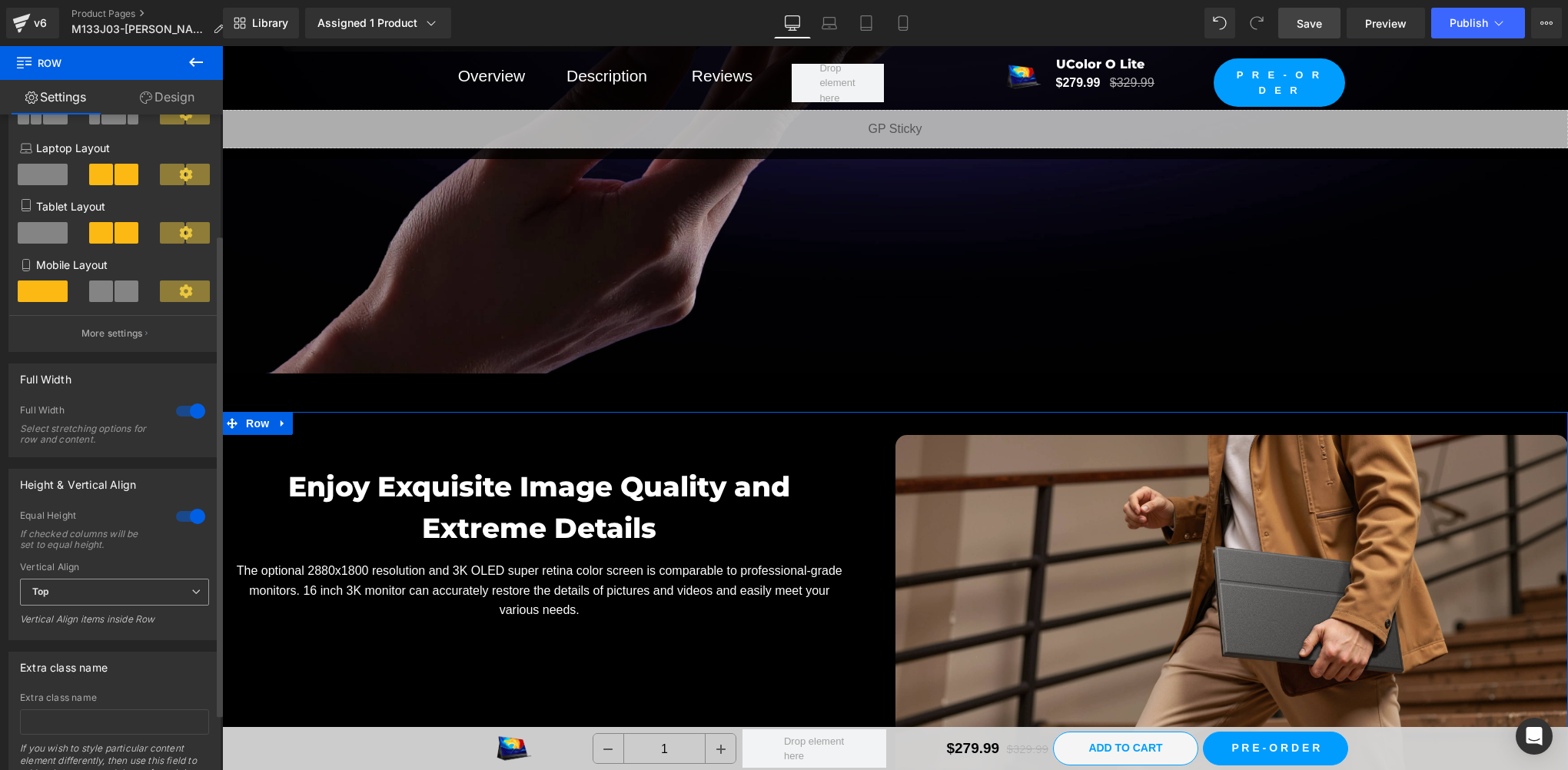
drag, startPoint x: 101, startPoint y: 592, endPoint x: 101, endPoint y: 601, distance: 9.0
click at [101, 594] on span "Top" at bounding box center [115, 592] width 189 height 27
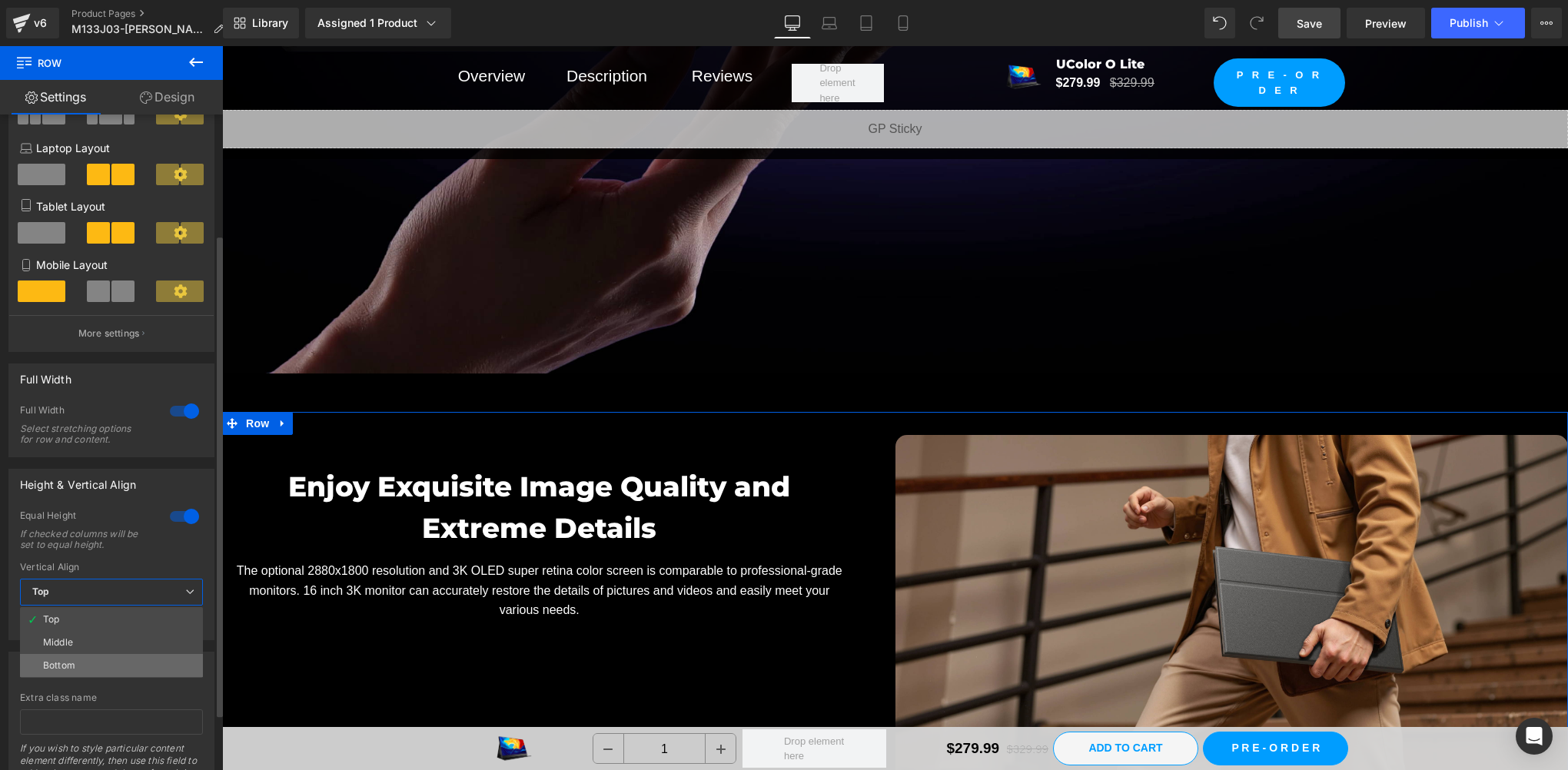
click at [96, 662] on li "Bottom" at bounding box center [112, 665] width 183 height 23
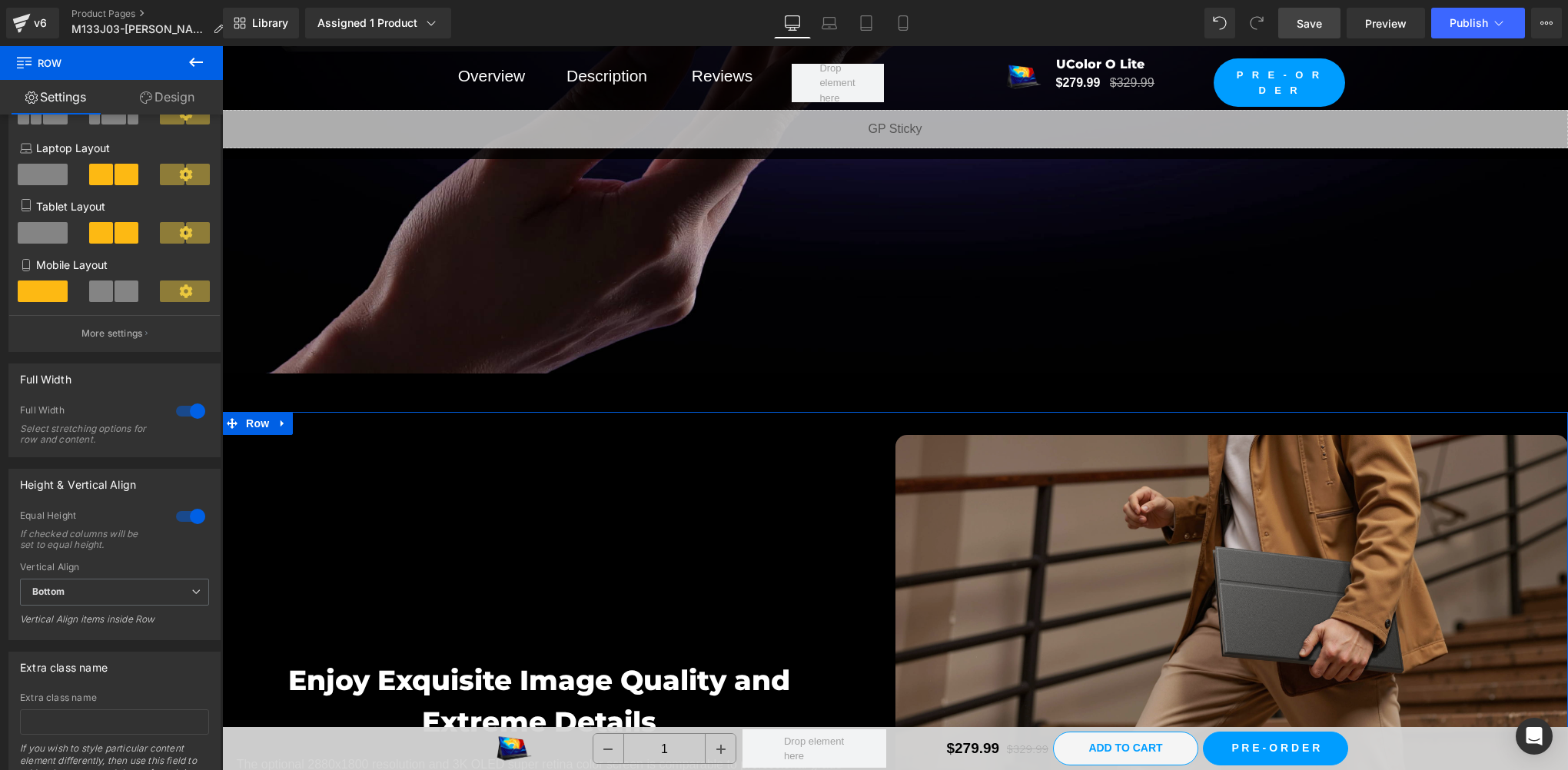
scroll to position [5379, 0]
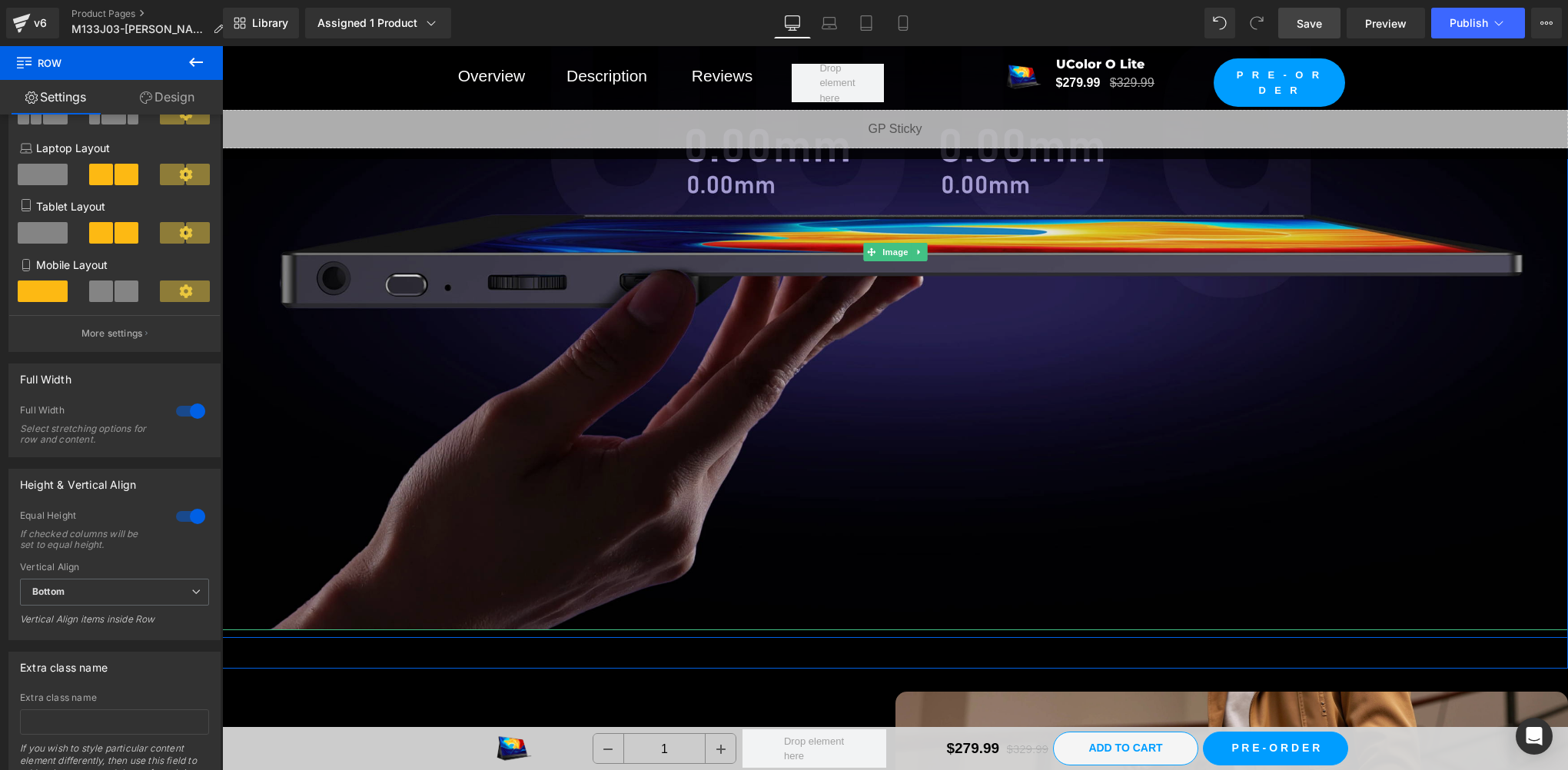
click at [1302, 496] on img at bounding box center [895, 251] width 1346 height 757
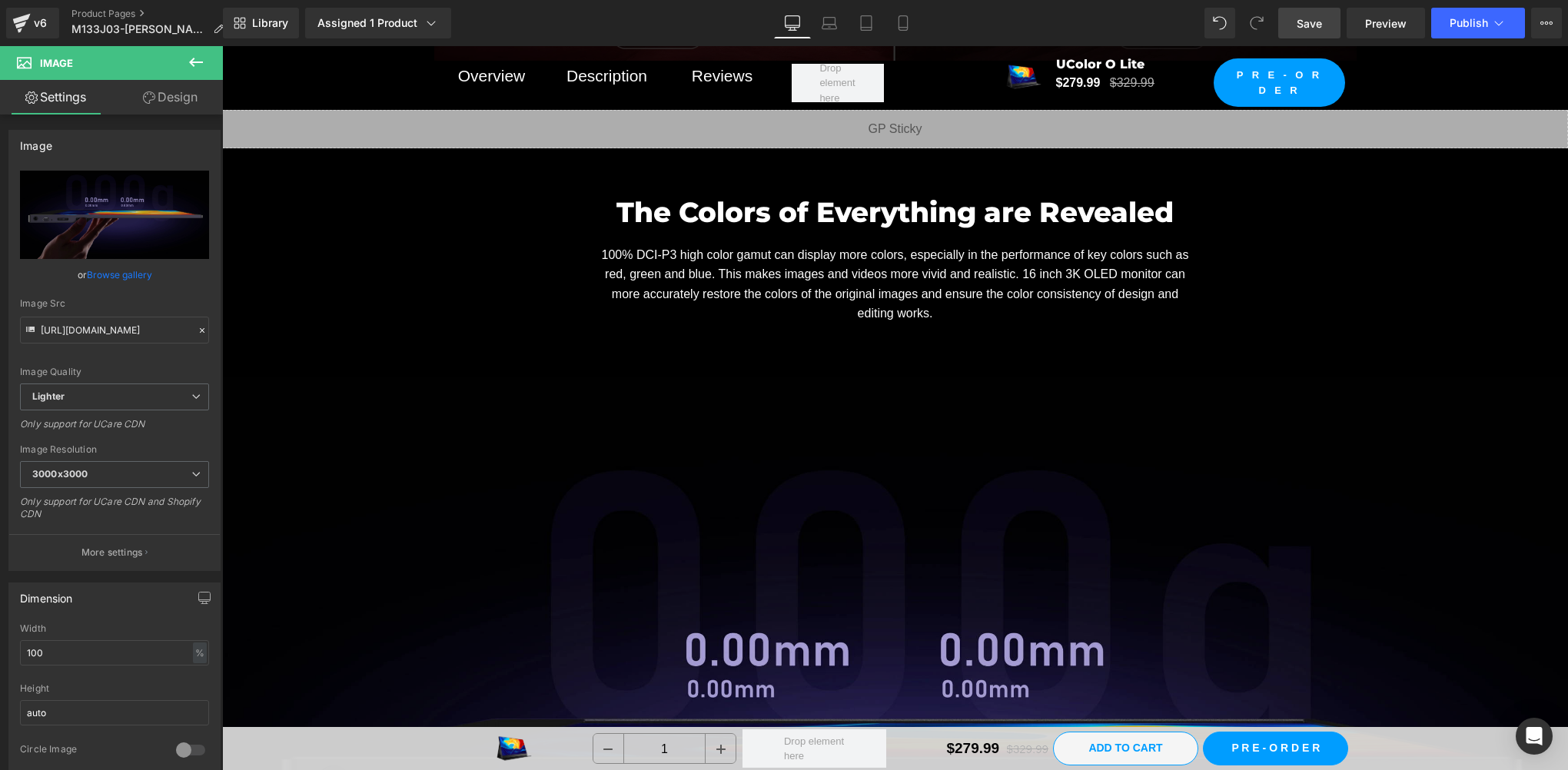
scroll to position [4868, 0]
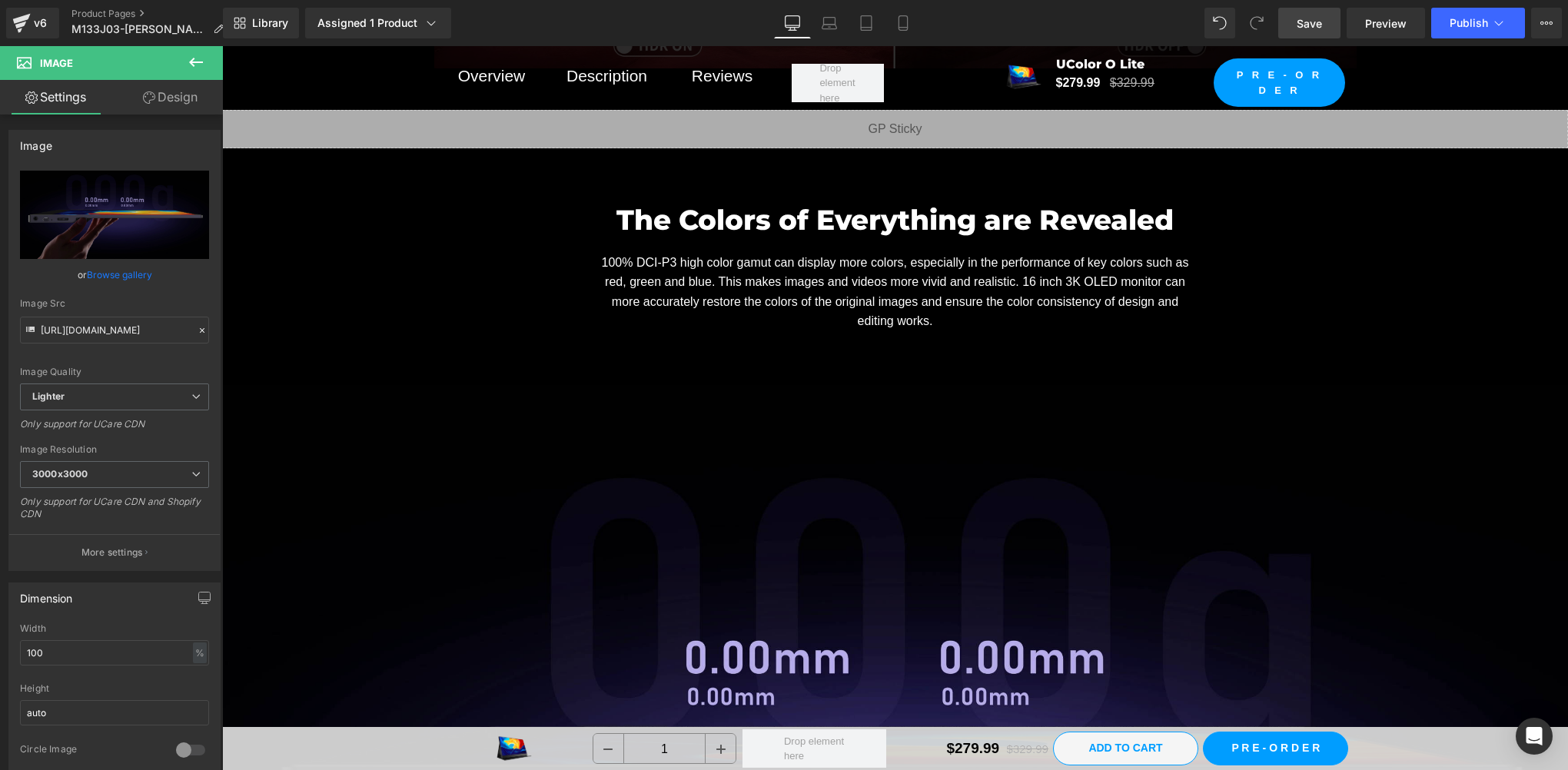
click at [1298, 39] on div "Library Assigned 1 Product Product Preview UColor O Lite – 13.3 inch MacBook Mi…" at bounding box center [895, 23] width 1345 height 46
click at [1303, 30] on span "Save" at bounding box center [1309, 23] width 25 height 16
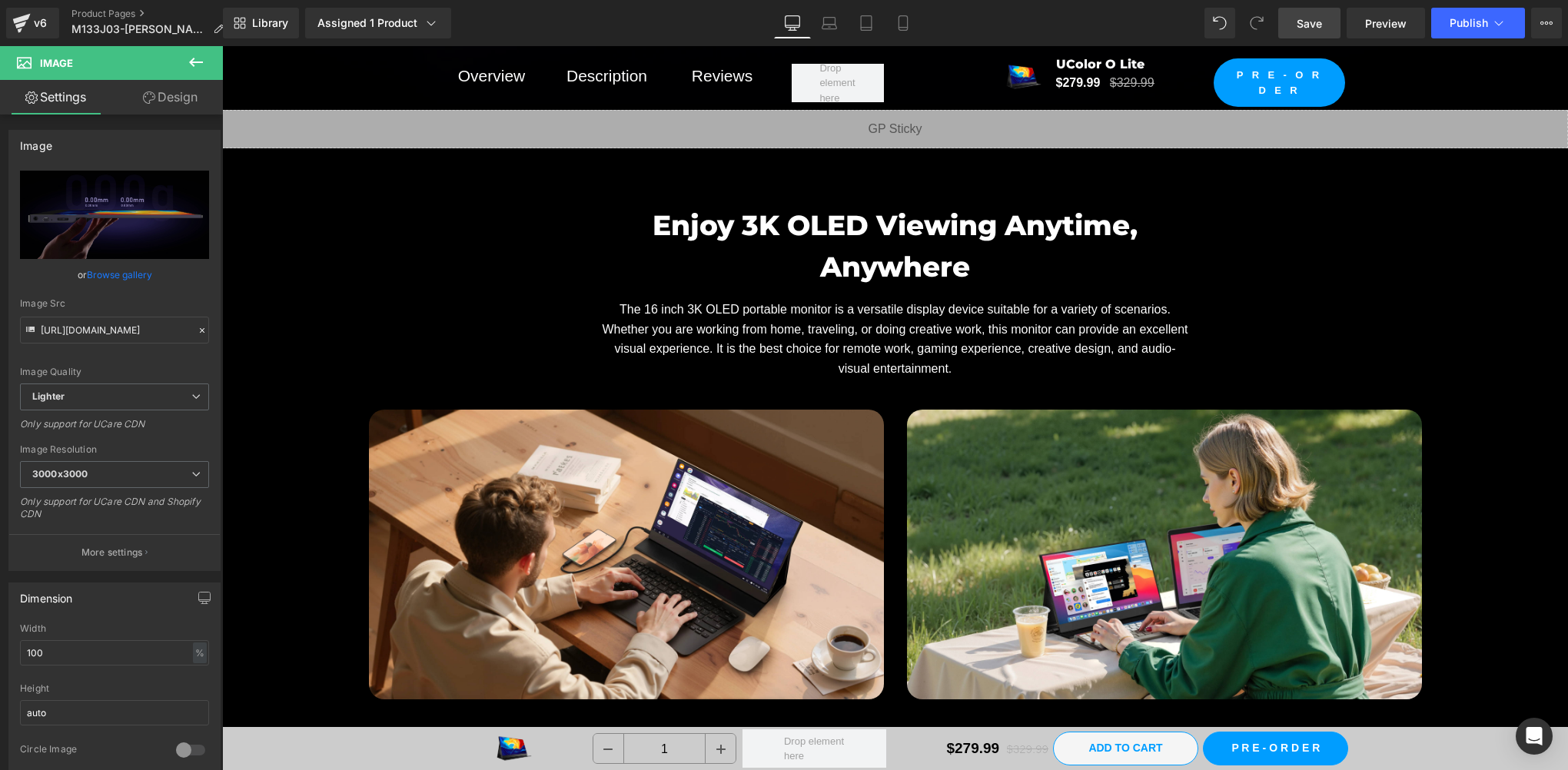
scroll to position [8966, 0]
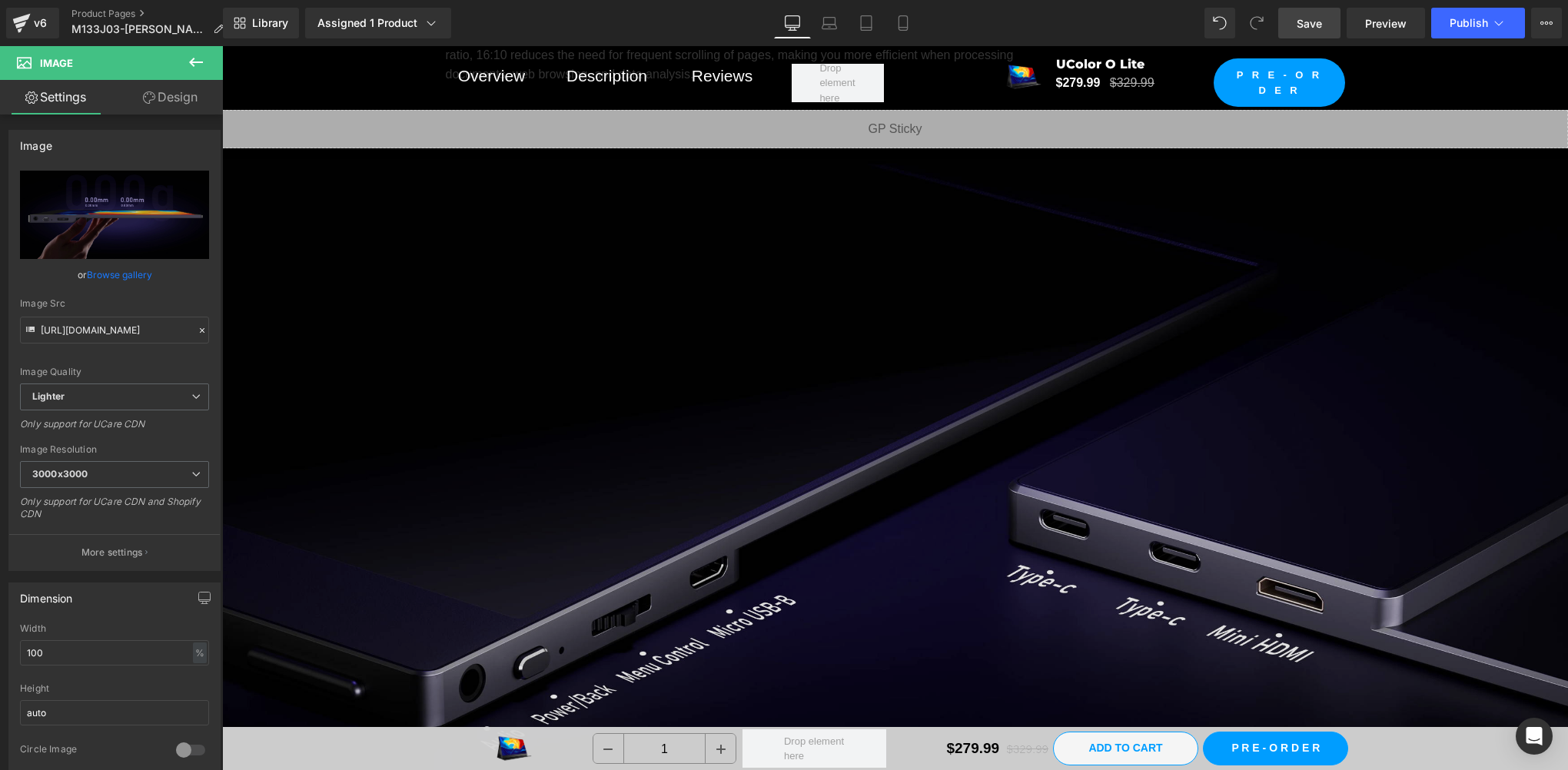
click at [772, 473] on img at bounding box center [895, 494] width 1346 height 757
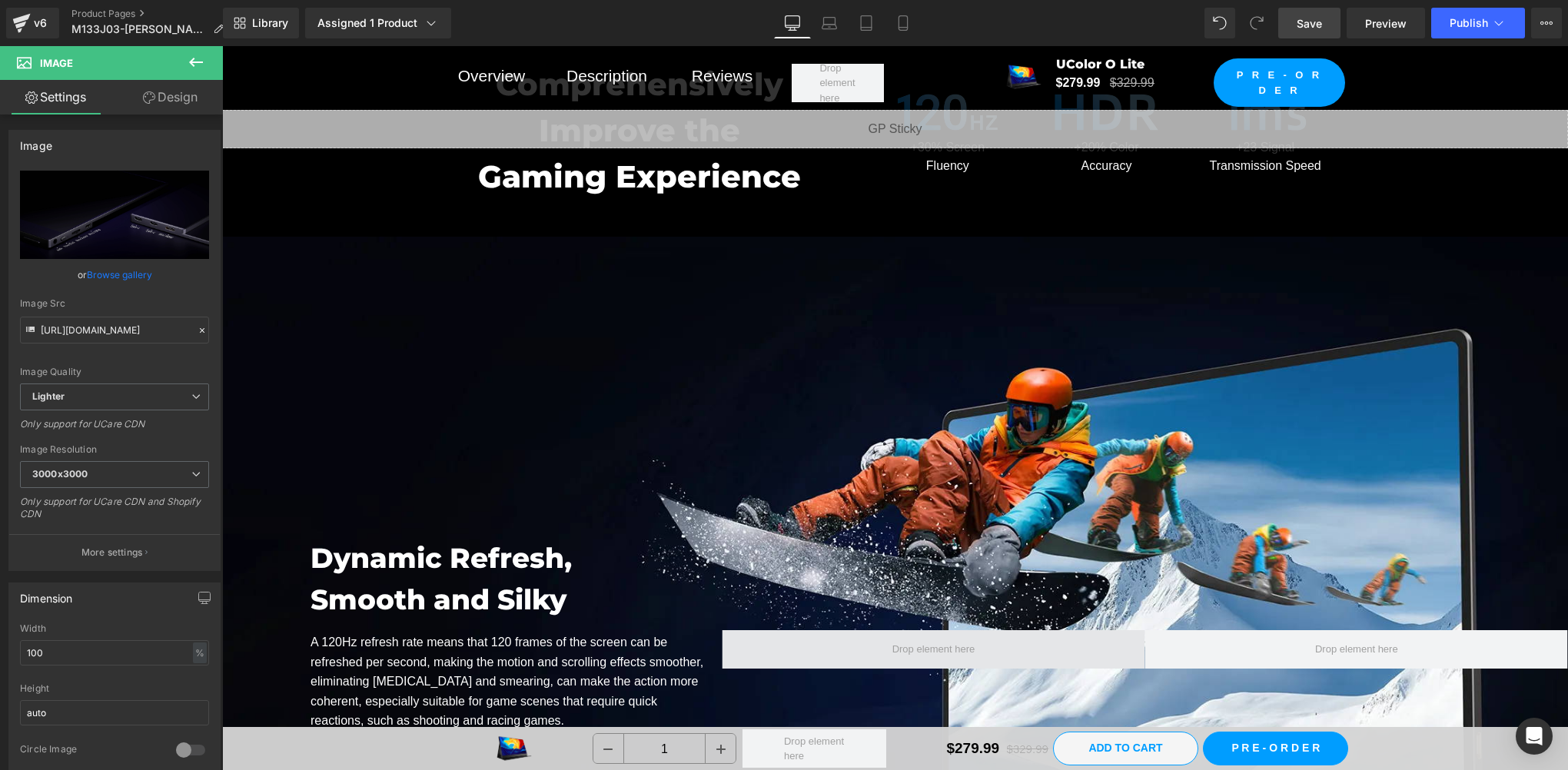
scroll to position [10759, 0]
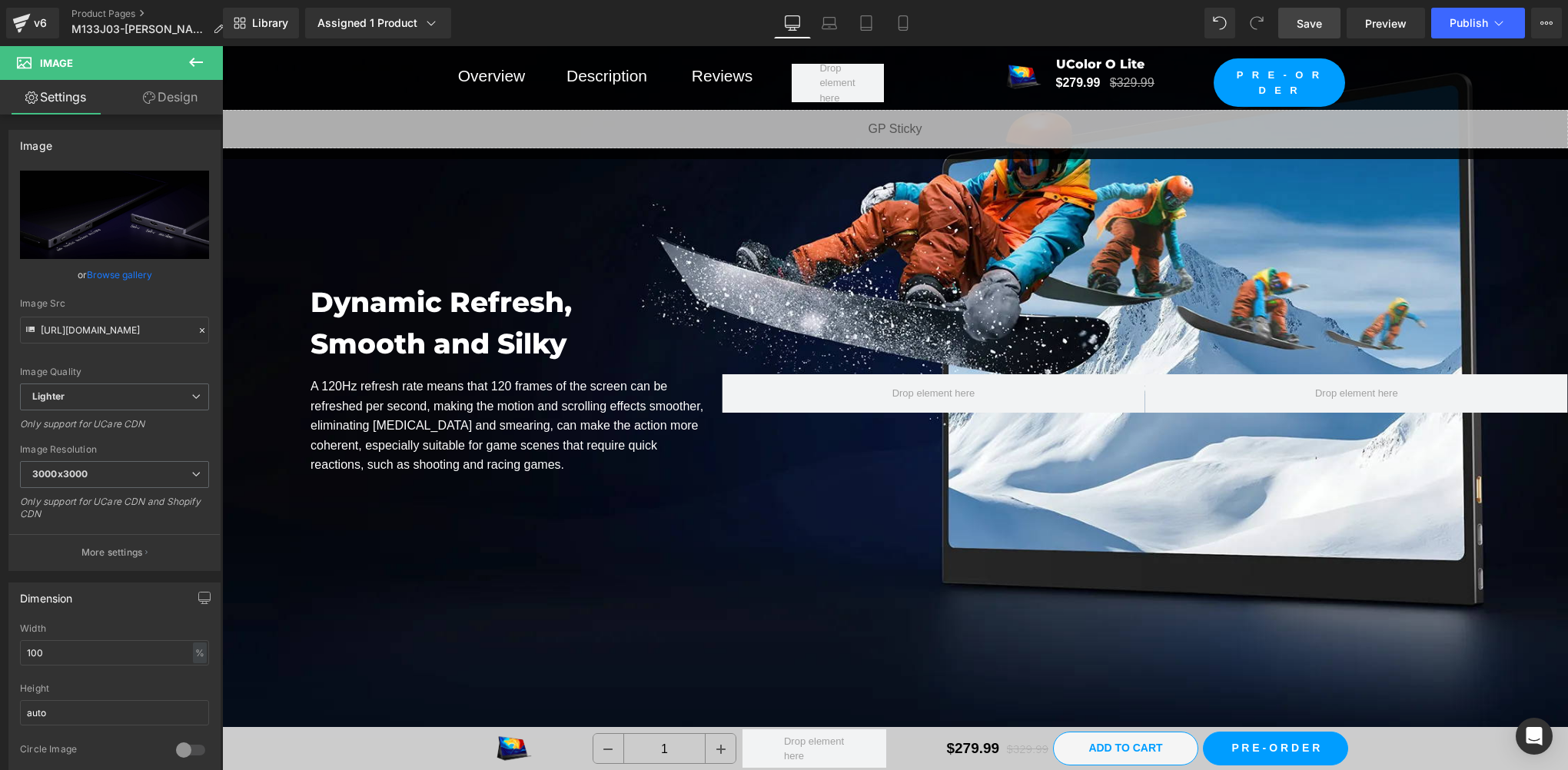
click at [1174, 311] on div at bounding box center [1356, 393] width 423 height 224
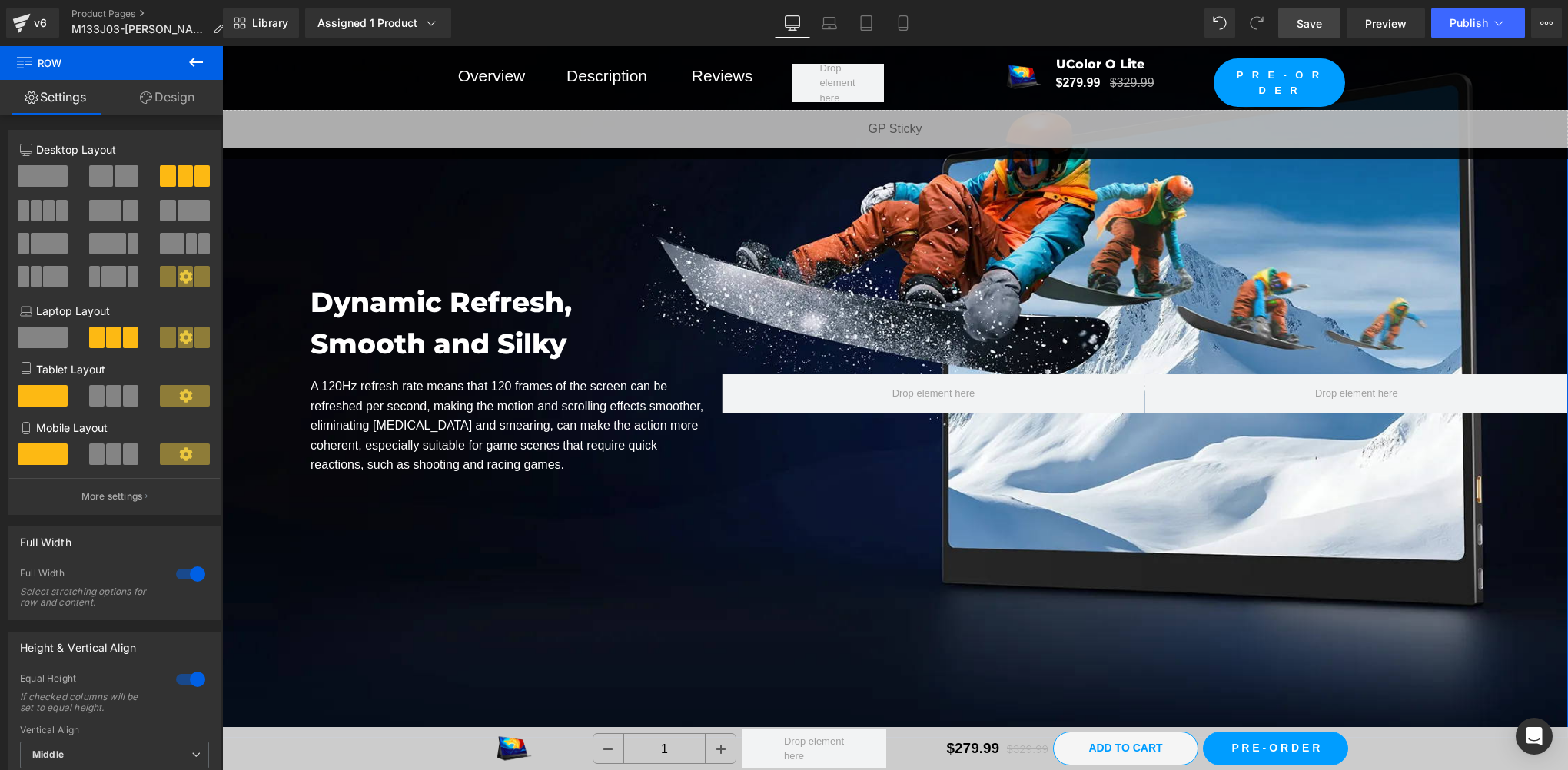
click at [1092, 233] on span "Dynamic Refresh, Smooth and Silky Heading A 120Hz refresh rate means that 120 f…" at bounding box center [895, 358] width 1346 height 309
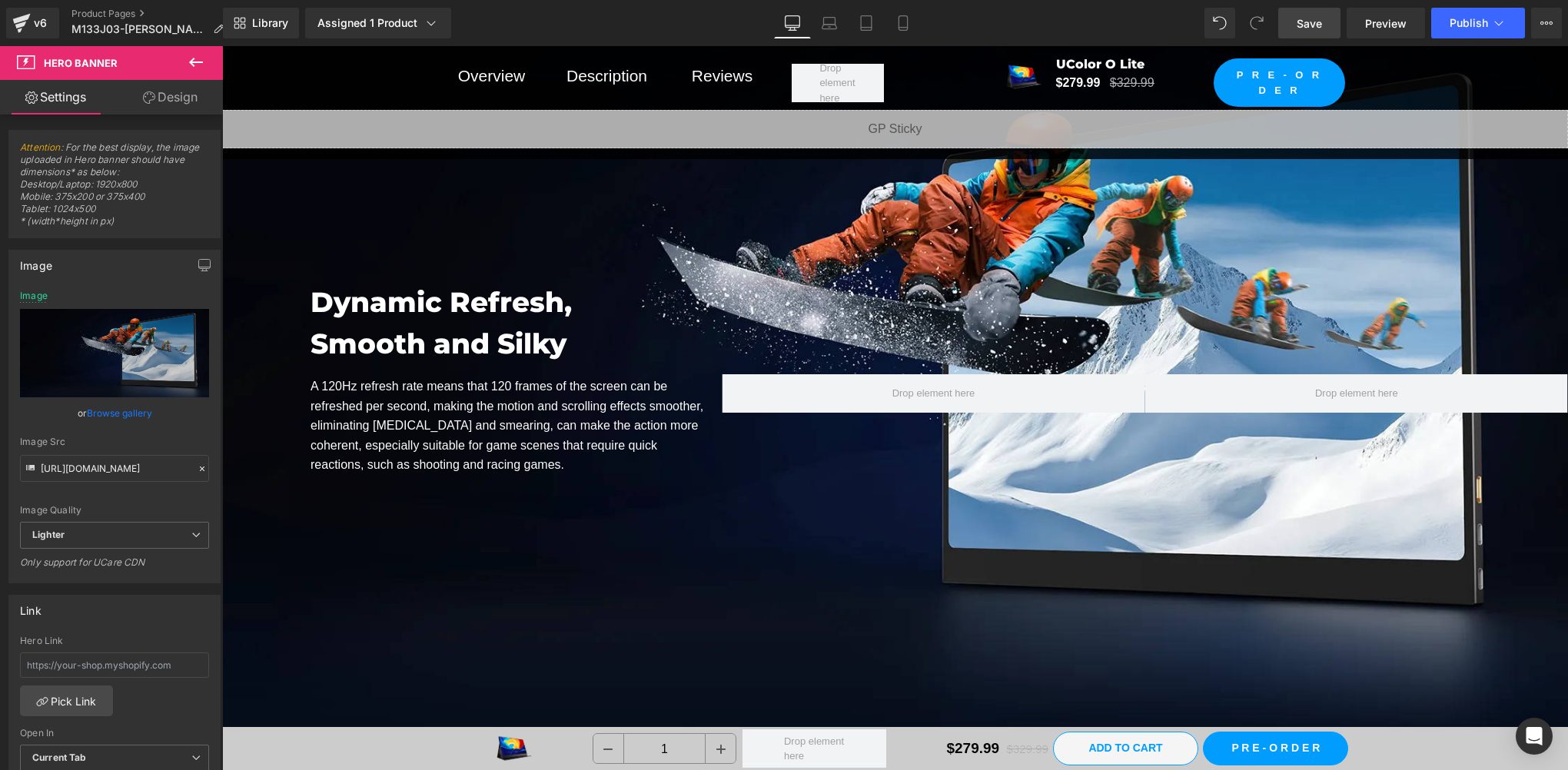
scroll to position [10503, 0]
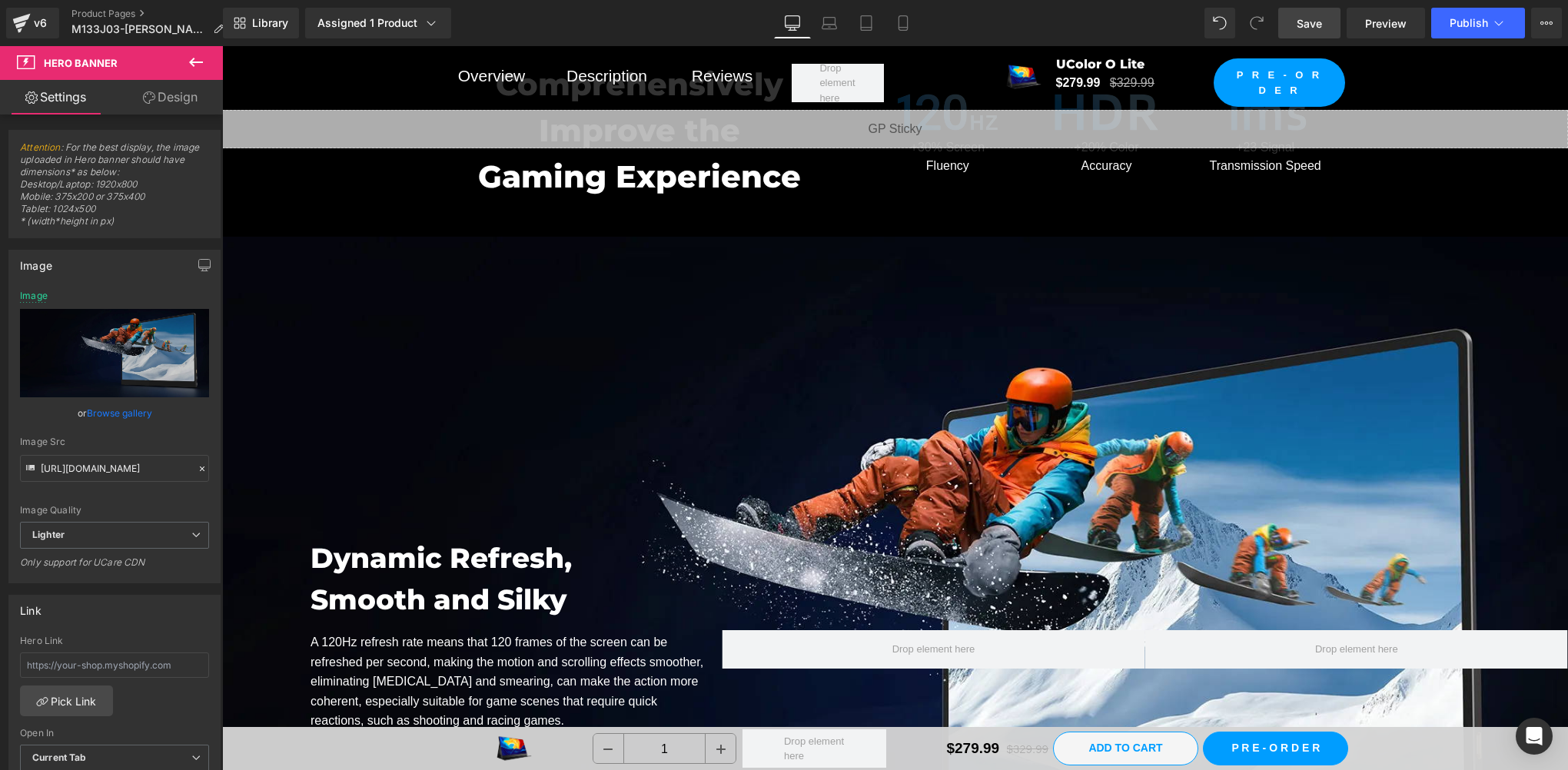
click at [1133, 397] on div "Dynamic Refresh, Smooth and Silky Heading A 120Hz refresh rate means that 120 f…" at bounding box center [895, 614] width 1346 height 757
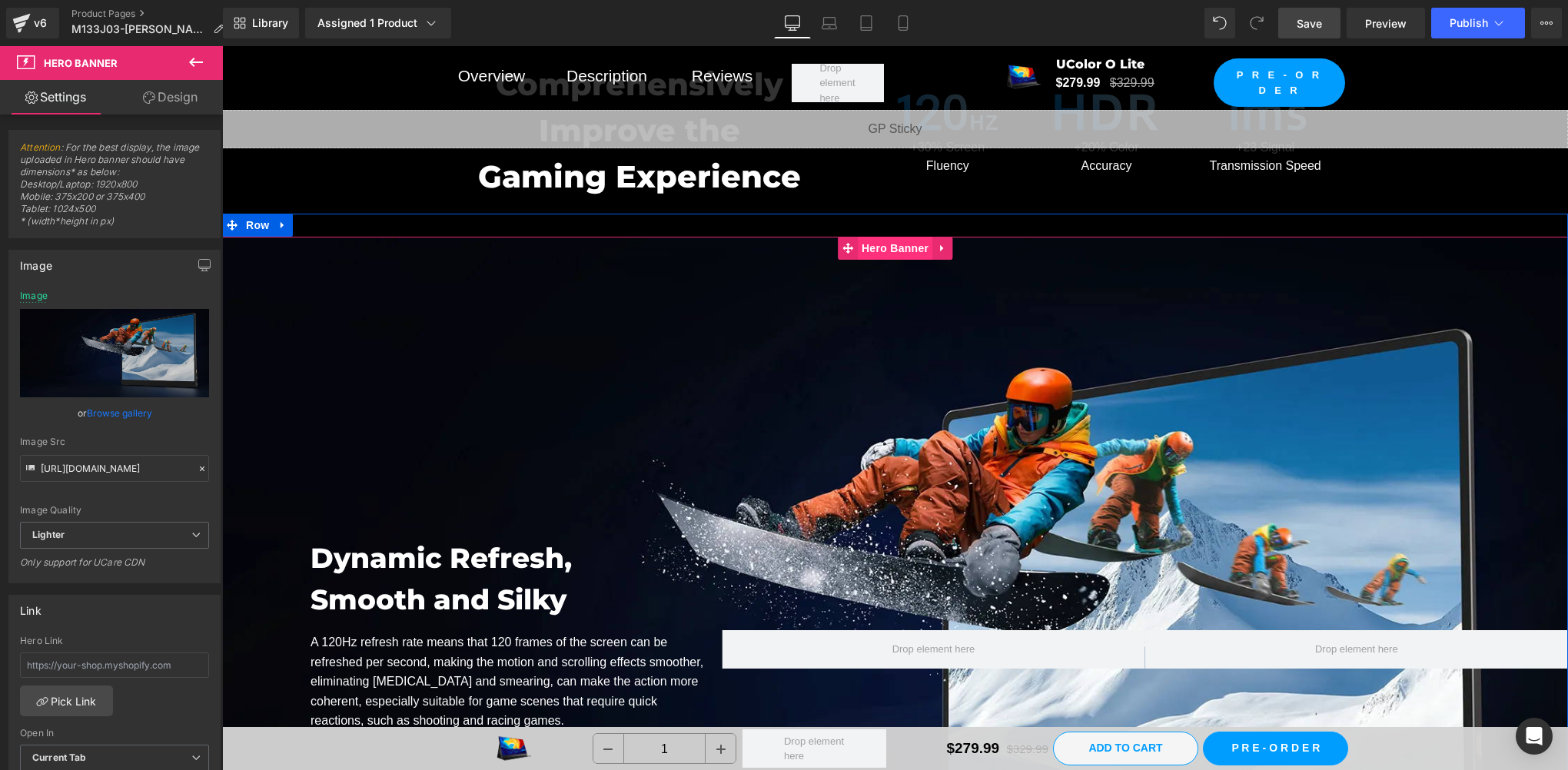
click at [884, 241] on span "Hero Banner" at bounding box center [895, 248] width 75 height 23
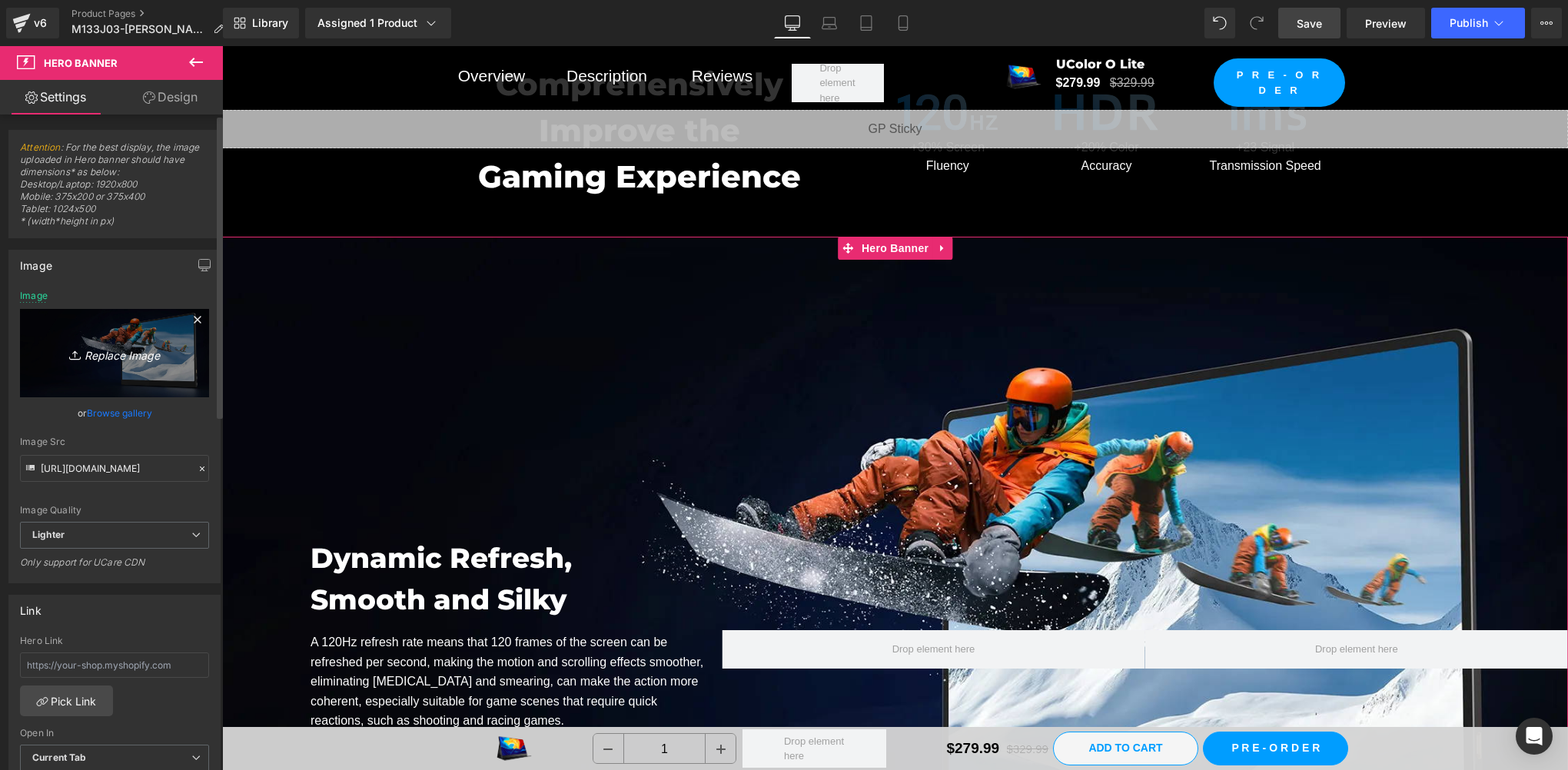
click at [79, 370] on link "Replace Image" at bounding box center [115, 353] width 189 height 89
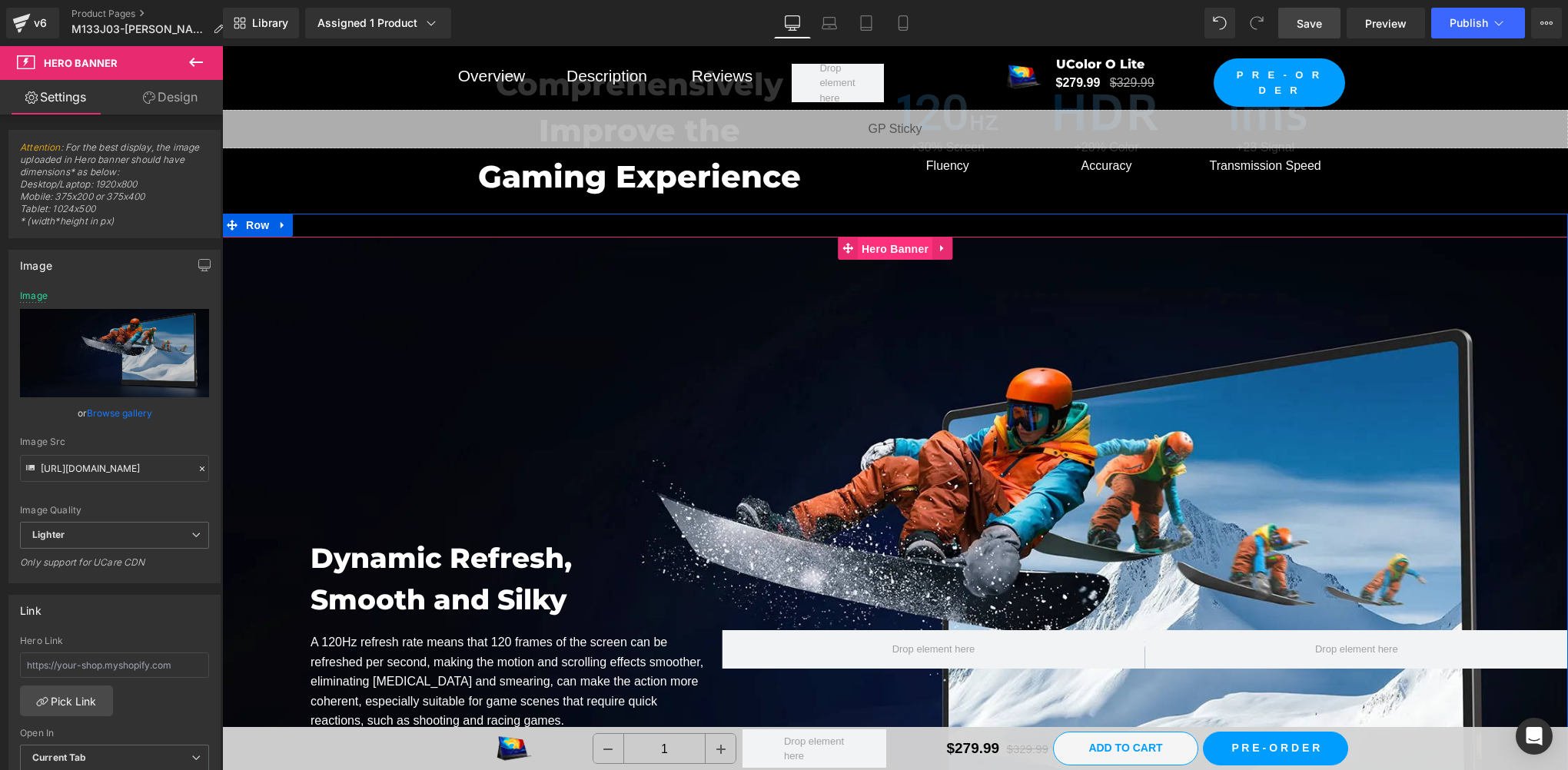
click at [889, 237] on span "Hero Banner" at bounding box center [895, 249] width 75 height 23
click at [879, 247] on span "Hero Banner" at bounding box center [895, 248] width 75 height 23
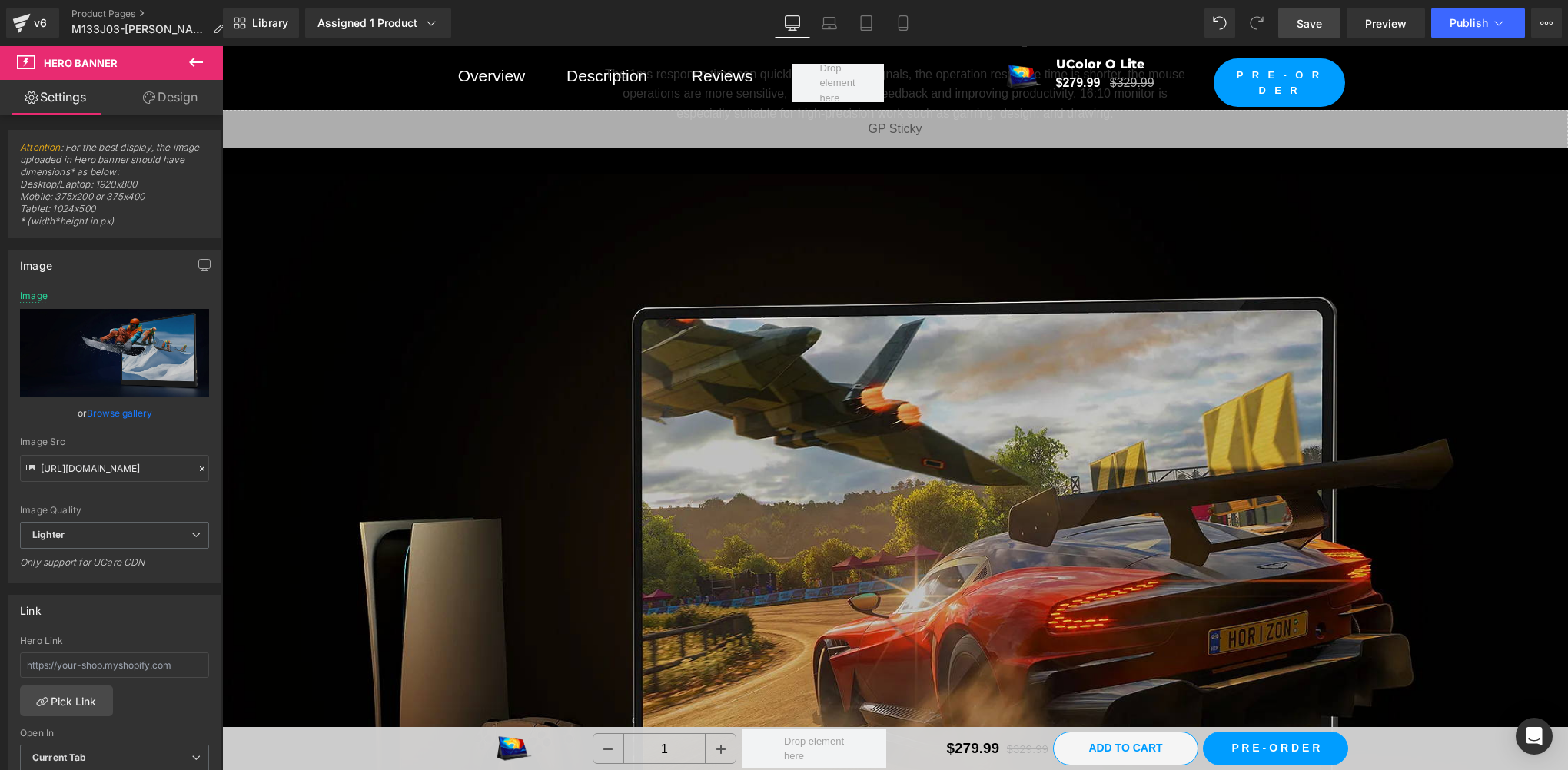
scroll to position [11784, 0]
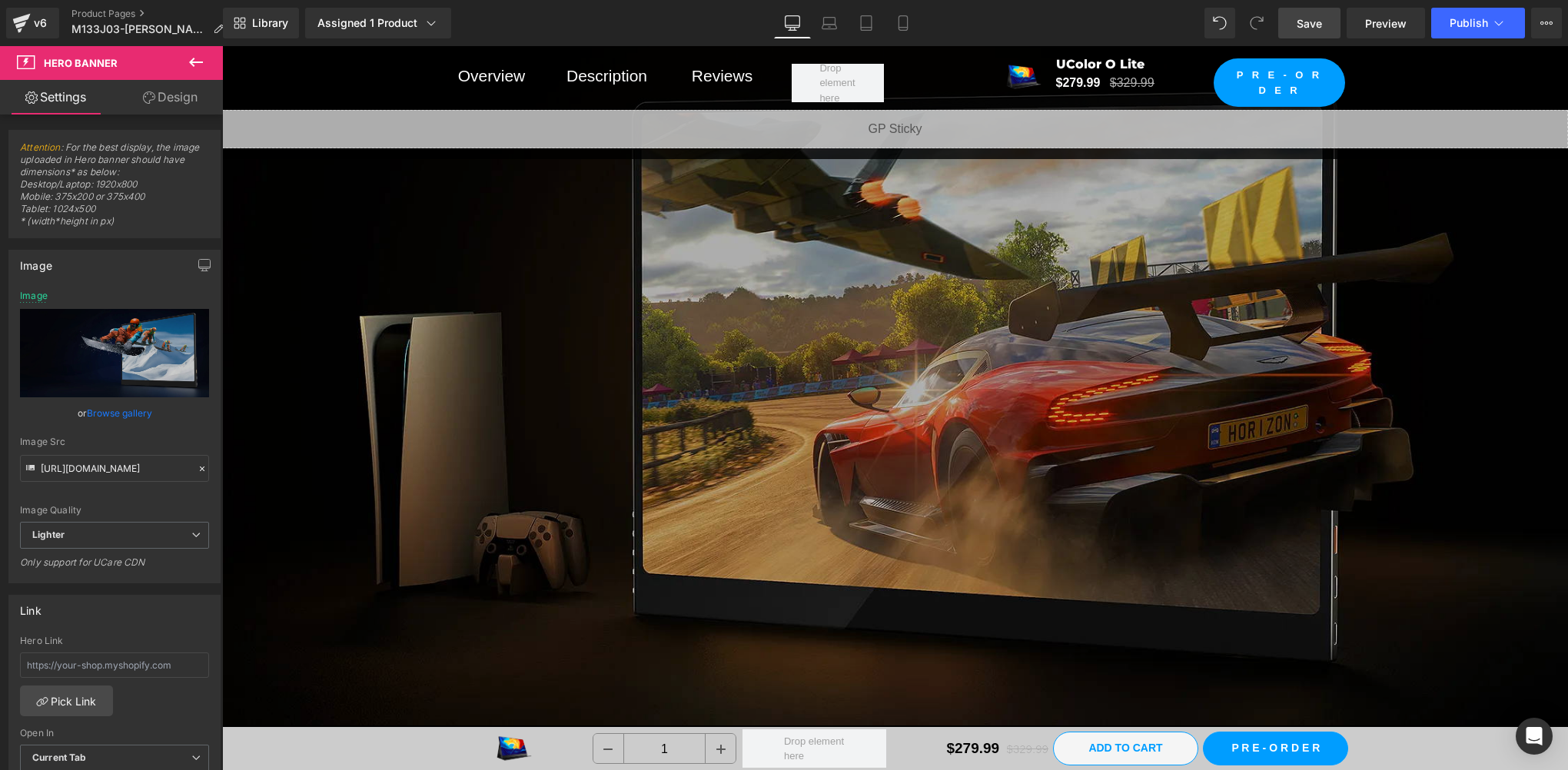
click at [898, 355] on img at bounding box center [895, 346] width 1346 height 757
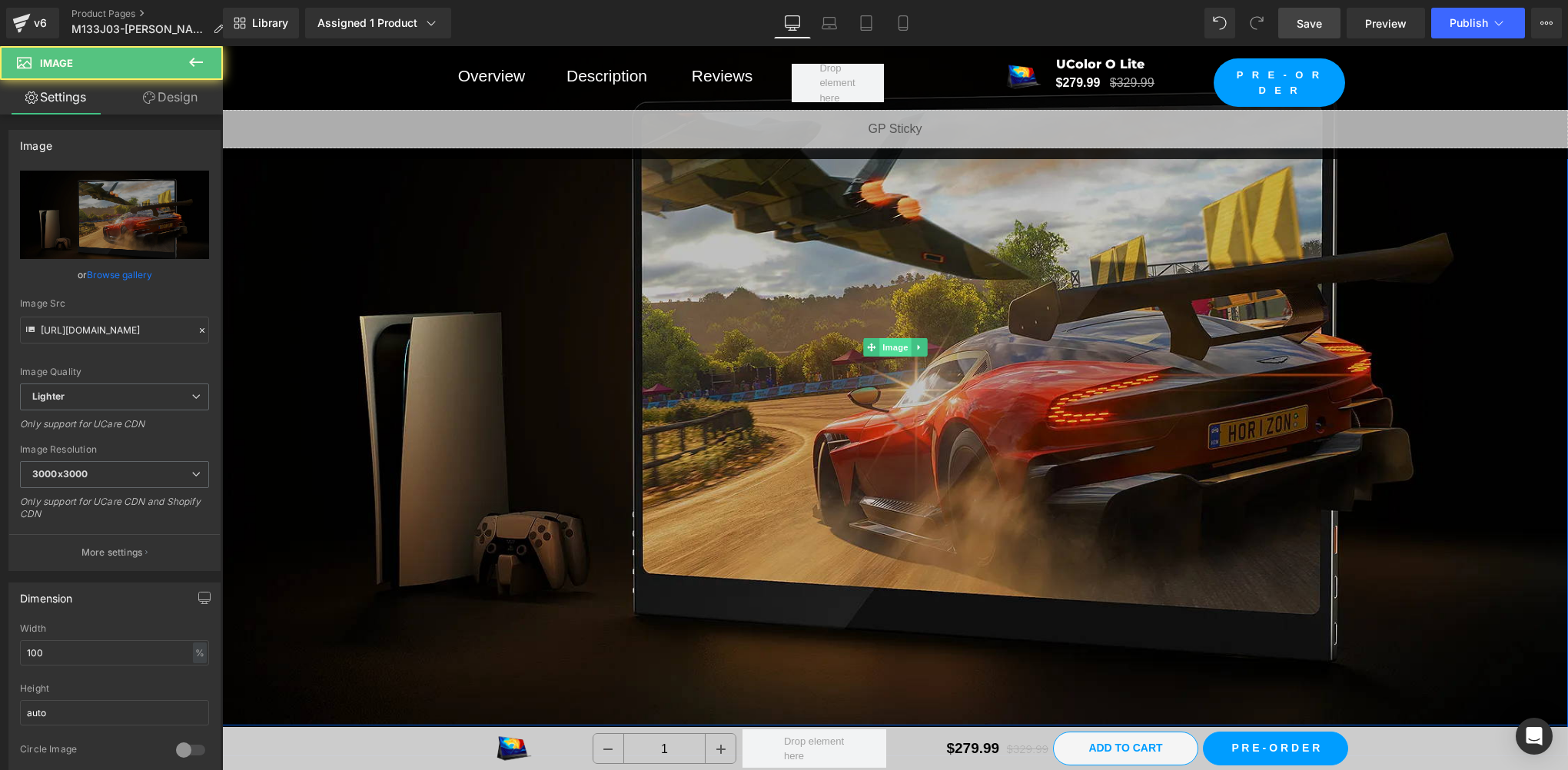
click at [886, 339] on span "Image" at bounding box center [896, 347] width 32 height 18
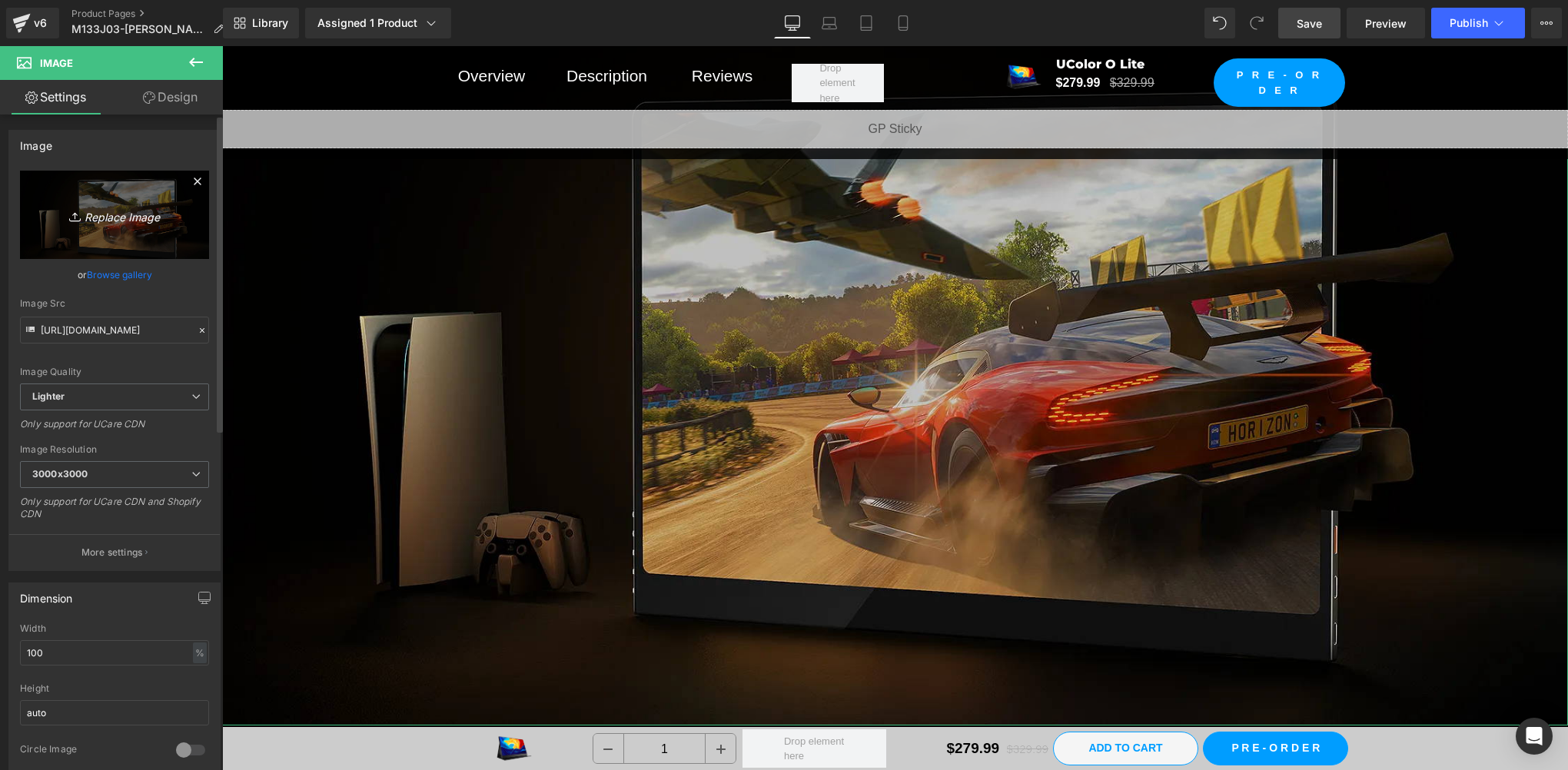
click at [139, 232] on link "Replace Image" at bounding box center [115, 215] width 189 height 89
type input "C:\fakepath\扬声器 拷贝.webp"
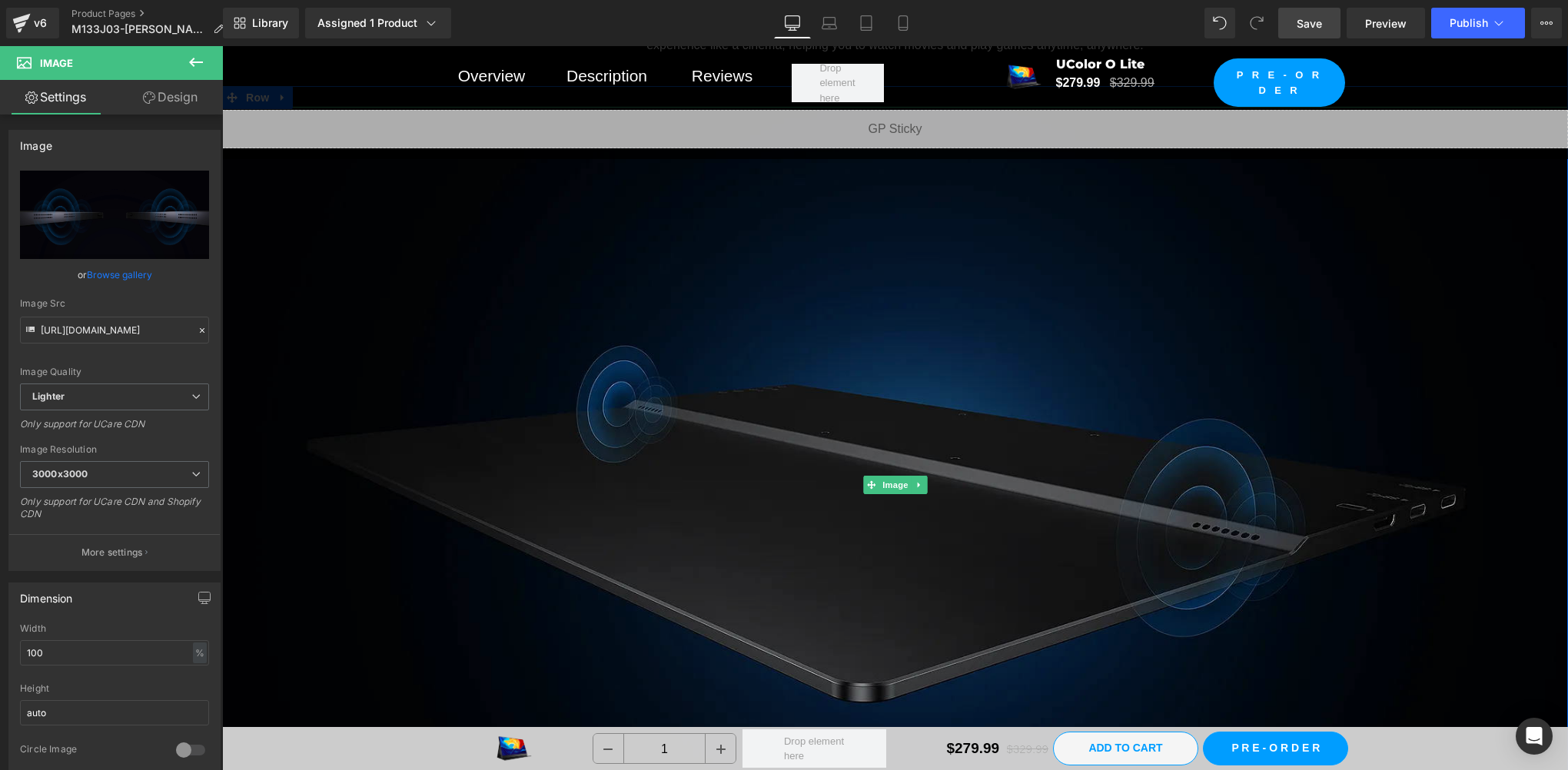
scroll to position [12650, 0]
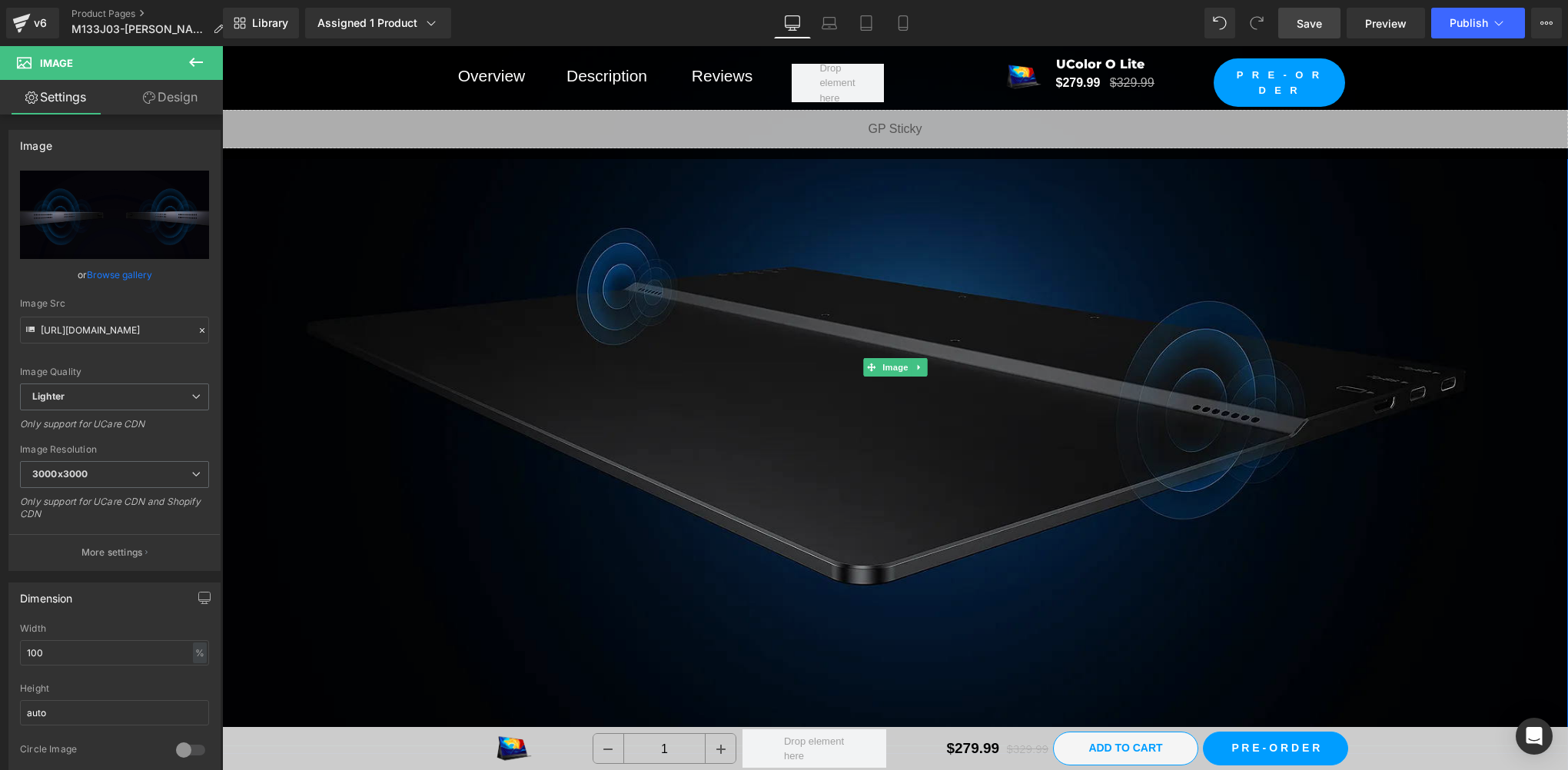
click at [823, 353] on img at bounding box center [895, 367] width 1346 height 757
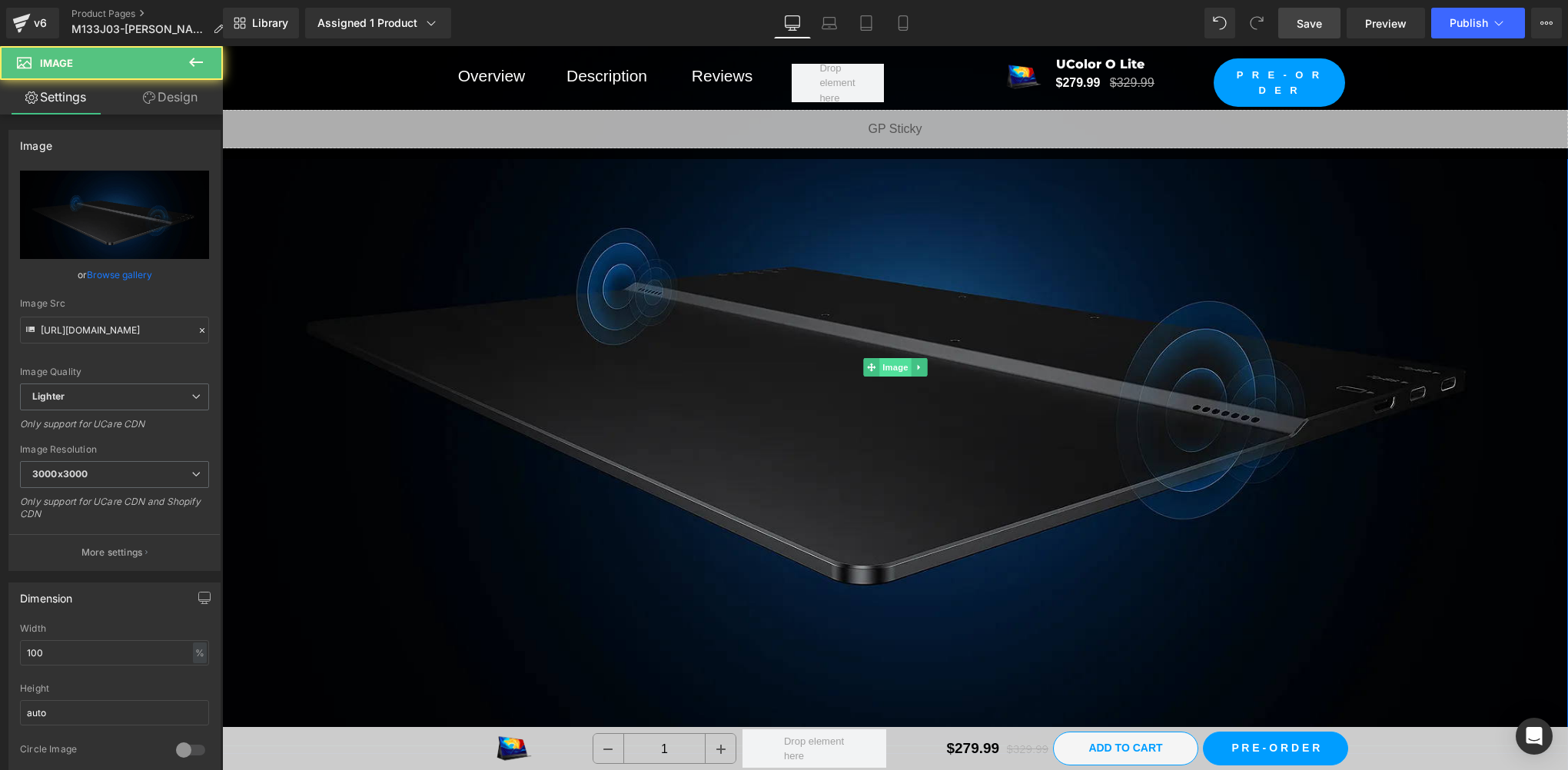
click at [891, 359] on span "Image" at bounding box center [896, 367] width 32 height 18
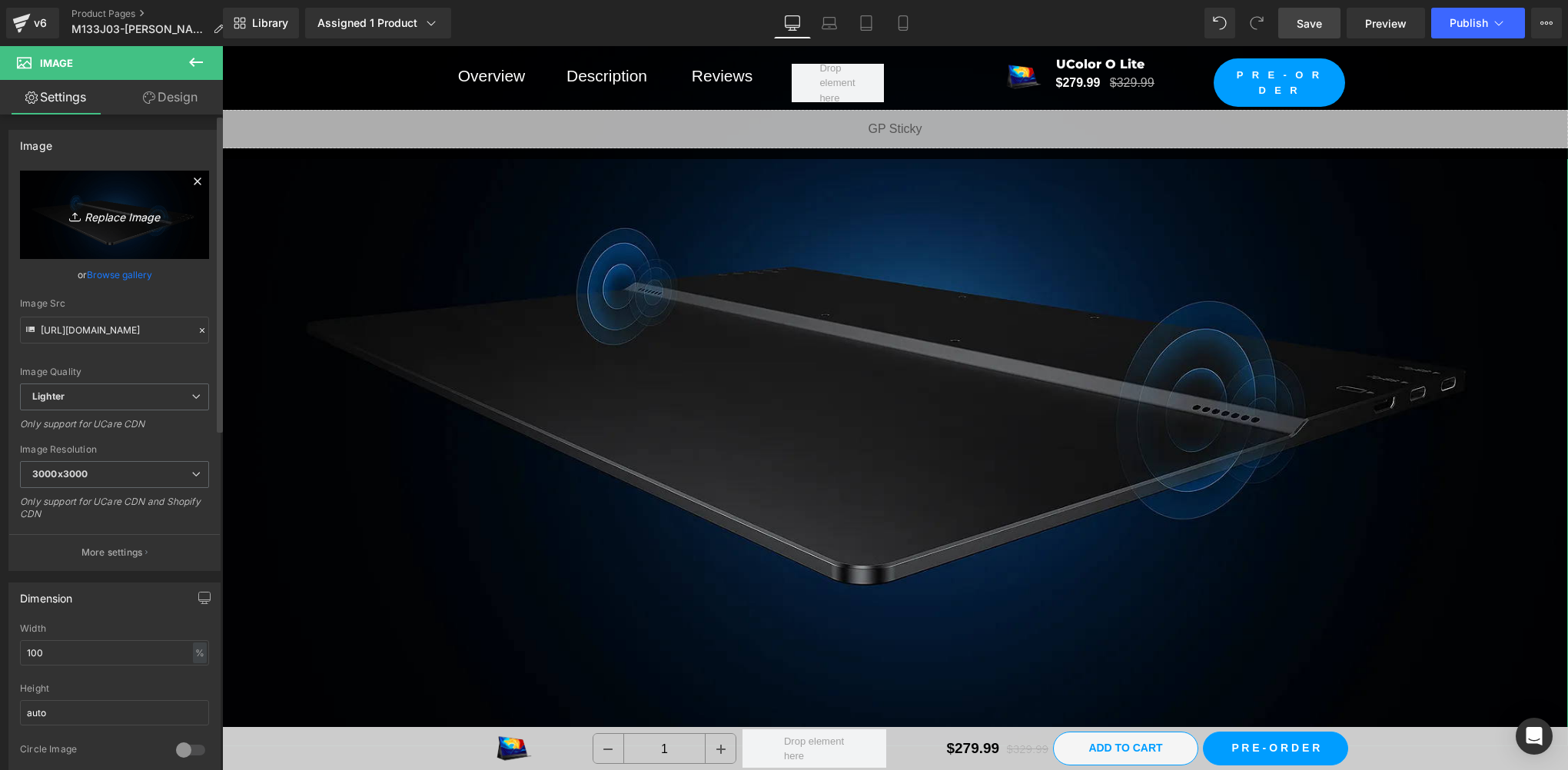
click at [112, 213] on icon "Replace Image" at bounding box center [115, 214] width 123 height 19
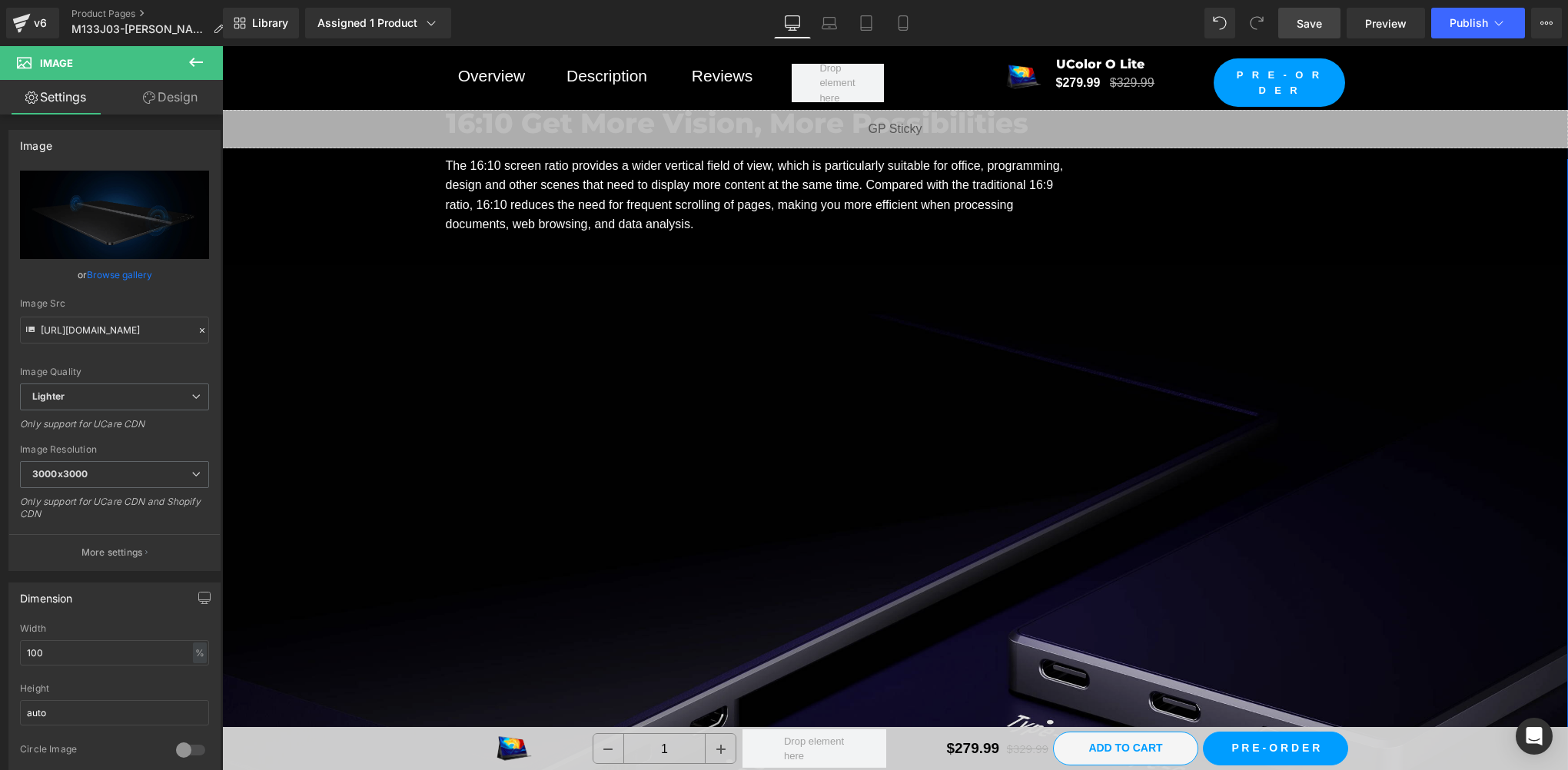
scroll to position [8807, 0]
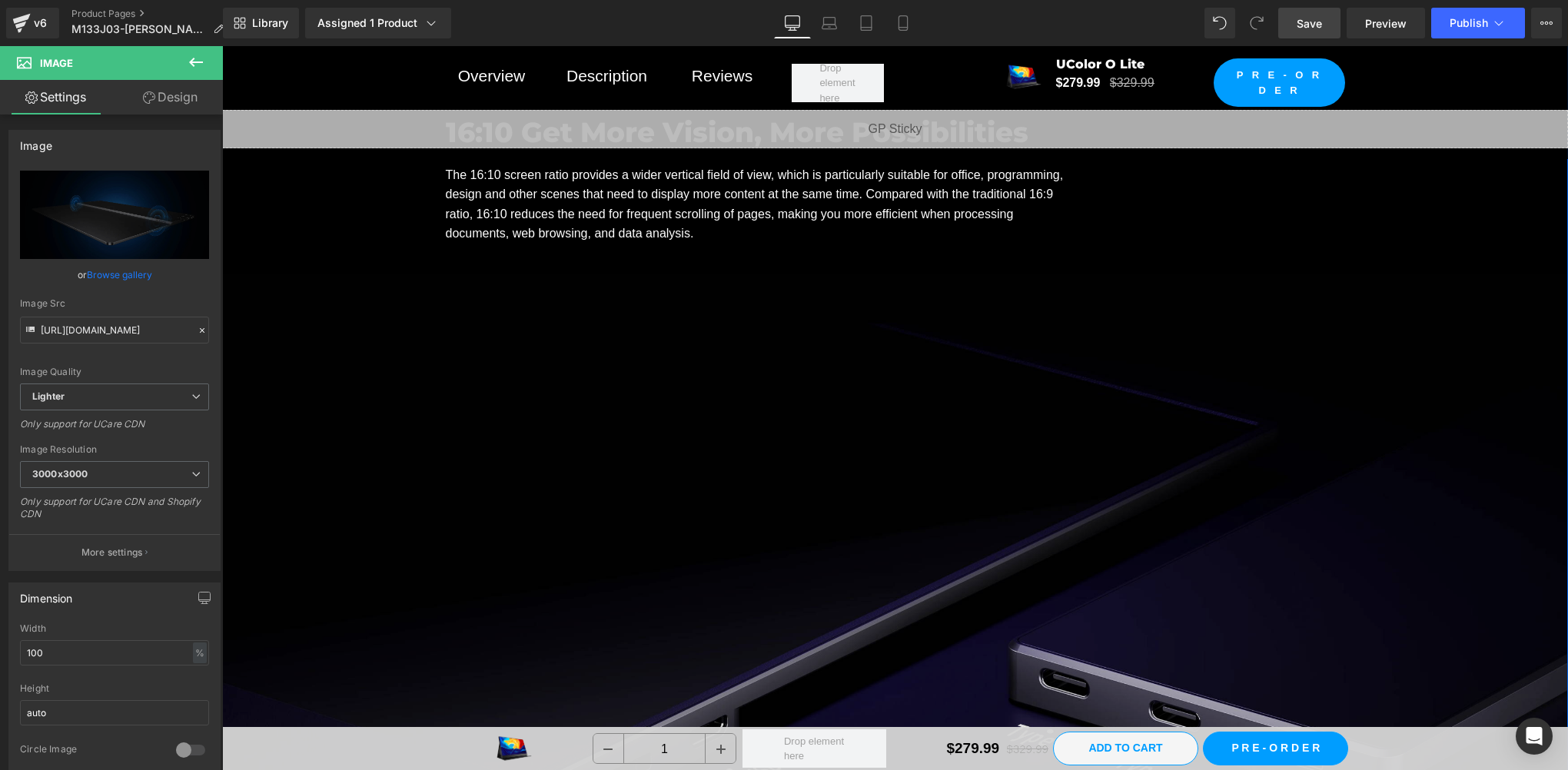
click at [407, 370] on img at bounding box center [895, 652] width 1346 height 757
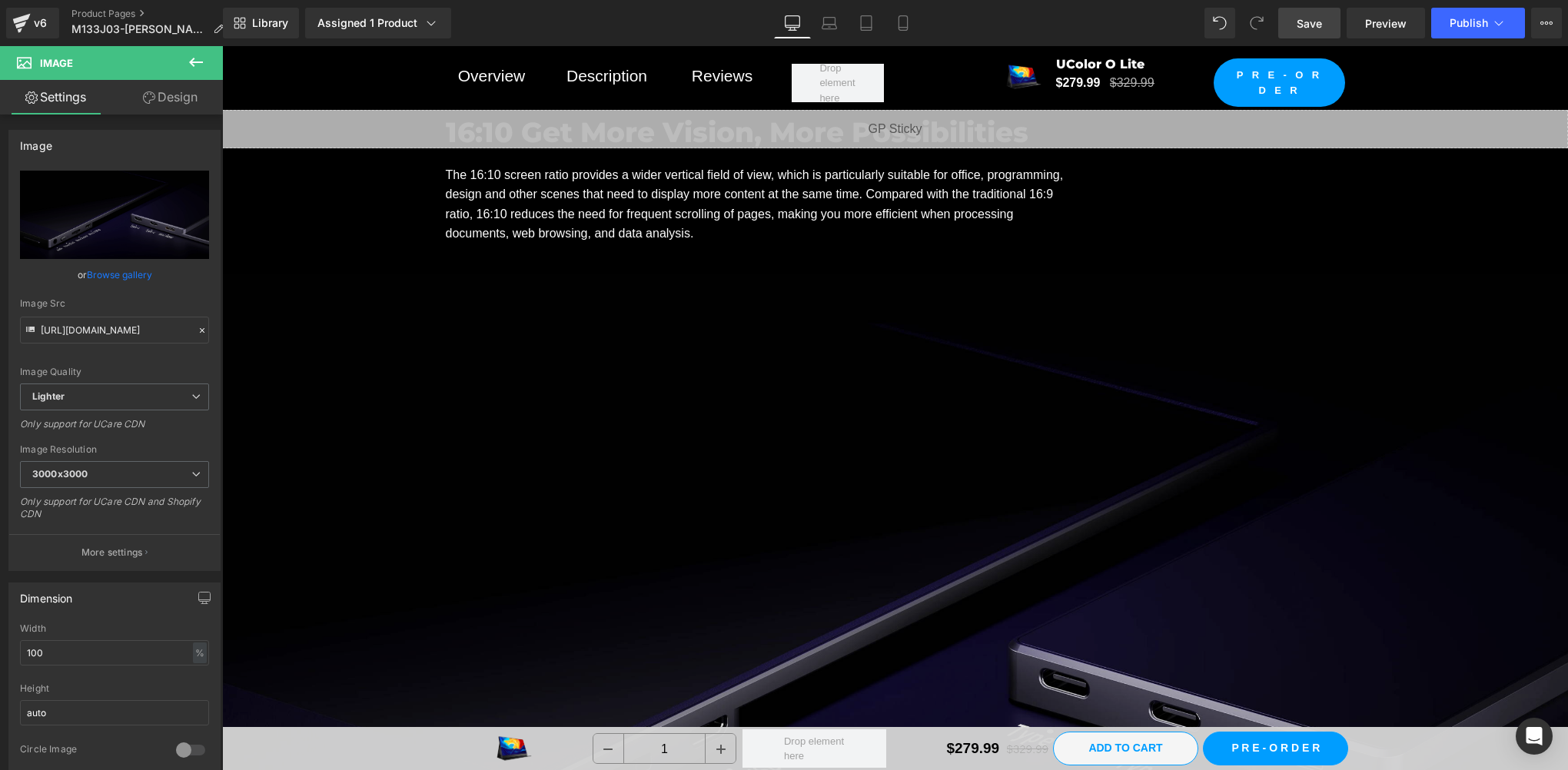
click at [560, 457] on img at bounding box center [895, 652] width 1346 height 757
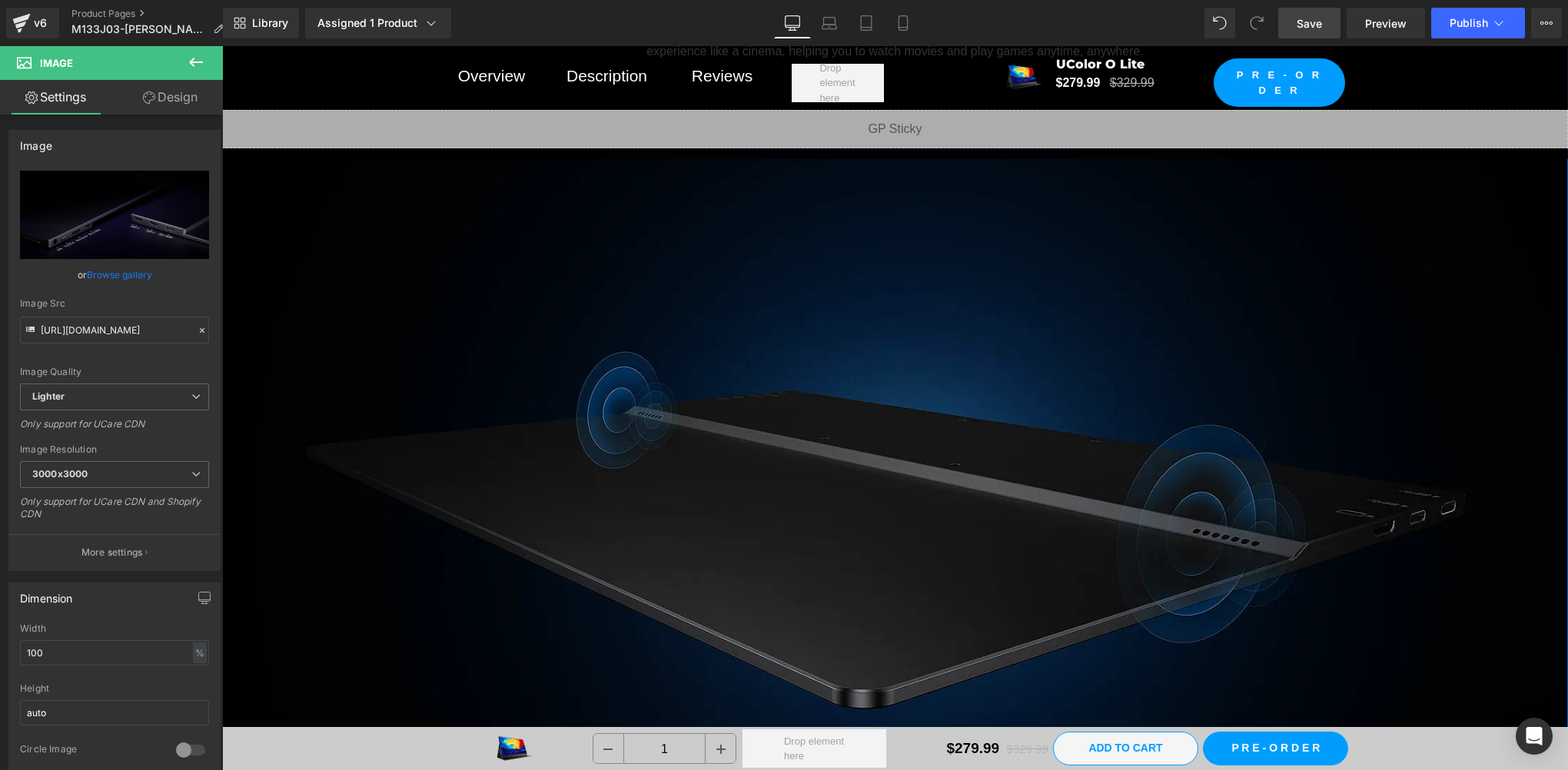
scroll to position [12650, 0]
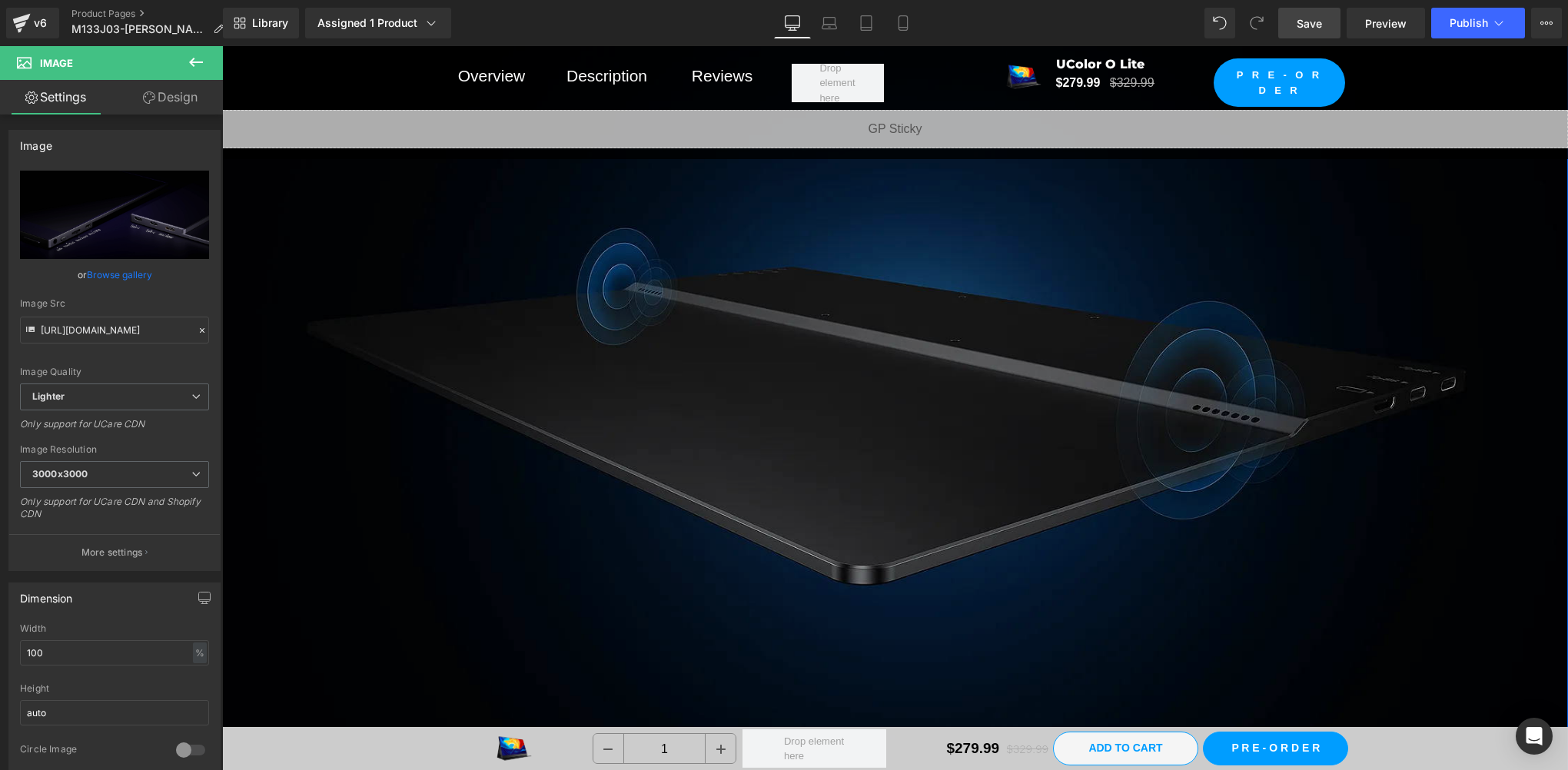
click at [788, 321] on img at bounding box center [895, 367] width 1346 height 757
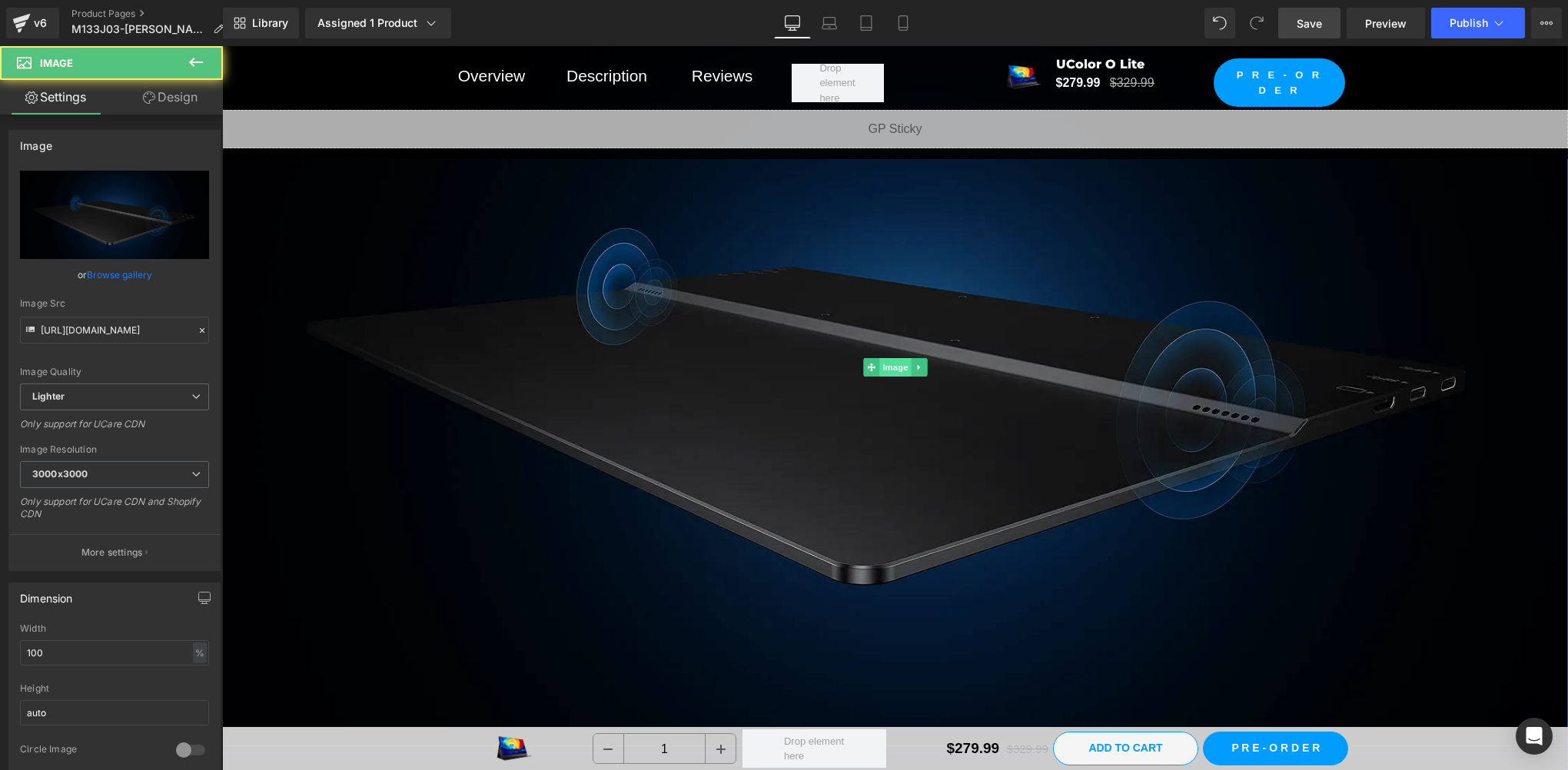
click at [879, 358] on span "Image" at bounding box center [896, 367] width 32 height 18
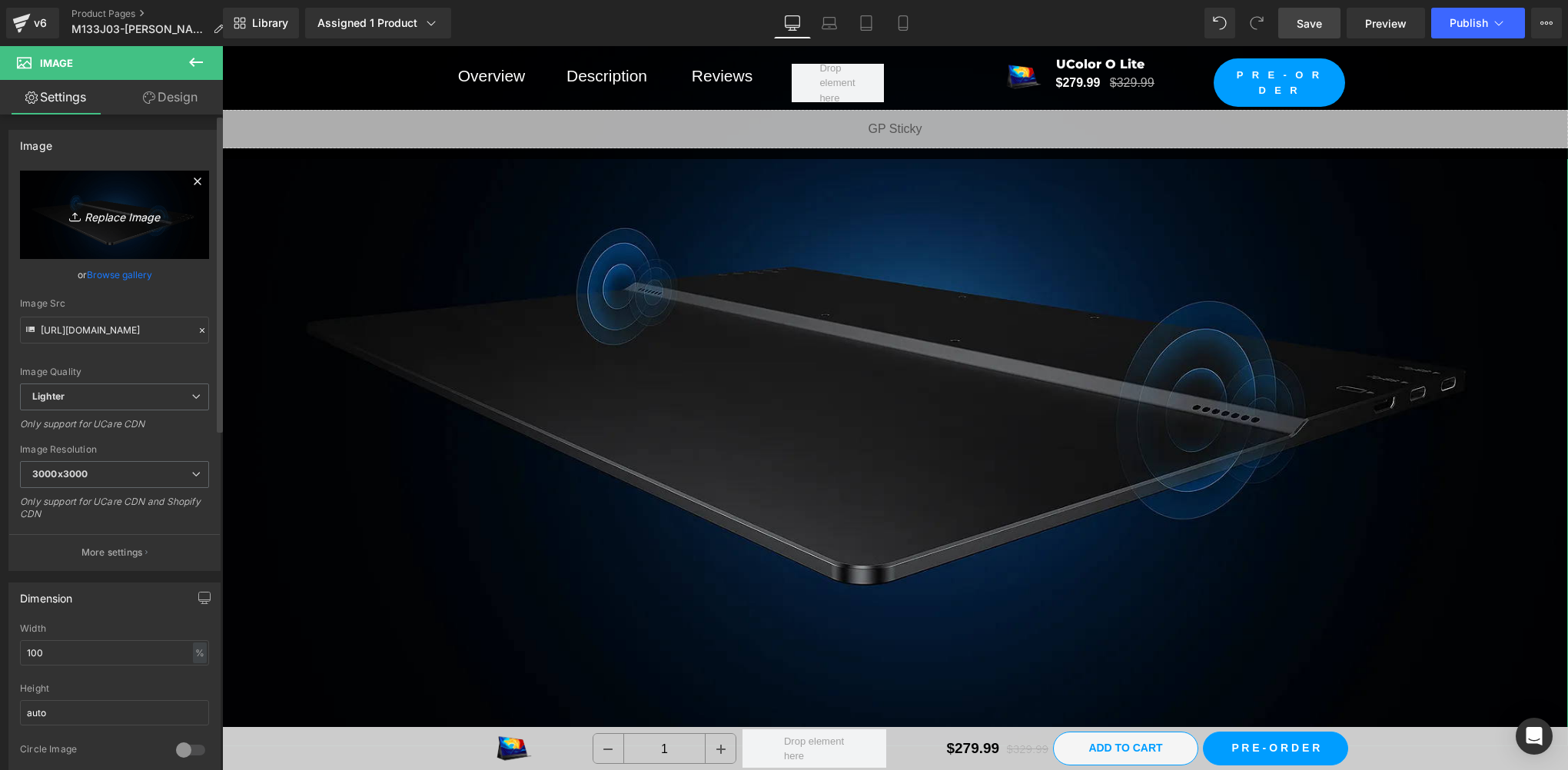
click at [92, 236] on link "Replace Image" at bounding box center [115, 215] width 189 height 89
type input "C:\fakepath\亮度.webp"
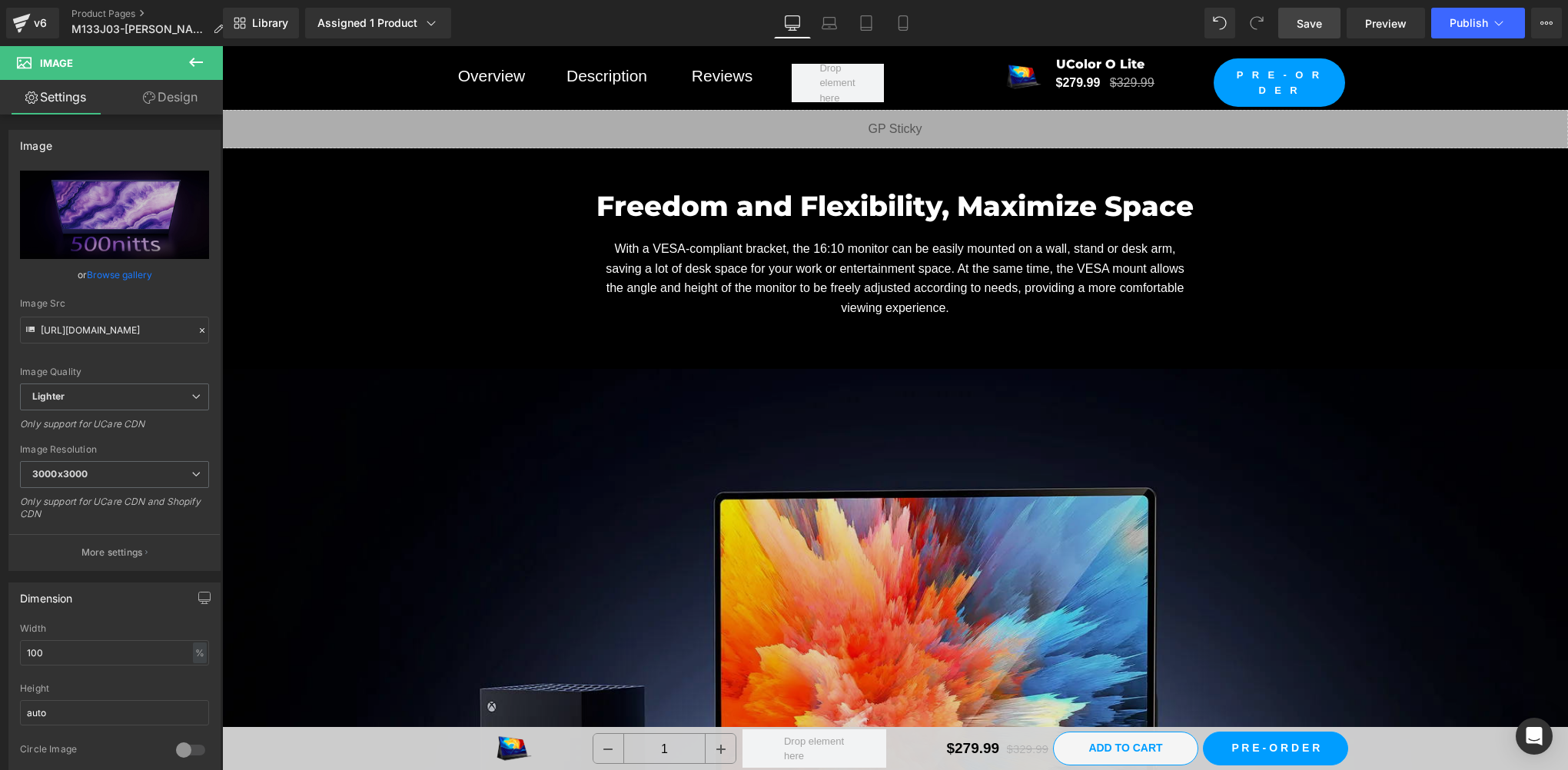
scroll to position [13372, 0]
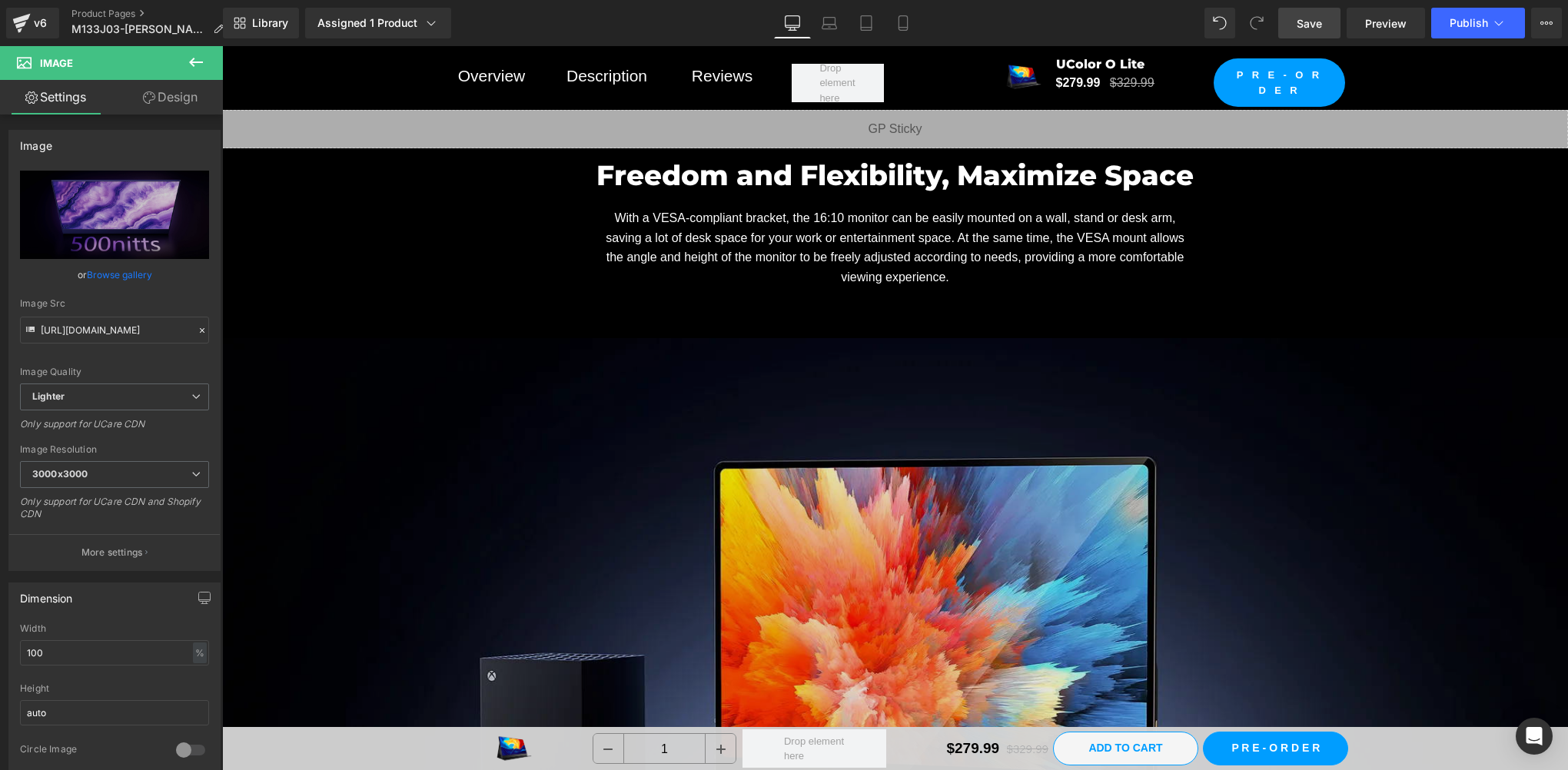
click at [880, 556] on img at bounding box center [895, 716] width 1346 height 757
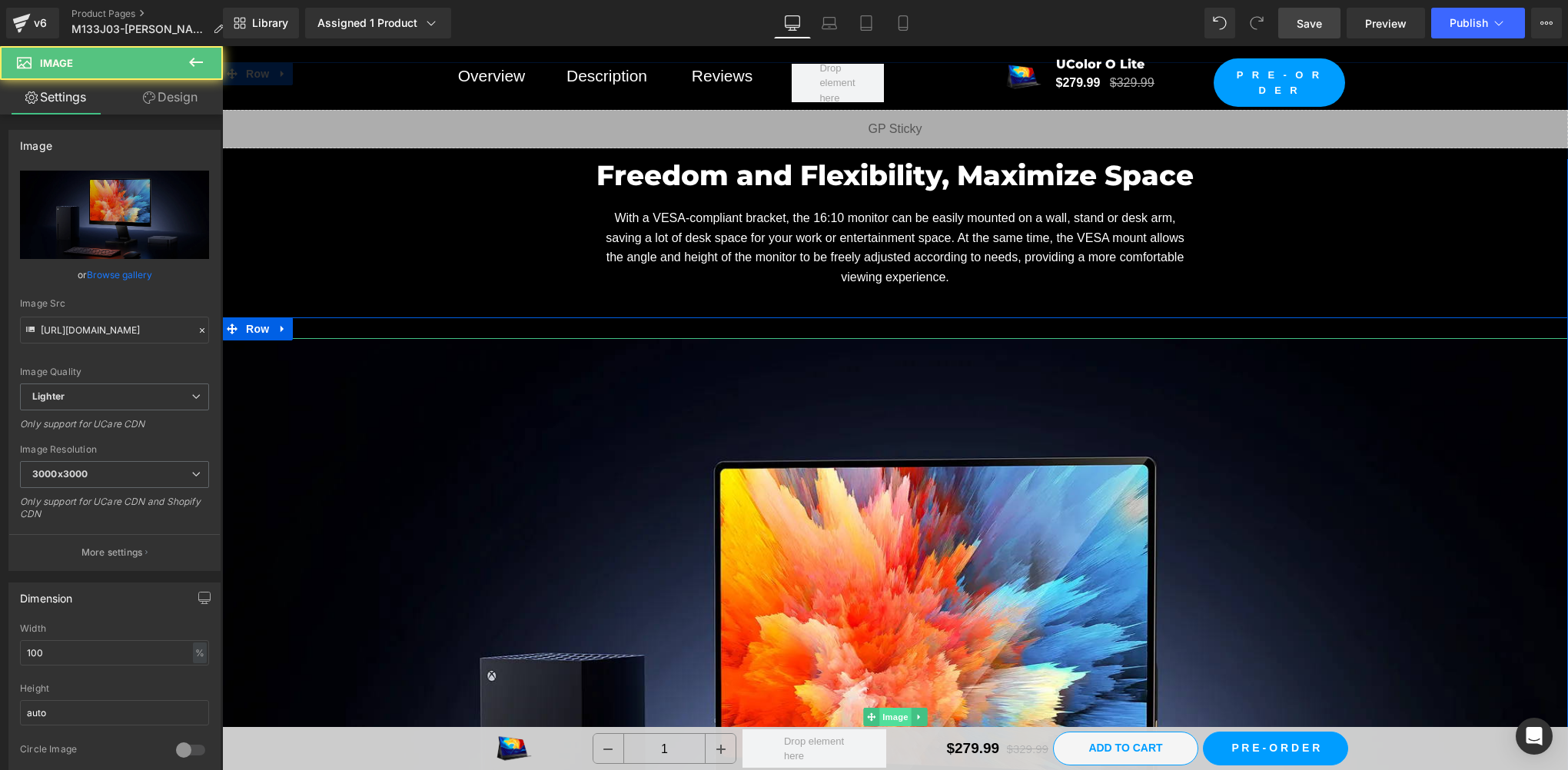
click at [886, 708] on span "Image" at bounding box center [896, 717] width 32 height 18
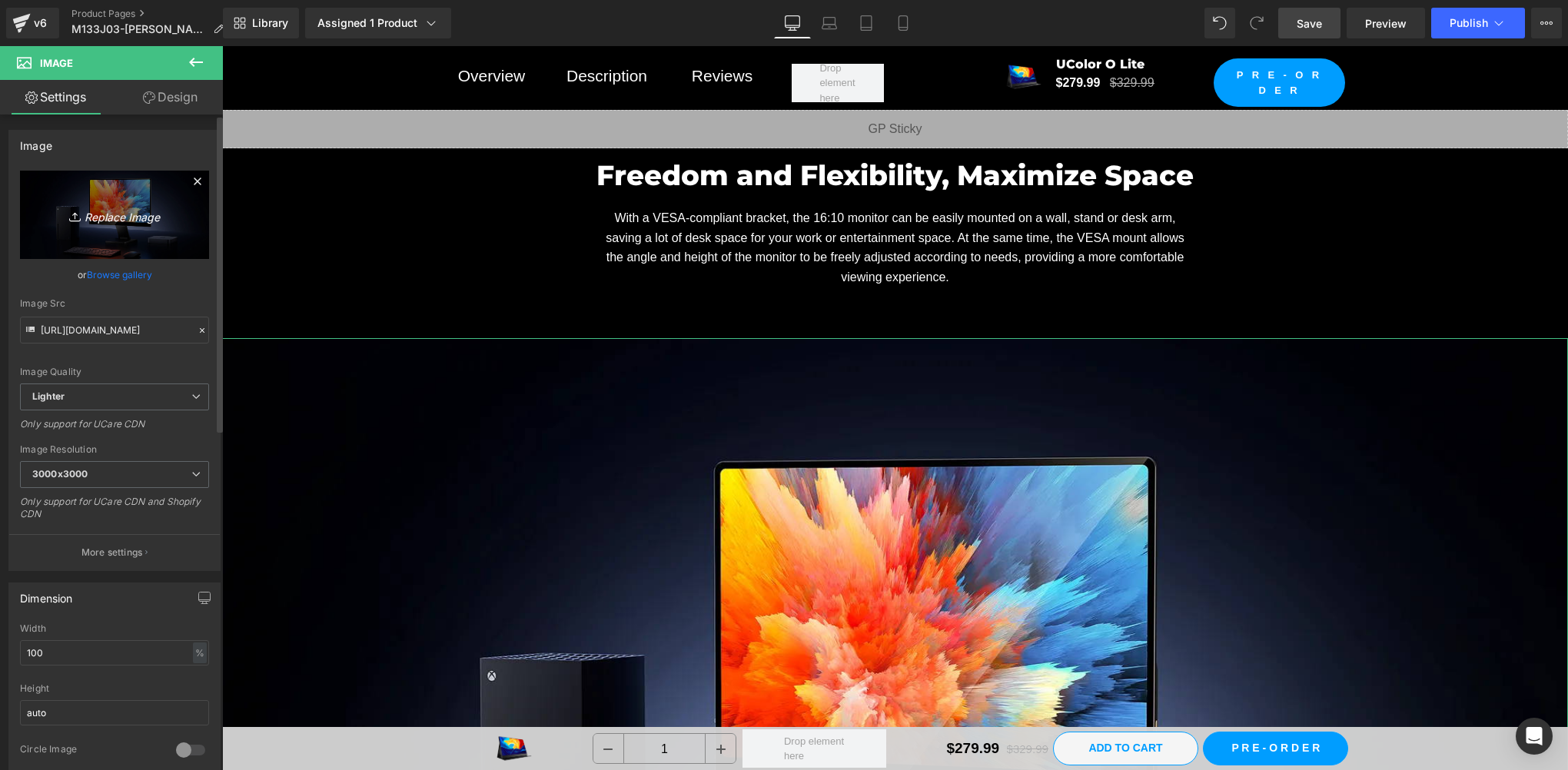
click at [77, 202] on link "Replace Image" at bounding box center [115, 215] width 189 height 89
type input "C:\fakepath\对比度 拷贝.webp"
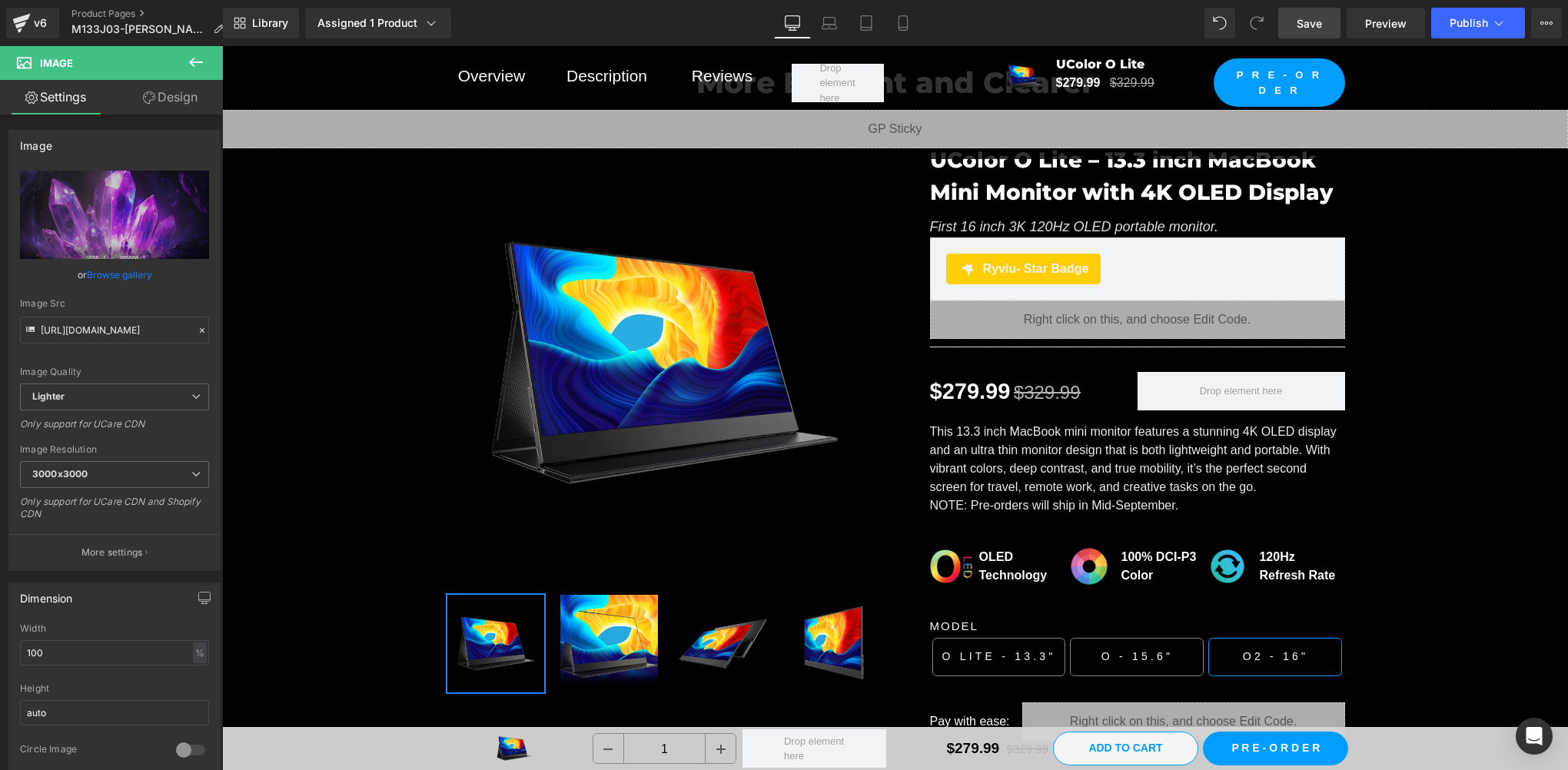
scroll to position [1589, 0]
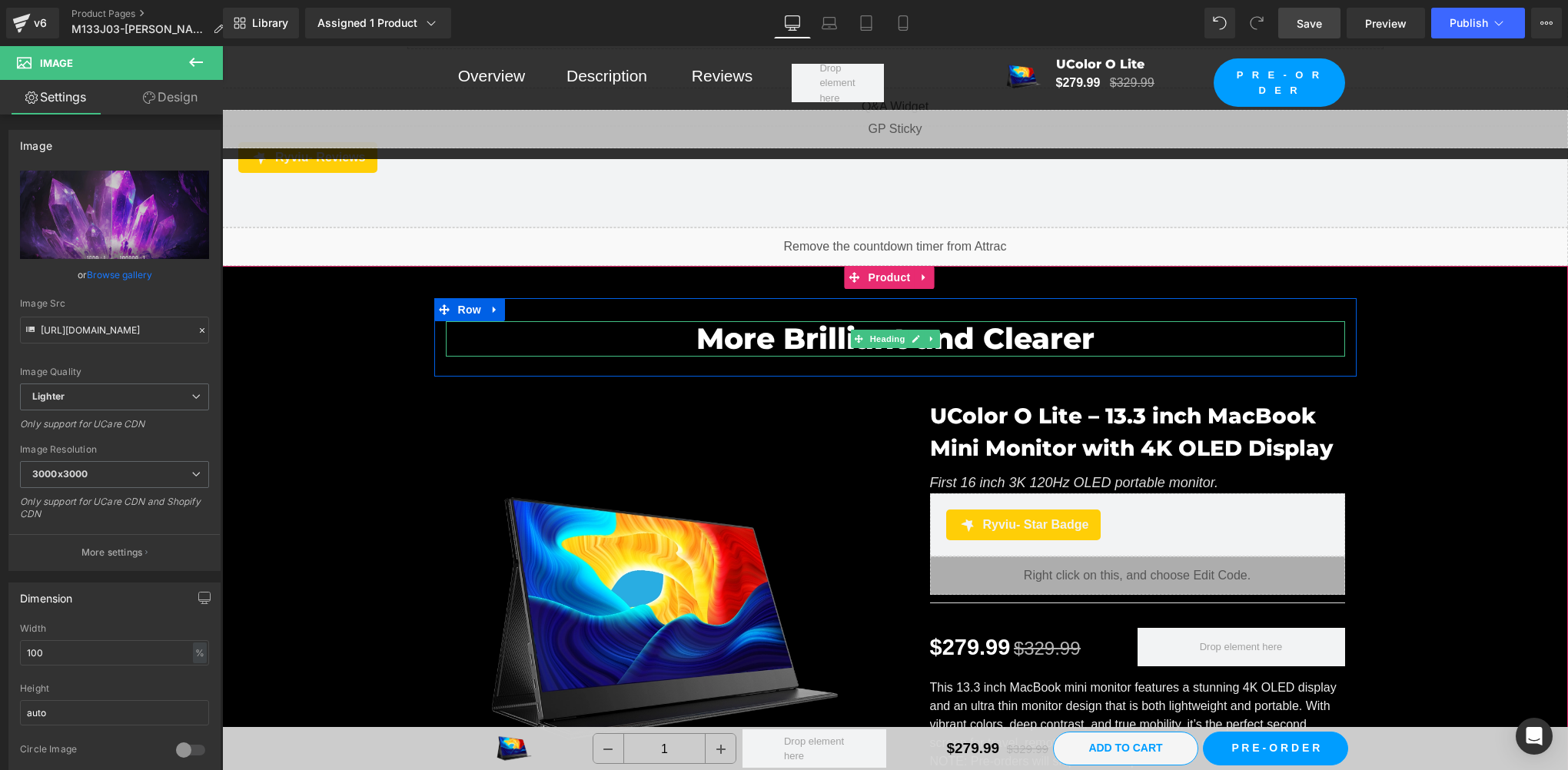
click at [770, 327] on h2 "More Brilliant and Clearer" at bounding box center [896, 339] width 900 height 35
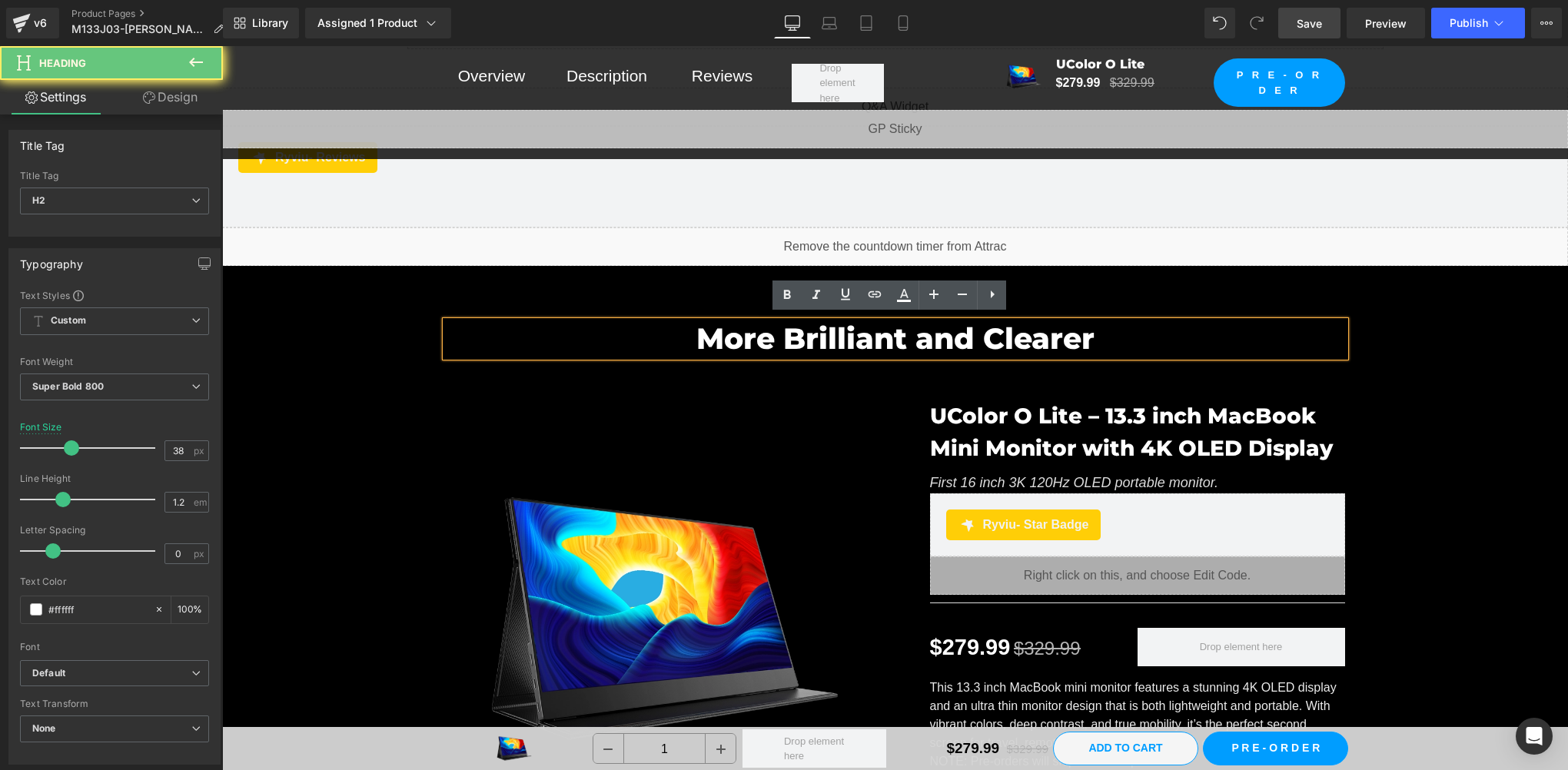
click at [823, 330] on h2 "More Brilliant and Clearer" at bounding box center [896, 339] width 900 height 35
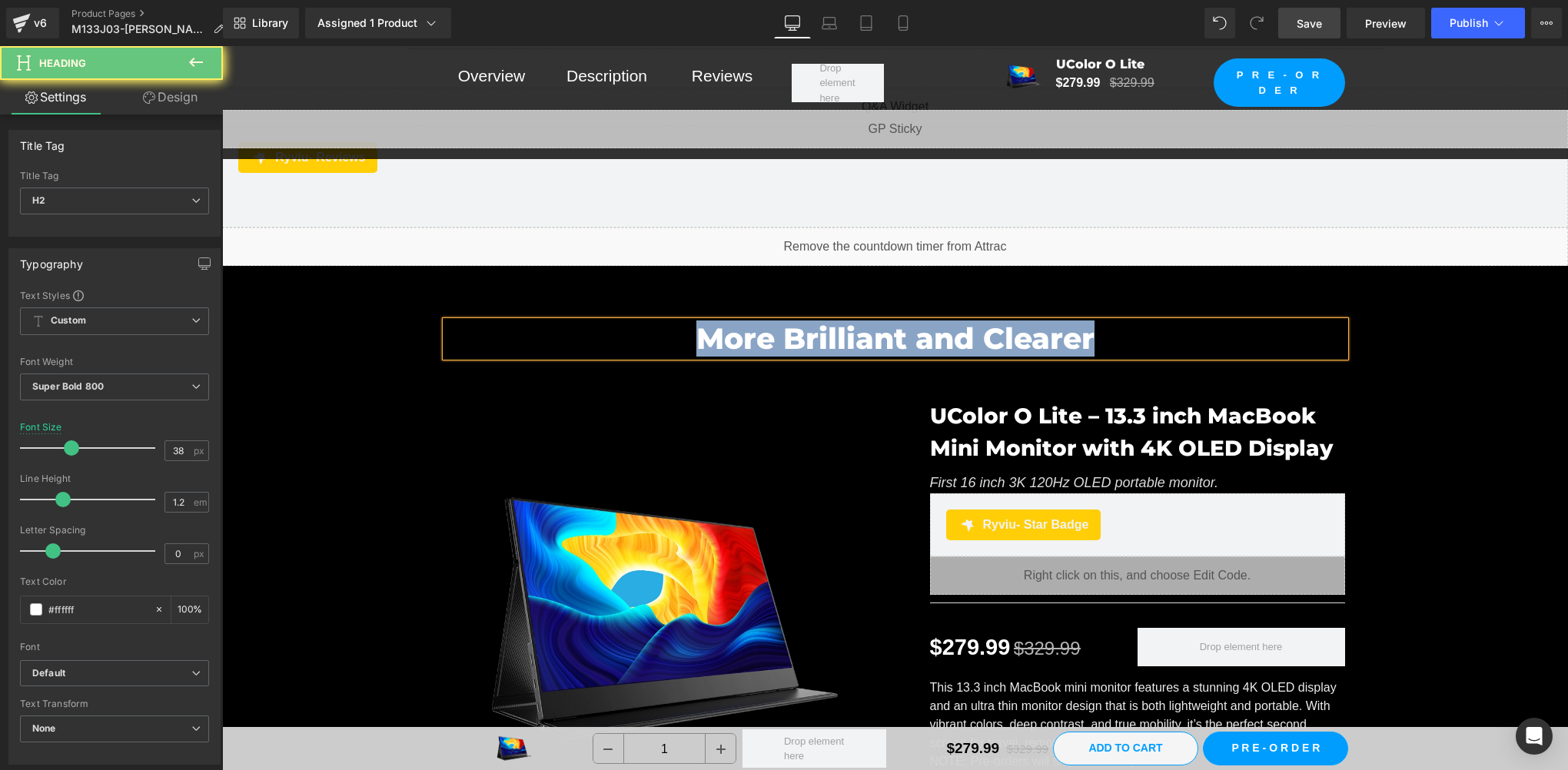
paste div
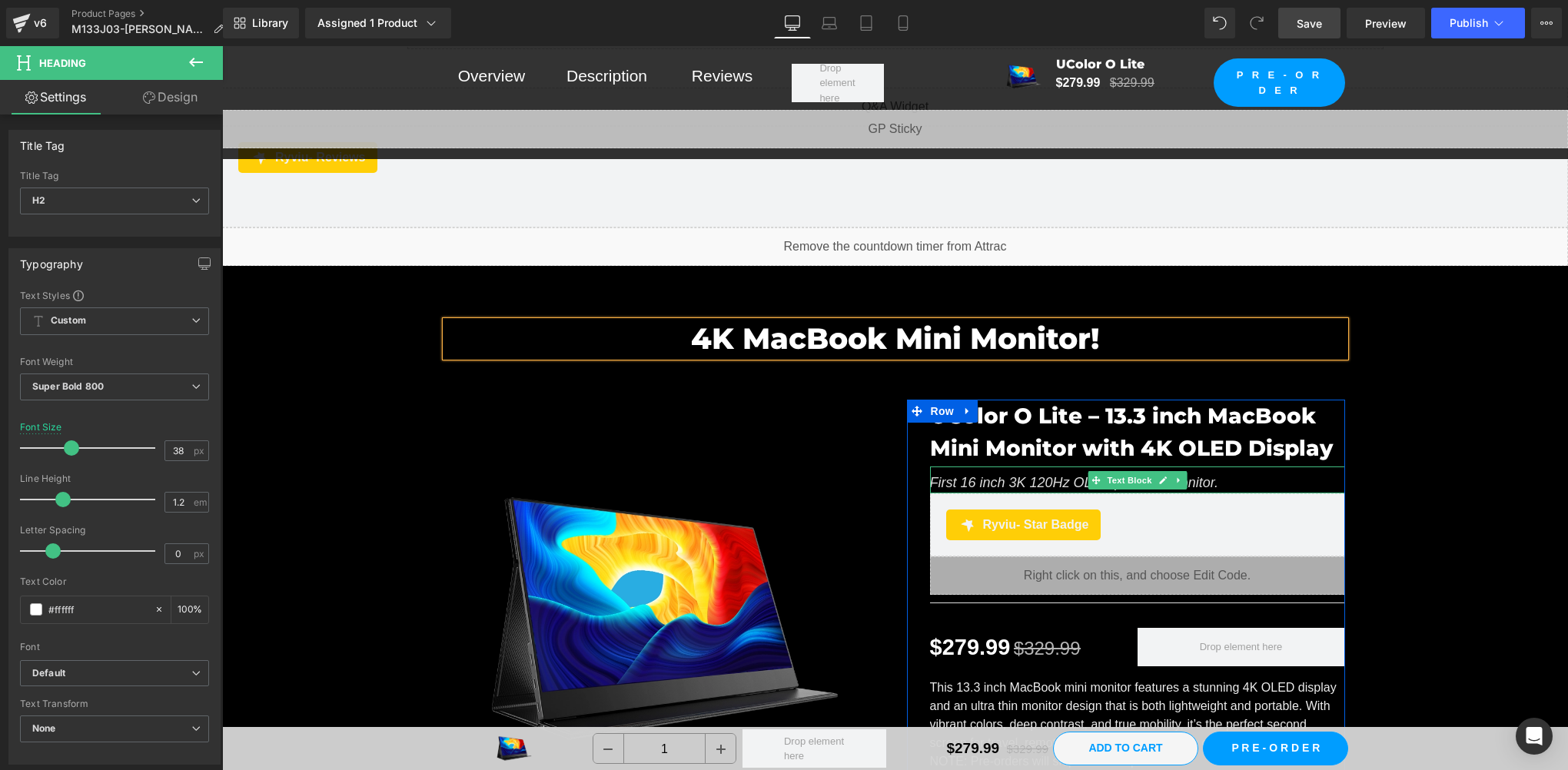
click at [991, 475] on icon "First 16 inch 3K 120Hz OLED portable monitor." at bounding box center [1074, 483] width 289 height 15
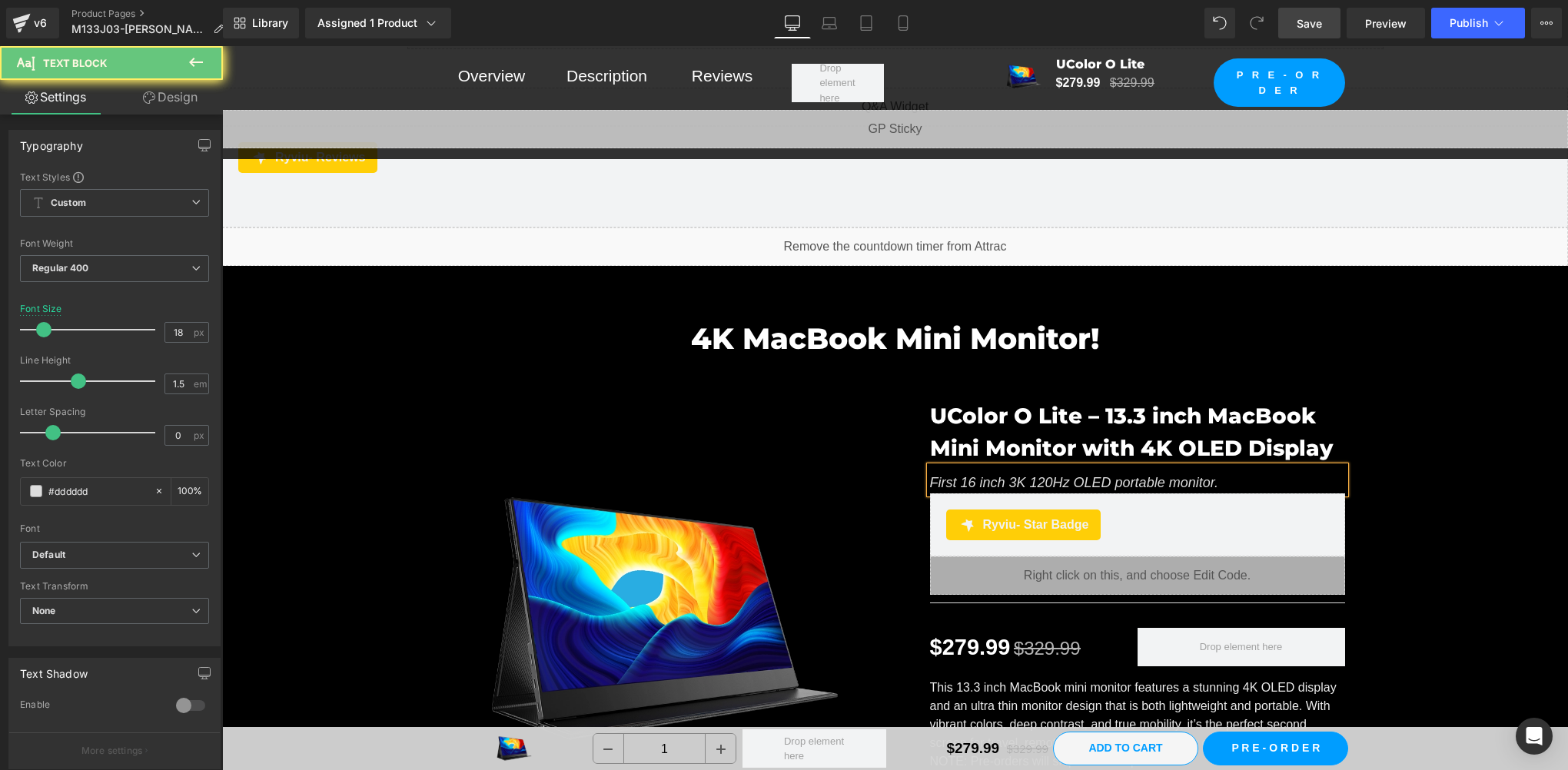
click at [1006, 477] on icon "First 16 inch 3K 120Hz OLED portable monitor." at bounding box center [1074, 483] width 289 height 15
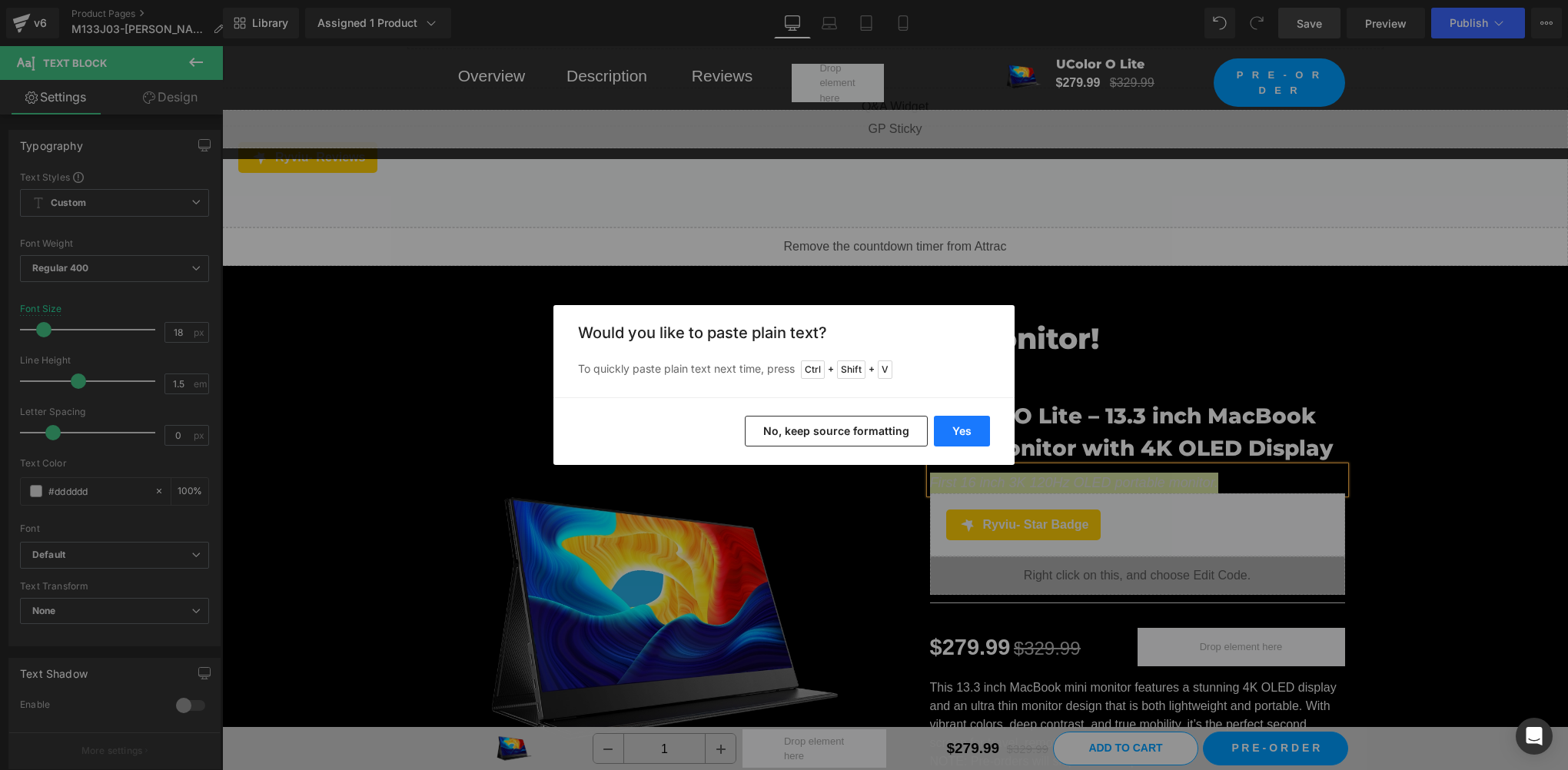
click at [976, 434] on button "Yes" at bounding box center [962, 431] width 56 height 31
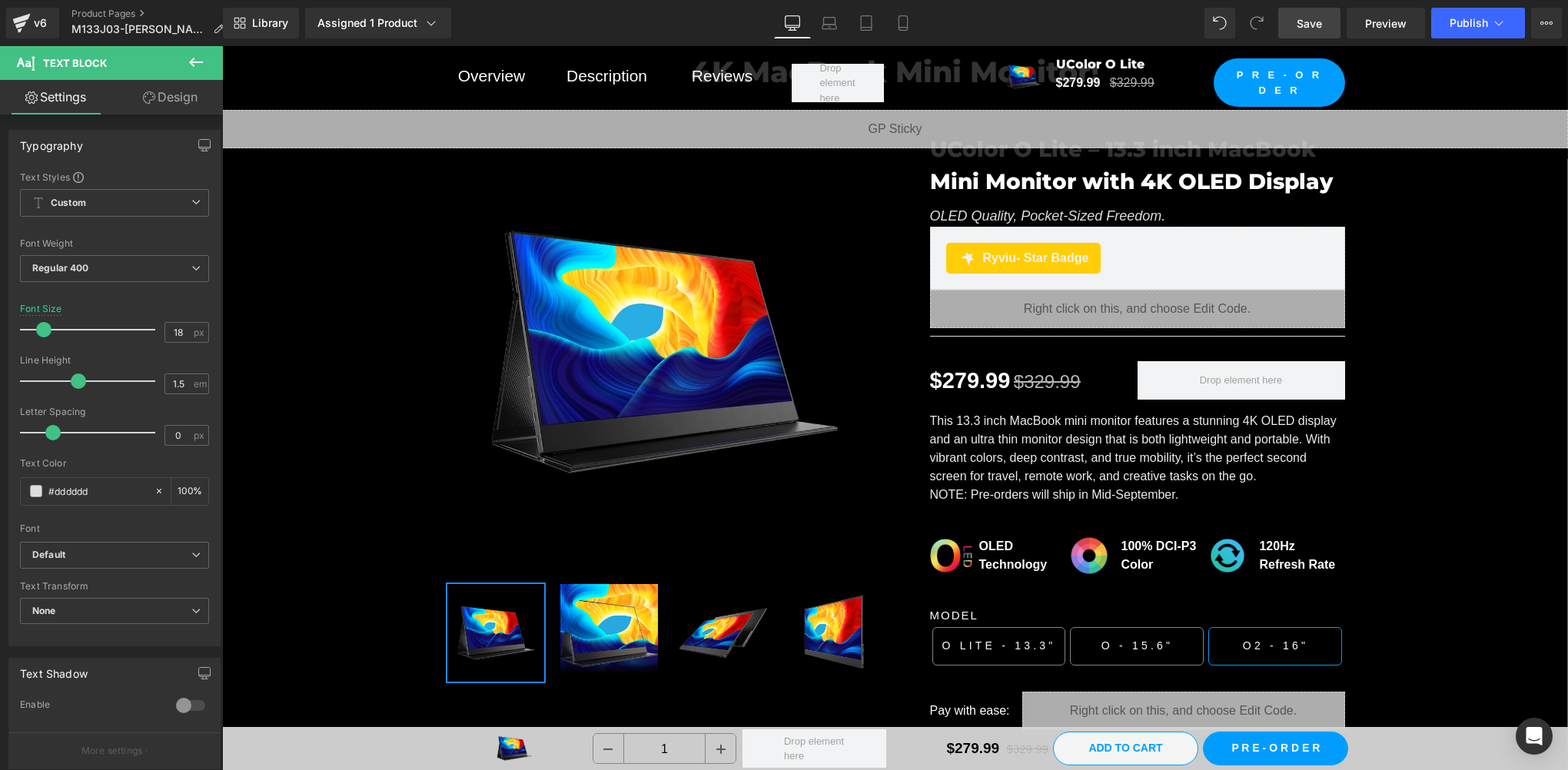
scroll to position [2101, 0]
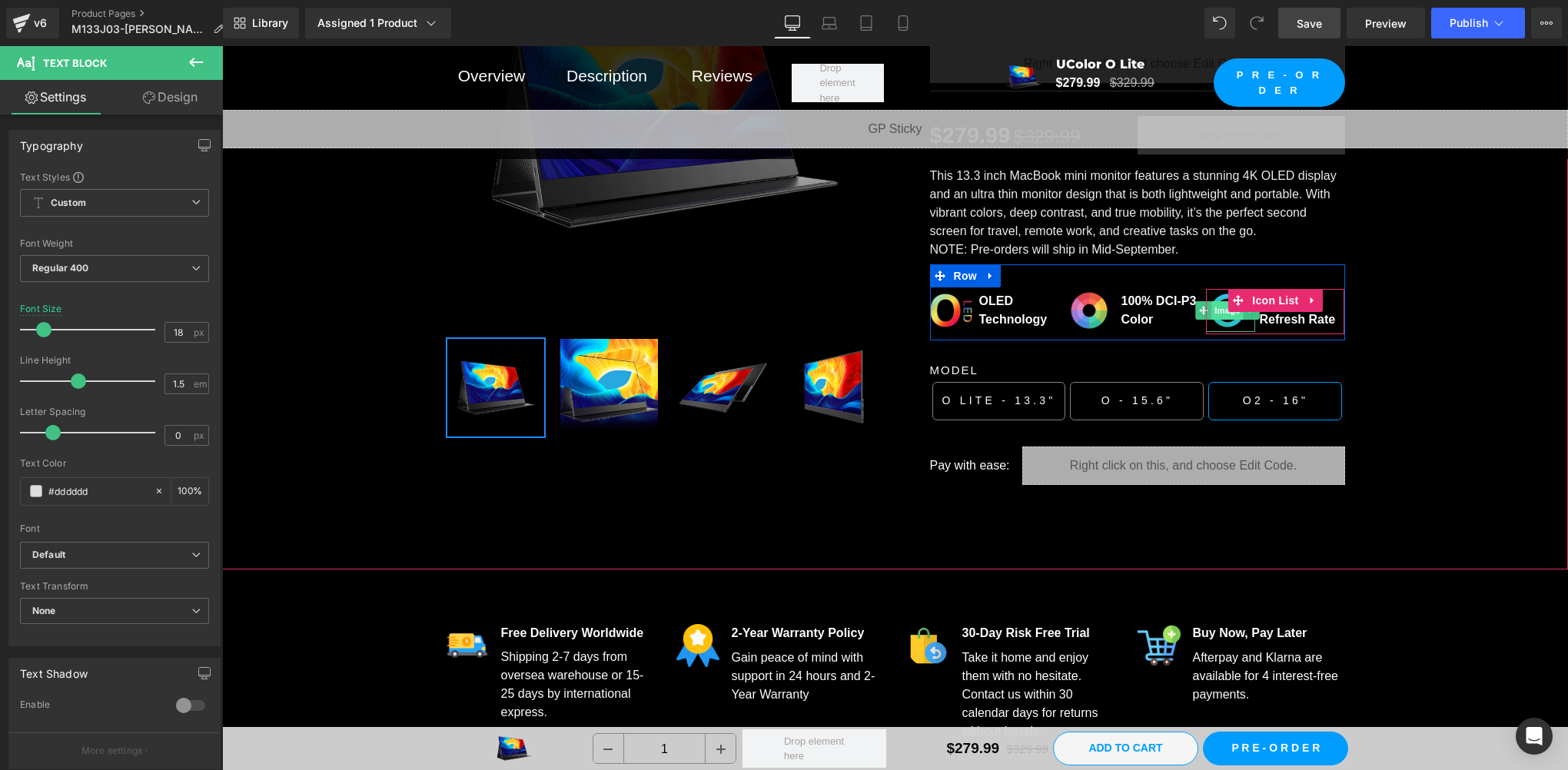
click at [1221, 301] on span "Image" at bounding box center [1228, 310] width 32 height 18
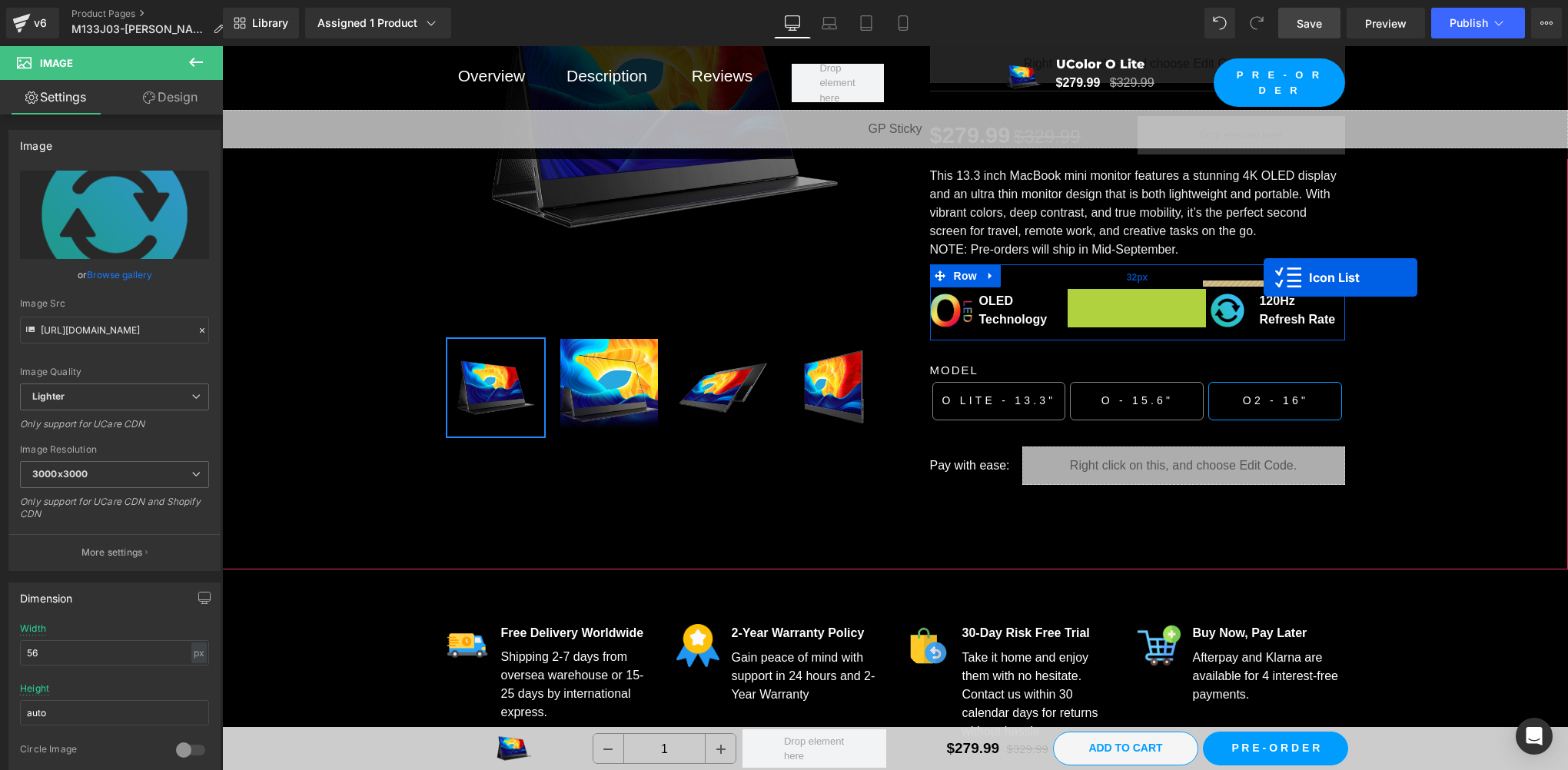
drag, startPoint x: 1099, startPoint y: 295, endPoint x: 1264, endPoint y: 278, distance: 165.9
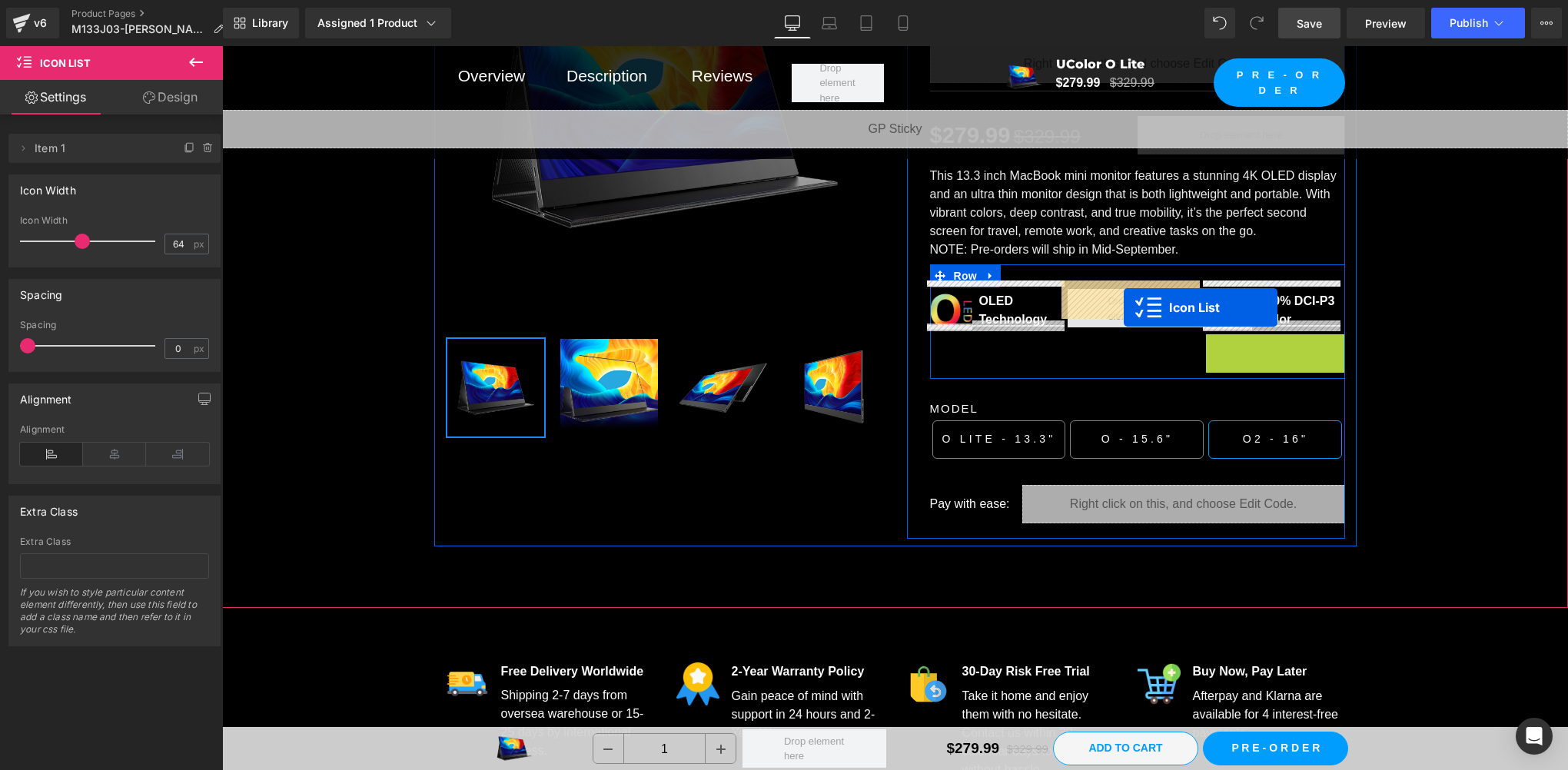
drag, startPoint x: 1229, startPoint y: 338, endPoint x: 1124, endPoint y: 308, distance: 109.2
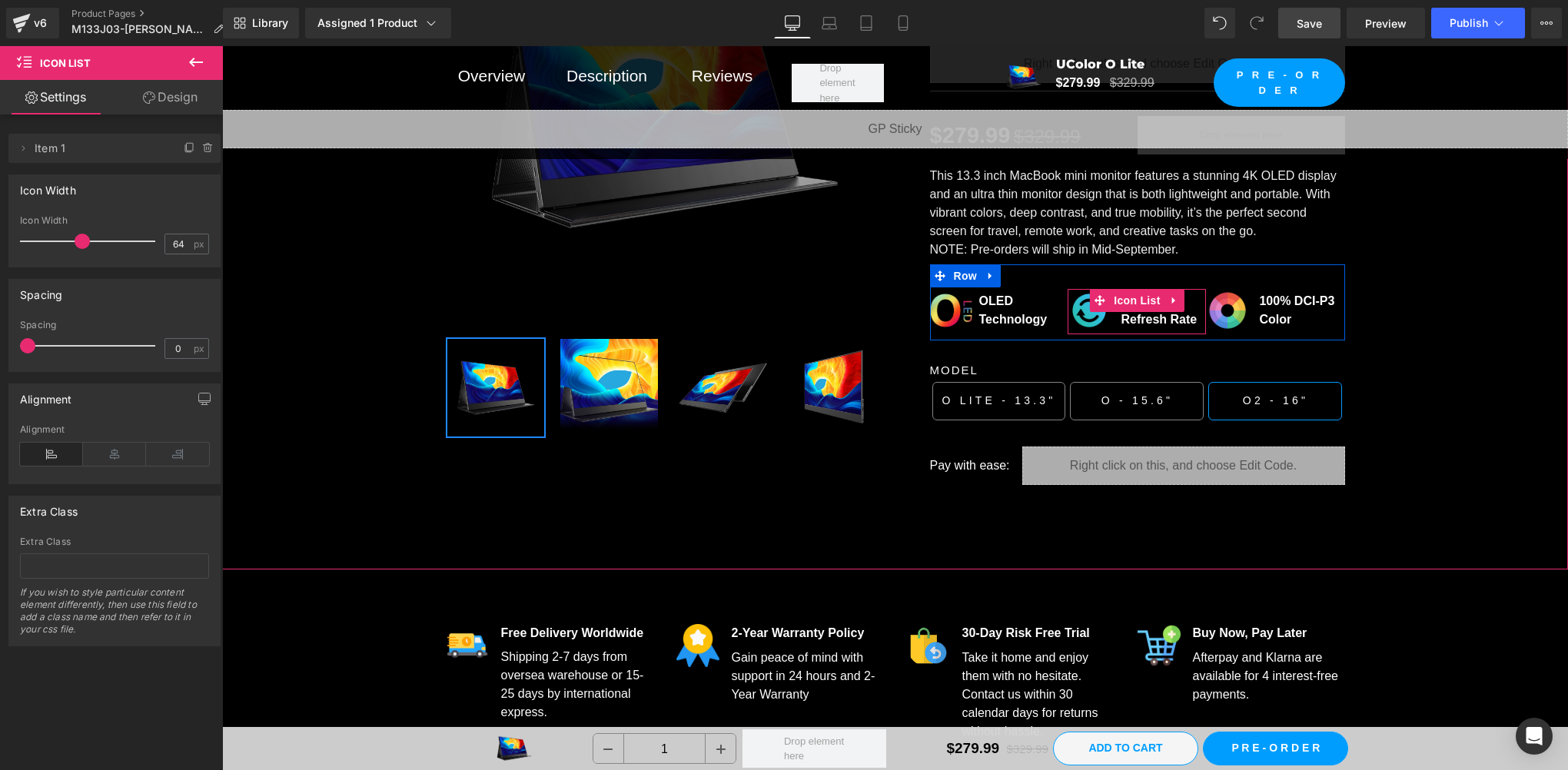
click at [1083, 307] on span "Image" at bounding box center [1090, 310] width 32 height 18
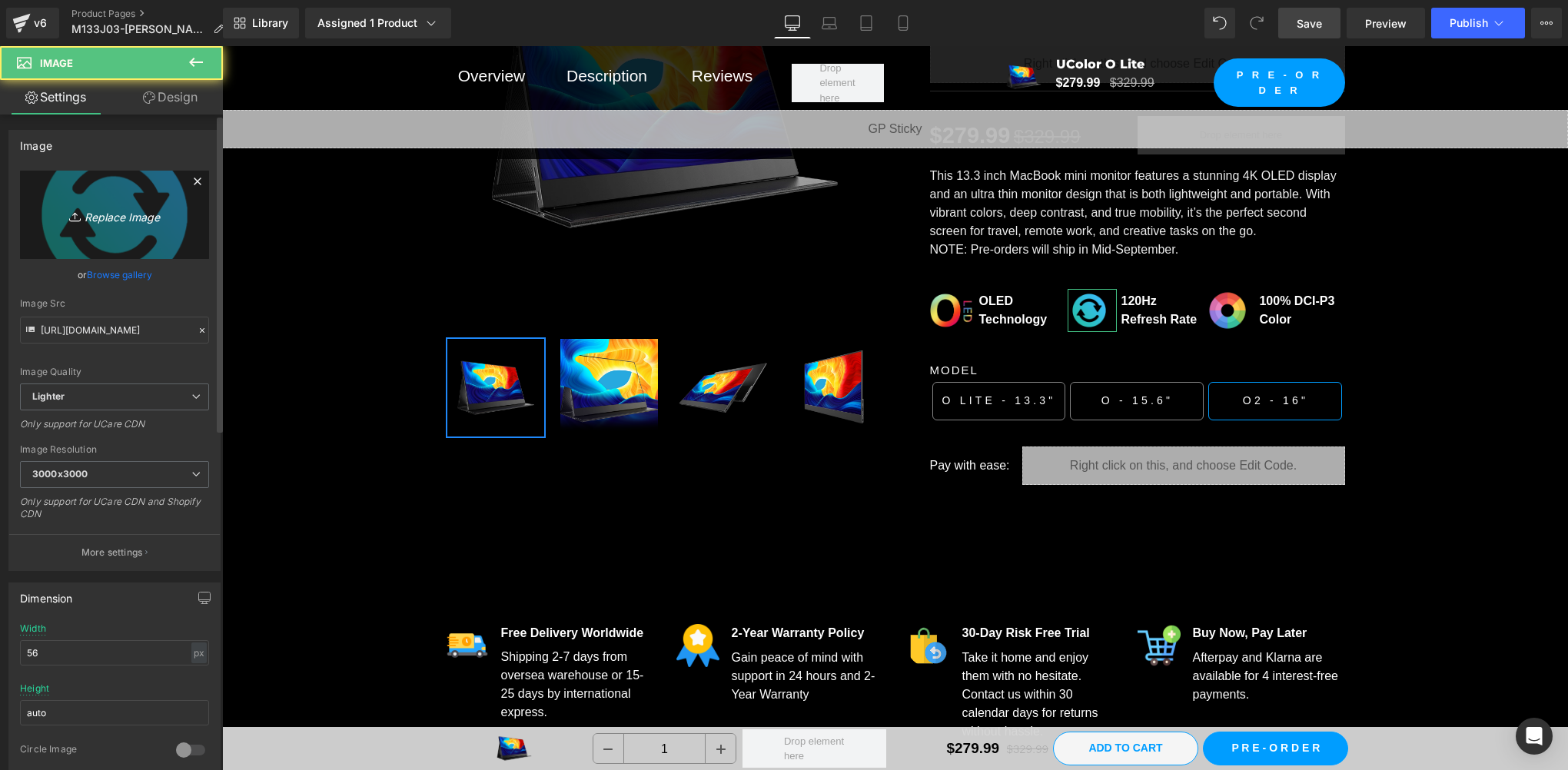
click at [86, 225] on link "Replace Image" at bounding box center [115, 215] width 189 height 89
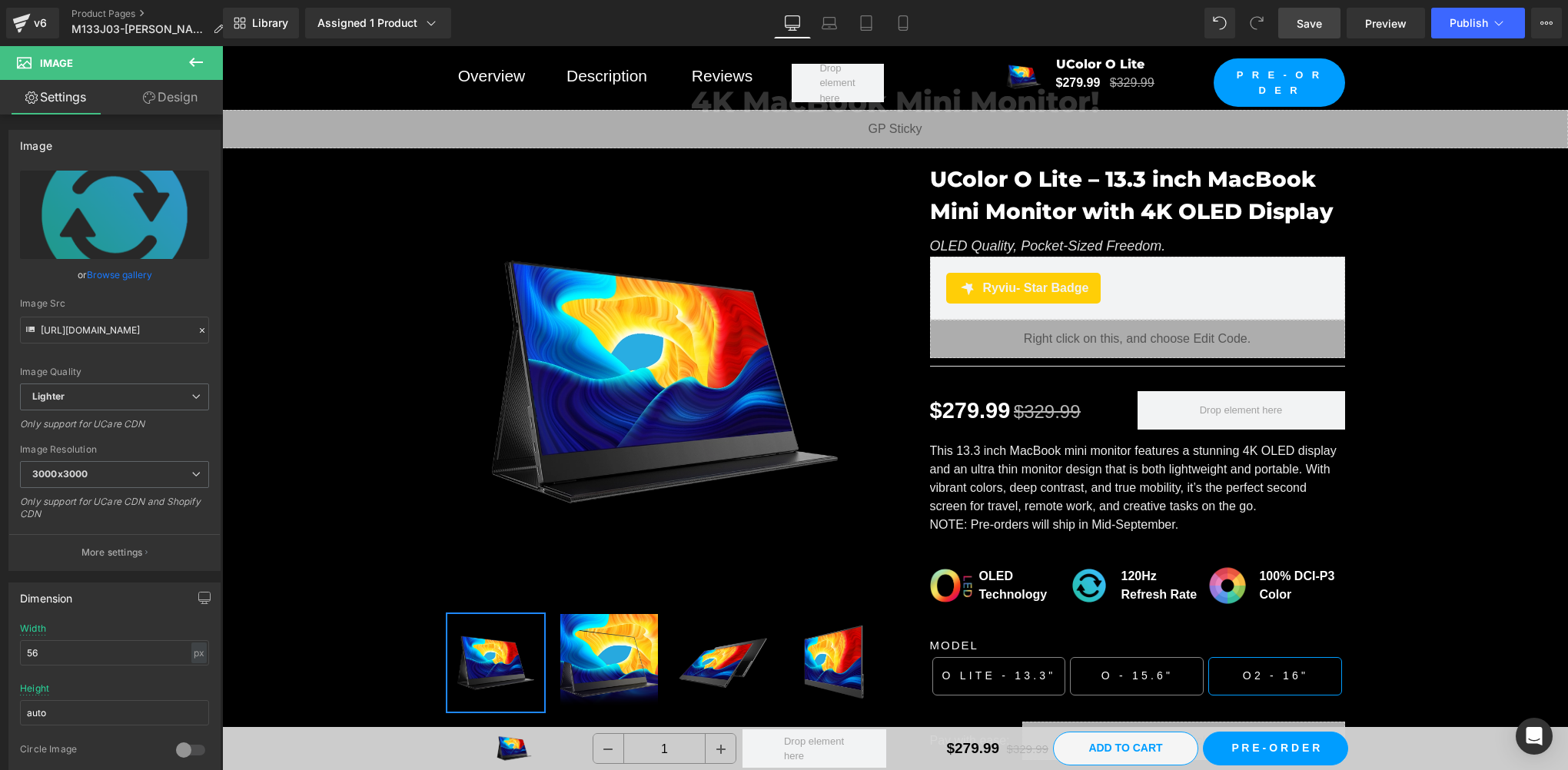
scroll to position [2049, 0]
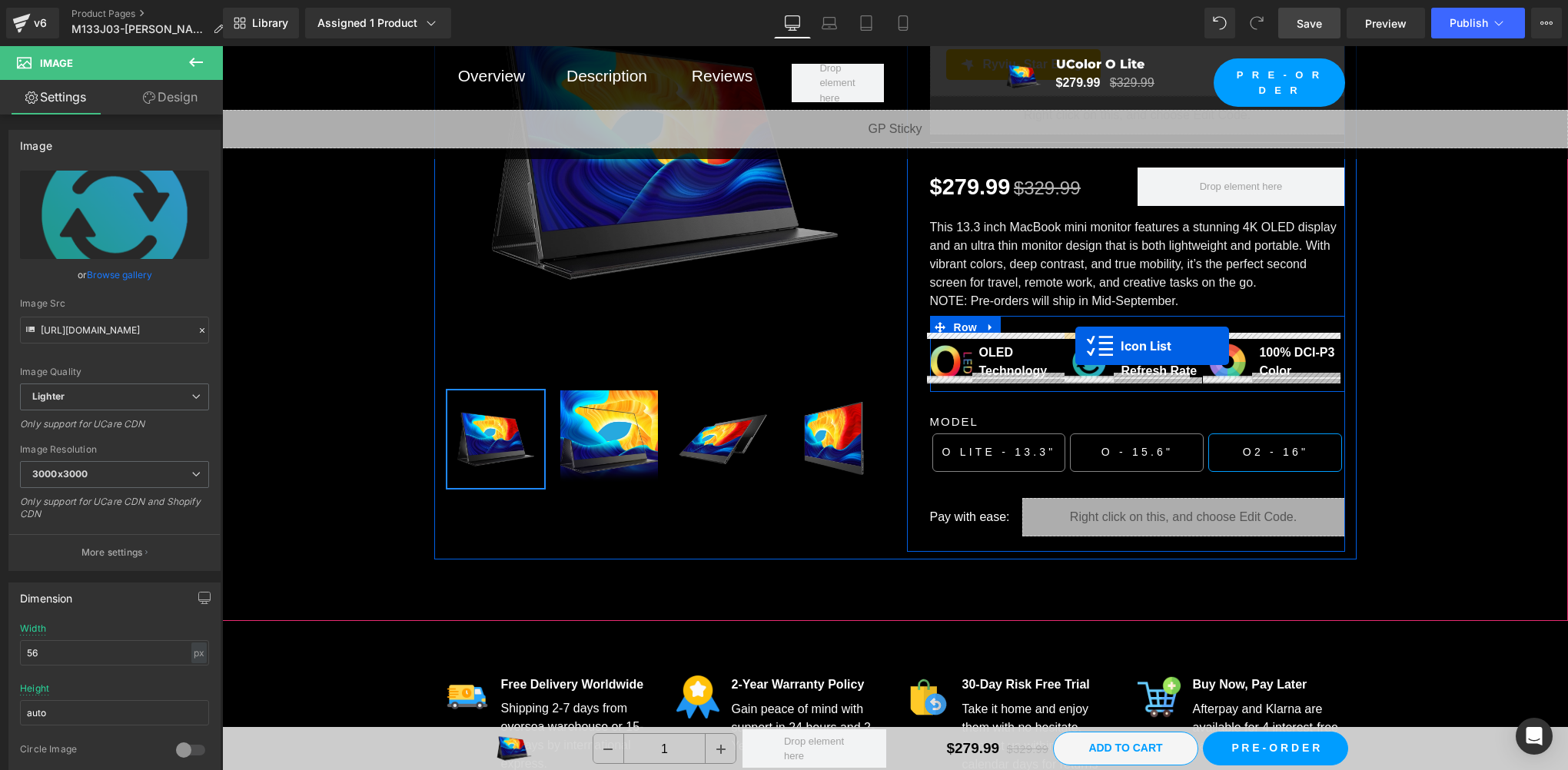
drag, startPoint x: 952, startPoint y: 183, endPoint x: 1075, endPoint y: 346, distance: 204.2
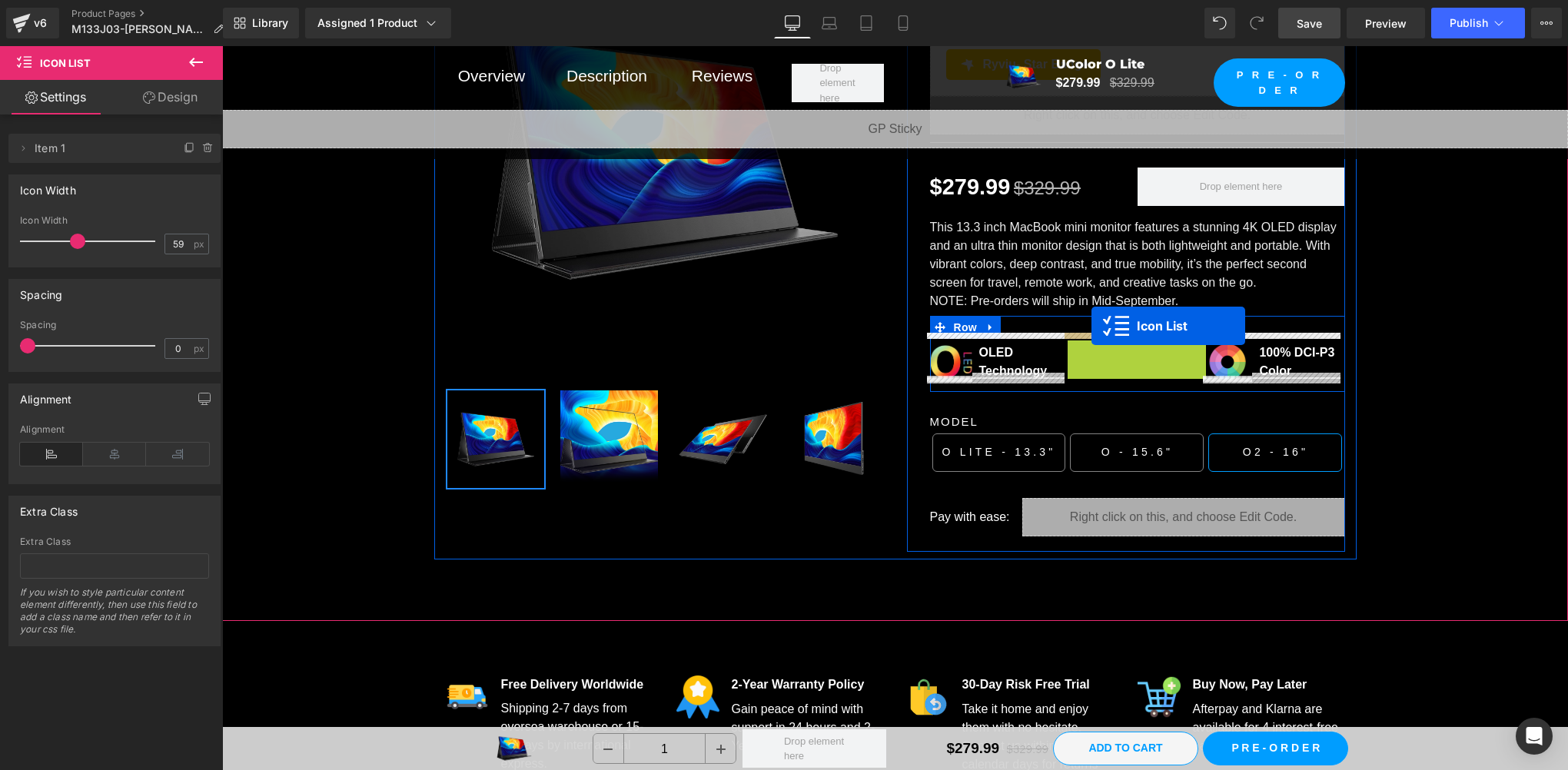
drag, startPoint x: 1093, startPoint y: 343, endPoint x: 1091, endPoint y: 326, distance: 17.1
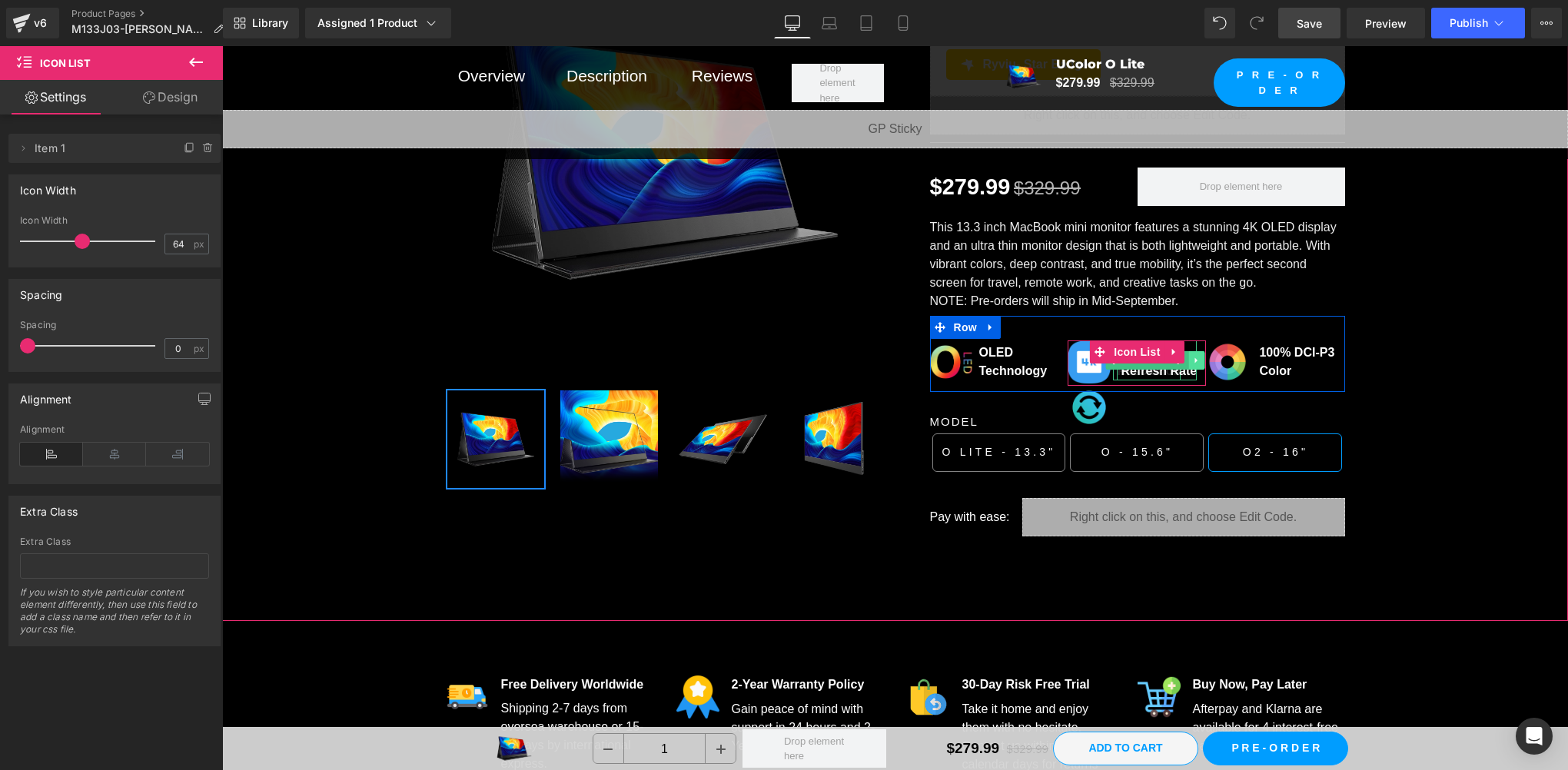
click at [1189, 358] on link at bounding box center [1197, 360] width 16 height 18
click at [1201, 357] on icon at bounding box center [1204, 360] width 8 height 8
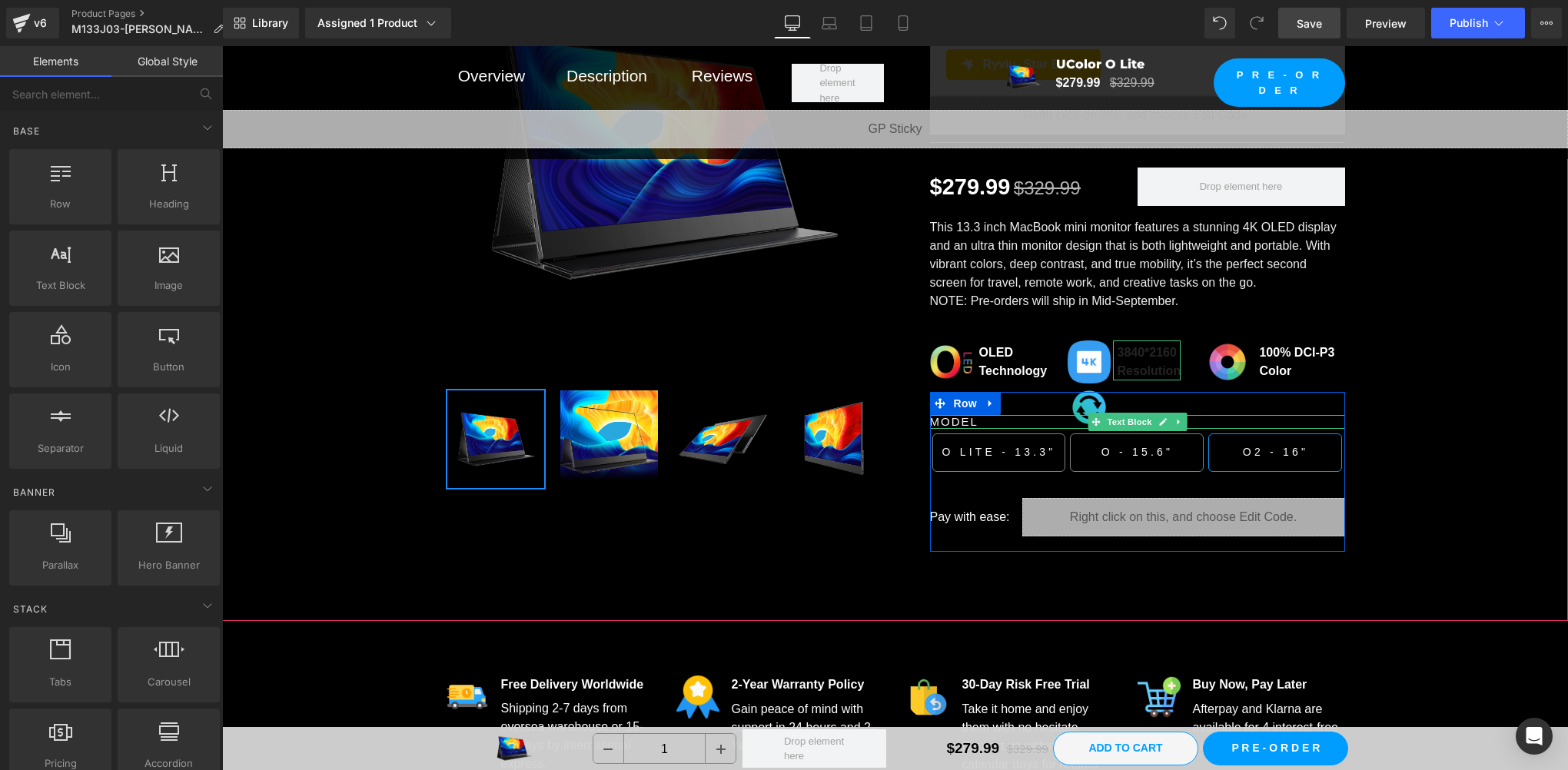
click at [1077, 407] on div "MODEL Text Block O Lite - 13.3" Button O - 15.6" Button O2 - 16" Button Row Qua…" at bounding box center [1137, 476] width 415 height 137
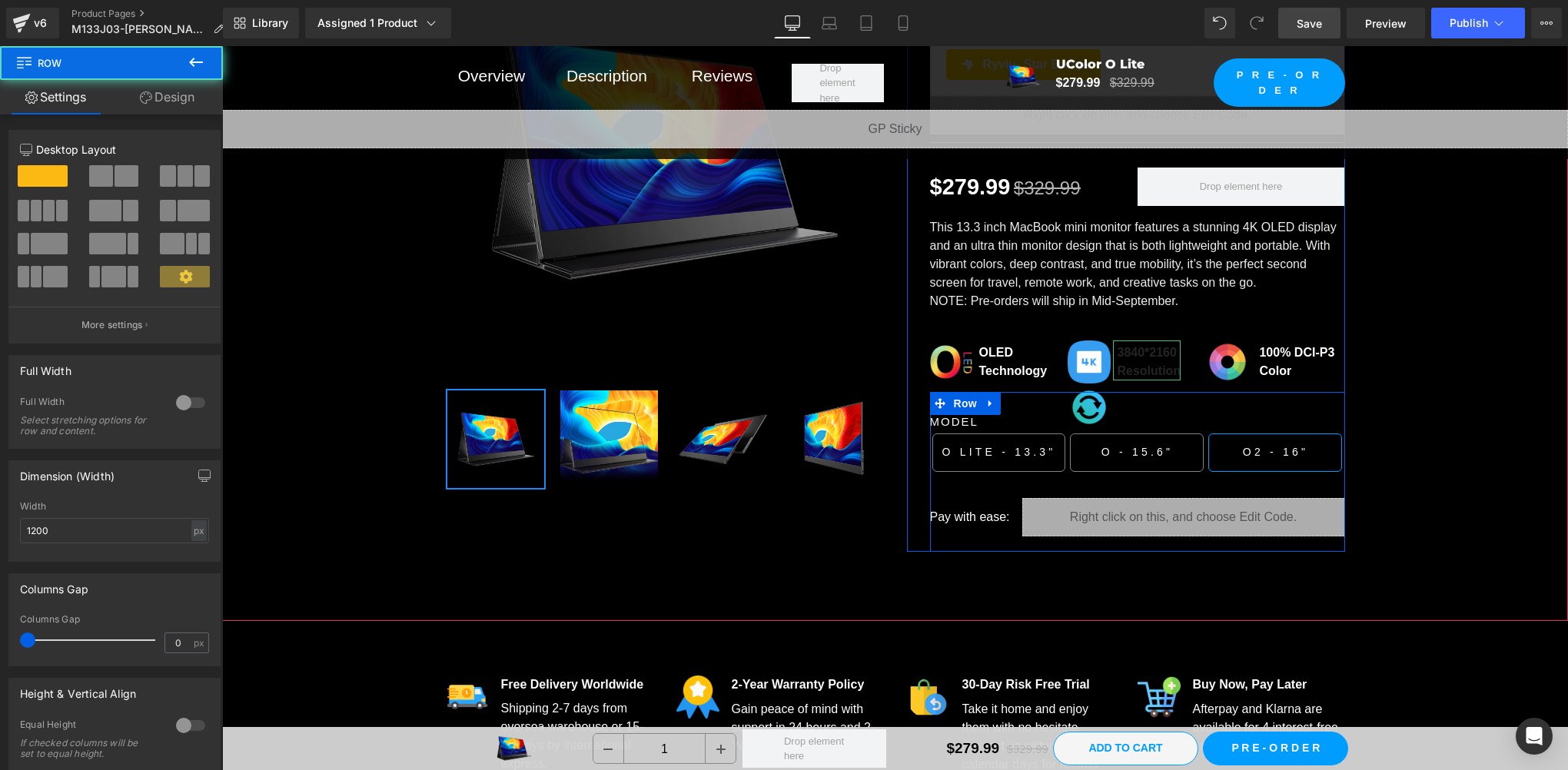
click at [1094, 398] on div at bounding box center [1137, 400] width 415 height 15
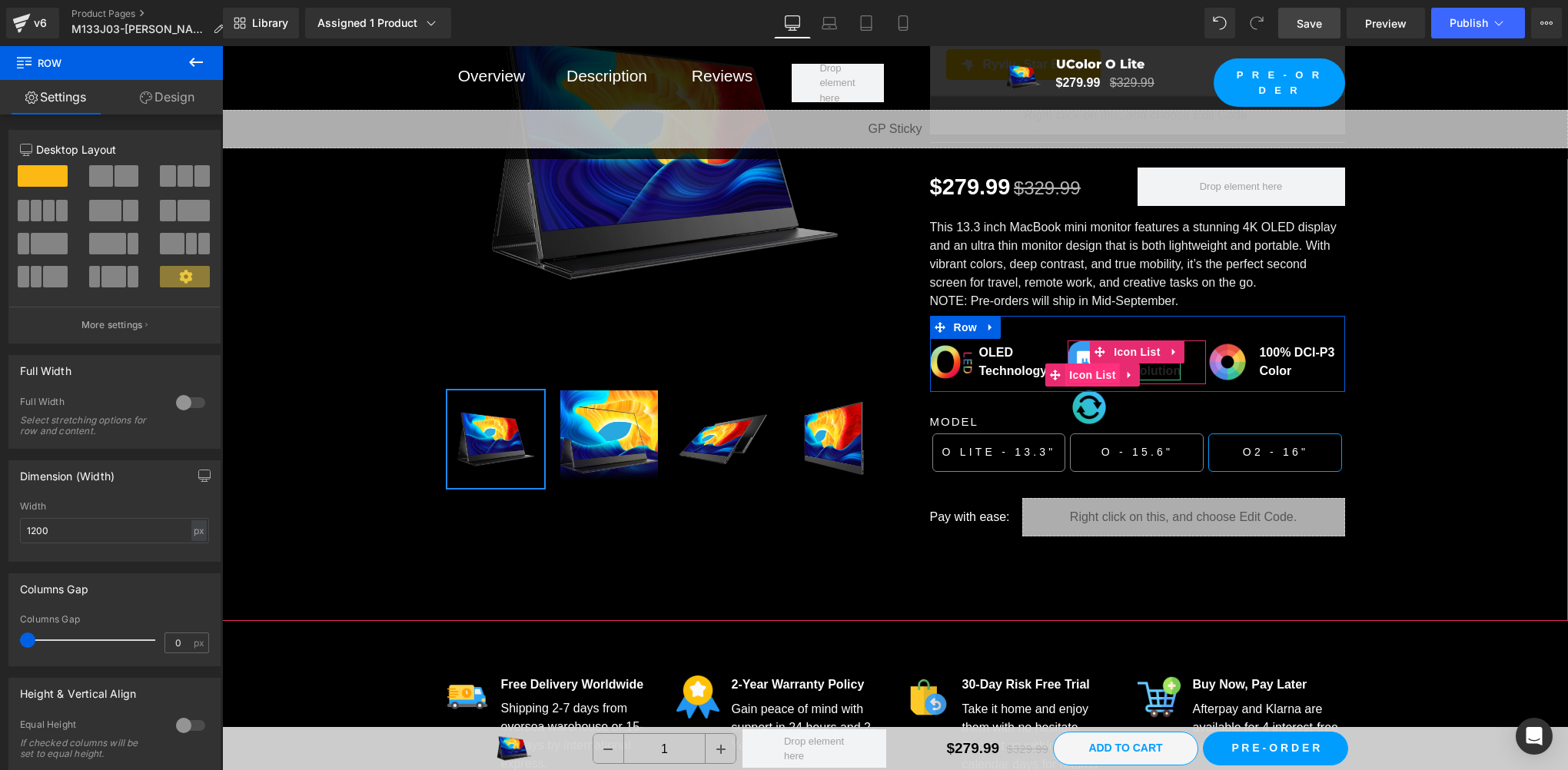
click at [1076, 367] on span "Icon List" at bounding box center [1092, 375] width 54 height 23
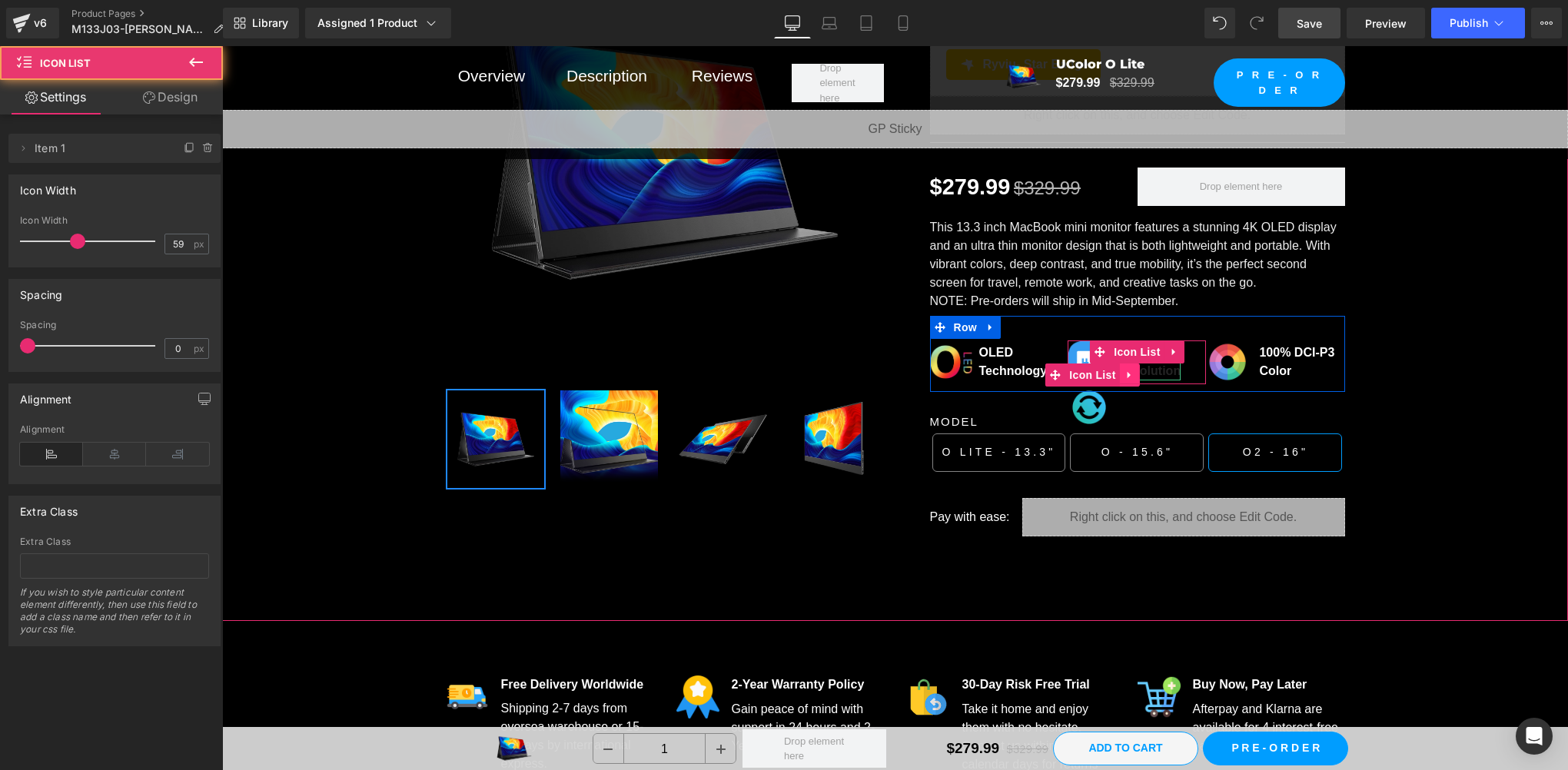
click at [1127, 372] on icon at bounding box center [1128, 375] width 3 height 7
click at [1134, 370] on icon at bounding box center [1140, 375] width 11 height 11
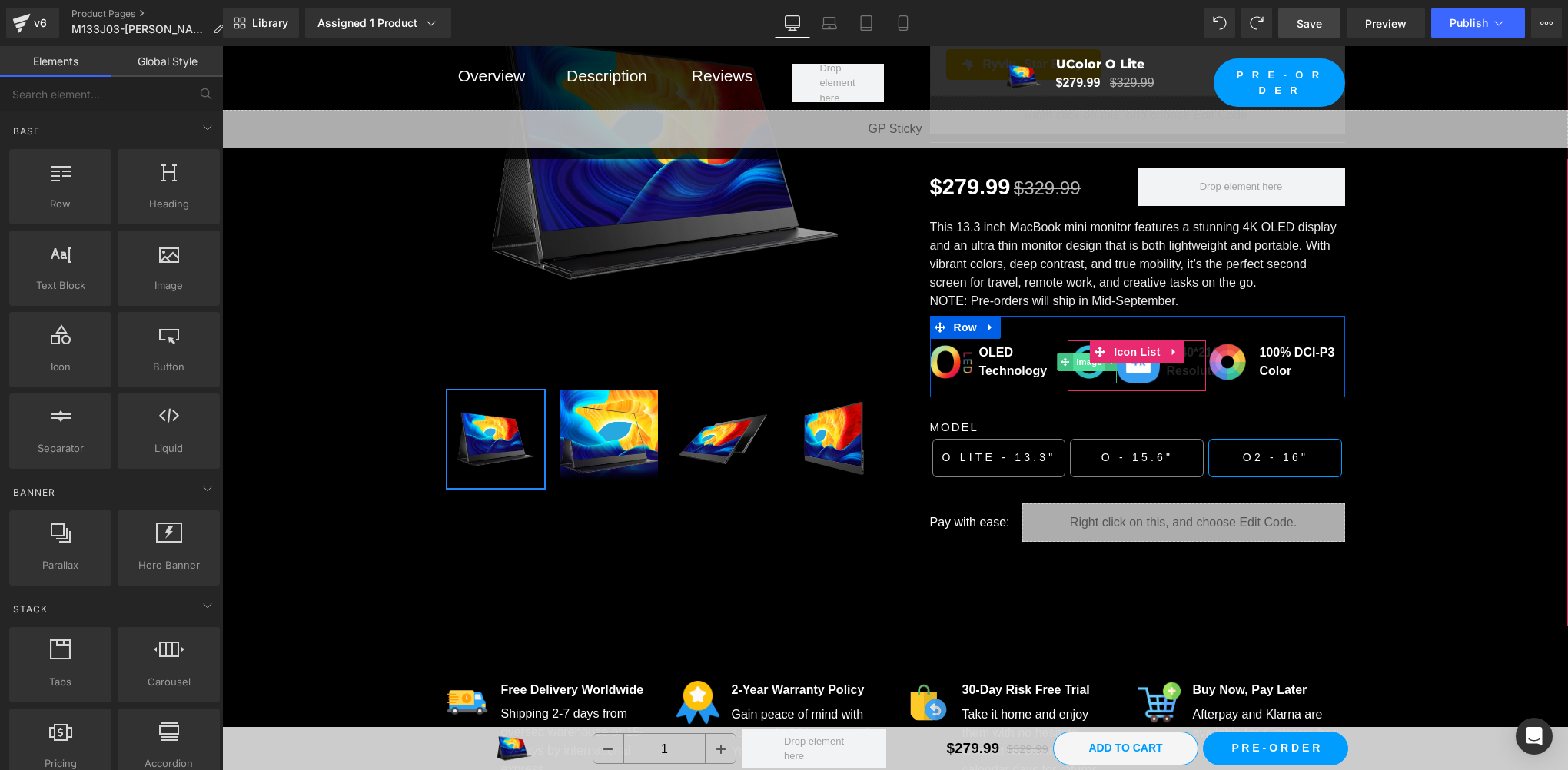
click at [1088, 358] on span "Image" at bounding box center [1090, 362] width 32 height 18
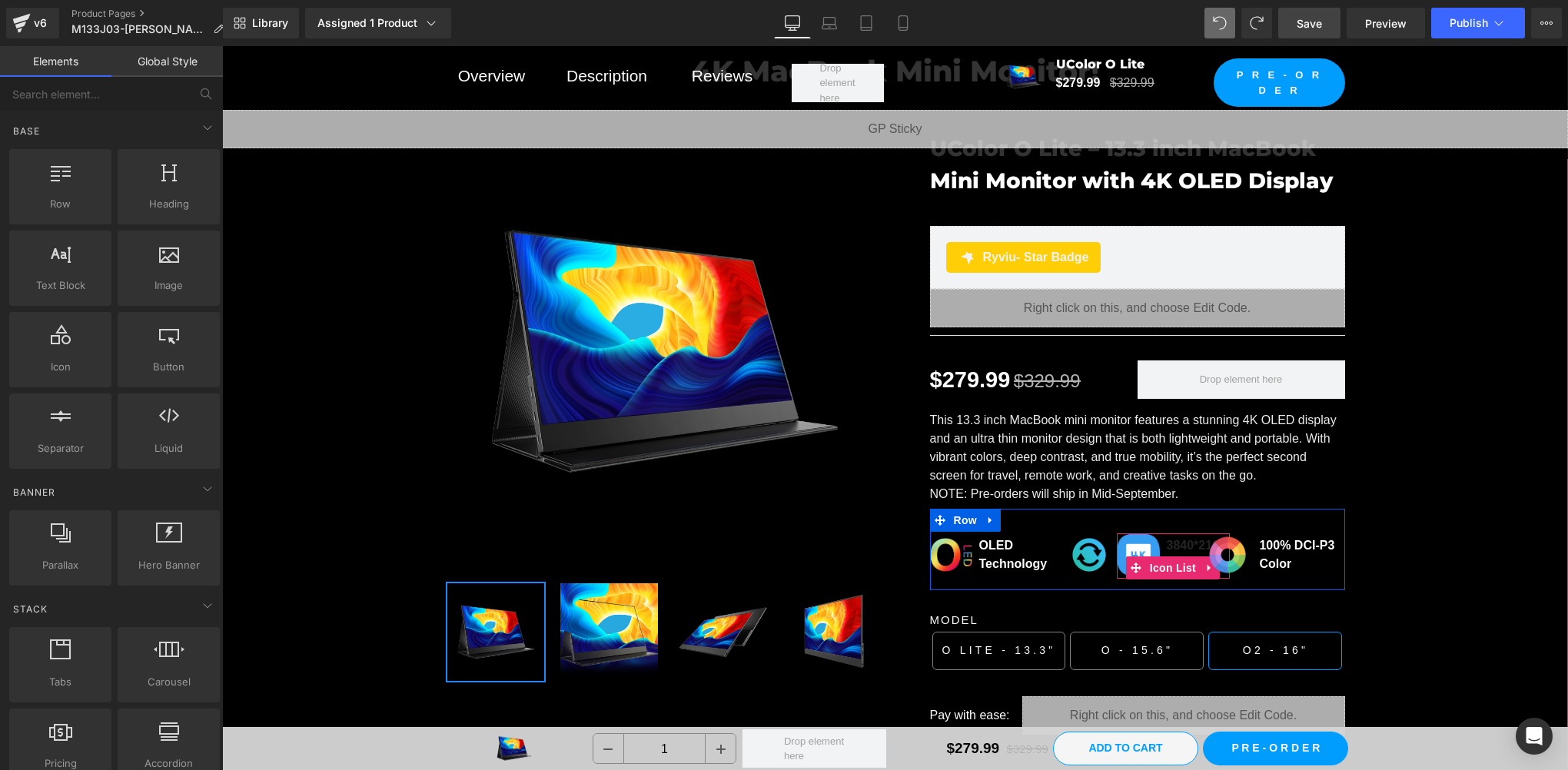
scroll to position [2015, 0]
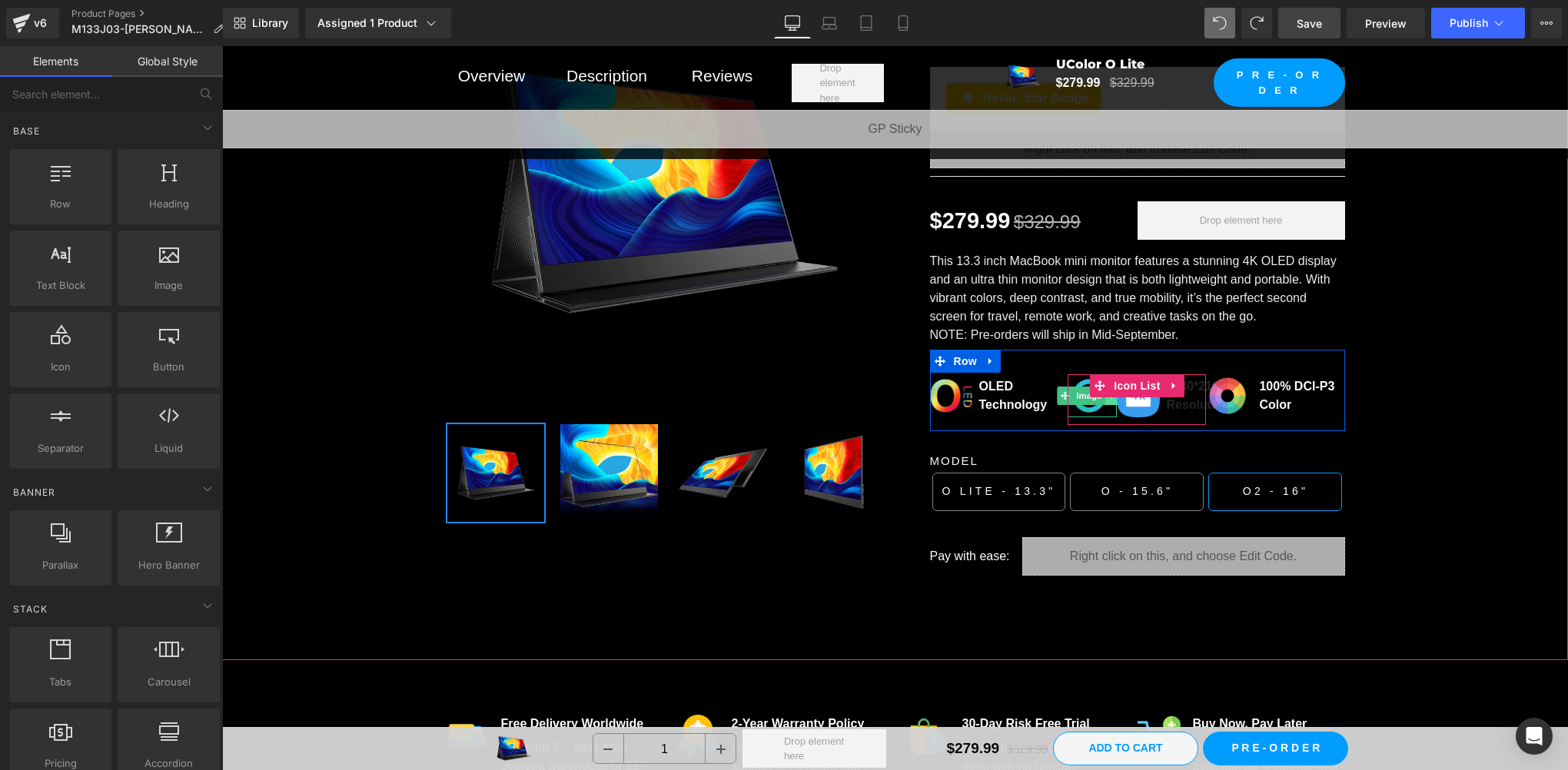
click at [1105, 396] on link at bounding box center [1113, 396] width 16 height 18
click at [1068, 390] on span "Image" at bounding box center [1065, 396] width 32 height 18
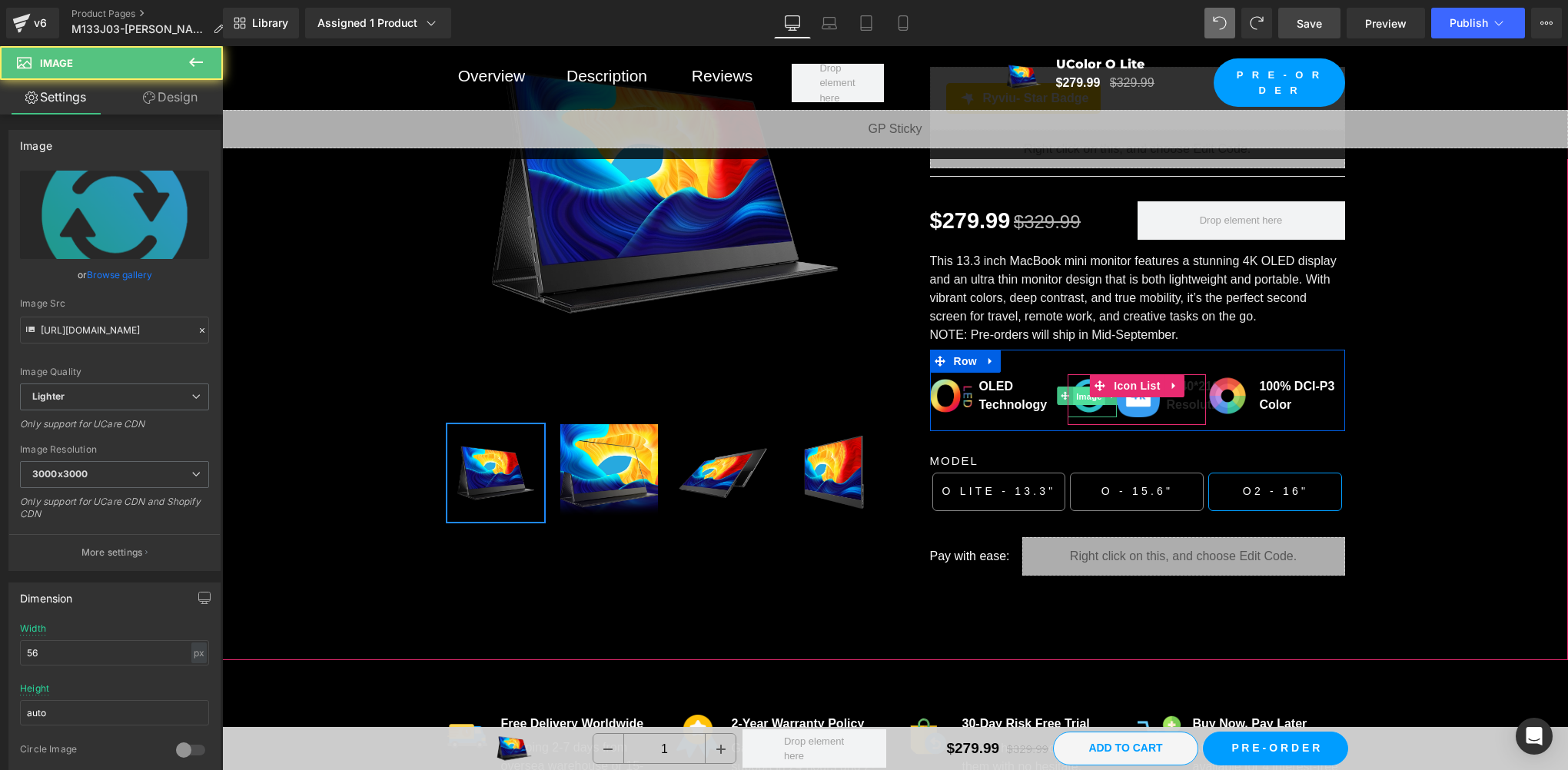
click at [1077, 390] on span "Image" at bounding box center [1090, 397] width 32 height 18
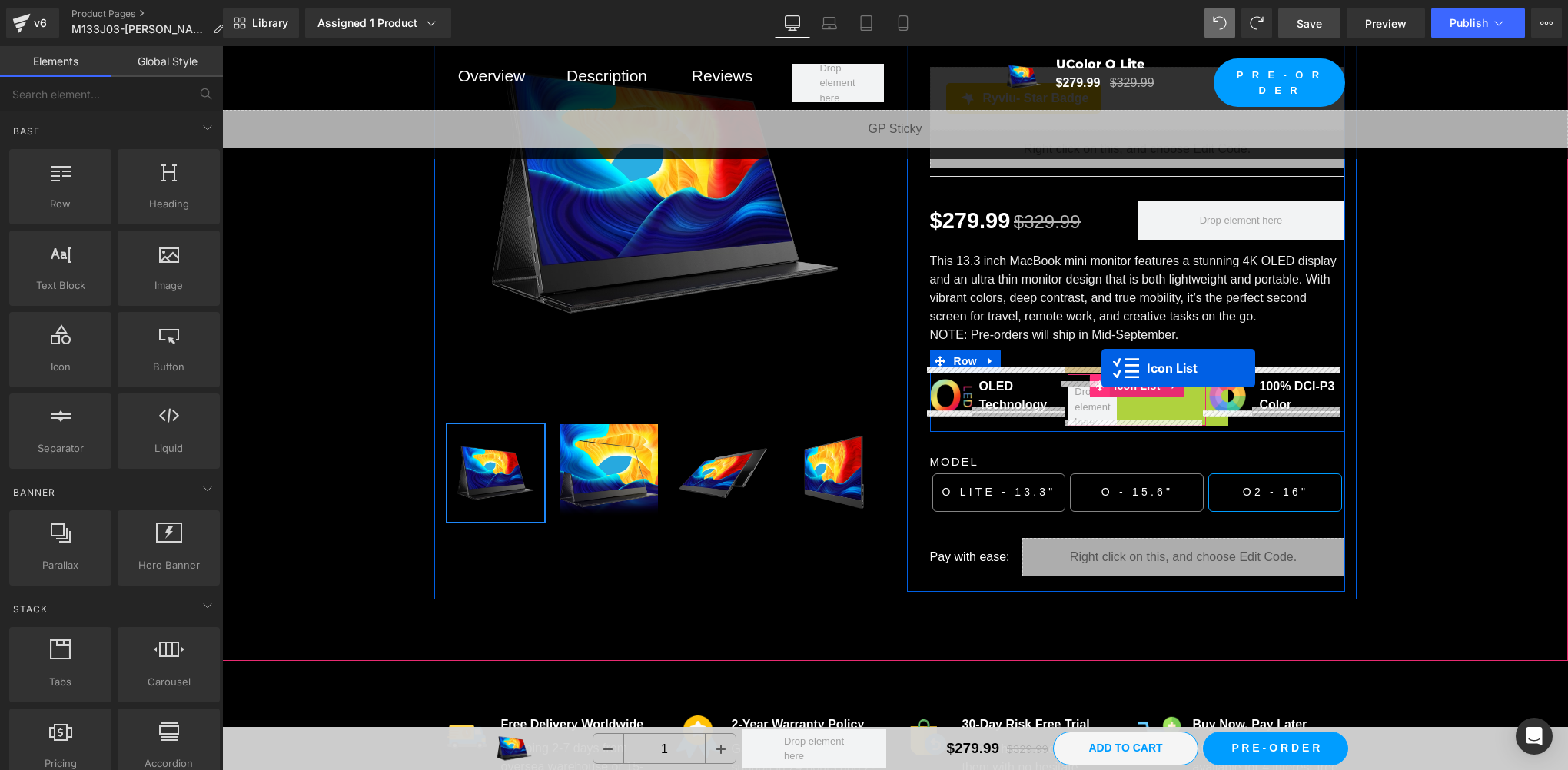
drag, startPoint x: 1129, startPoint y: 398, endPoint x: 1101, endPoint y: 368, distance: 41.0
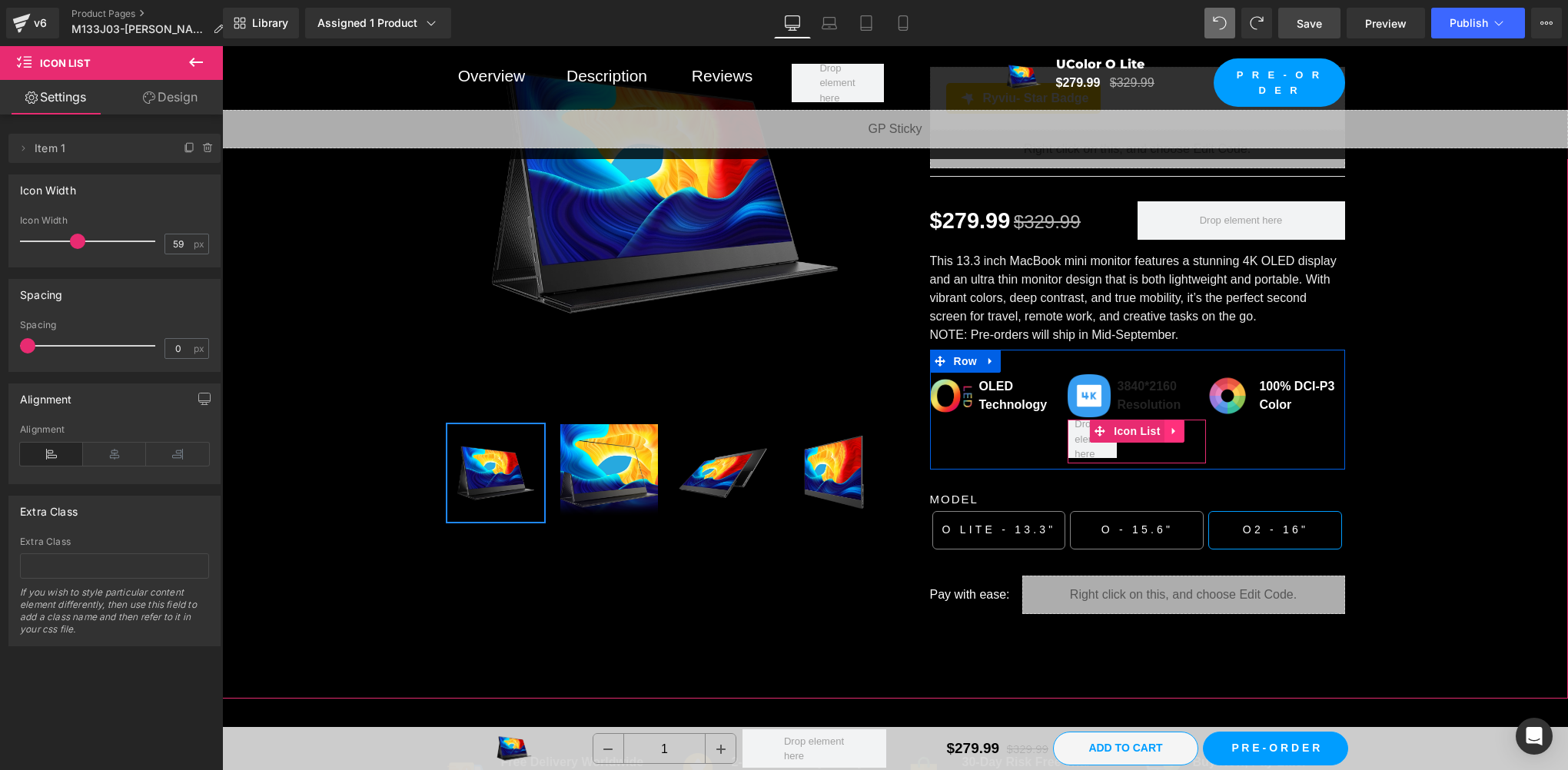
click at [1169, 426] on icon at bounding box center [1174, 431] width 11 height 12
click at [1179, 426] on icon at bounding box center [1184, 431] width 11 height 11
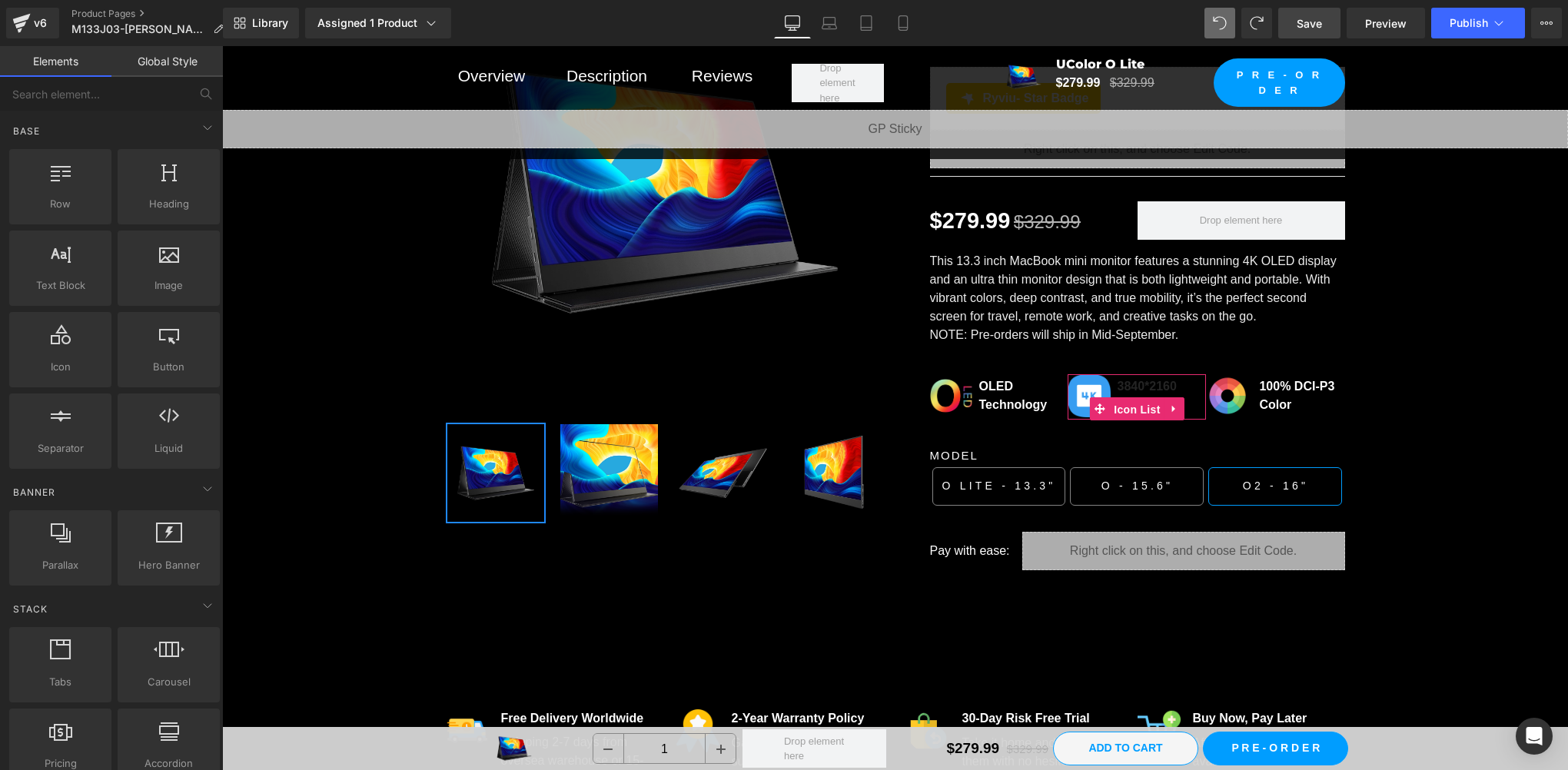
click at [1129, 398] on span "Icon List" at bounding box center [1137, 410] width 54 height 23
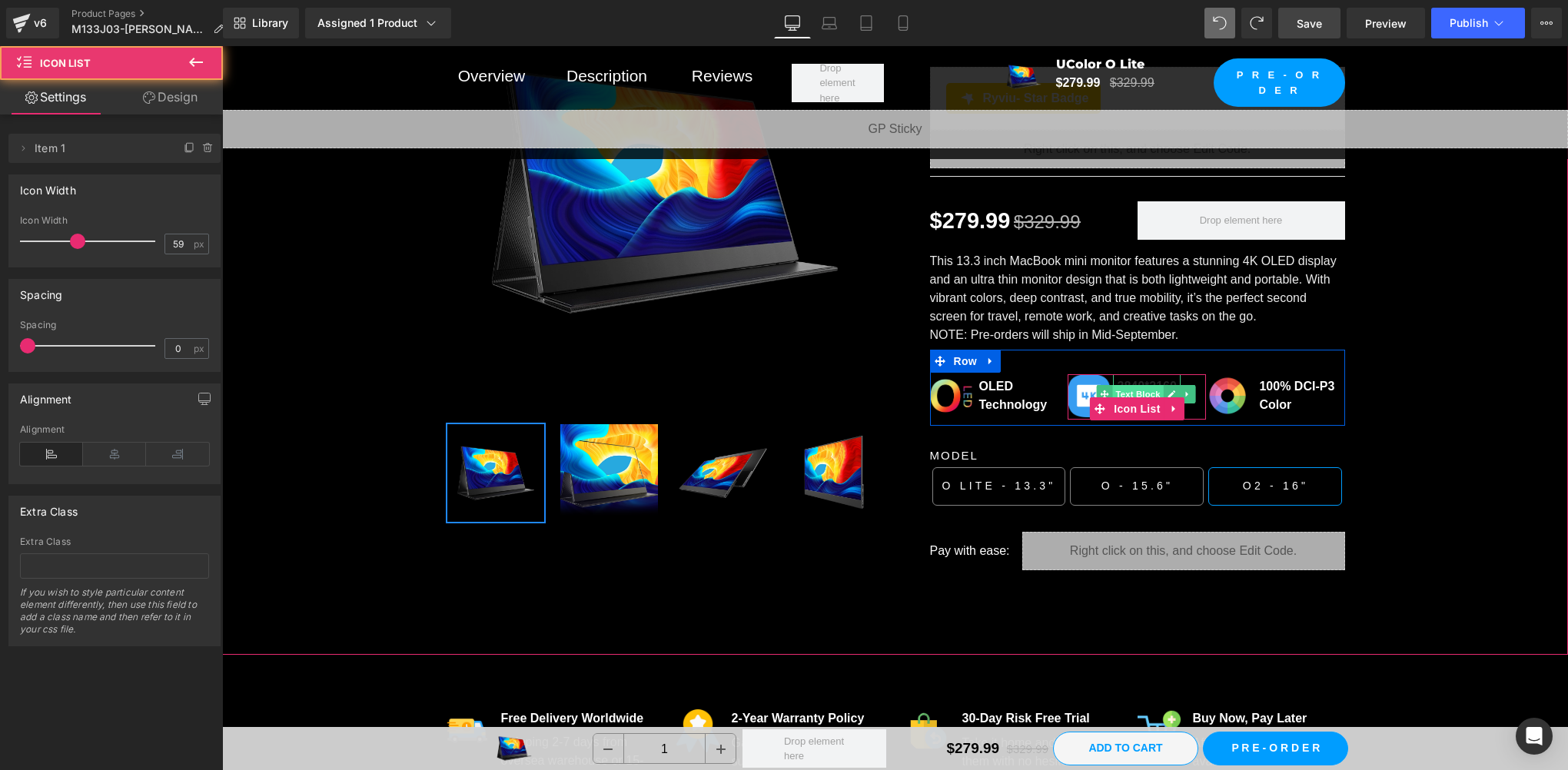
click at [1137, 385] on span "Text Block" at bounding box center [1138, 394] width 51 height 18
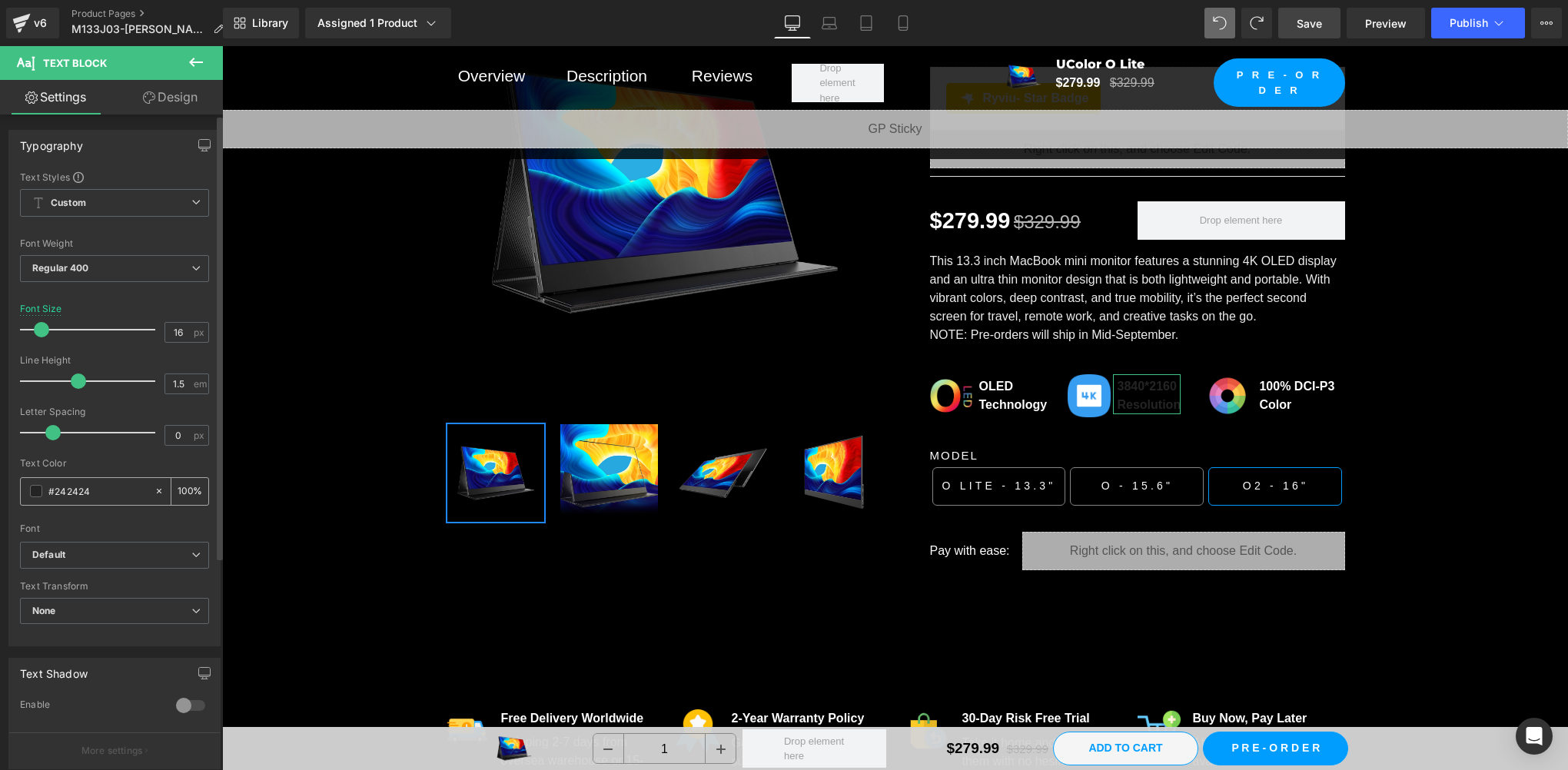
click at [37, 490] on span at bounding box center [36, 491] width 12 height 12
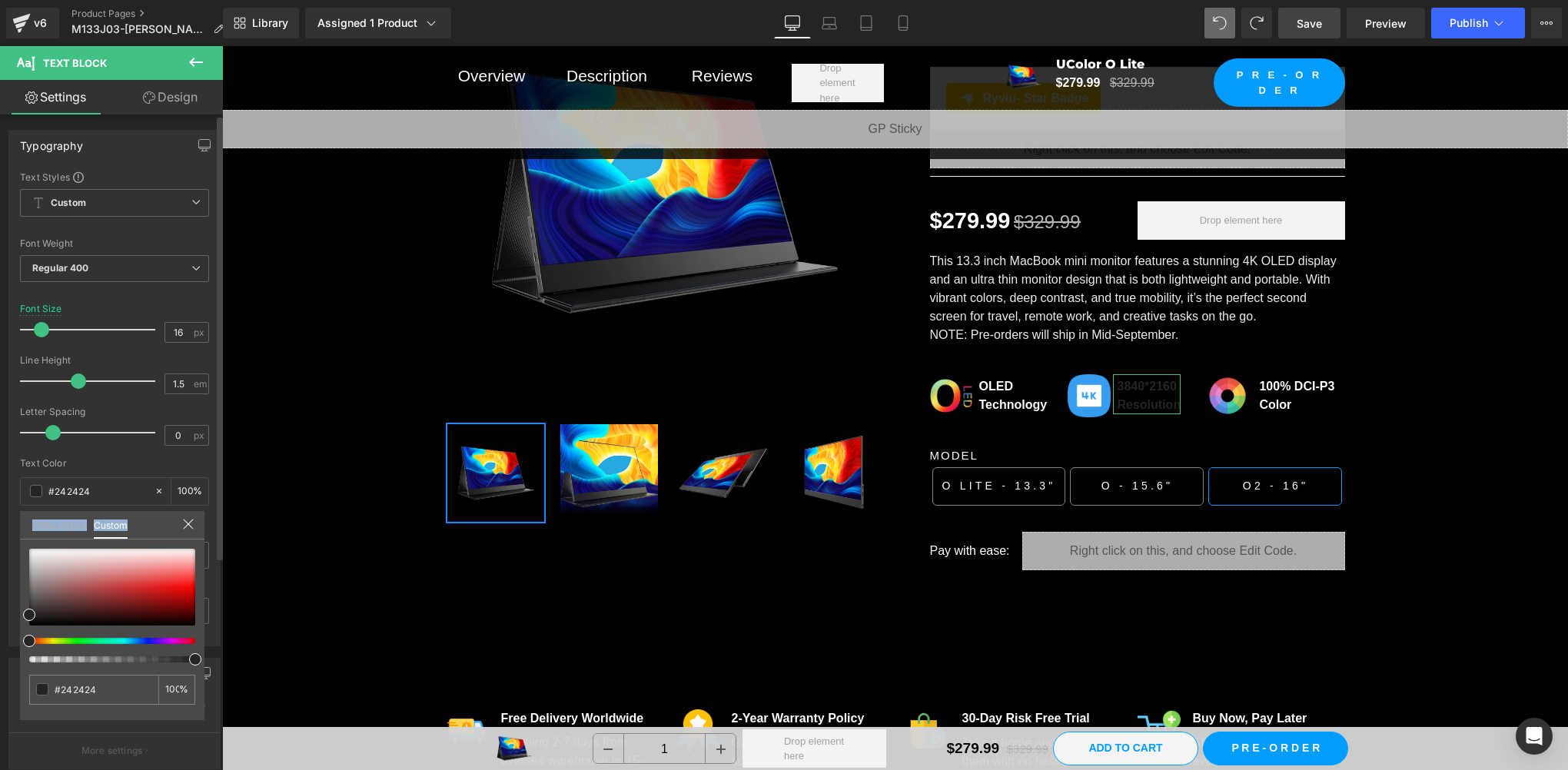
drag, startPoint x: 31, startPoint y: 561, endPoint x: 25, endPoint y: 537, distance: 24.7
click at [25, 537] on div "Global Style Custom Setup Global Style #242424 100 %" at bounding box center [112, 534] width 185 height 47
drag, startPoint x: 25, startPoint y: 537, endPoint x: -3, endPoint y: 503, distance: 44.0
click at [0, 503] on html "Text Block You are previewing how the will restyle your page. You can not edit …" at bounding box center [784, 385] width 1568 height 770
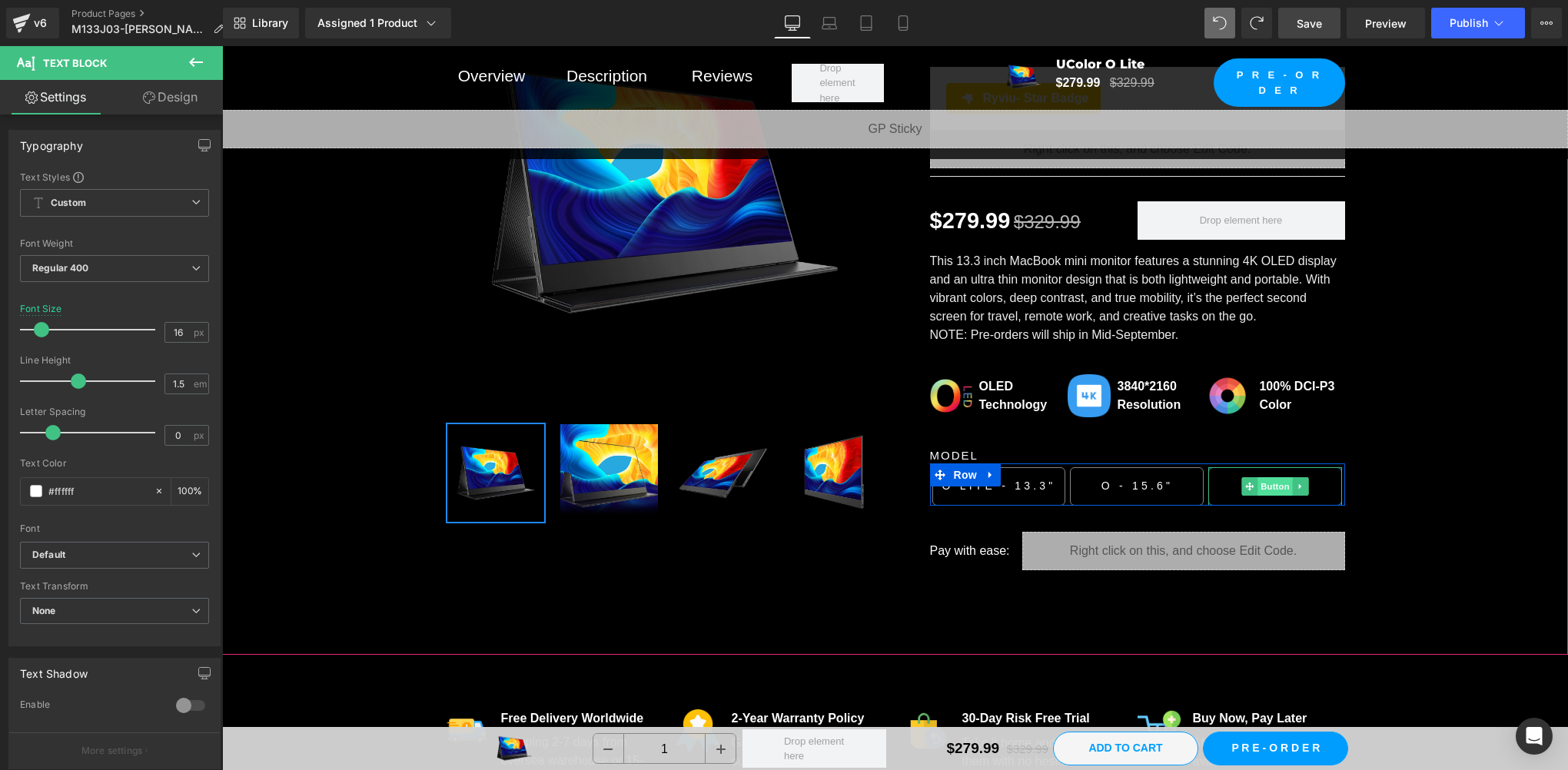
click at [1270, 477] on span "Button" at bounding box center [1276, 487] width 35 height 18
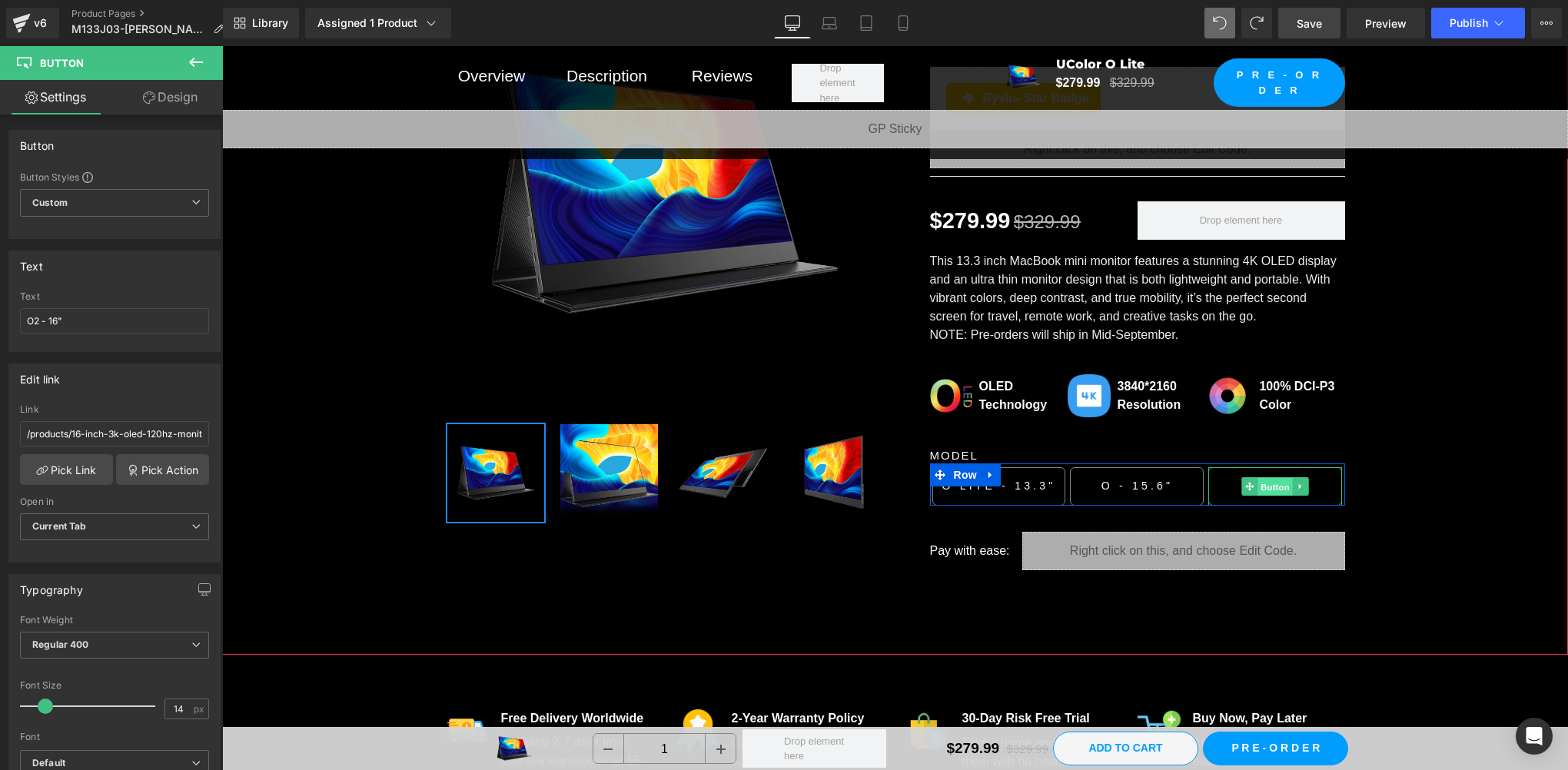
click at [1258, 482] on span "Button" at bounding box center [1276, 487] width 35 height 18
click at [993, 484] on span "Button" at bounding box center [1000, 487] width 35 height 18
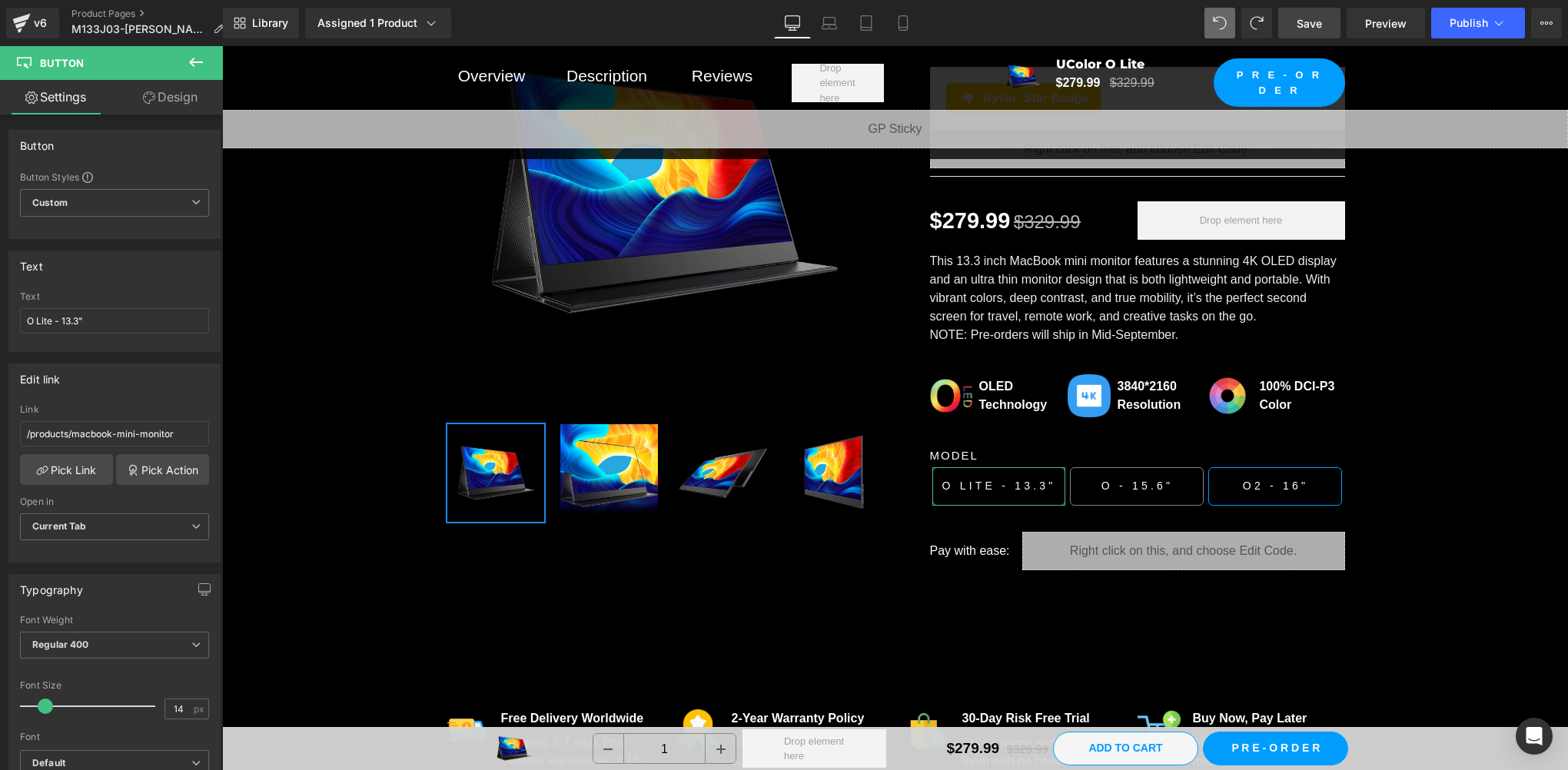
click at [153, 105] on link "Design" at bounding box center [170, 97] width 112 height 35
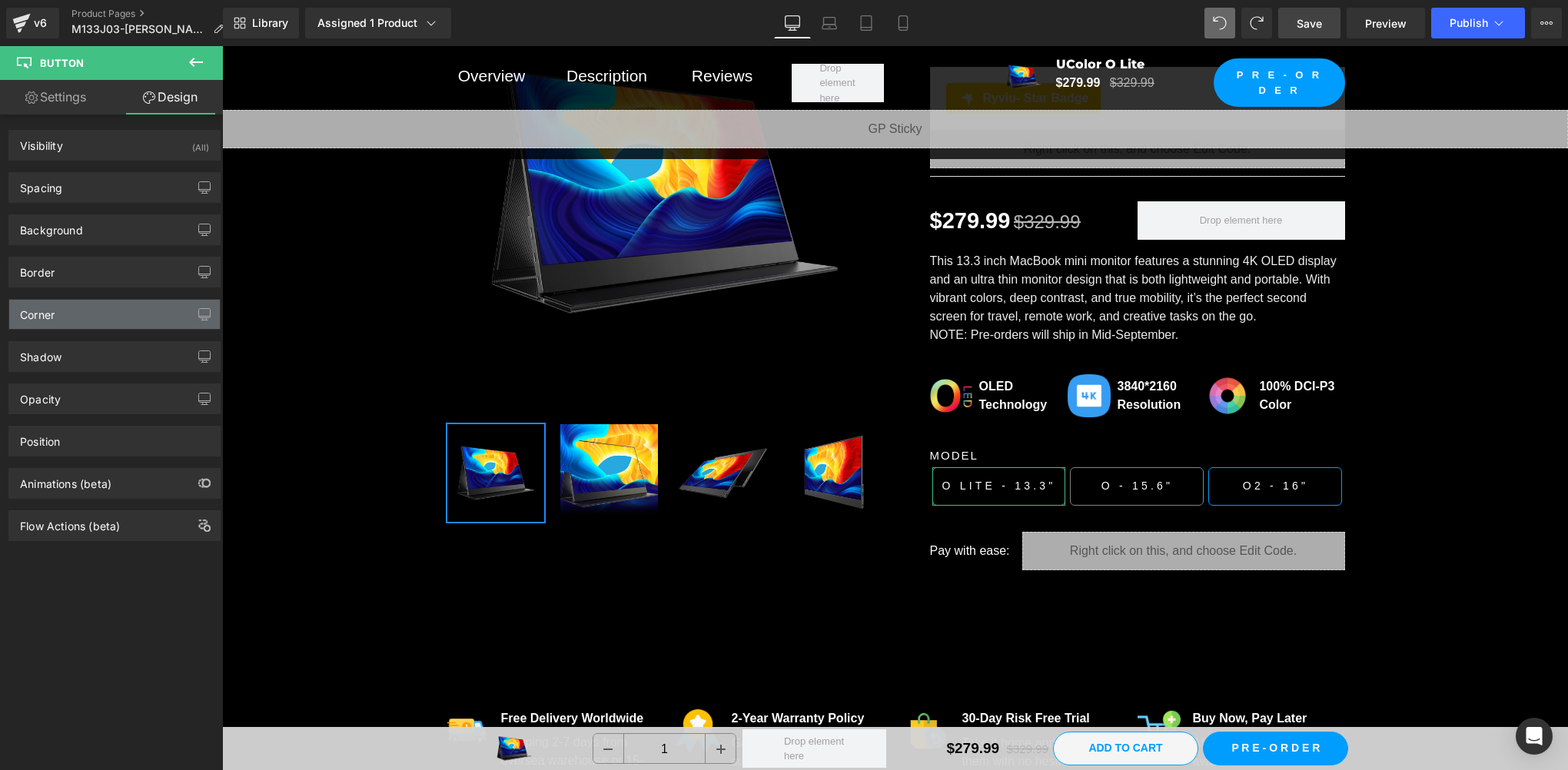
click at [55, 319] on div "Corner" at bounding box center [37, 310] width 35 height 22
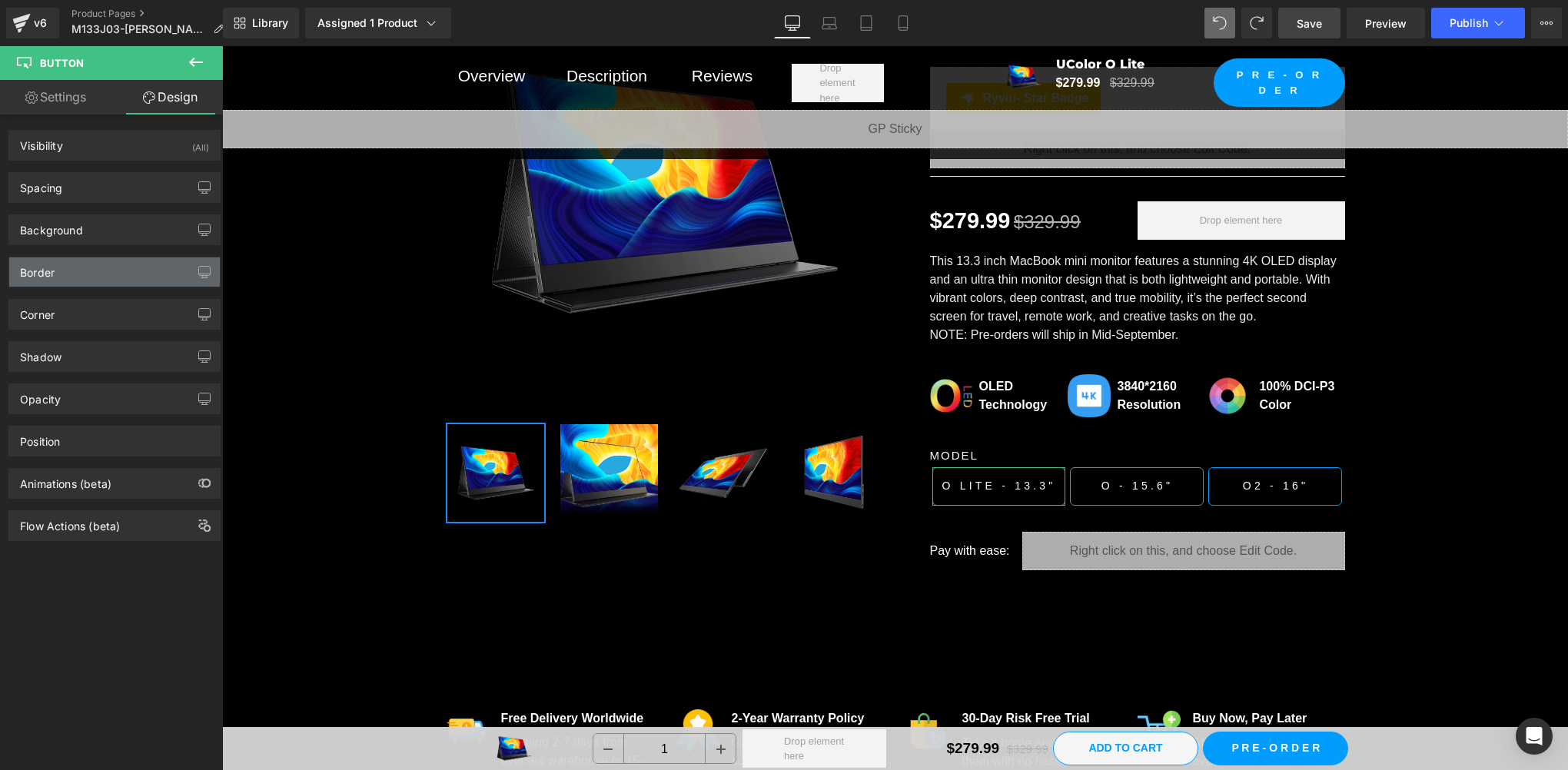
click at [87, 272] on div "Border" at bounding box center [114, 272] width 210 height 29
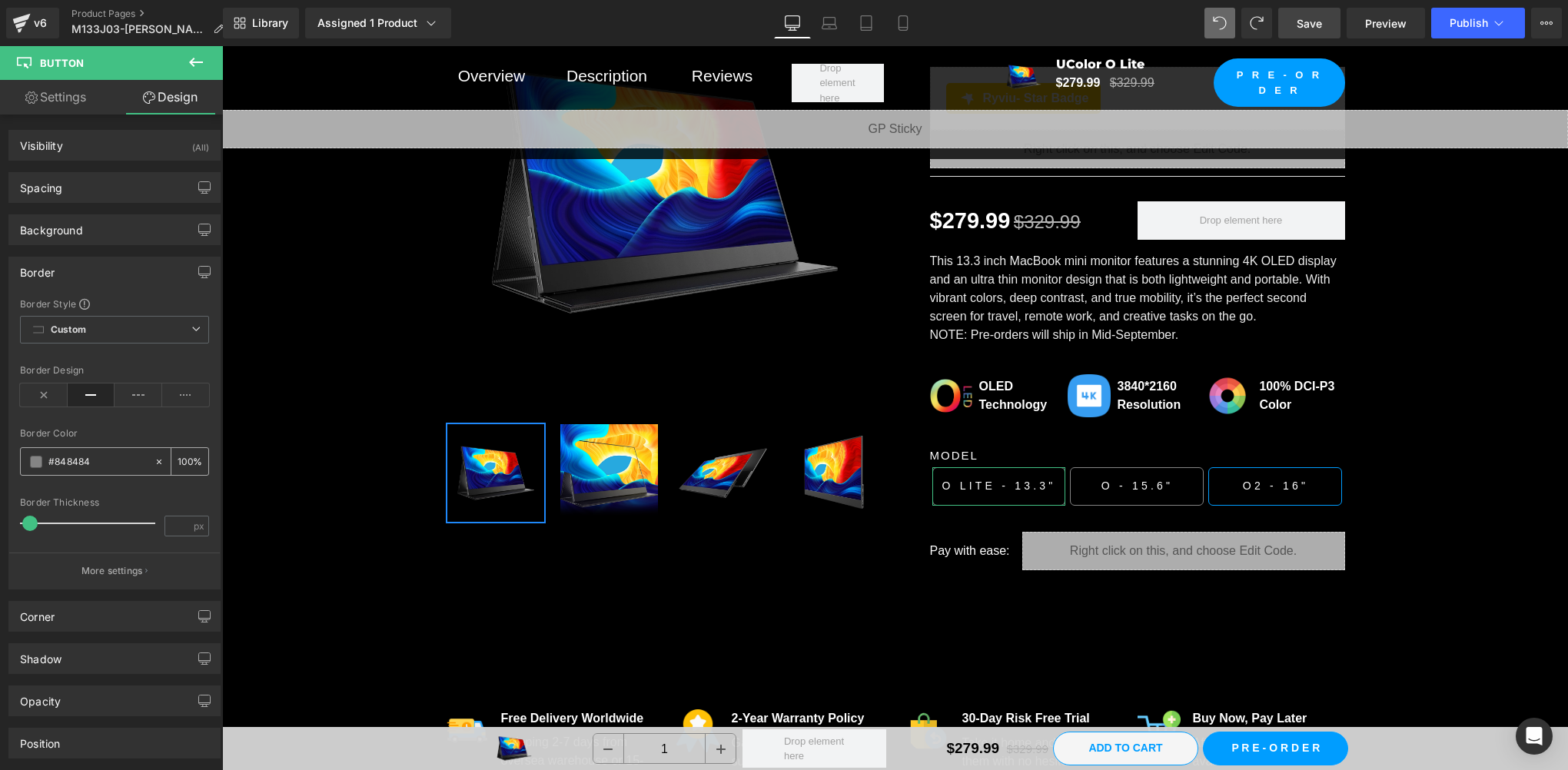
click at [95, 457] on input "text" at bounding box center [98, 462] width 99 height 17
type input "#848484"
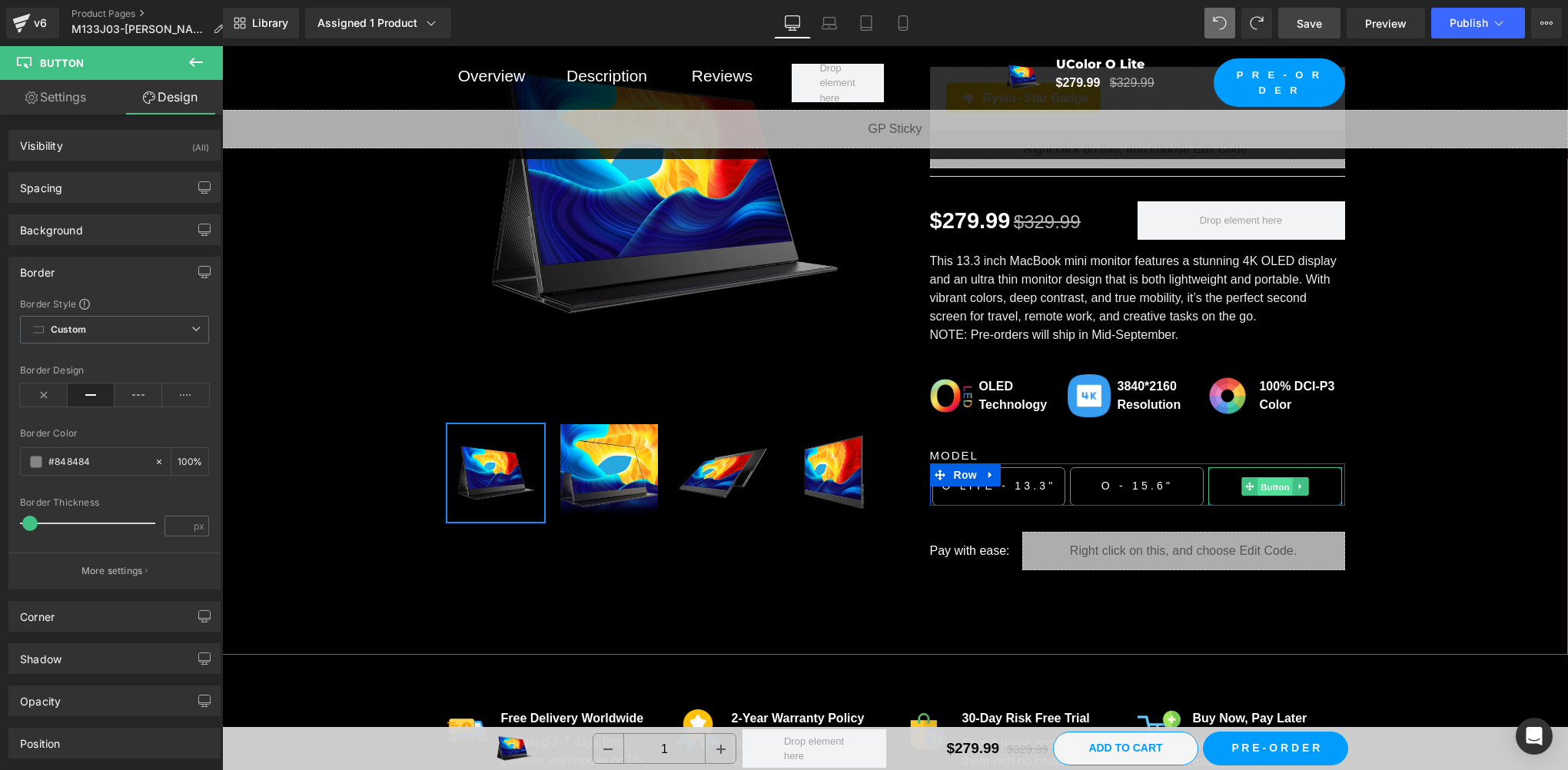
click at [1259, 481] on span "Button" at bounding box center [1276, 487] width 35 height 18
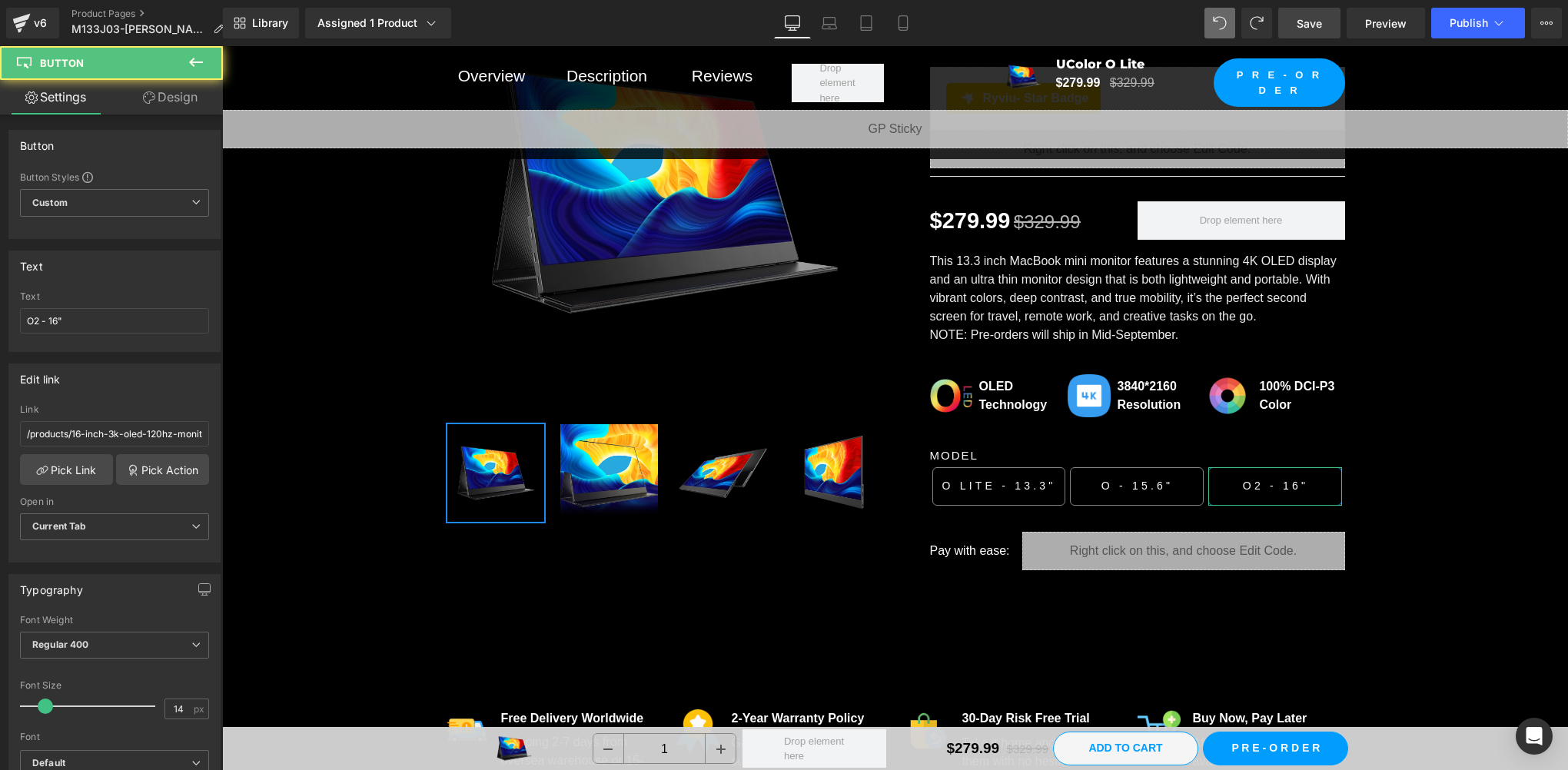
click at [151, 97] on icon at bounding box center [149, 98] width 12 height 12
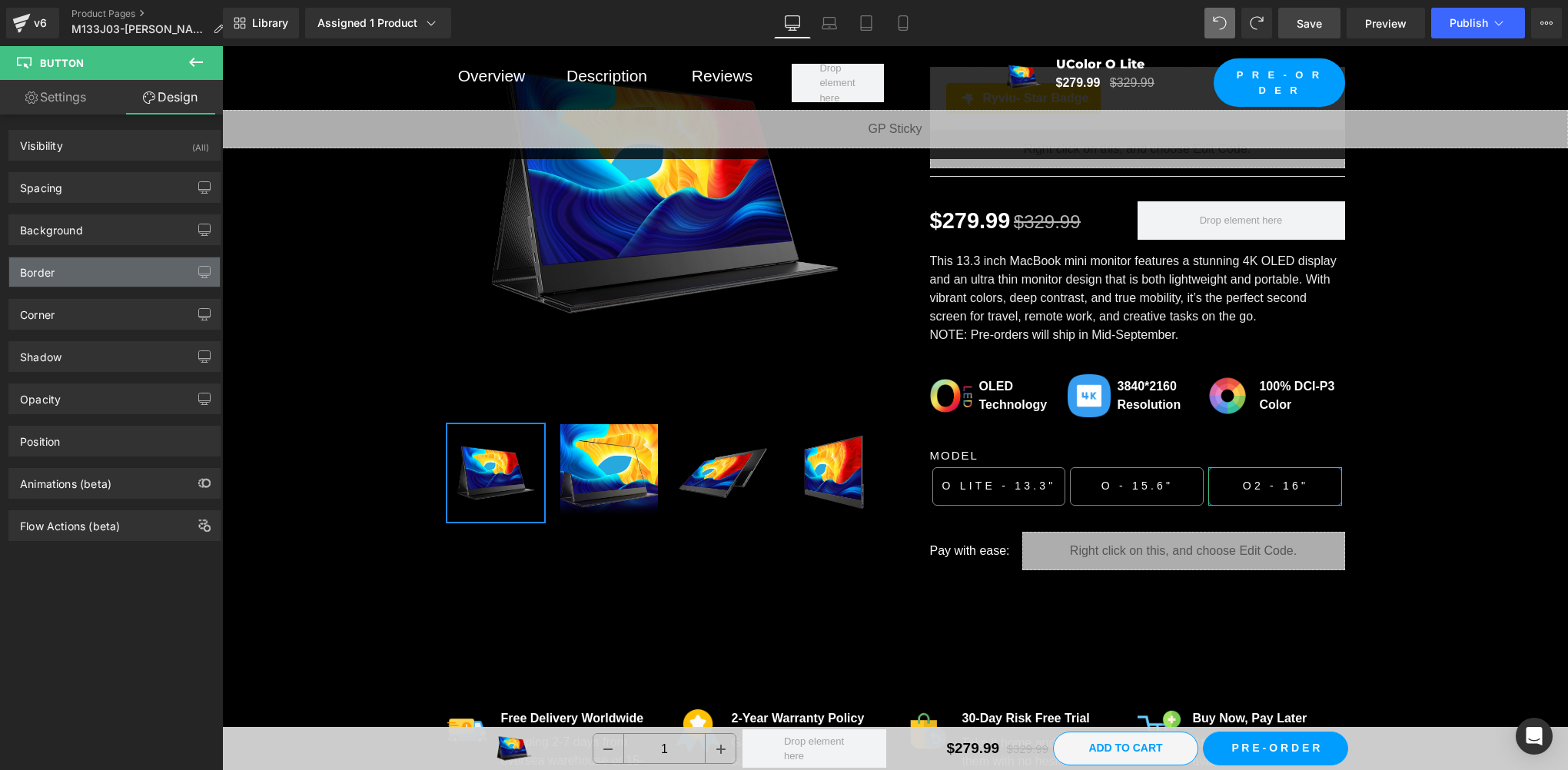
click at [45, 270] on div "Border" at bounding box center [37, 268] width 35 height 22
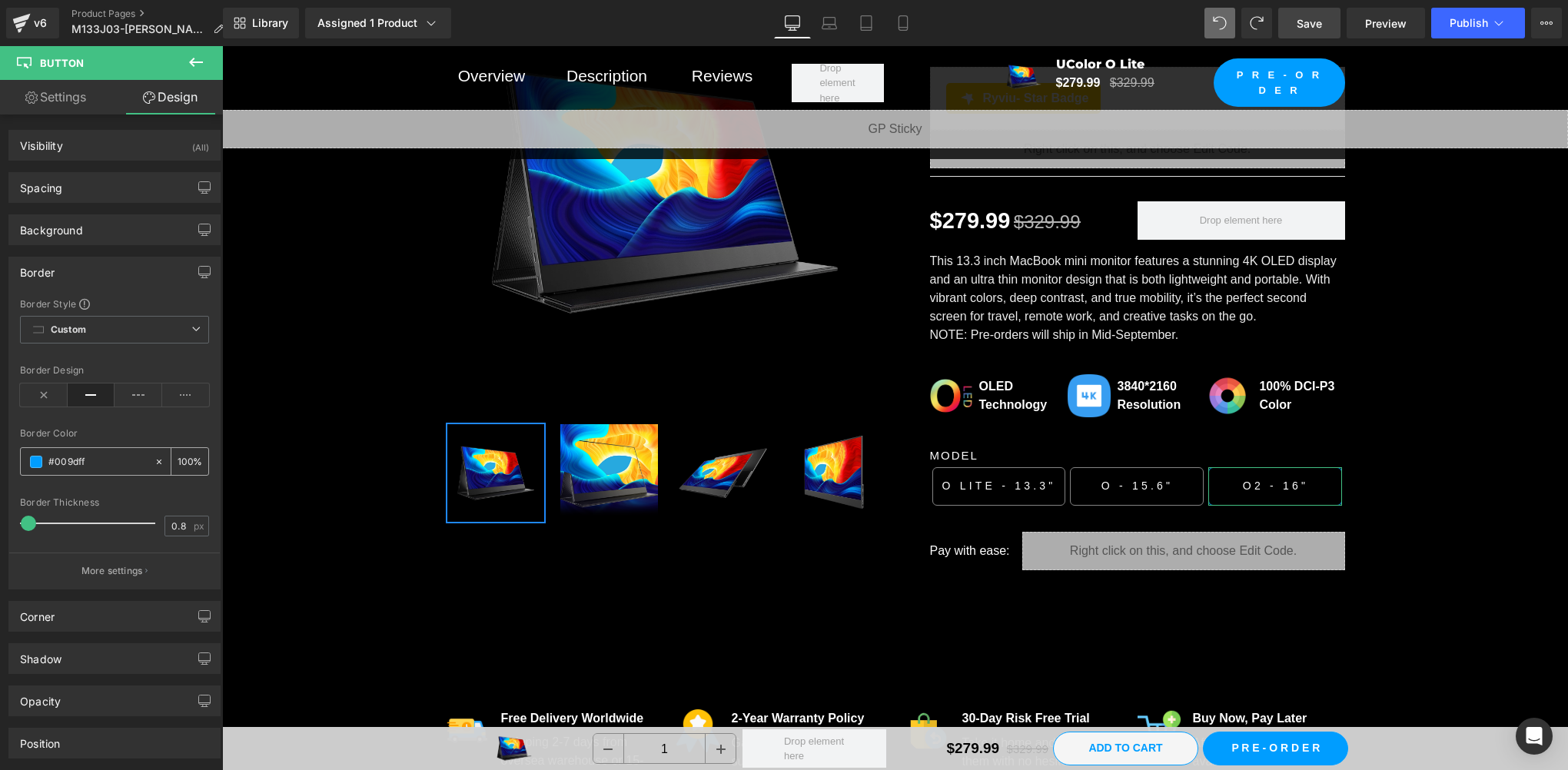
click at [95, 462] on input "#009dff" at bounding box center [98, 462] width 99 height 17
paste input "848484"
type input "#848484"
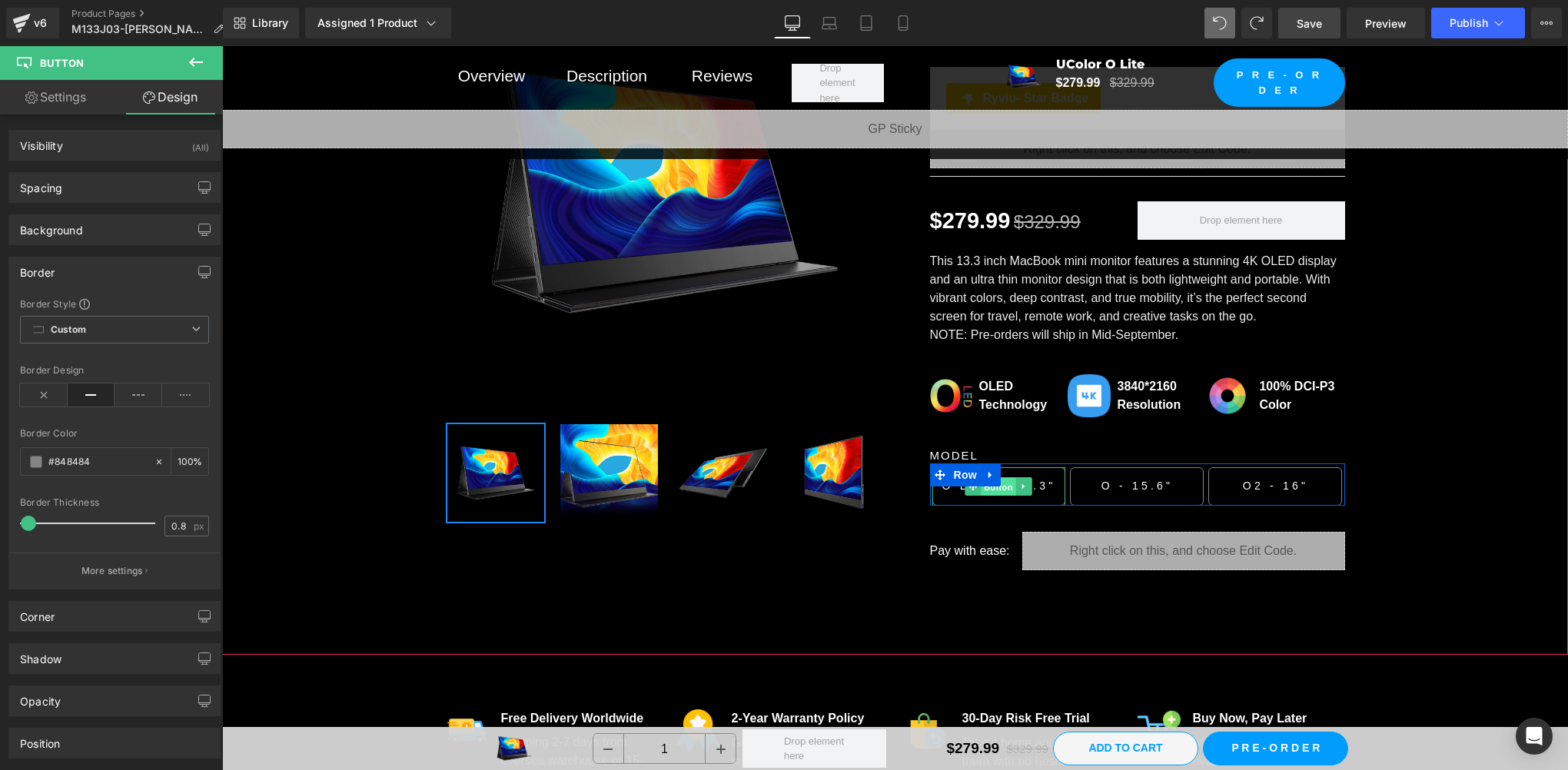
click at [997, 480] on span "Button" at bounding box center [1000, 487] width 35 height 18
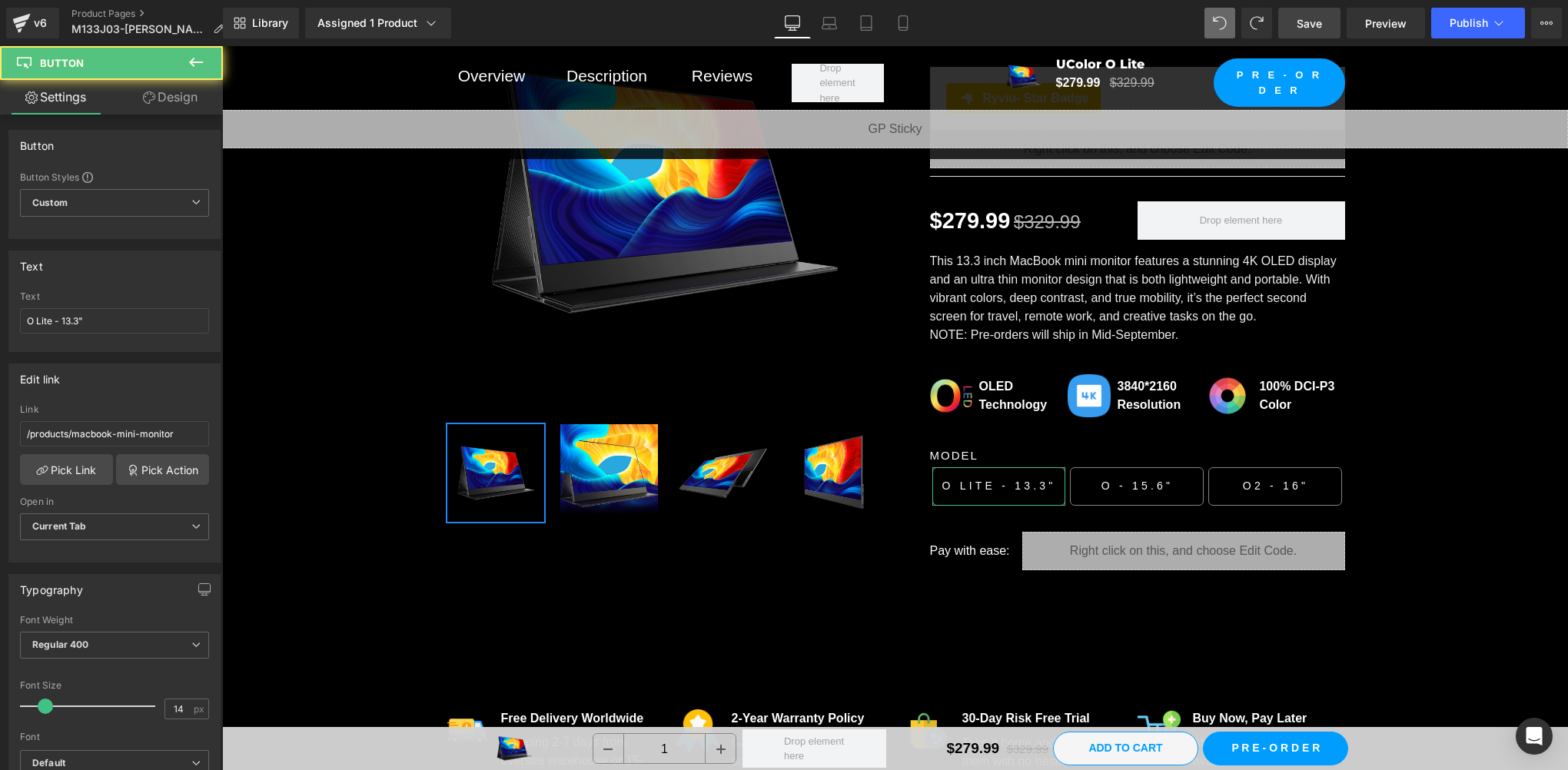
click at [189, 114] on div "Settings Design Button Button Styles Custom Custom Setup Global Style Custom Se…" at bounding box center [111, 446] width 223 height 732
click at [174, 99] on link "Design" at bounding box center [170, 97] width 112 height 35
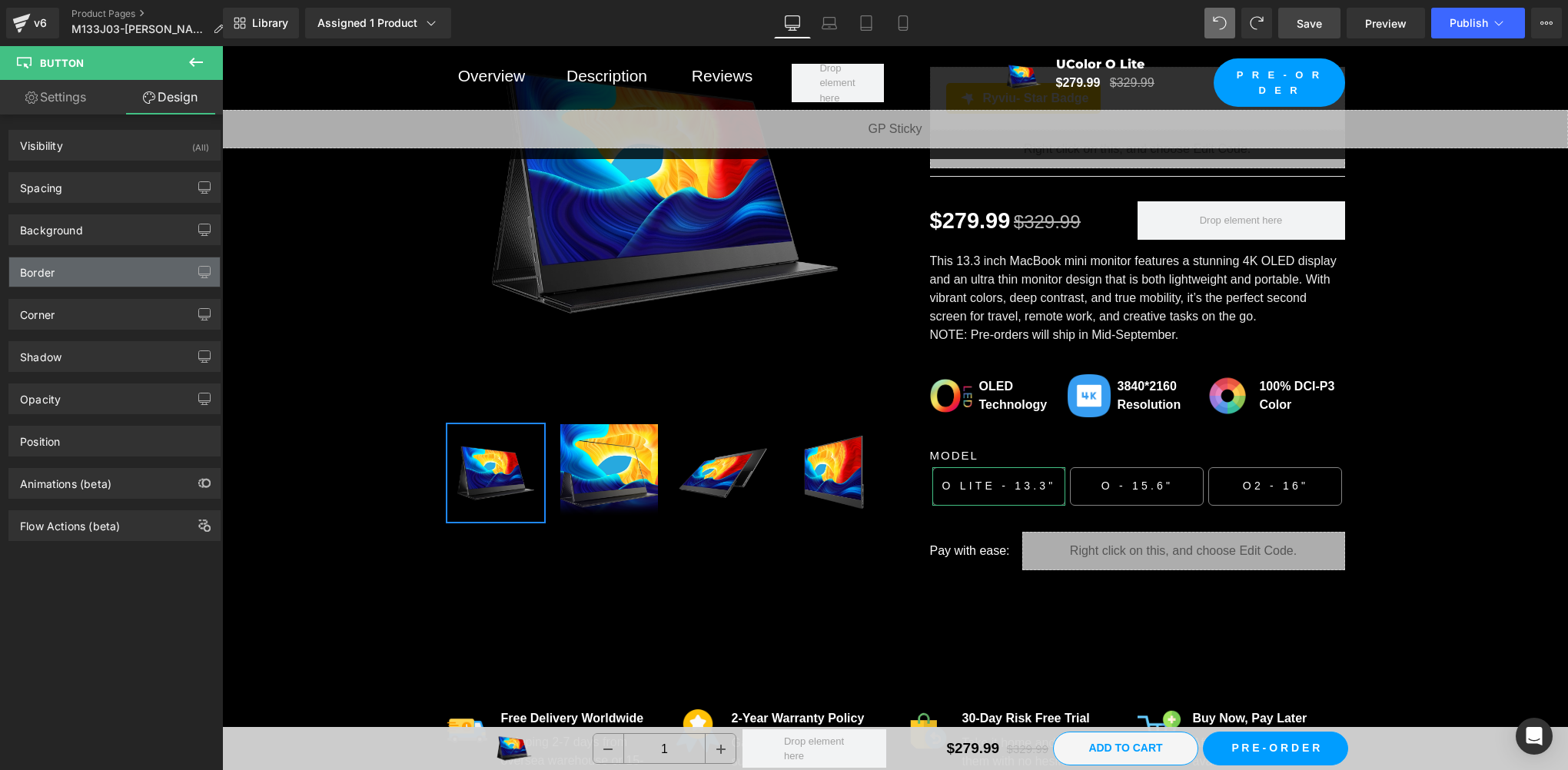
click at [69, 268] on div "Border" at bounding box center [114, 272] width 210 height 29
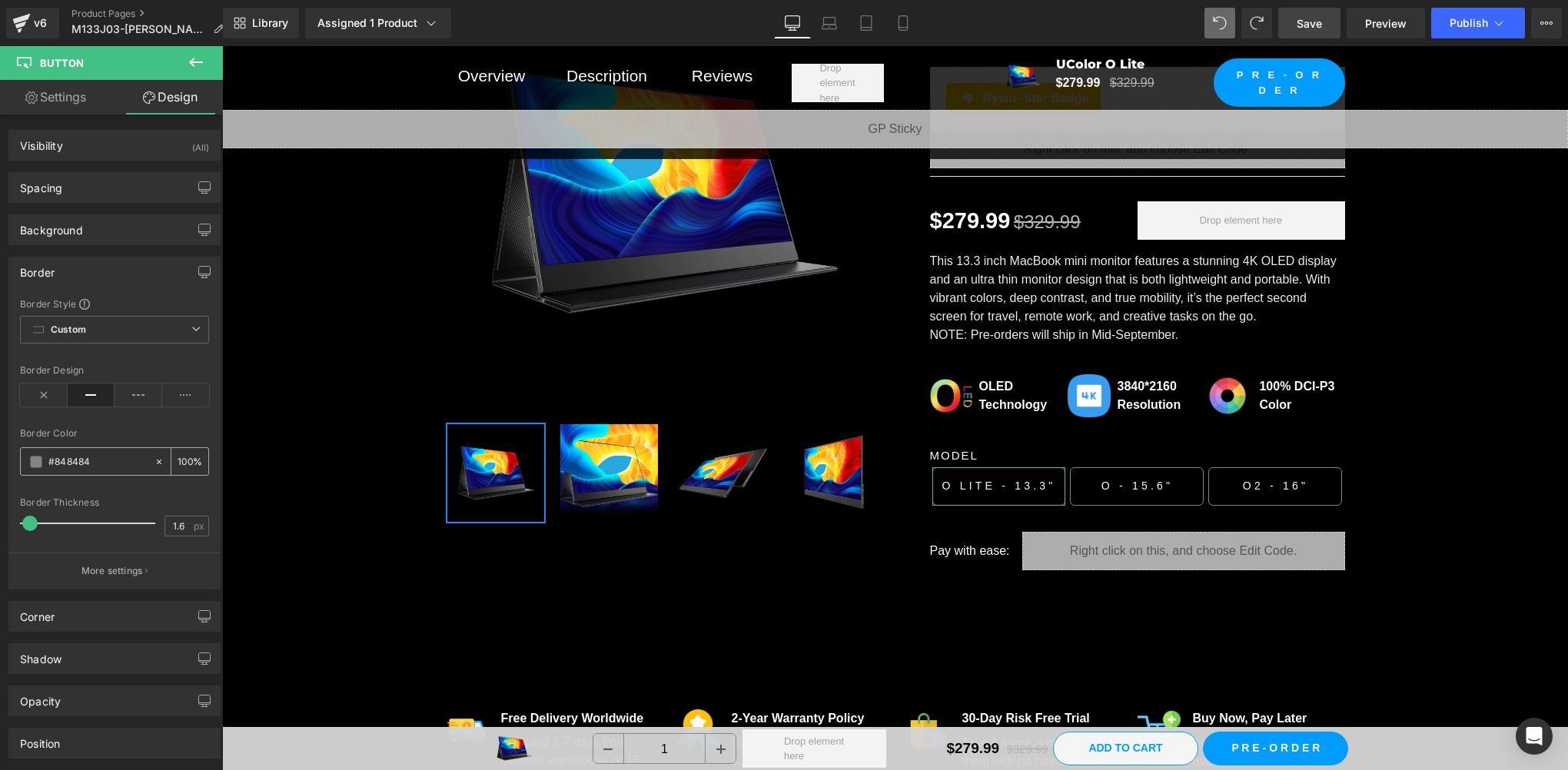
click at [114, 468] on input "#848484" at bounding box center [98, 462] width 99 height 17
type input "009dff"
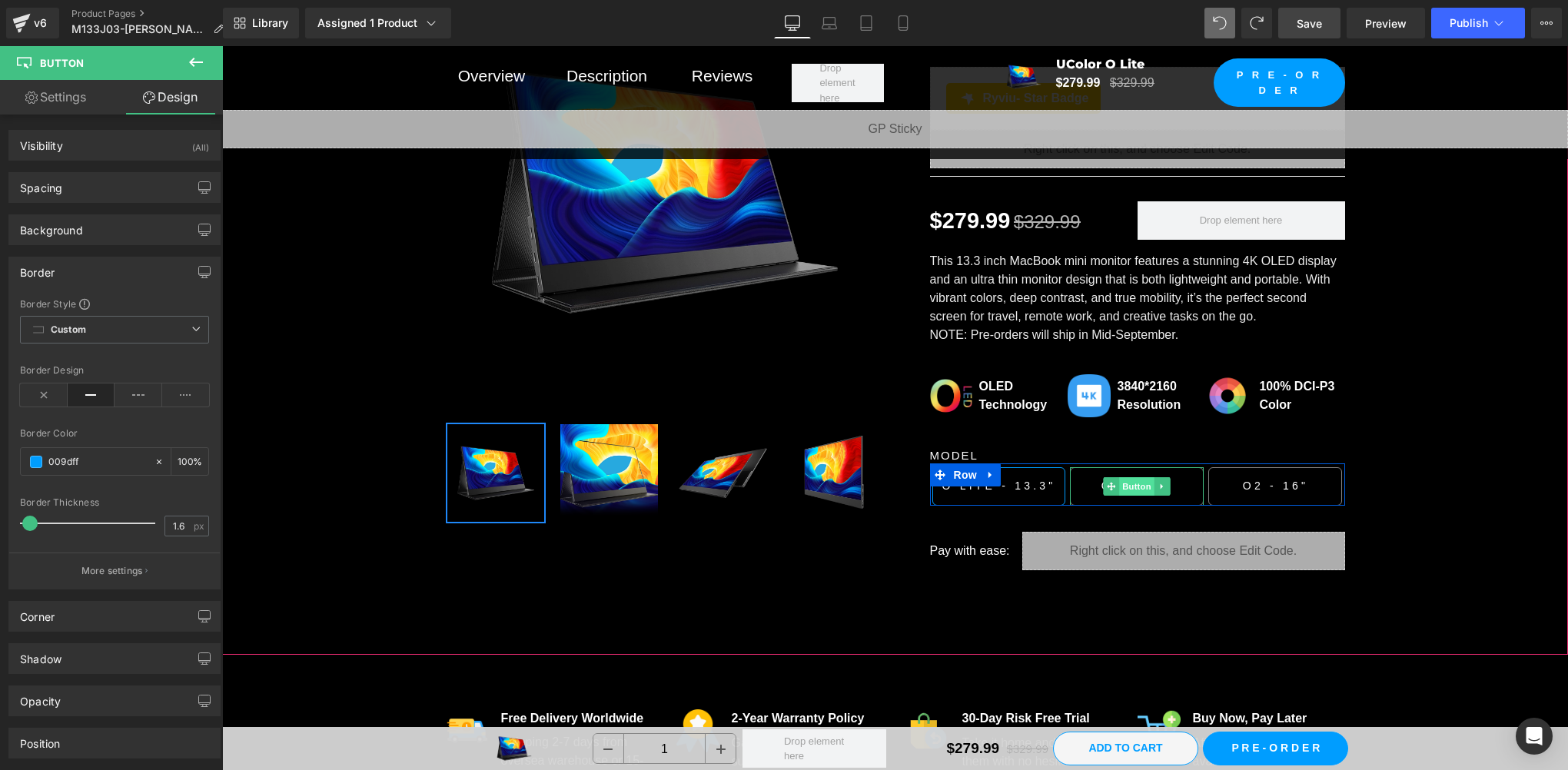
click at [1131, 478] on span "Button" at bounding box center [1137, 487] width 35 height 18
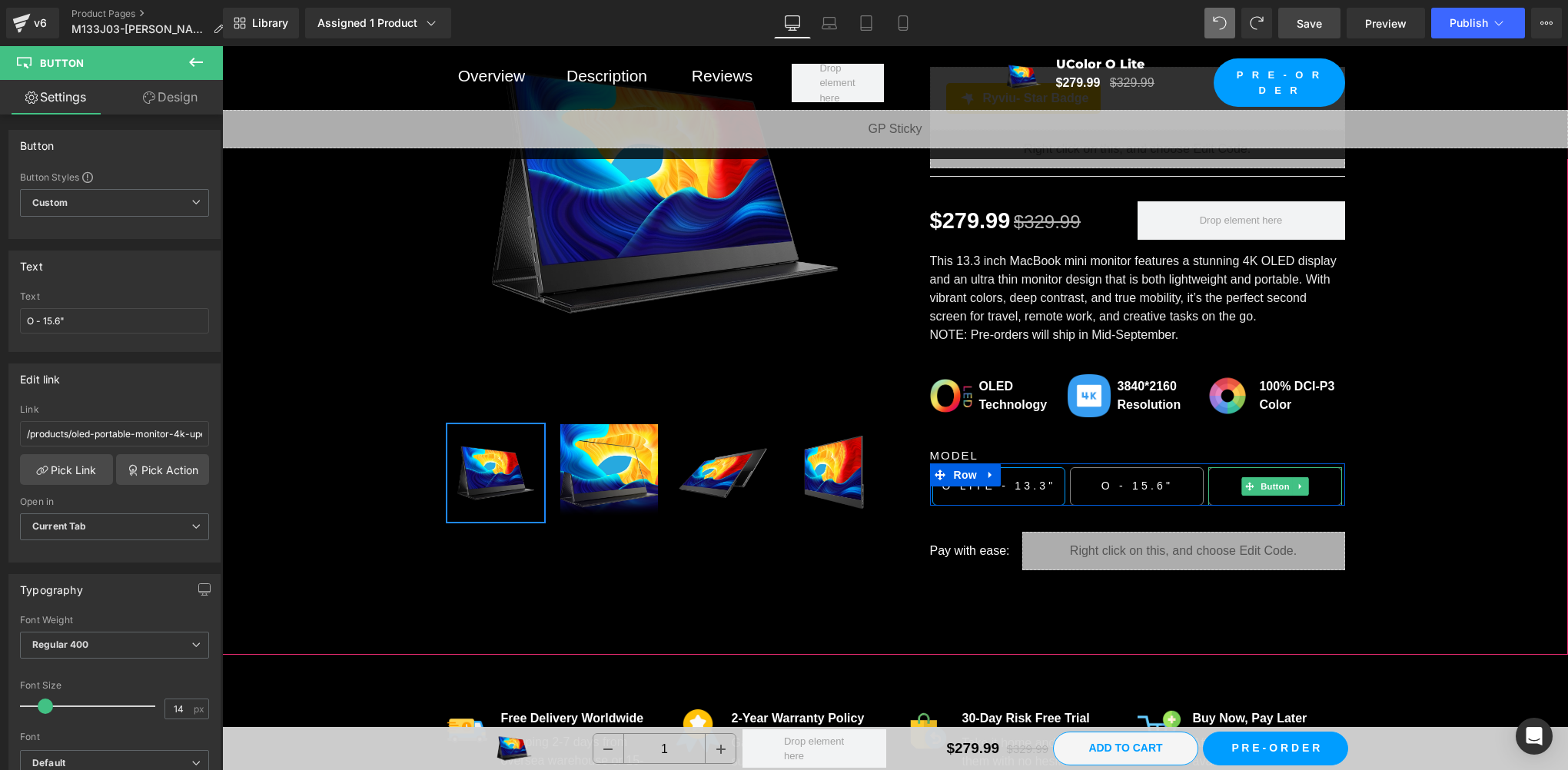
click at [1268, 477] on span "Button" at bounding box center [1276, 487] width 35 height 18
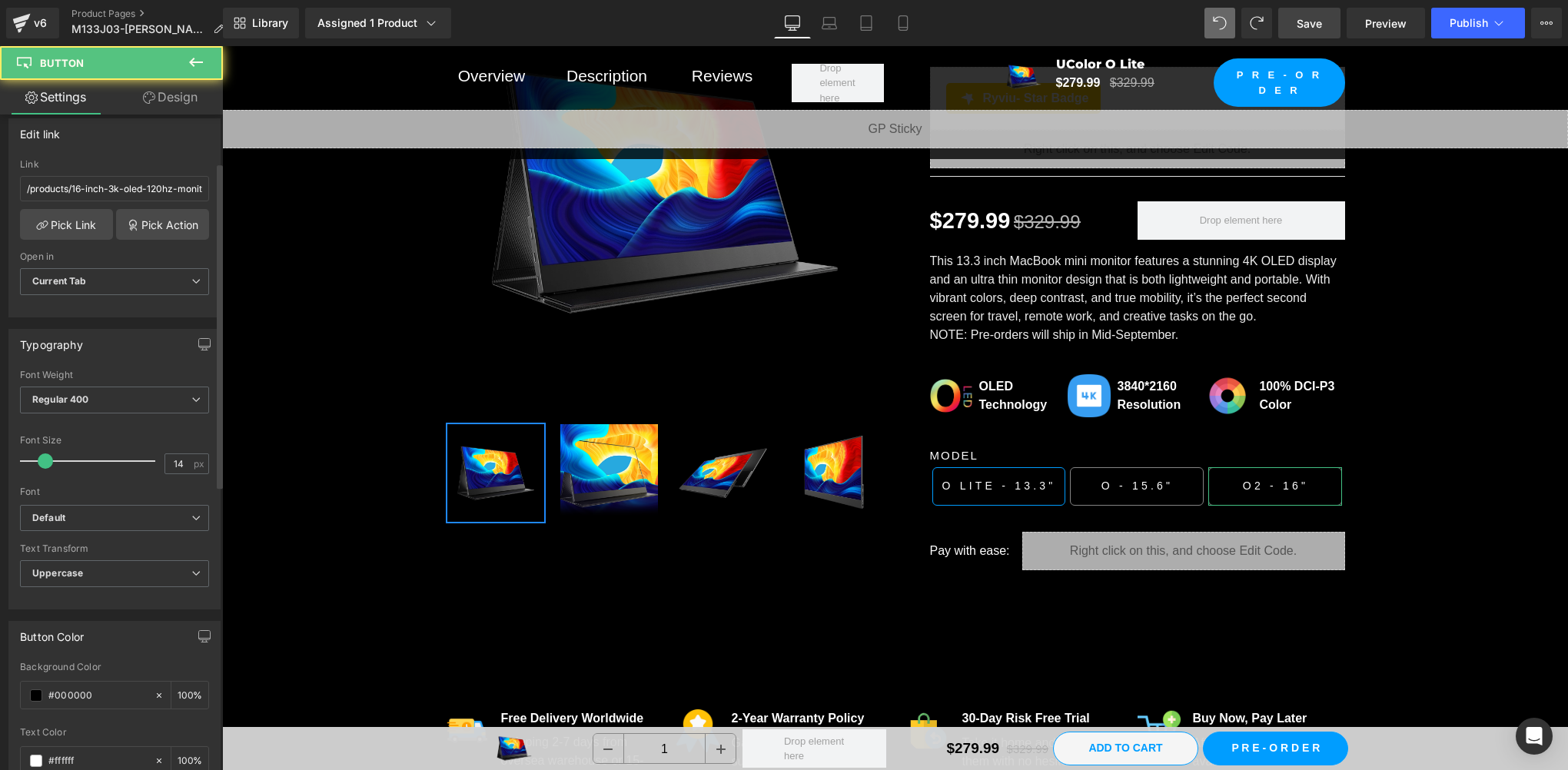
scroll to position [256, 0]
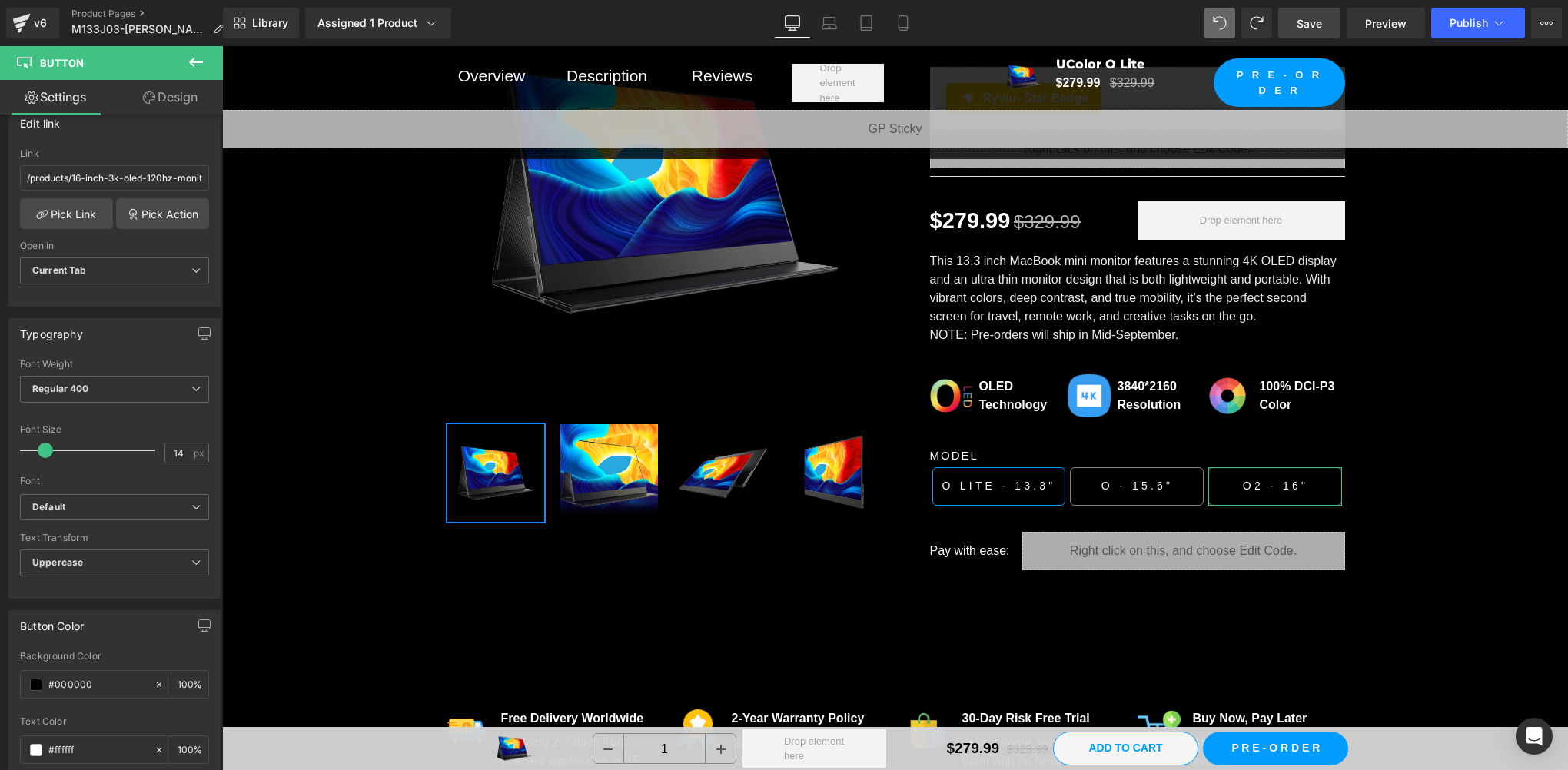
click at [184, 94] on link "Design" at bounding box center [170, 97] width 112 height 35
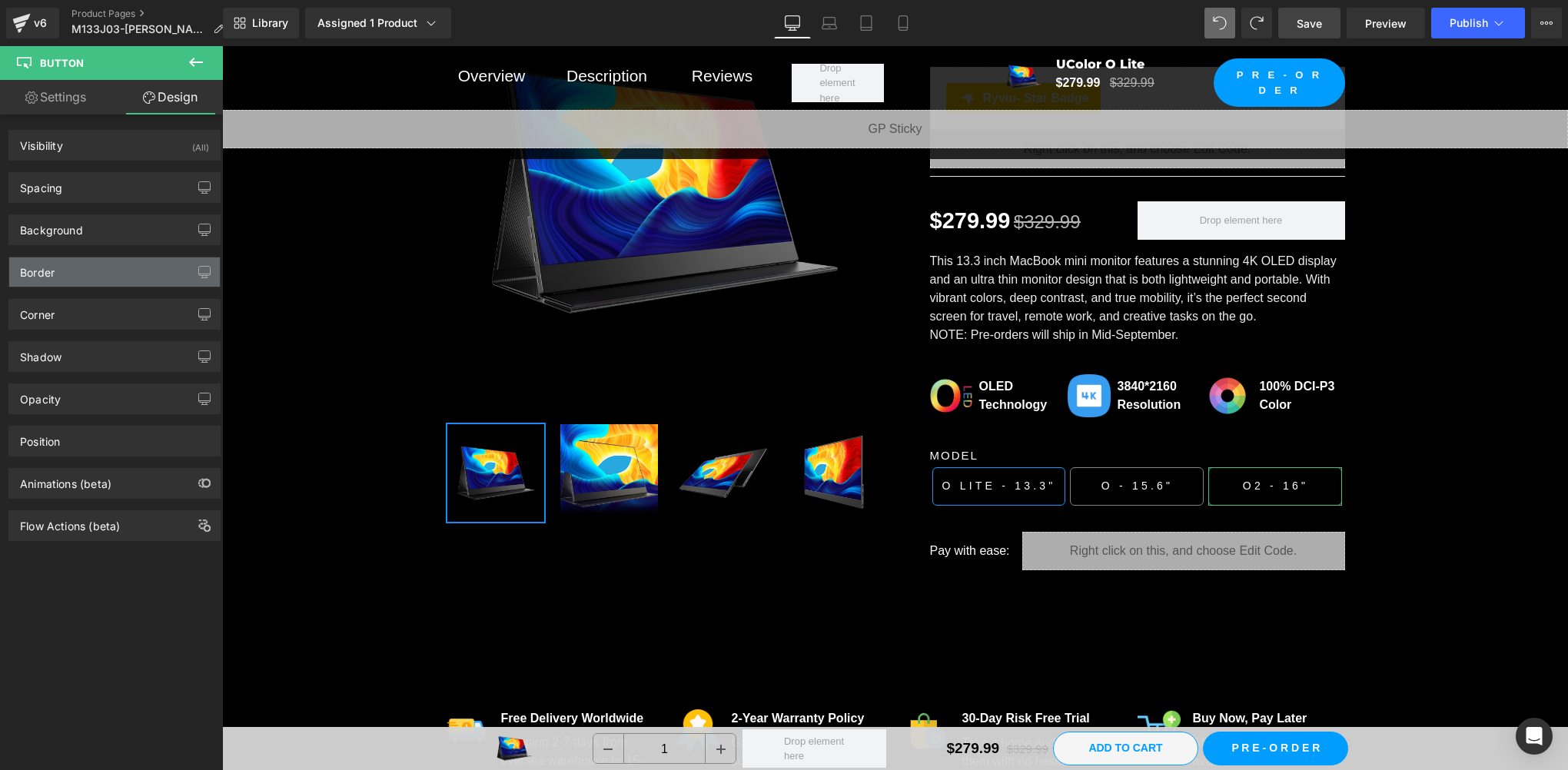
click at [46, 280] on div "Border" at bounding box center [114, 272] width 210 height 29
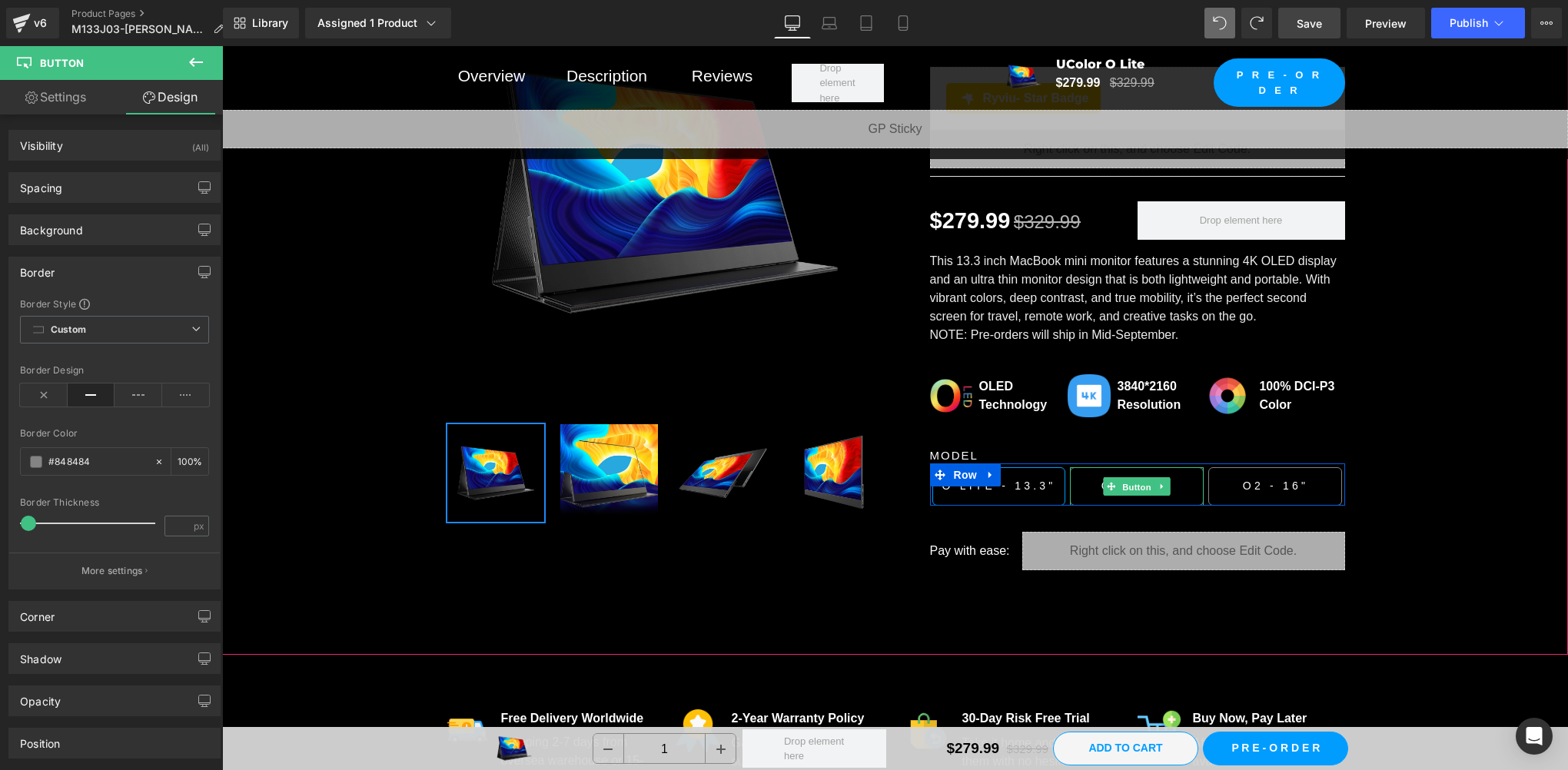
click at [1134, 478] on span "Button" at bounding box center [1137, 487] width 35 height 18
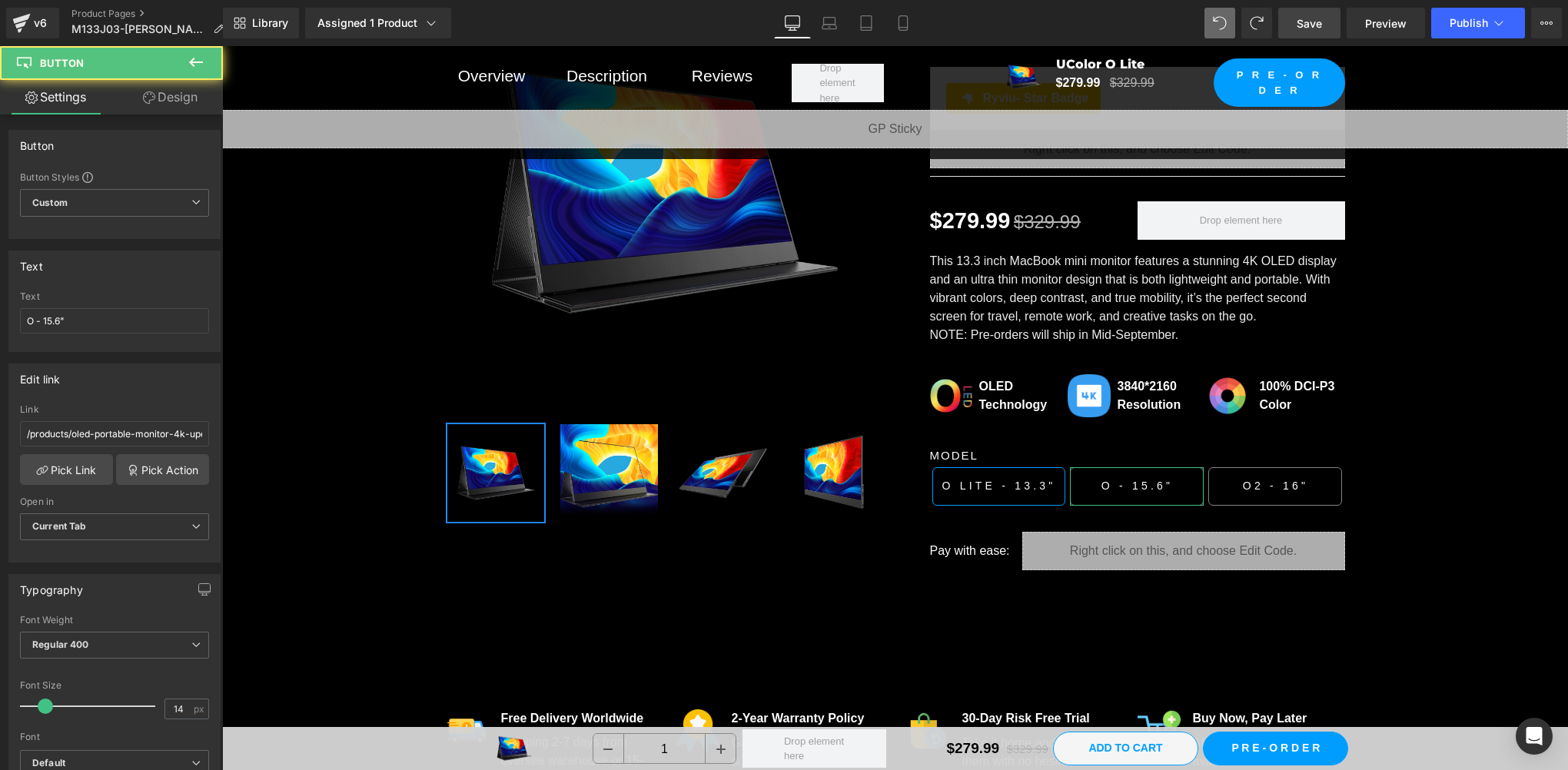
click at [173, 98] on link "Design" at bounding box center [170, 97] width 112 height 35
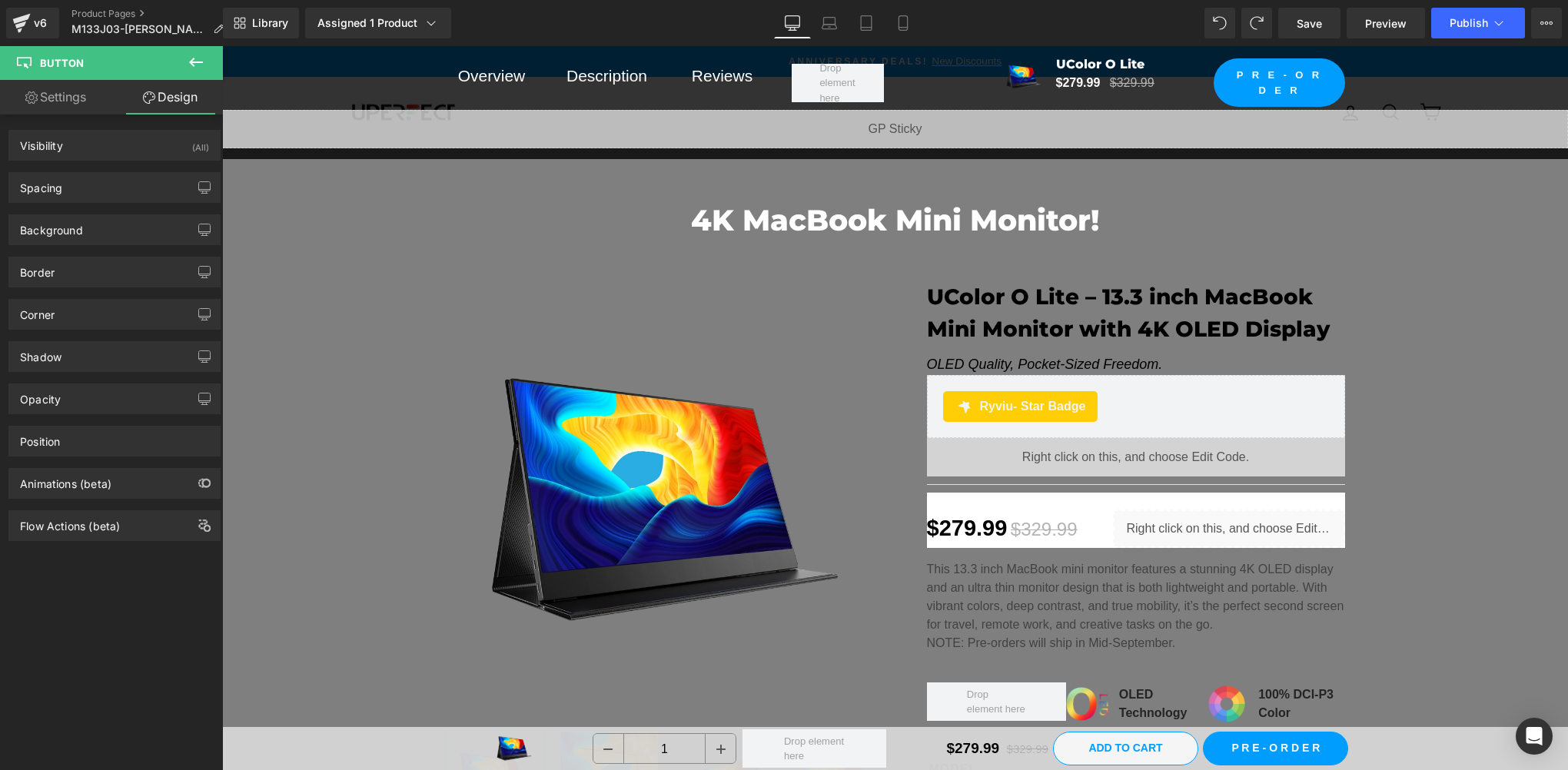
click at [74, 277] on div "Border" at bounding box center [114, 272] width 210 height 29
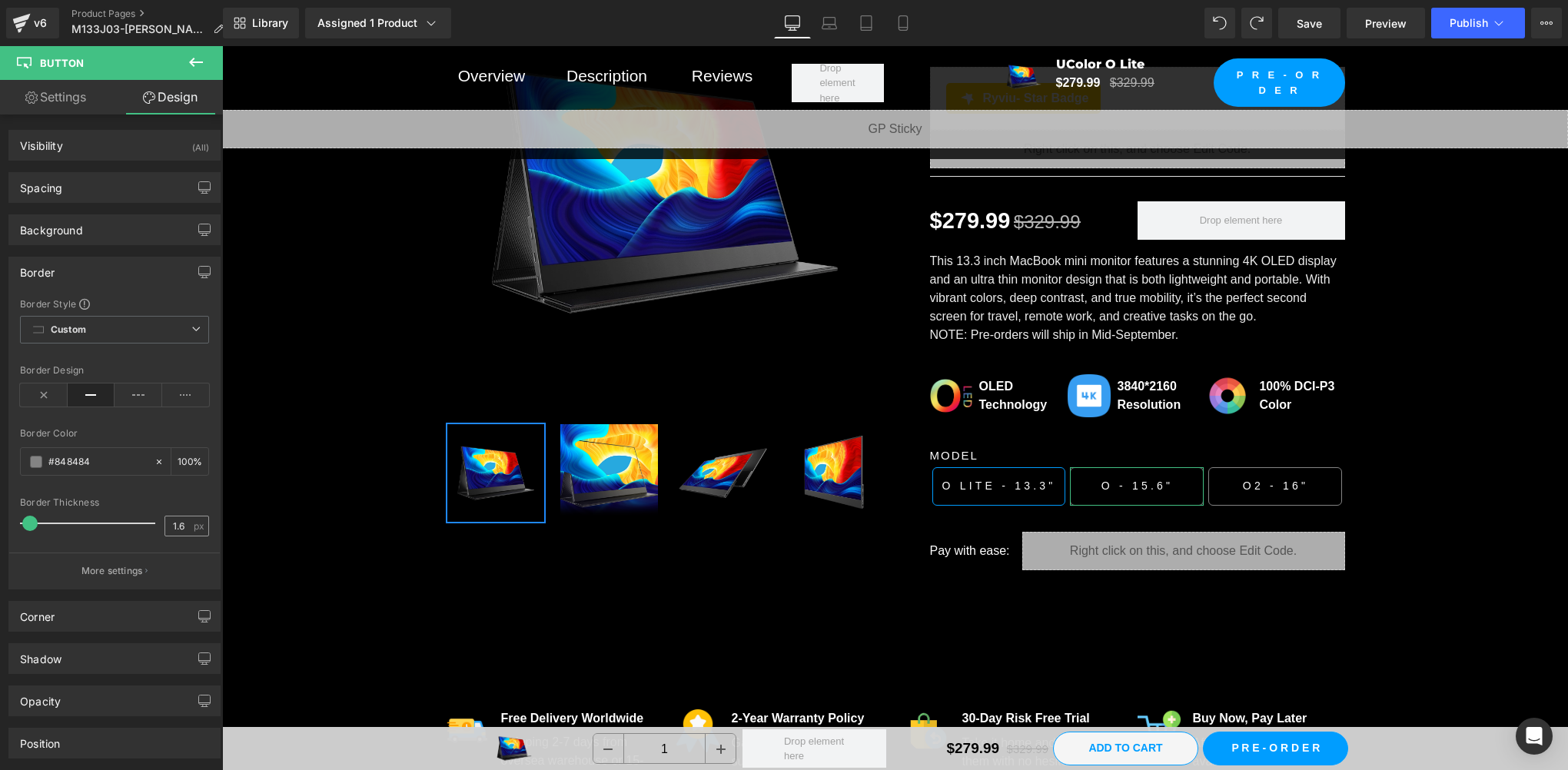
click at [194, 526] on span "px" at bounding box center [200, 526] width 13 height 10
click at [166, 525] on input "1.6" at bounding box center [179, 526] width 27 height 19
type input "0.8"
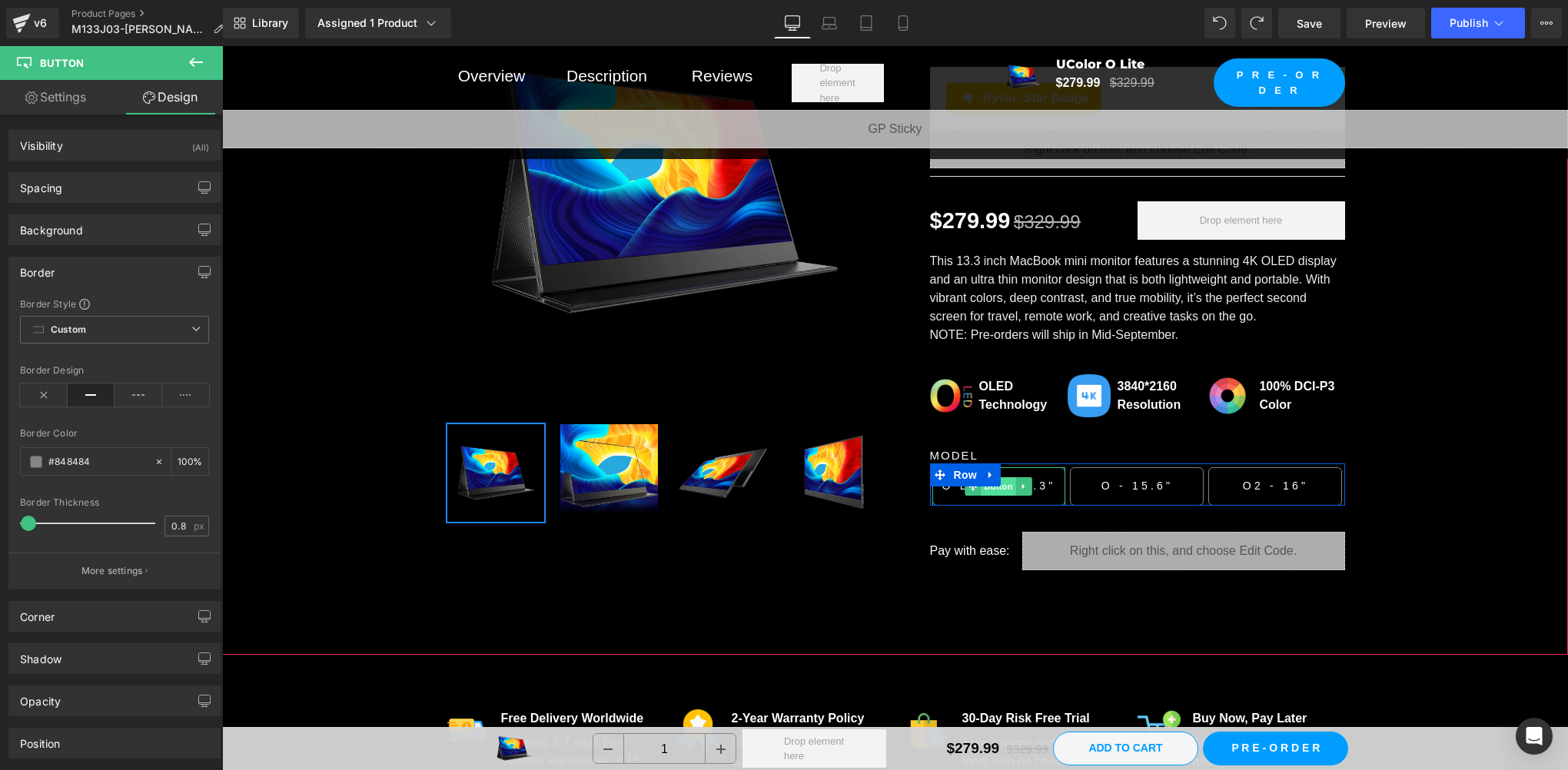
click at [1002, 477] on span "Button" at bounding box center [1000, 487] width 35 height 18
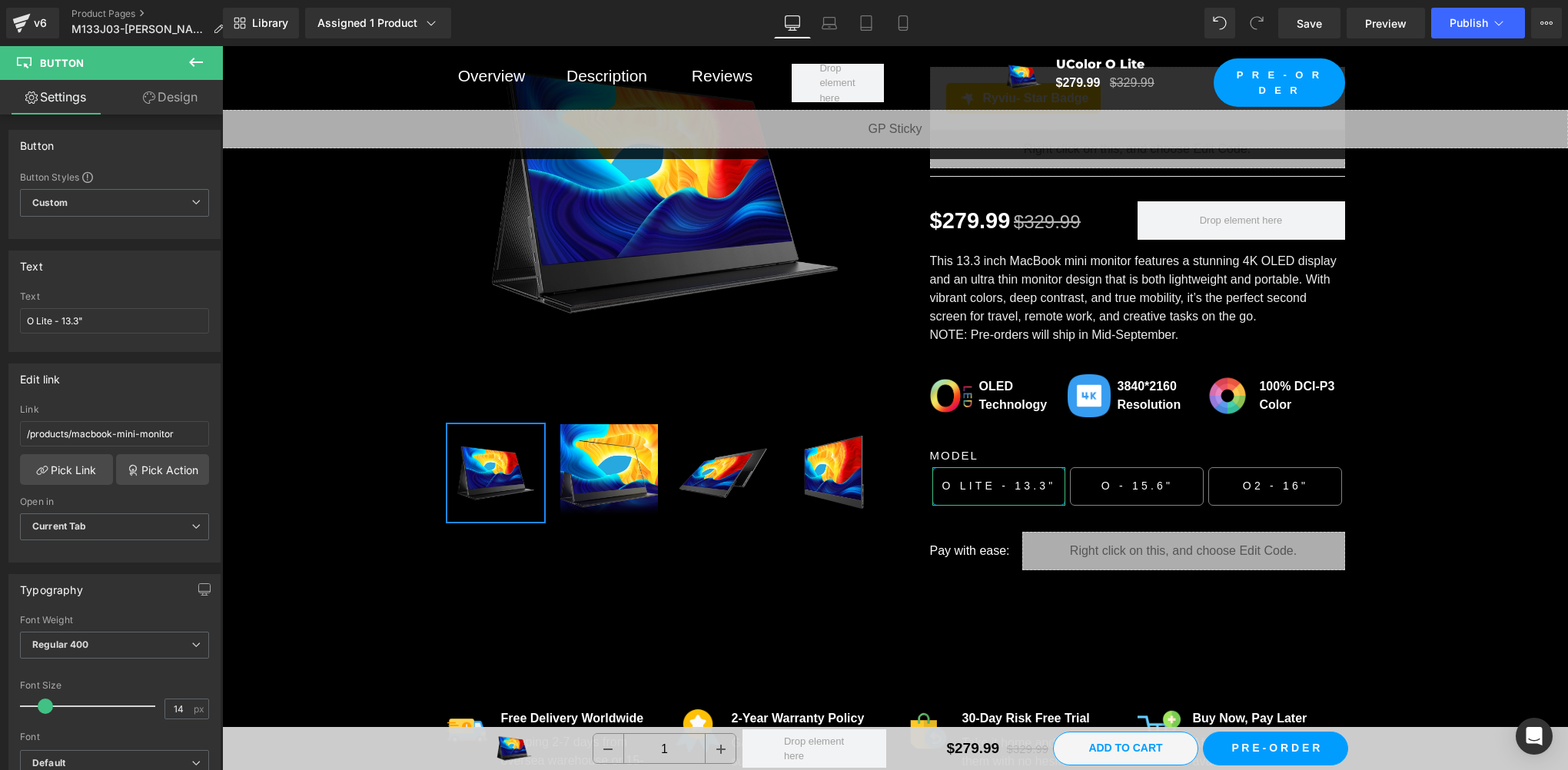
click at [172, 109] on link "Design" at bounding box center [170, 97] width 112 height 35
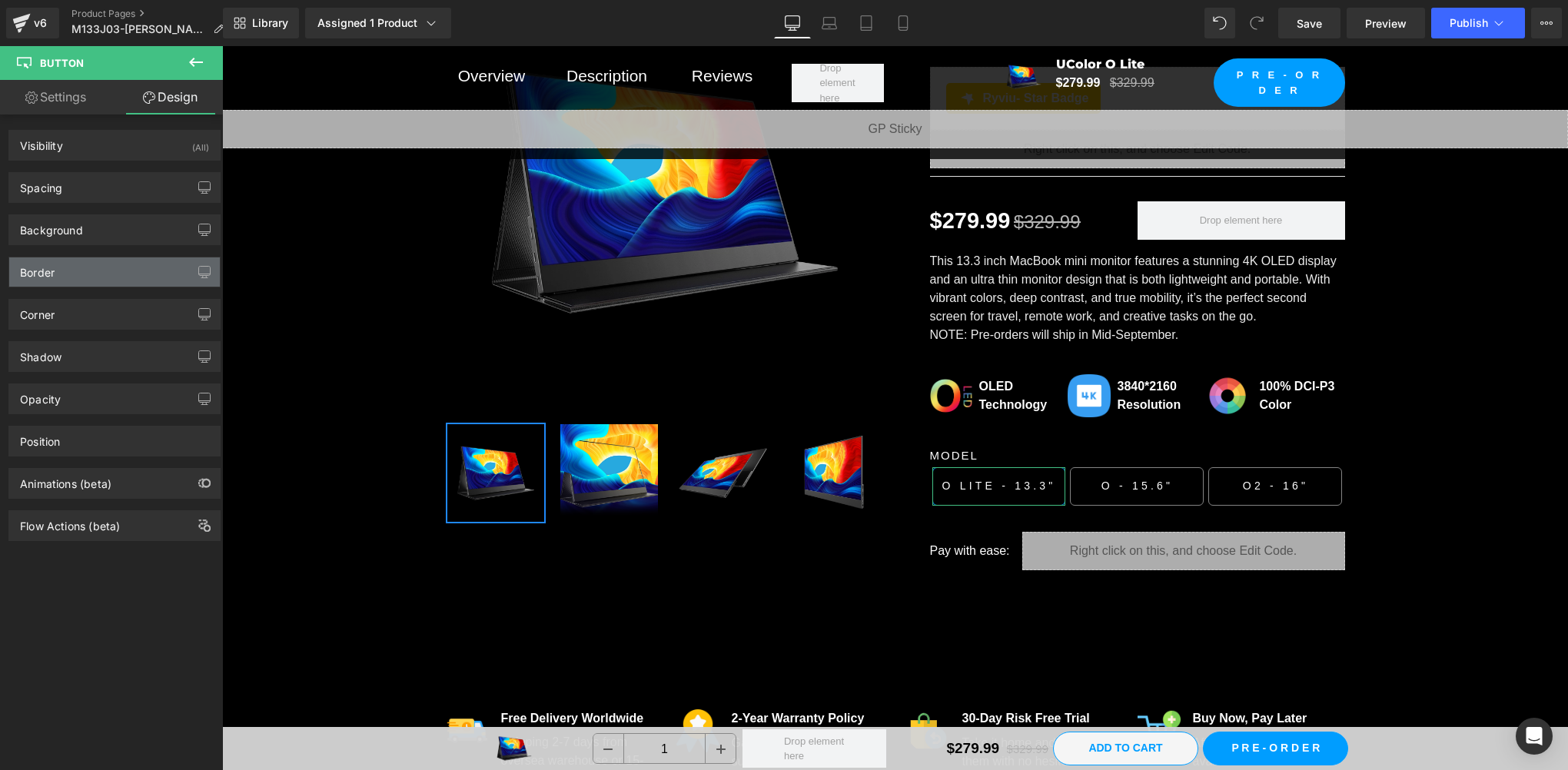
click at [82, 275] on div "Border" at bounding box center [114, 272] width 210 height 29
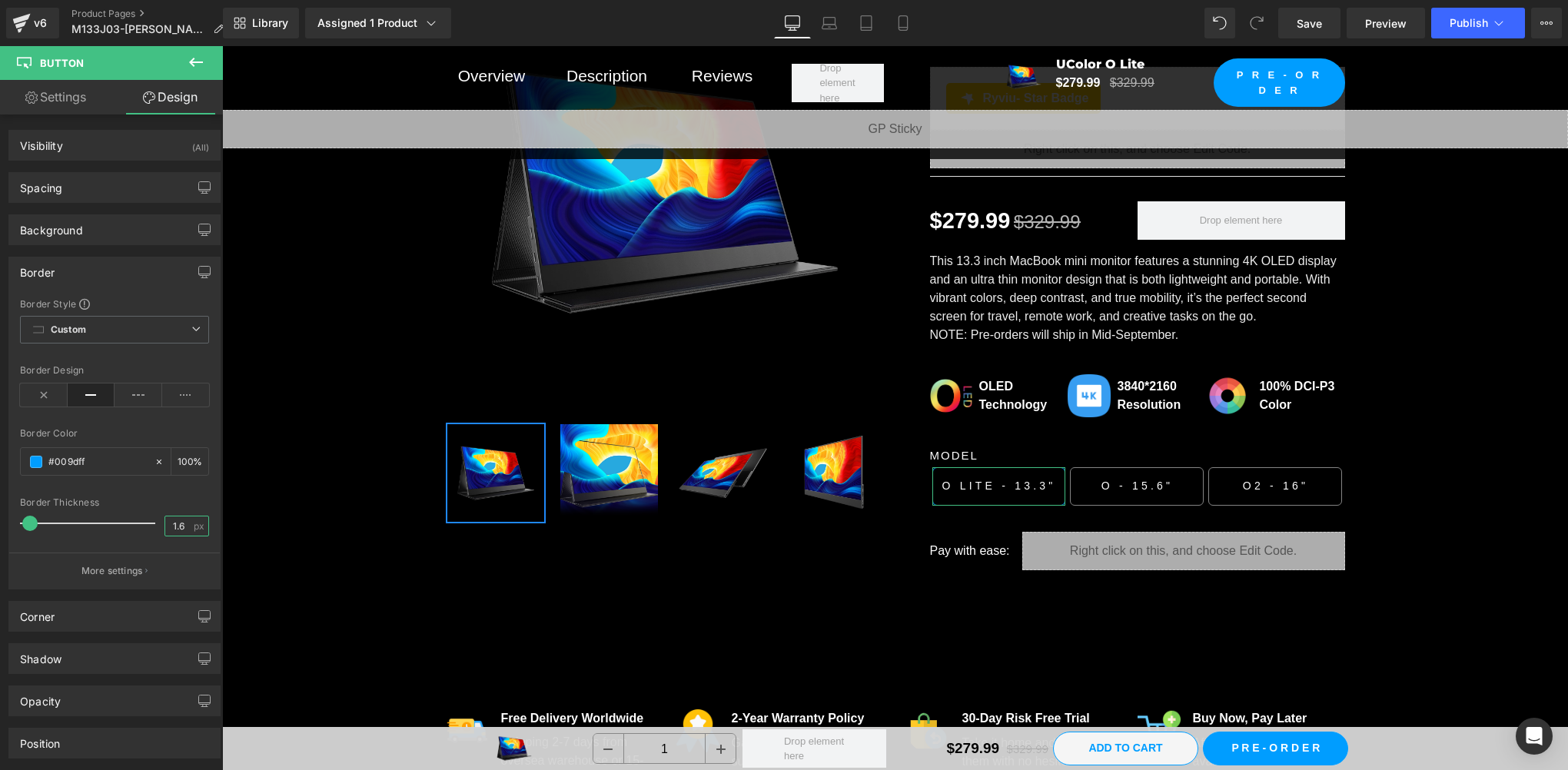
click at [182, 524] on input "1.6" at bounding box center [179, 526] width 27 height 19
paste input "0.8"
type input "0.8"
drag, startPoint x: 1319, startPoint y: 22, endPoint x: 1320, endPoint y: 42, distance: 20.0
click at [1319, 22] on span "Save" at bounding box center [1309, 23] width 25 height 16
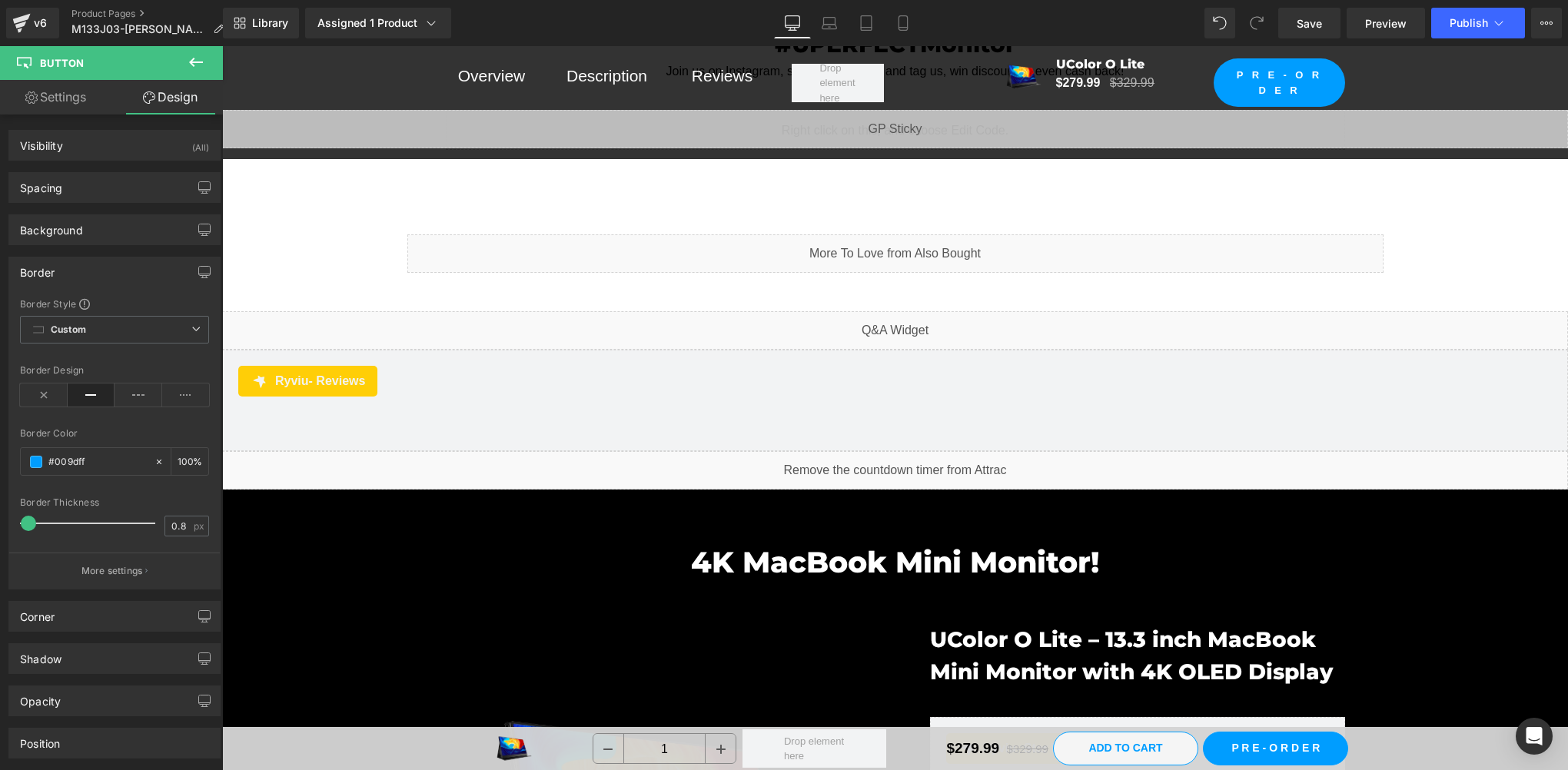
scroll to position [1537, 0]
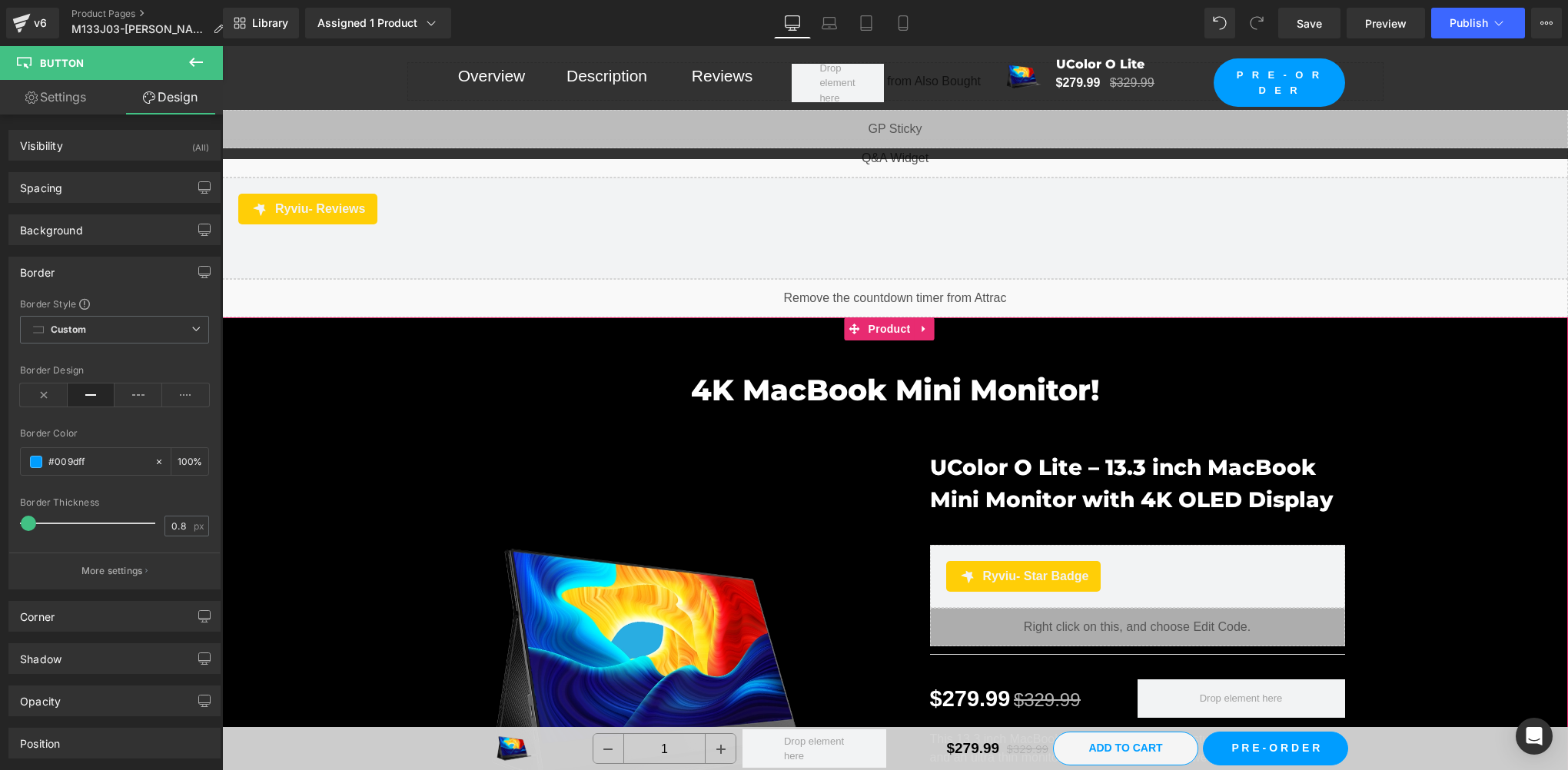
click at [278, 380] on div "4K MacBook Mini Monitor! Heading Row Sale Off (P) Image" at bounding box center [895, 710] width 1346 height 721
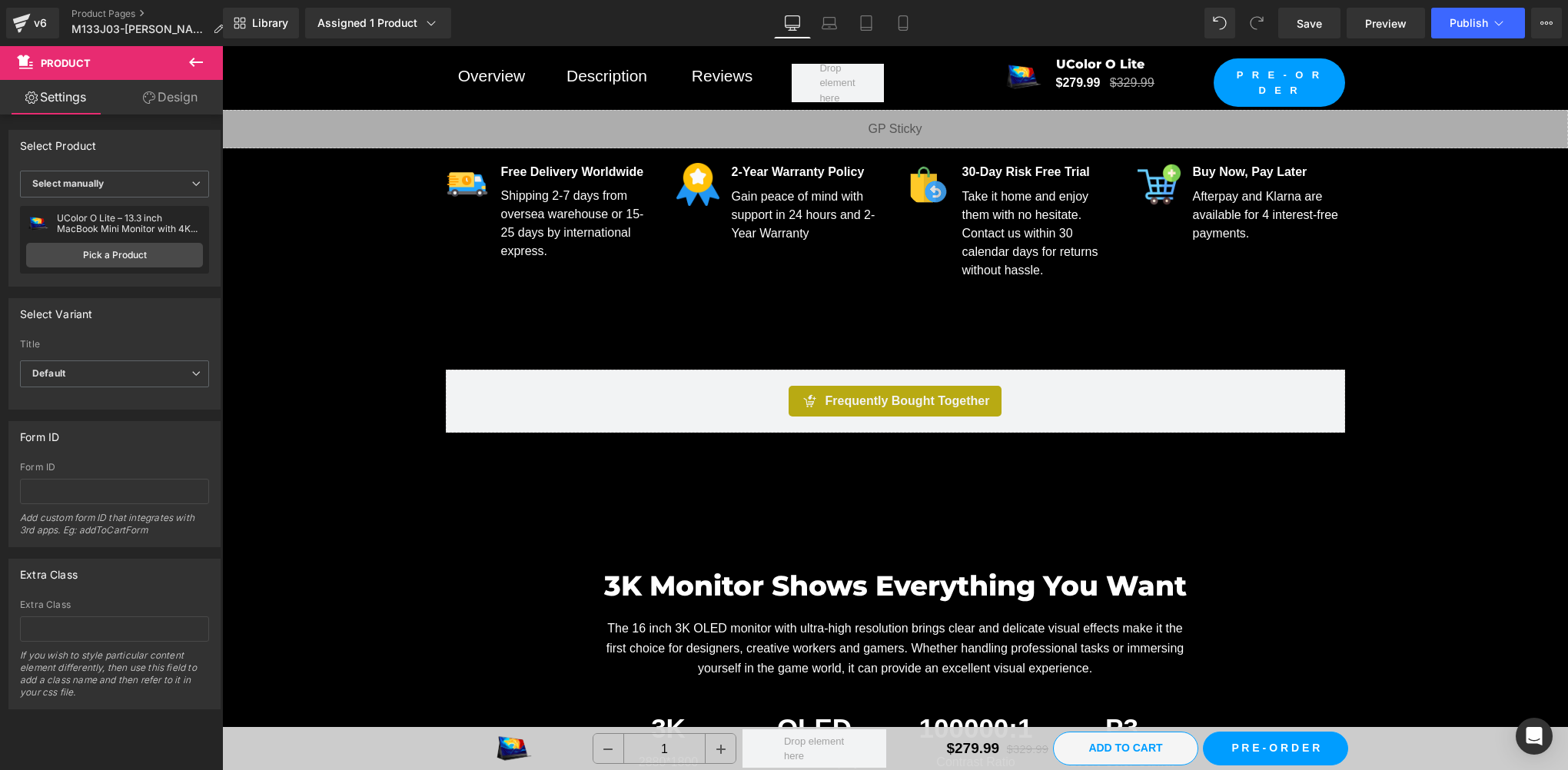
scroll to position [2305, 0]
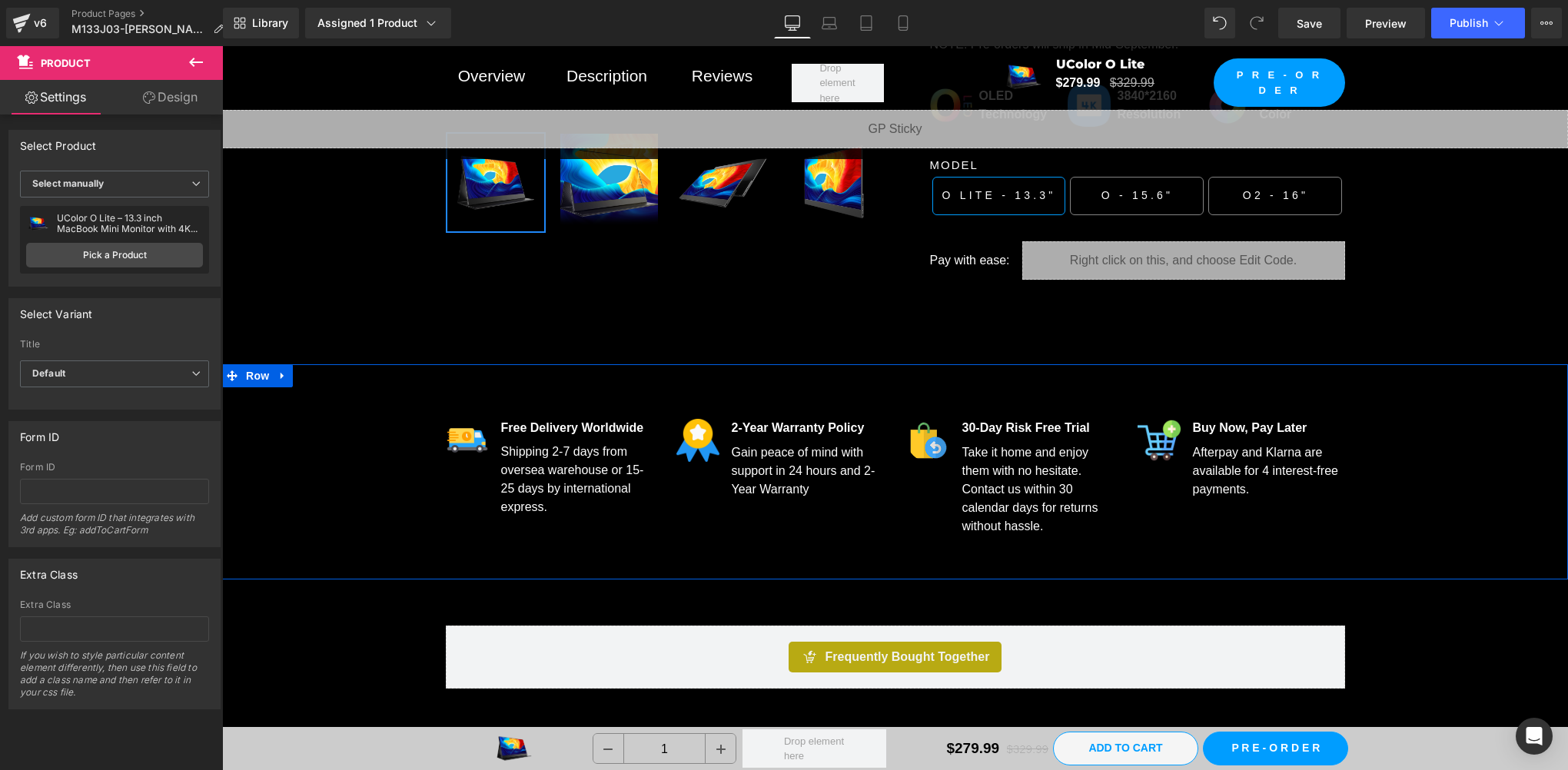
click at [362, 418] on div "Image Free Delivery Worldwide Text Block Shipping 2-7 days from oversea warehou…" at bounding box center [895, 480] width 1346 height 183
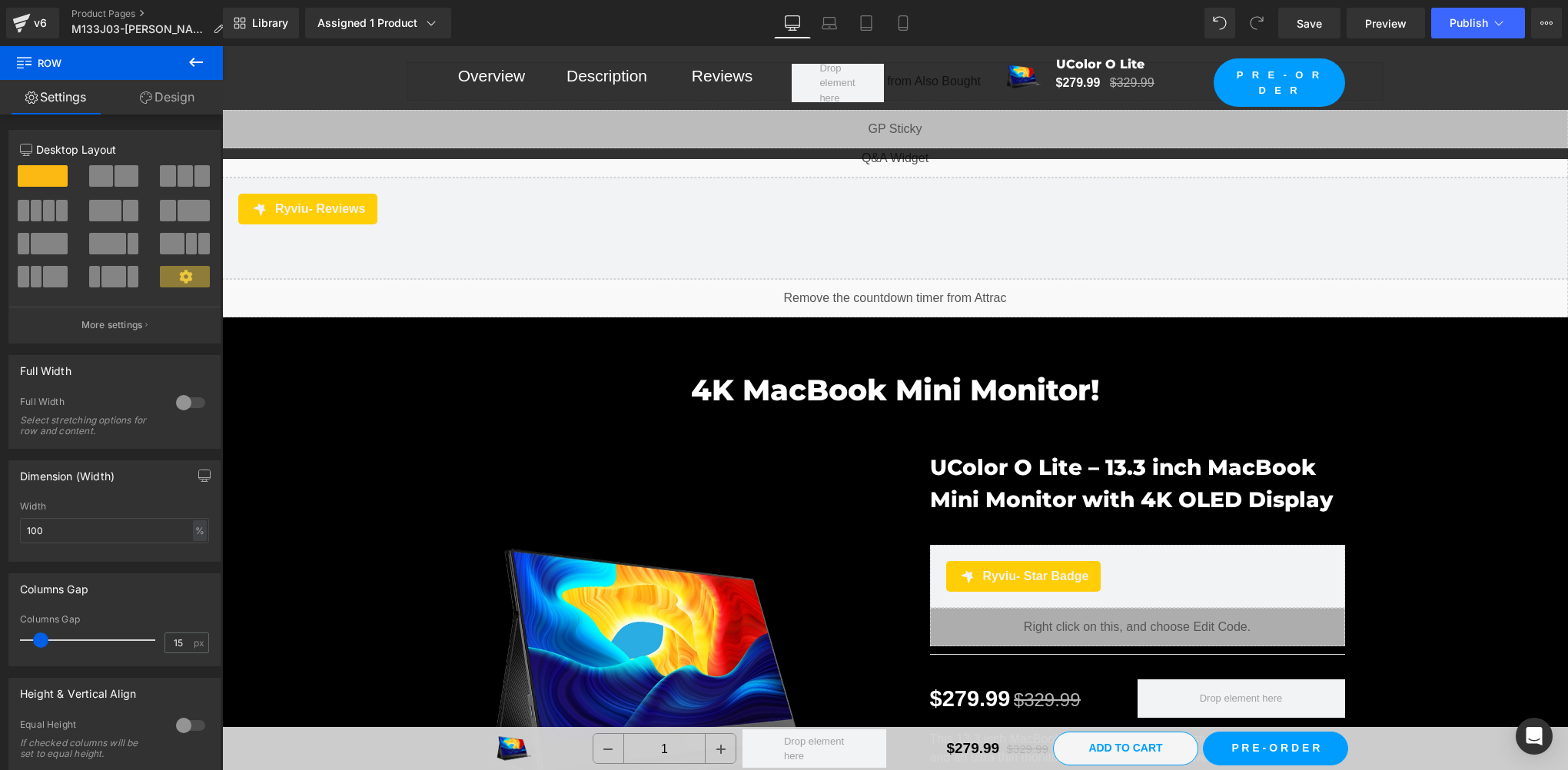
scroll to position [1281, 0]
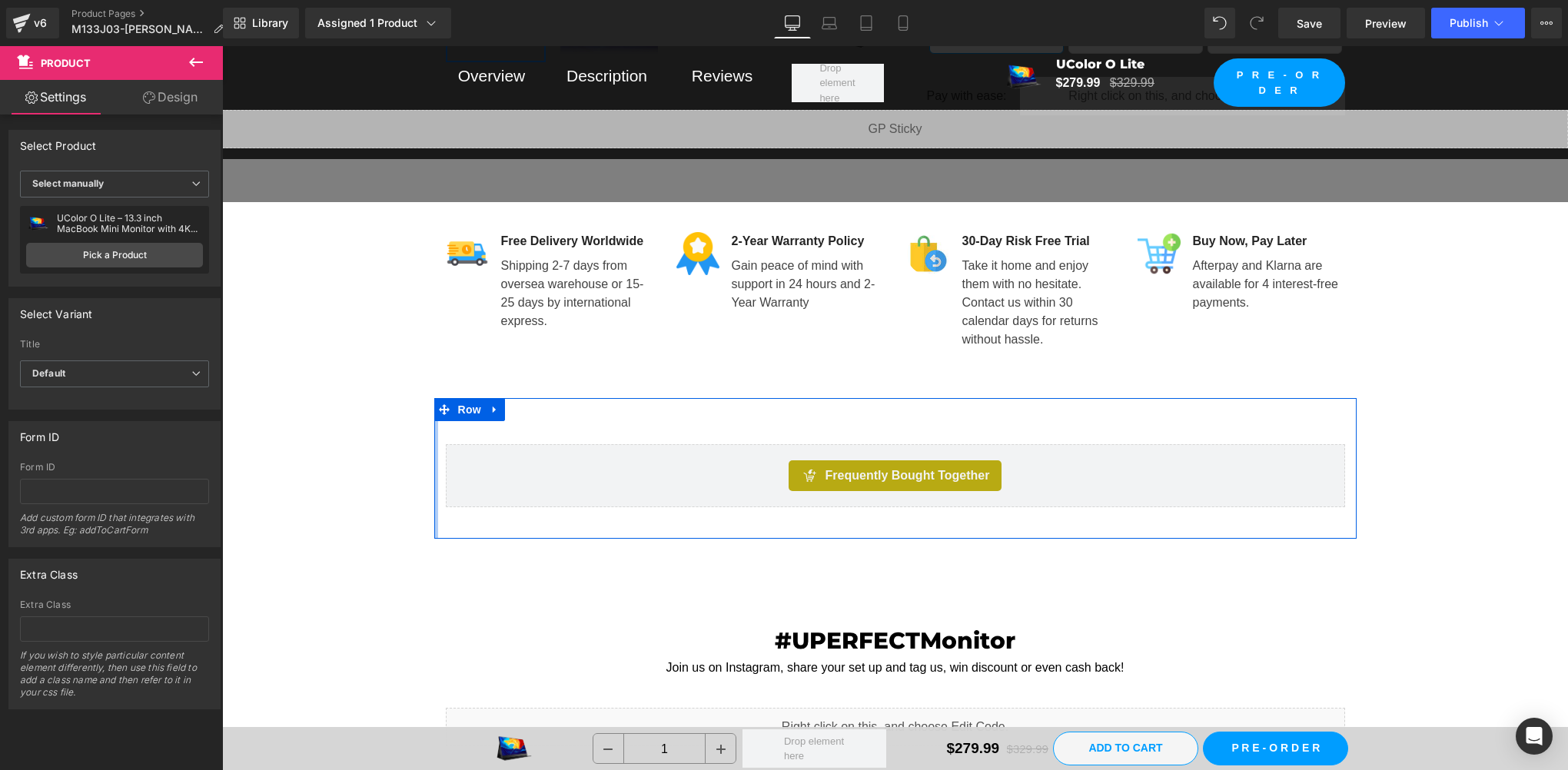
scroll to position [1024, 0]
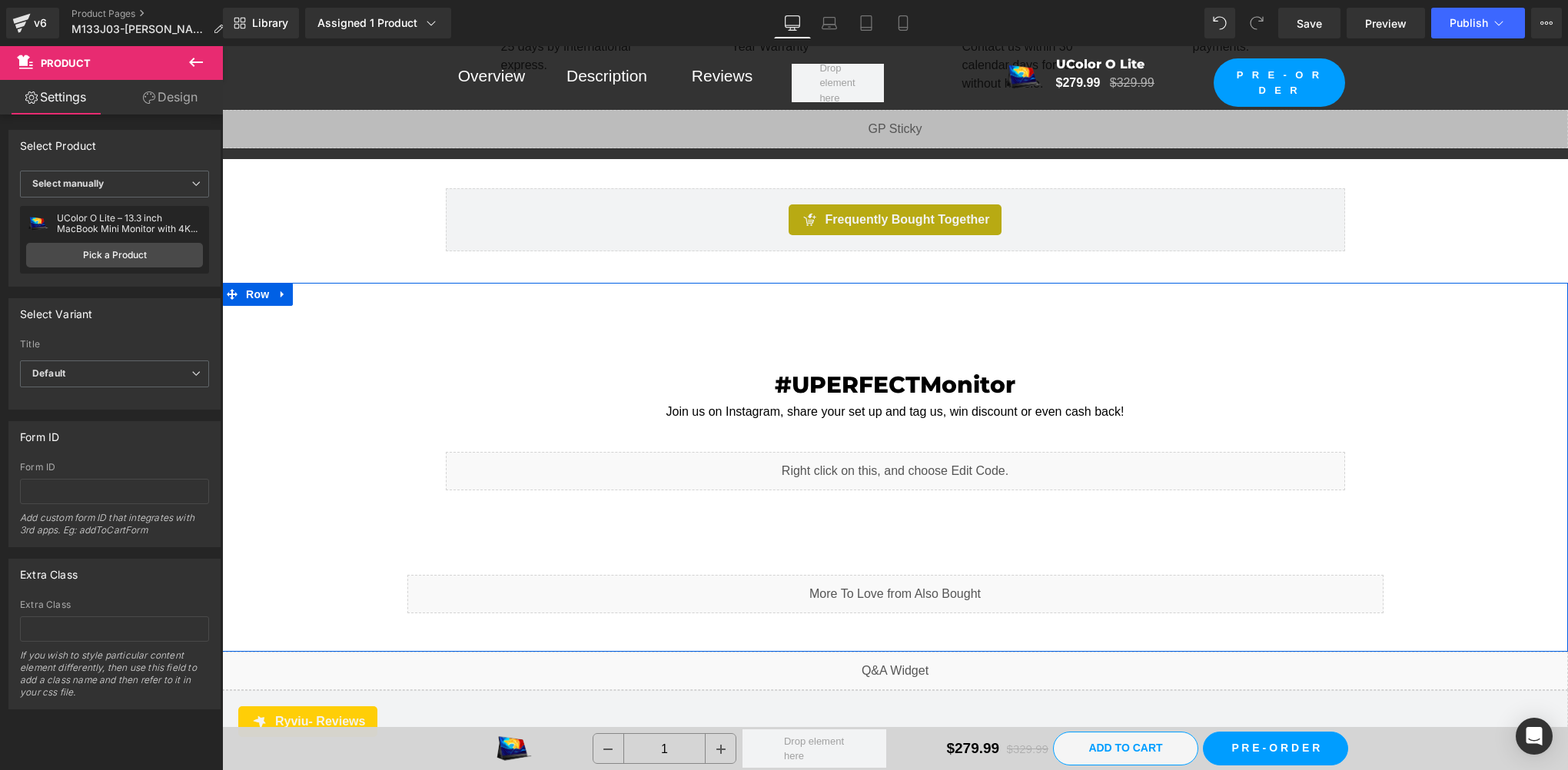
click at [278, 389] on div "#UPERFECTMonitor Heading Join us on Instagram, share your set up and tag us, wi…" at bounding box center [895, 482] width 1346 height 276
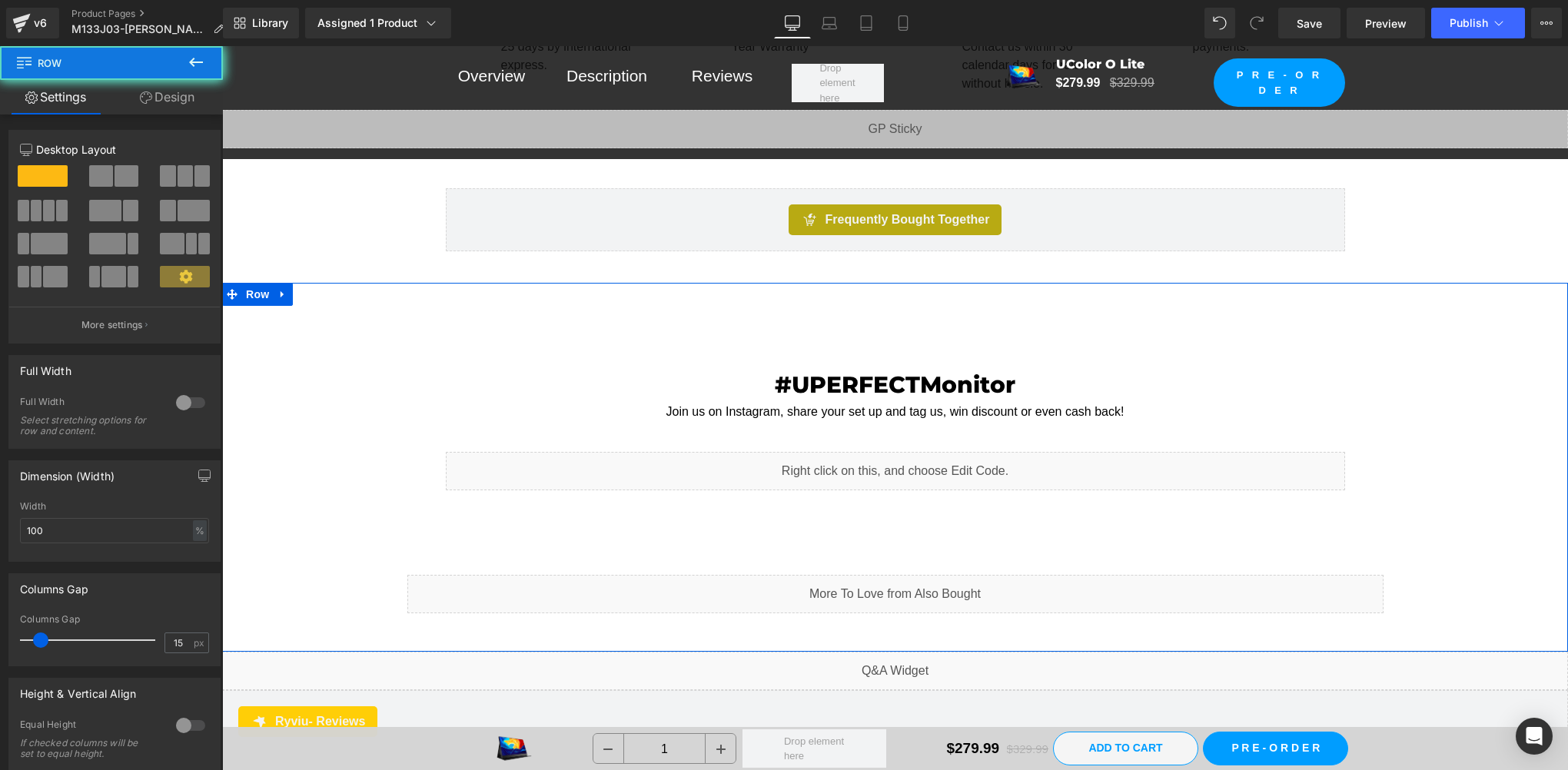
click at [276, 352] on div "#UPERFECTMonitor Heading Join us on Instagram, share your set up and tag us, wi…" at bounding box center [895, 482] width 1346 height 276
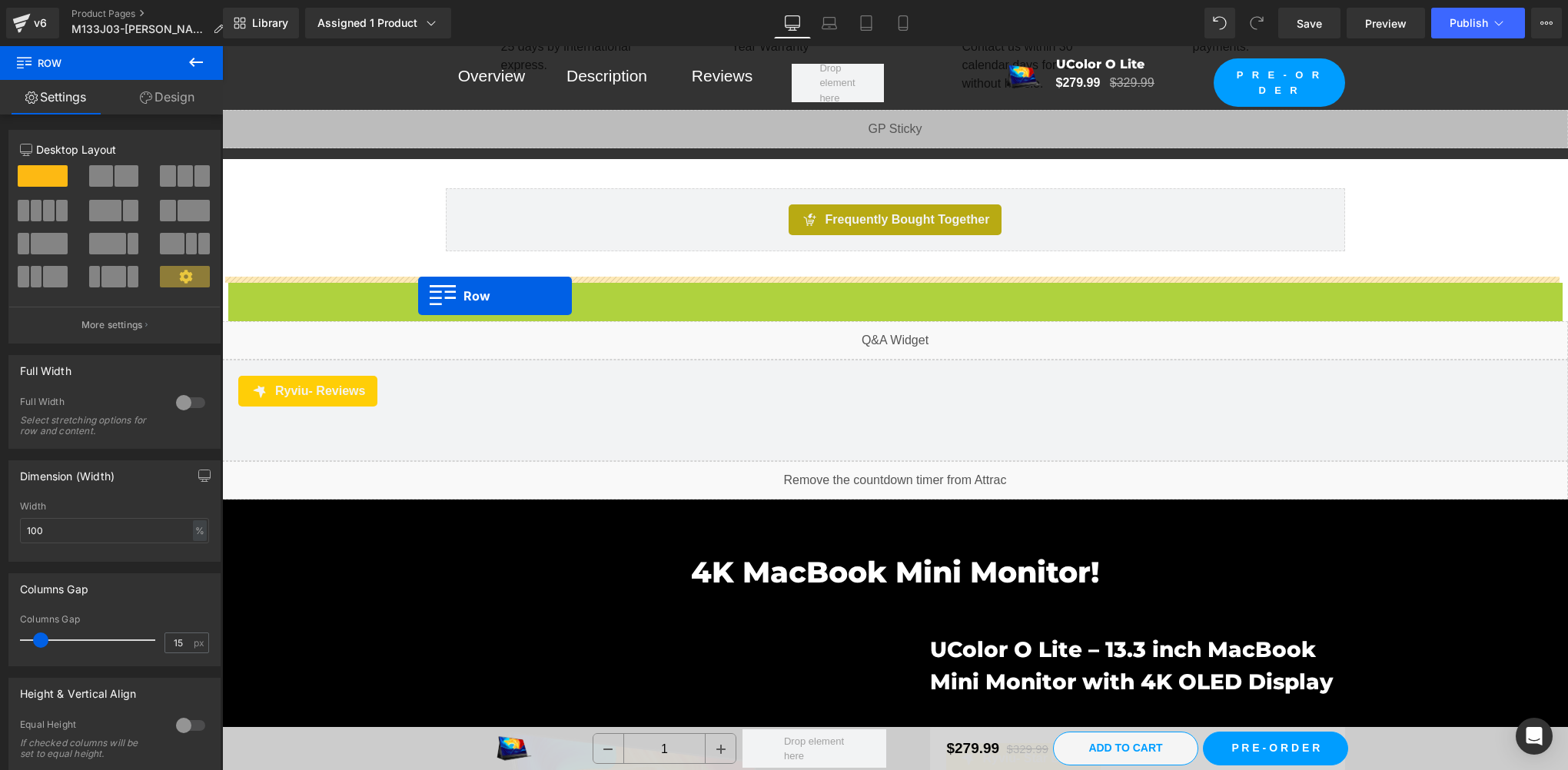
drag, startPoint x: 232, startPoint y: 293, endPoint x: 403, endPoint y: 292, distance: 171.0
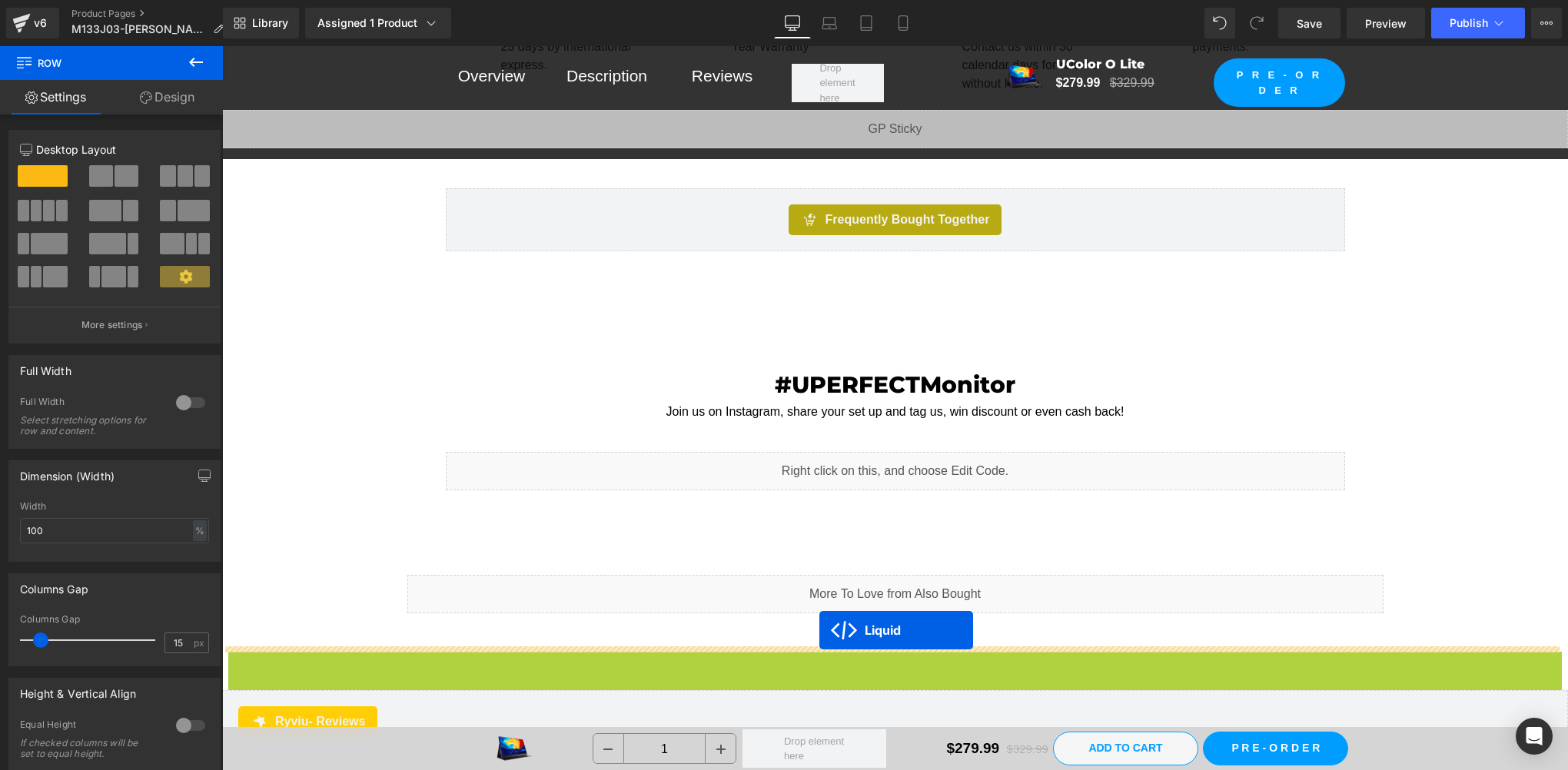
drag, startPoint x: 842, startPoint y: 655, endPoint x: 819, endPoint y: 631, distance: 33.2
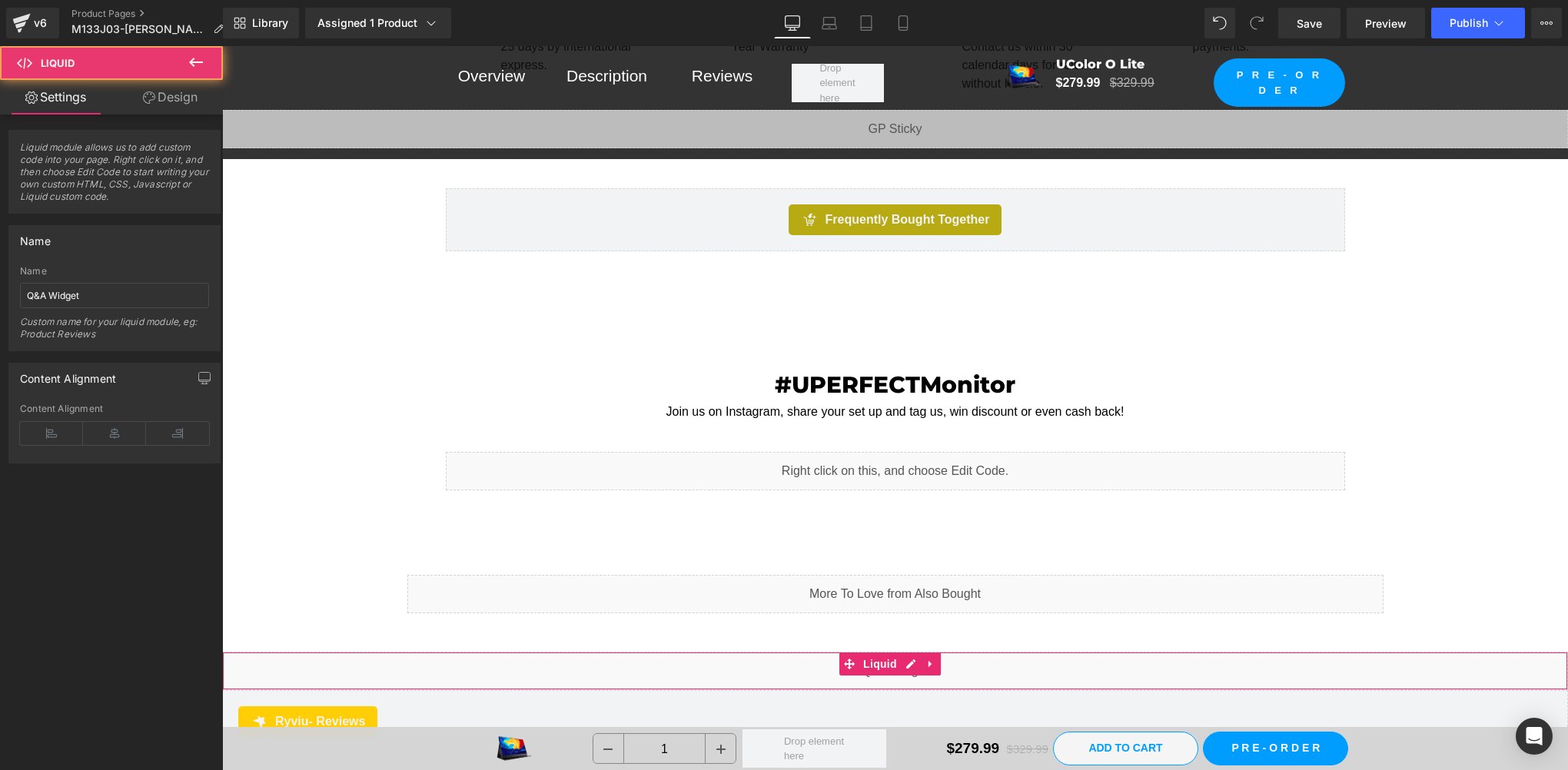
scroll to position [1281, 0]
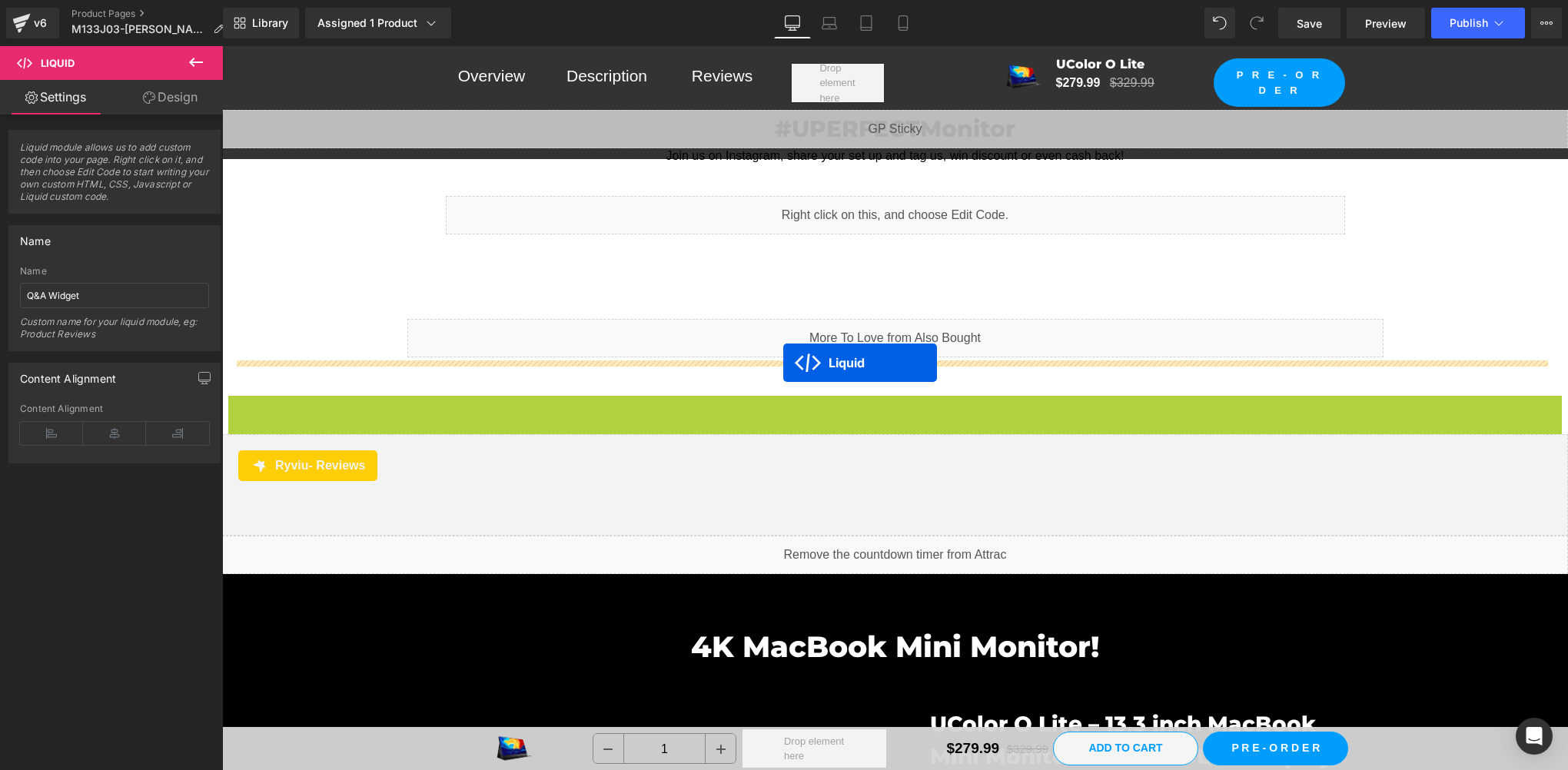
drag, startPoint x: 852, startPoint y: 403, endPoint x: 783, endPoint y: 362, distance: 80.3
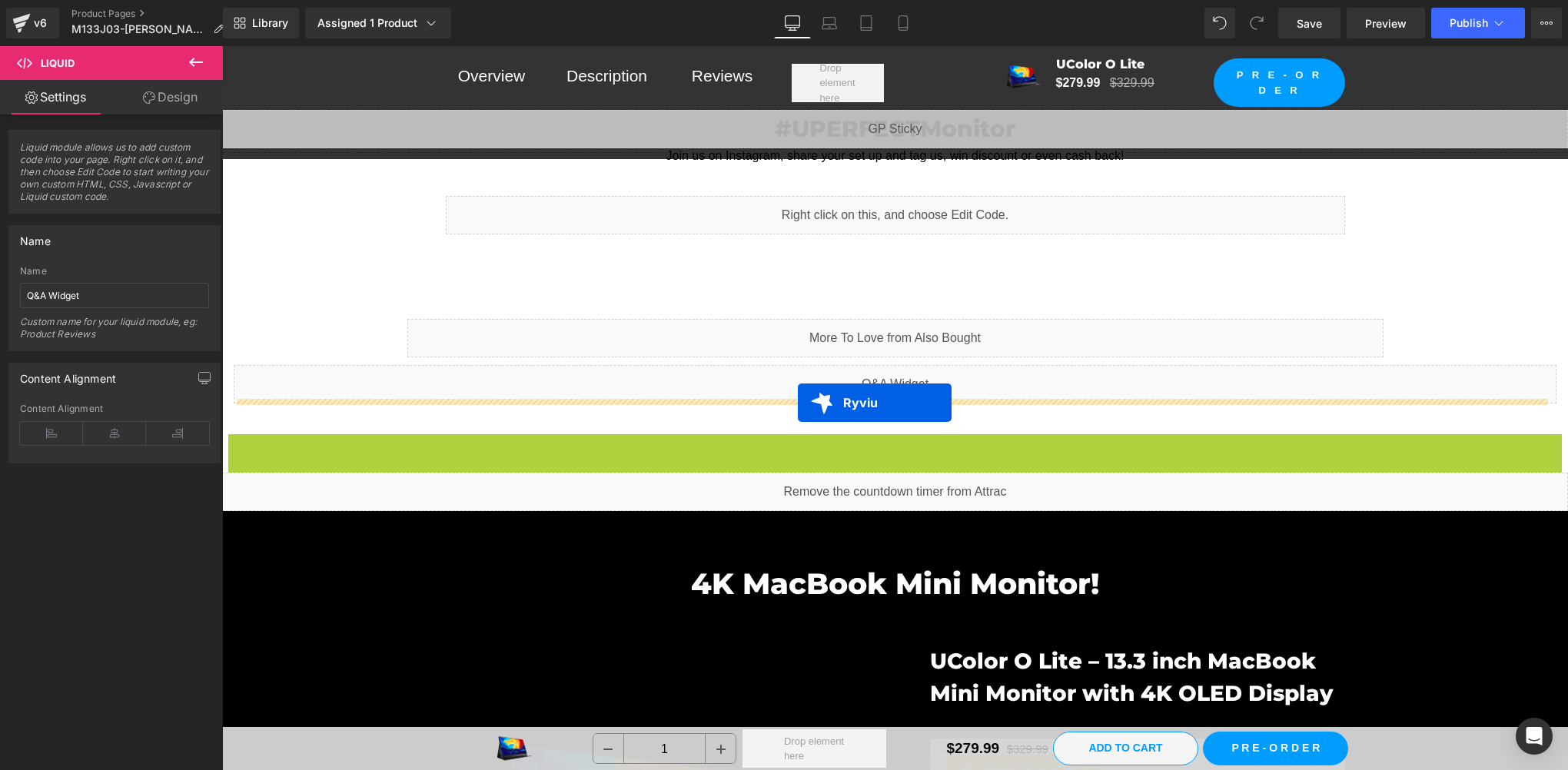
drag, startPoint x: 857, startPoint y: 441, endPoint x: 797, endPoint y: 402, distance: 71.6
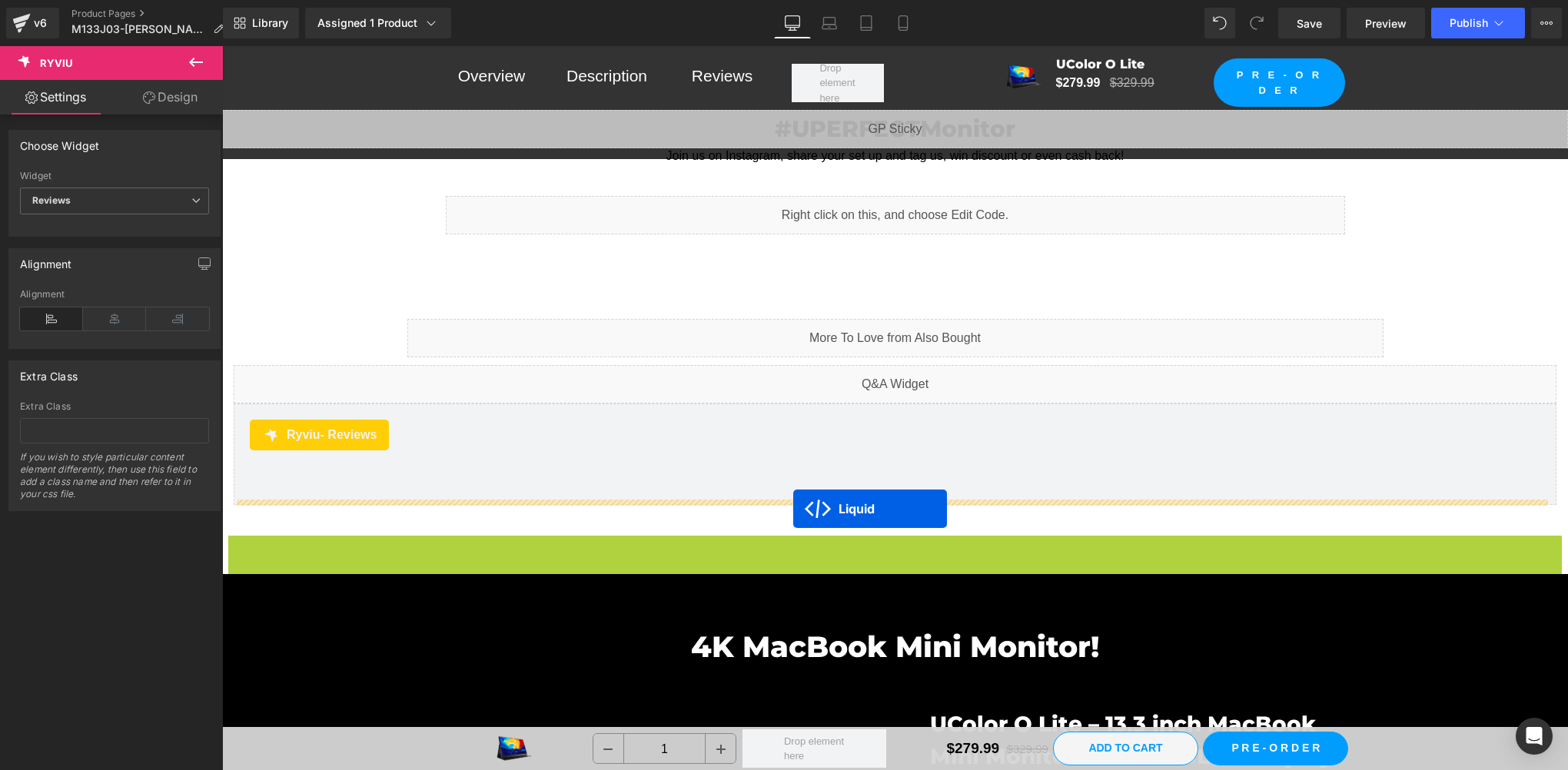
drag, startPoint x: 849, startPoint y: 544, endPoint x: 793, endPoint y: 509, distance: 66.0
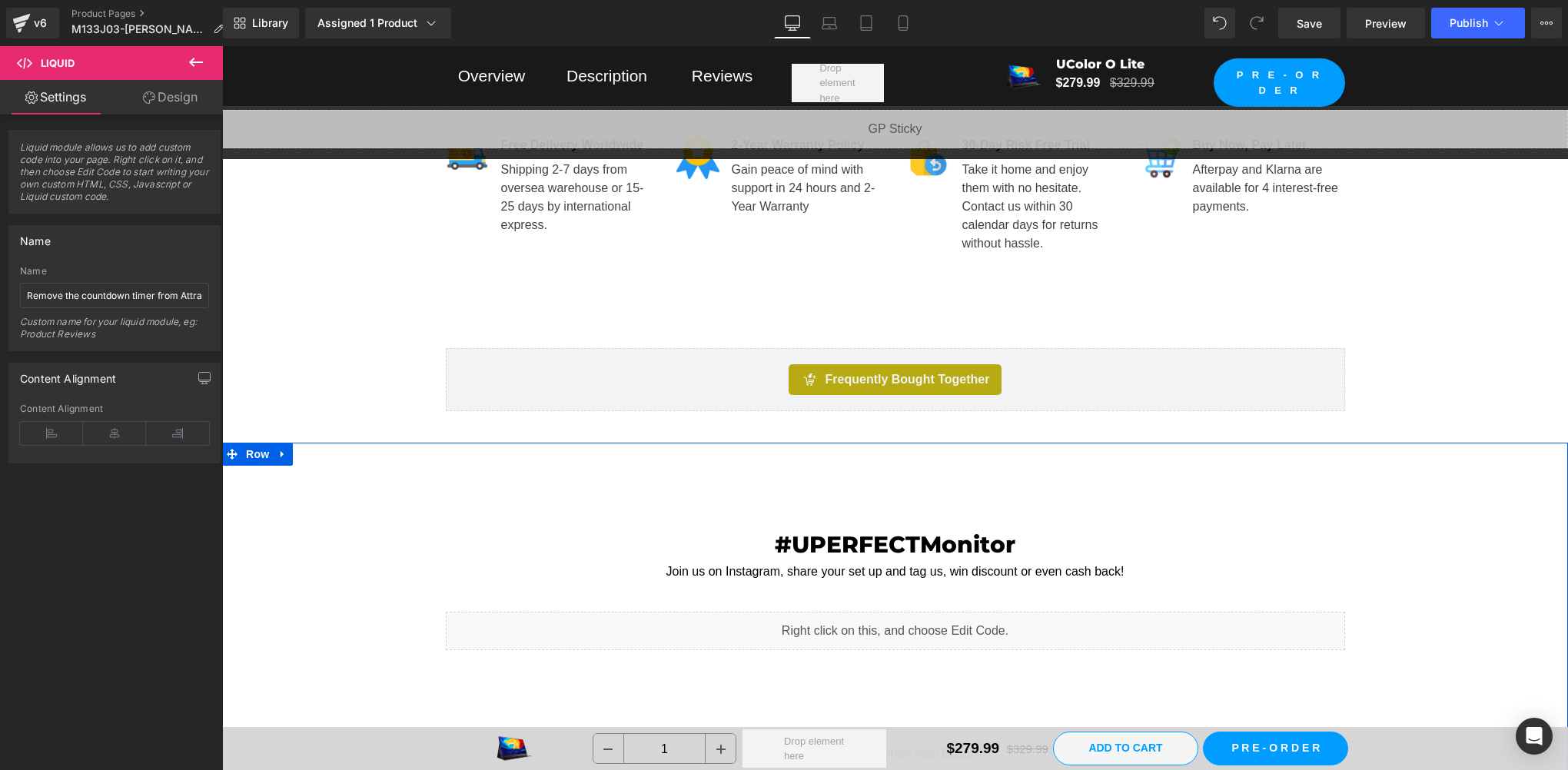
scroll to position [1024, 0]
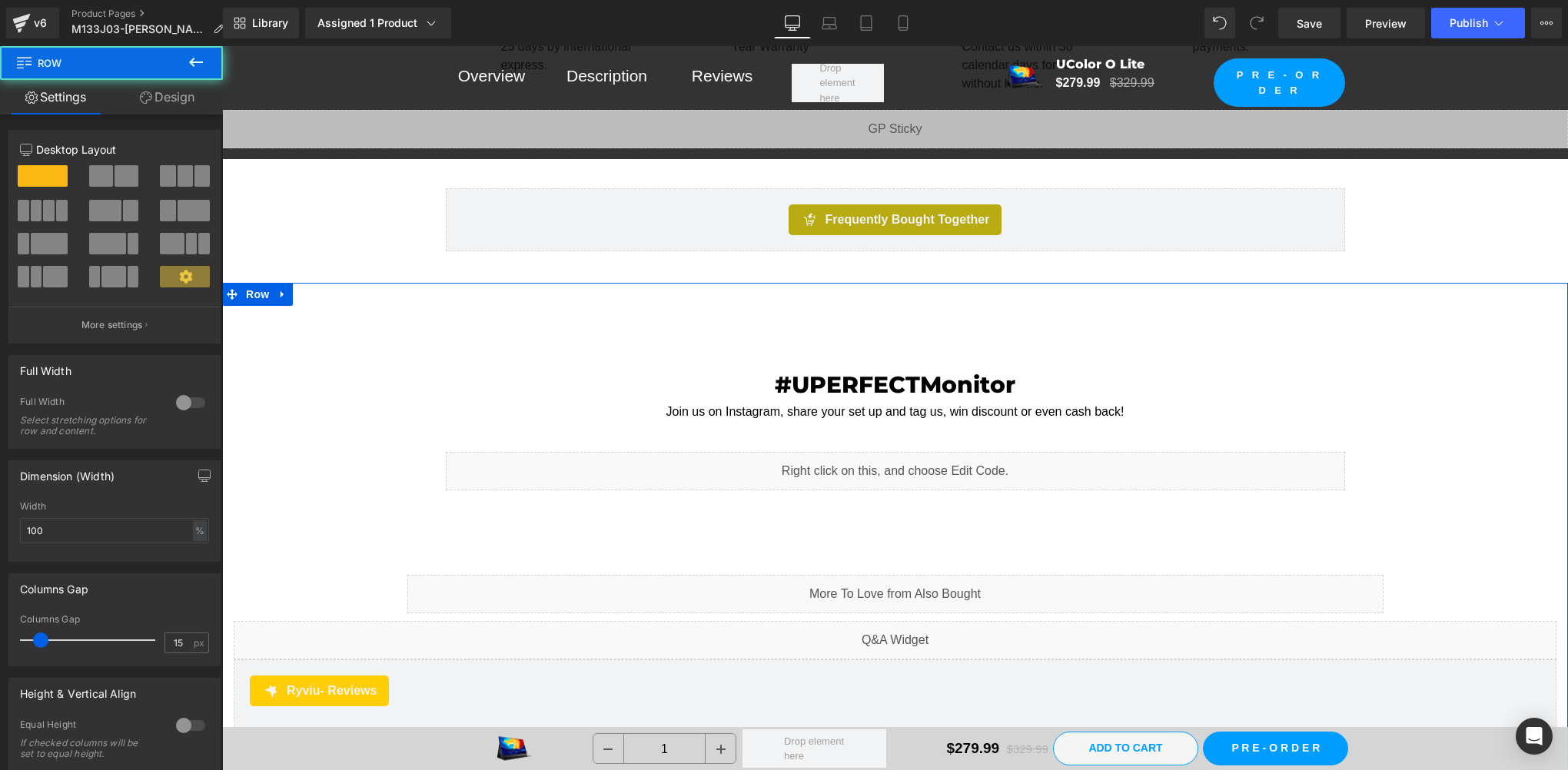
click at [316, 434] on div "#UPERFECTMonitor Heading Join us on Instagram, share your set up and tag us, wi…" at bounding box center [895, 571] width 1346 height 455
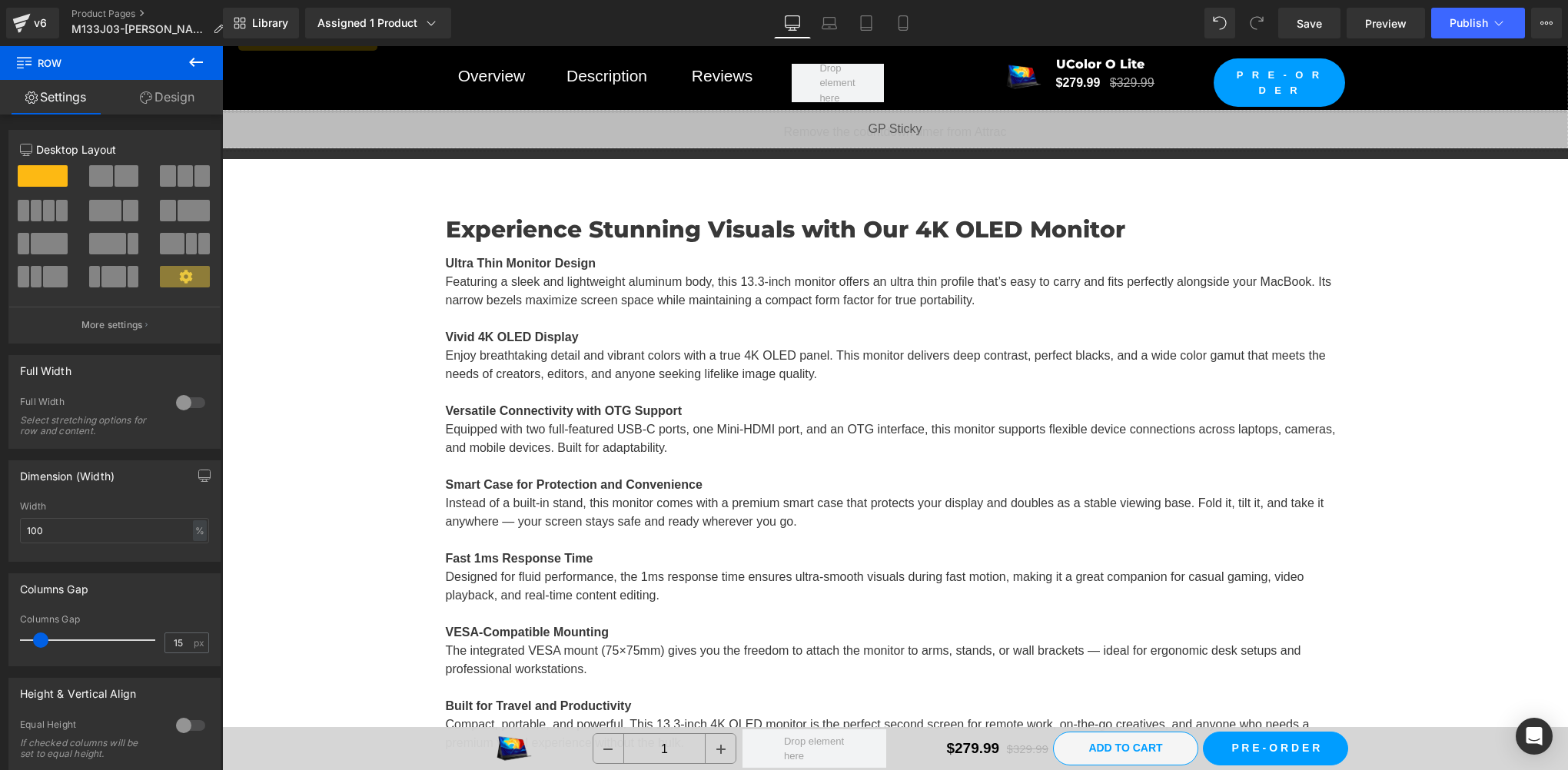
scroll to position [17932, 0]
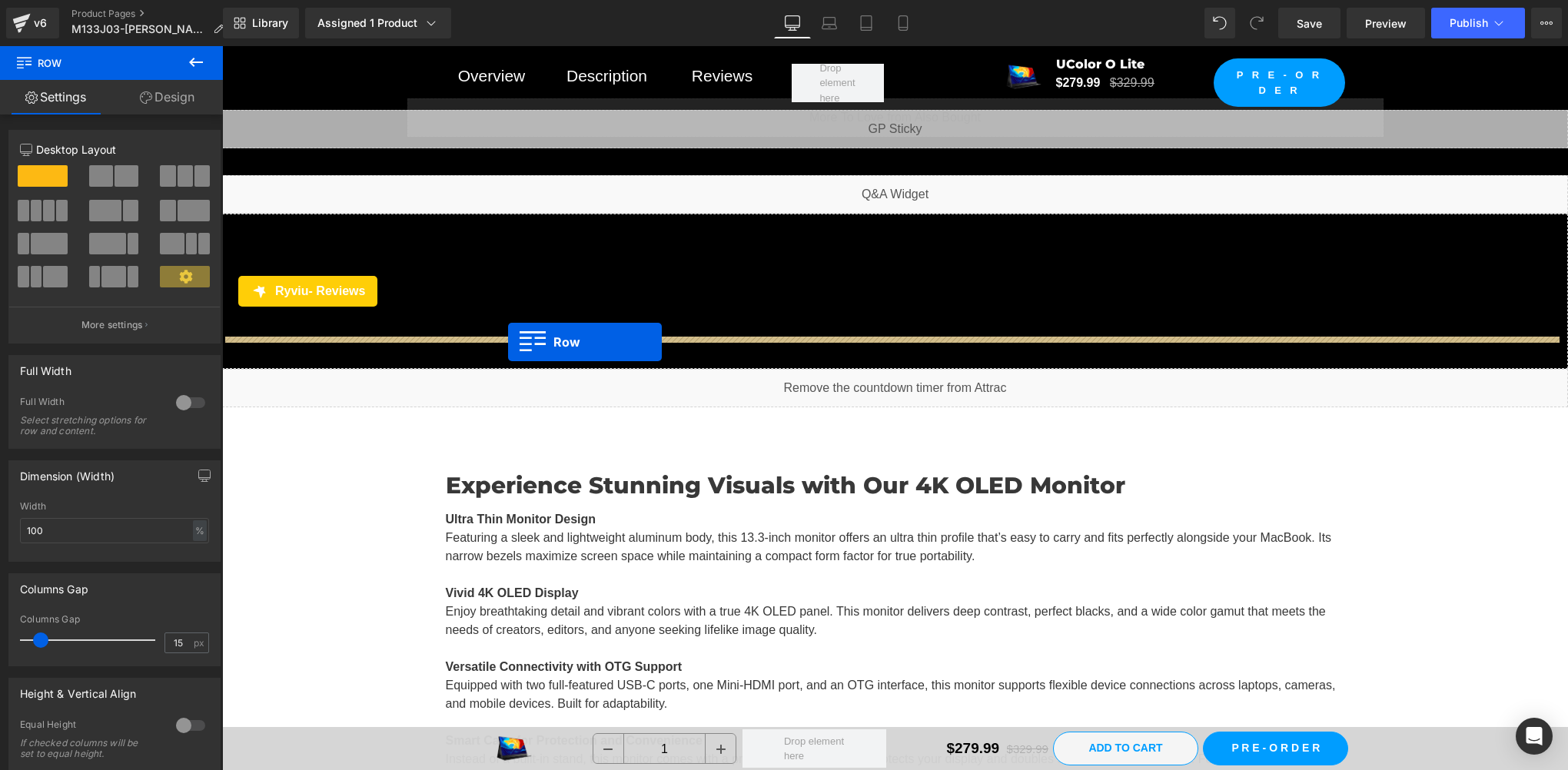
drag, startPoint x: 234, startPoint y: 288, endPoint x: 508, endPoint y: 343, distance: 279.5
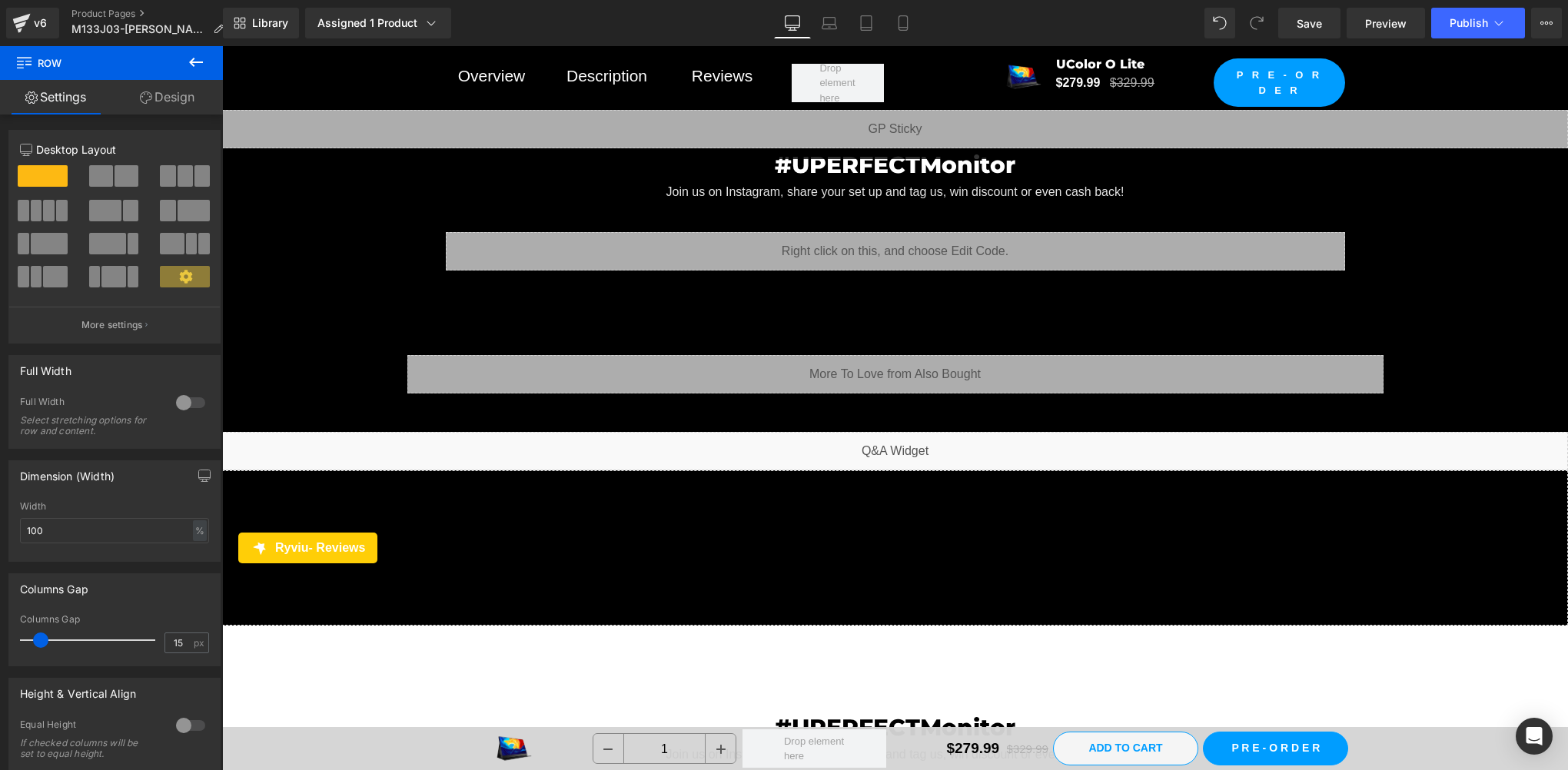
scroll to position [17893, 0]
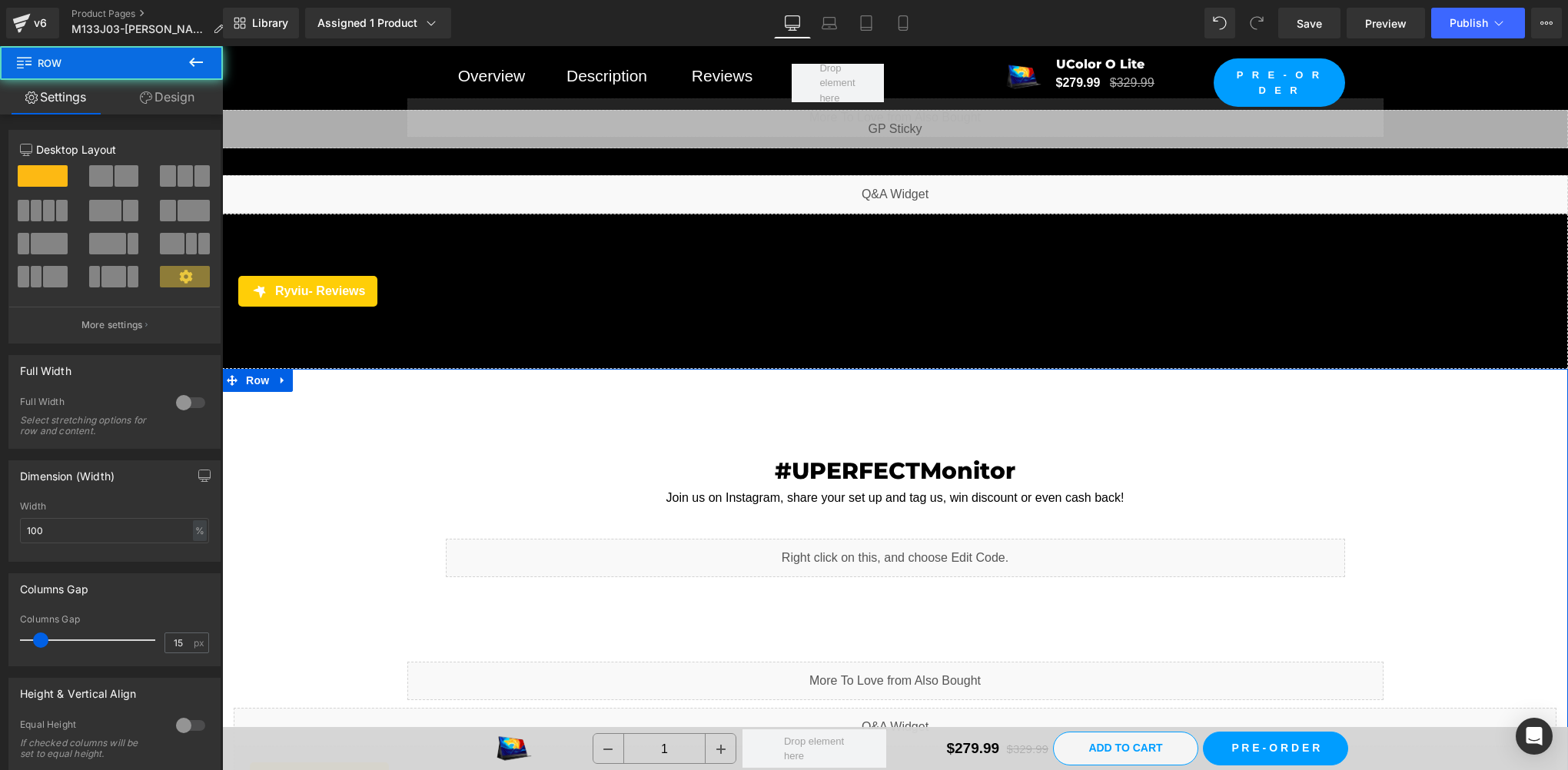
click at [360, 467] on div "#UPERFECTMonitor Heading Join us on Instagram, share your set up and tag us, wi…" at bounding box center [895, 658] width 1346 height 455
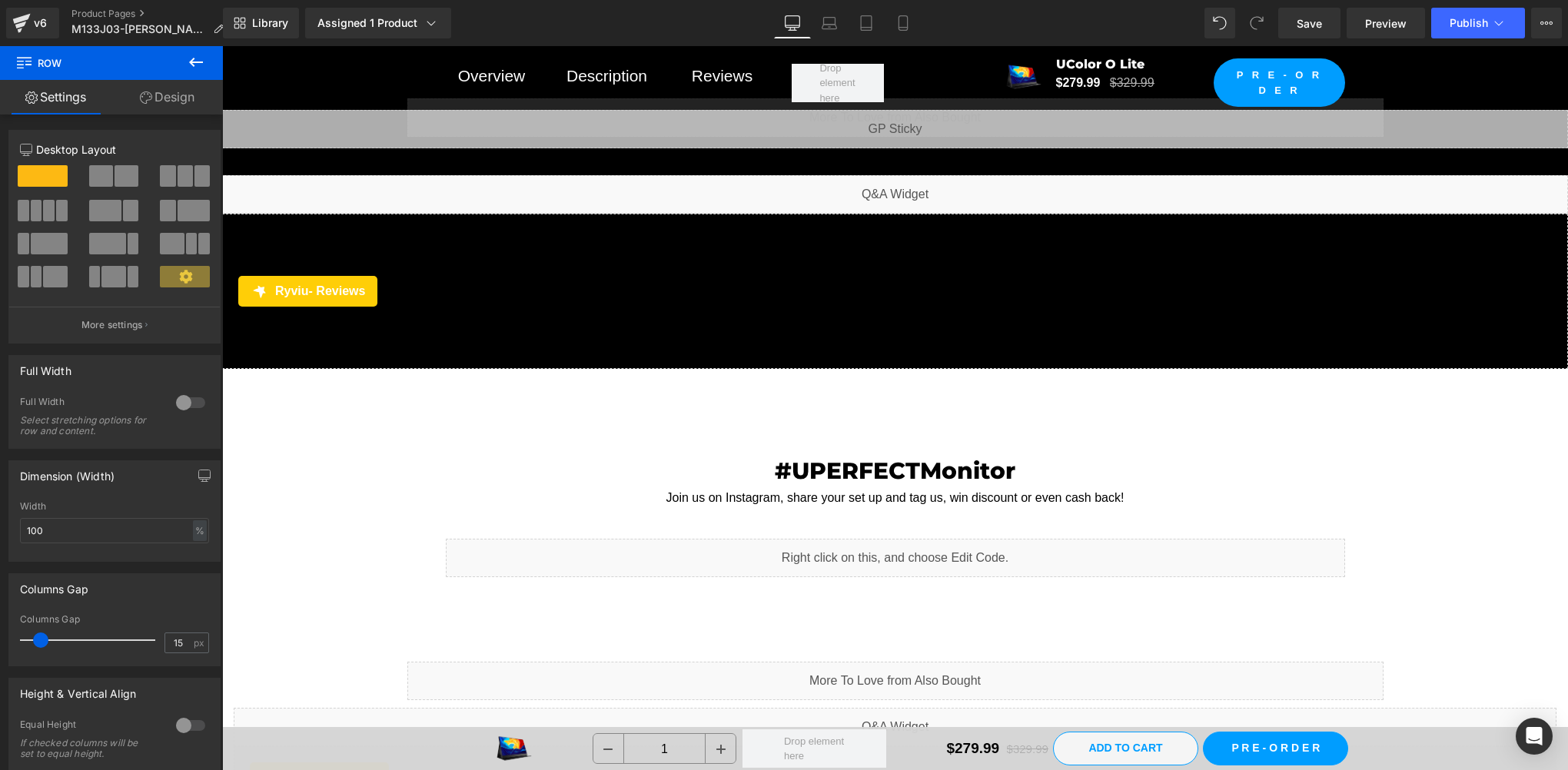
click at [329, 430] on div "#UPERFECTMonitor Heading Join us on Instagram, share your set up and tag us, wi…" at bounding box center [895, 658] width 1346 height 455
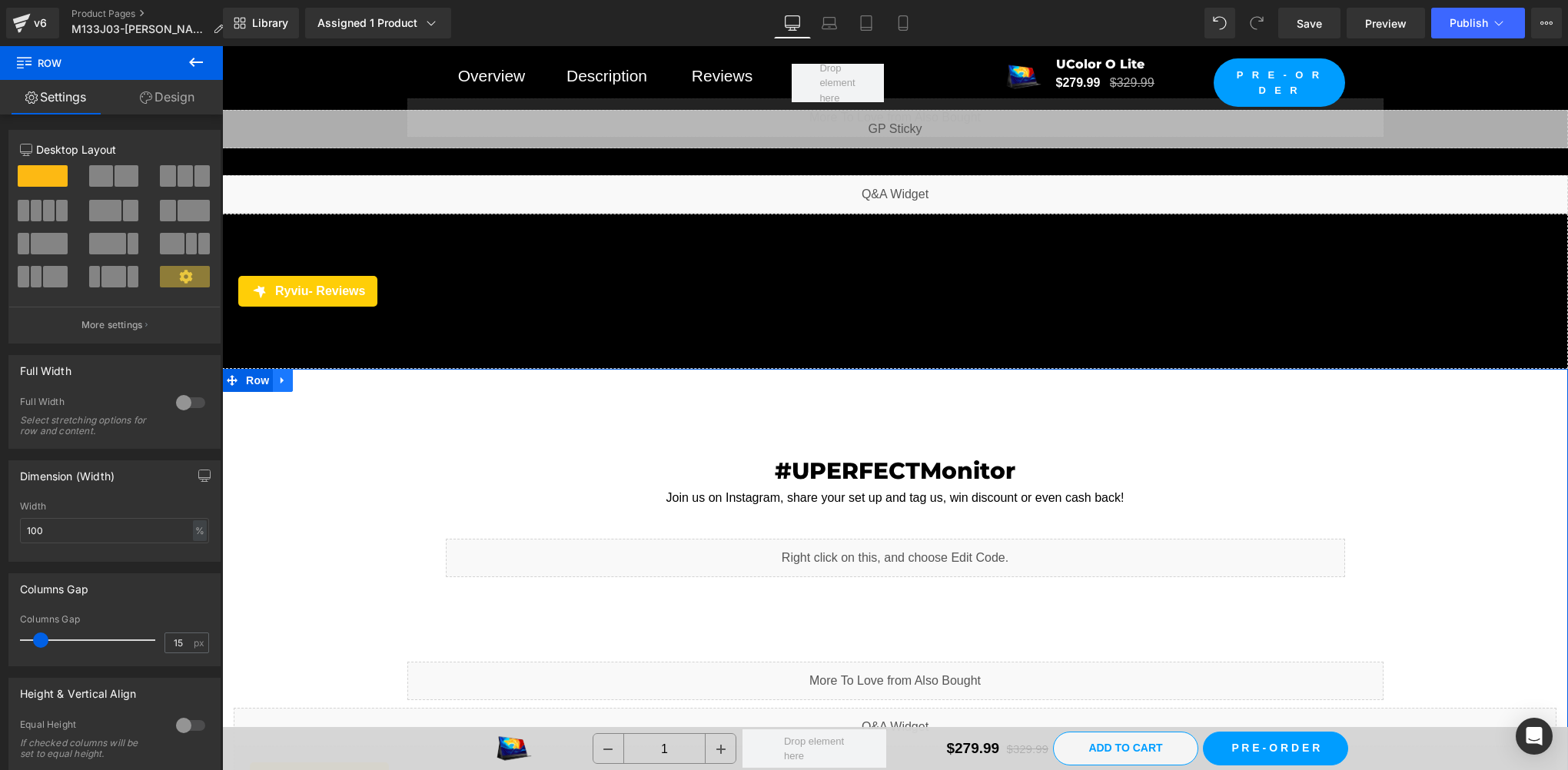
click at [280, 377] on icon at bounding box center [282, 380] width 3 height 7
click at [323, 375] on icon at bounding box center [323, 380] width 11 height 11
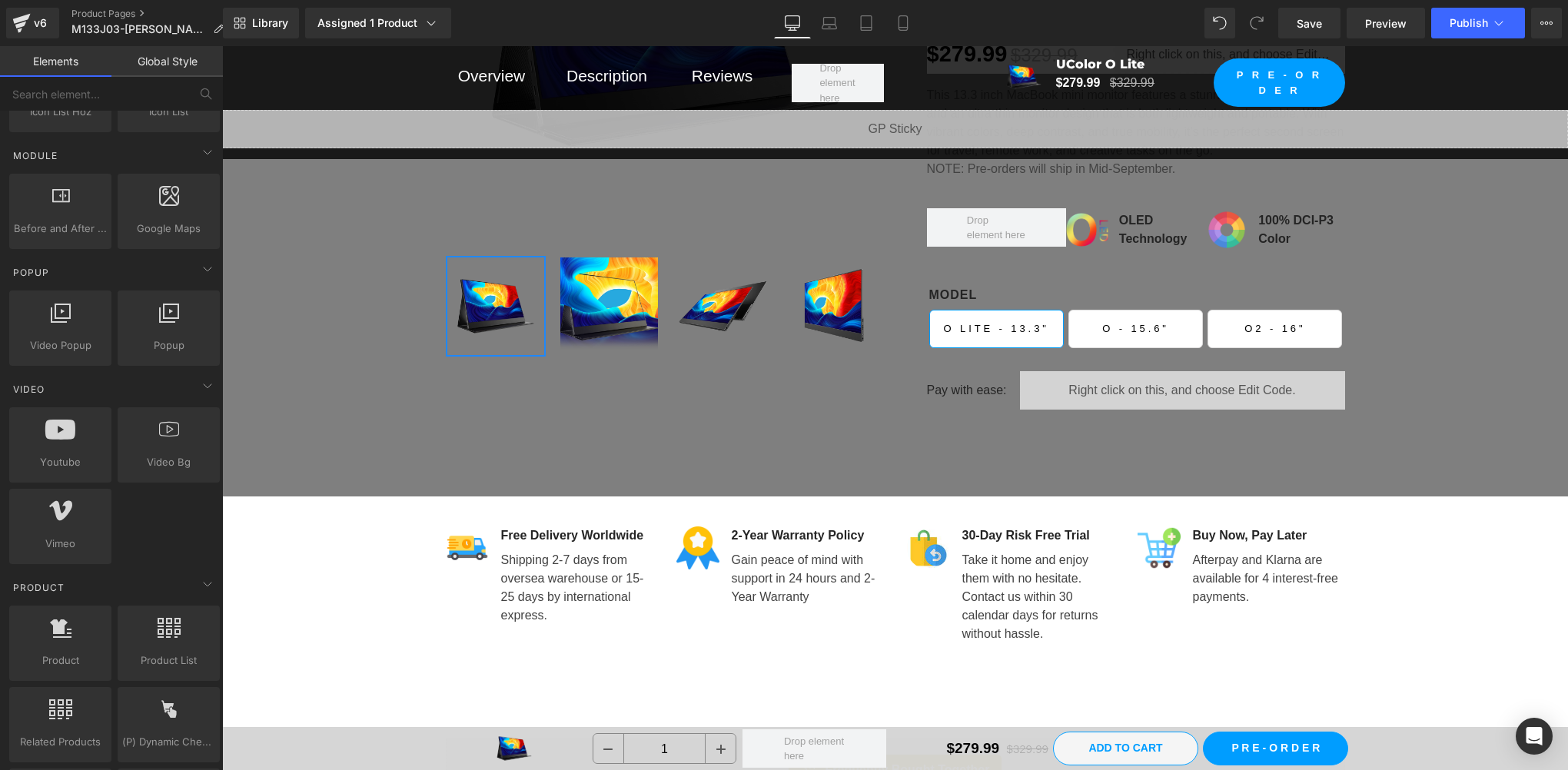
scroll to position [474, 0]
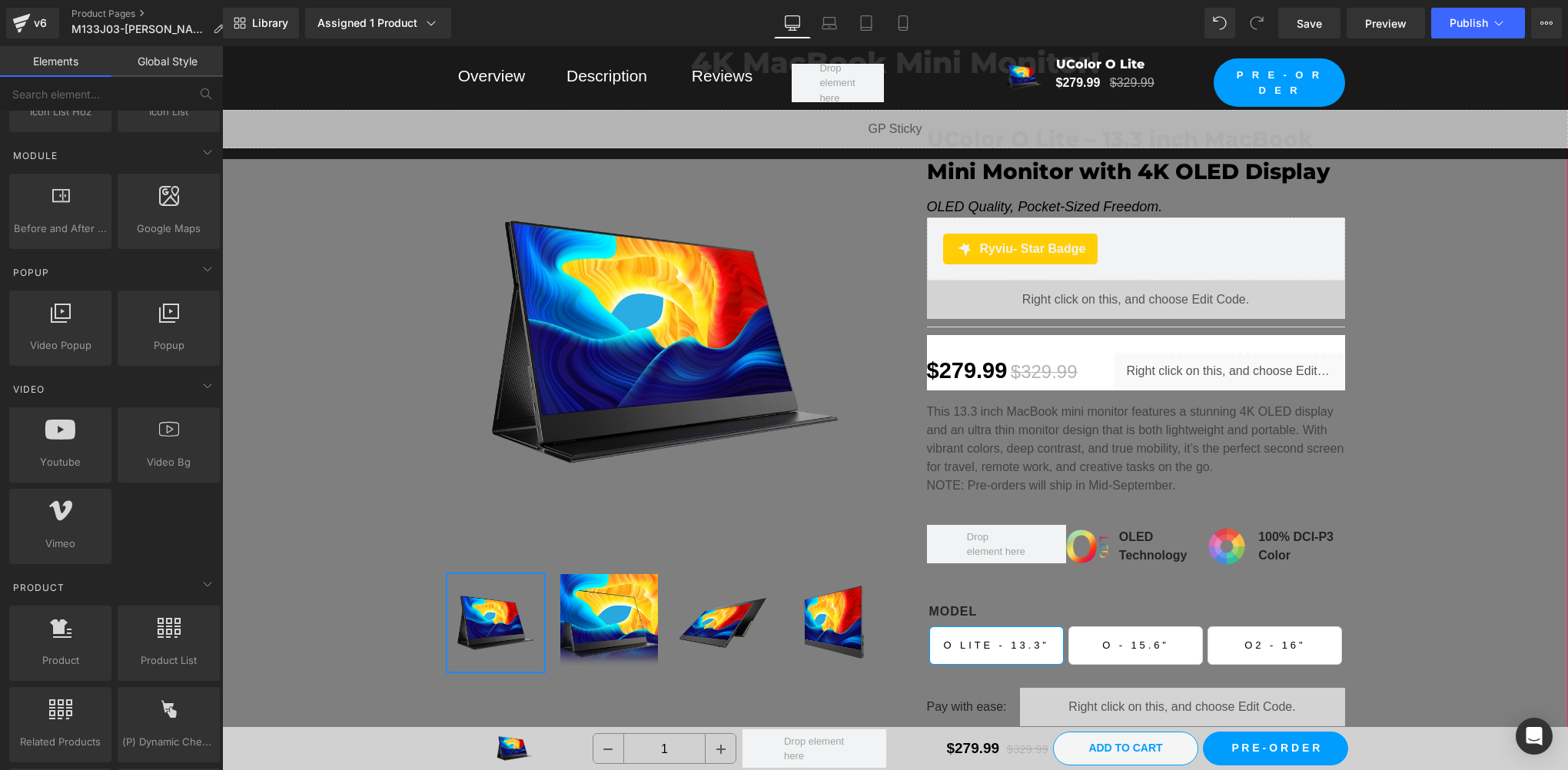
scroll to position [0, 0]
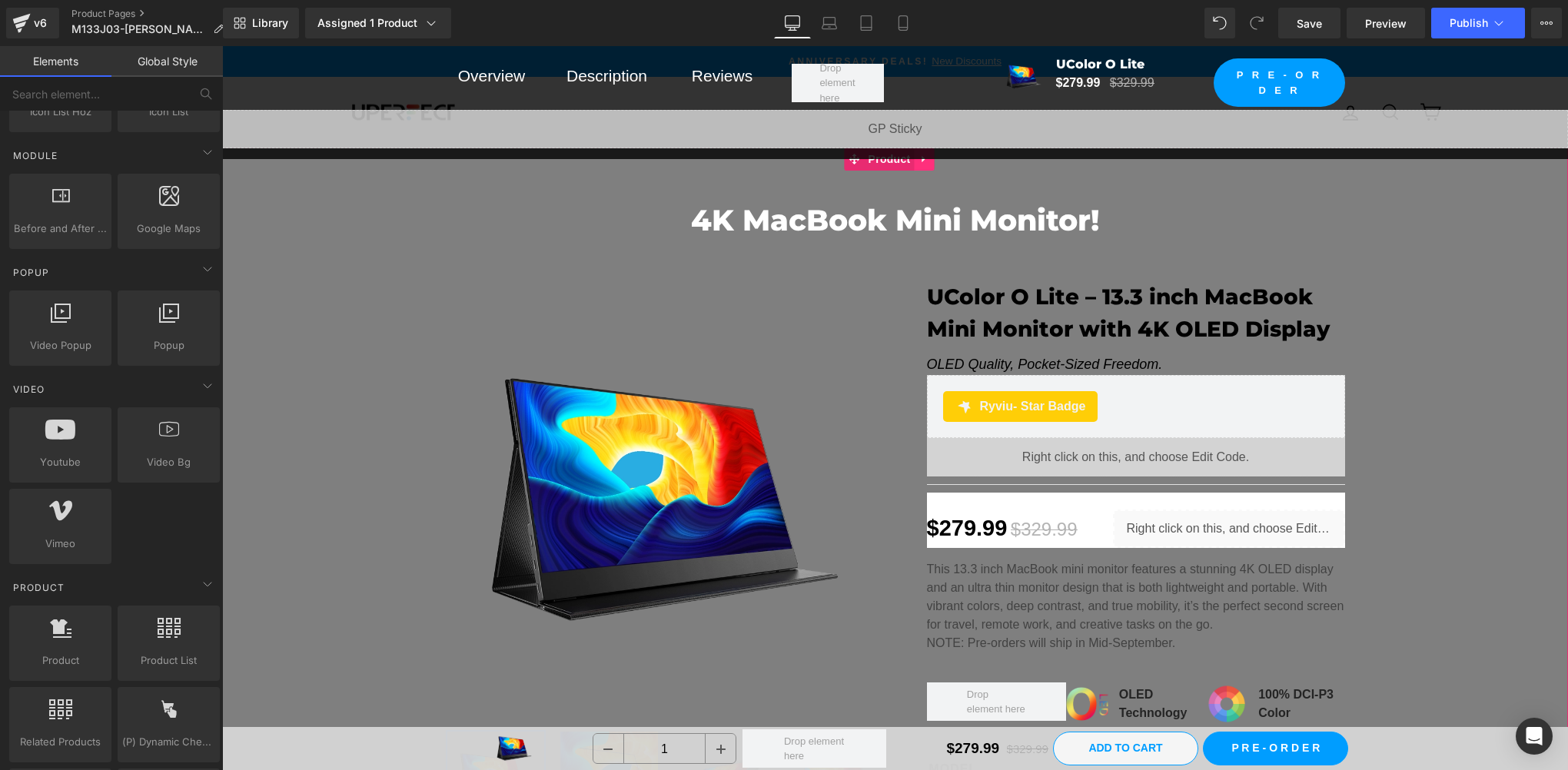
click at [920, 163] on icon at bounding box center [925, 159] width 11 height 12
click at [930, 165] on link at bounding box center [935, 159] width 20 height 23
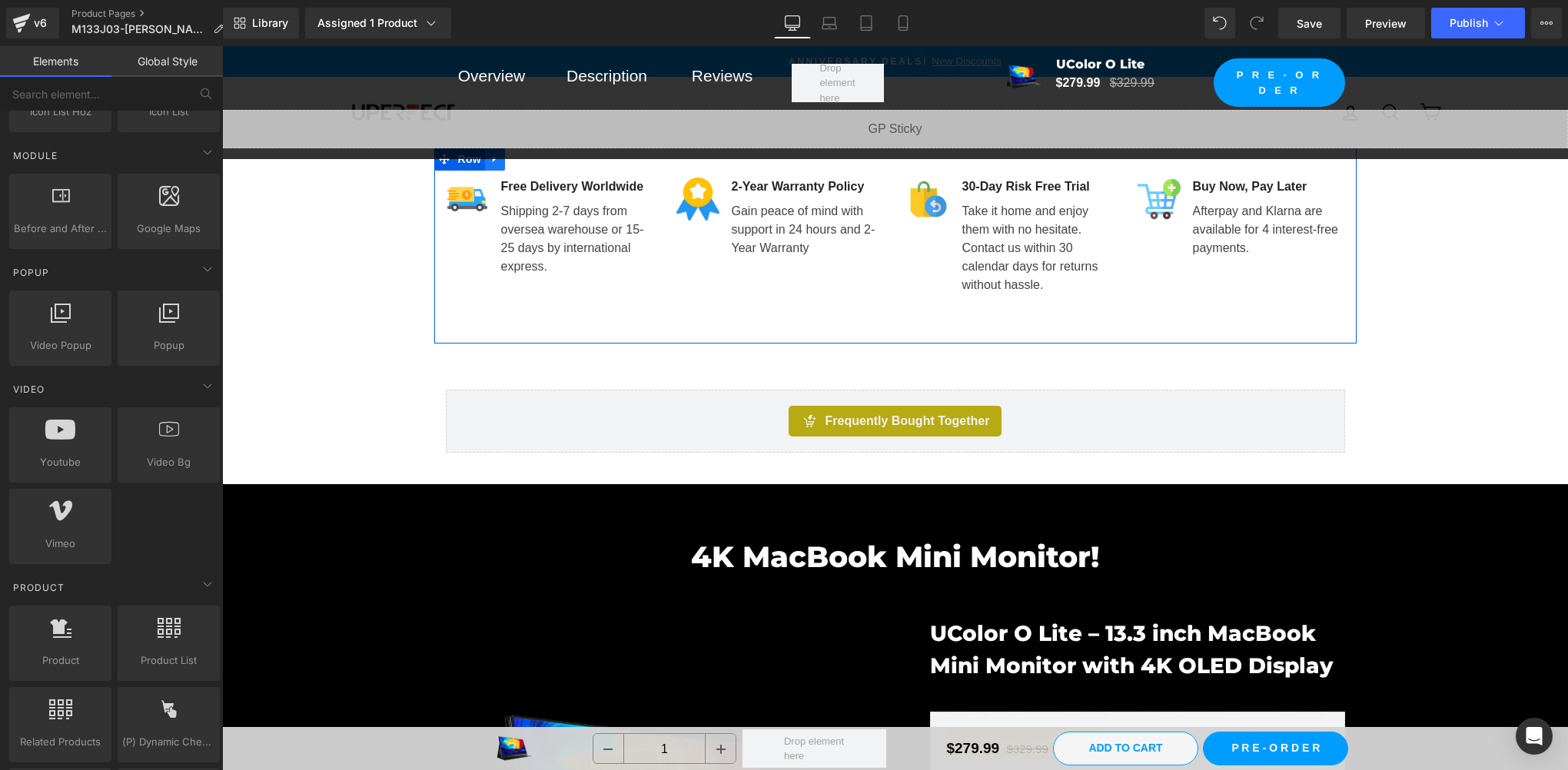
click at [490, 164] on icon at bounding box center [495, 159] width 11 height 12
click at [530, 165] on icon at bounding box center [535, 159] width 11 height 12
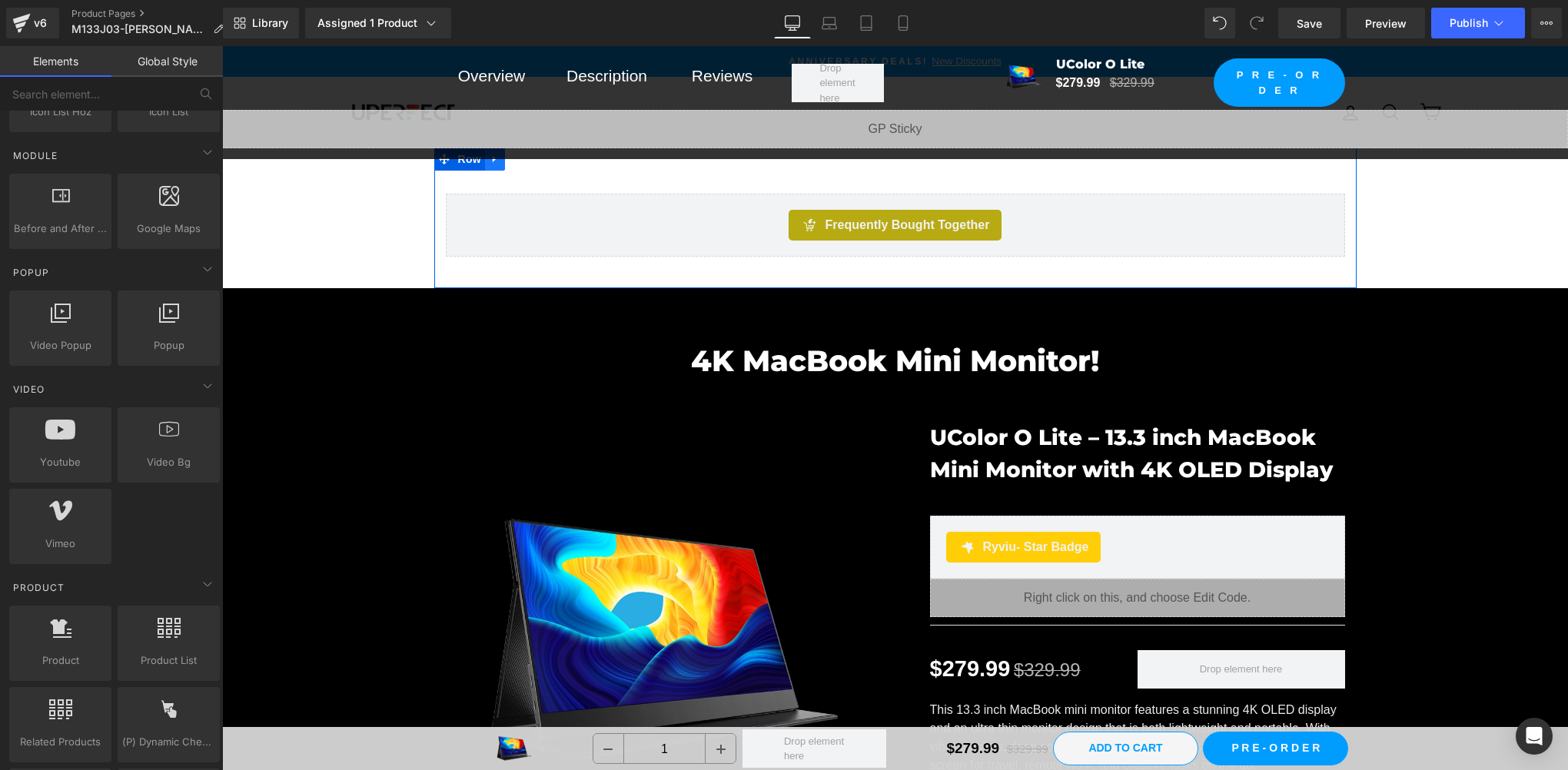
click at [488, 167] on link at bounding box center [495, 159] width 20 height 23
click at [527, 165] on link at bounding box center [535, 159] width 20 height 23
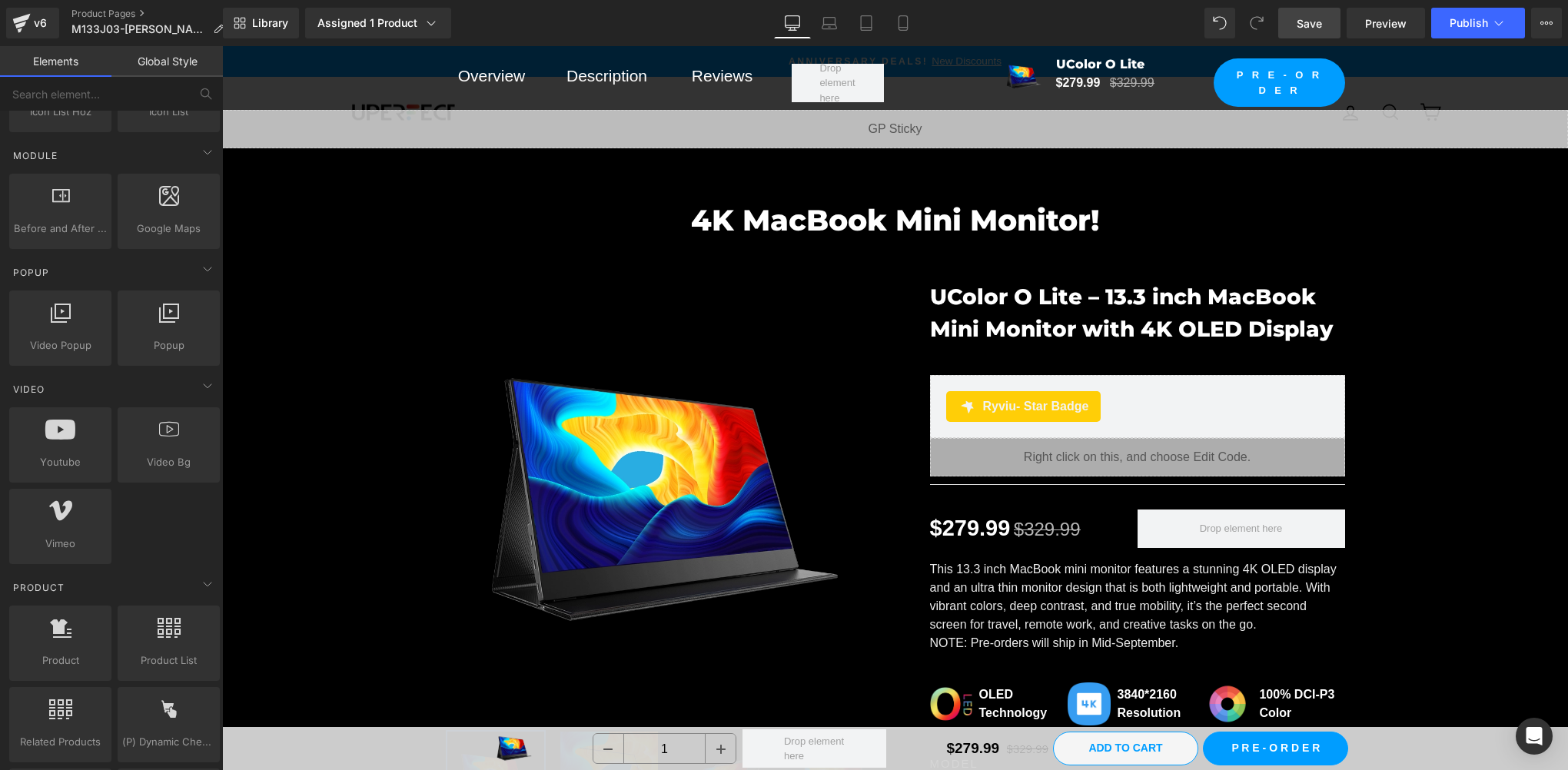
drag, startPoint x: 1306, startPoint y: 27, endPoint x: 615, endPoint y: 535, distance: 857.6
click at [1306, 27] on span "Save" at bounding box center [1309, 23] width 25 height 16
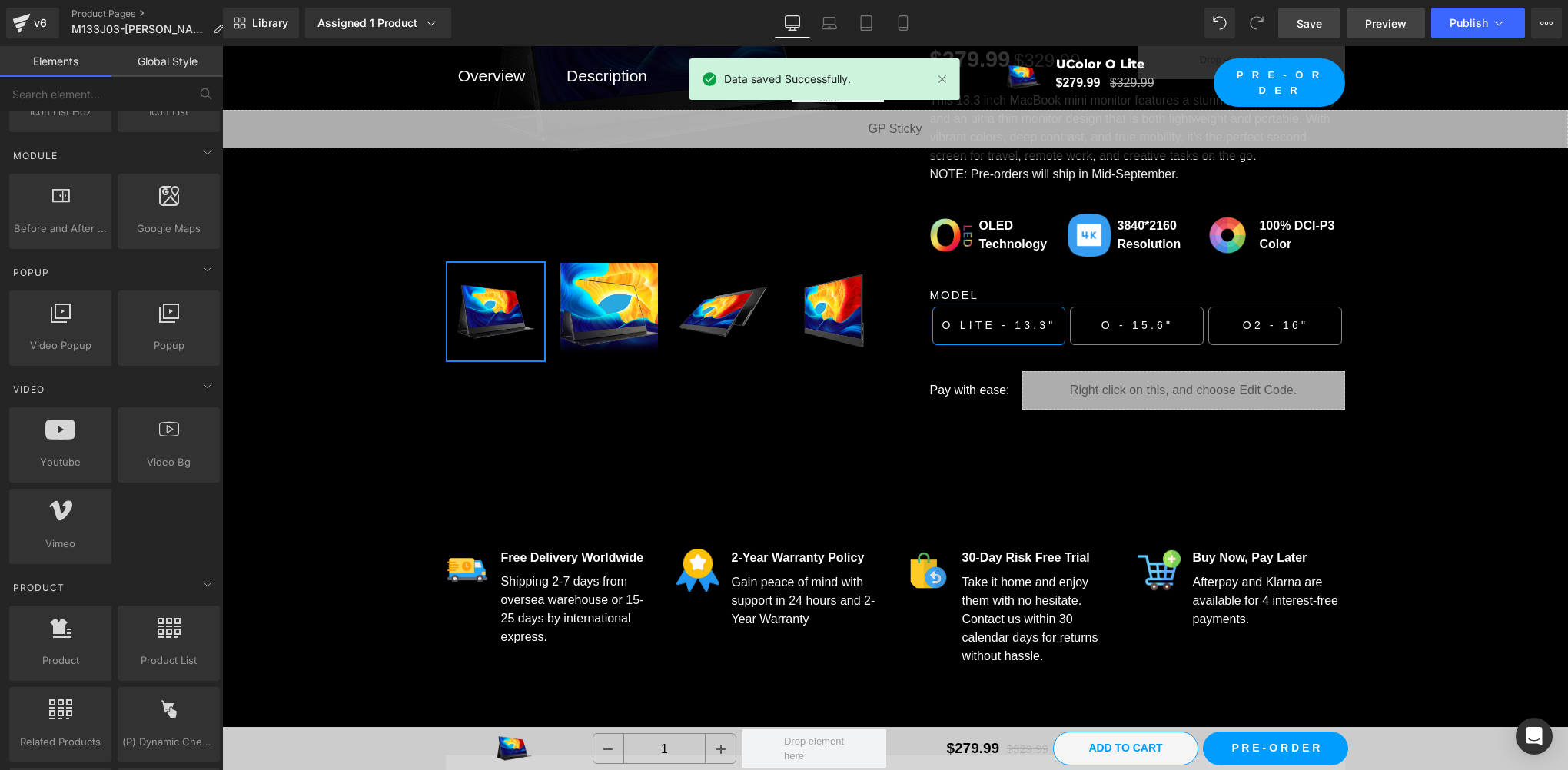
scroll to position [512, 0]
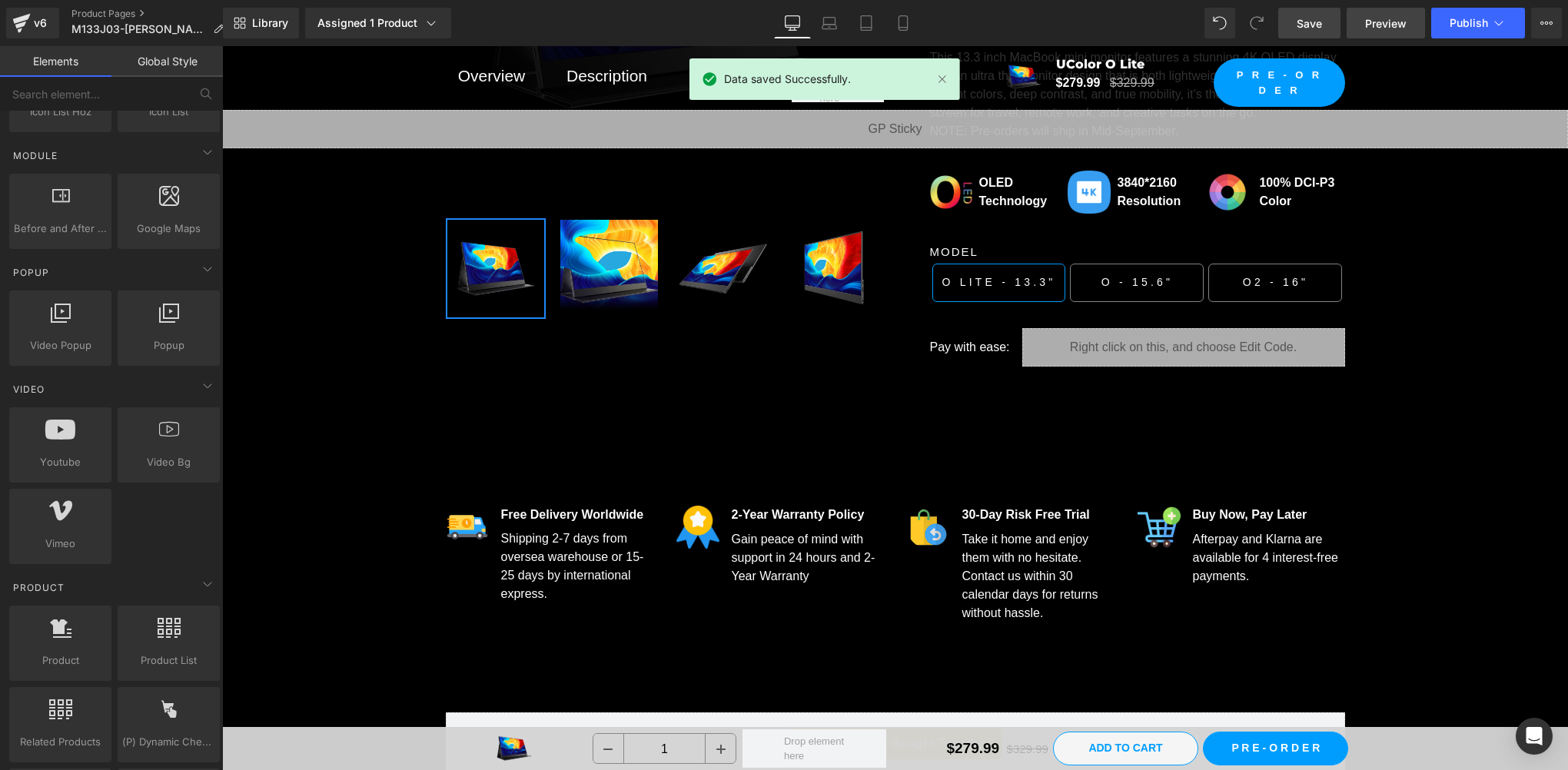
click at [1388, 26] on span "Preview" at bounding box center [1386, 23] width 42 height 16
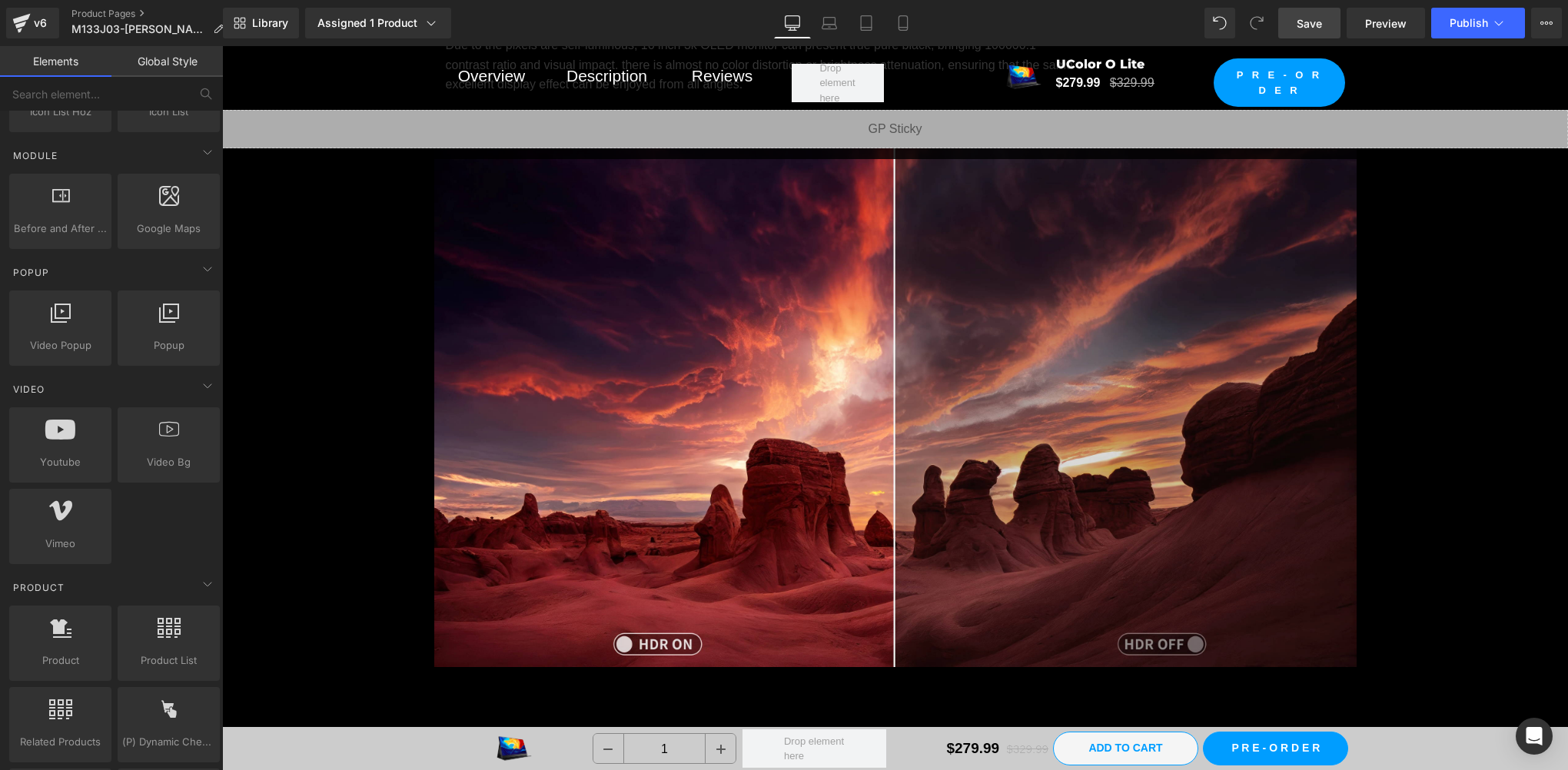
scroll to position [2049, 0]
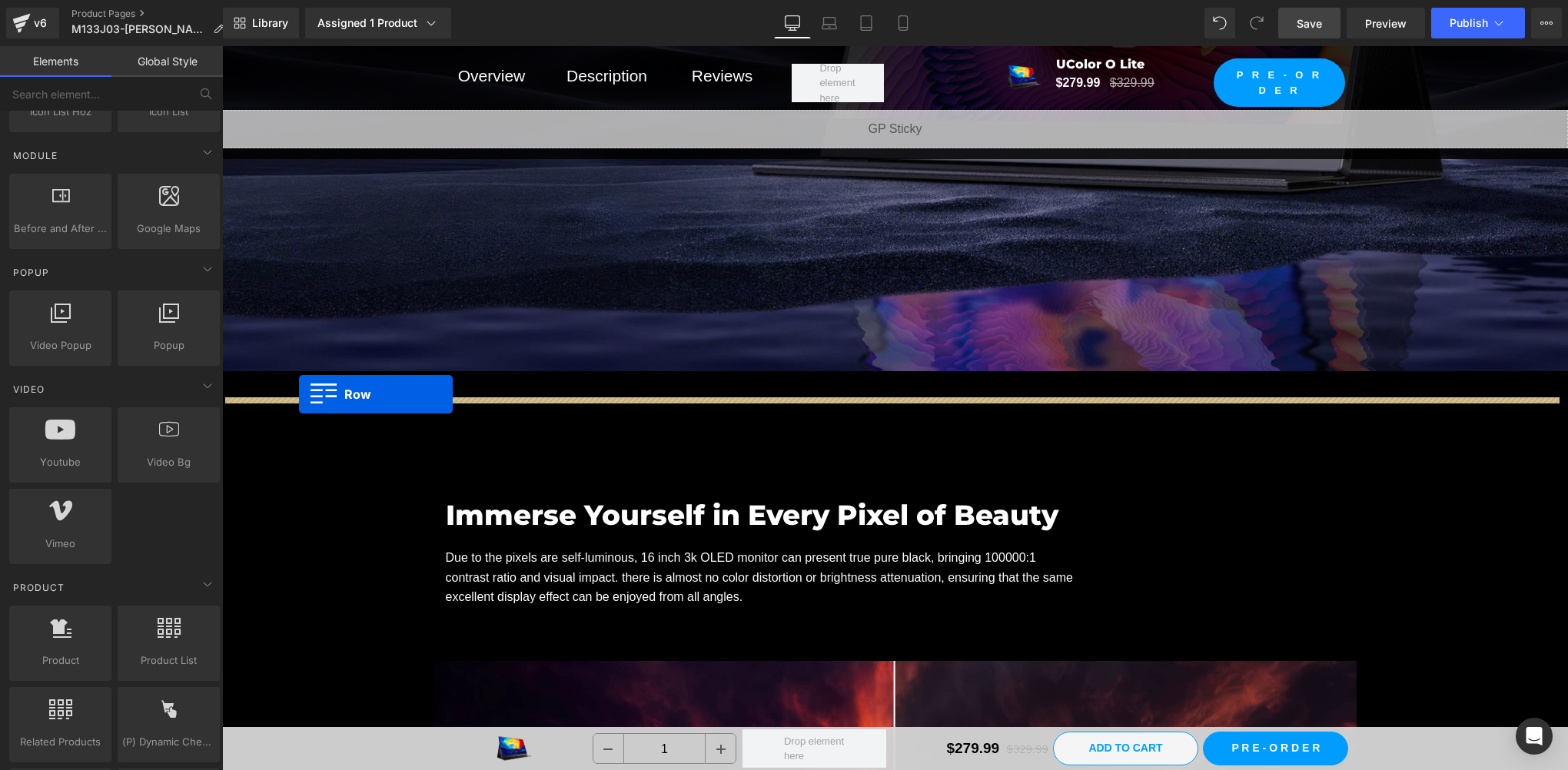
drag, startPoint x: 227, startPoint y: 207, endPoint x: 299, endPoint y: 394, distance: 200.4
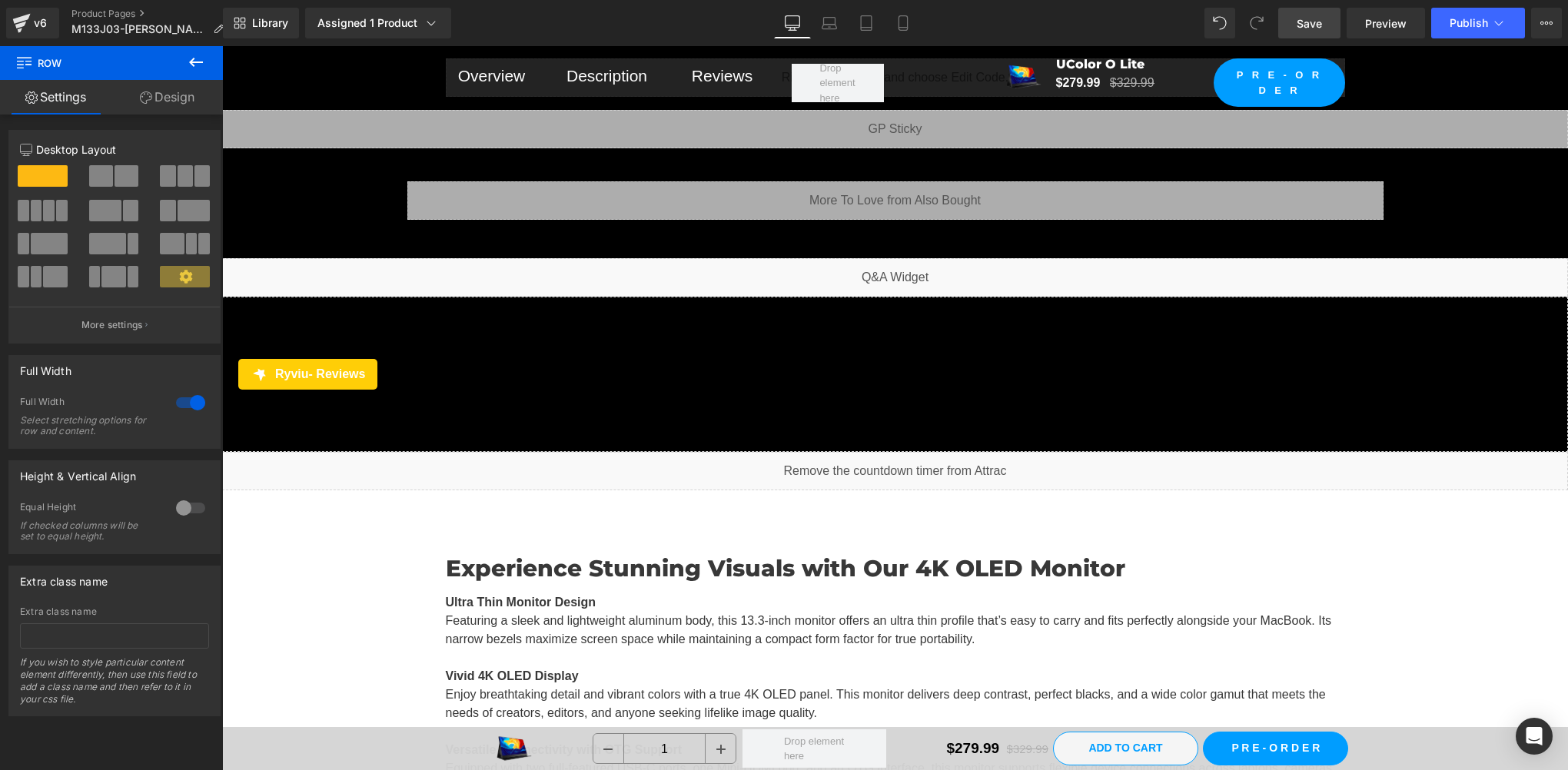
scroll to position [16138, 0]
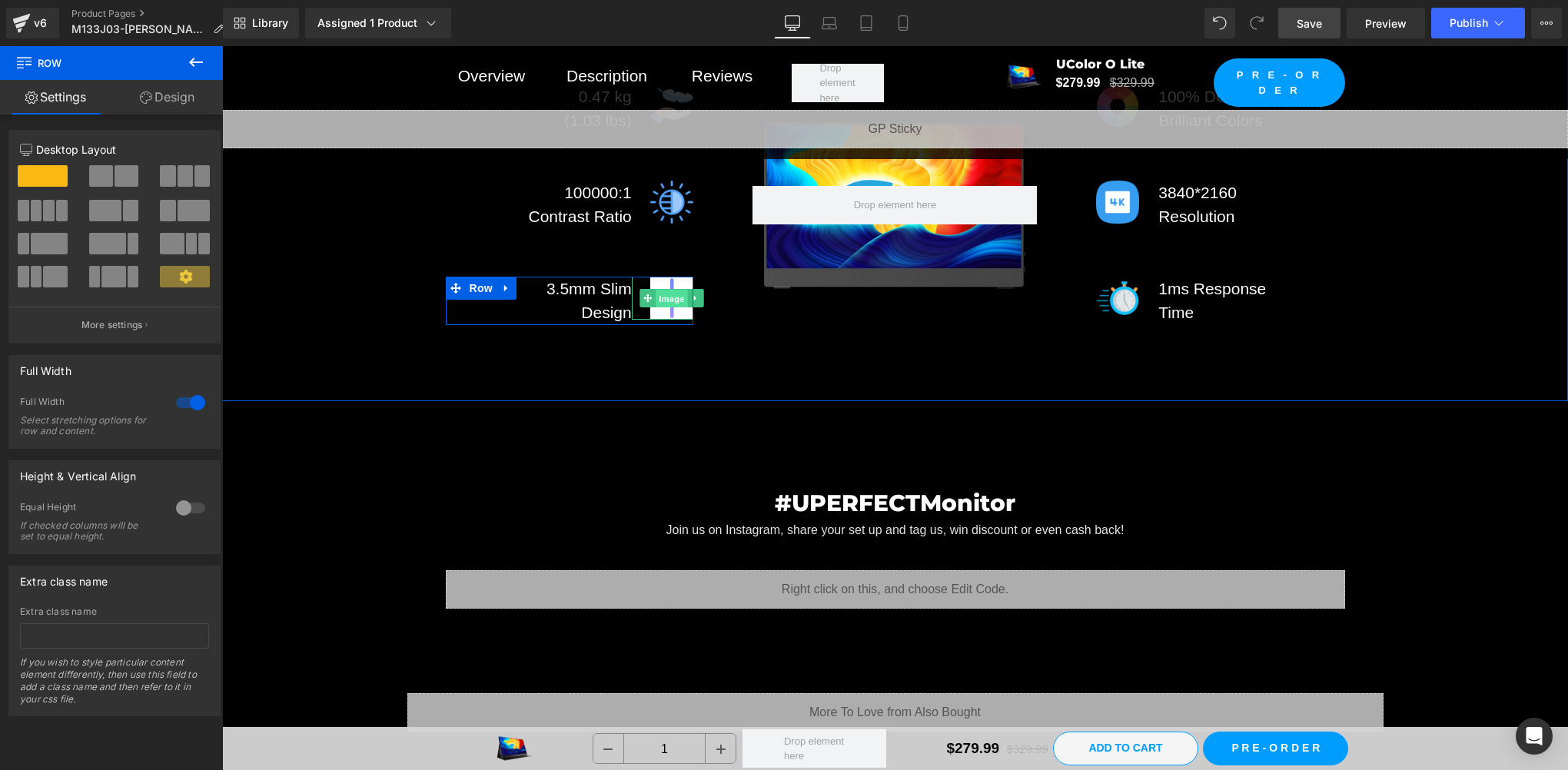
click at [662, 290] on span "Image" at bounding box center [672, 299] width 32 height 18
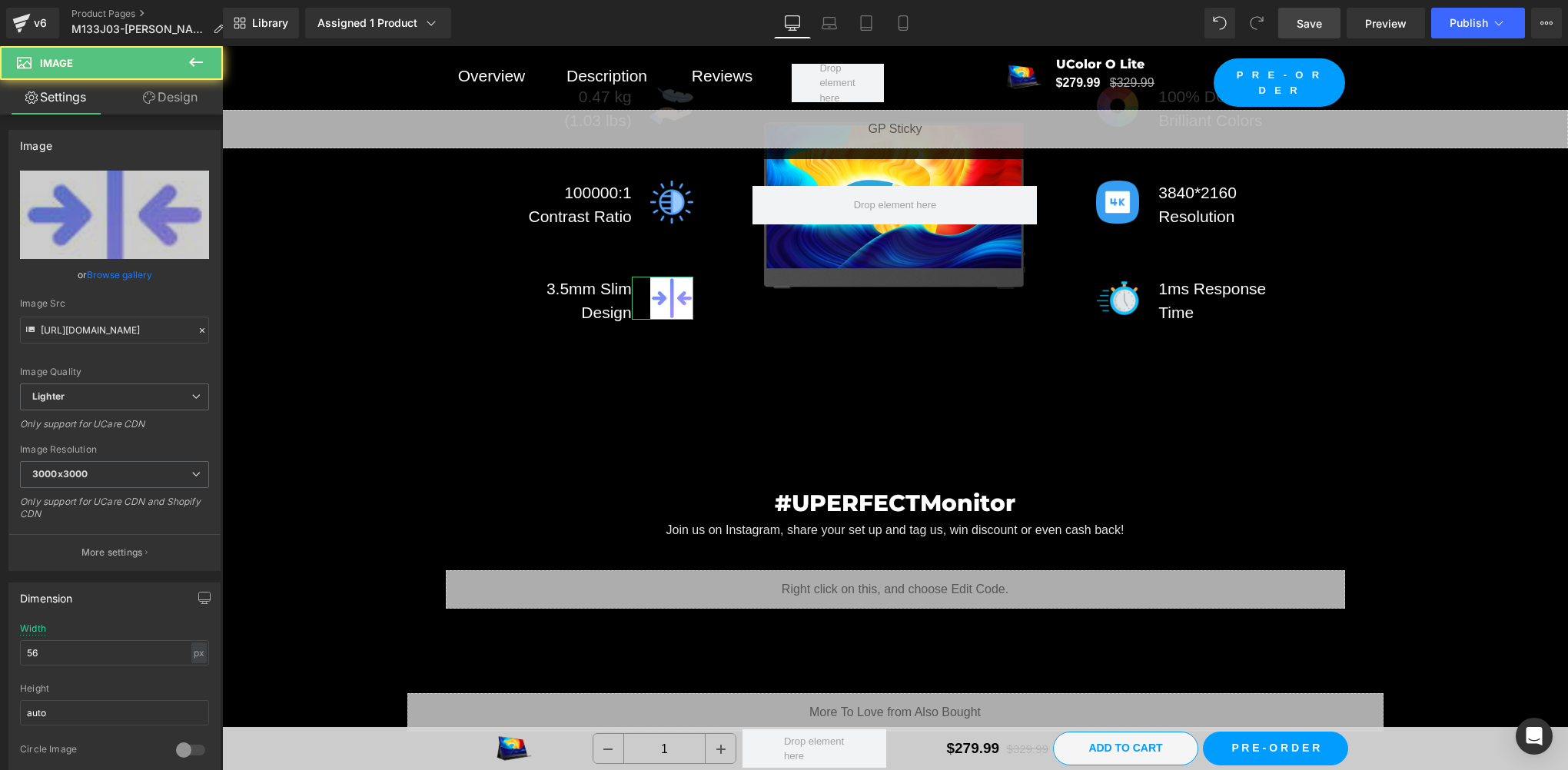
click at [176, 103] on link "Design" at bounding box center [170, 97] width 112 height 35
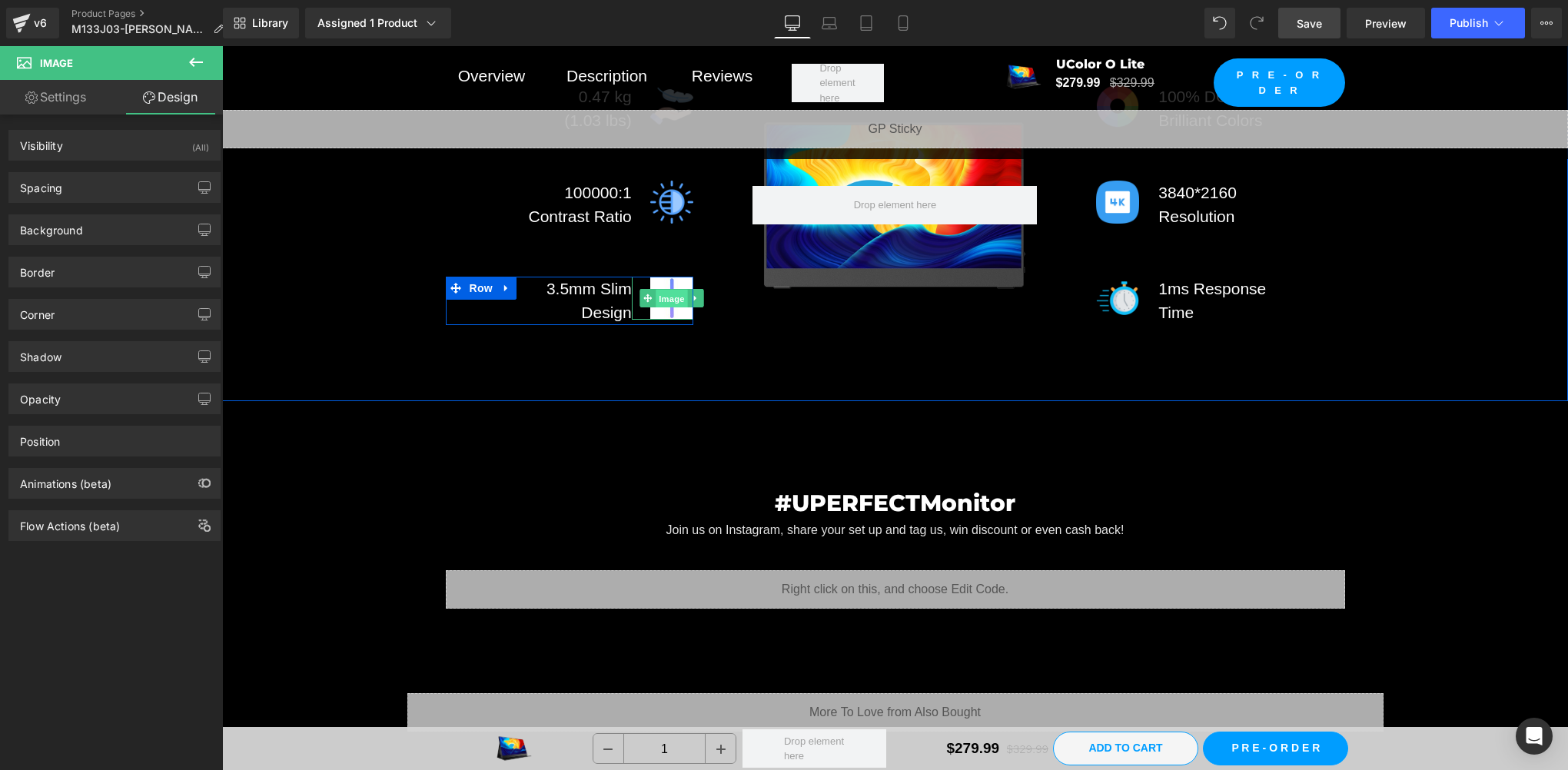
click at [667, 290] on span "Image" at bounding box center [672, 299] width 32 height 18
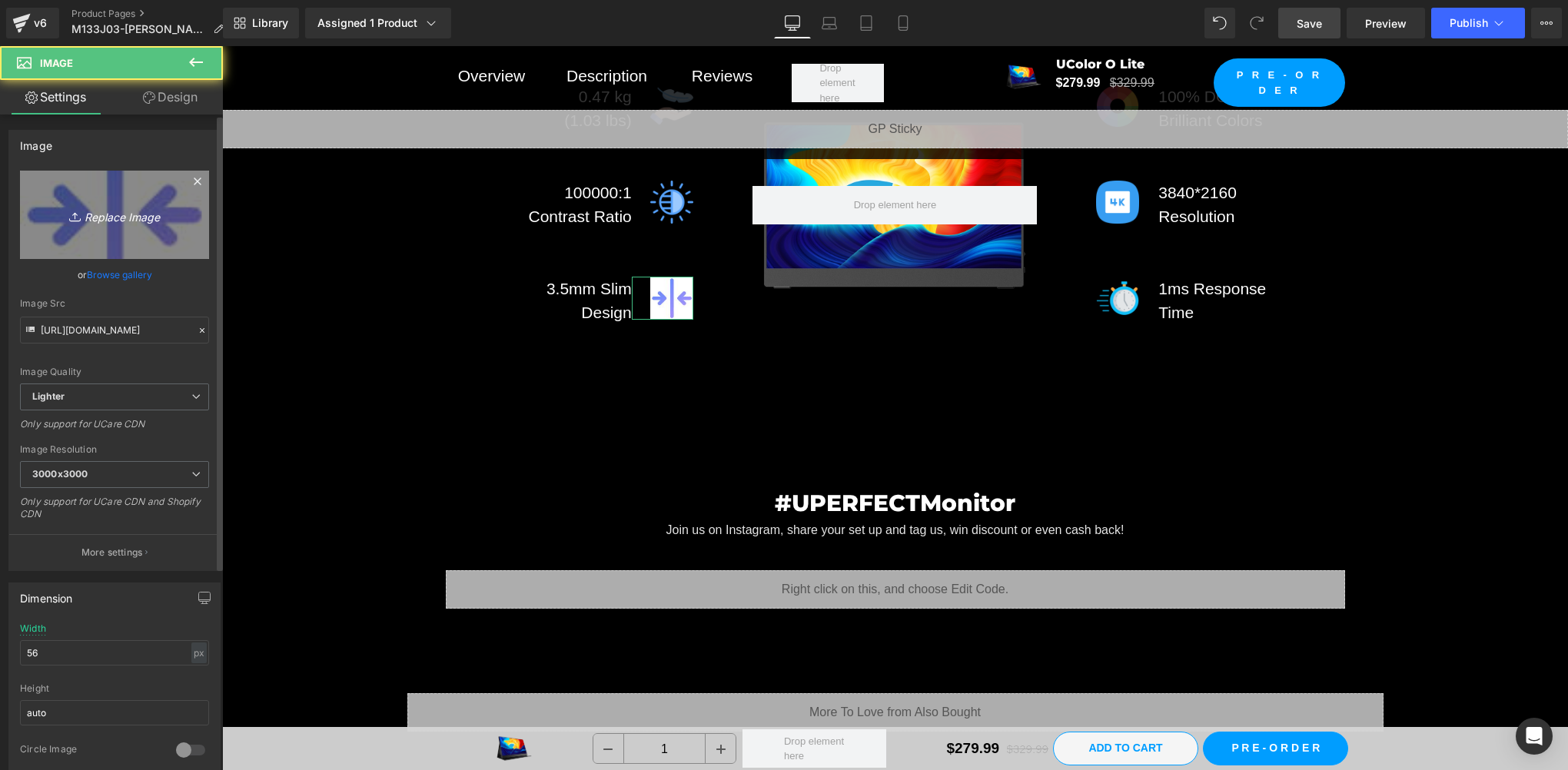
click at [126, 221] on icon "Replace Image" at bounding box center [115, 214] width 123 height 19
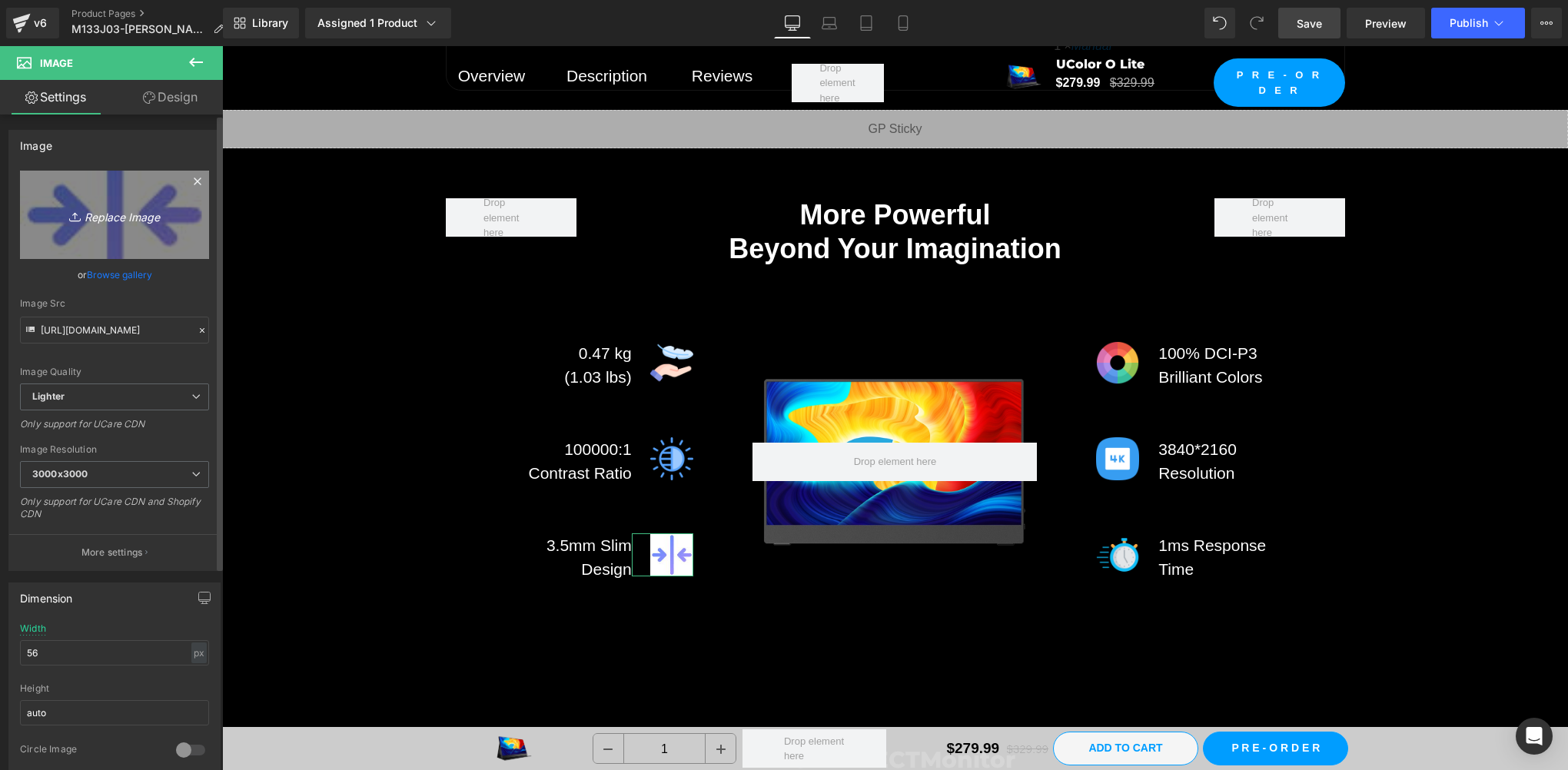
type input "C:\fakepath\1 (68).png"
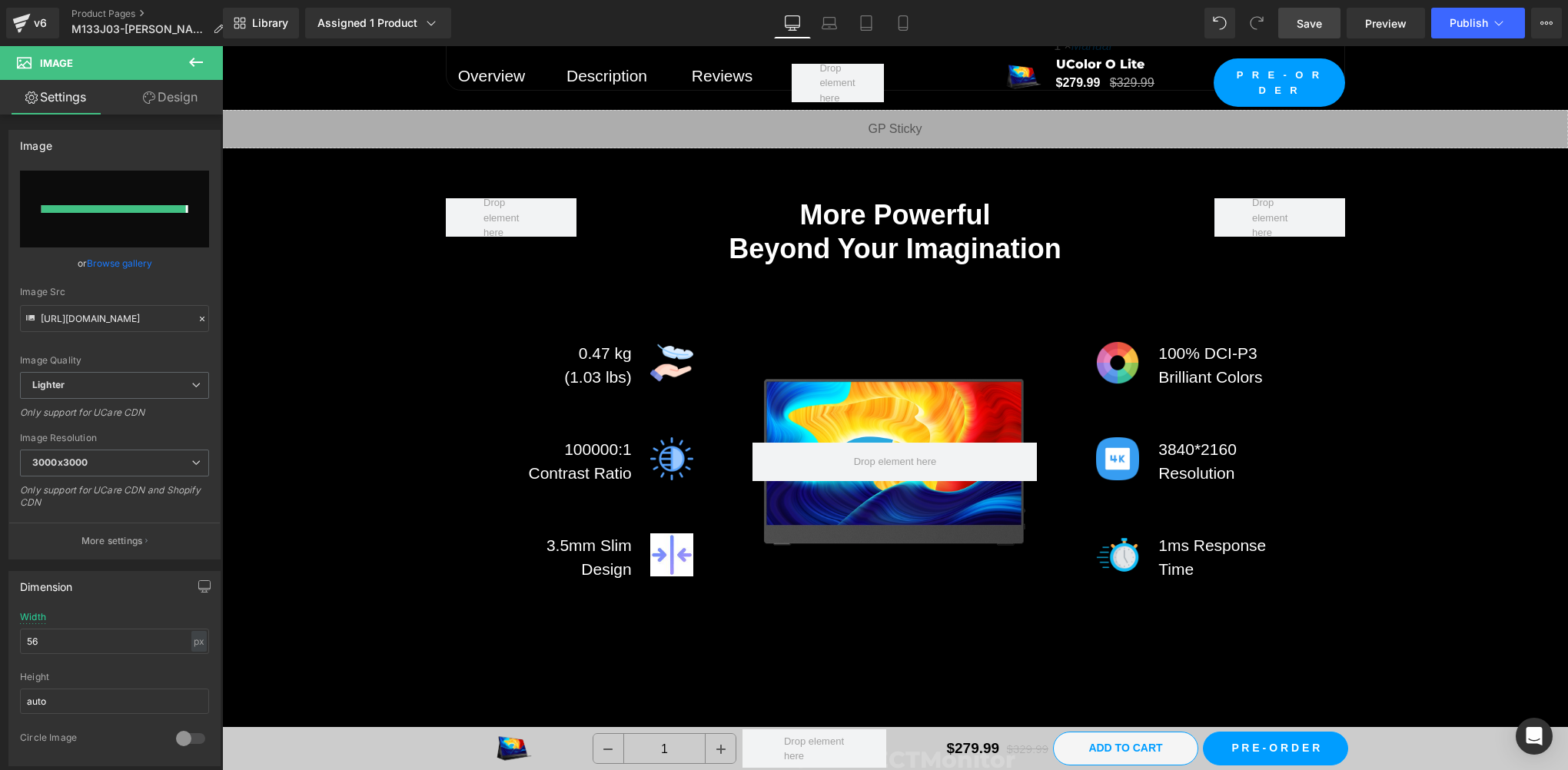
type input "https://ucarecdn.com/9c7d4688-429d-4d88-afef-8306fb31bbd9/-/format/auto/-/previ…"
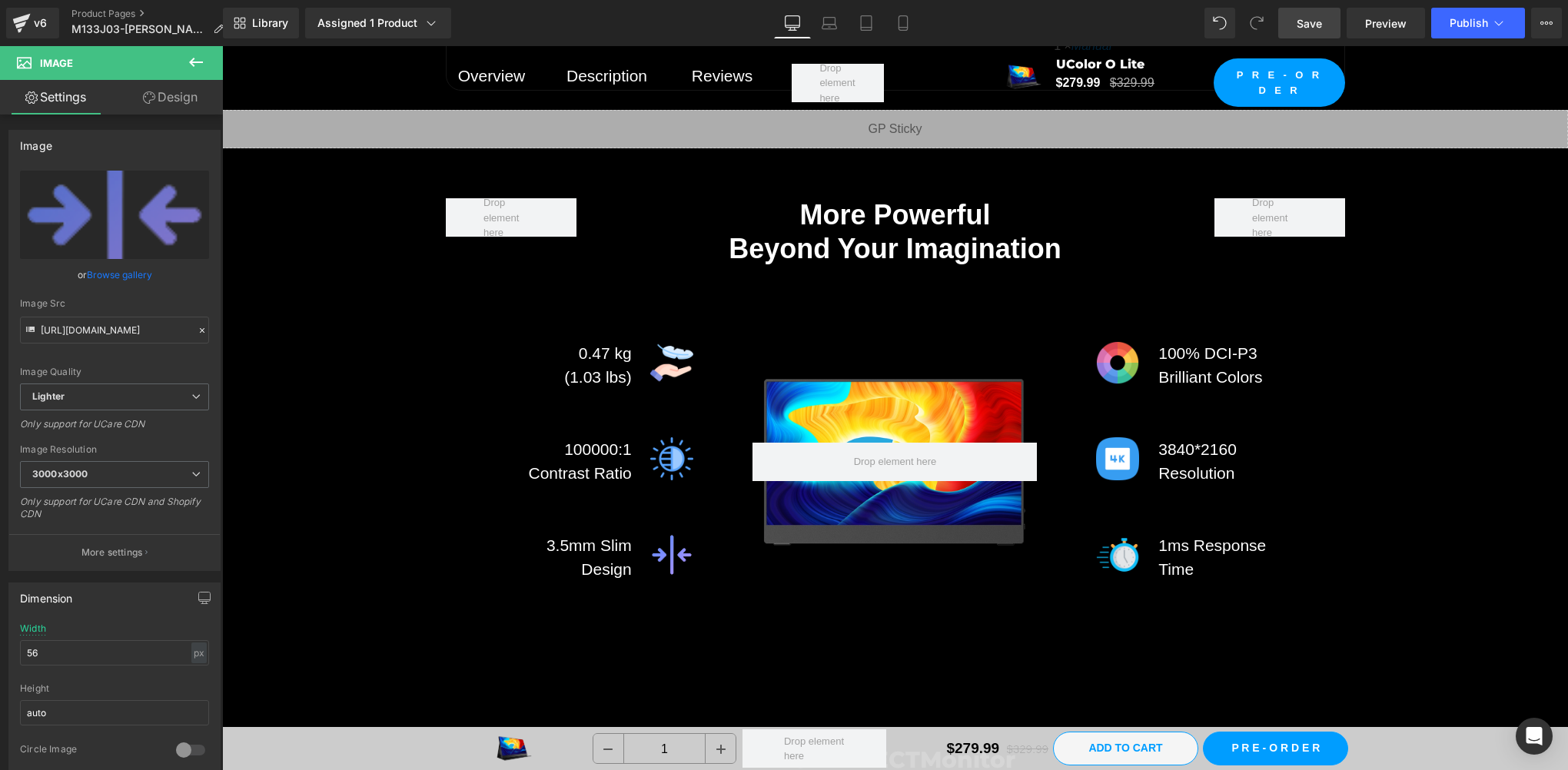
drag, startPoint x: 1295, startPoint y: 32, endPoint x: 815, endPoint y: 370, distance: 587.1
click at [1295, 32] on link "Save" at bounding box center [1309, 23] width 62 height 31
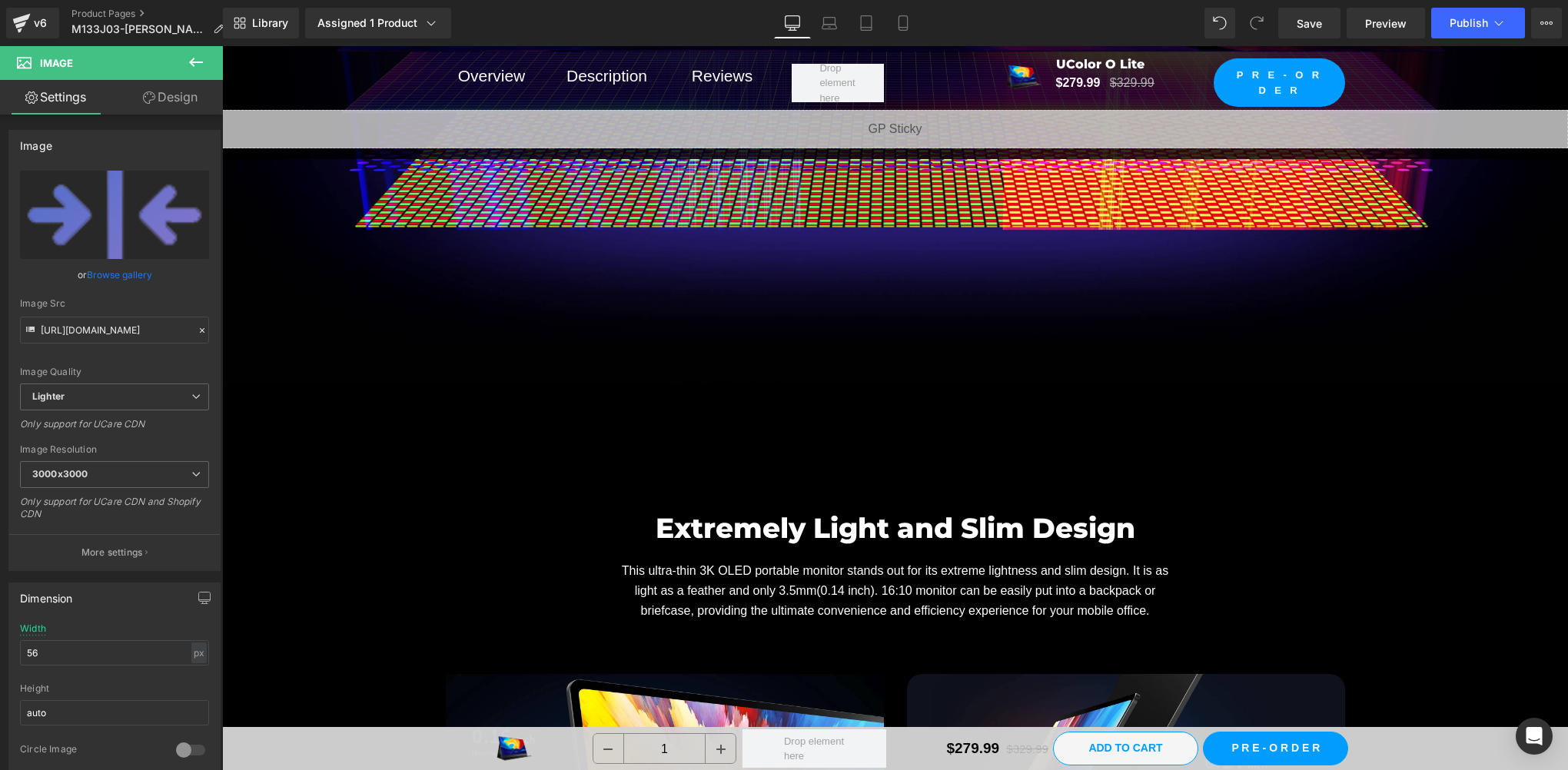
scroll to position [7173, 0]
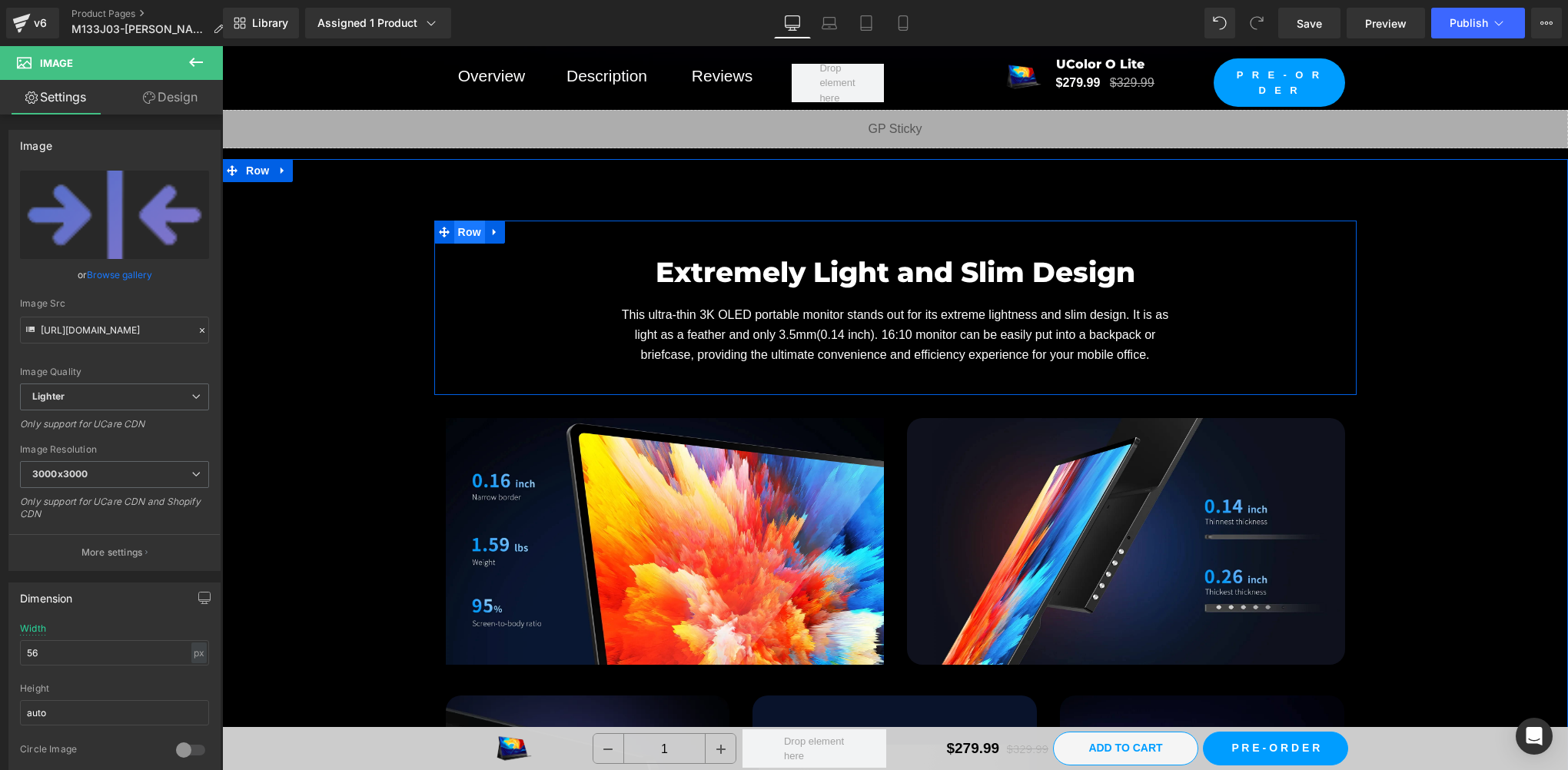
click at [472, 226] on span "Row" at bounding box center [470, 232] width 31 height 23
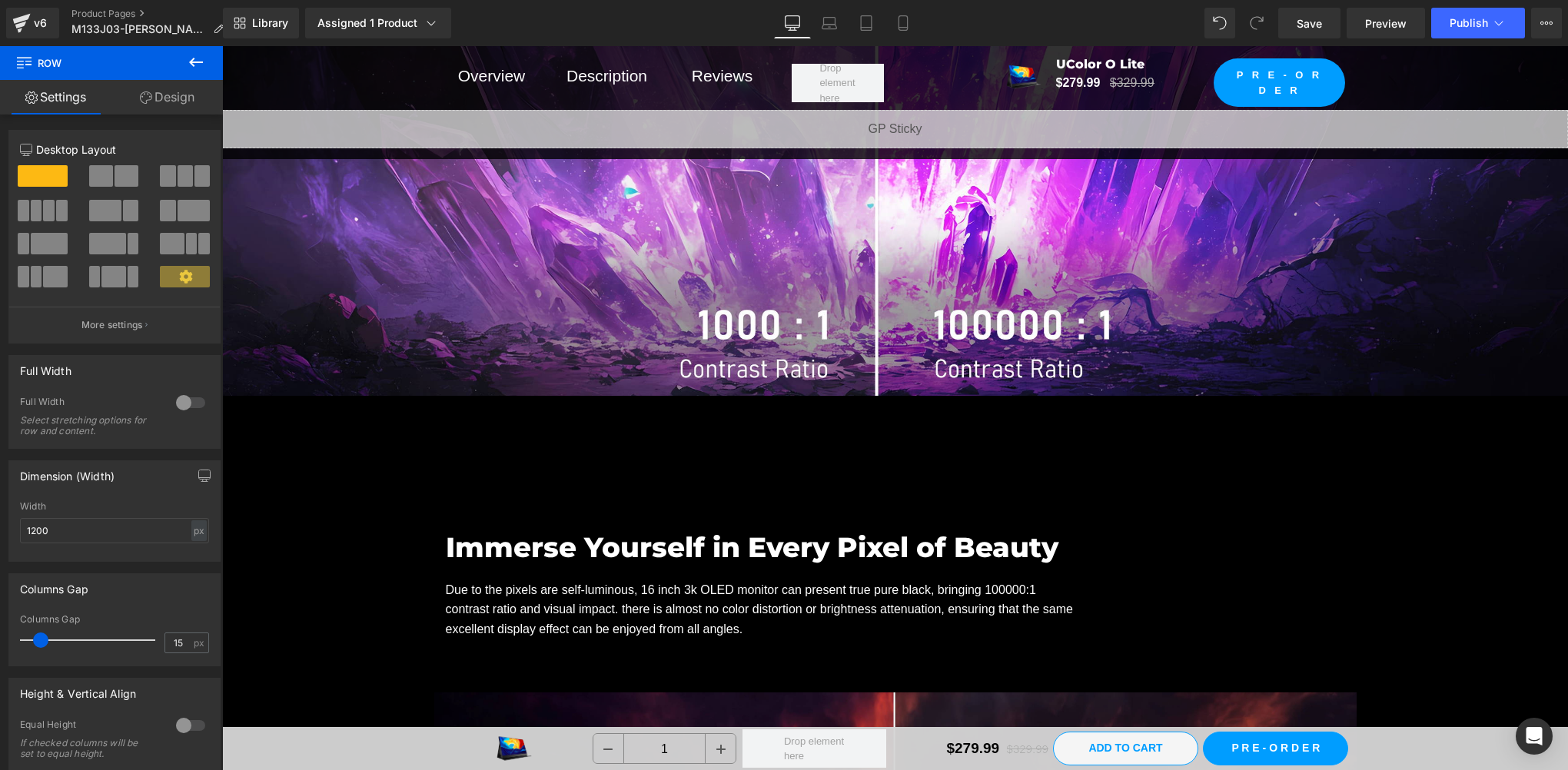
scroll to position [3074, 0]
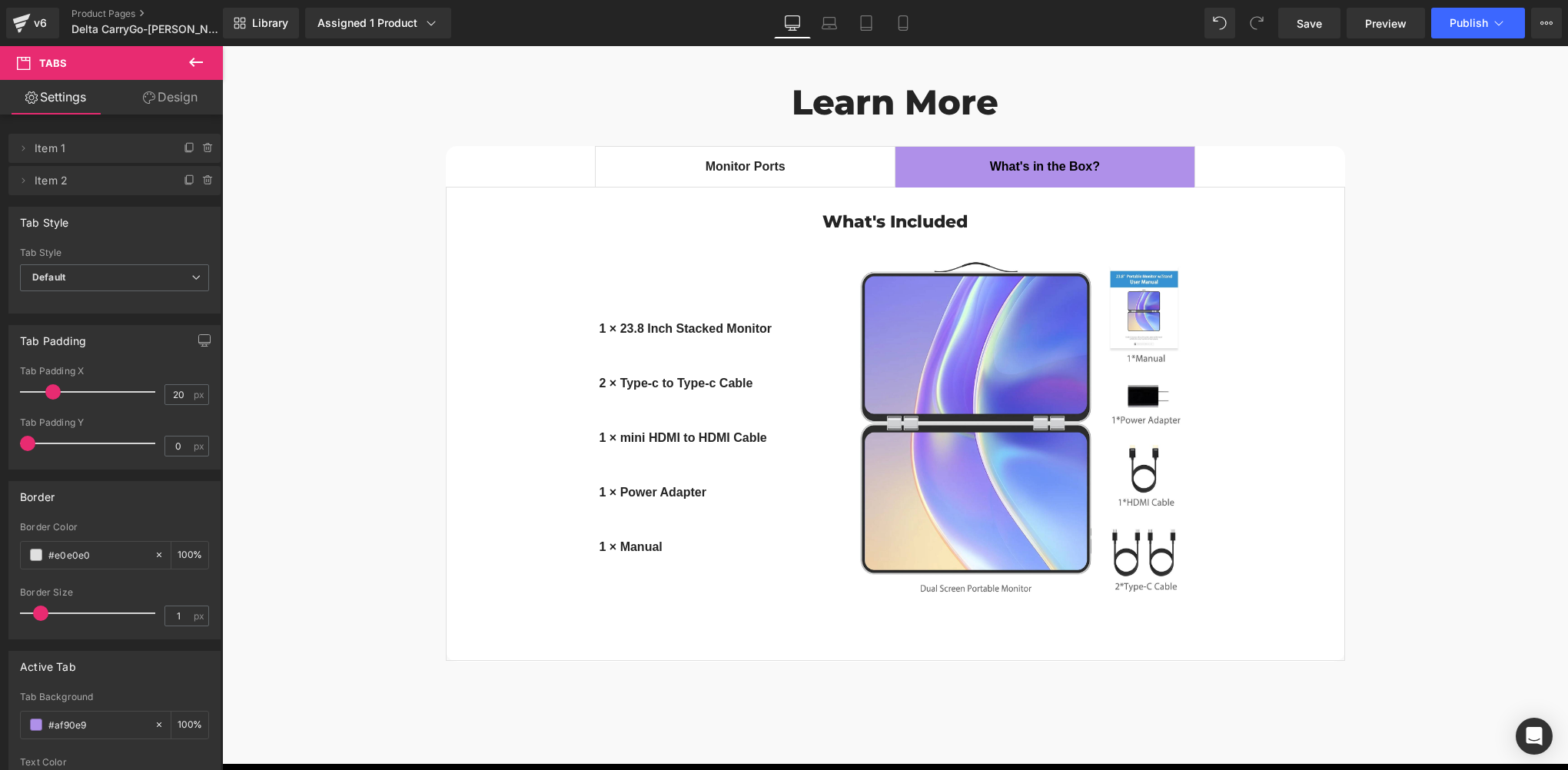
scroll to position [11458, 0]
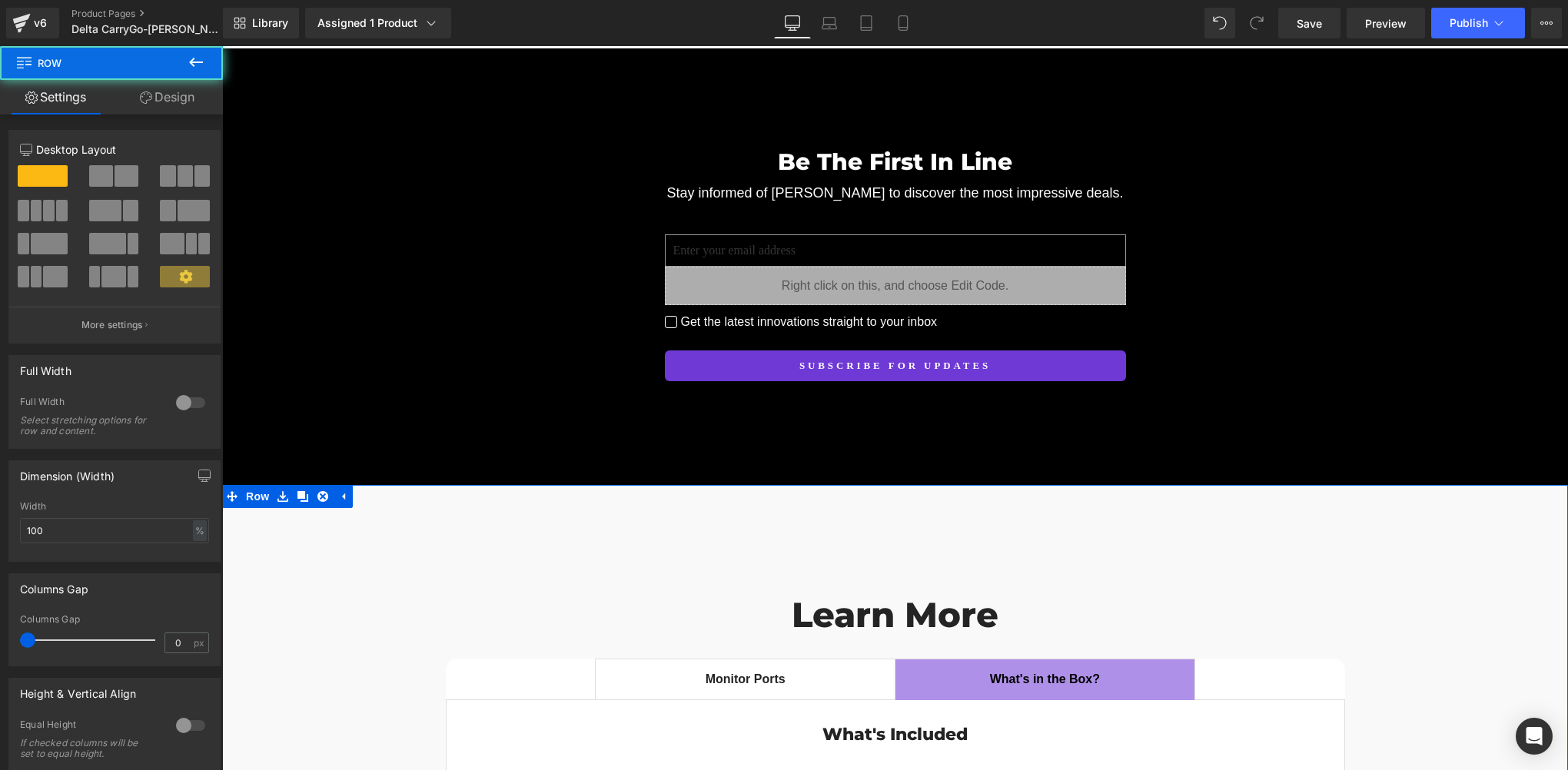
click at [250, 485] on span "Row" at bounding box center [257, 497] width 31 height 23
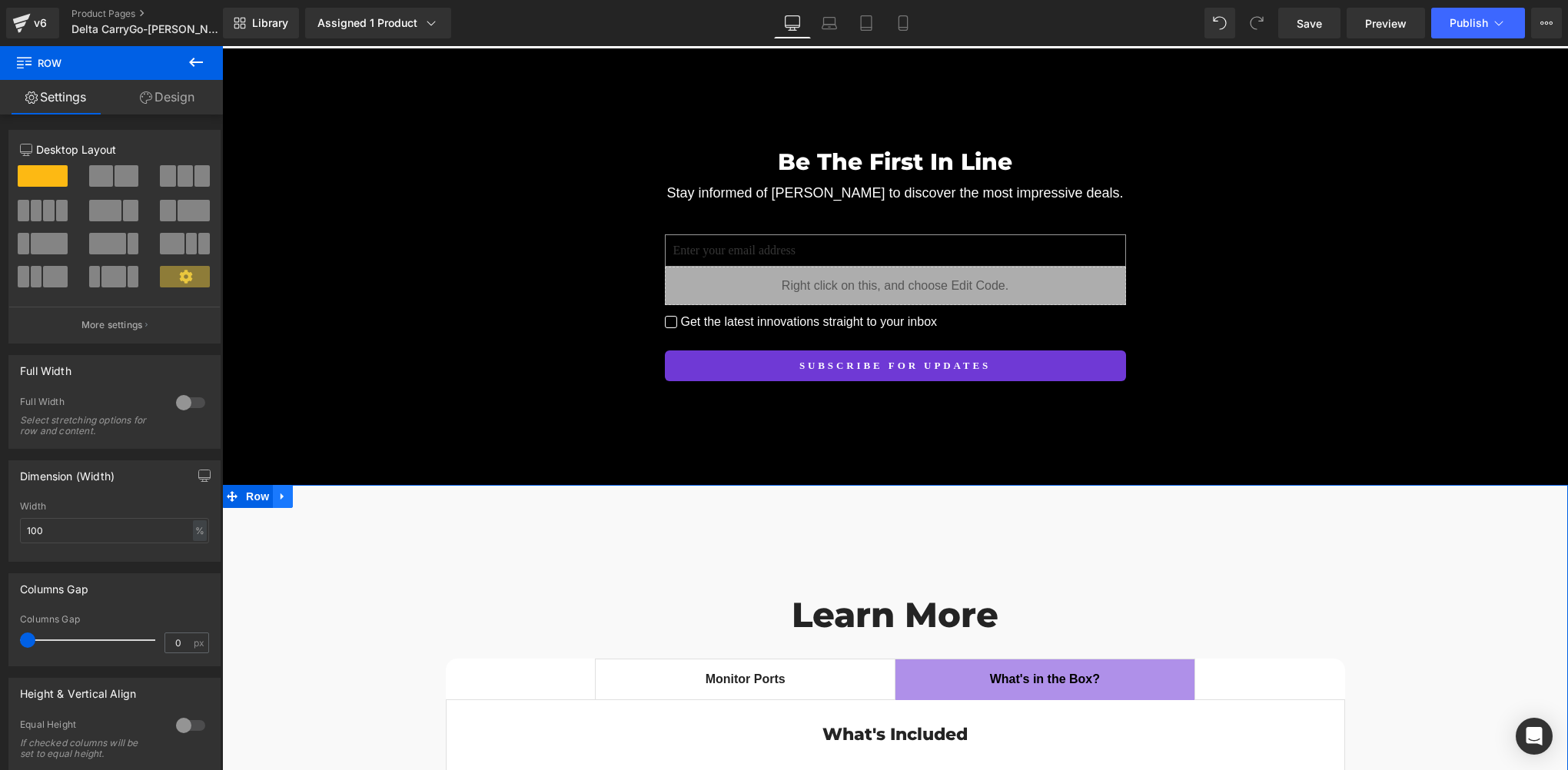
click at [284, 491] on icon at bounding box center [283, 497] width 11 height 12
click at [324, 491] on icon at bounding box center [323, 497] width 11 height 11
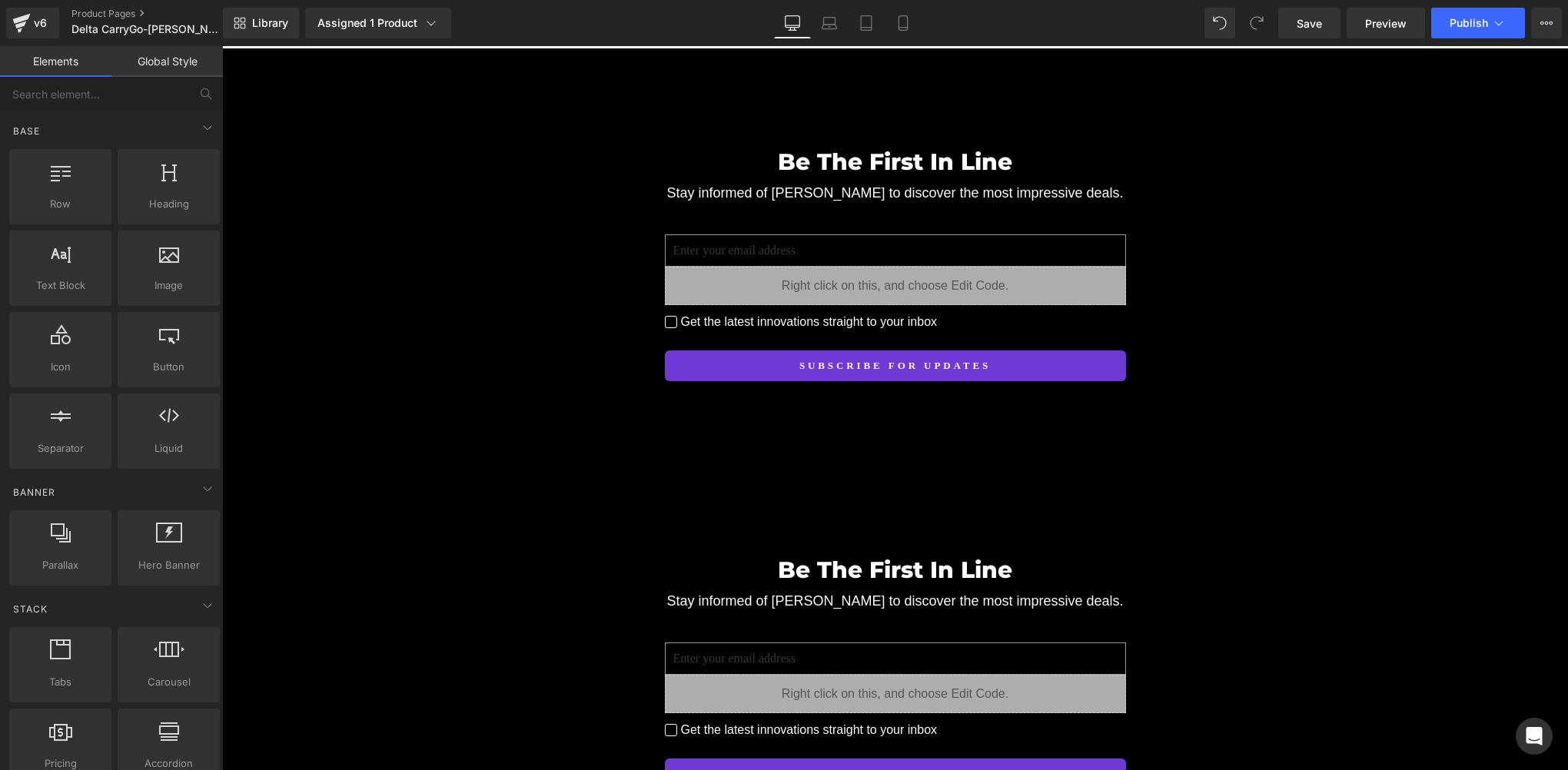
click at [283, 530] on div "Be The First In Line Heading Stay informed of Delta CarryGo to discover the mos…" at bounding box center [895, 659] width 1346 height 259
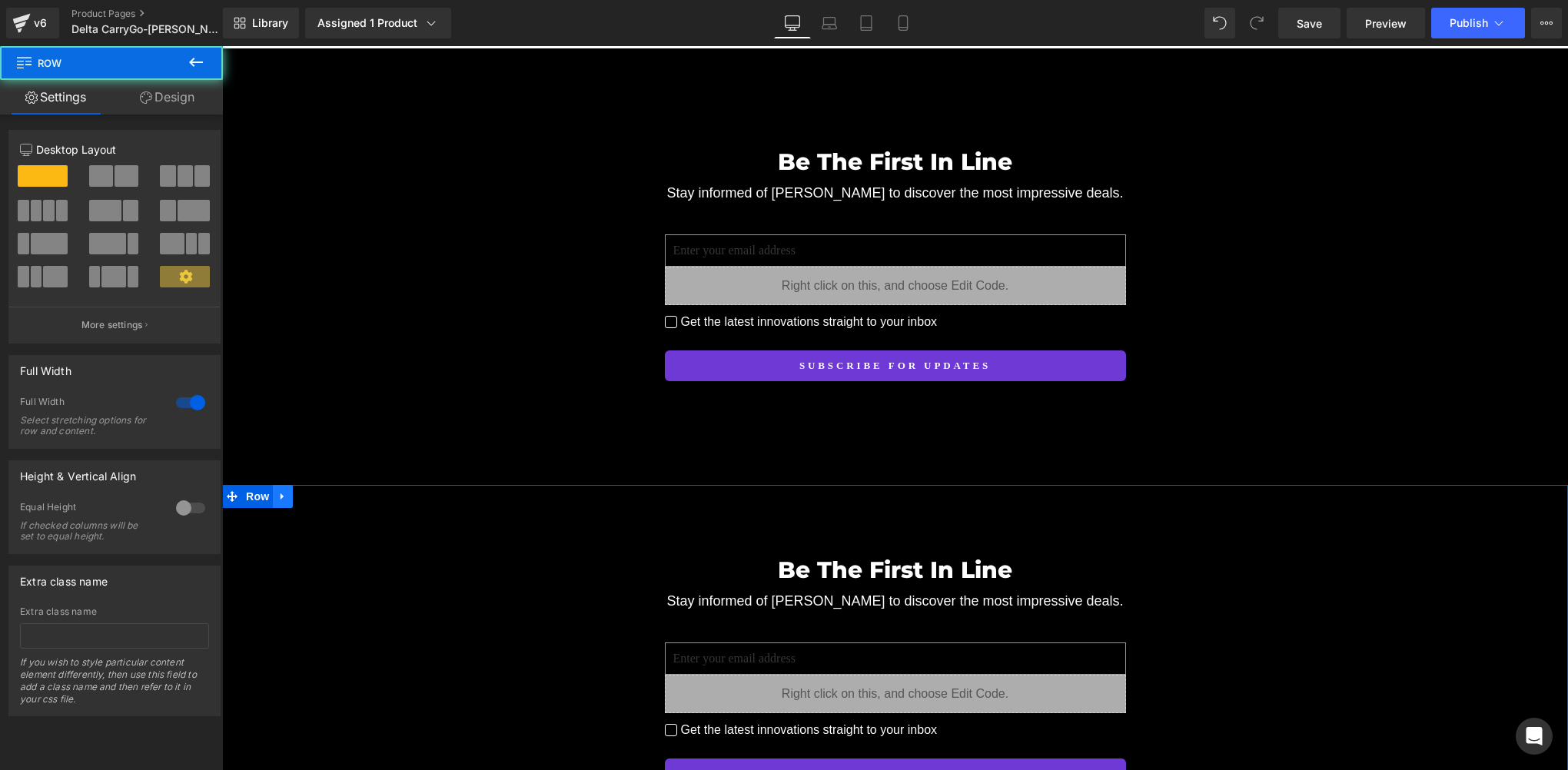
click at [277, 491] on icon at bounding box center [283, 497] width 11 height 12
click at [317, 491] on icon at bounding box center [323, 497] width 11 height 11
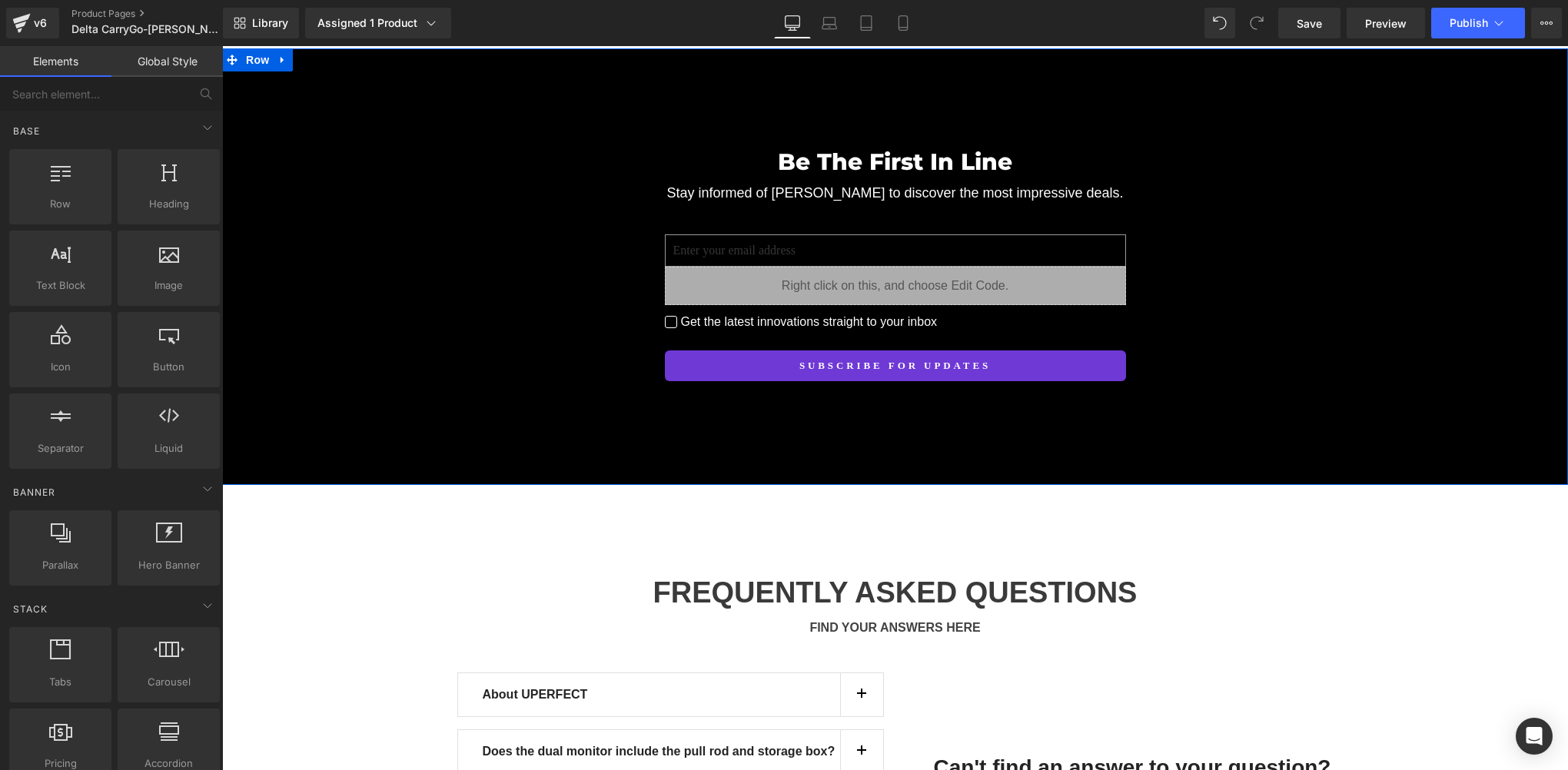
scroll to position [11202, 0]
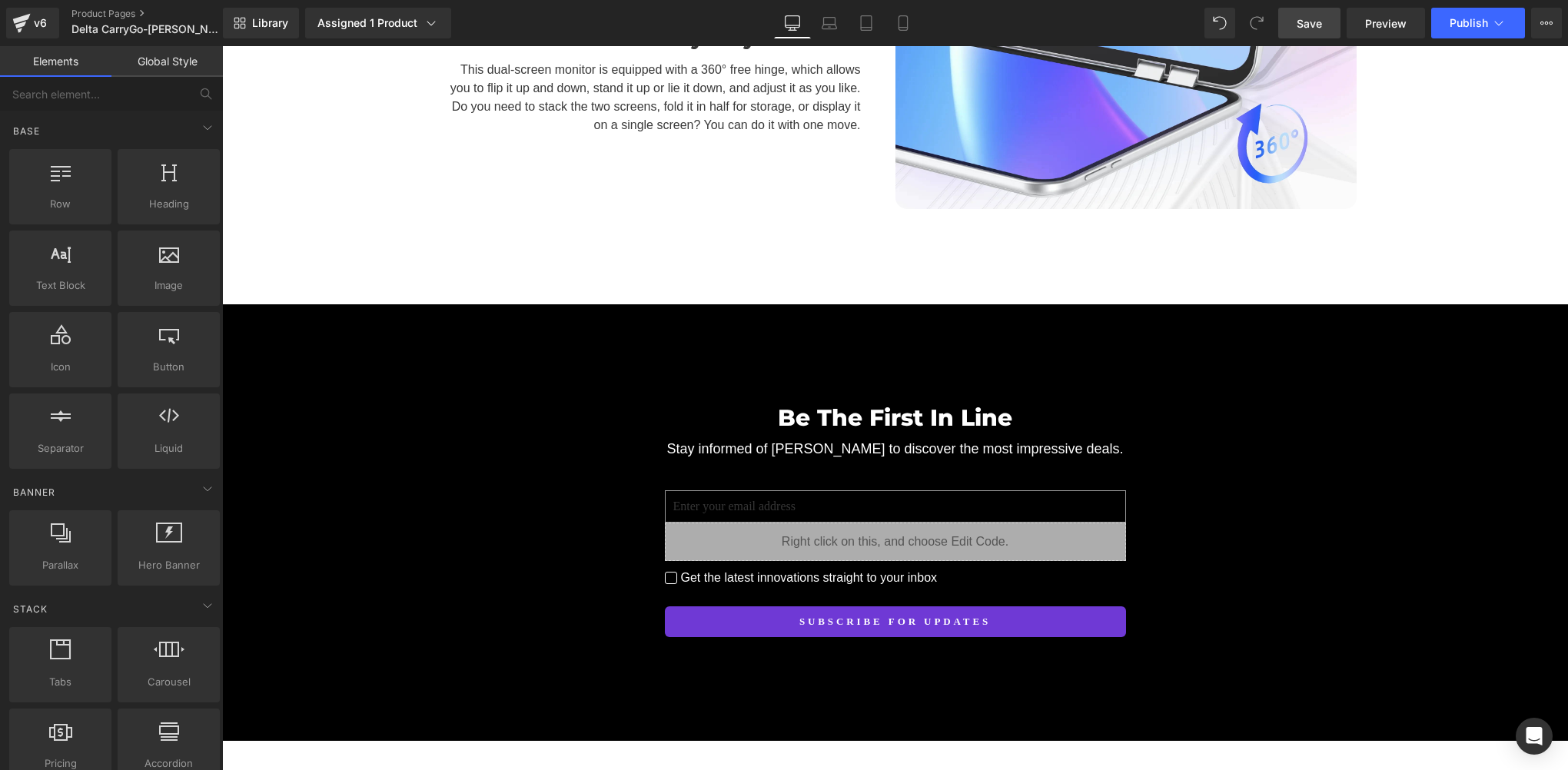
click at [1316, 22] on span "Save" at bounding box center [1309, 23] width 25 height 16
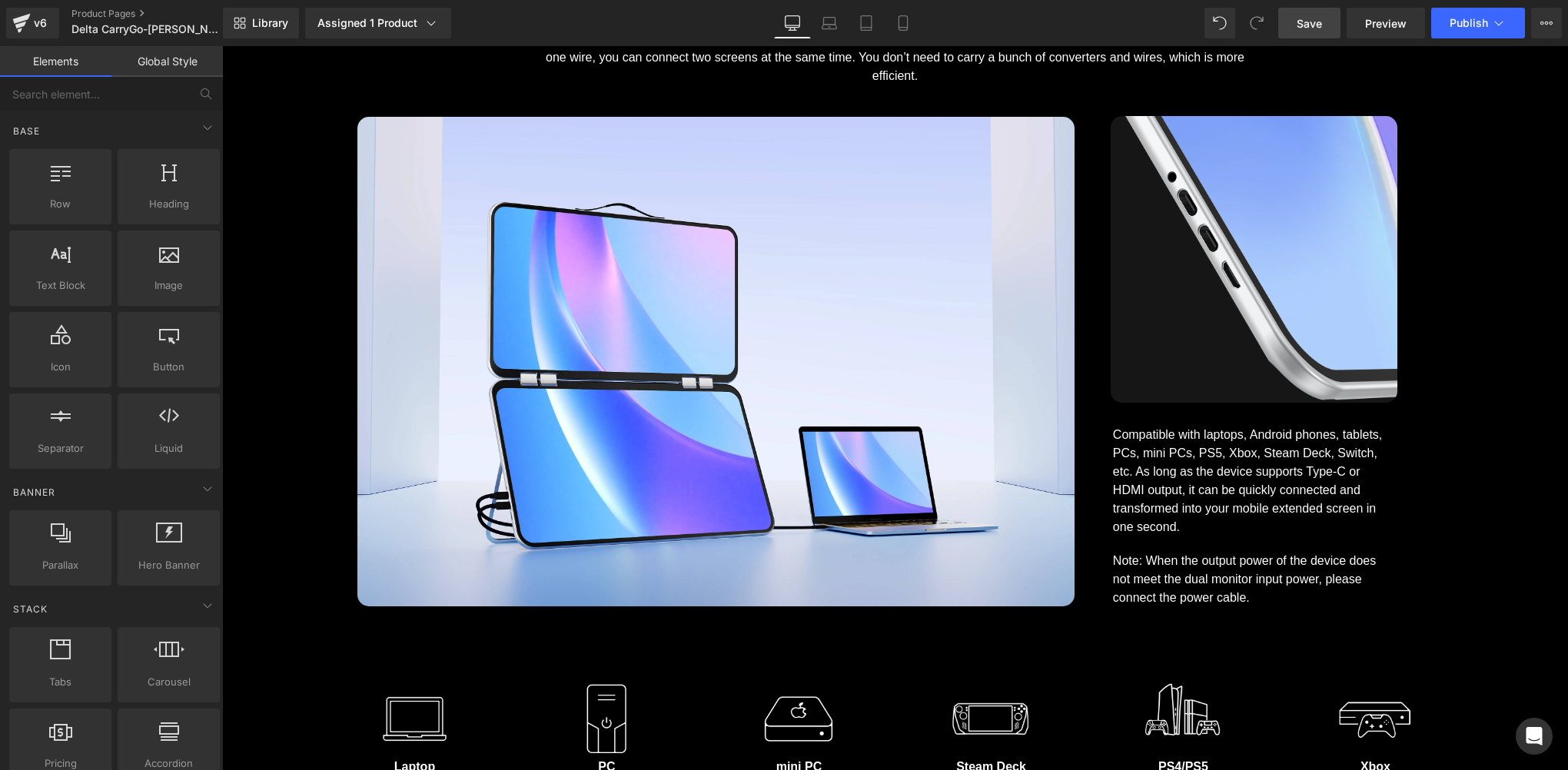
scroll to position [9777, 0]
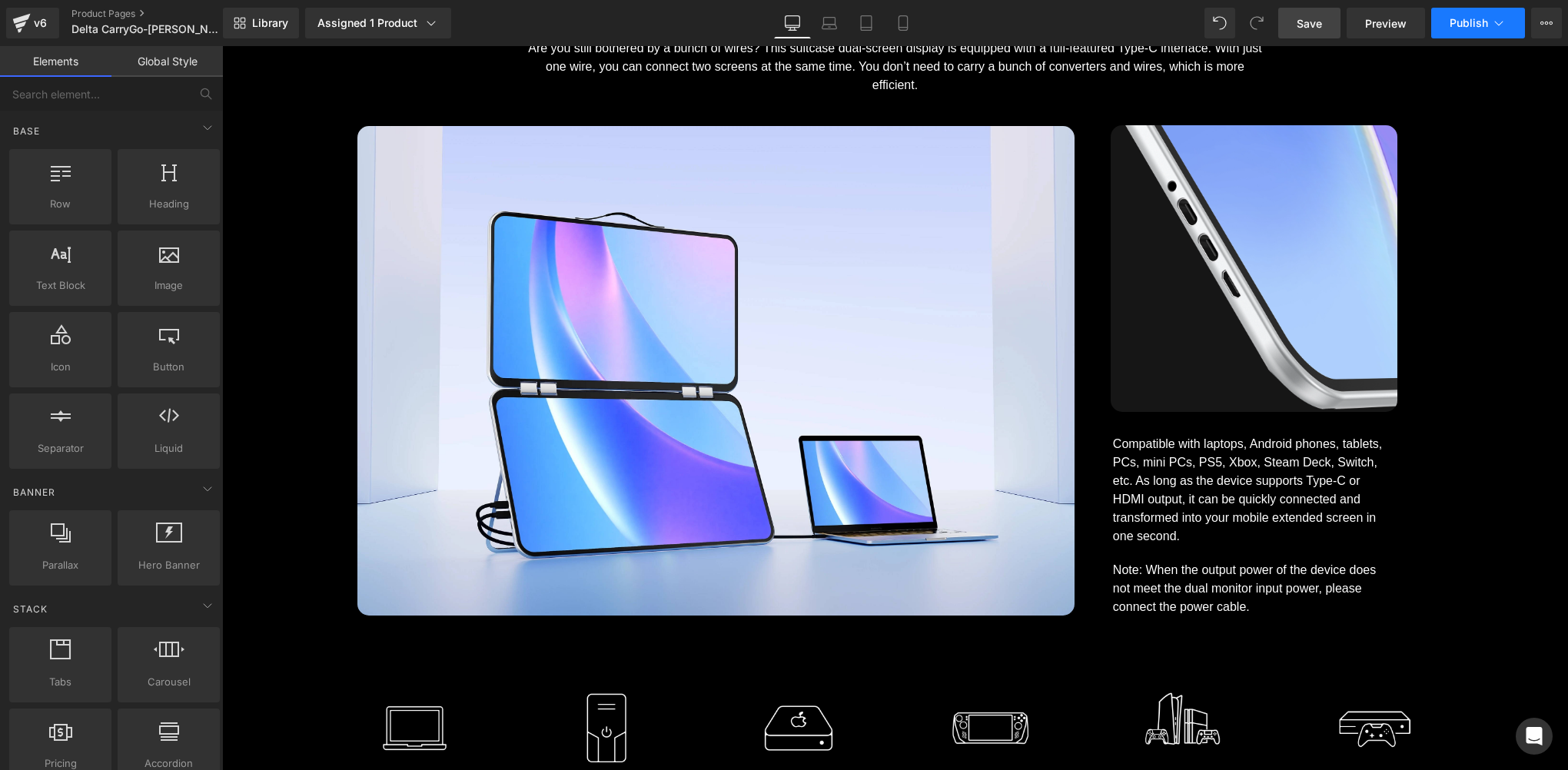
click at [1469, 26] on span "Publish" at bounding box center [1469, 23] width 39 height 12
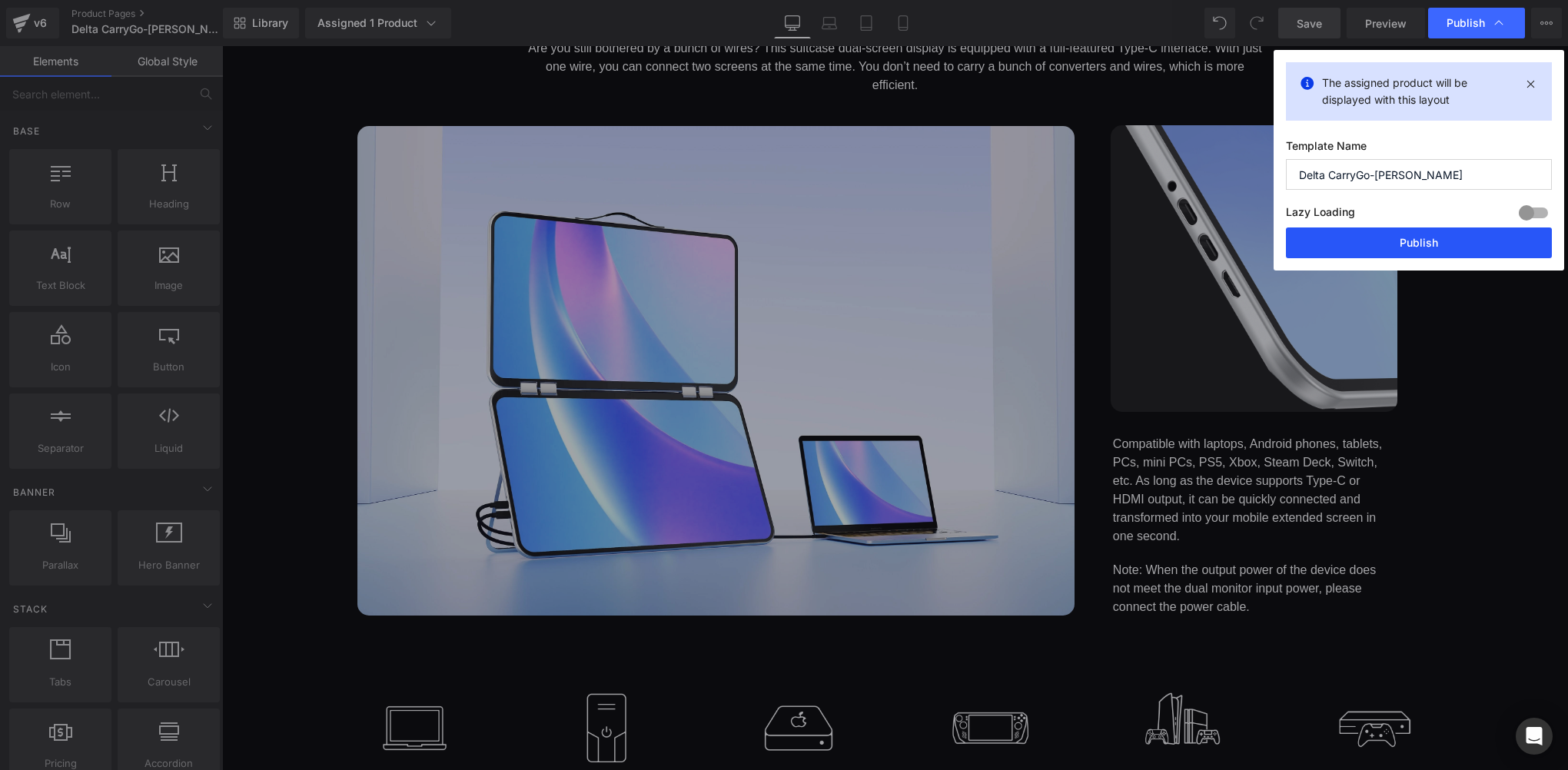
drag, startPoint x: 1385, startPoint y: 252, endPoint x: 904, endPoint y: 219, distance: 482.1
click at [1385, 252] on button "Publish" at bounding box center [1419, 243] width 266 height 31
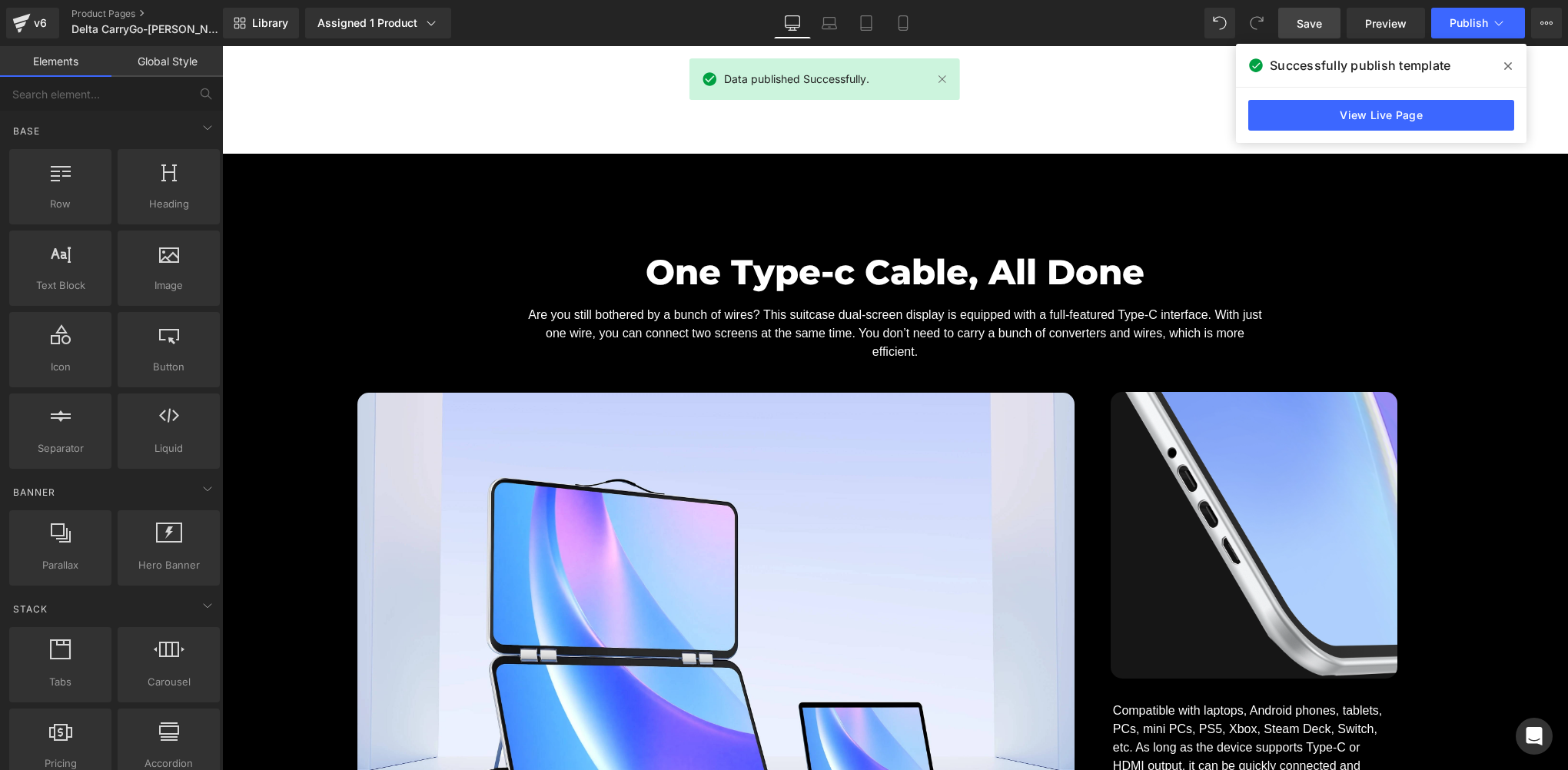
scroll to position [10034, 0]
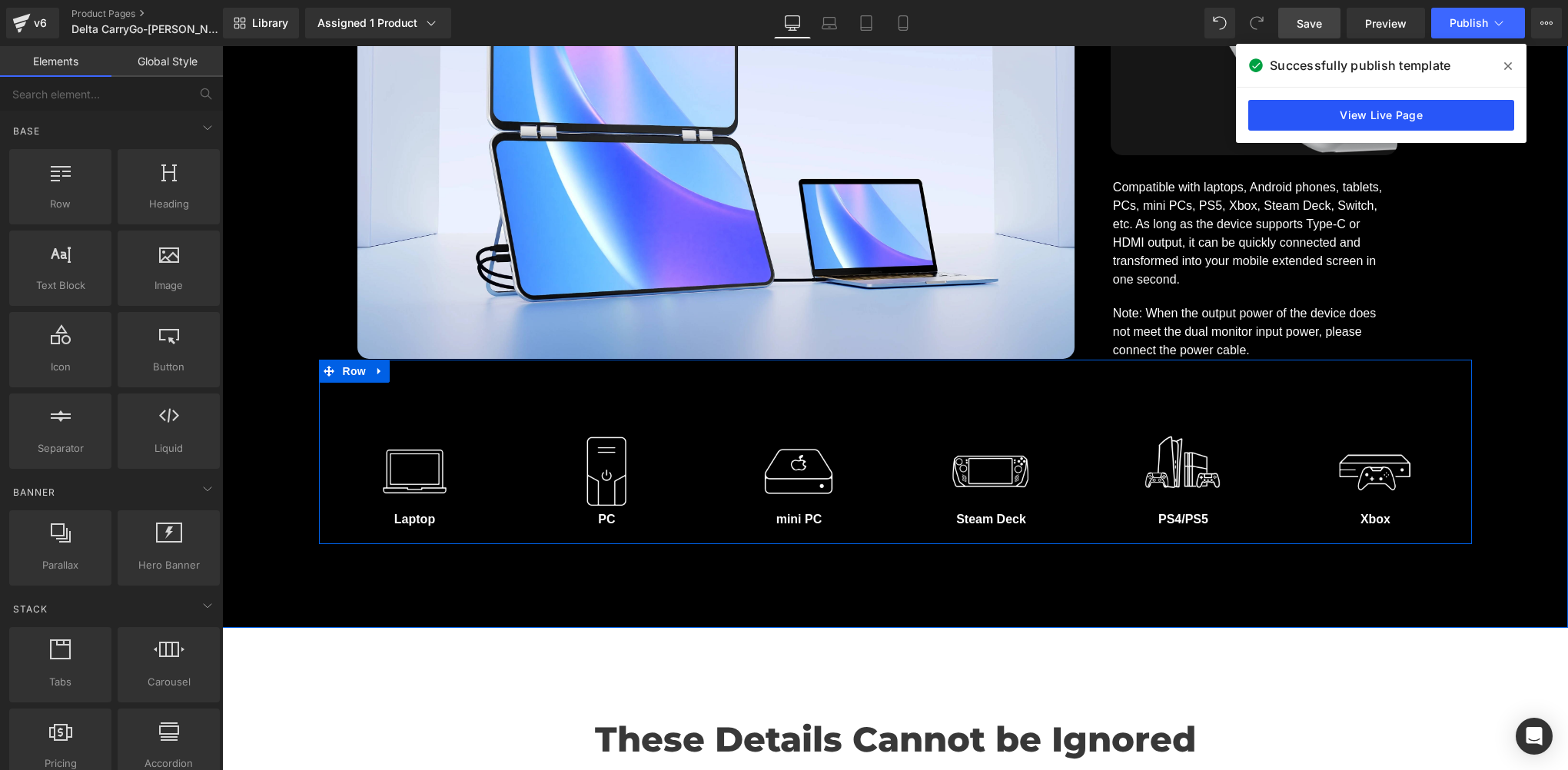
click at [1308, 104] on link "View Live Page" at bounding box center [1381, 116] width 266 height 31
